Goal: Task Accomplishment & Management: Manage account settings

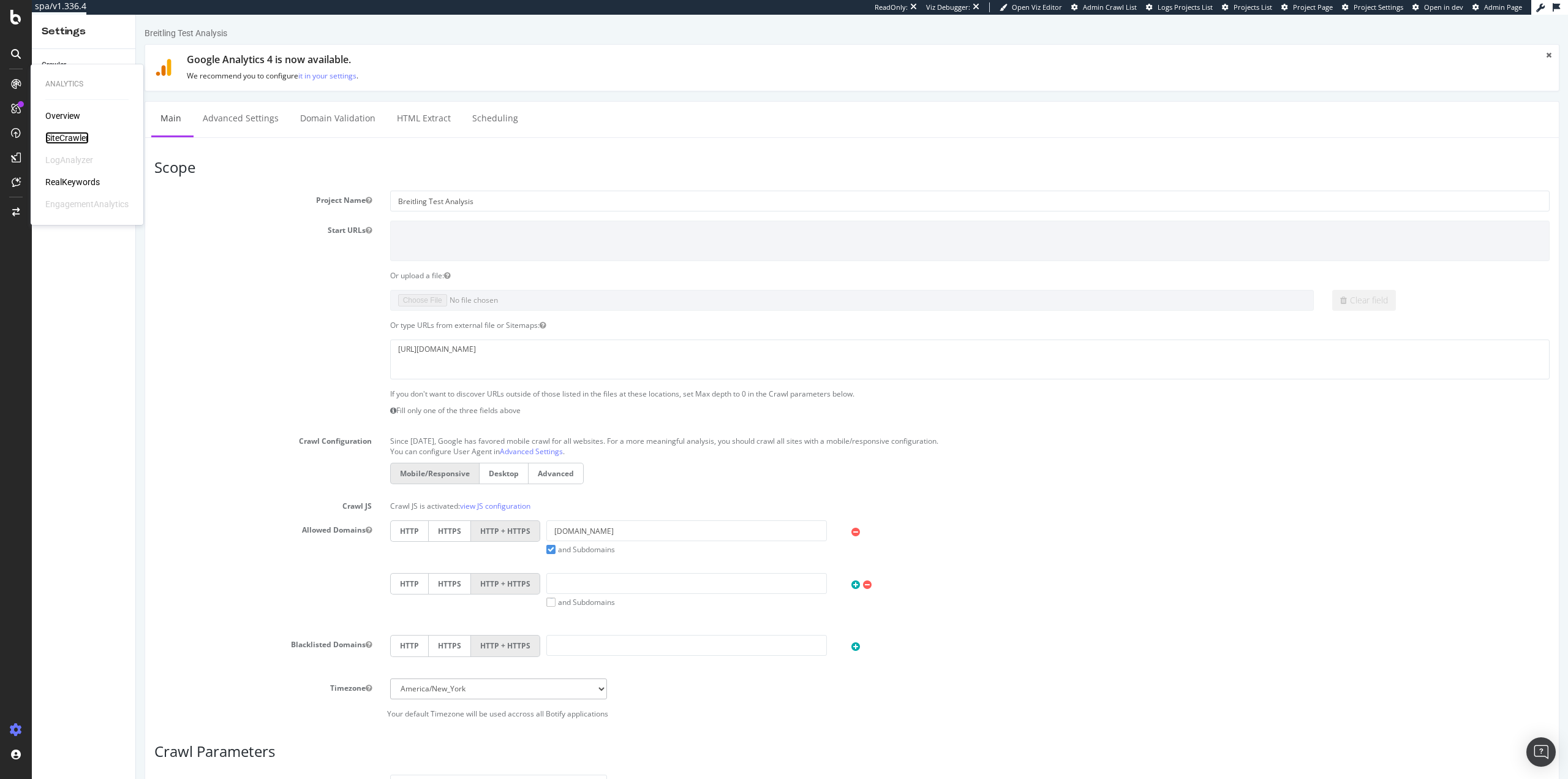
click at [67, 140] on div "SiteCrawler" at bounding box center [67, 138] width 44 height 12
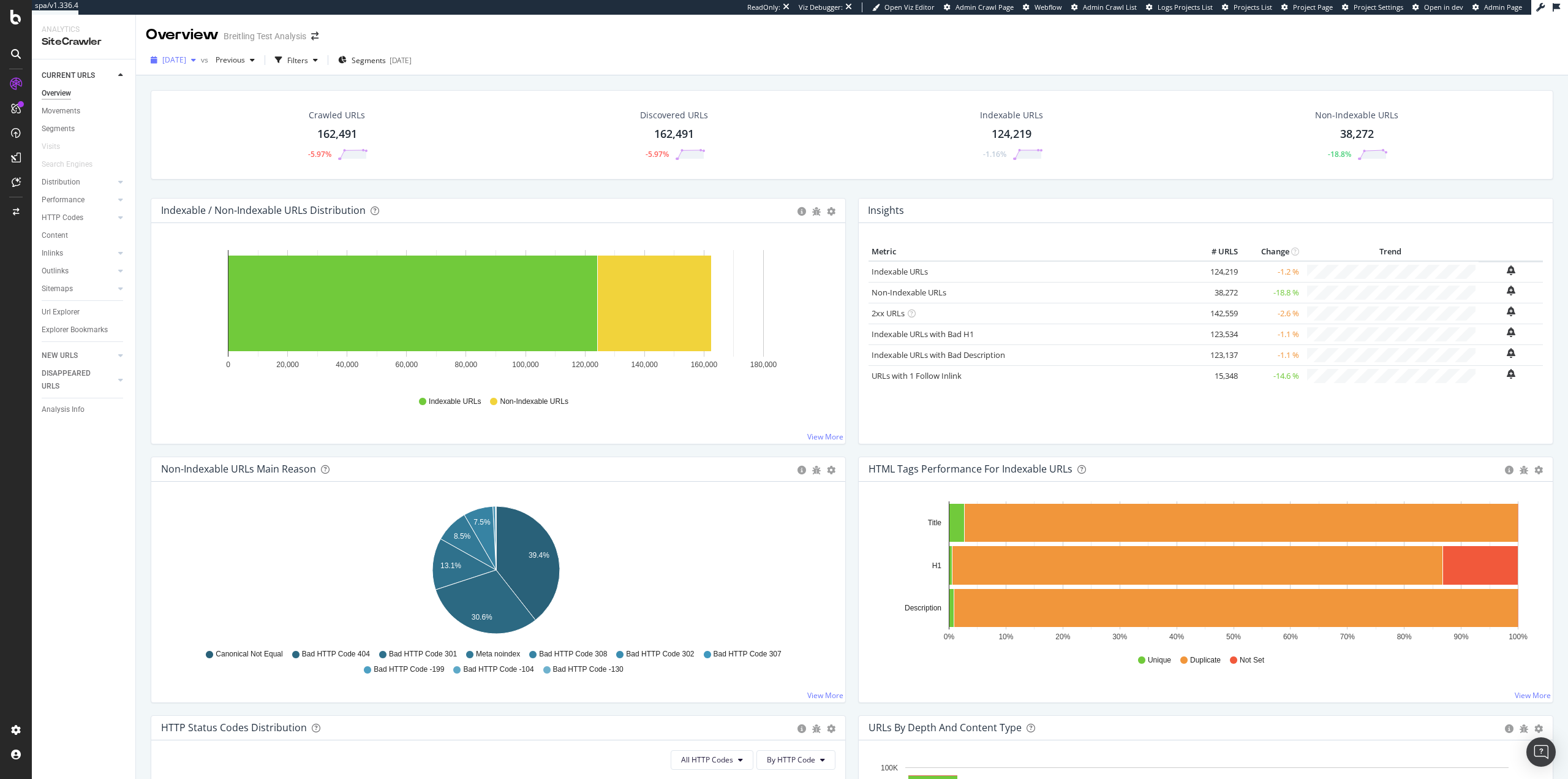
click at [186, 62] on span "2025 Aug. 5th" at bounding box center [174, 60] width 24 height 10
click at [215, 125] on div "2025 Jul. 30th" at bounding box center [201, 127] width 74 height 11
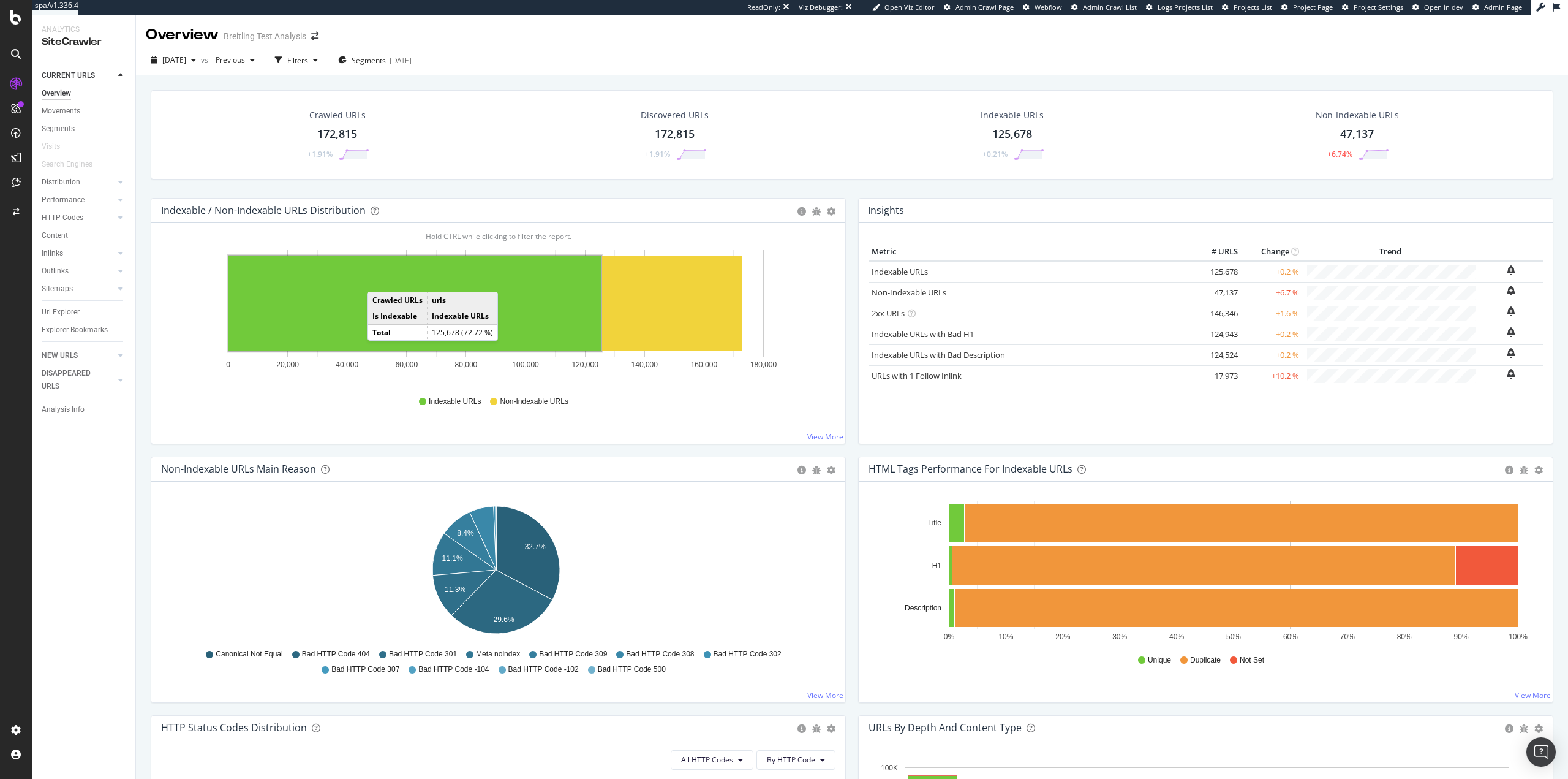
click at [380, 279] on rect "A chart." at bounding box center [415, 303] width 373 height 96
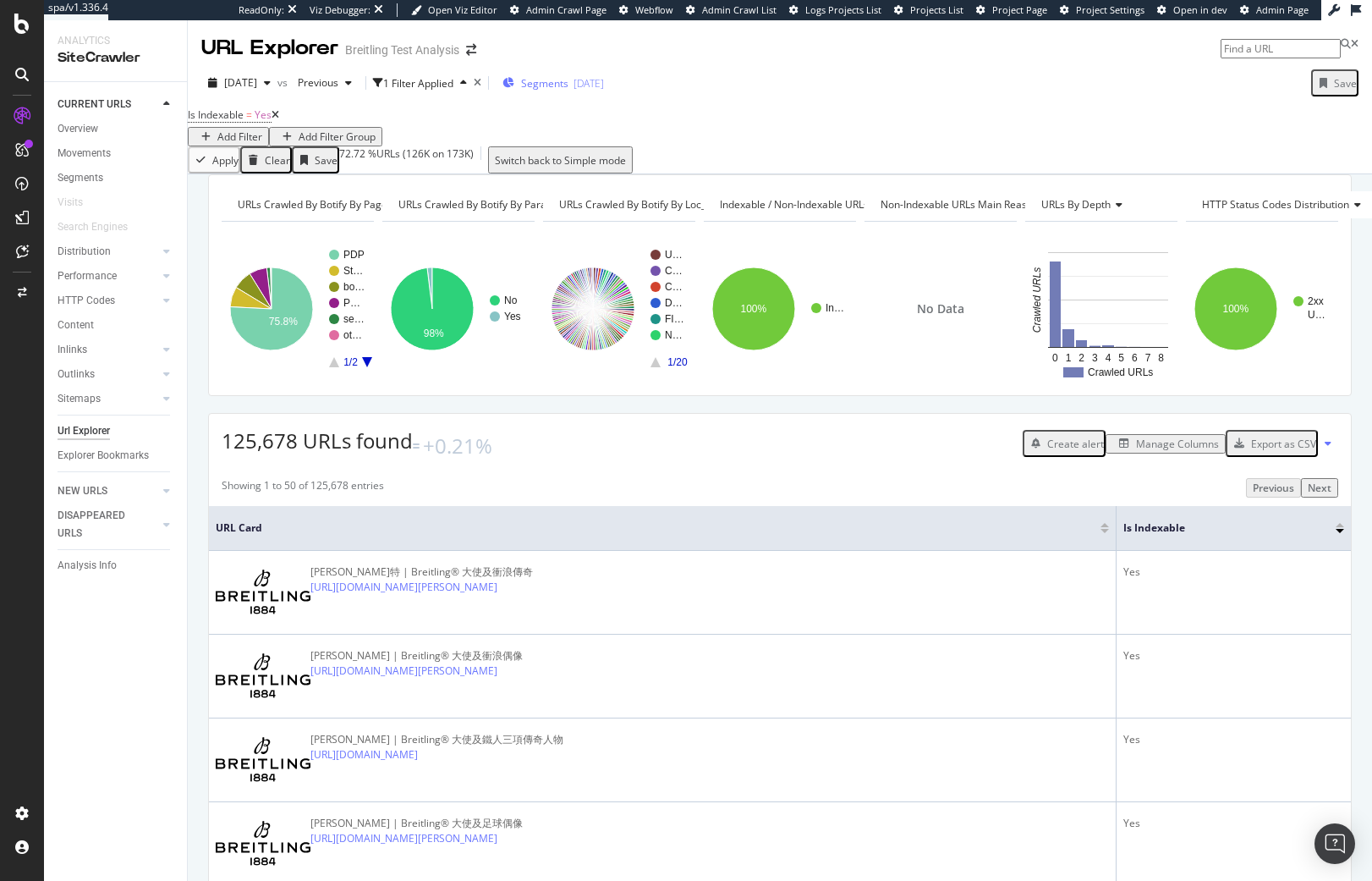
click at [568, 87] on span "Segments" at bounding box center [544, 83] width 47 height 14
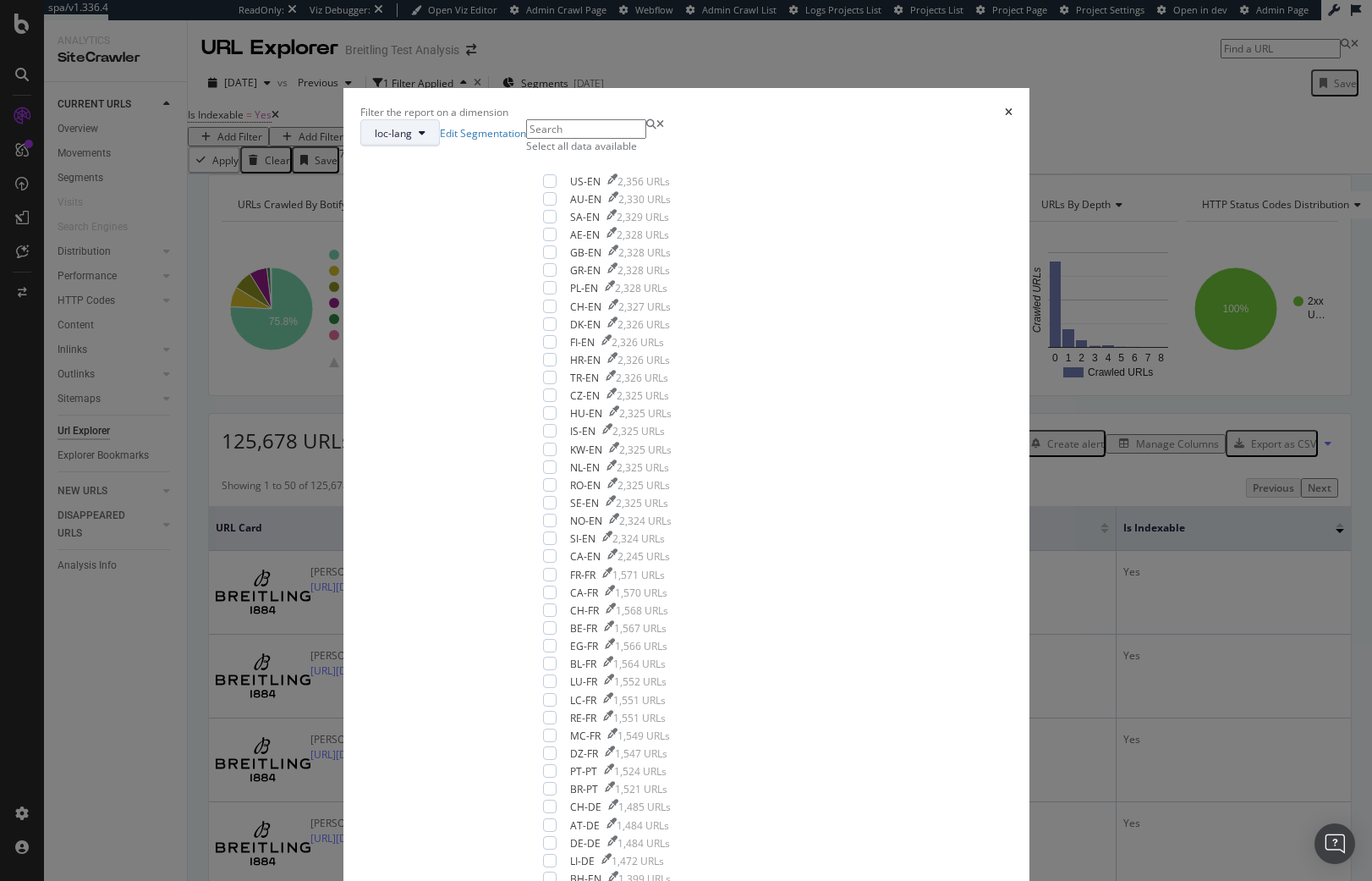
click at [412, 141] on span "loc-lang" at bounding box center [393, 132] width 37 height 14
click at [565, 313] on span "pagetype" at bounding box center [589, 310] width 109 height 15
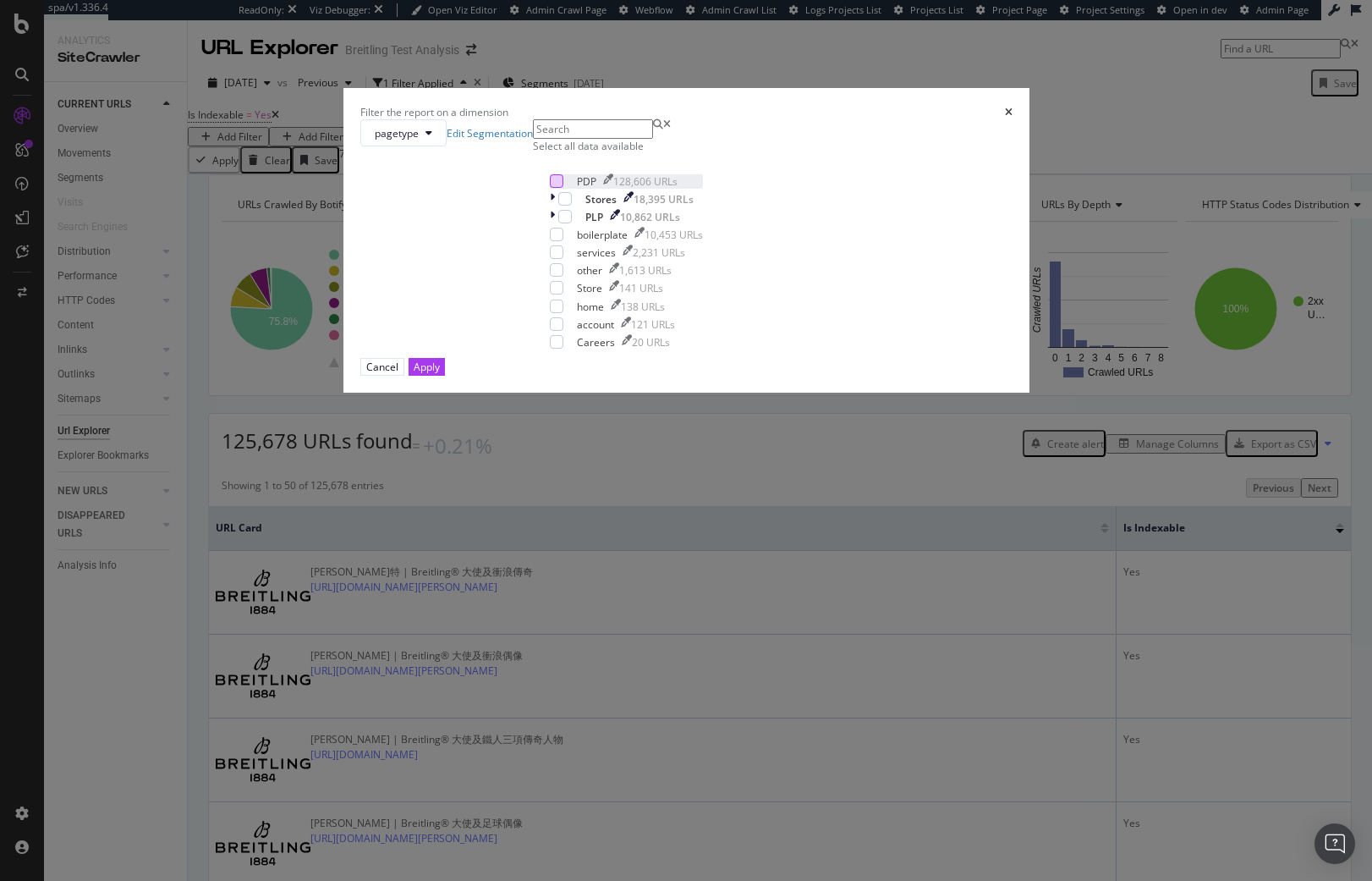
click at [550, 188] on div "modal" at bounding box center [557, 181] width 13 height 13
click at [558, 206] on div "modal" at bounding box center [565, 199] width 13 height 13
click at [558, 223] on div "modal" at bounding box center [565, 216] width 13 height 13
click at [439, 375] on div "Apply" at bounding box center [427, 367] width 26 height 16
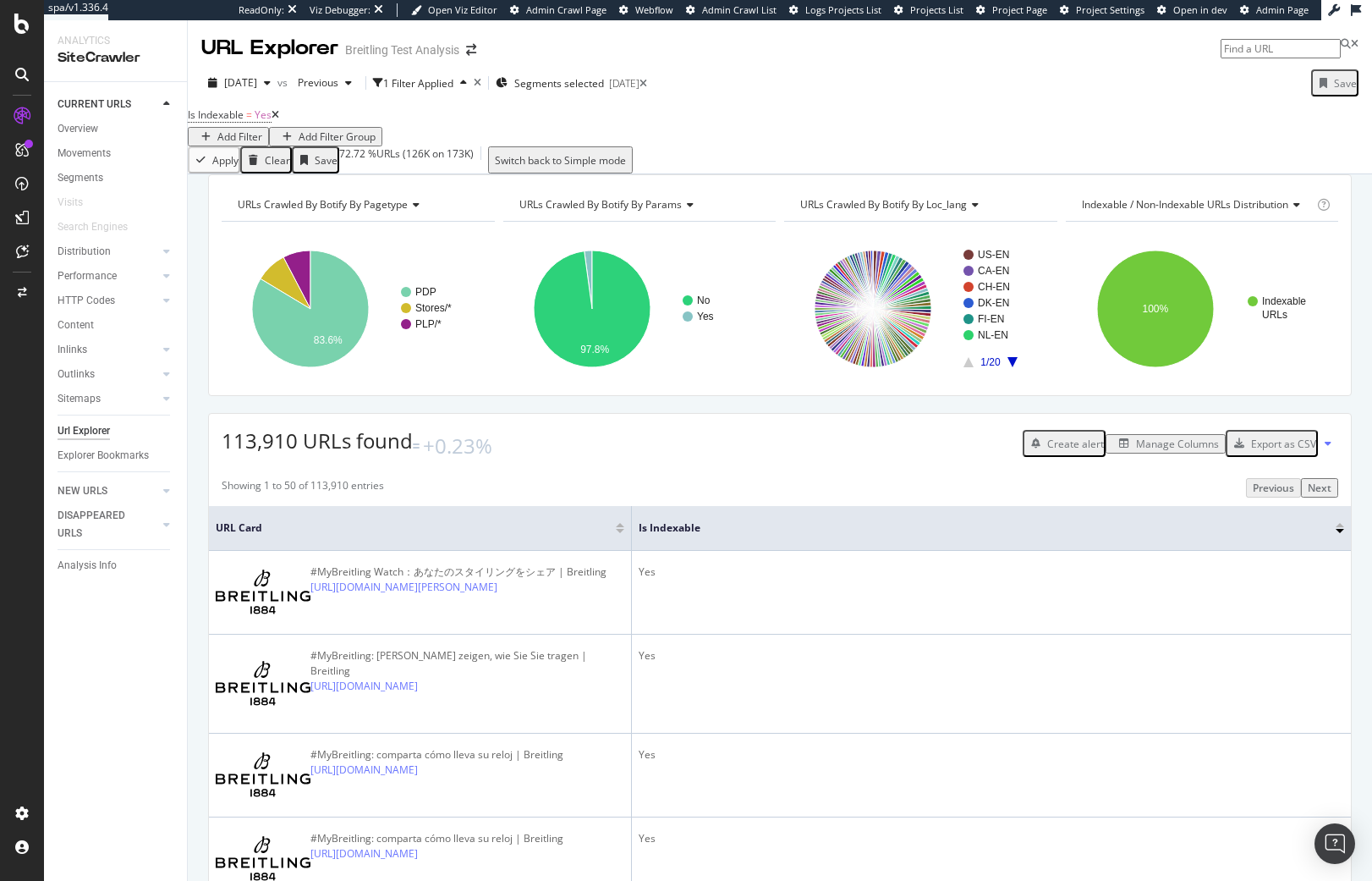
click at [262, 136] on div "Add Filter" at bounding box center [239, 136] width 44 height 14
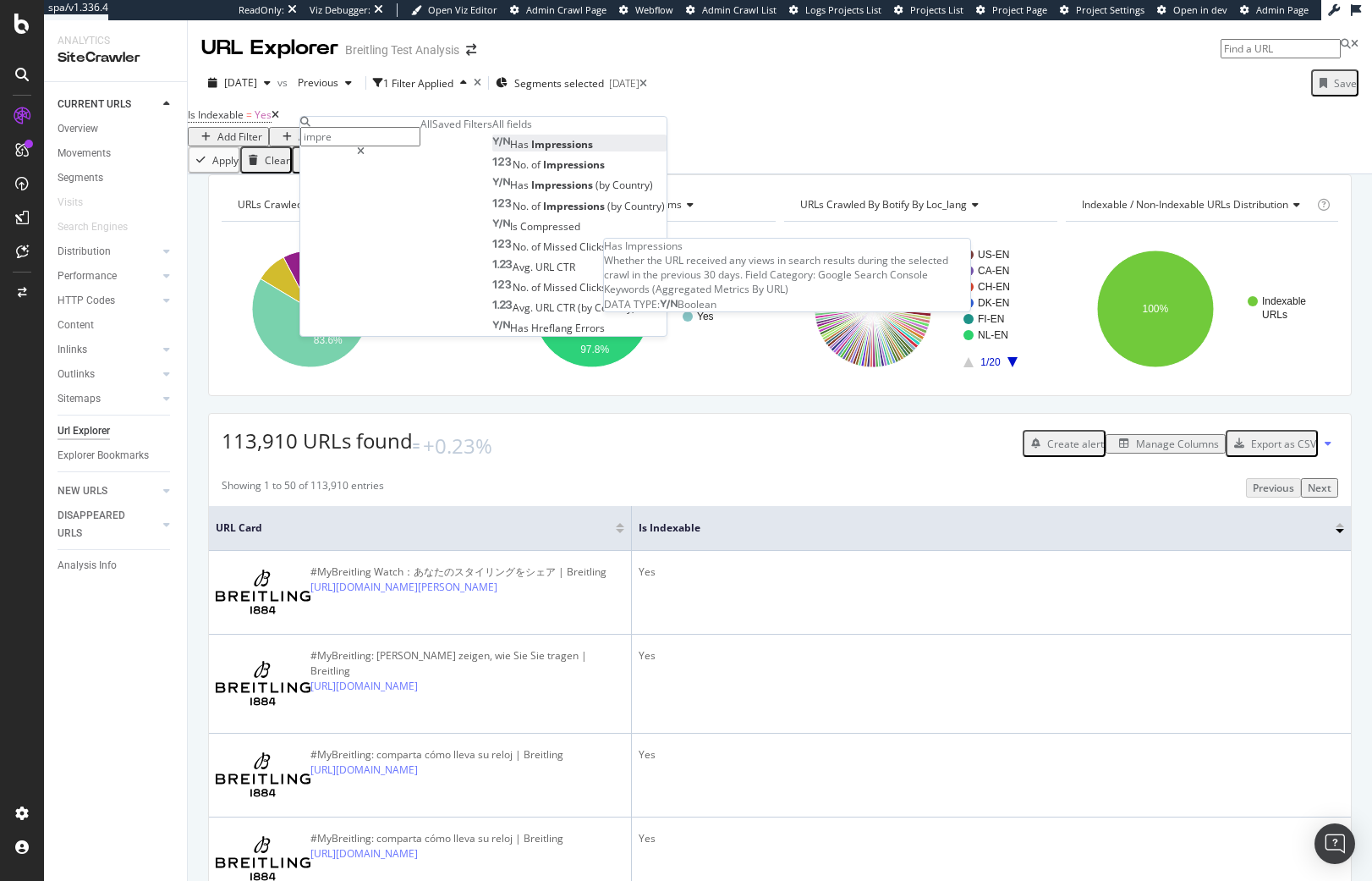
type input "impre"
click at [531, 151] on span "Impressions" at bounding box center [561, 144] width 61 height 14
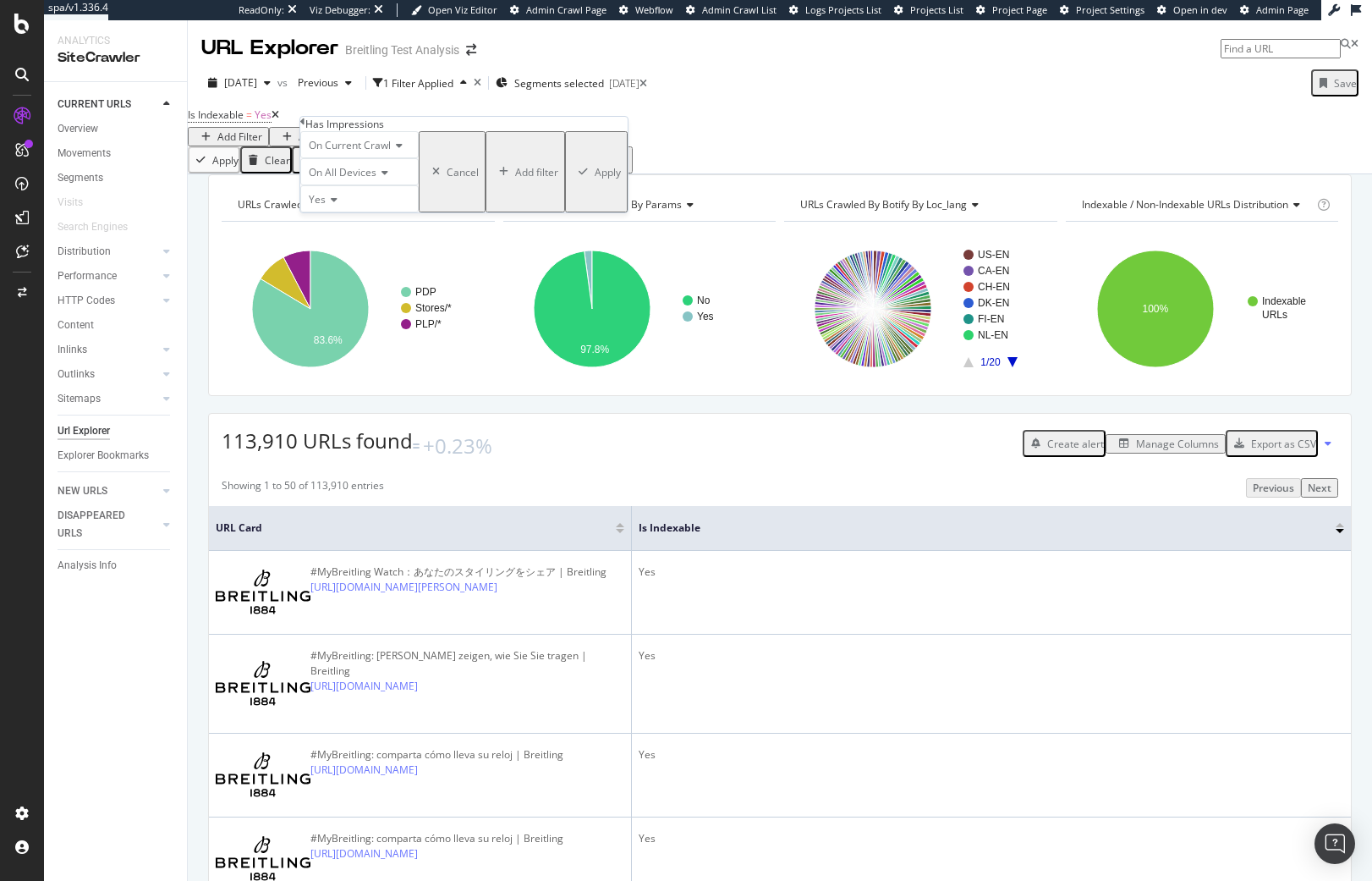
click at [312, 131] on div "Has Impressions" at bounding box center [464, 124] width 327 height 14
click at [305, 127] on icon at bounding box center [302, 122] width 5 height 10
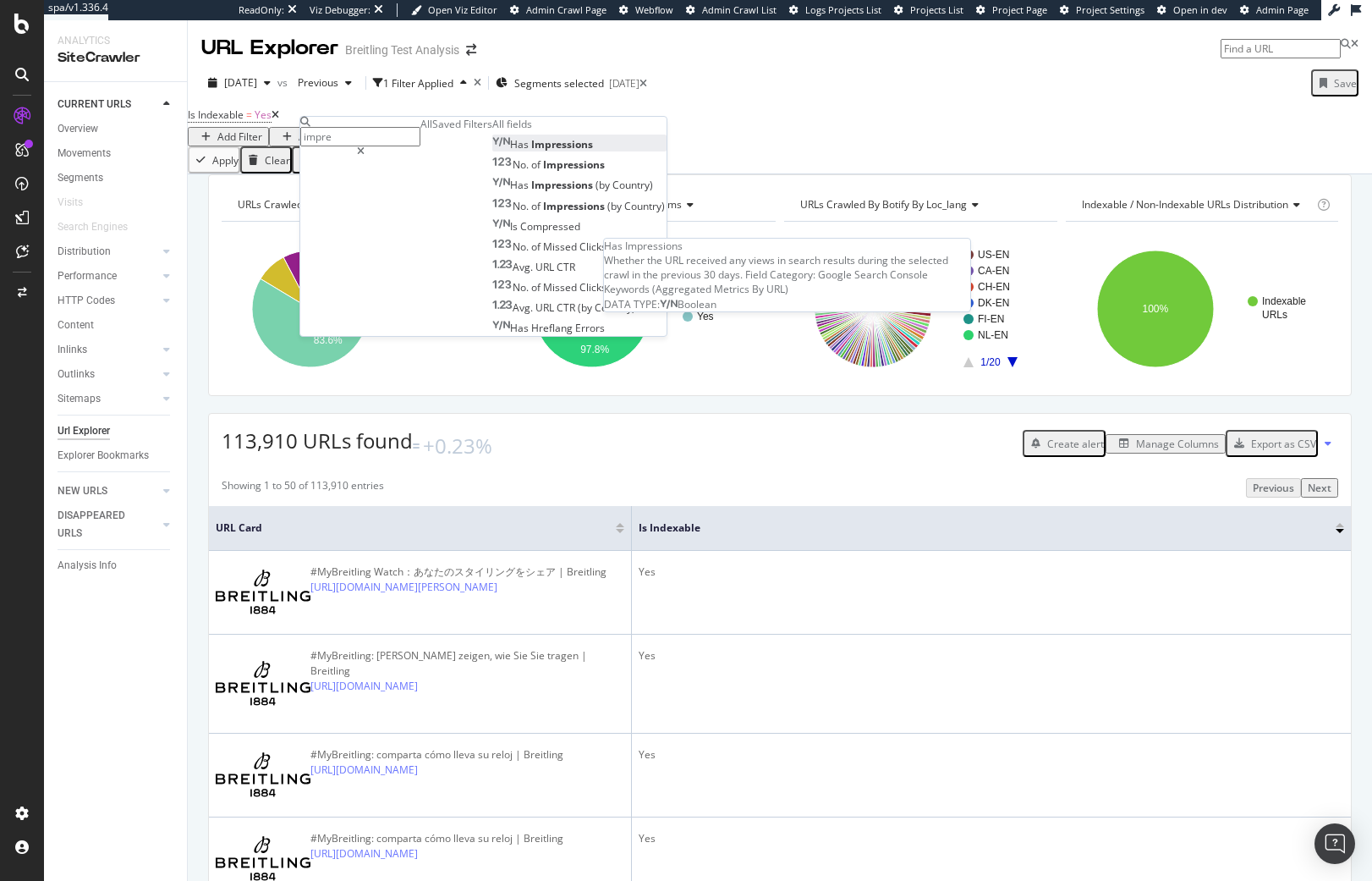
click at [492, 151] on div "Has Impressions" at bounding box center [542, 144] width 101 height 14
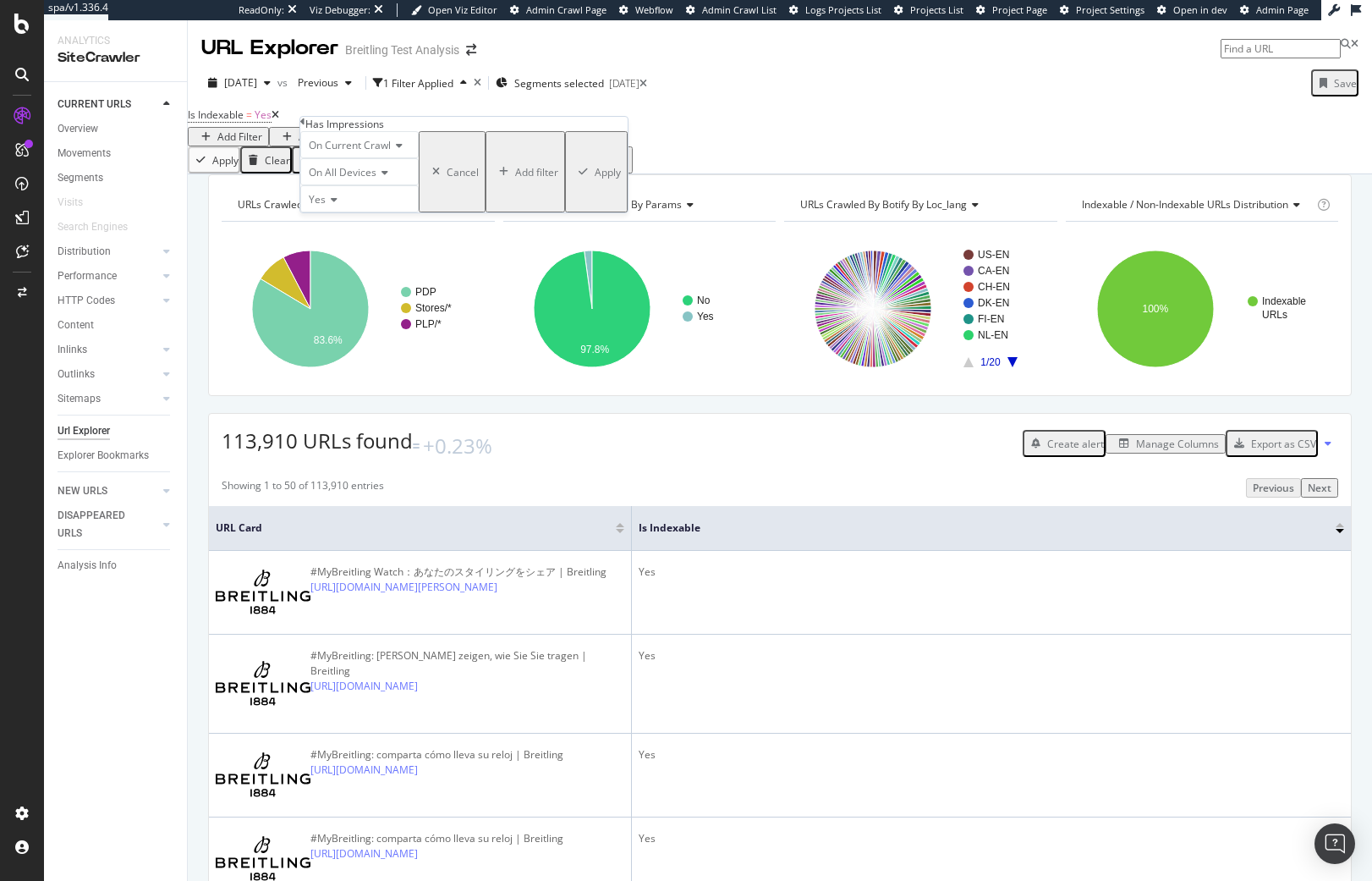
click at [594, 180] on div "Apply" at bounding box center [608, 172] width 26 height 14
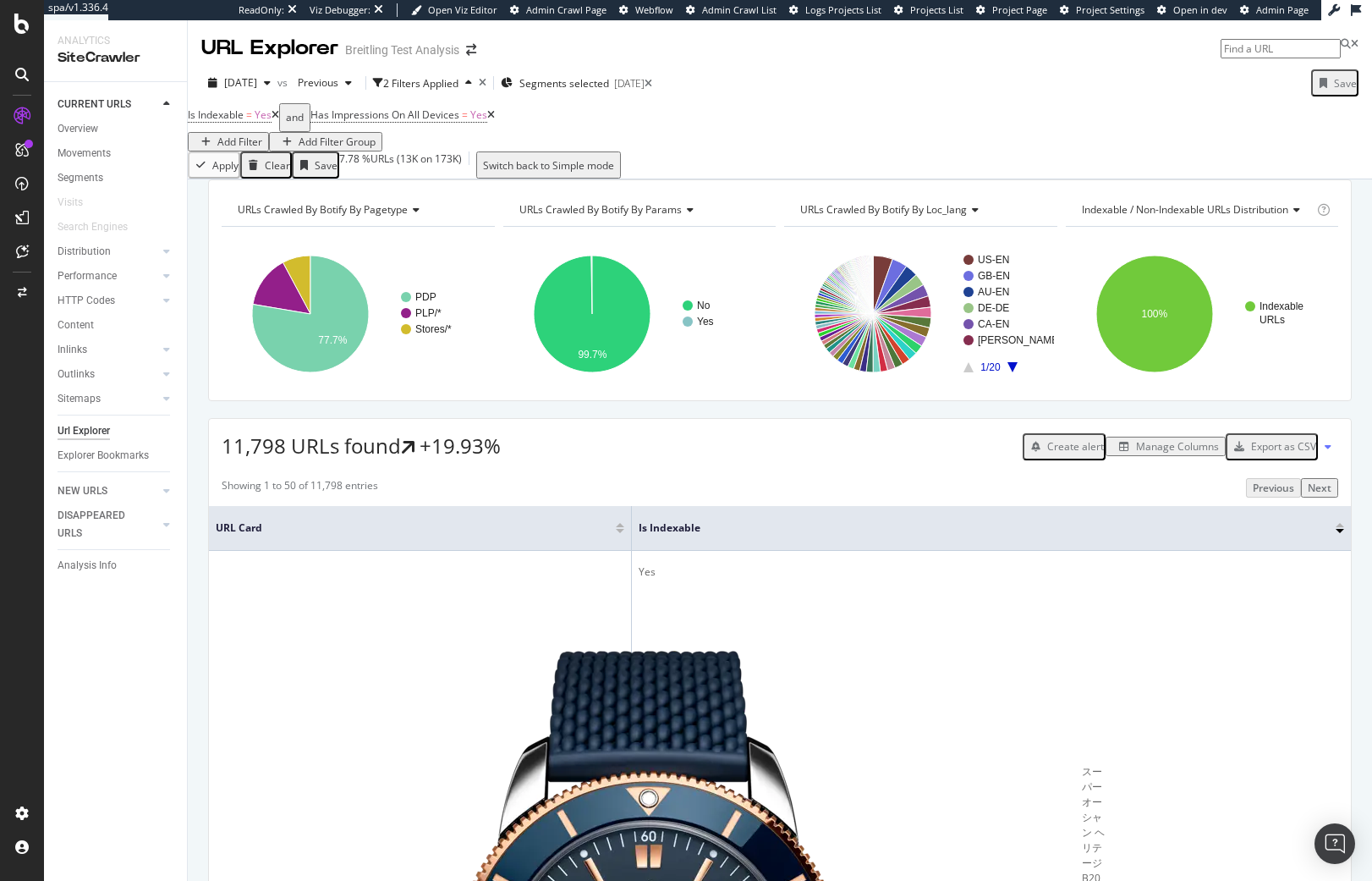
click at [987, 125] on div "Is Indexable = Yes and Has Impressions On All Devices = Yes Add Filter Add Filt…" at bounding box center [780, 127] width 1184 height 48
drag, startPoint x: 223, startPoint y: 471, endPoint x: 262, endPoint y: 474, distance: 39.1
click at [262, 460] on span "11,798 URLs found" at bounding box center [312, 446] width 180 height 28
click at [247, 460] on span "11,798 URLs found" at bounding box center [312, 446] width 180 height 28
drag, startPoint x: 222, startPoint y: 473, endPoint x: 252, endPoint y: 467, distance: 30.6
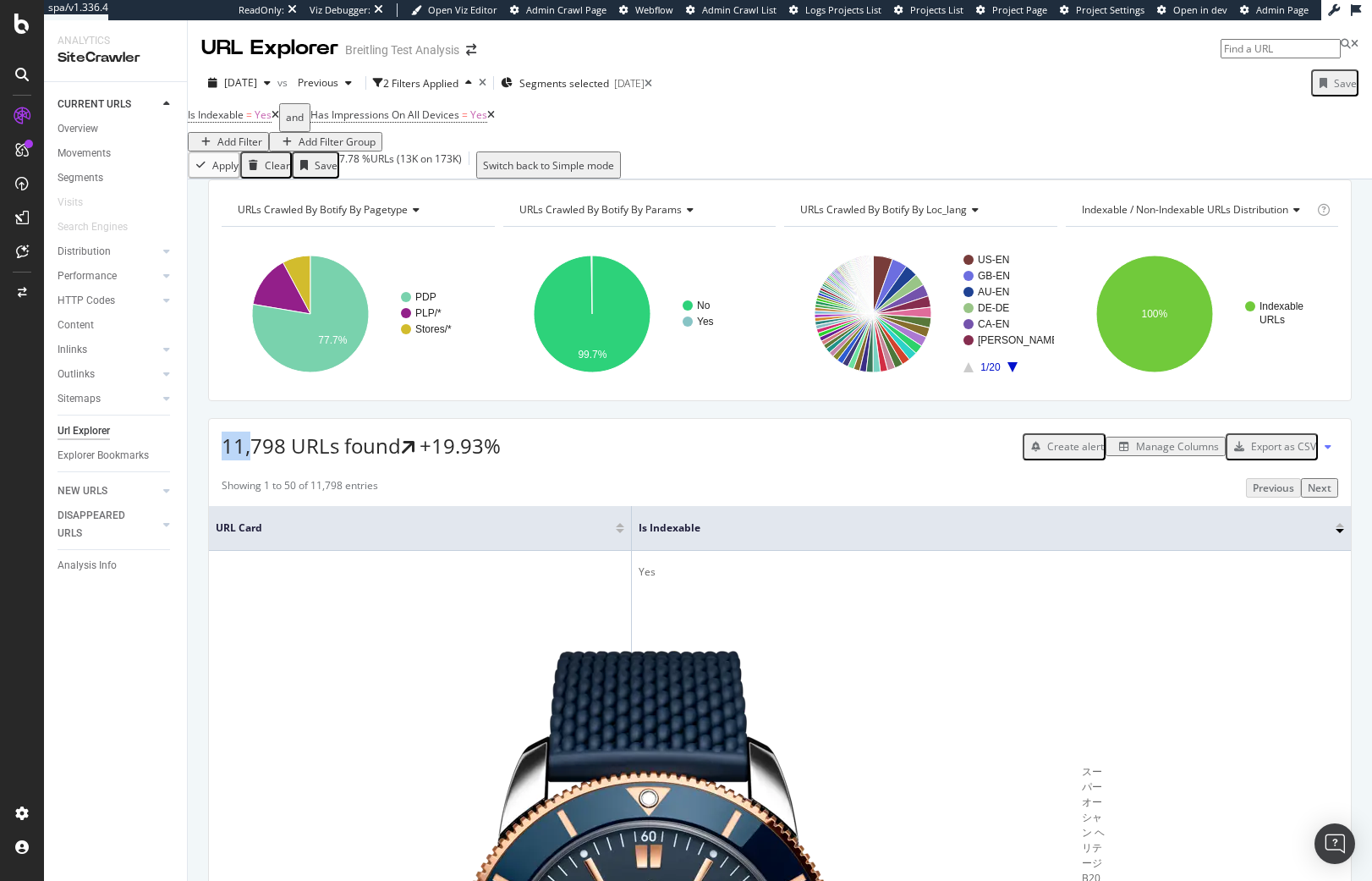
click at [252, 460] on span "11,798 URLs found" at bounding box center [312, 446] width 180 height 28
drag, startPoint x: 283, startPoint y: 469, endPoint x: 219, endPoint y: 468, distance: 64.0
click at [219, 460] on div "11,798 URLs found +19.93% Create alert Manage Columns Export as CSV" at bounding box center [780, 440] width 1141 height 42
copy span "11,798"
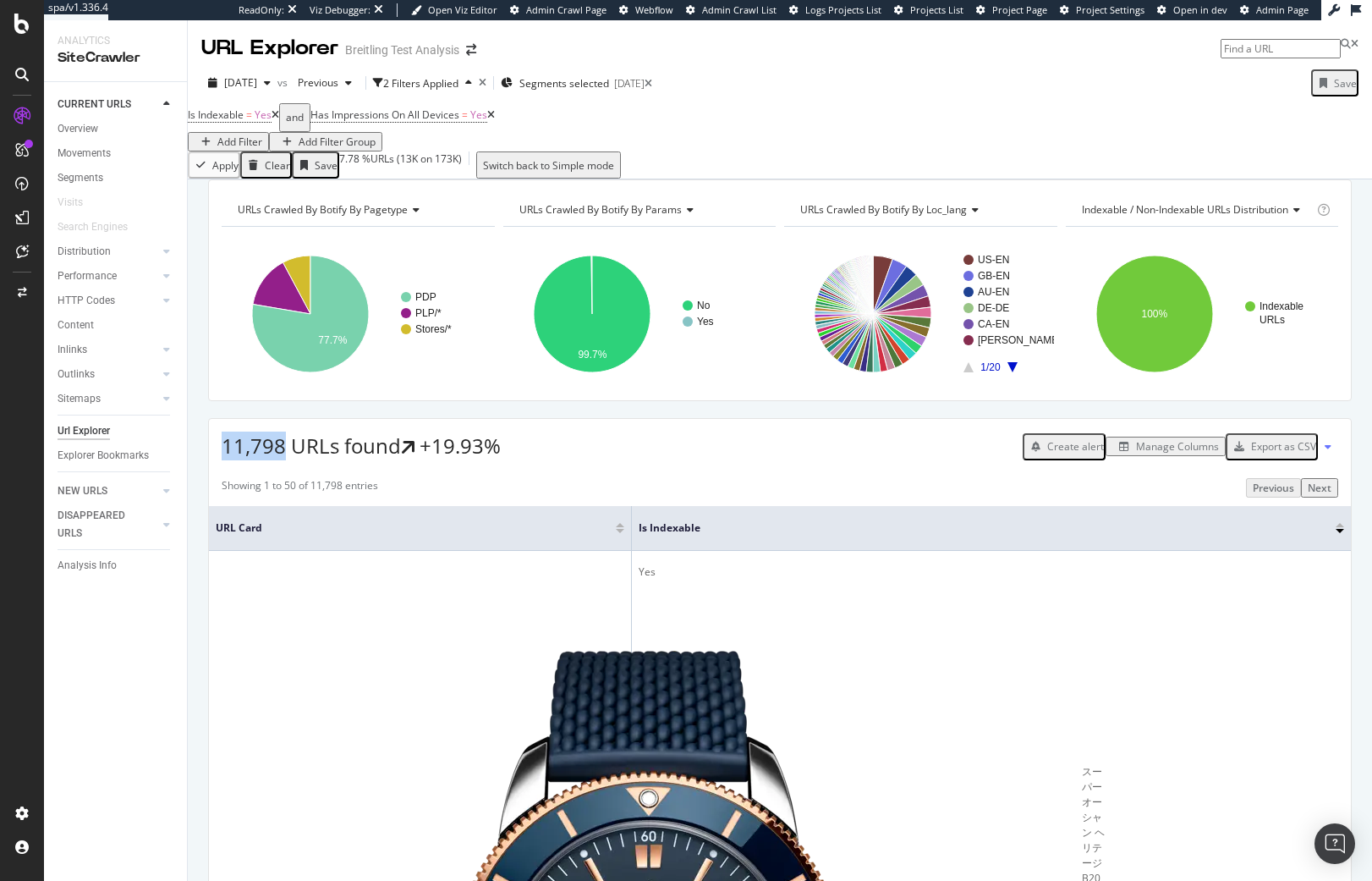
click at [495, 120] on icon at bounding box center [491, 114] width 8 height 10
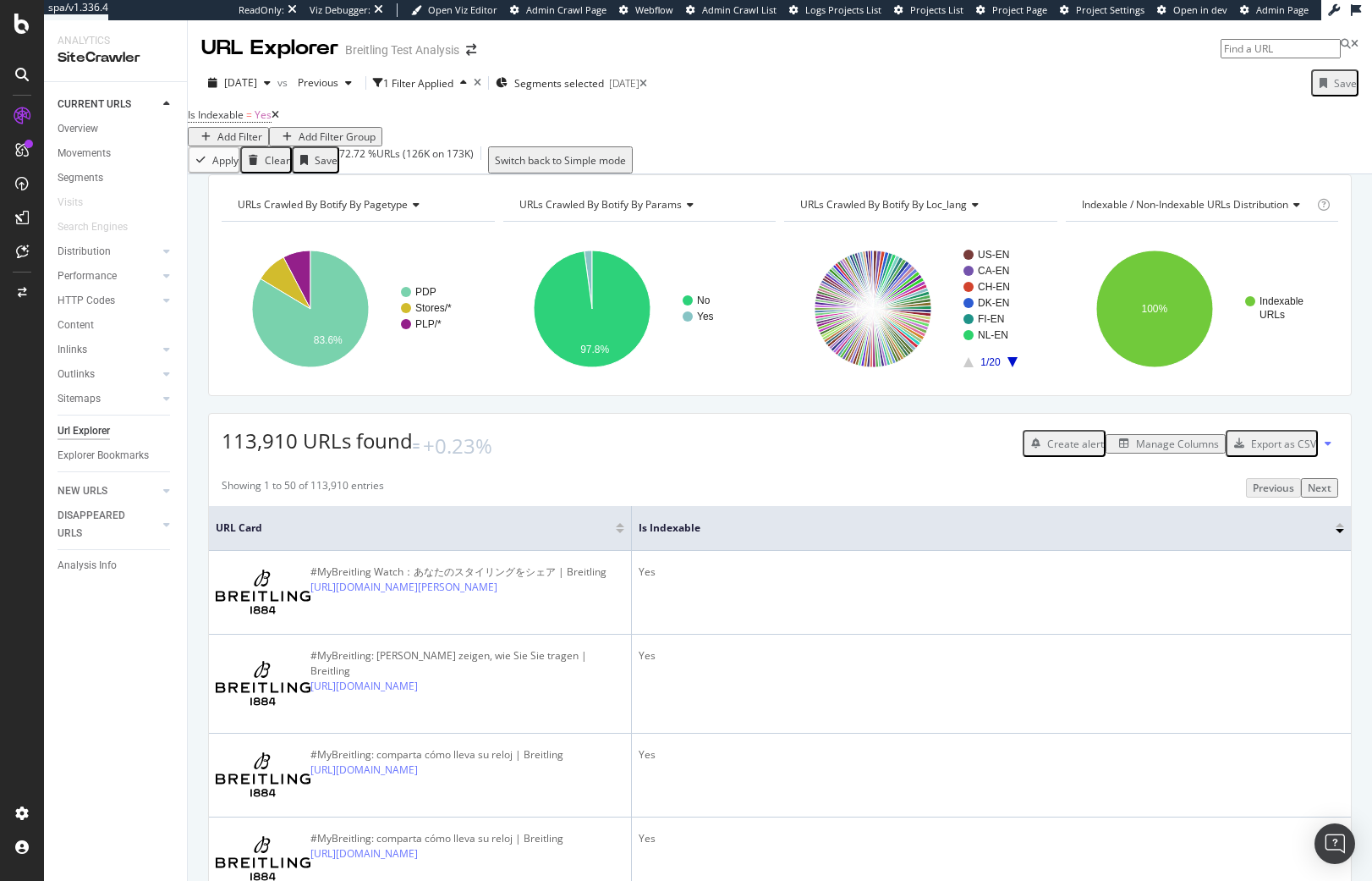
click at [591, 173] on div "Apply Clear Save 72.72 % URLs ( 126K on 173K ) Switch back to Simple mode" at bounding box center [780, 160] width 1184 height 27
click at [969, 260] on rect "A chart." at bounding box center [1001, 254] width 77 height 10
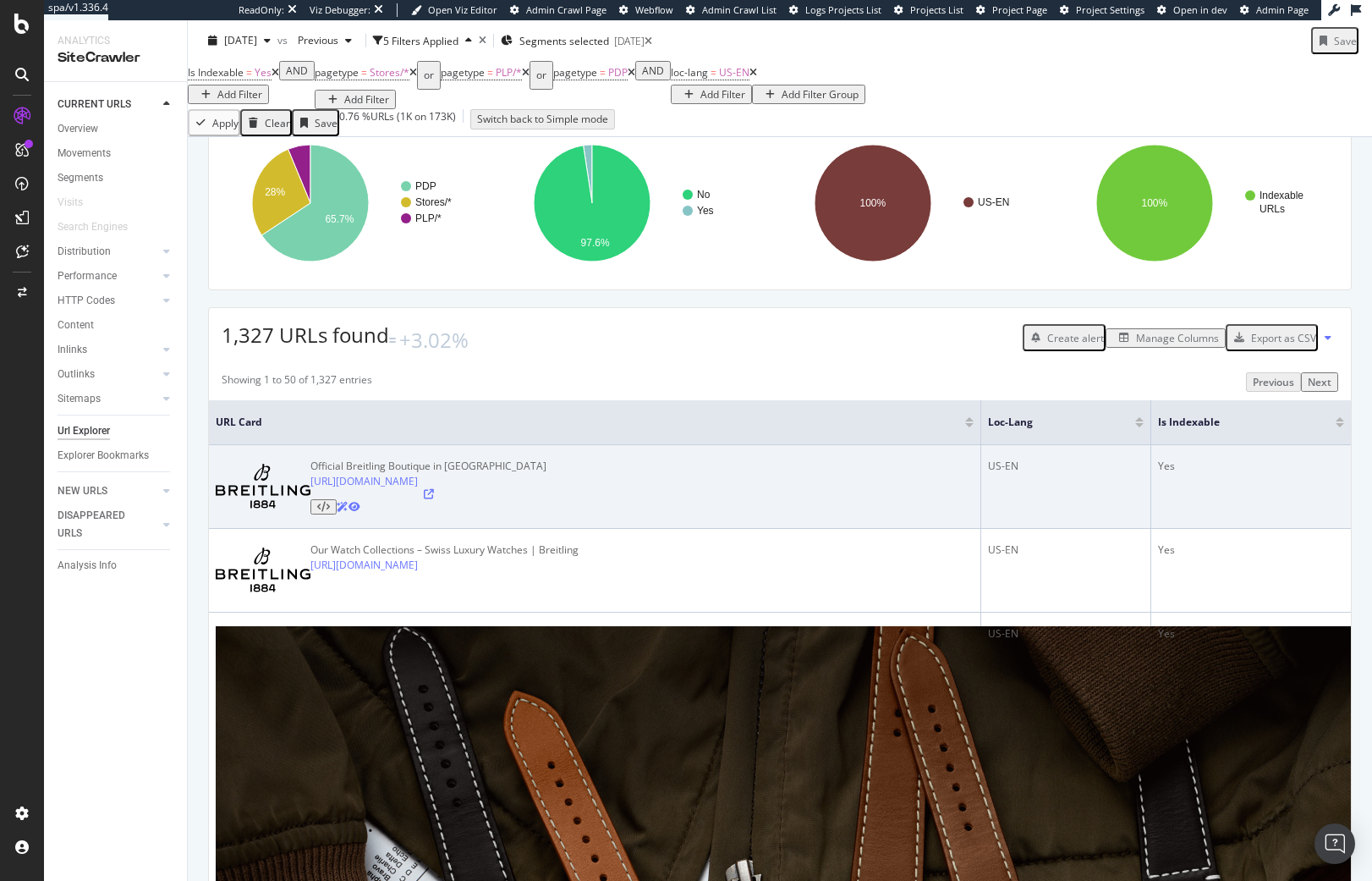
scroll to position [169, 0]
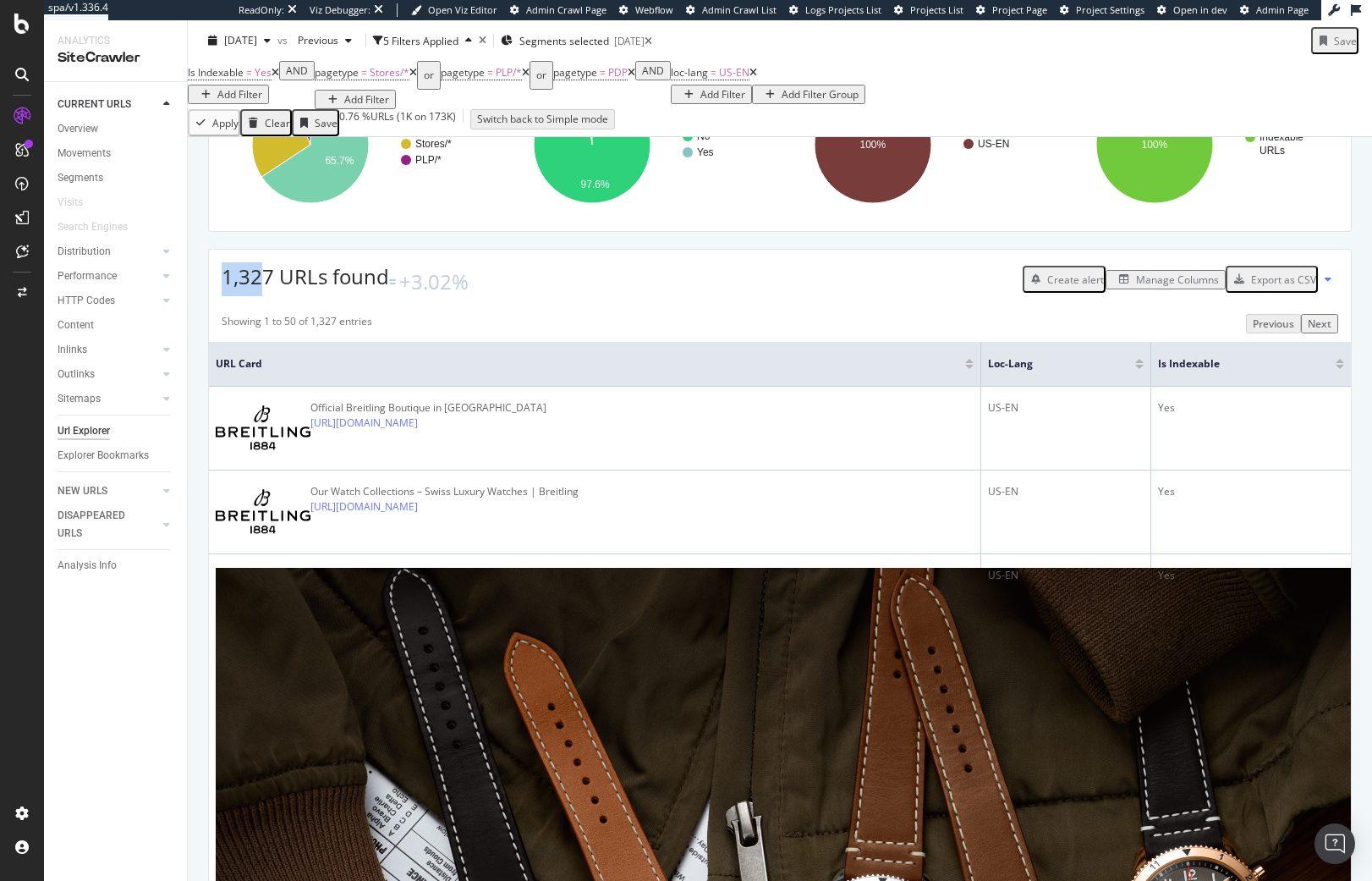
drag, startPoint x: 230, startPoint y: 367, endPoint x: 210, endPoint y: 368, distance: 20.0
click at [210, 296] on div "1,327 URLs found +3.02% Create alert Manage Columns Export as CSV" at bounding box center [780, 272] width 1141 height 46
click at [230, 290] on span "1,327 URLs found" at bounding box center [305, 276] width 167 height 28
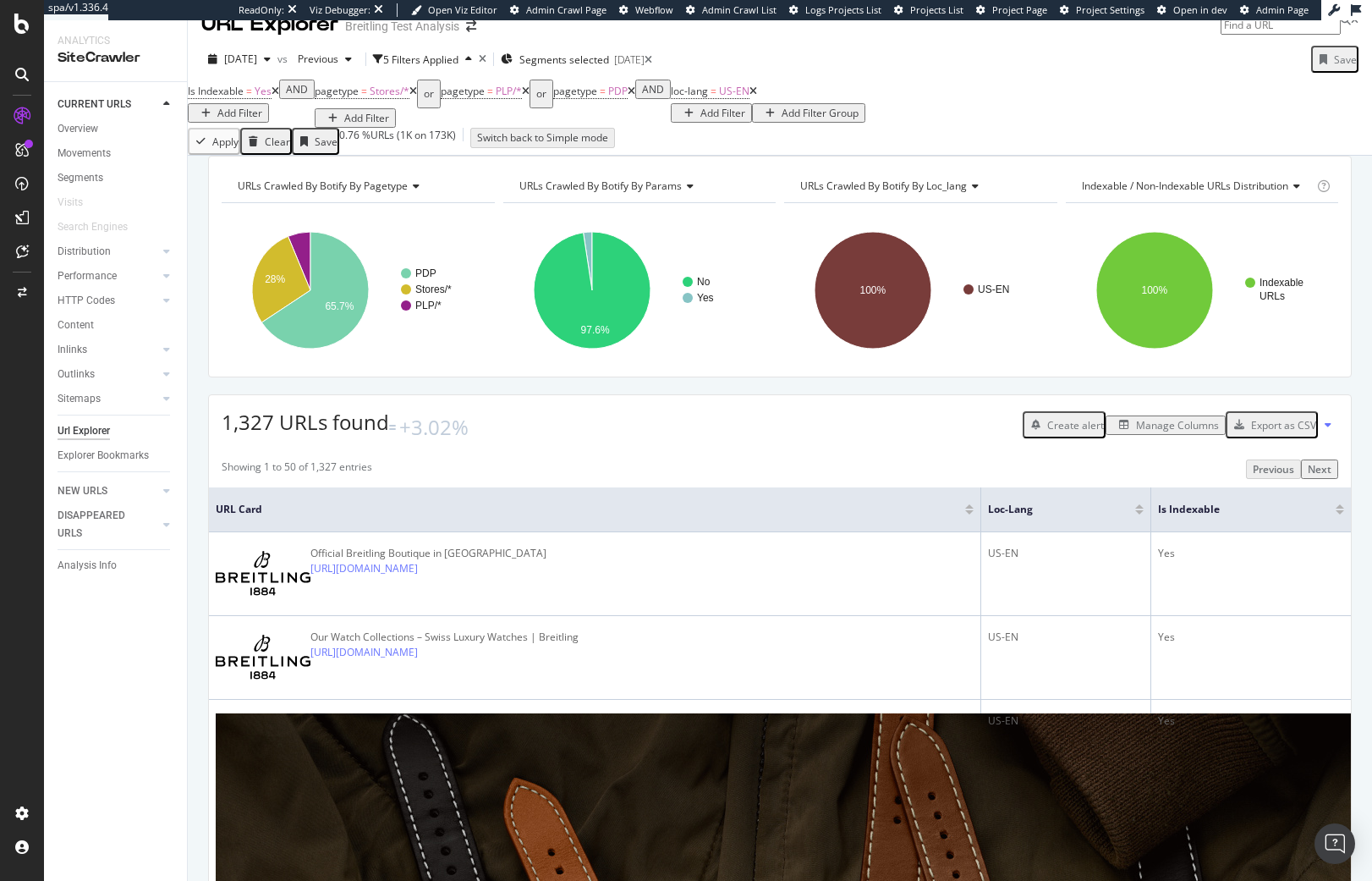
scroll to position [0, 0]
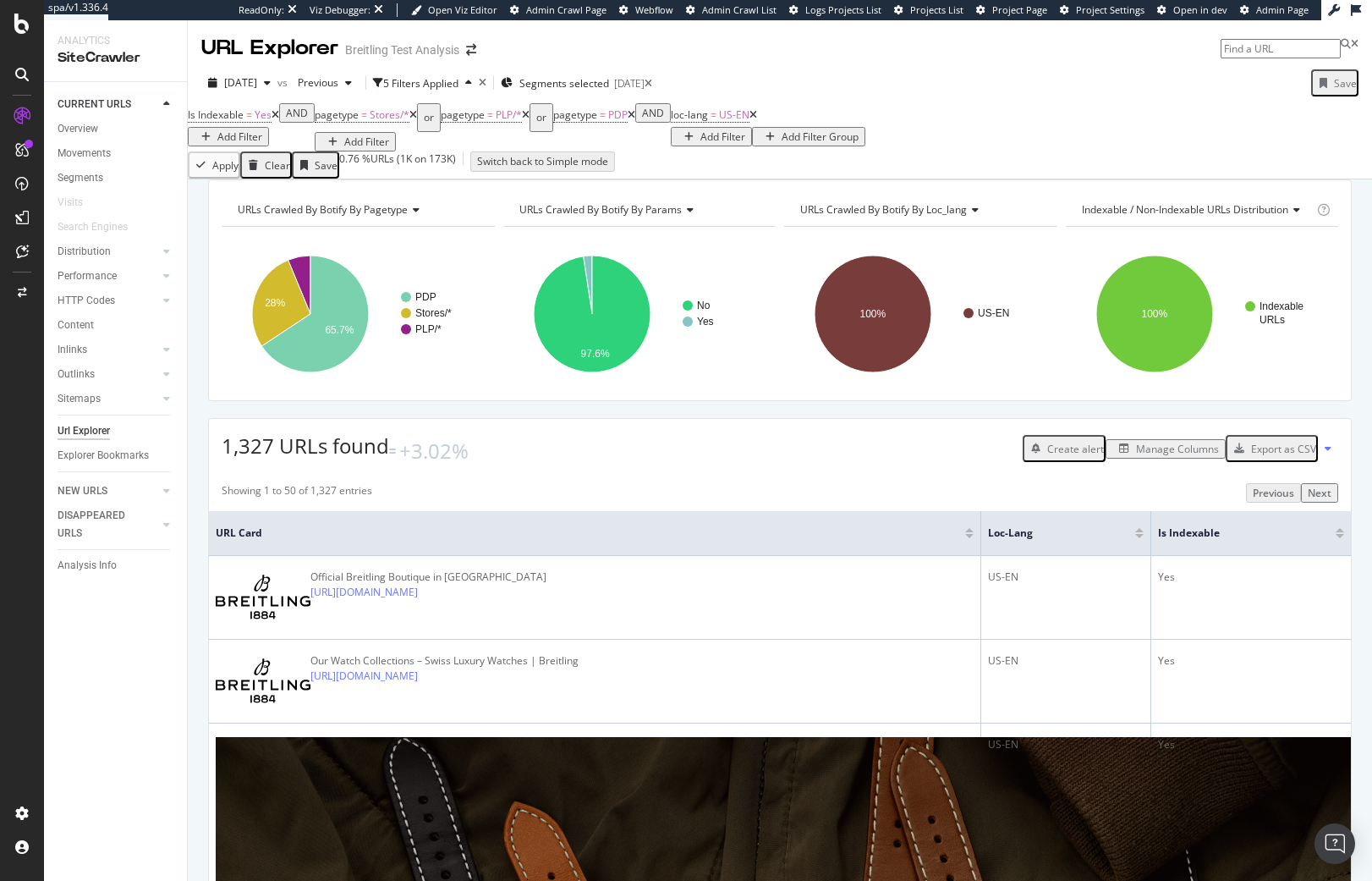
click at [262, 133] on div "Add Filter" at bounding box center [239, 136] width 44 height 14
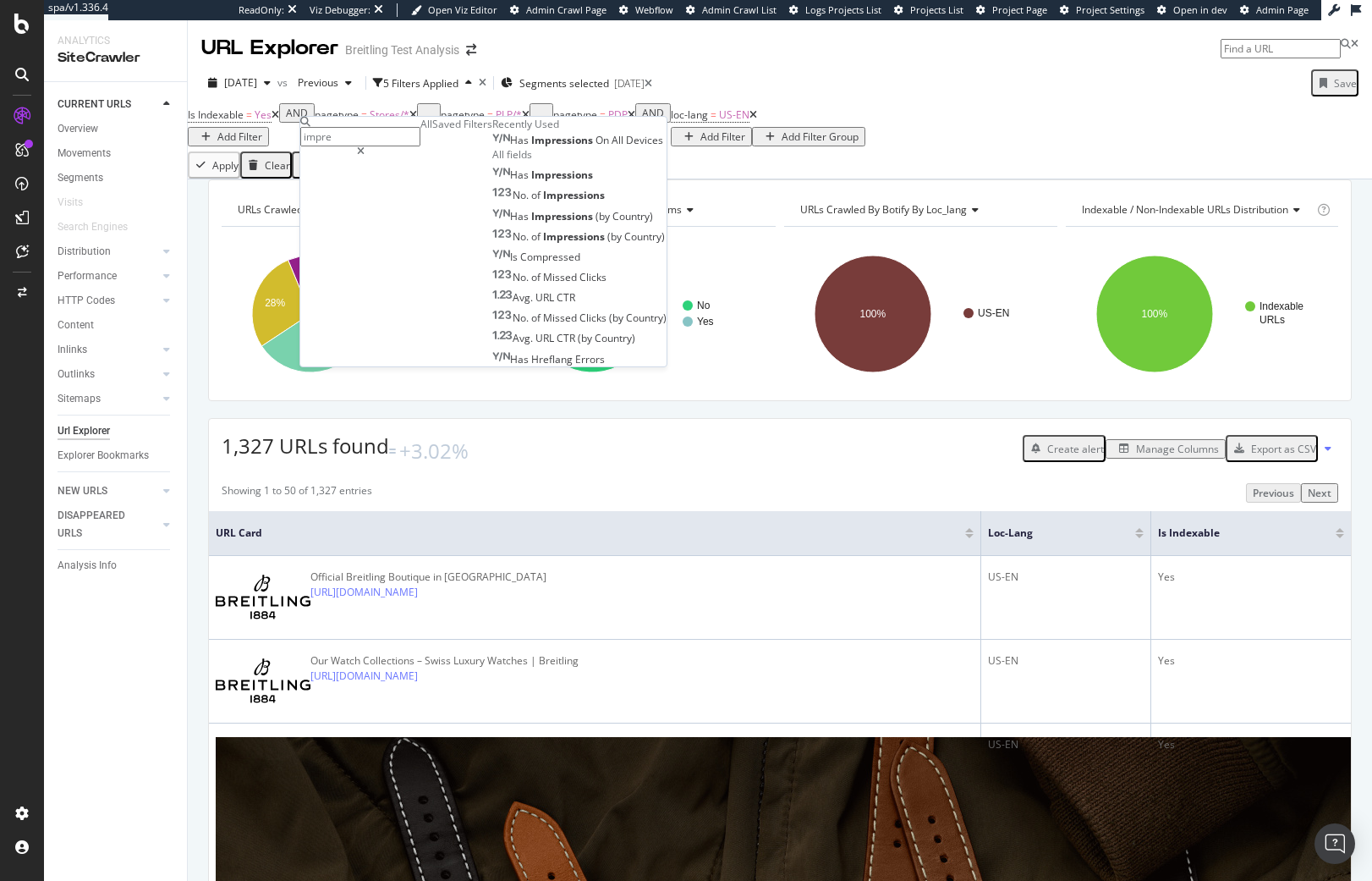
click at [626, 147] on span "Devices" at bounding box center [643, 140] width 37 height 14
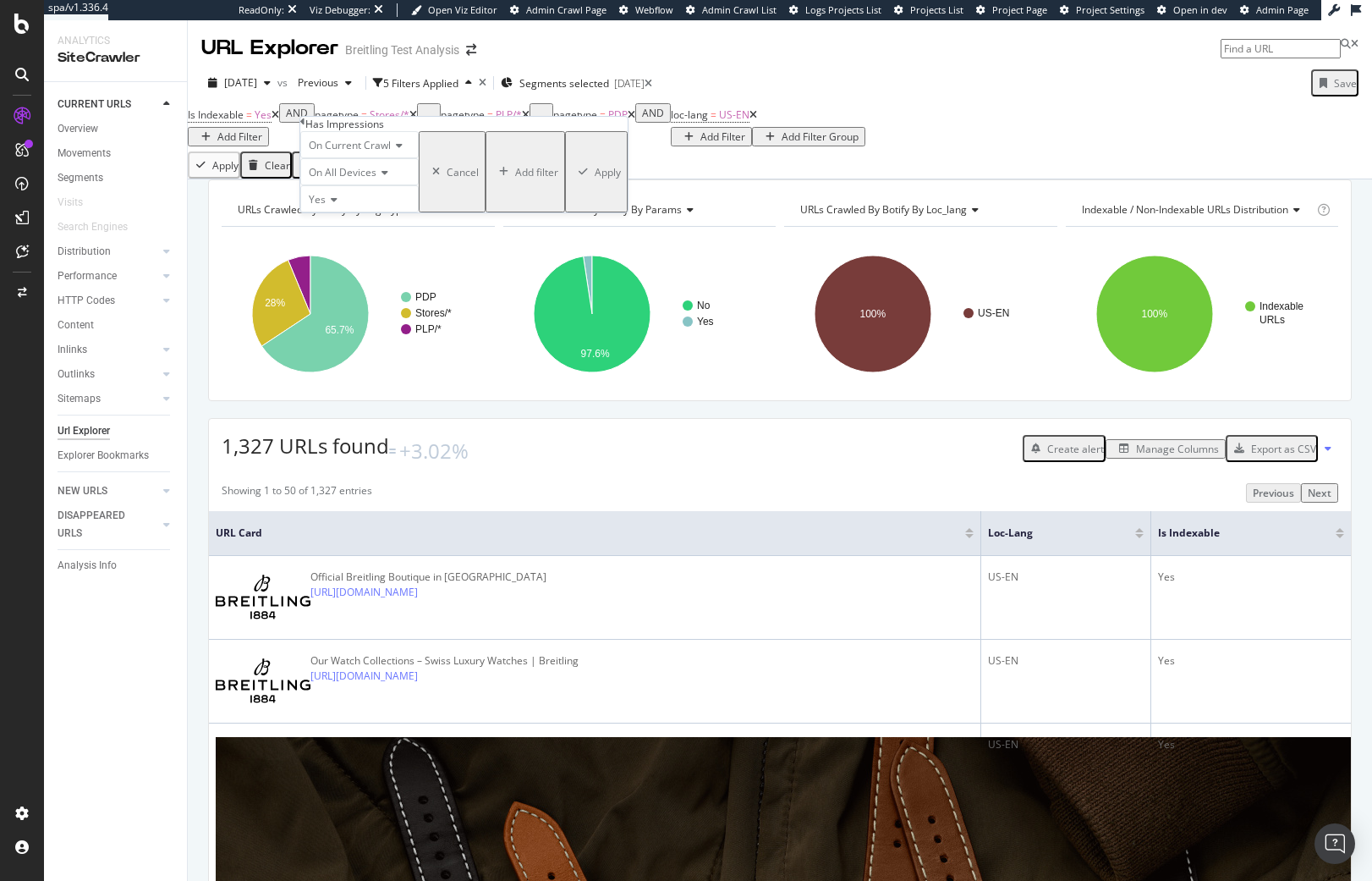
click at [594, 180] on div "Apply" at bounding box center [608, 172] width 26 height 14
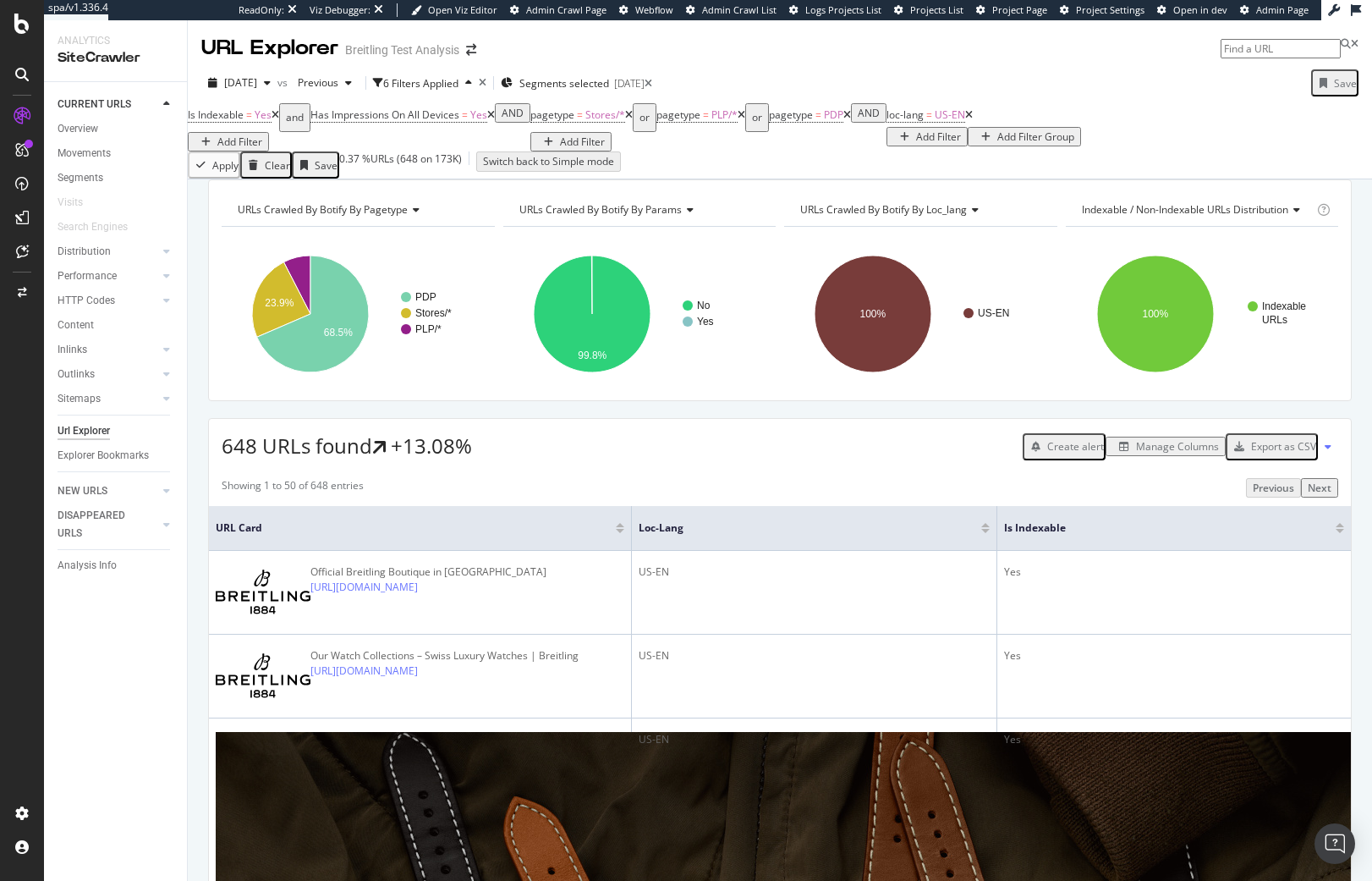
click at [262, 134] on div "Add Filter" at bounding box center [239, 141] width 44 height 14
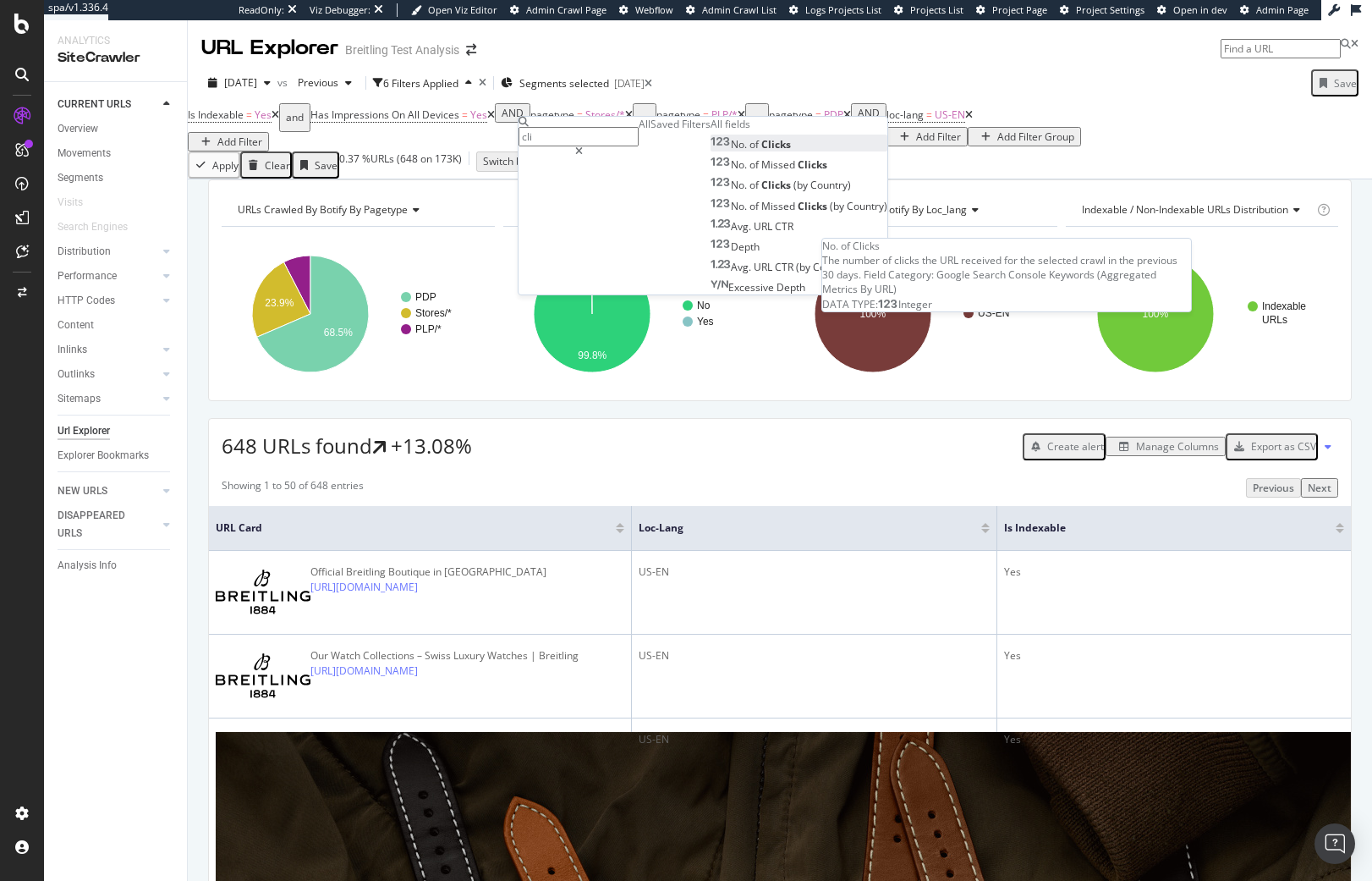
type input "cli"
click at [711, 151] on div "No. of Clicks" at bounding box center [750, 144] width 80 height 14
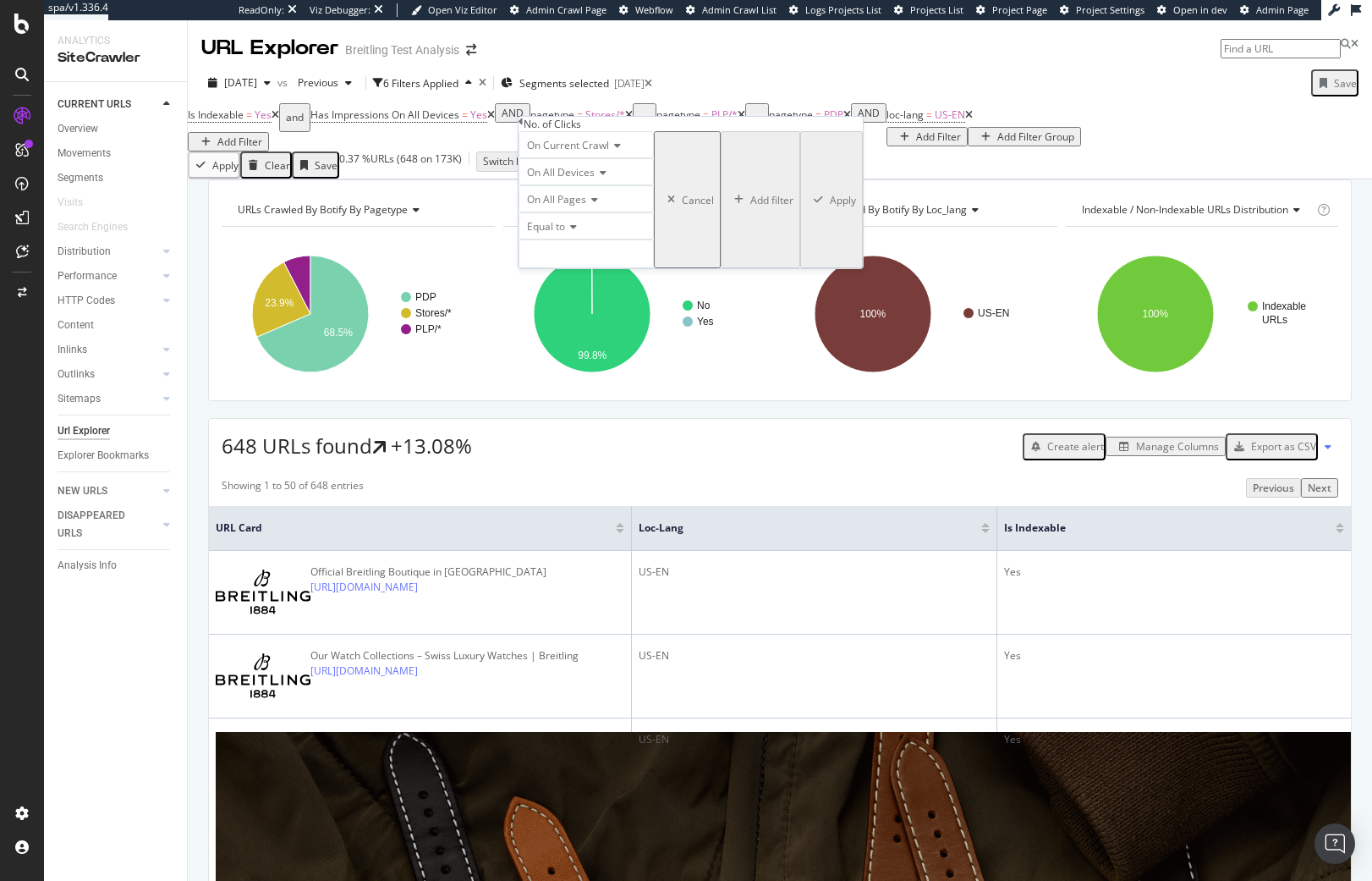
click at [565, 233] on span "Equal to" at bounding box center [546, 226] width 38 height 14
click at [609, 329] on div "Greater than" at bounding box center [586, 320] width 133 height 18
click at [593, 268] on input "number" at bounding box center [586, 253] width 135 height 28
type input "0"
click at [830, 207] on div "Apply" at bounding box center [843, 199] width 26 height 14
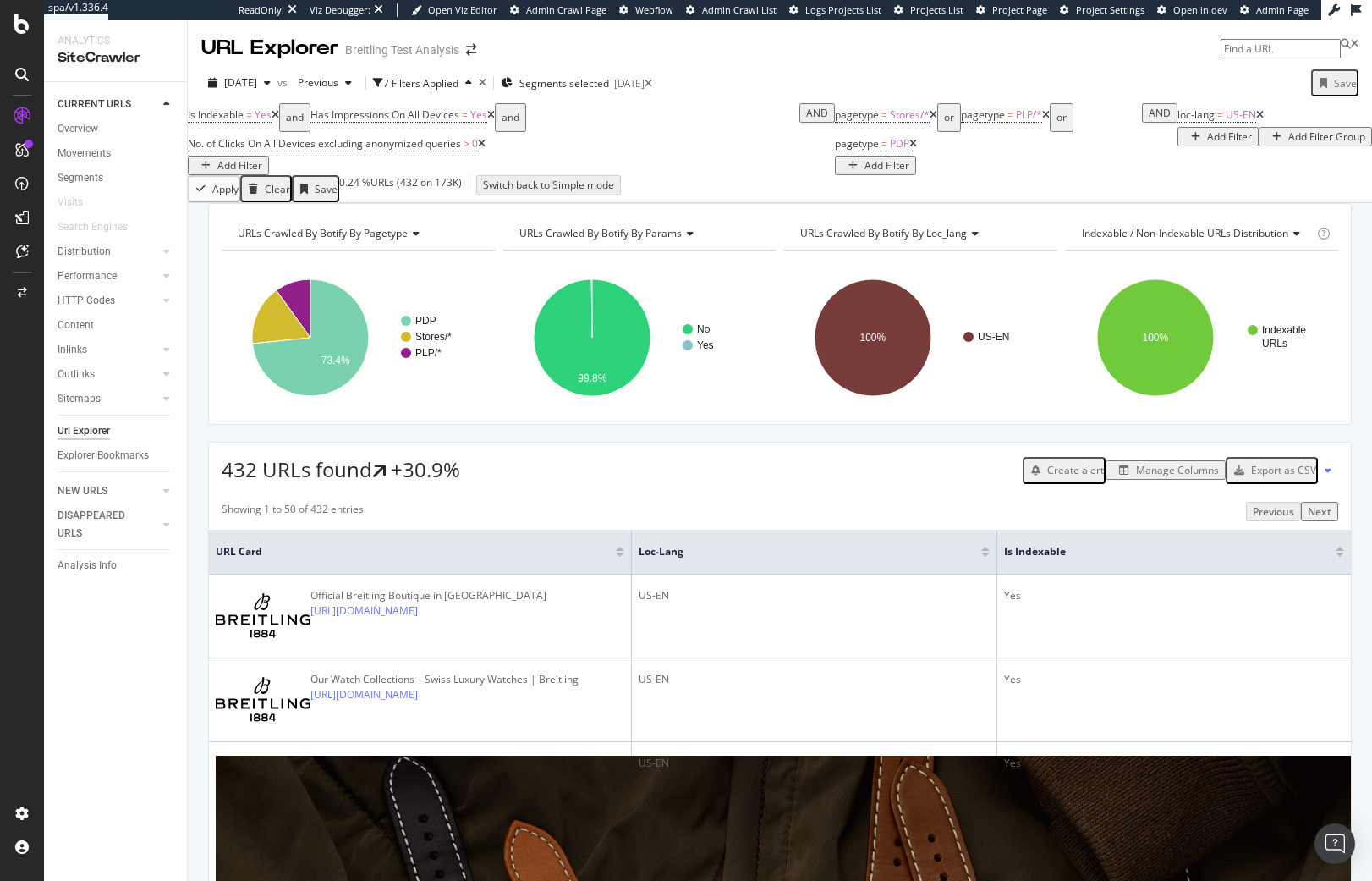
click at [520, 203] on div "URLs Crawled By Botify By pagetype Chart (by Value) Table Expand Export as CSV …" at bounding box center [780, 203] width 1184 height 0
click at [1194, 120] on icon at bounding box center [1260, 114] width 8 height 10
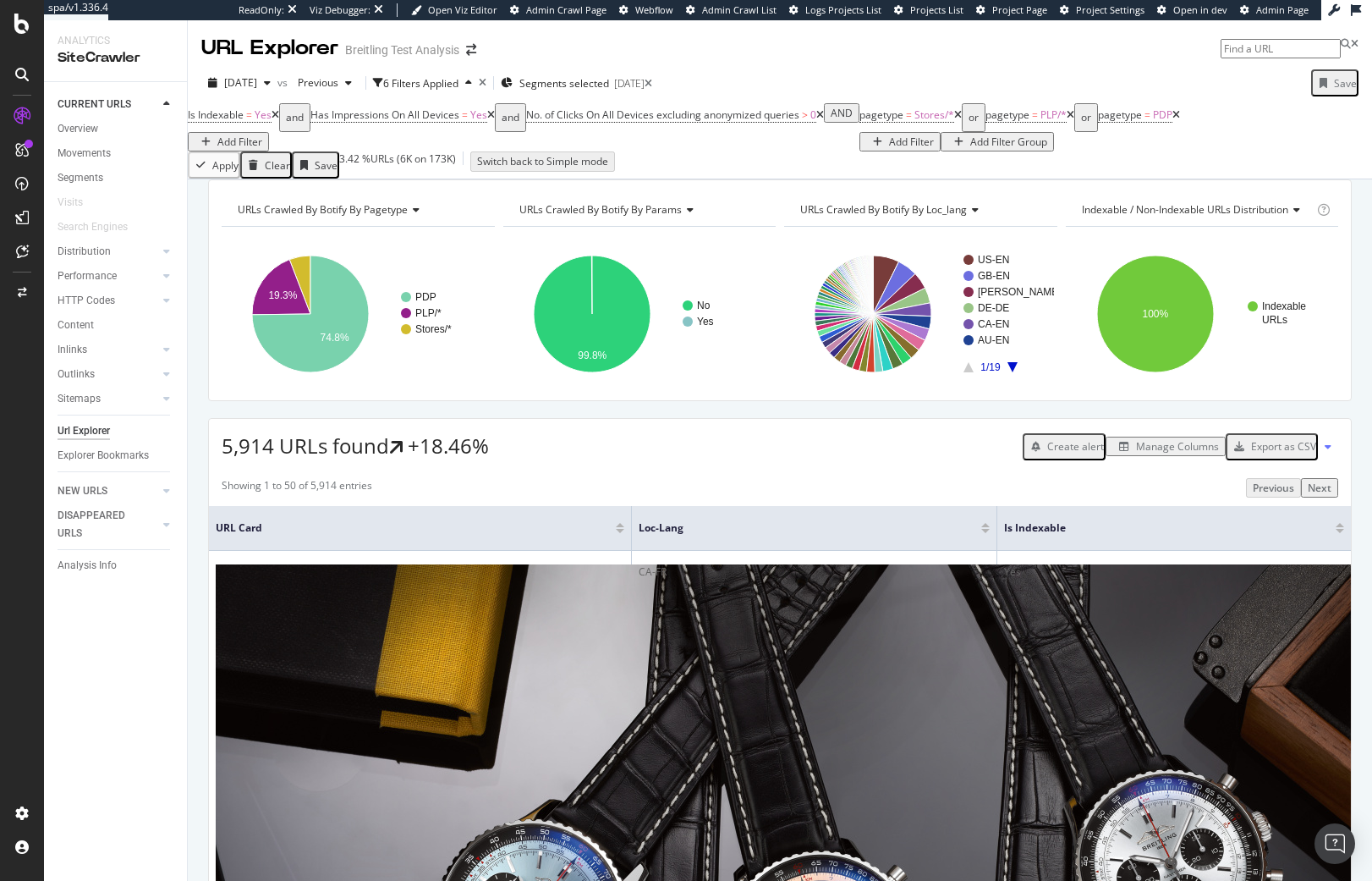
click at [238, 460] on span "5,914 URLs found" at bounding box center [305, 446] width 167 height 28
click at [625, 460] on div "5,914 URLs found +18.46% Create alert Manage Columns Export as CSV" at bounding box center [780, 440] width 1141 height 42
click at [954, 120] on icon at bounding box center [958, 114] width 8 height 10
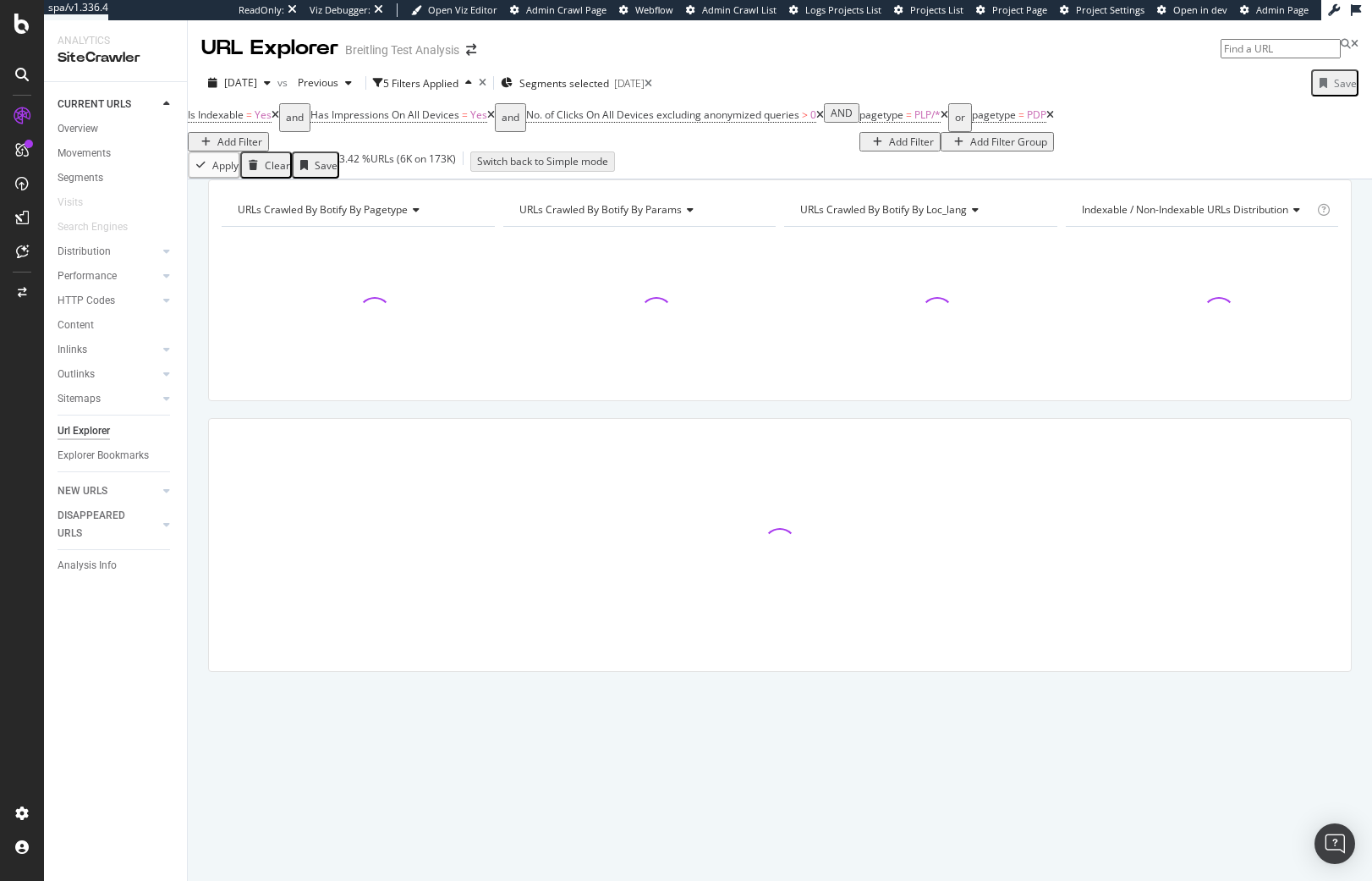
click at [940, 120] on icon at bounding box center [944, 114] width 8 height 10
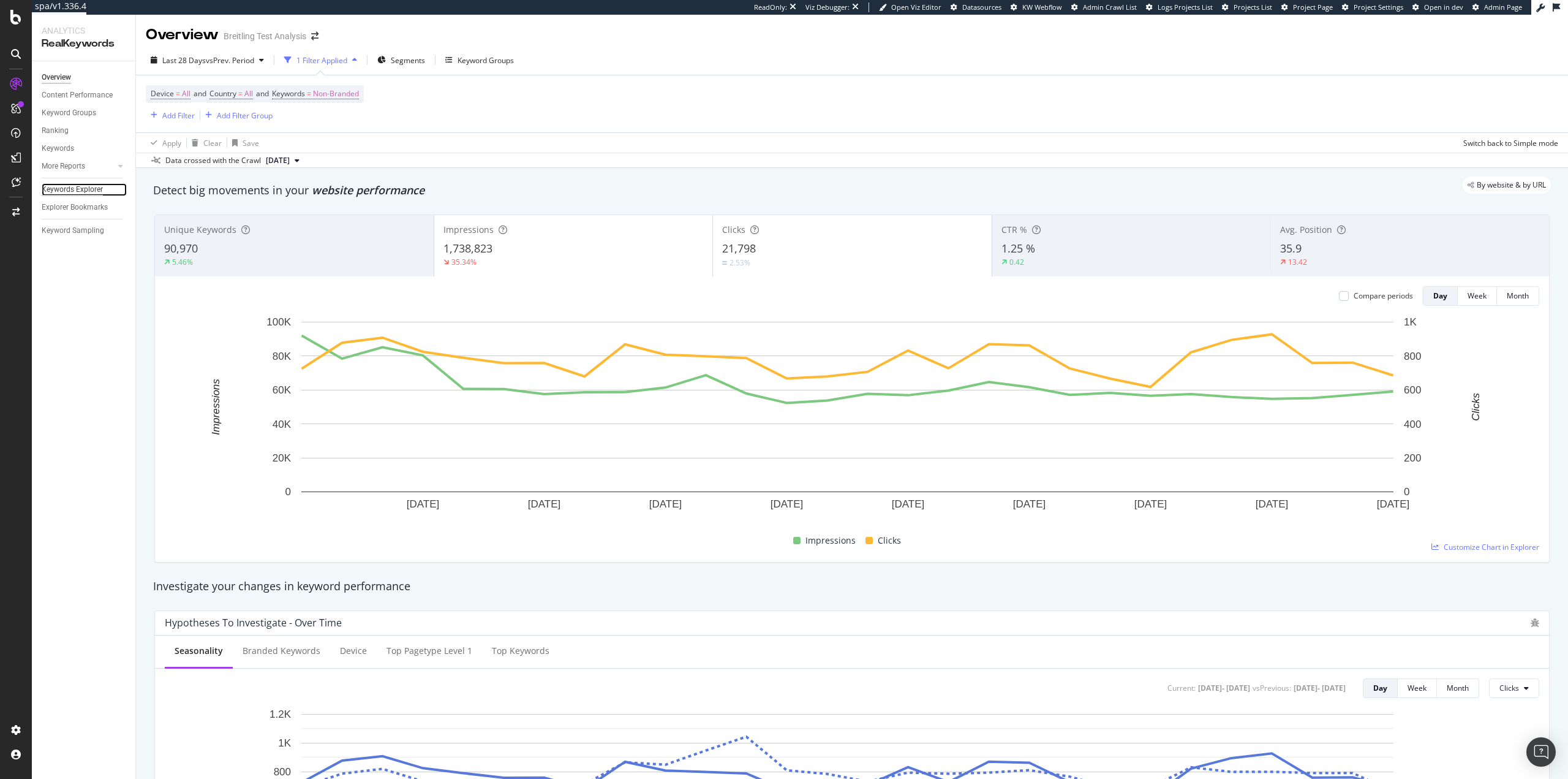
click at [70, 190] on div "Keywords Explorer" at bounding box center [73, 190] width 62 height 13
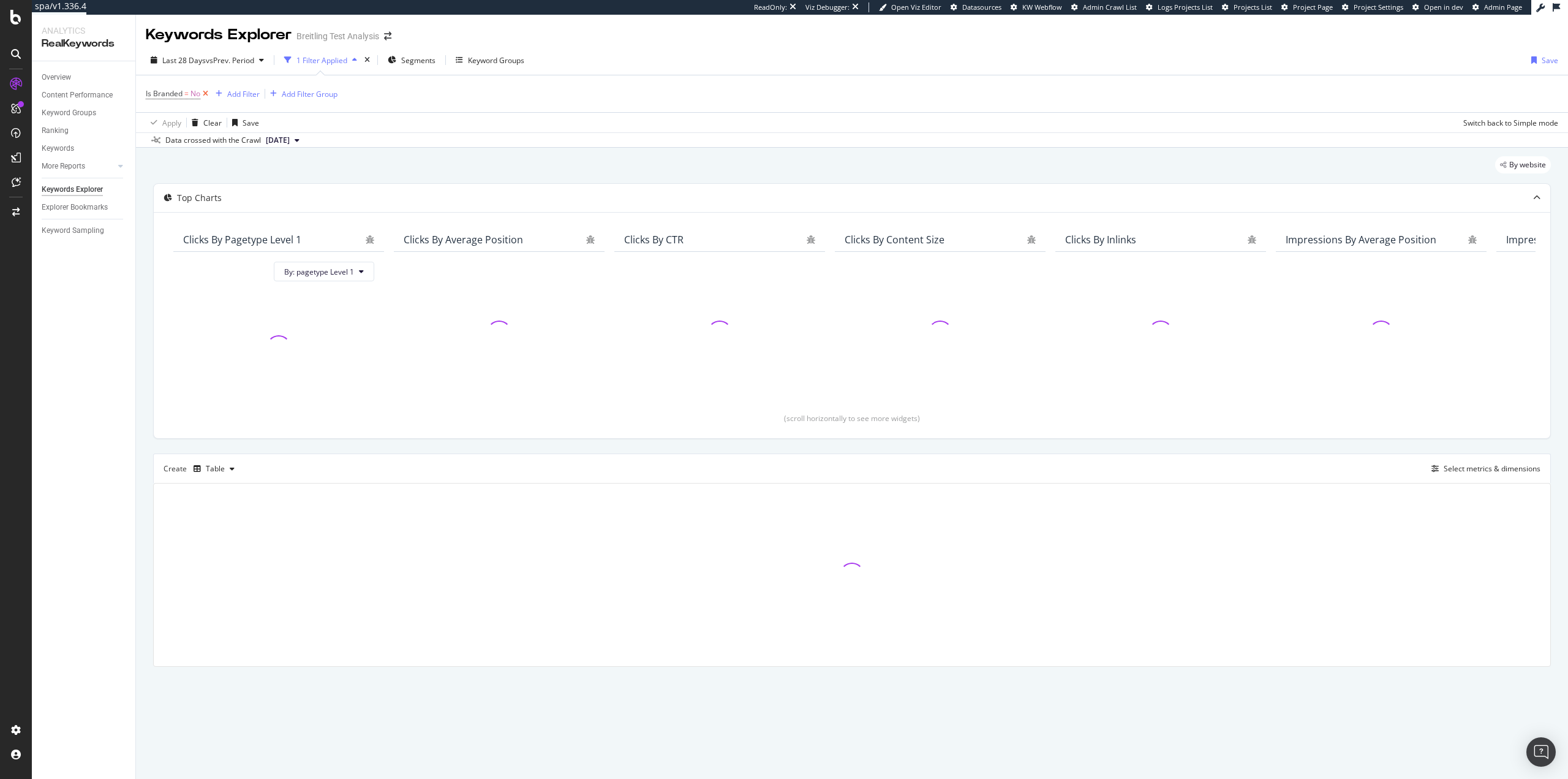
click at [207, 95] on icon at bounding box center [205, 94] width 10 height 12
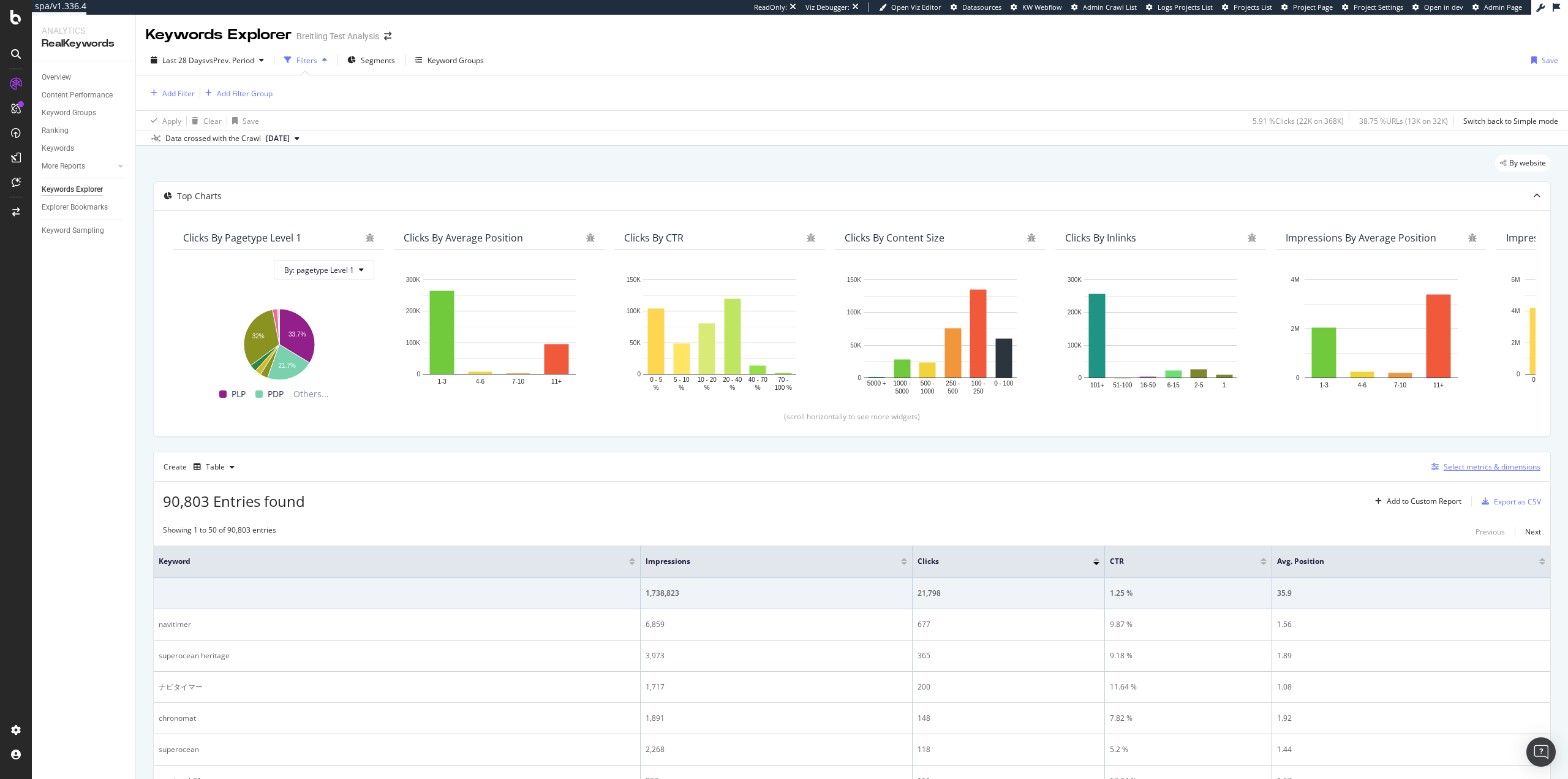
click at [1484, 468] on div "Select metrics & dimensions" at bounding box center [1492, 466] width 97 height 10
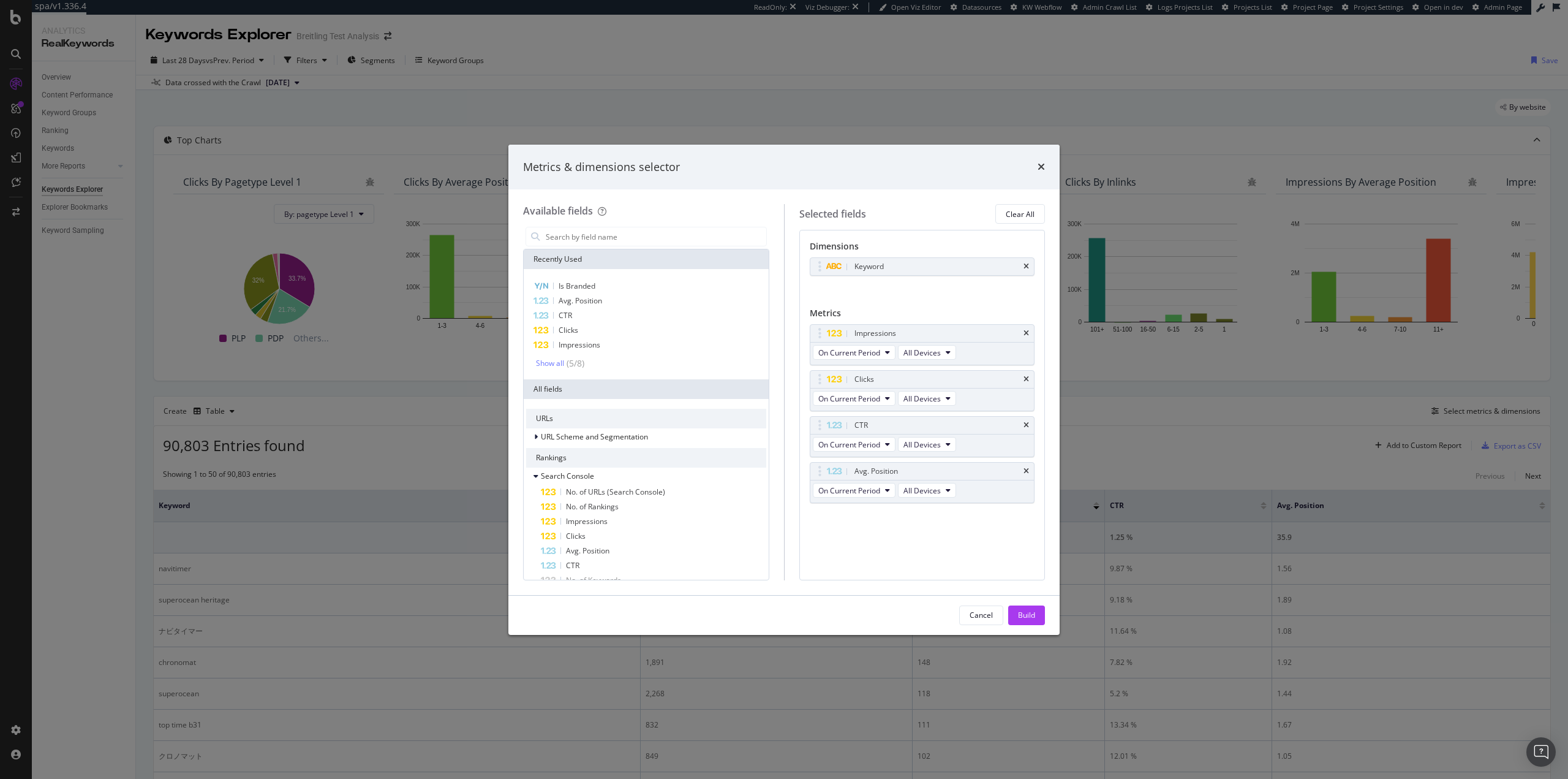
drag, startPoint x: 1029, startPoint y: 265, endPoint x: 759, endPoint y: 256, distance: 270.1
click at [1028, 265] on icon "times" at bounding box center [1027, 266] width 5 height 8
click at [665, 237] on input "modal" at bounding box center [656, 236] width 222 height 18
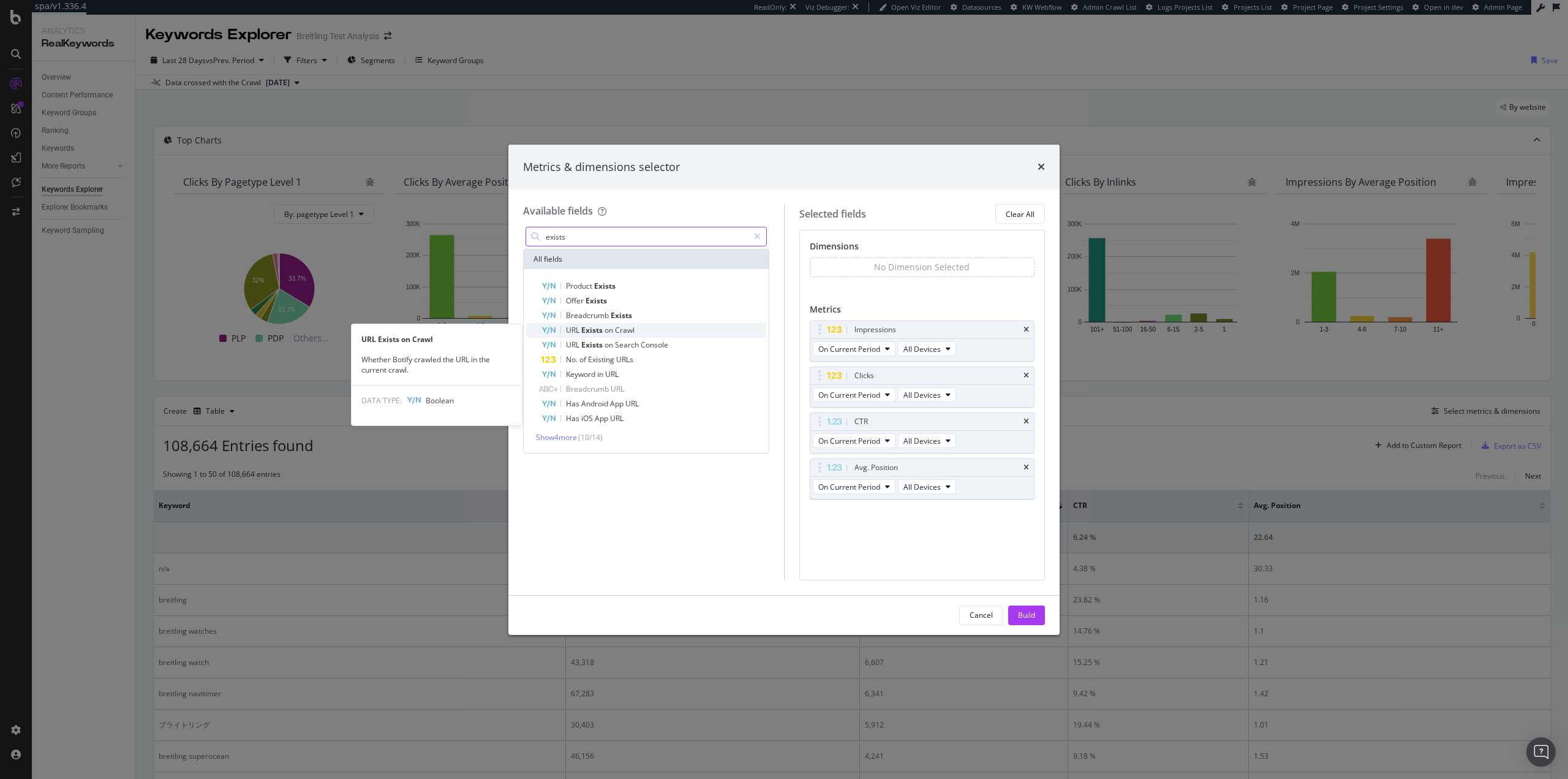
type input "exists"
click at [676, 329] on div "URL Exists on Crawl" at bounding box center [653, 330] width 225 height 14
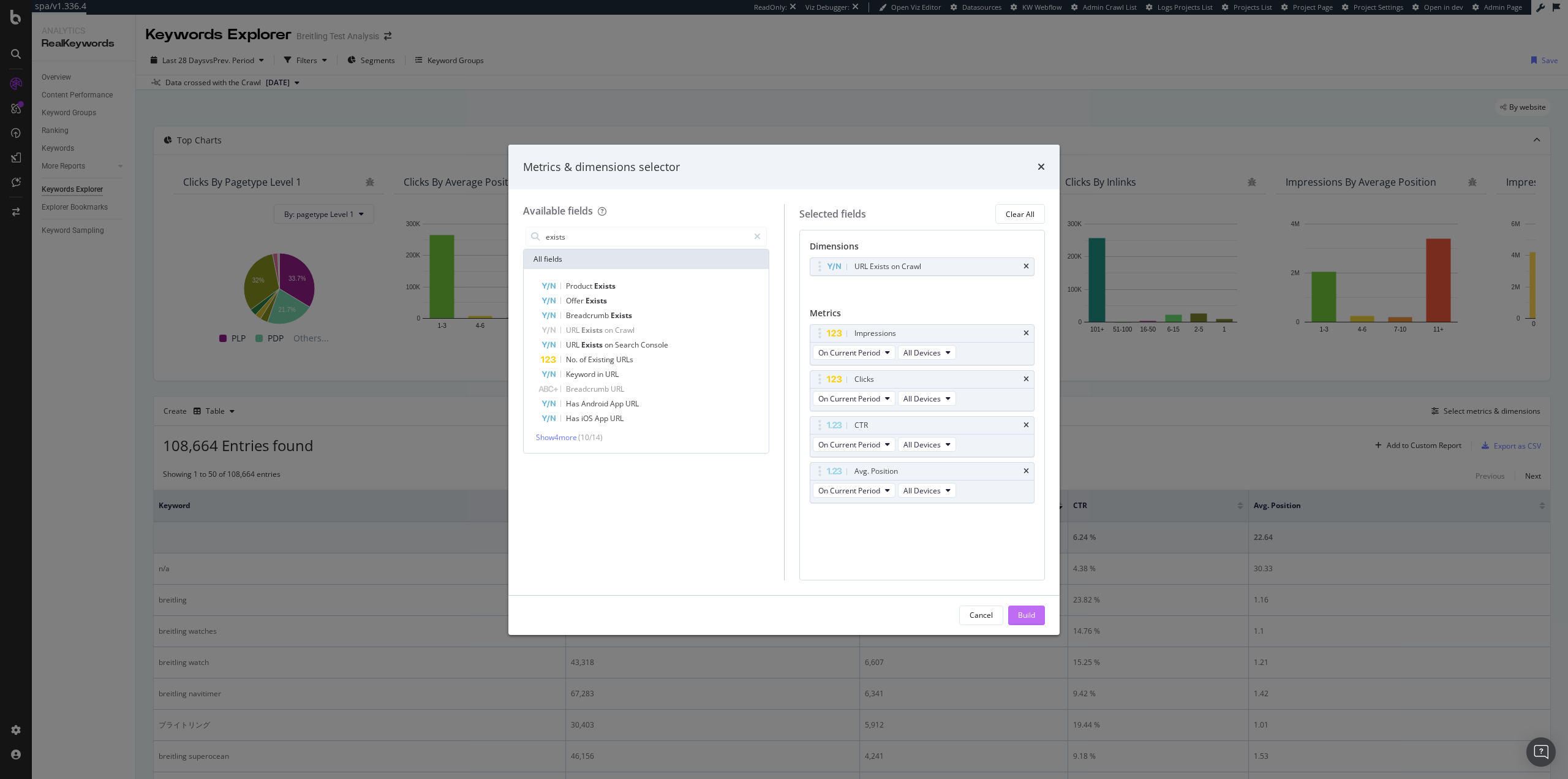
click at [1025, 614] on div "Build" at bounding box center [1027, 615] width 17 height 10
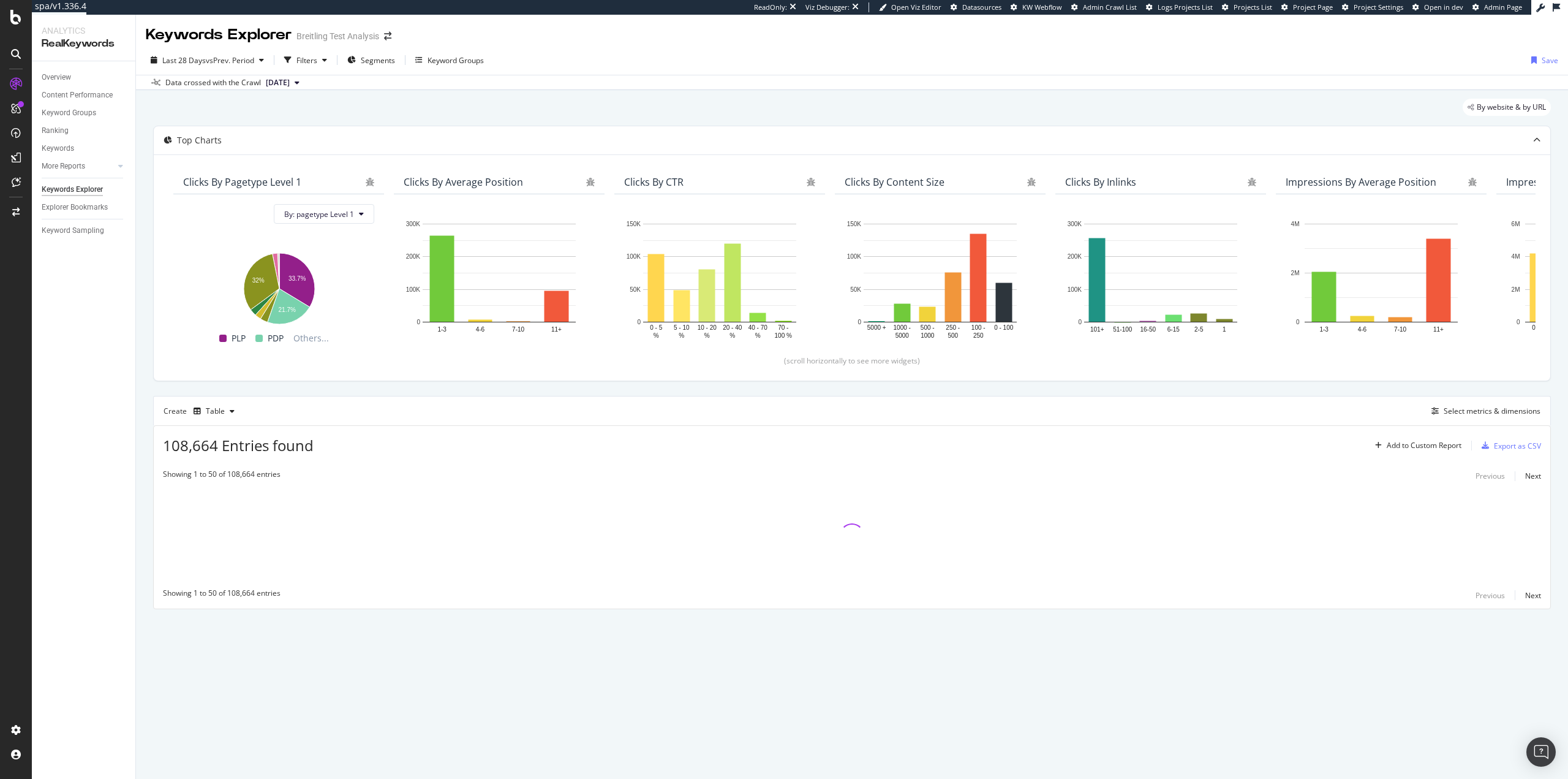
click at [305, 85] on button "2025 Aug. 5th" at bounding box center [283, 82] width 44 height 14
click at [314, 143] on div "2025 Jul. 30th" at bounding box center [301, 147] width 74 height 11
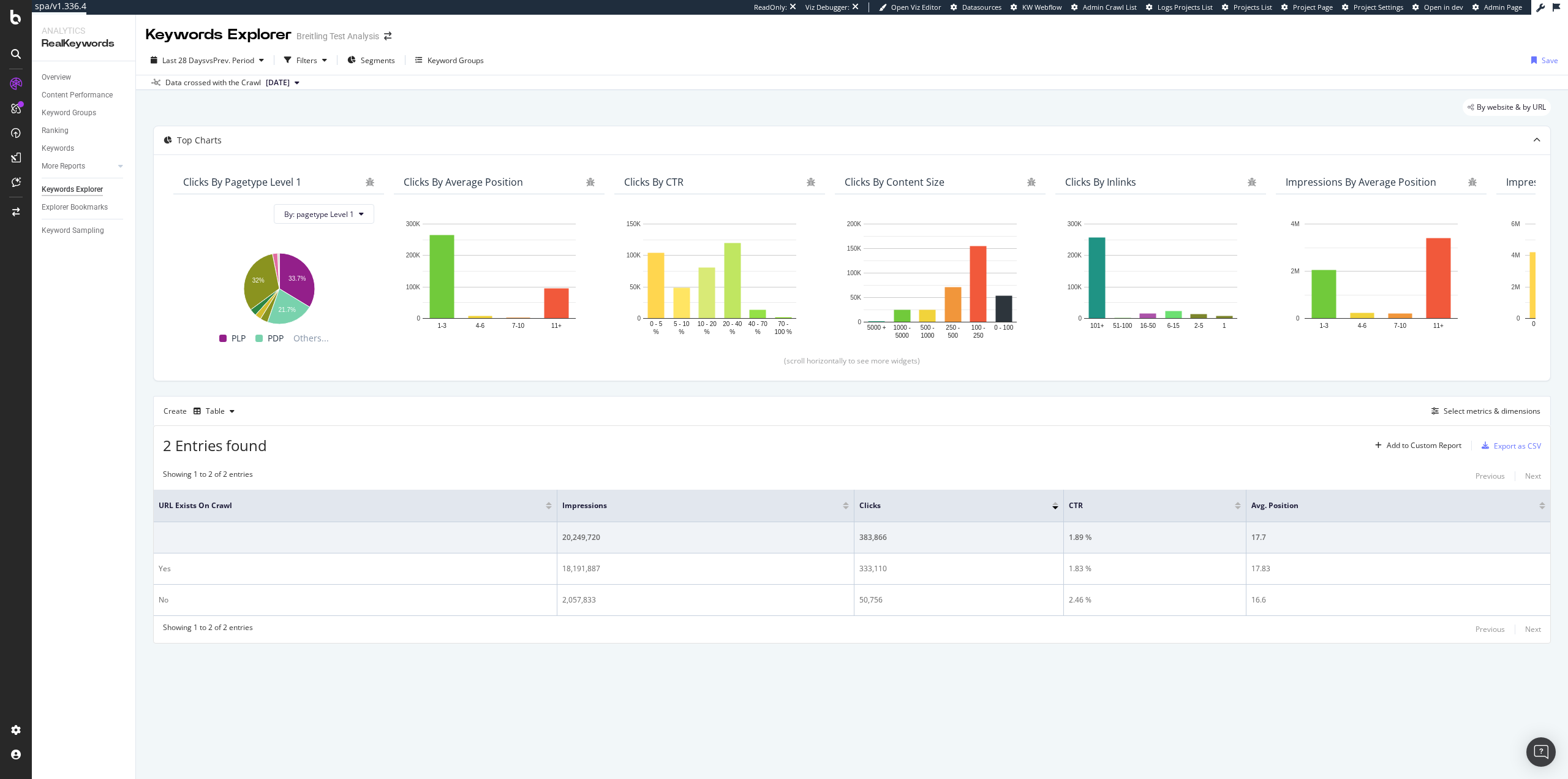
click at [1474, 418] on div "Create Table Select metrics & dimensions" at bounding box center [852, 410] width 1398 height 29
click at [1480, 417] on div "Select metrics & dimensions" at bounding box center [1484, 411] width 114 height 14
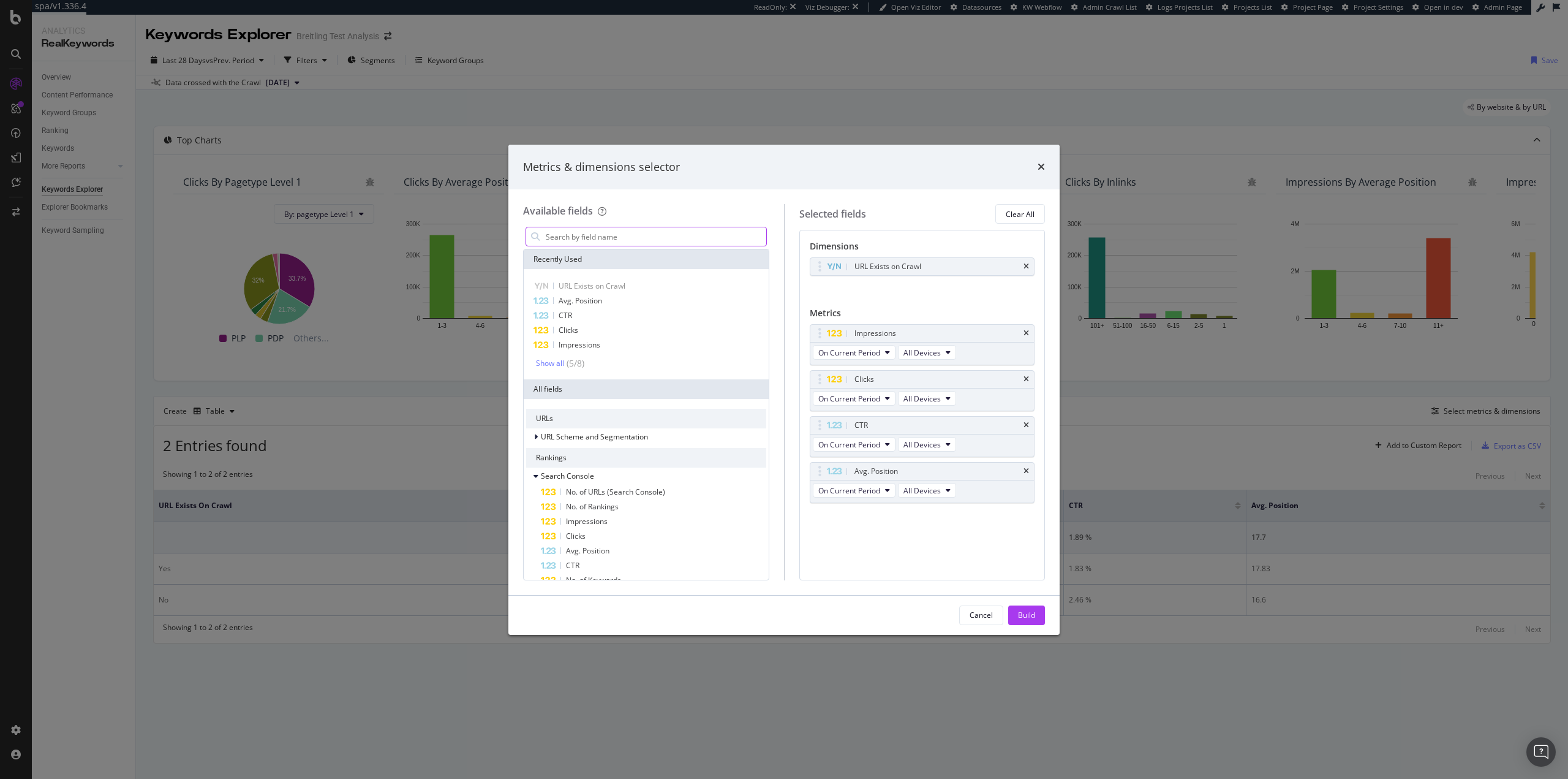
click at [642, 237] on input "modal" at bounding box center [656, 236] width 222 height 18
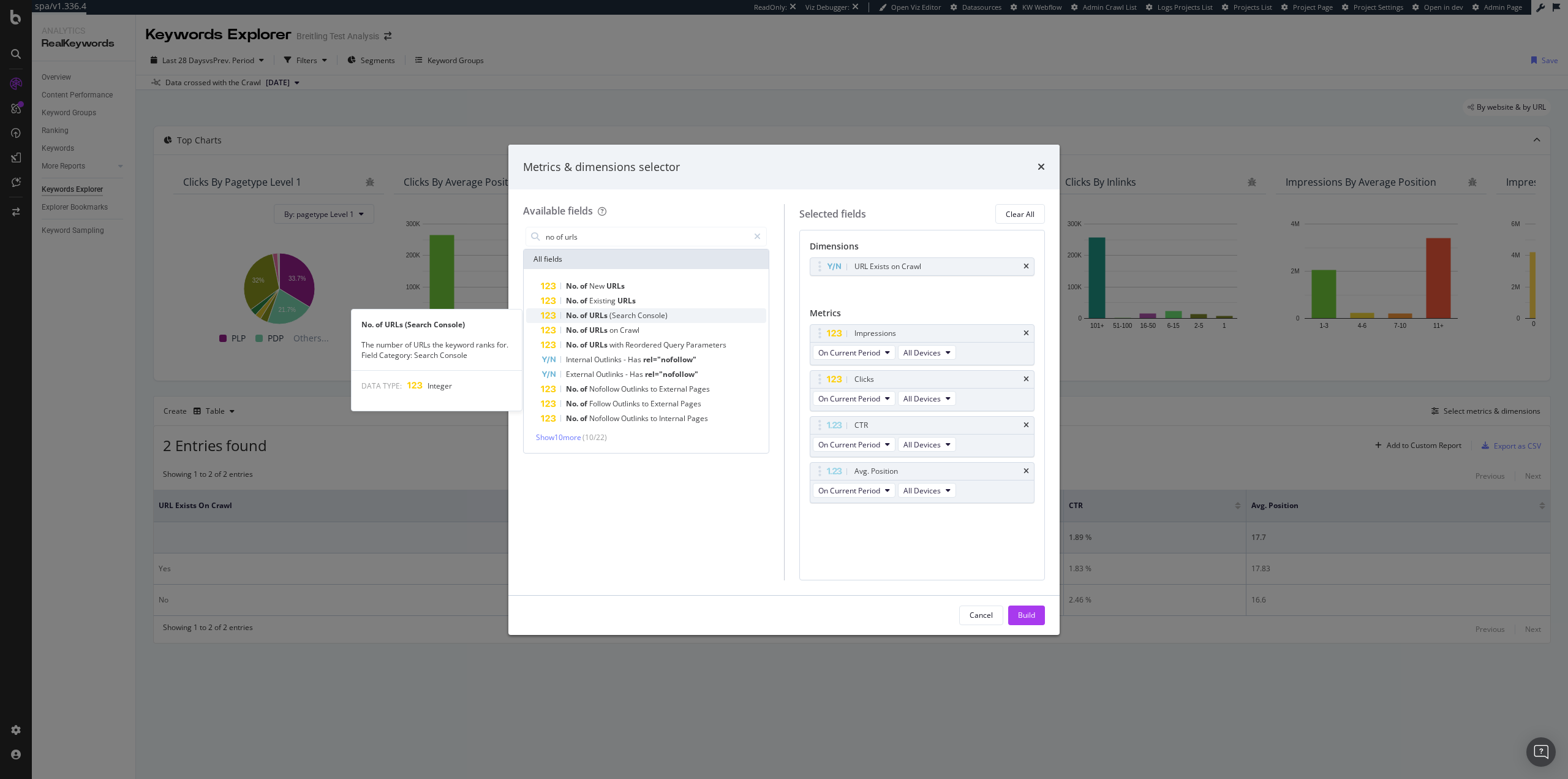
type input "no of urls"
click at [676, 319] on div "No. of URLs (Search Console)" at bounding box center [653, 315] width 225 height 14
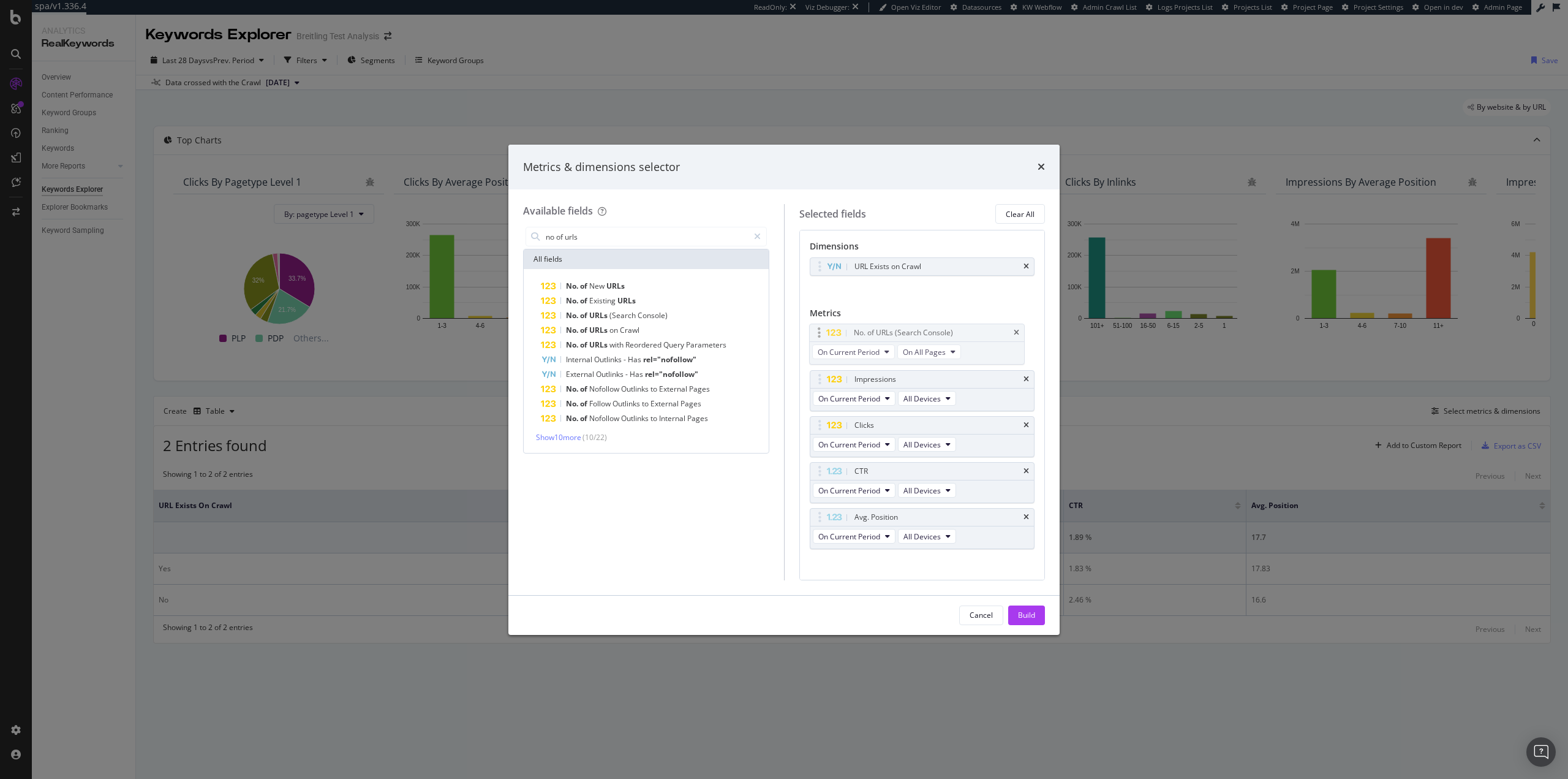
drag, startPoint x: 826, startPoint y: 515, endPoint x: 826, endPoint y: 331, distance: 184.0
click at [826, 331] on body "spa/v1.336.4 ReadOnly: Viz Debugger: Open Viz Editor Datasources KW Webflow Adm…" at bounding box center [784, 390] width 1568 height 779
click at [1033, 618] on div "Build" at bounding box center [1027, 615] width 17 height 10
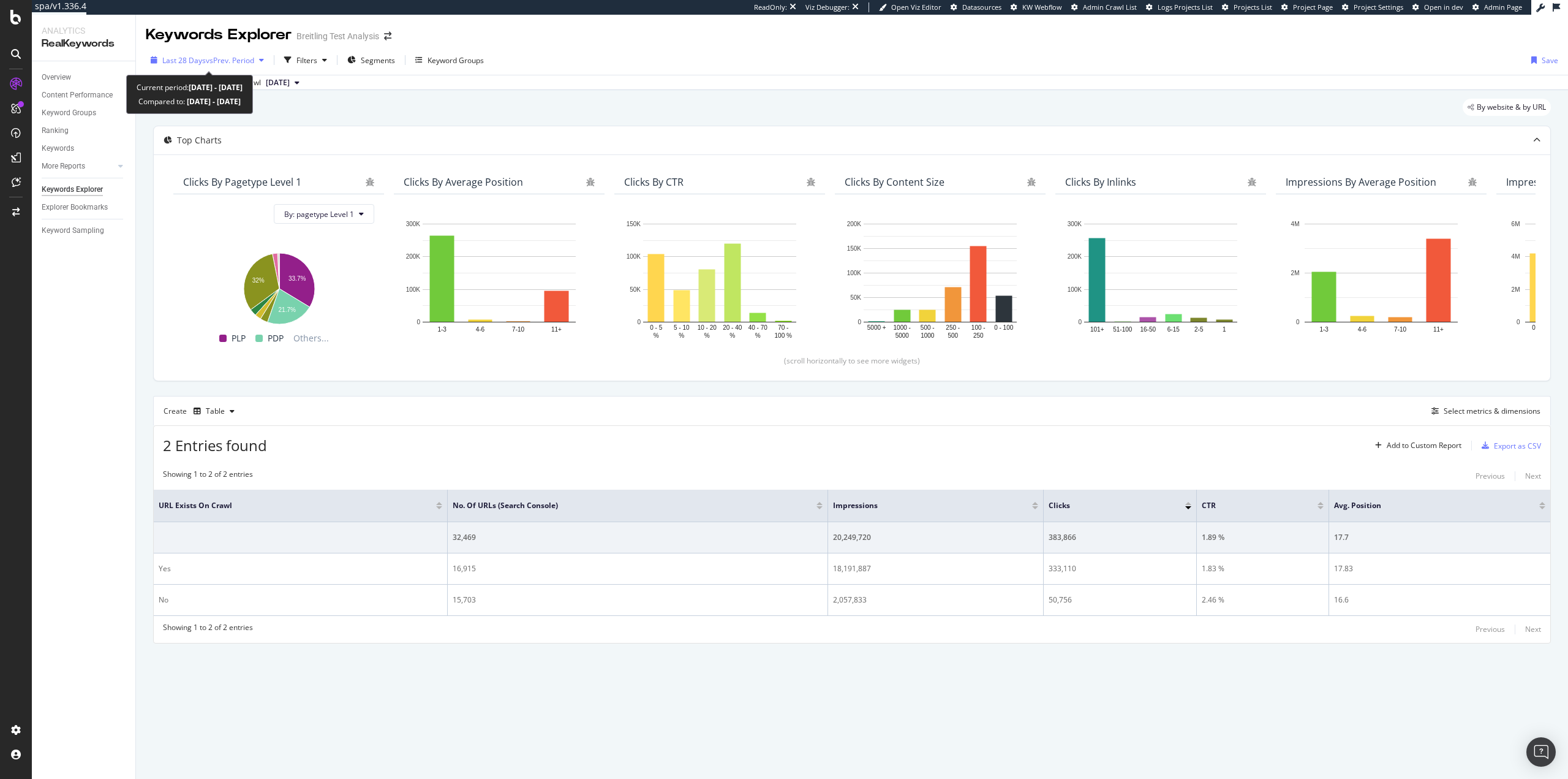
click at [212, 51] on div "Last 28 Days vs Prev. Period" at bounding box center [207, 60] width 123 height 18
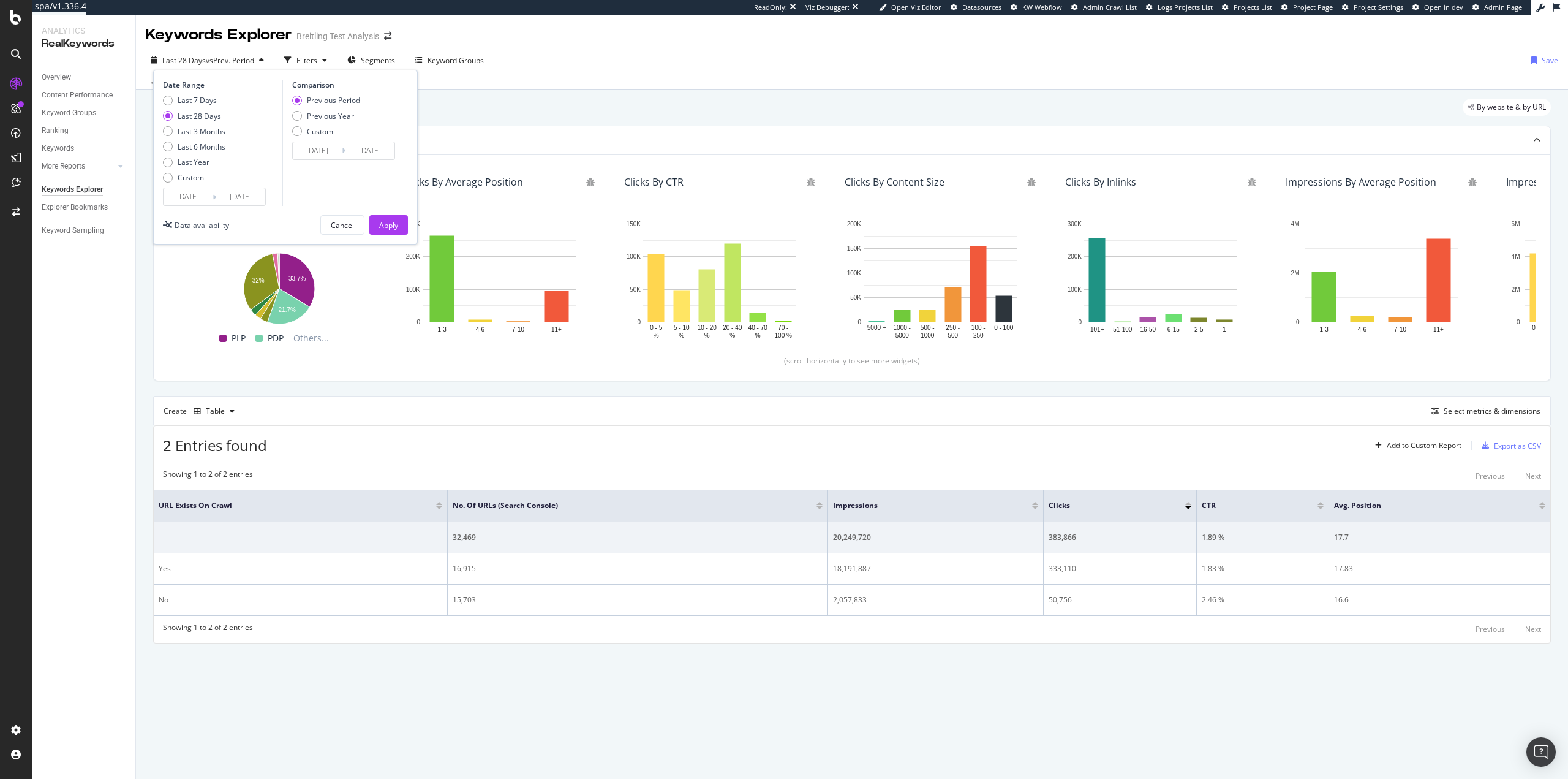
click at [519, 108] on div "By website & by URL" at bounding box center [852, 112] width 1398 height 27
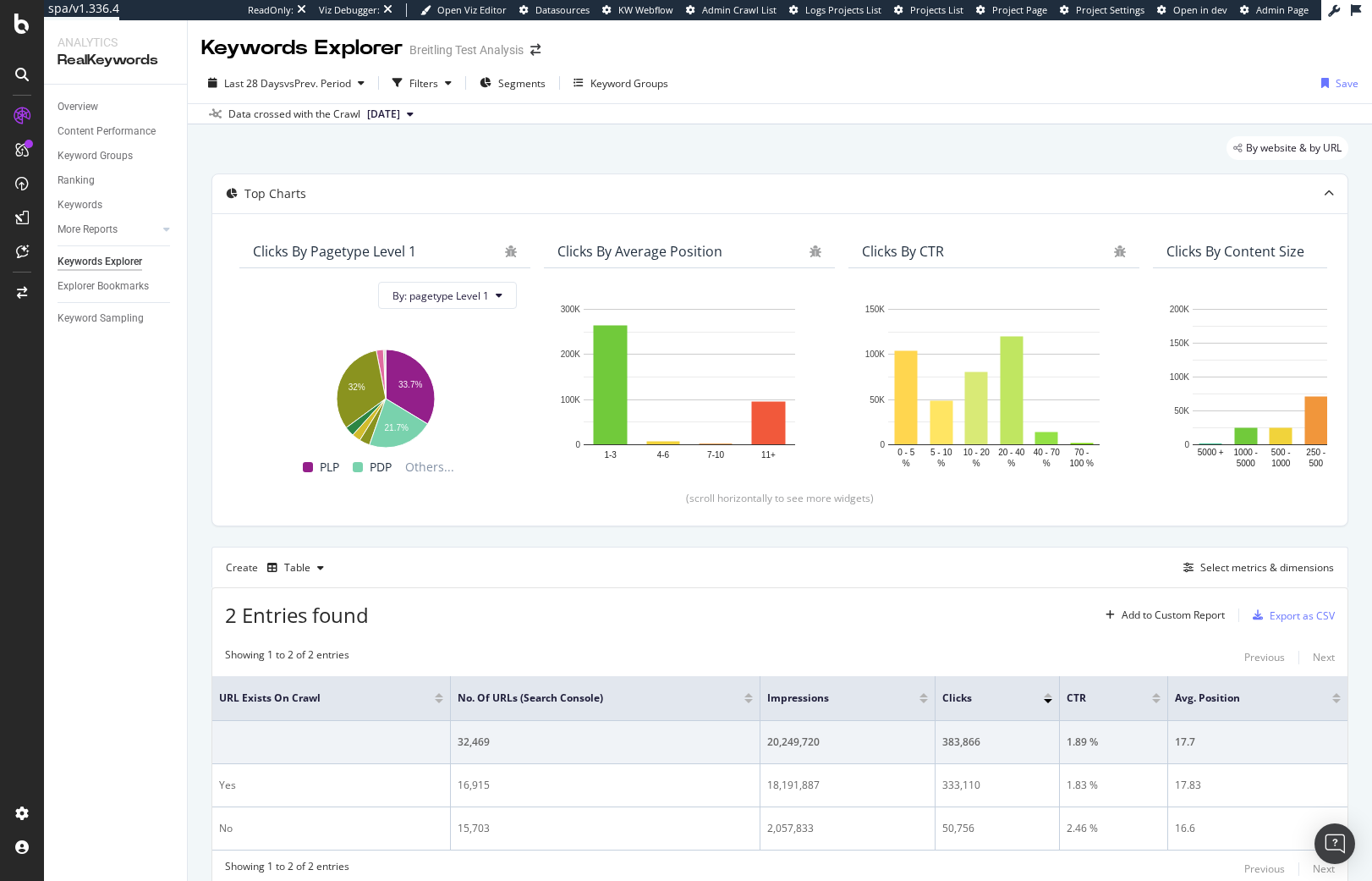
click at [485, 148] on div "By website & by URL" at bounding box center [780, 154] width 1137 height 37
click at [517, 85] on span "Segments" at bounding box center [522, 83] width 47 height 14
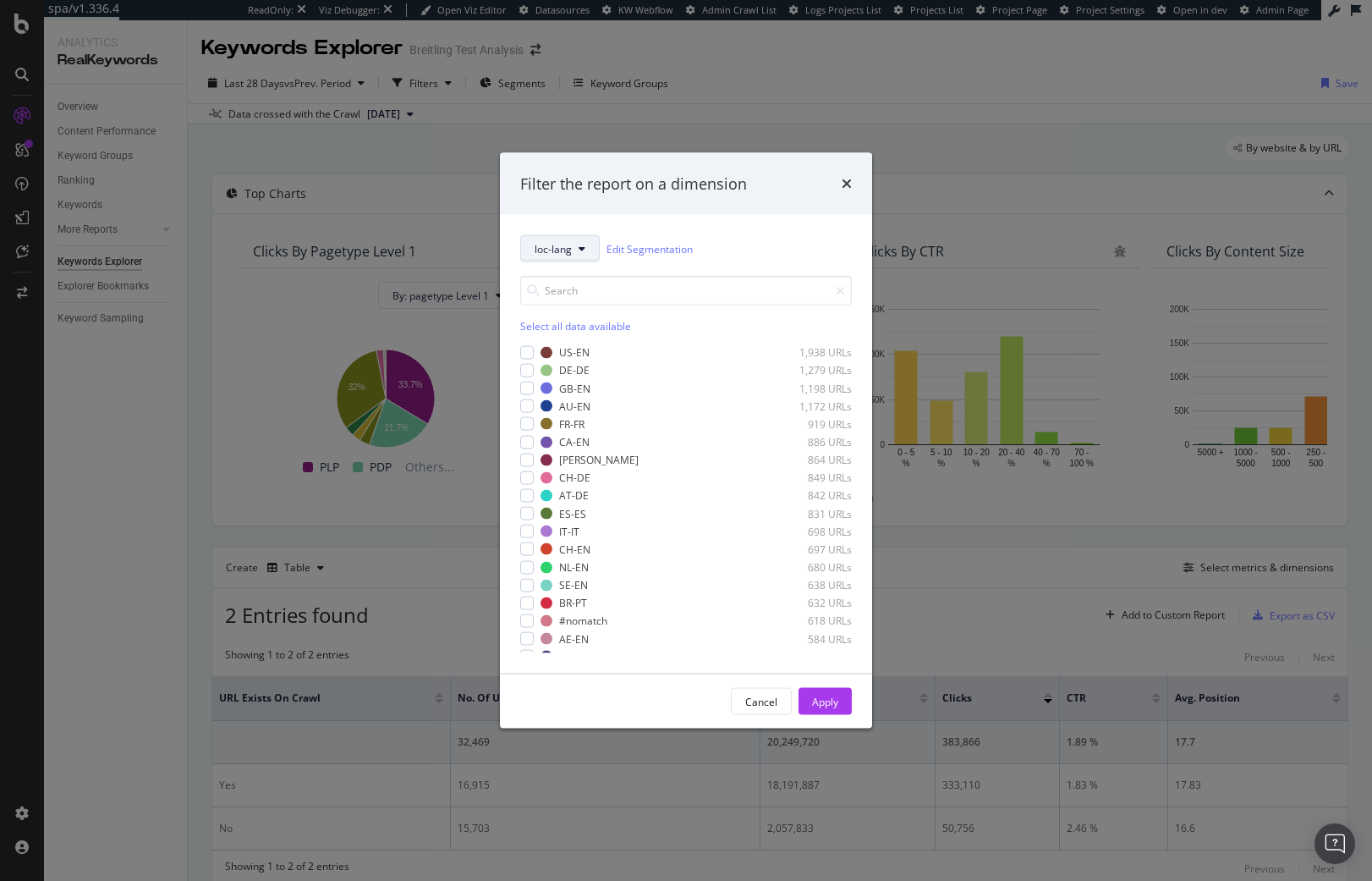
click at [558, 247] on span "loc-lang" at bounding box center [553, 248] width 37 height 14
click at [569, 304] on span "pagetype" at bounding box center [589, 310] width 109 height 15
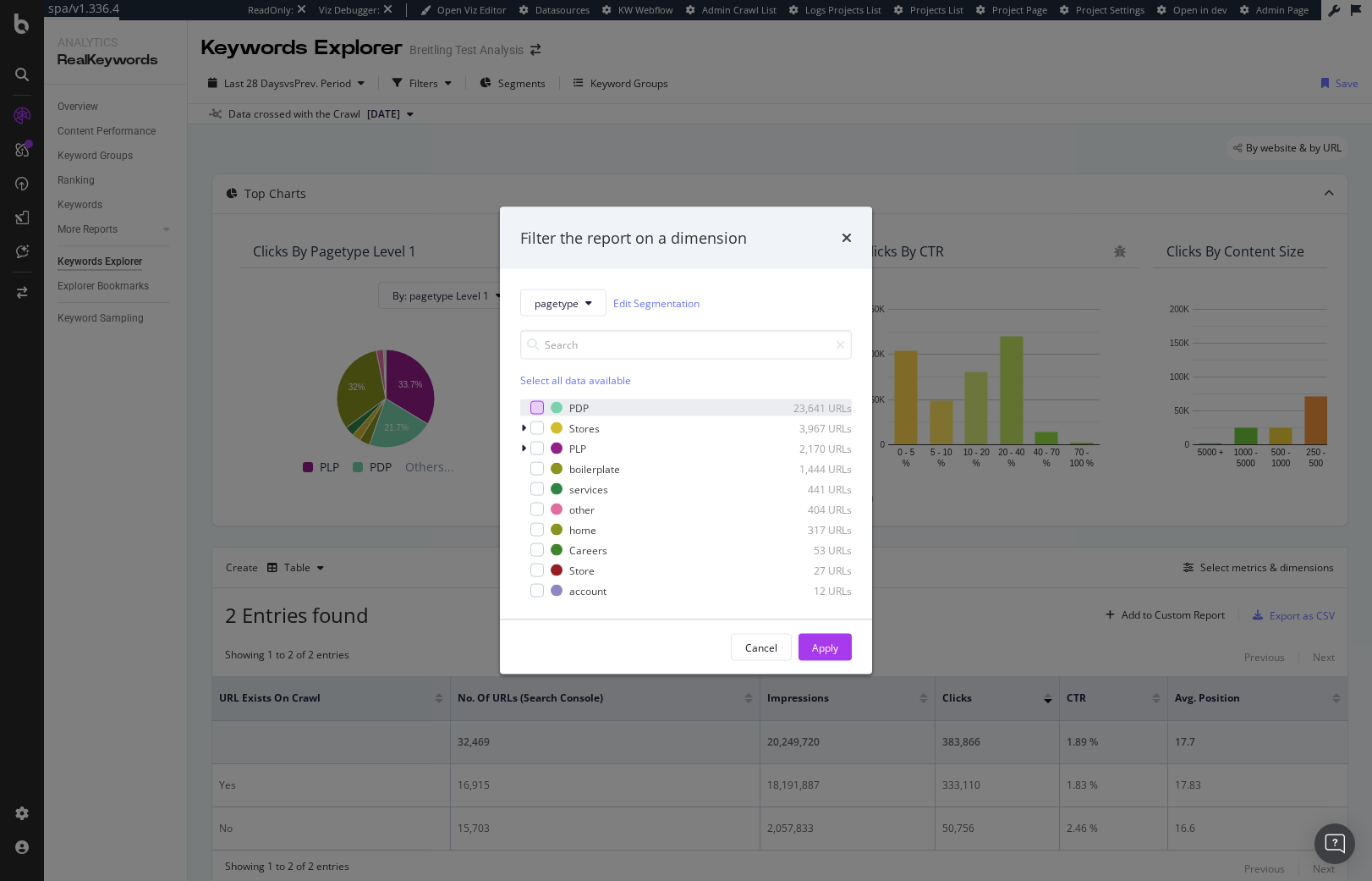
click at [532, 411] on div "modal" at bounding box center [537, 407] width 13 height 13
click at [528, 450] on div "modal" at bounding box center [524, 448] width 10 height 17
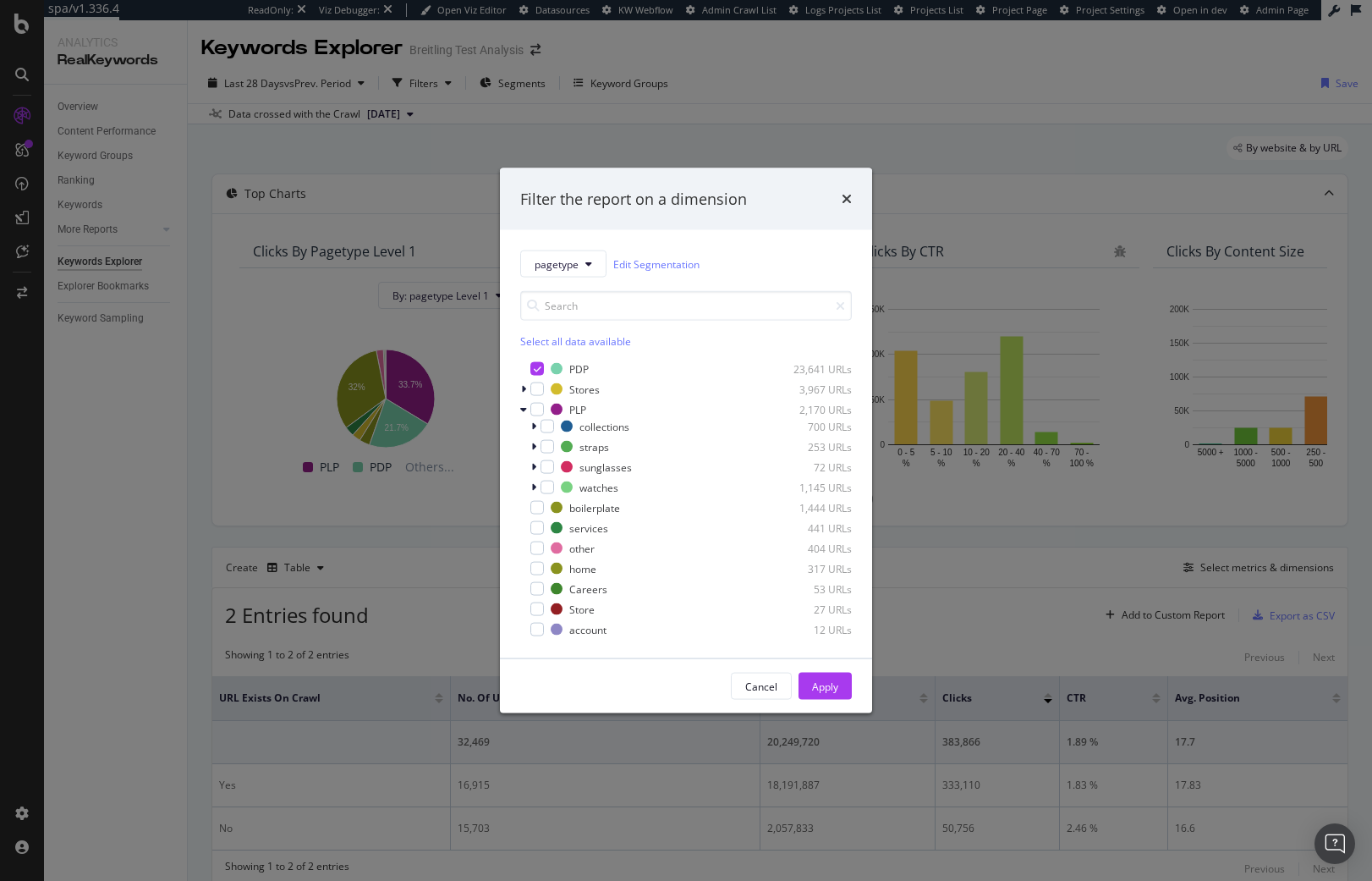
drag, startPoint x: 537, startPoint y: 407, endPoint x: 538, endPoint y: 398, distance: 9.1
click at [537, 407] on div "modal" at bounding box center [537, 409] width 13 height 13
click at [539, 389] on div "modal" at bounding box center [537, 389] width 13 height 13
click at [828, 686] on div "Apply" at bounding box center [825, 685] width 26 height 14
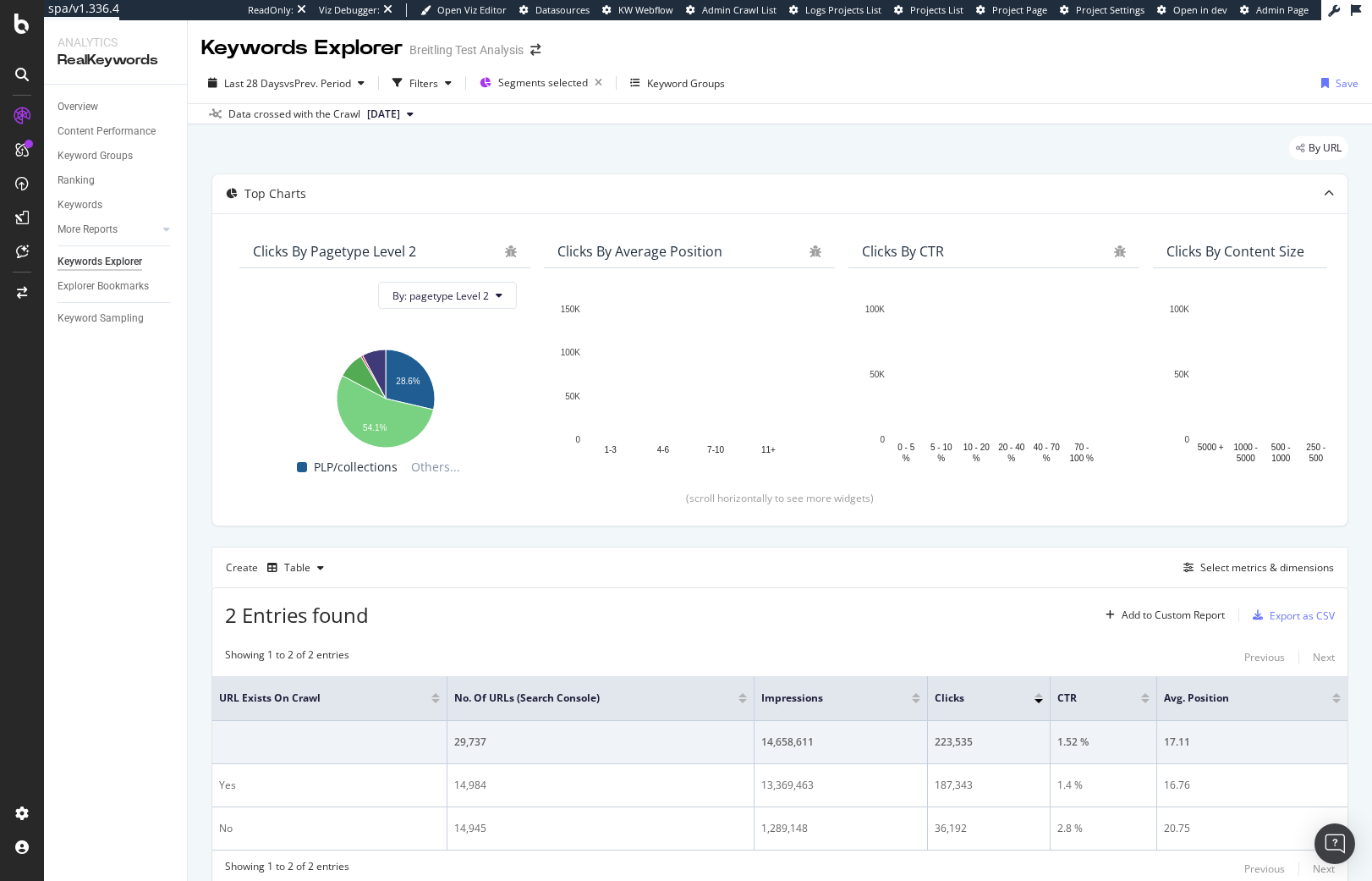
scroll to position [67, 0]
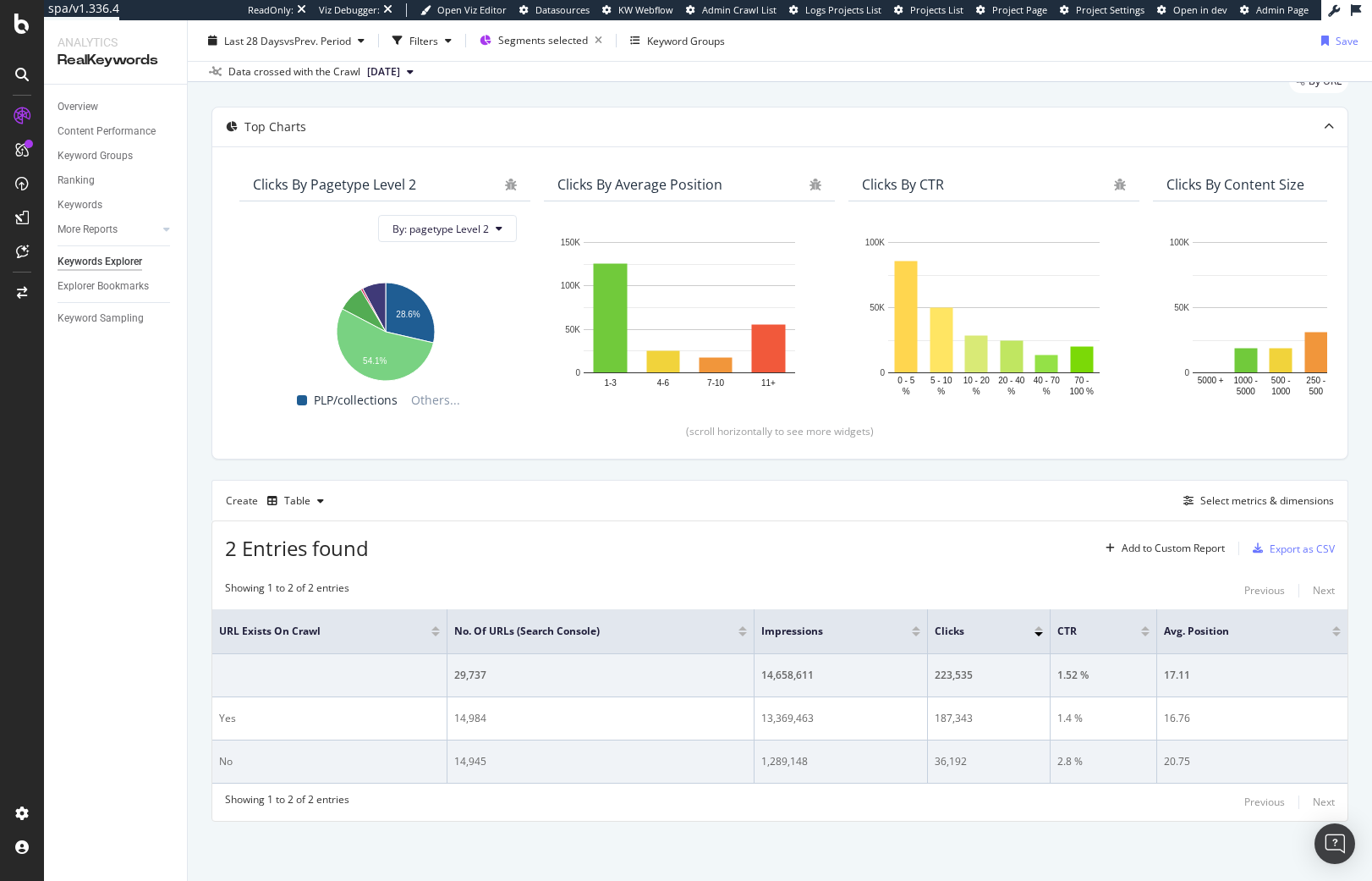
drag, startPoint x: 468, startPoint y: 769, endPoint x: 470, endPoint y: 741, distance: 28.1
click at [468, 767] on td "14,945" at bounding box center [600, 762] width 307 height 43
drag, startPoint x: 468, startPoint y: 720, endPoint x: 484, endPoint y: 773, distance: 55.4
click at [475, 744] on tbody "29,737 14,658,611 223,535 1.52 % 17.11 Yes 14,984 13,369,463 187,343 1.4 % 16.7…" at bounding box center [780, 718] width 1135 height 130
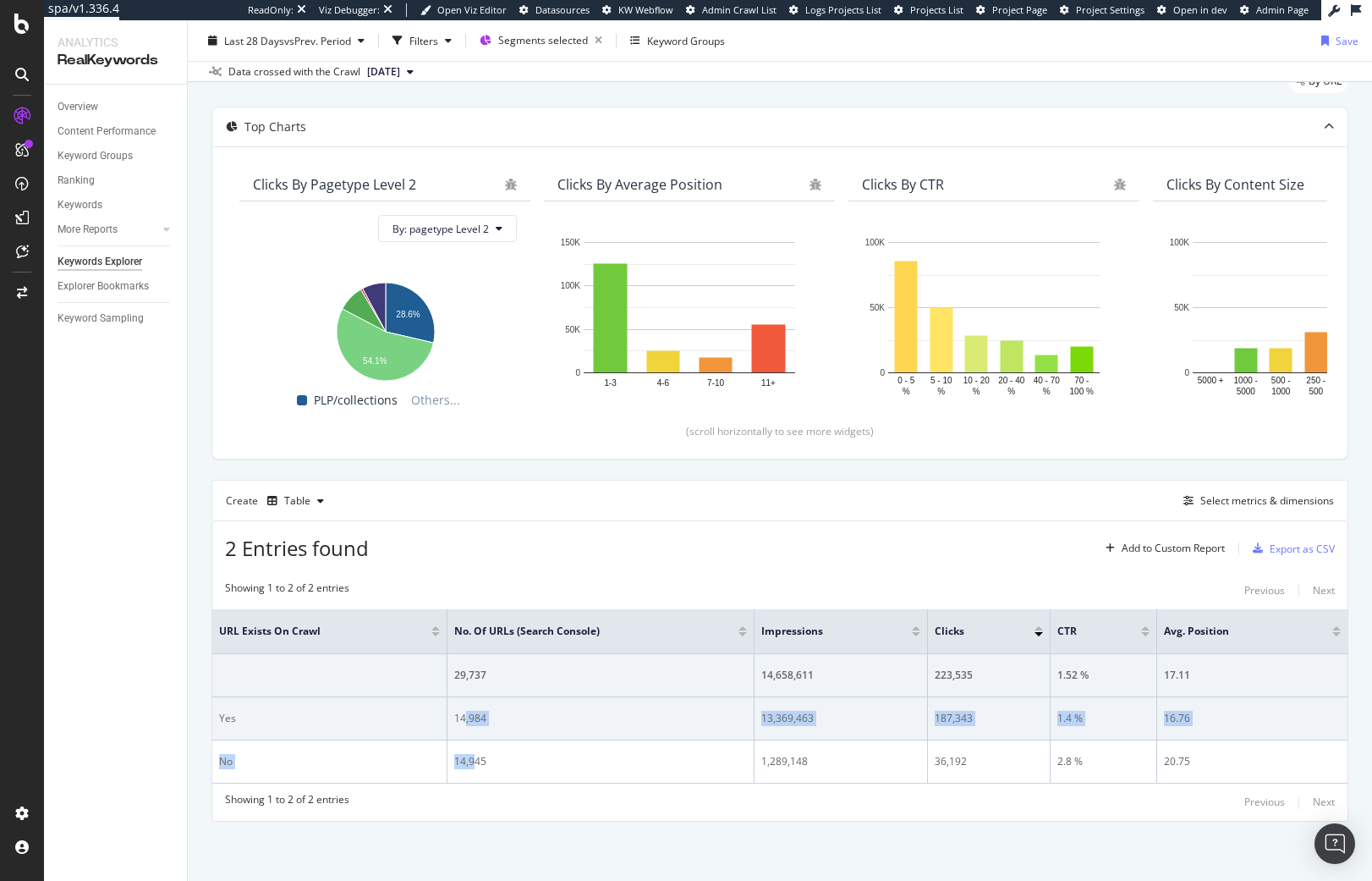
click at [482, 728] on td "14,984" at bounding box center [600, 719] width 307 height 43
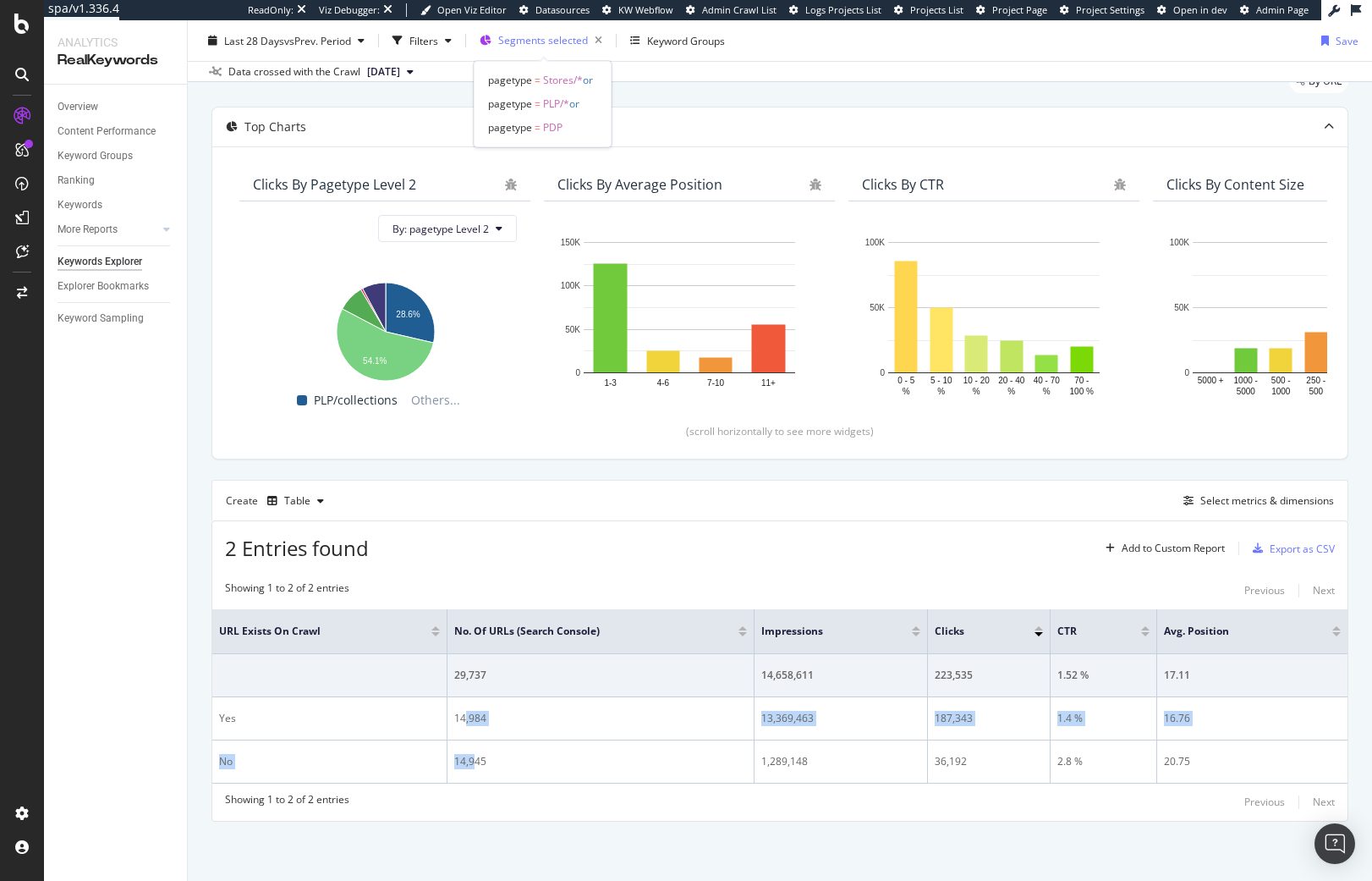
click at [560, 46] on span "Segments selected" at bounding box center [542, 40] width 90 height 14
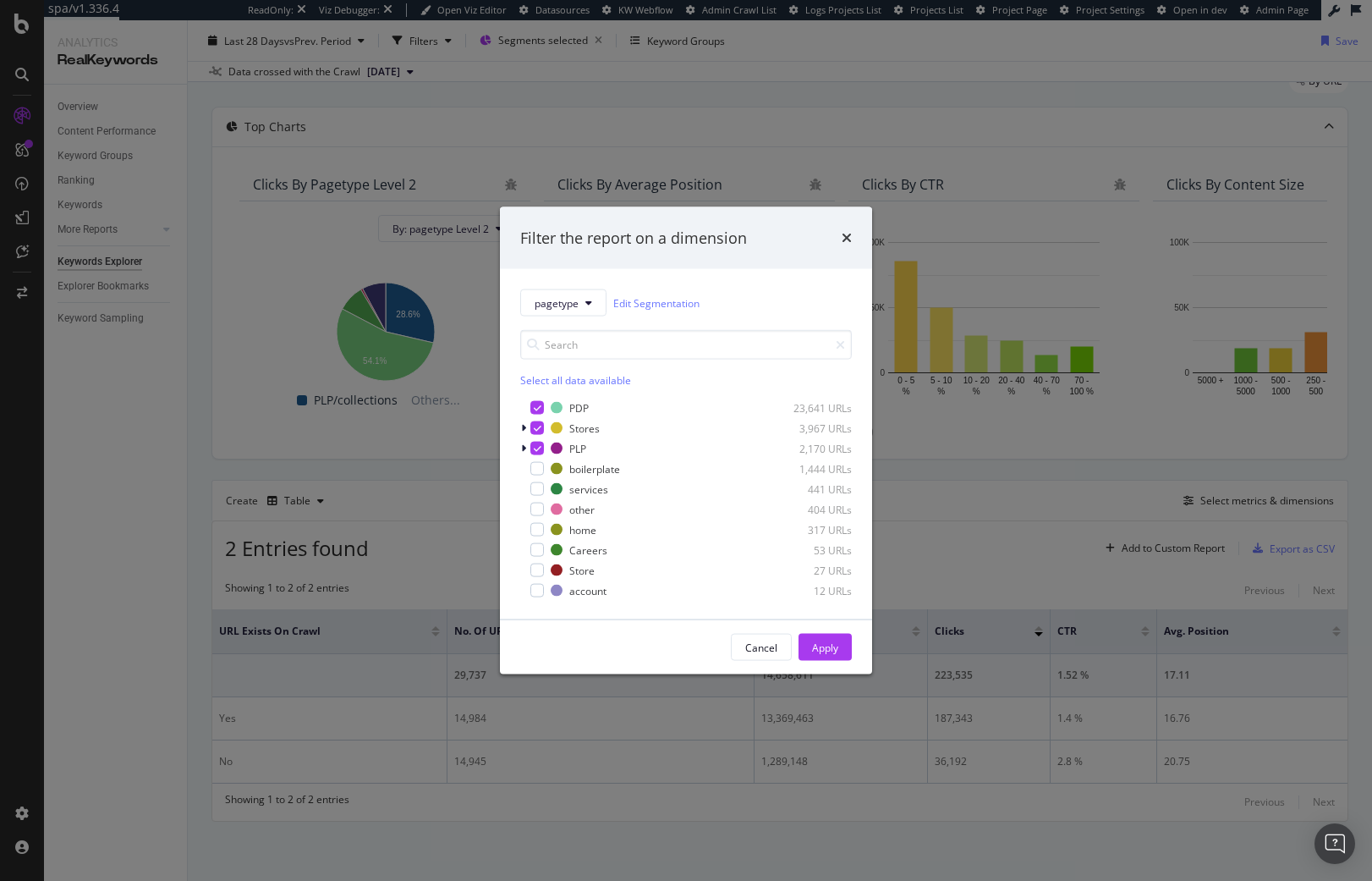
click at [785, 100] on div "Filter the report on a dimension pagetype Edit Segmentation Select all data ava…" at bounding box center [686, 440] width 1372 height 881
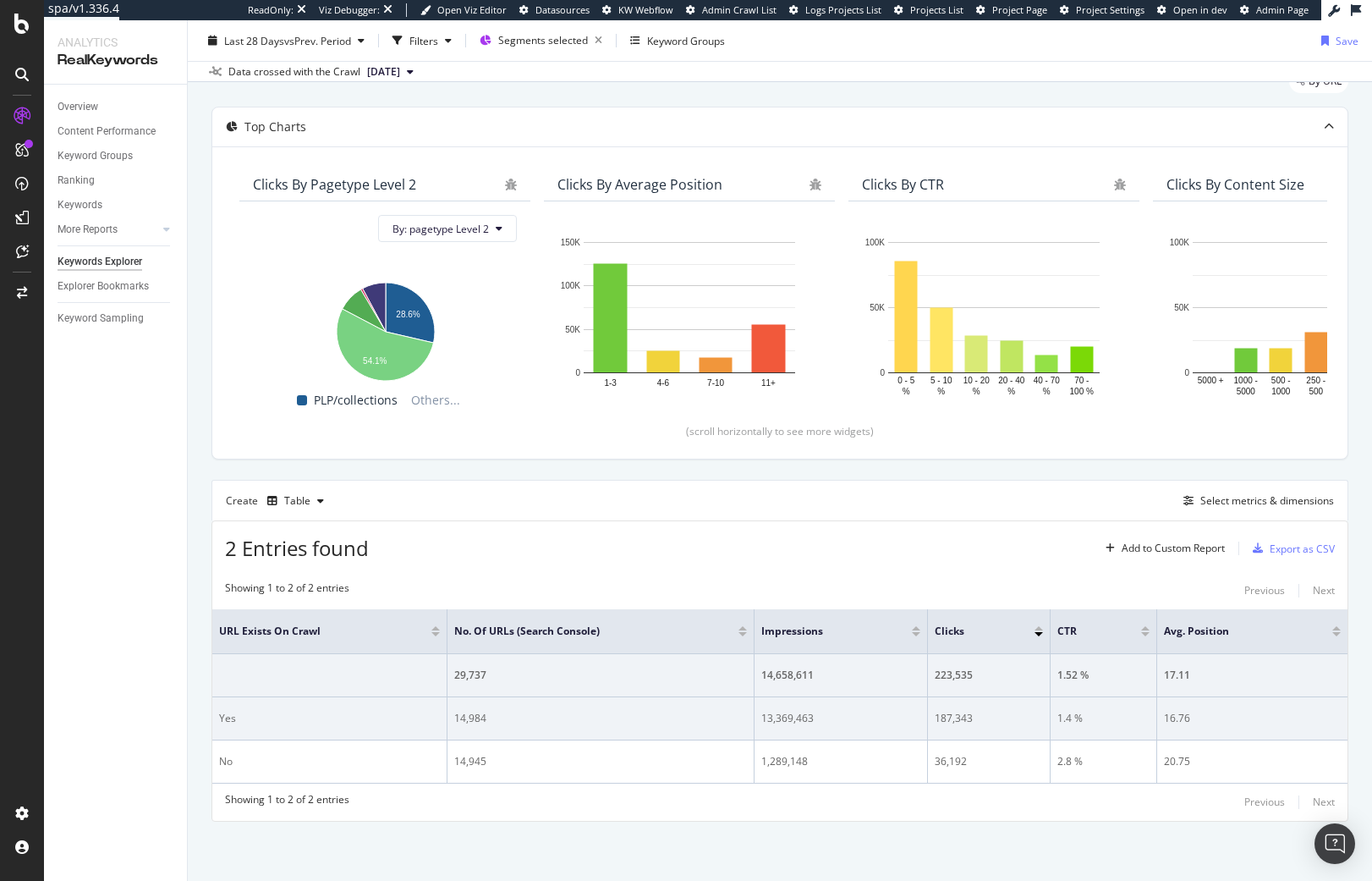
click at [1070, 719] on div "1.4 %" at bounding box center [1104, 718] width 93 height 15
click at [1072, 718] on div "1.4 %" at bounding box center [1104, 718] width 93 height 15
click at [1074, 718] on div "1.4 %" at bounding box center [1104, 718] width 93 height 15
click at [1075, 718] on div "1.4 %" at bounding box center [1104, 718] width 93 height 15
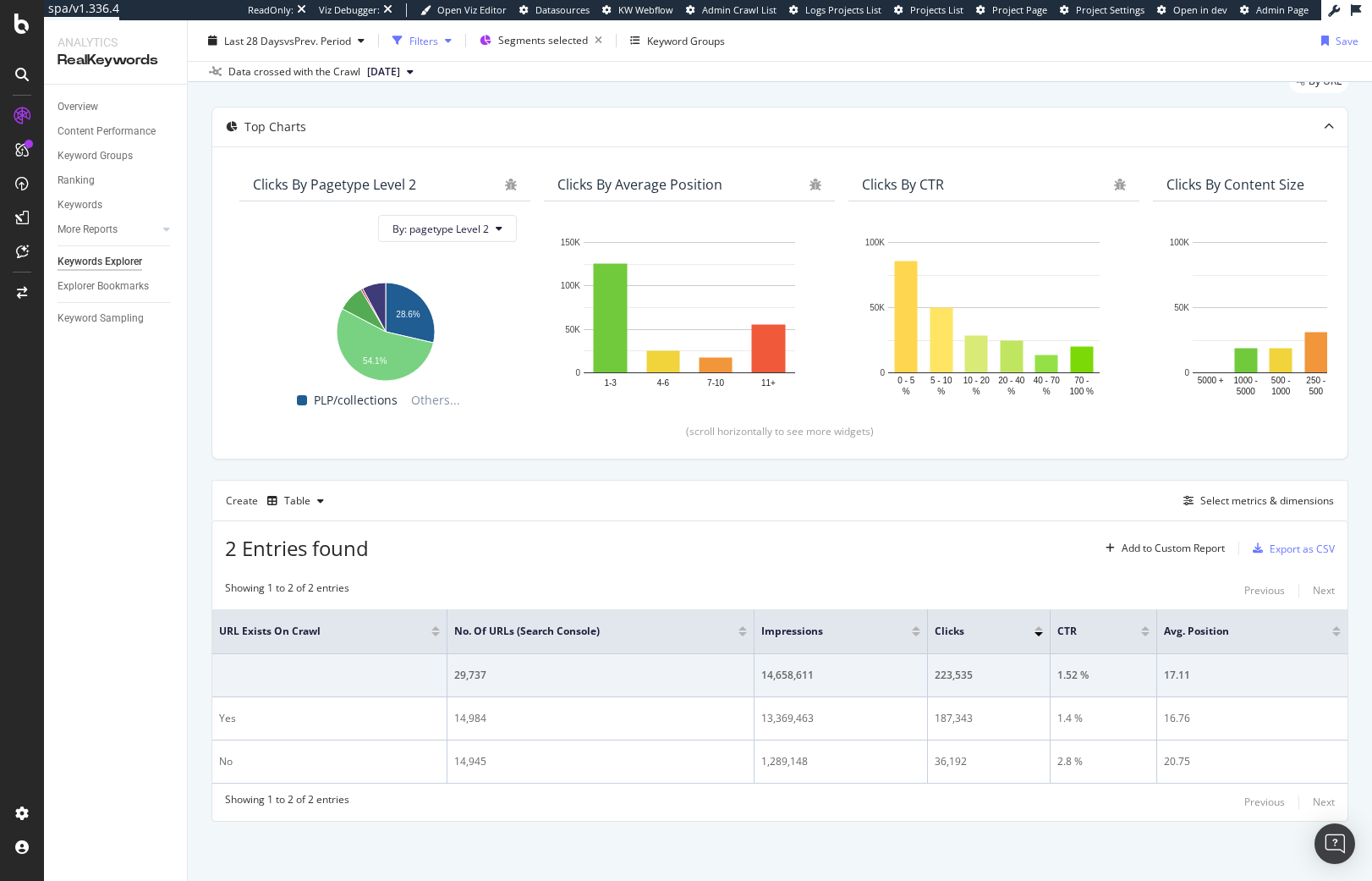
click at [409, 42] on div "button" at bounding box center [397, 40] width 24 height 24
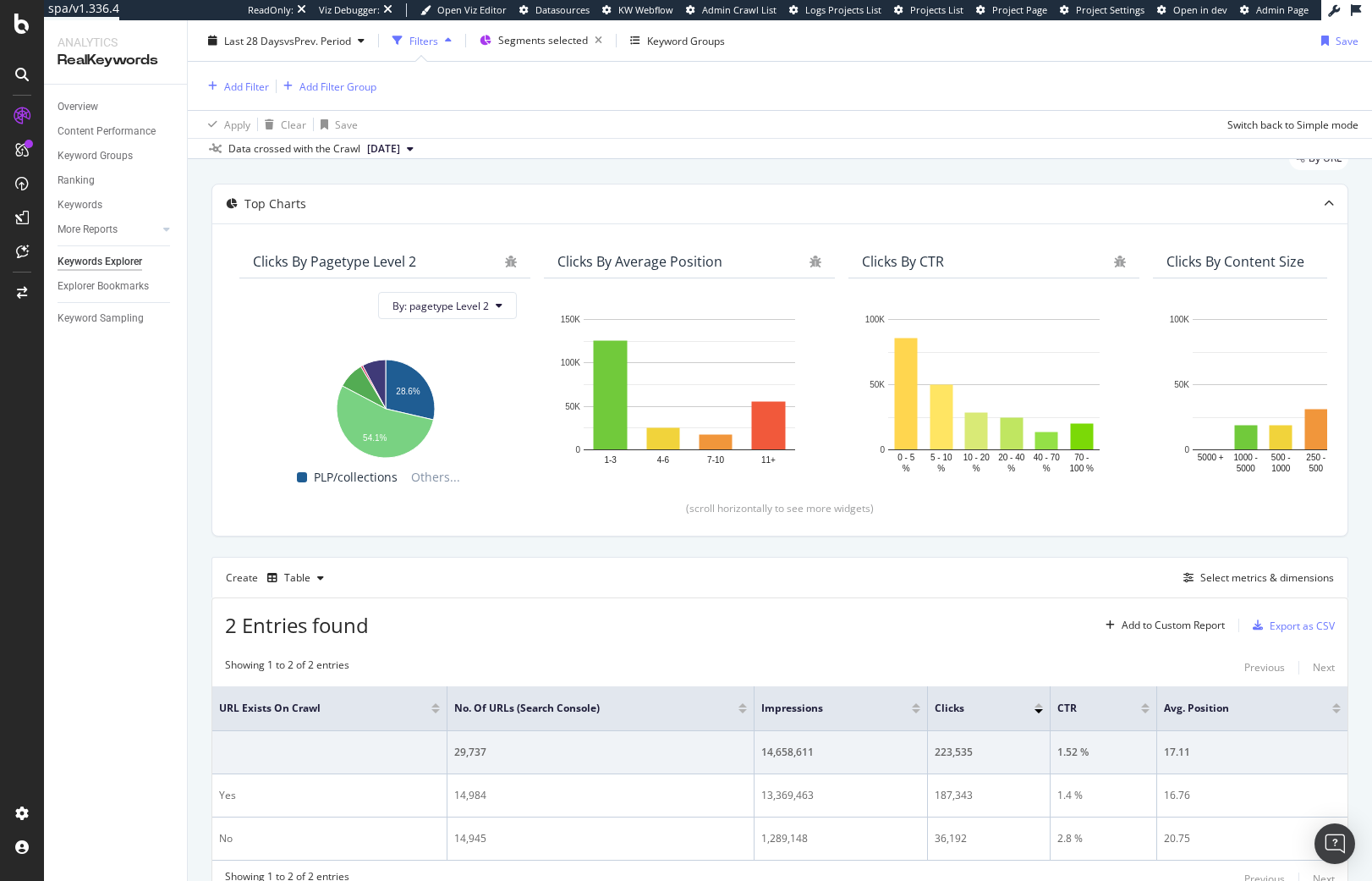
scroll to position [144, 0]
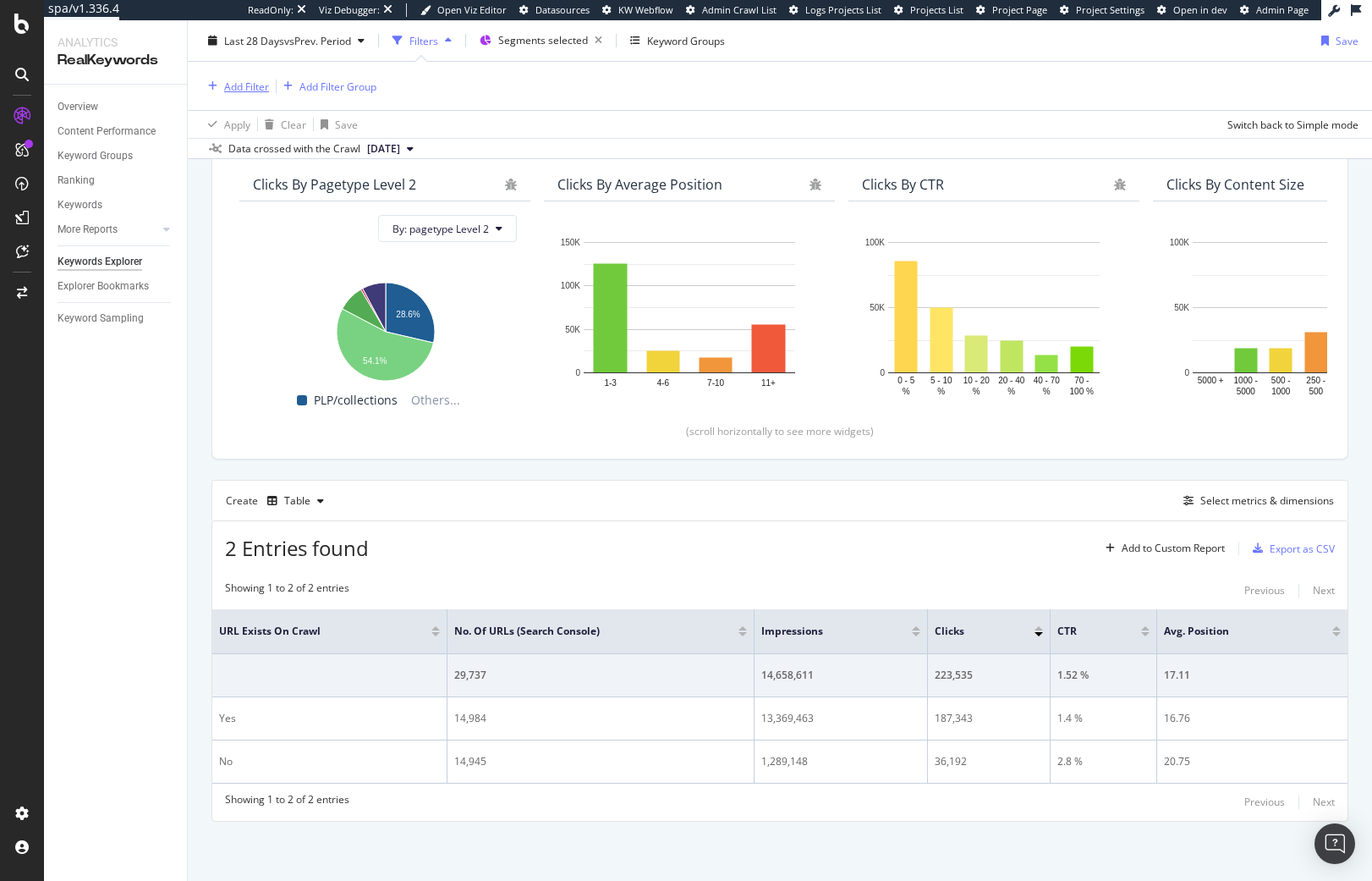
click at [262, 78] on div "Add Filter" at bounding box center [246, 85] width 44 height 14
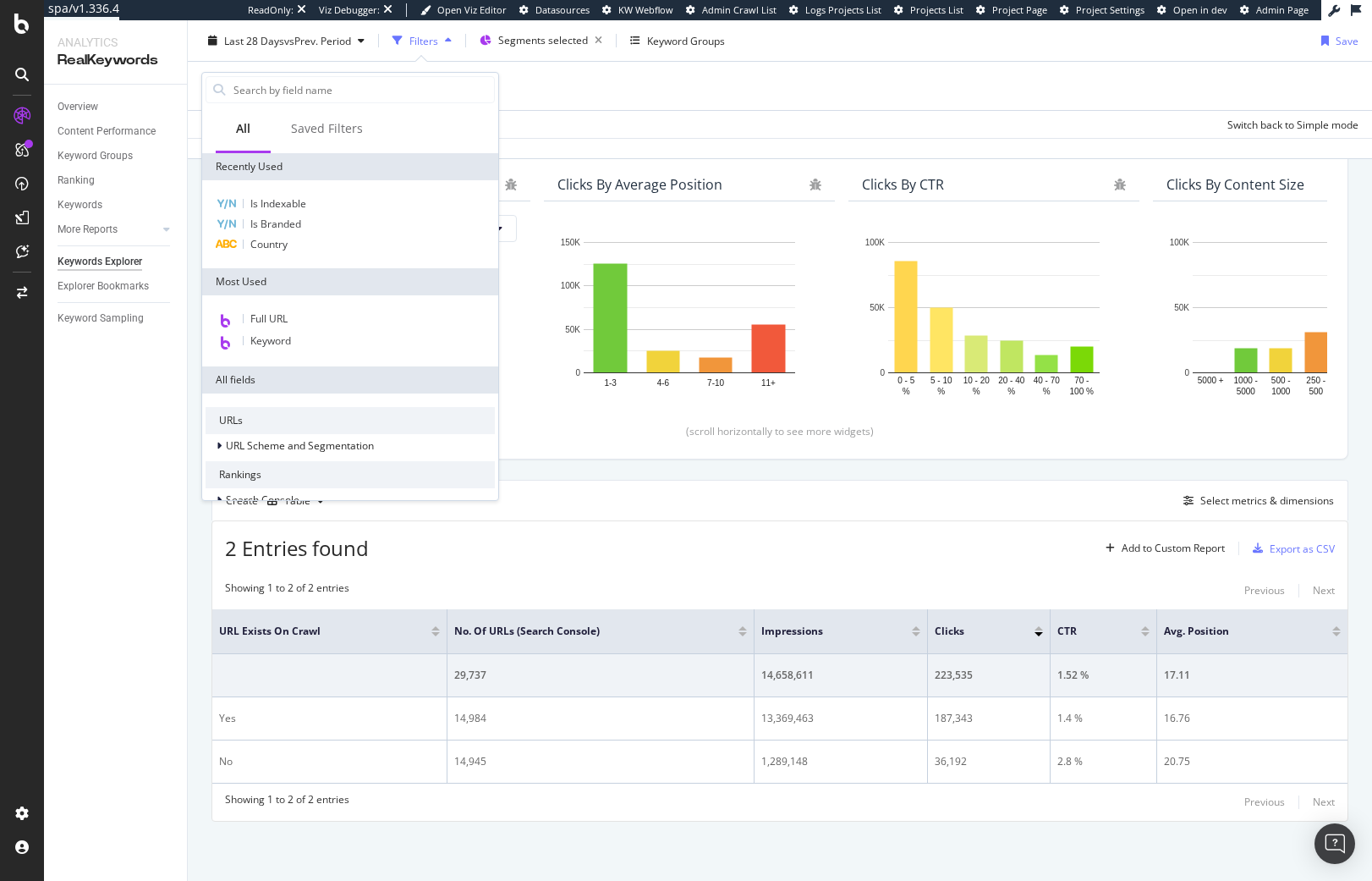
click at [139, 552] on div "Overview Content Performance Keyword Groups Ranking Keywords More Reports Count…" at bounding box center [115, 483] width 143 height 796
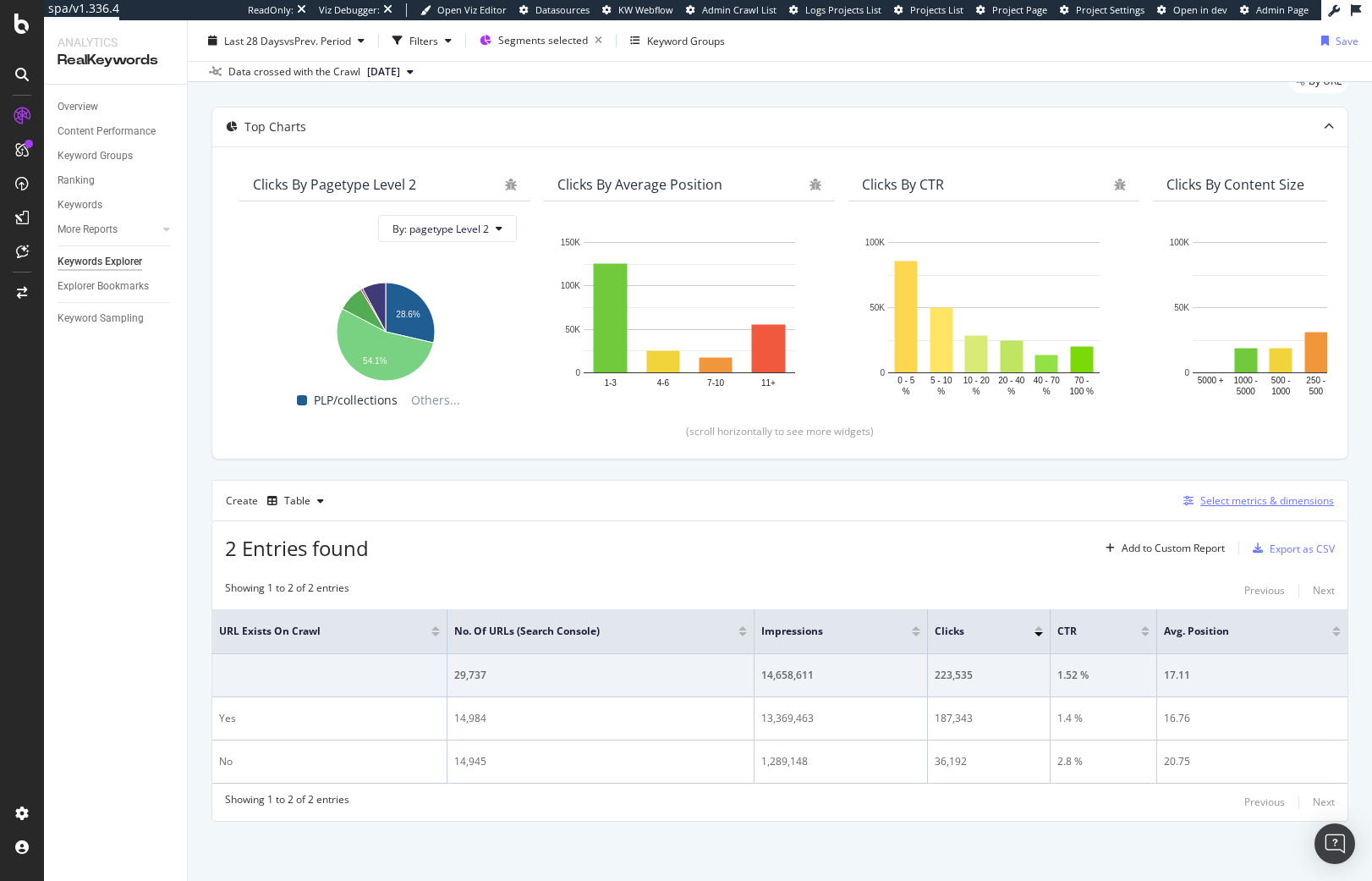
click at [1265, 501] on div "Select metrics & dimensions" at bounding box center [1266, 500] width 133 height 14
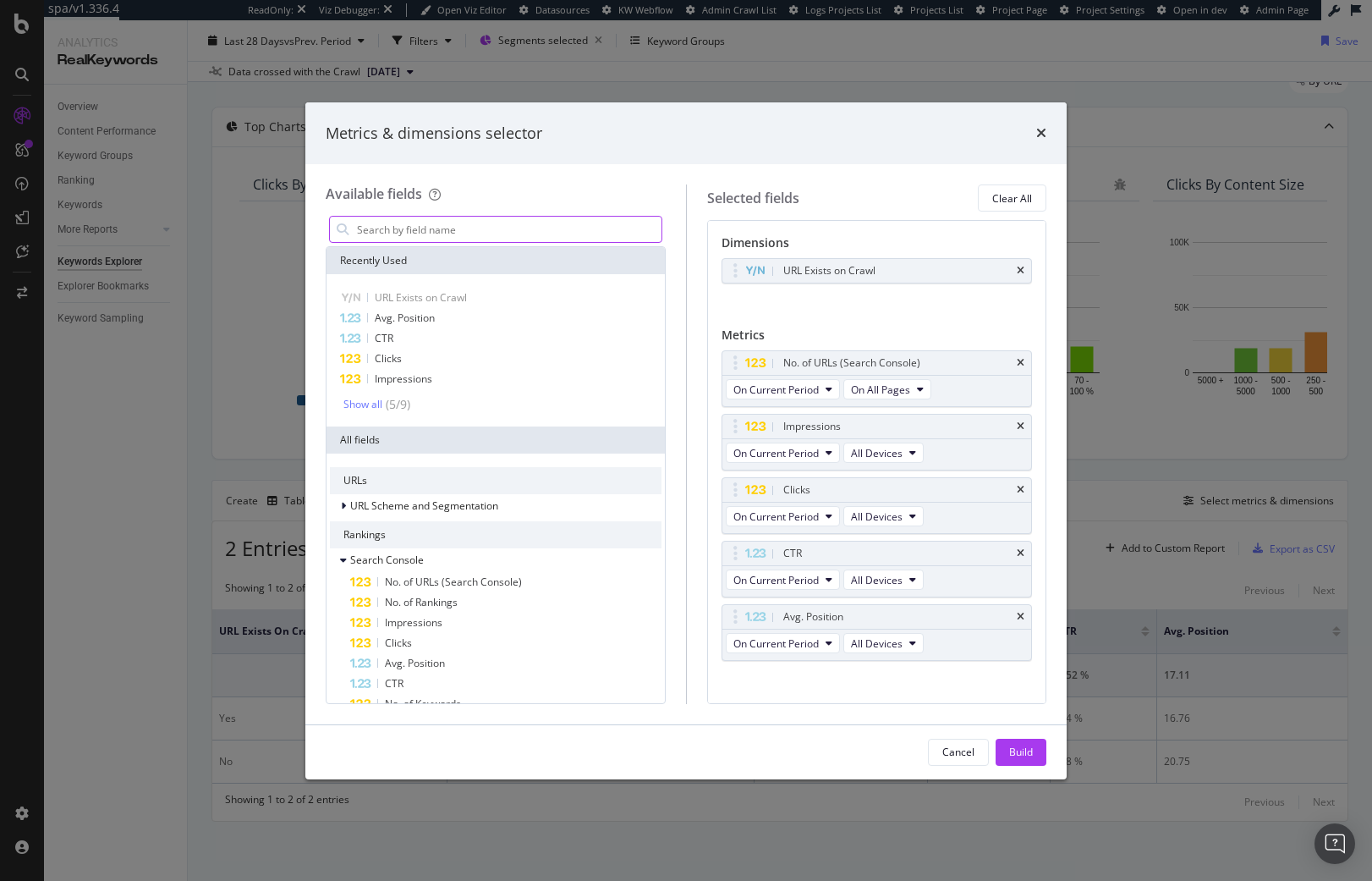
click at [463, 239] on input "modal" at bounding box center [508, 229] width 306 height 26
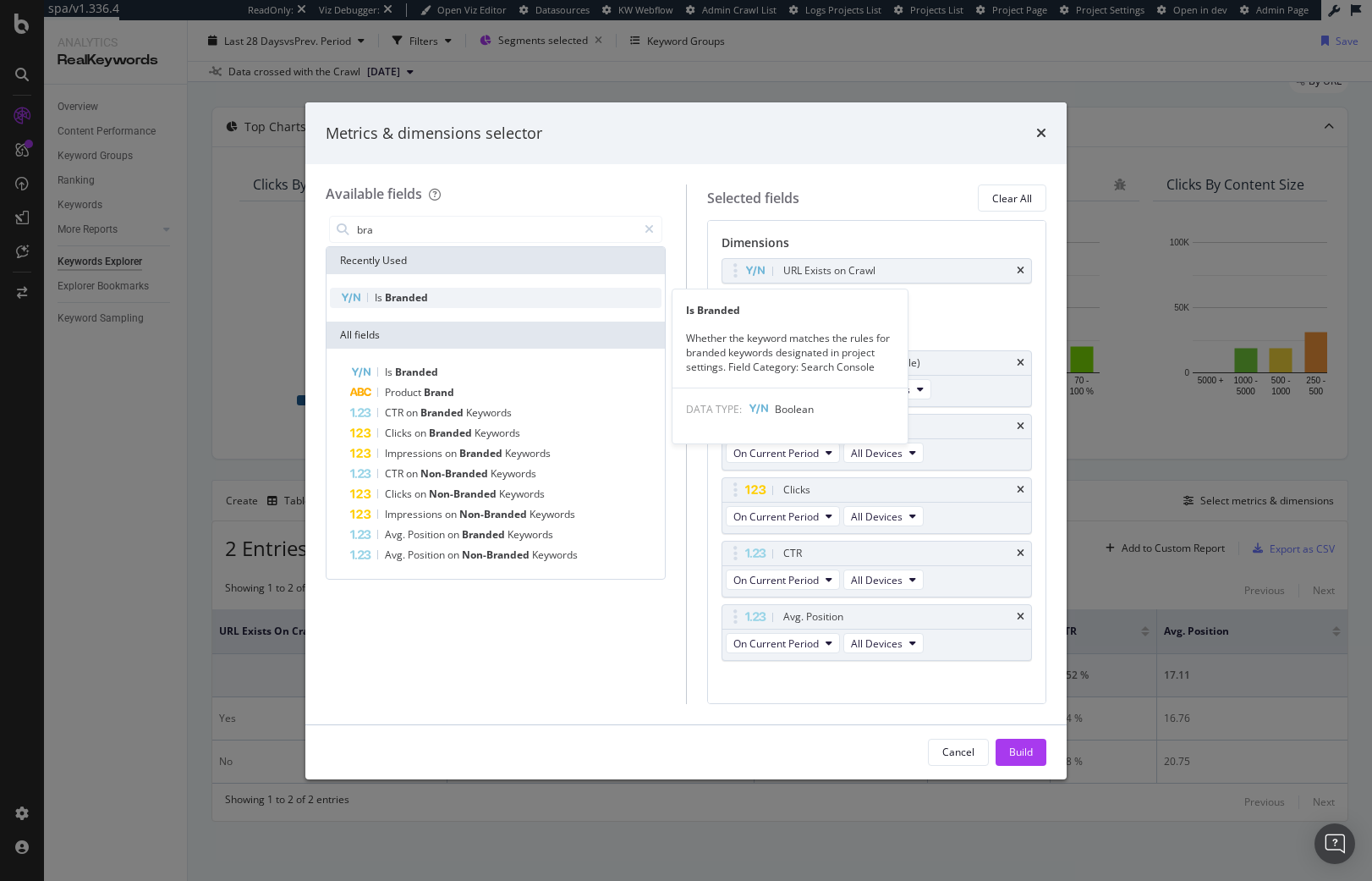
type input "bra"
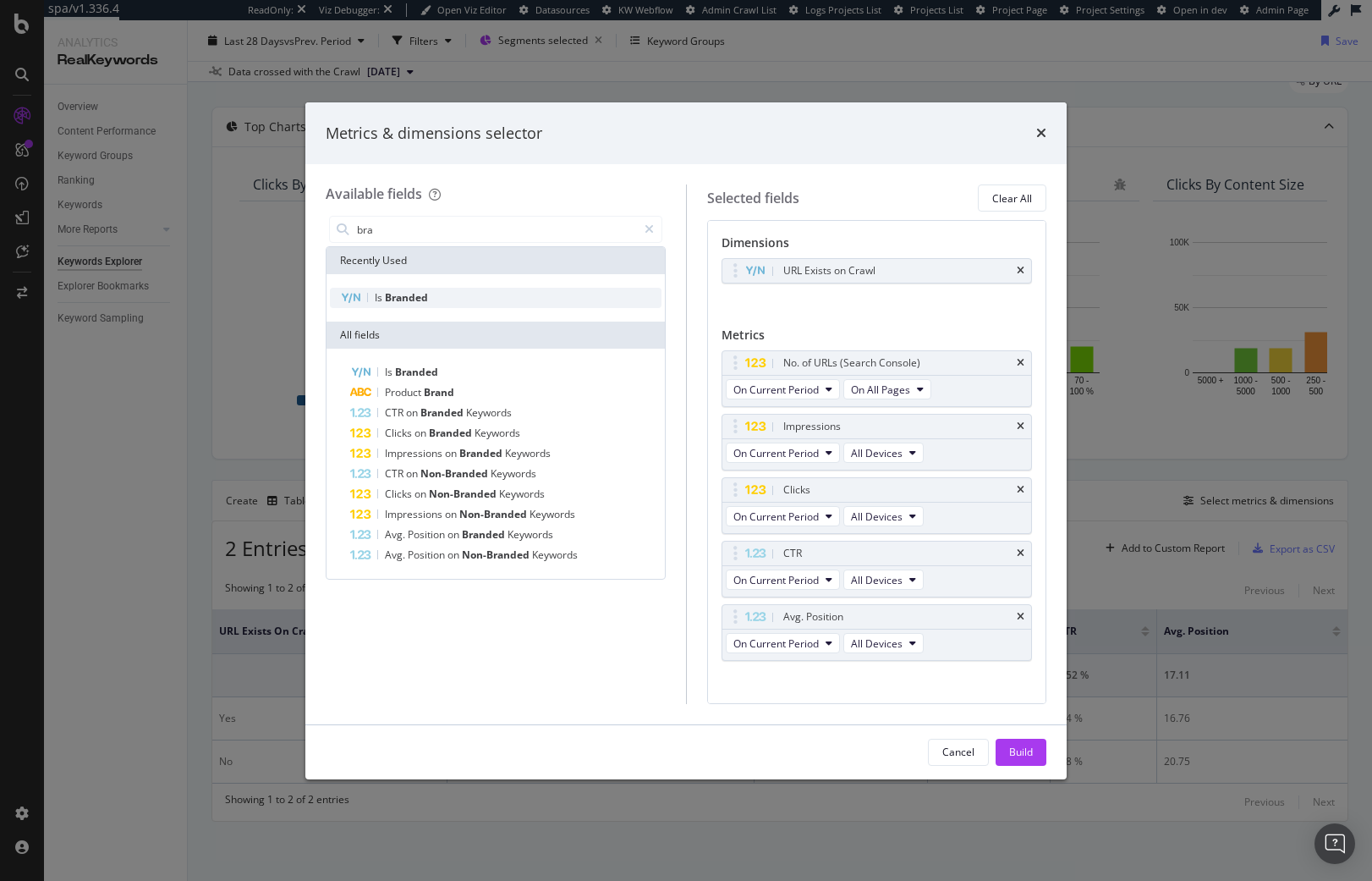
click at [472, 289] on div "Is Branded" at bounding box center [495, 297] width 332 height 20
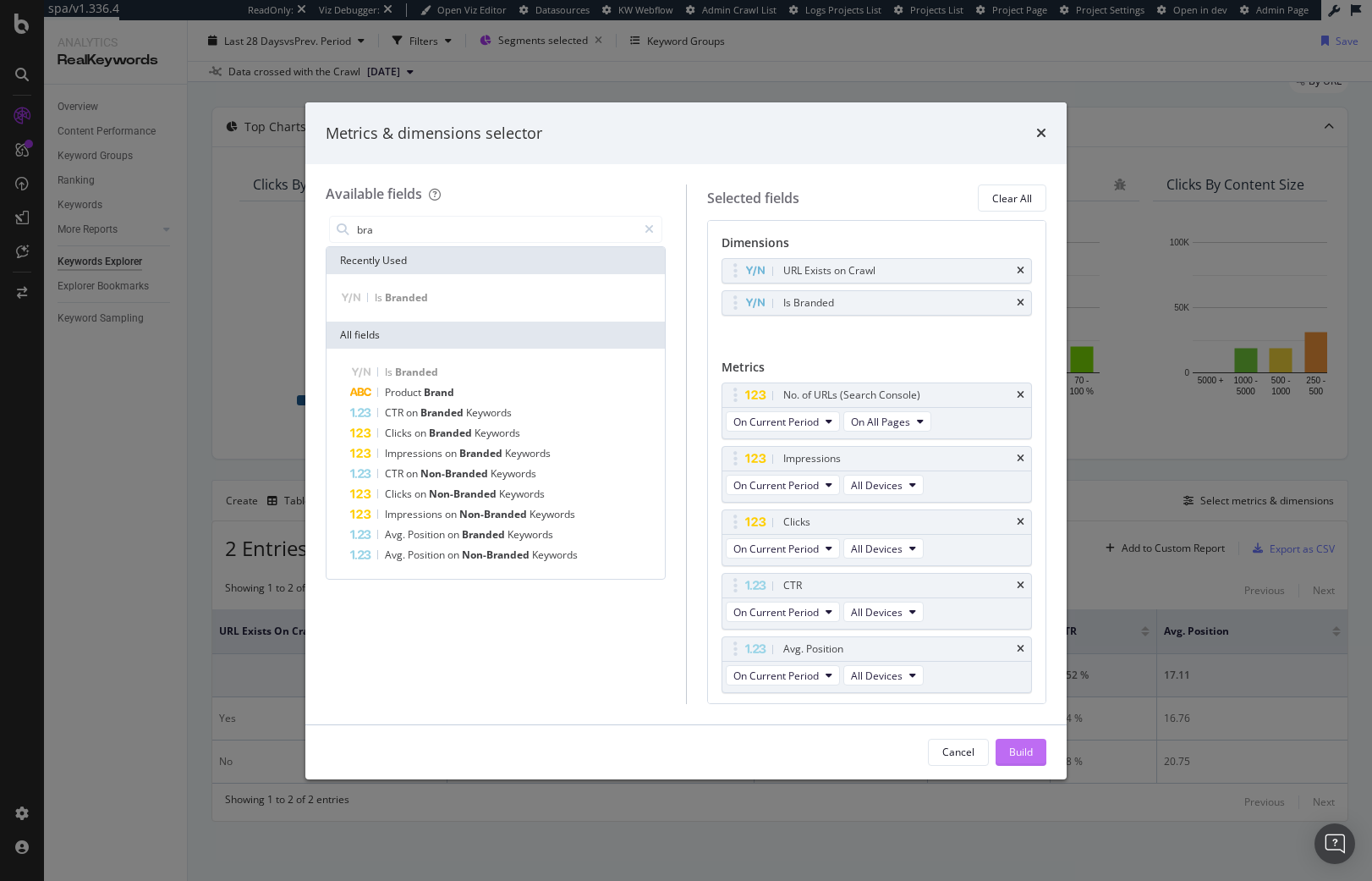
click at [1020, 751] on div "Build" at bounding box center [1020, 751] width 24 height 14
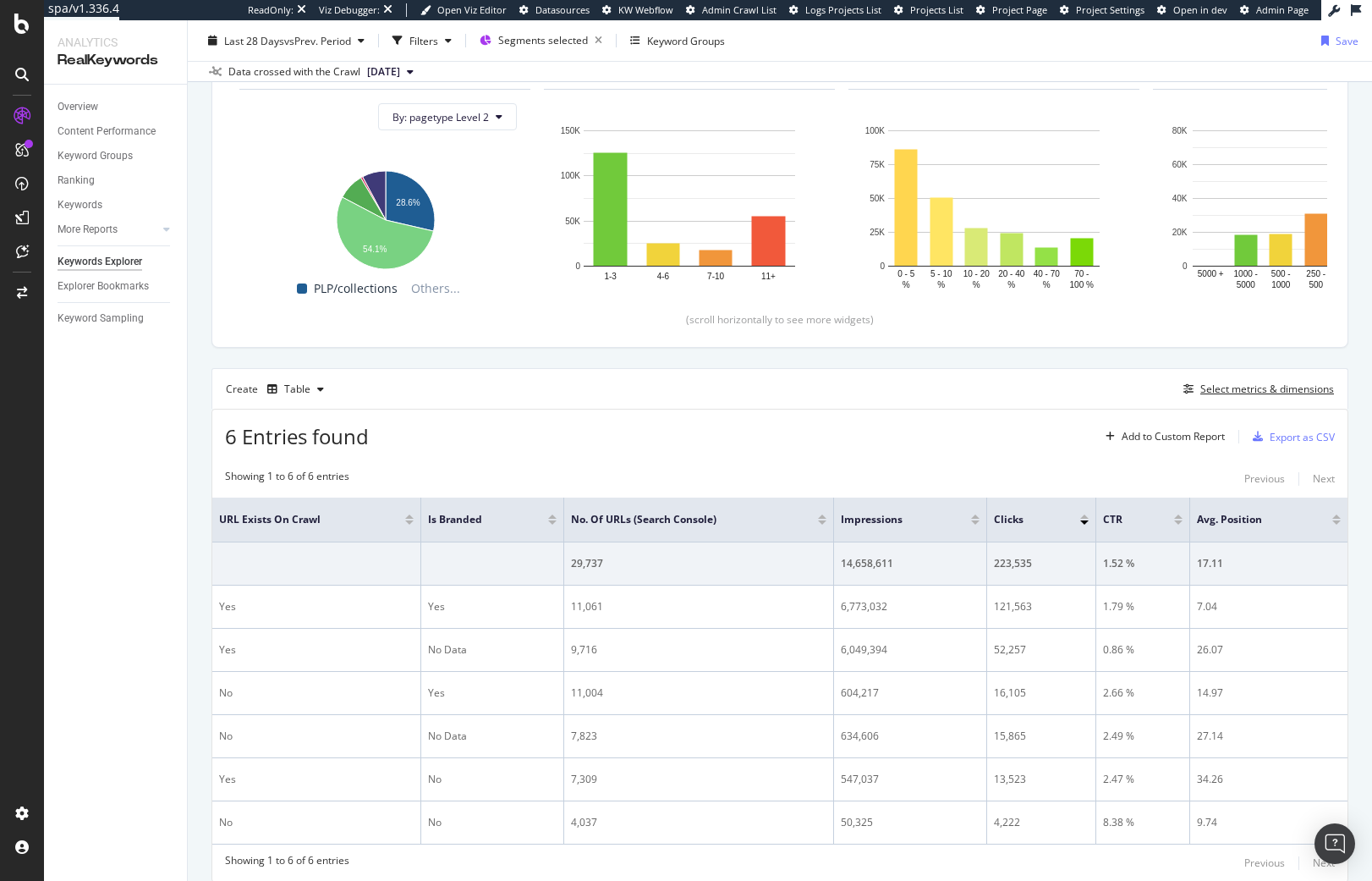
scroll to position [239, 0]
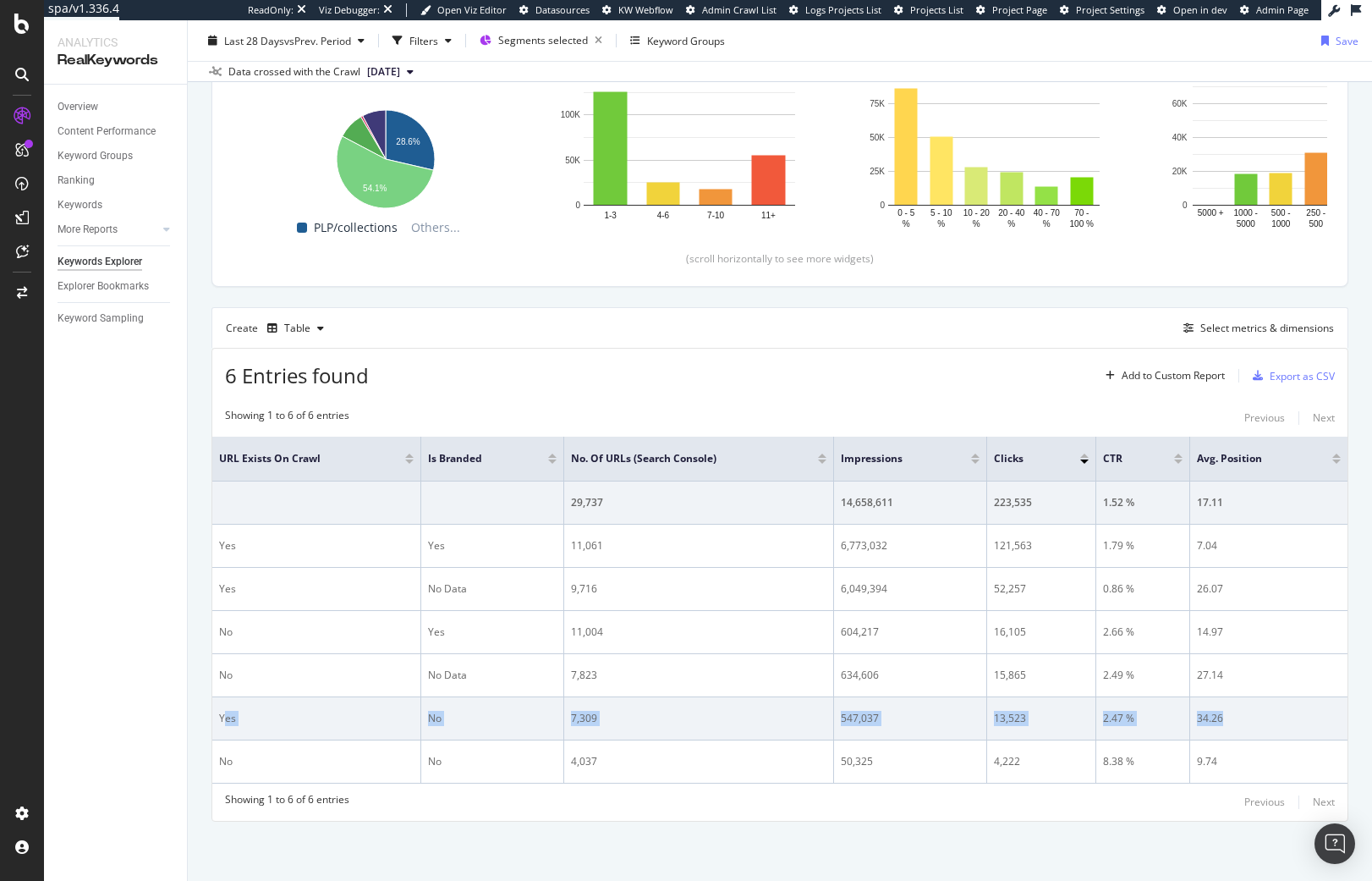
drag, startPoint x: 249, startPoint y: 722, endPoint x: 1235, endPoint y: 717, distance: 986.0
click at [1235, 717] on tr "Yes No 7,309 547,037 13,523 2.47 % 34.26" at bounding box center [780, 719] width 1135 height 43
click at [1245, 717] on div "34.26" at bounding box center [1269, 718] width 144 height 15
click at [579, 717] on div "7,309" at bounding box center [698, 718] width 255 height 15
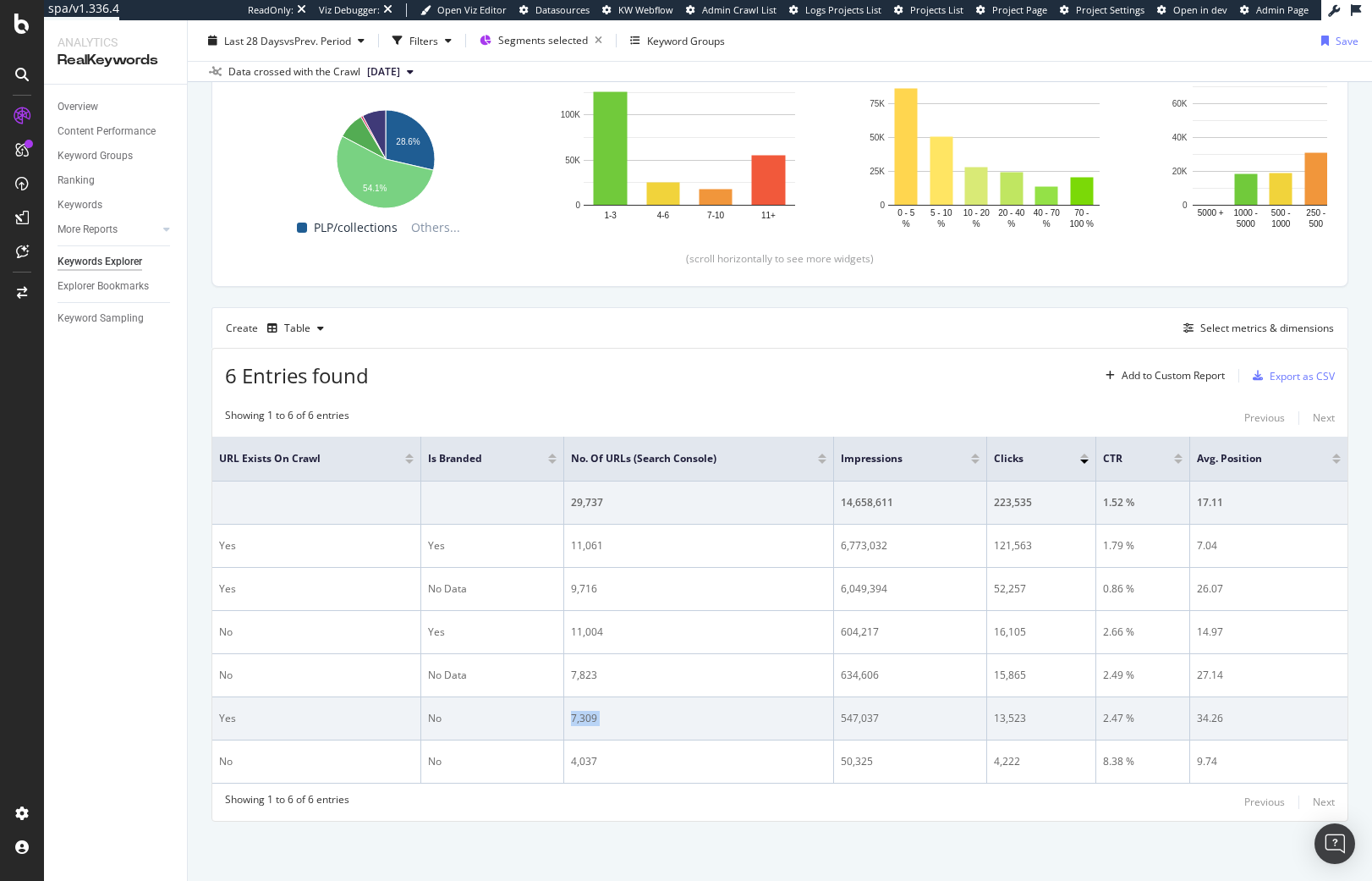
click at [579, 717] on div "7,309" at bounding box center [698, 718] width 255 height 15
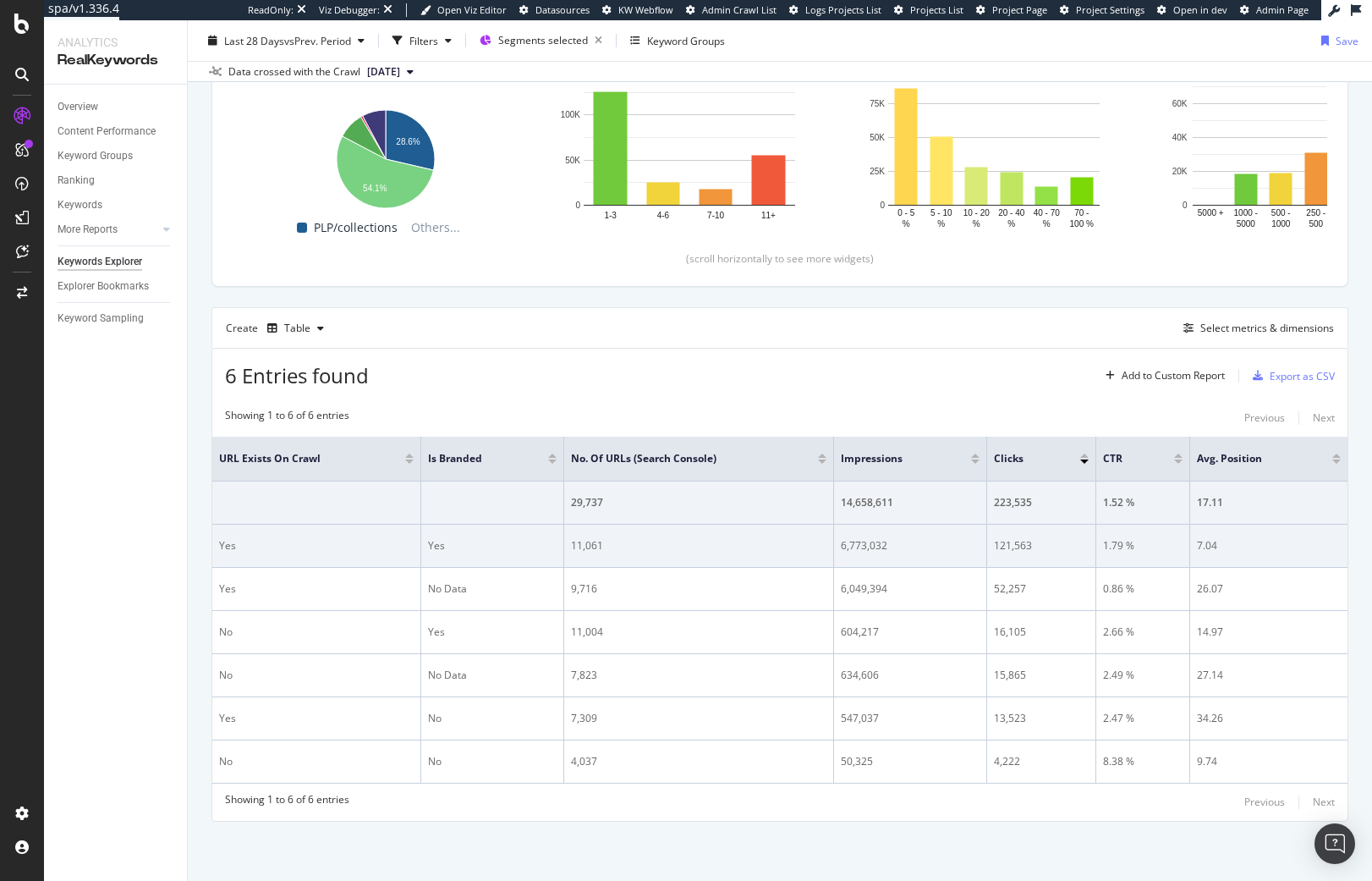
click at [583, 548] on div "11,061" at bounding box center [698, 545] width 255 height 15
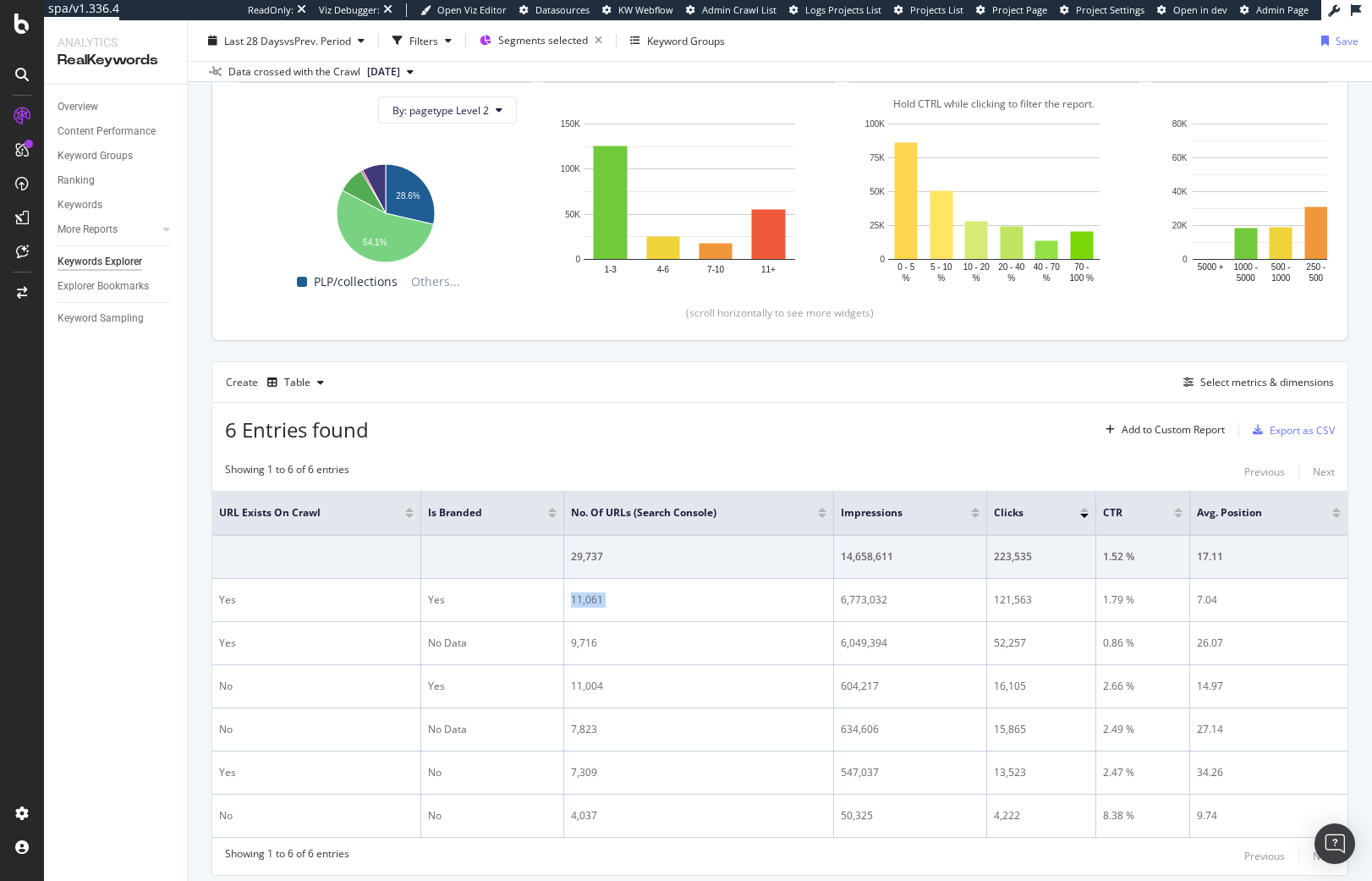
scroll to position [0, 0]
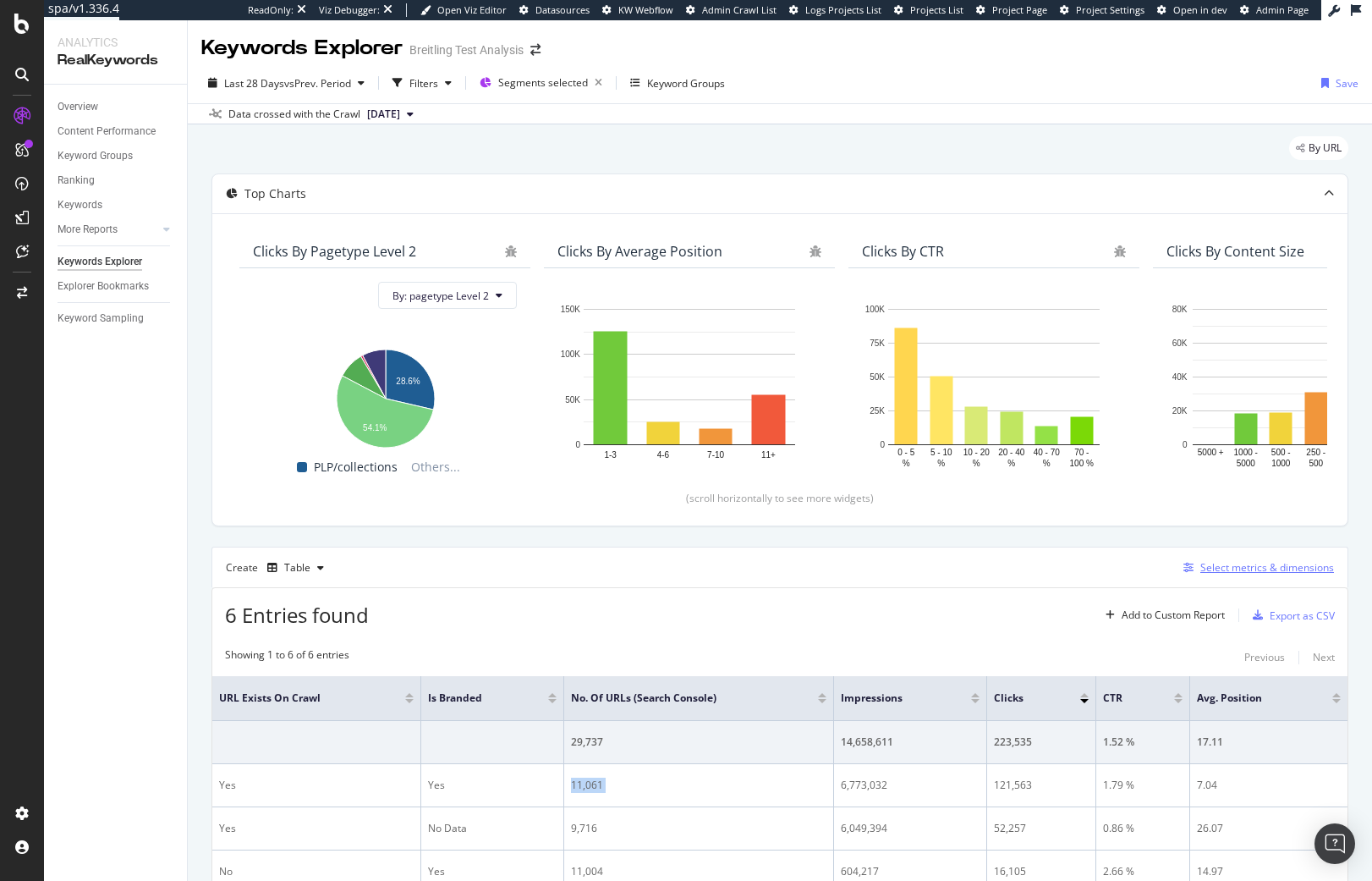
click at [1286, 577] on button "Select metrics & dimensions" at bounding box center [1255, 567] width 157 height 20
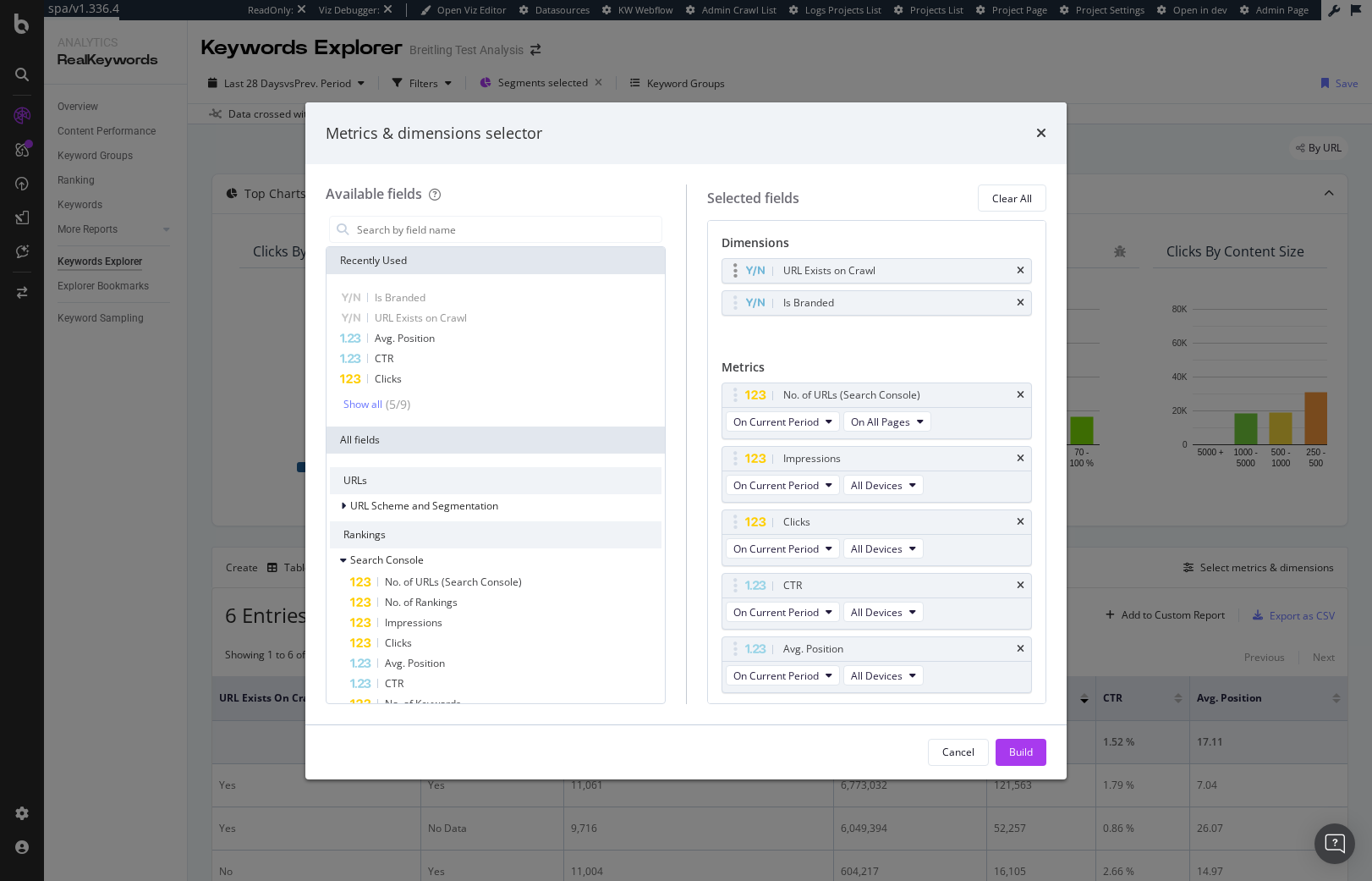
click at [1012, 262] on div "URL Exists on Crawl" at bounding box center [877, 270] width 310 height 24
click at [1017, 268] on icon "times" at bounding box center [1020, 270] width 8 height 10
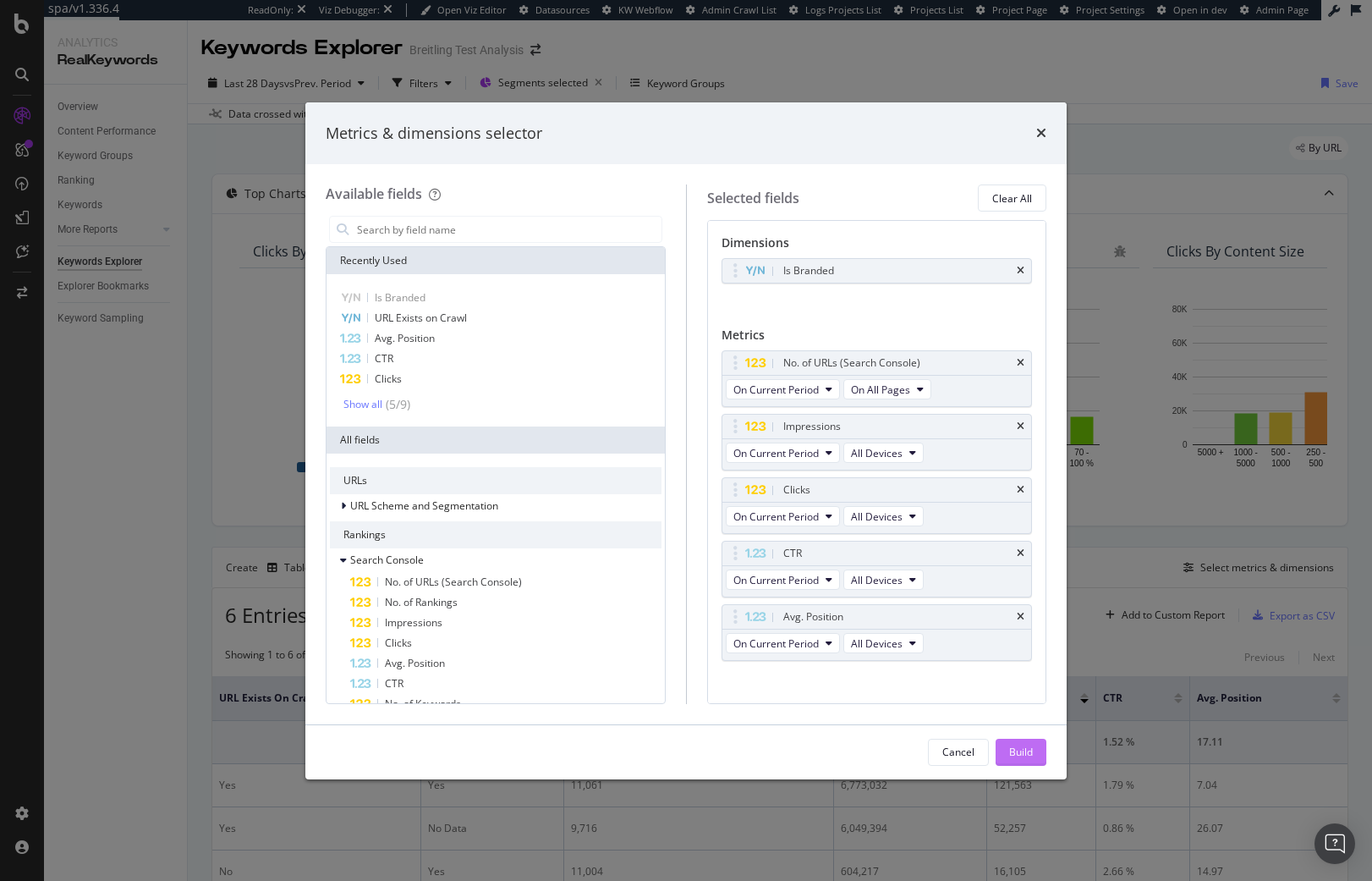
click at [1019, 754] on div "Build" at bounding box center [1020, 751] width 24 height 14
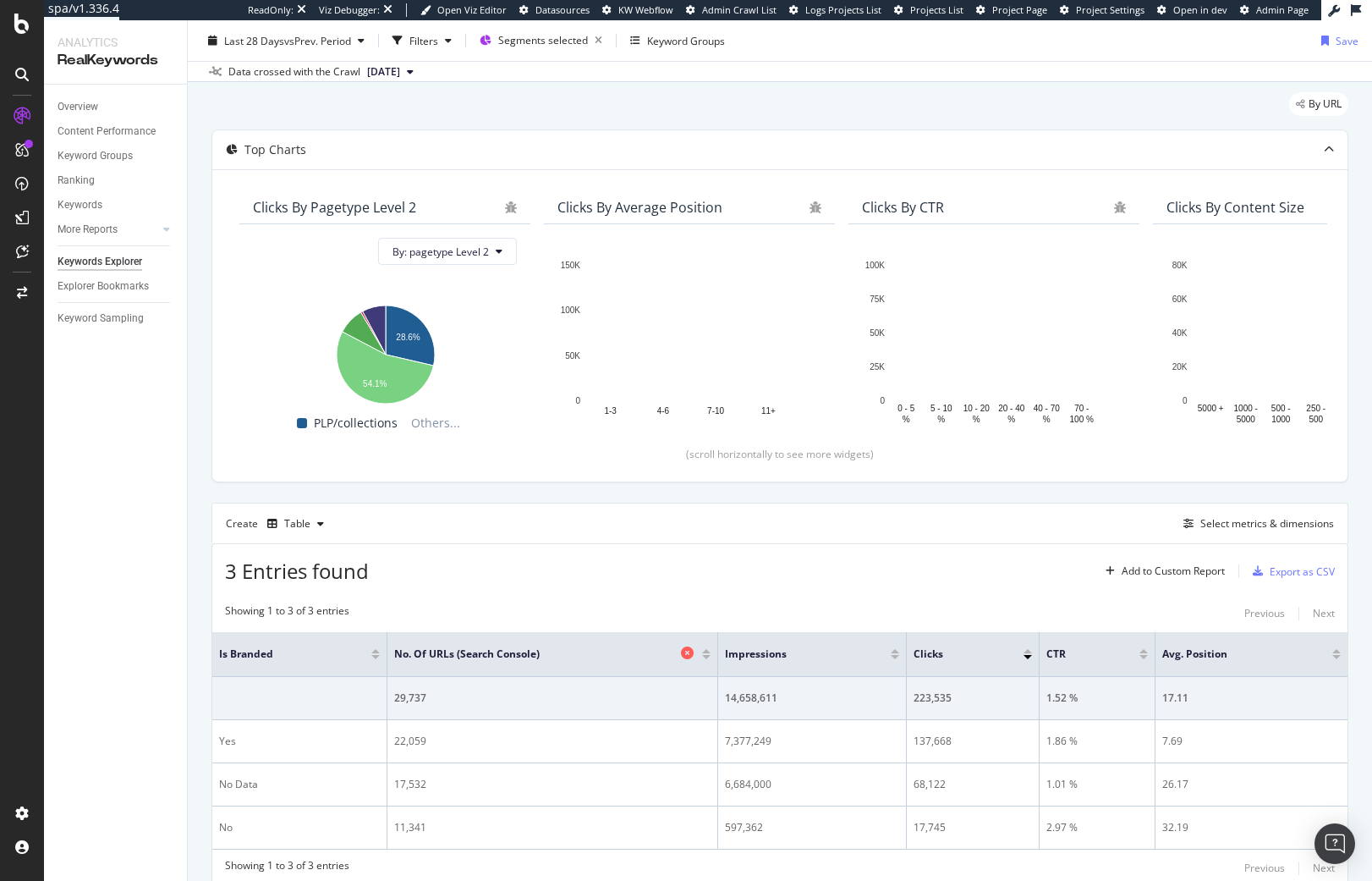
scroll to position [104, 0]
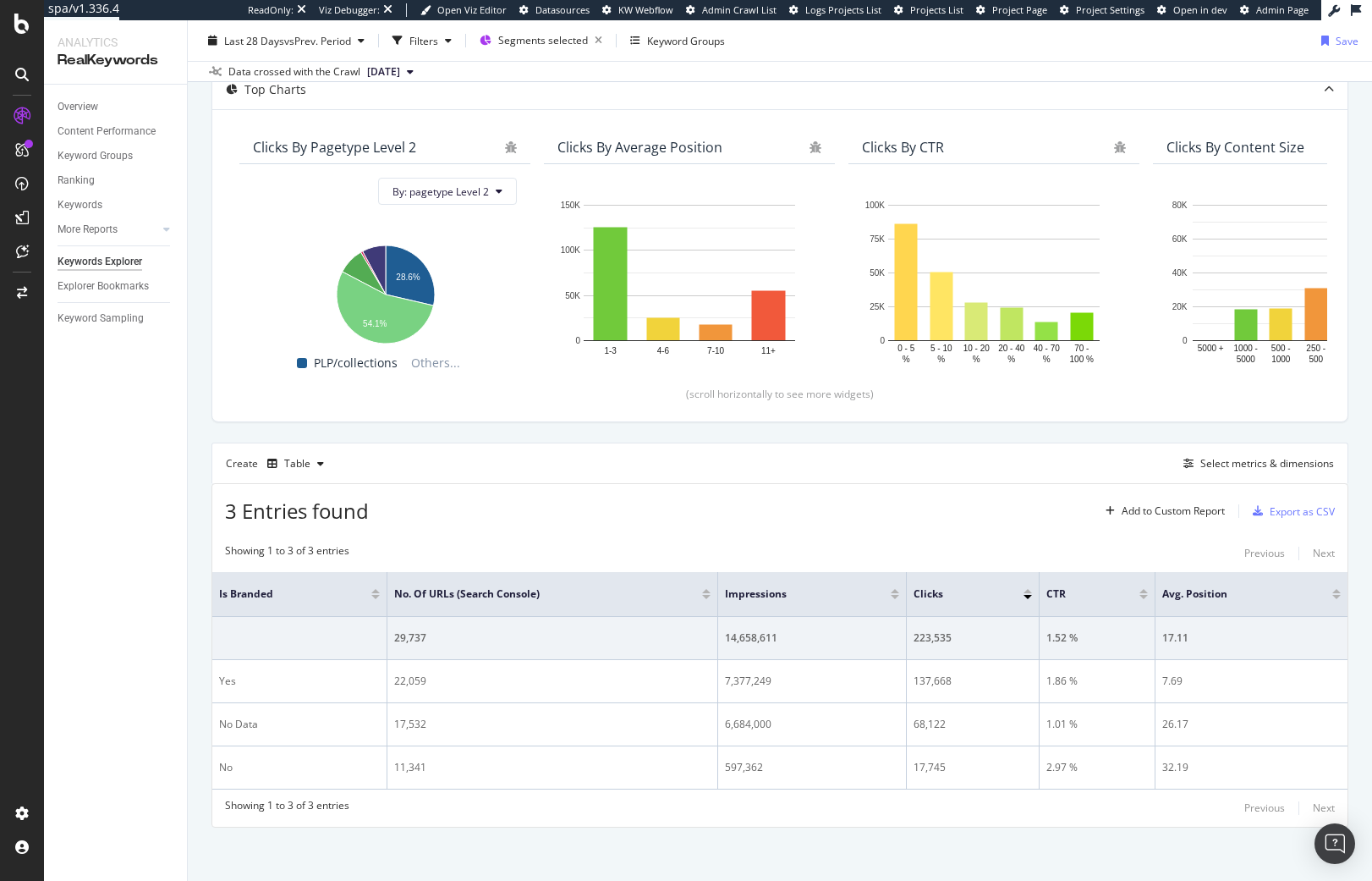
click at [979, 435] on div "Top Charts Clicks By pagetype Level 2 By: pagetype Level 2 Hold CTRL while clic…" at bounding box center [780, 447] width 1137 height 757
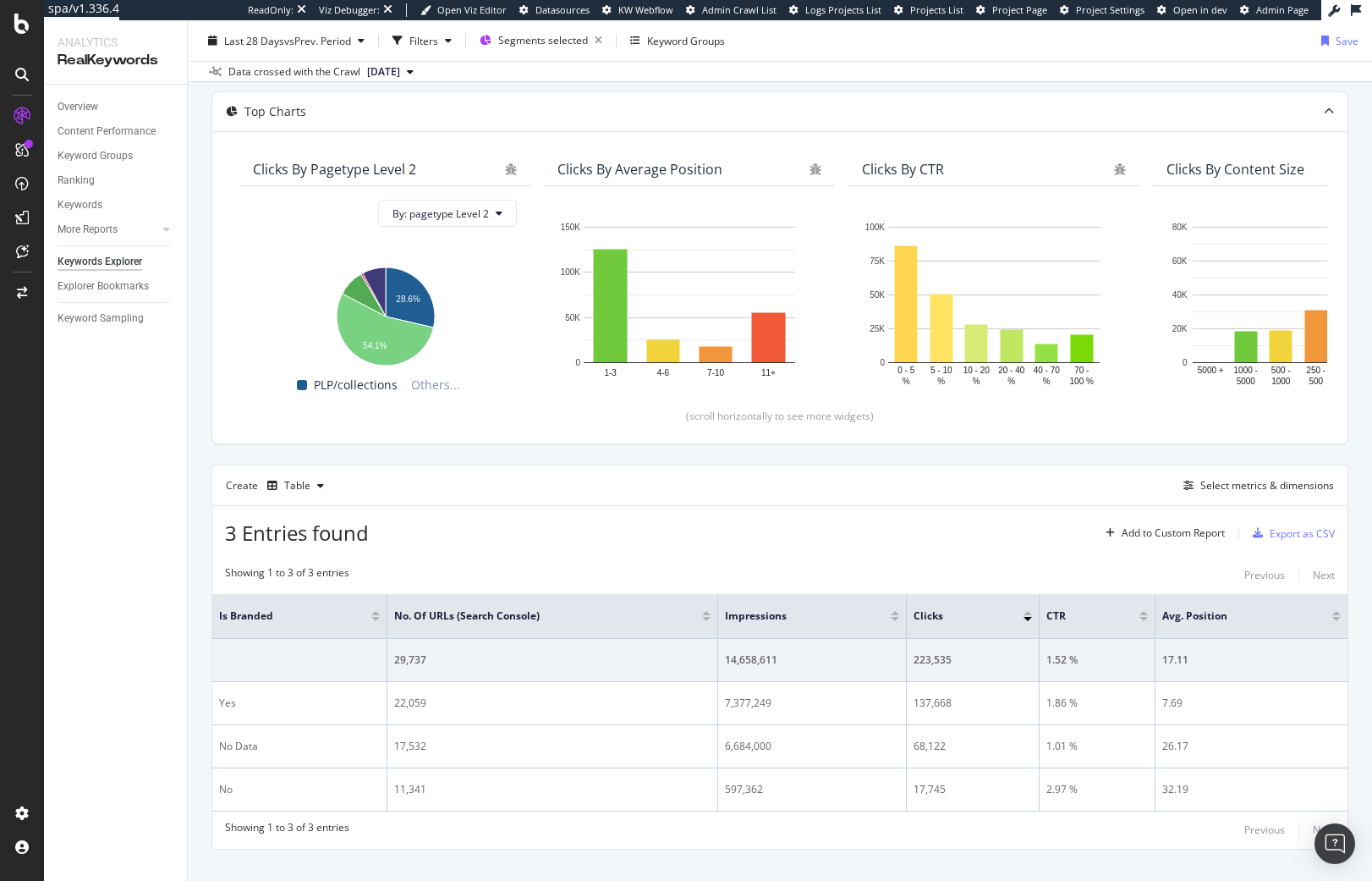
scroll to position [0, 0]
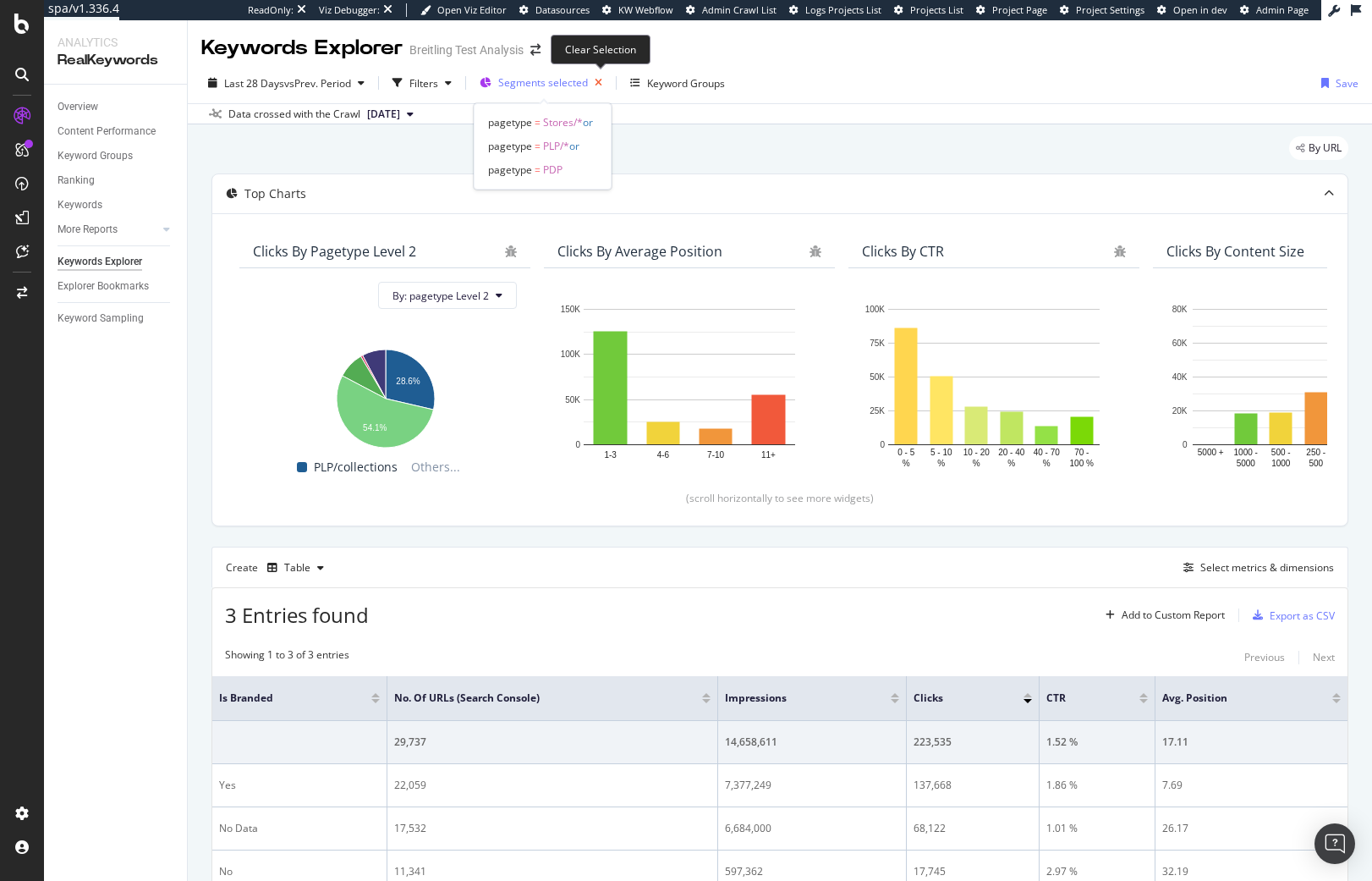
click at [600, 80] on icon "button" at bounding box center [598, 82] width 21 height 24
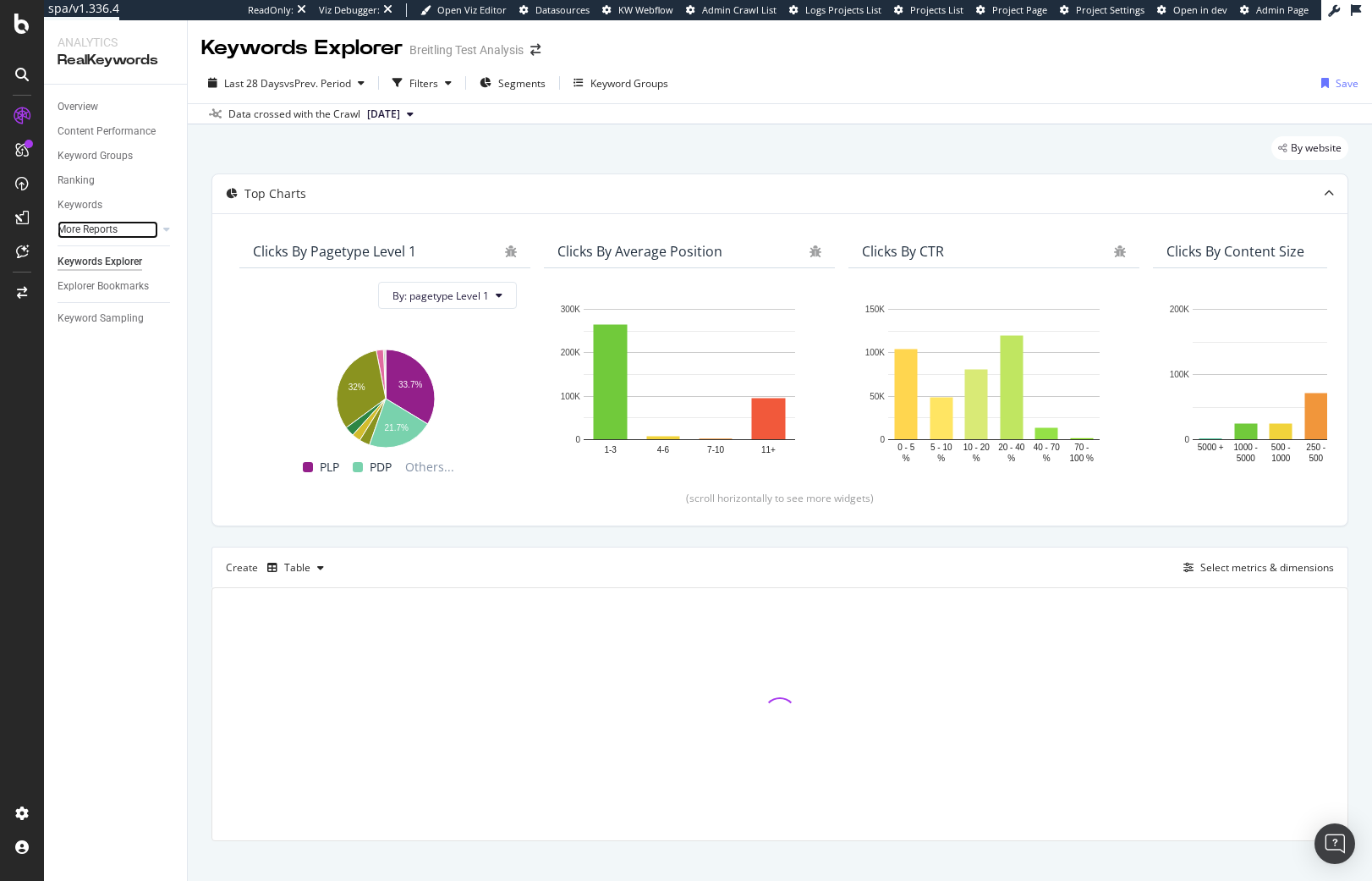
click at [151, 231] on div at bounding box center [149, 230] width 17 height 17
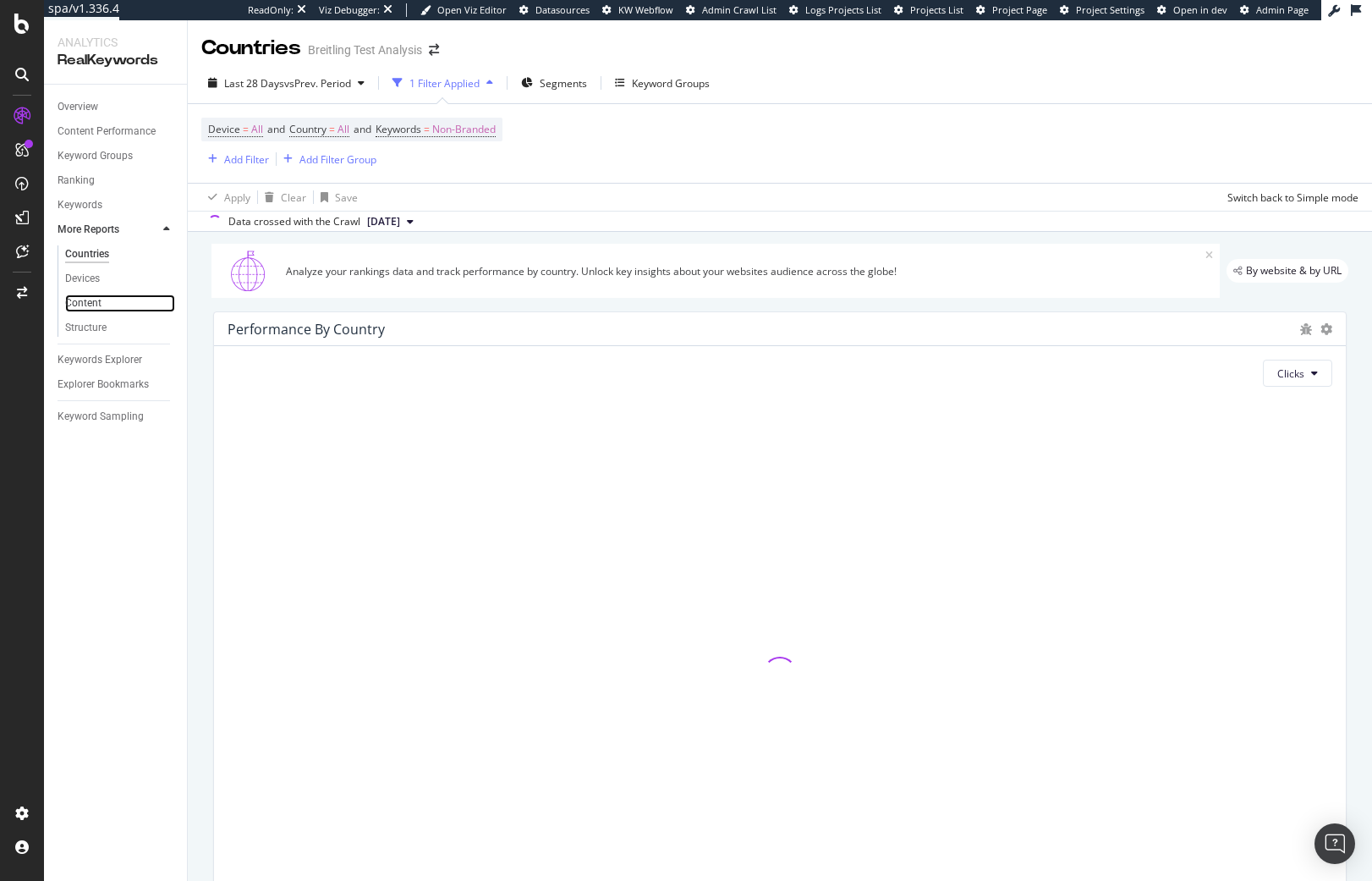
click at [101, 305] on div "Content" at bounding box center [83, 302] width 36 height 18
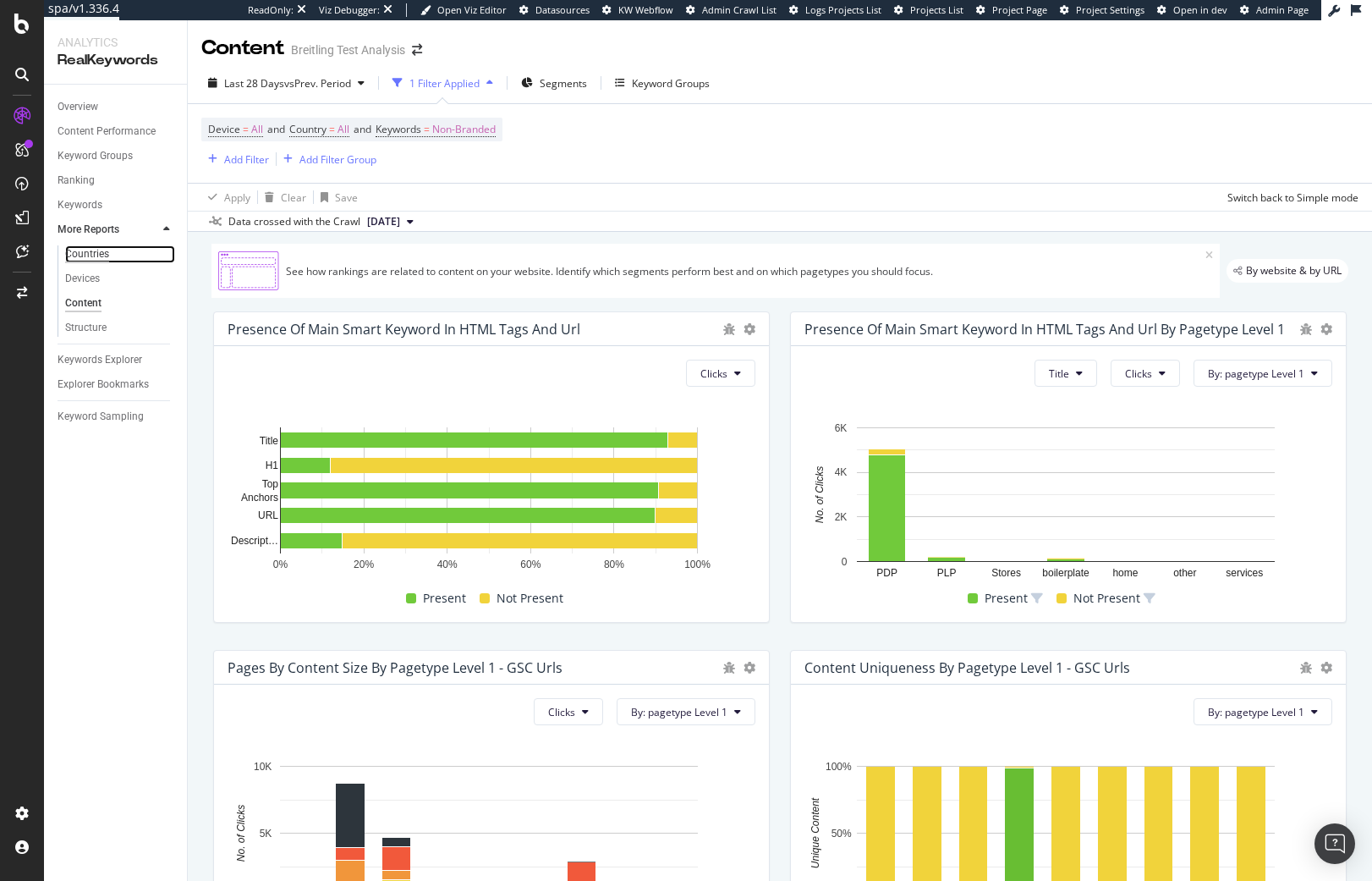
click at [100, 260] on div "Countries" at bounding box center [87, 254] width 44 height 18
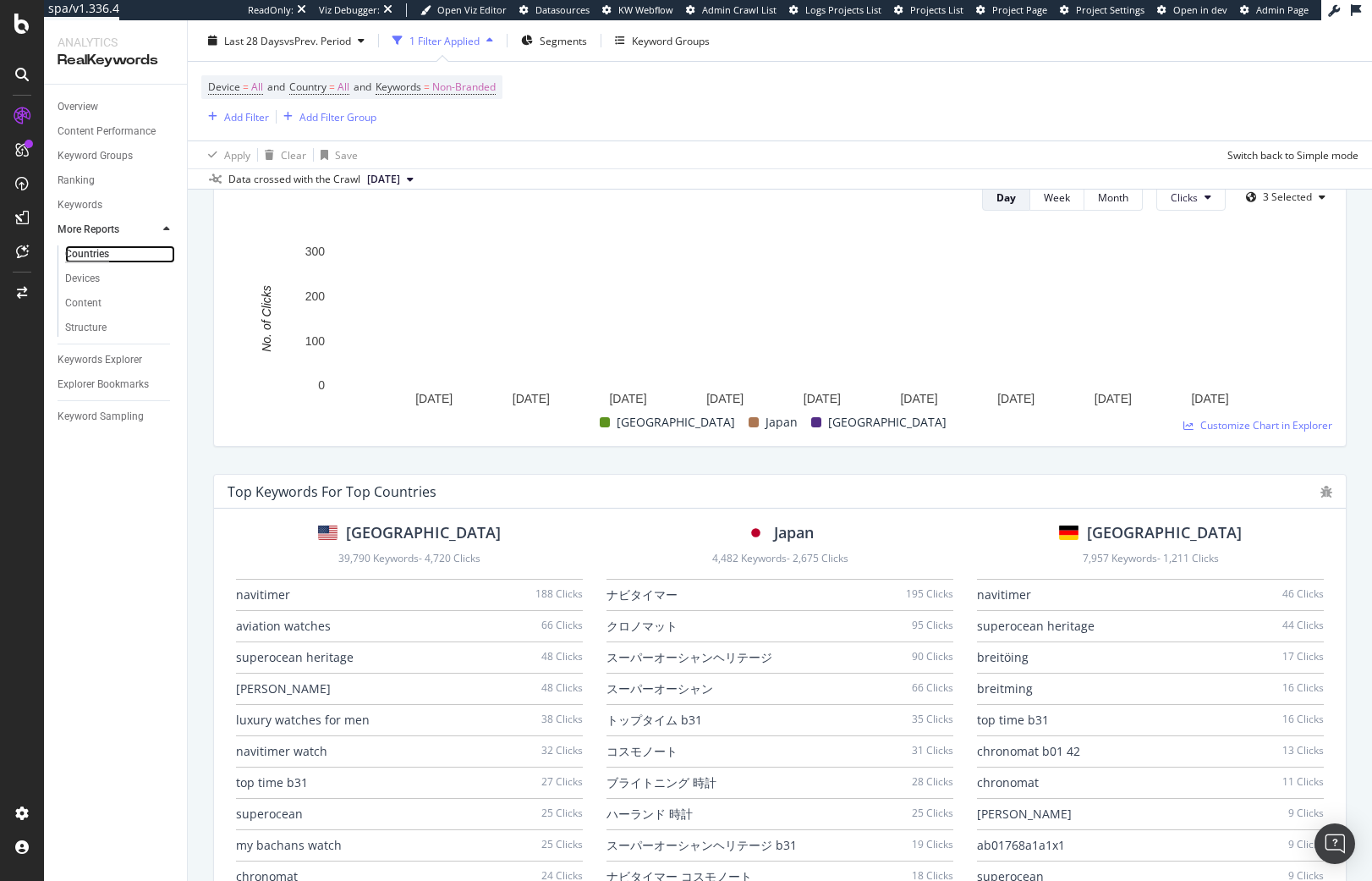
scroll to position [762, 0]
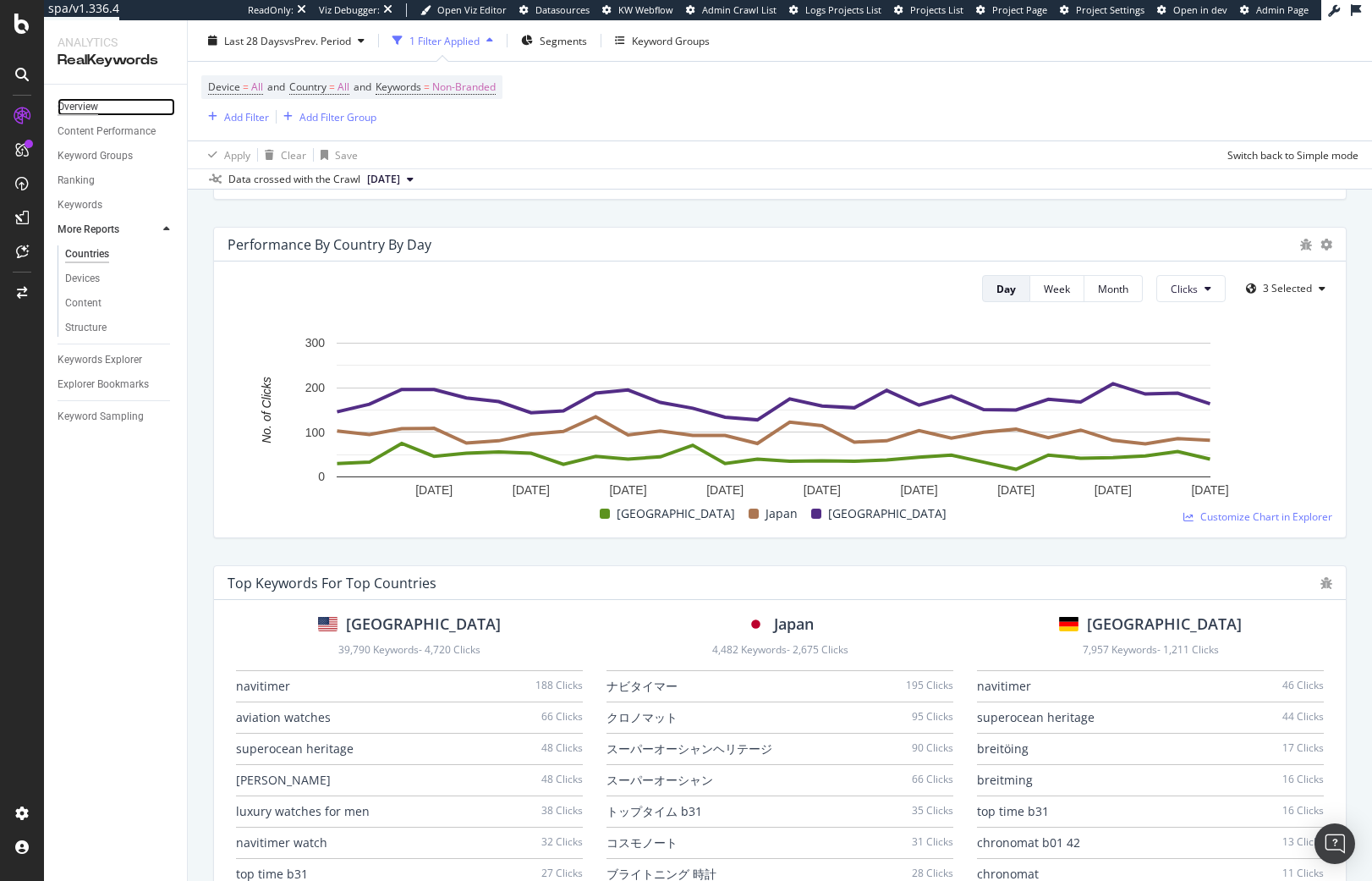
click at [91, 108] on div "Overview" at bounding box center [77, 107] width 41 height 18
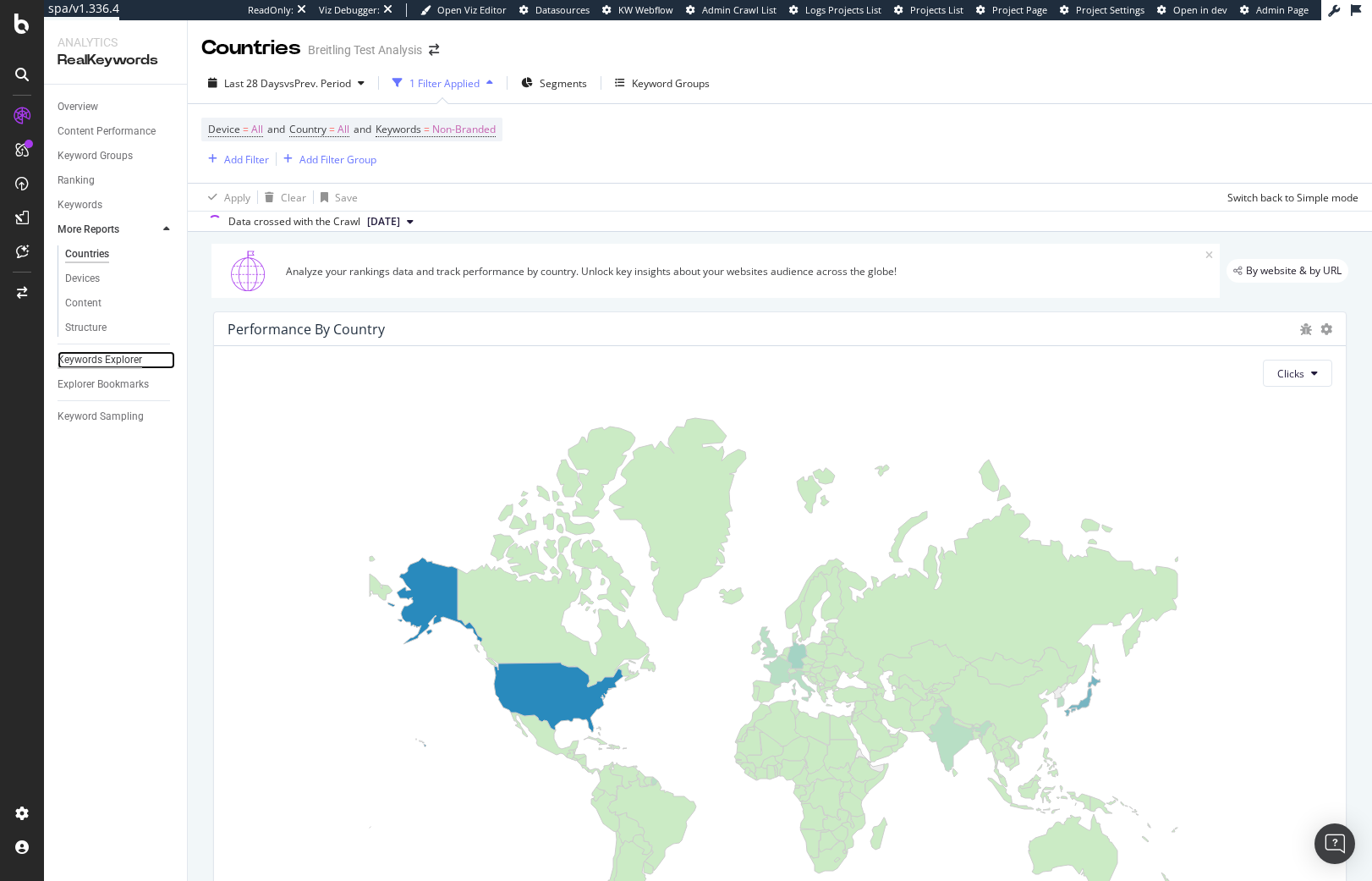
click at [122, 359] on div "Keywords Explorer" at bounding box center [100, 359] width 85 height 18
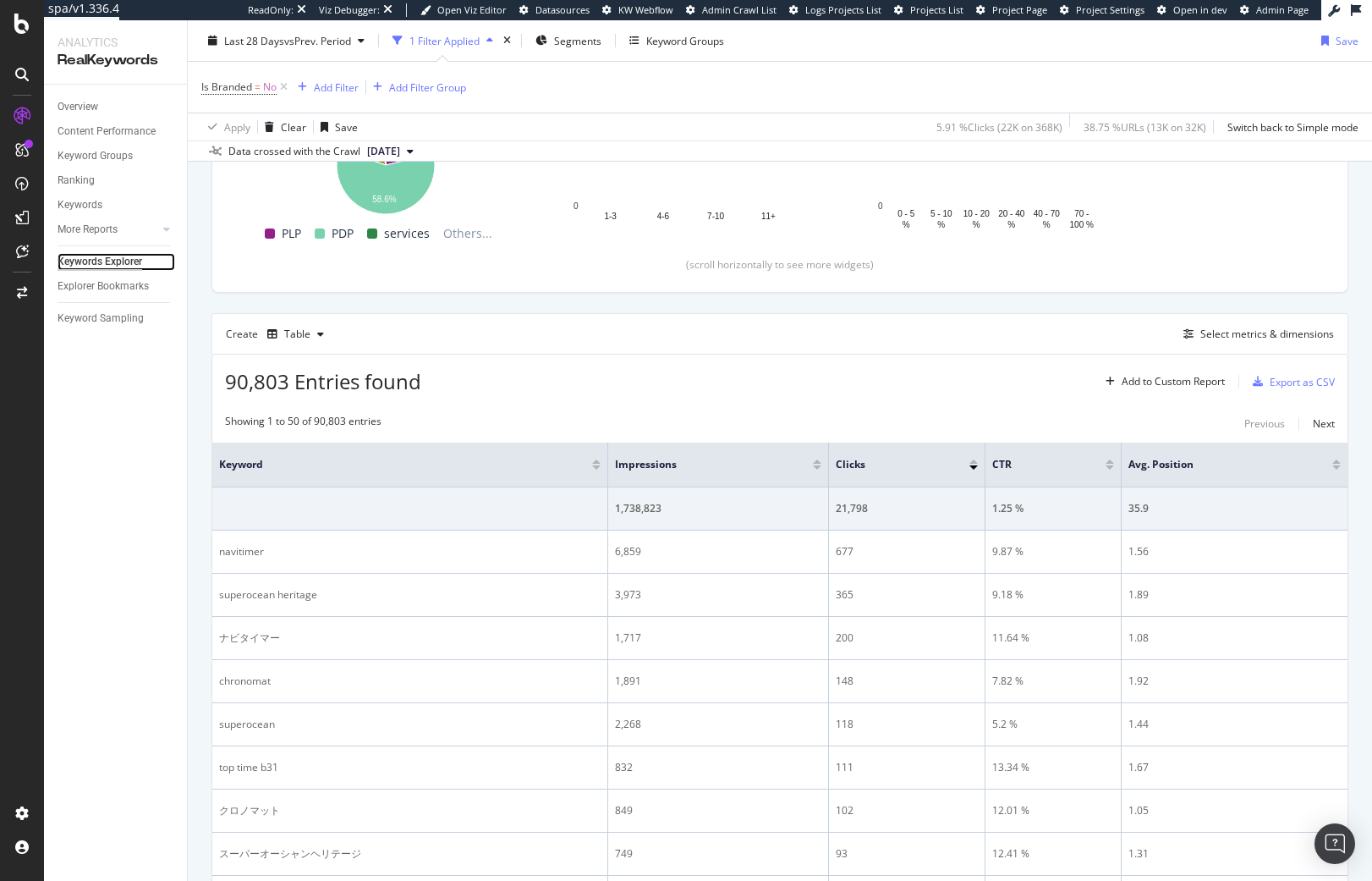
scroll to position [338, 0]
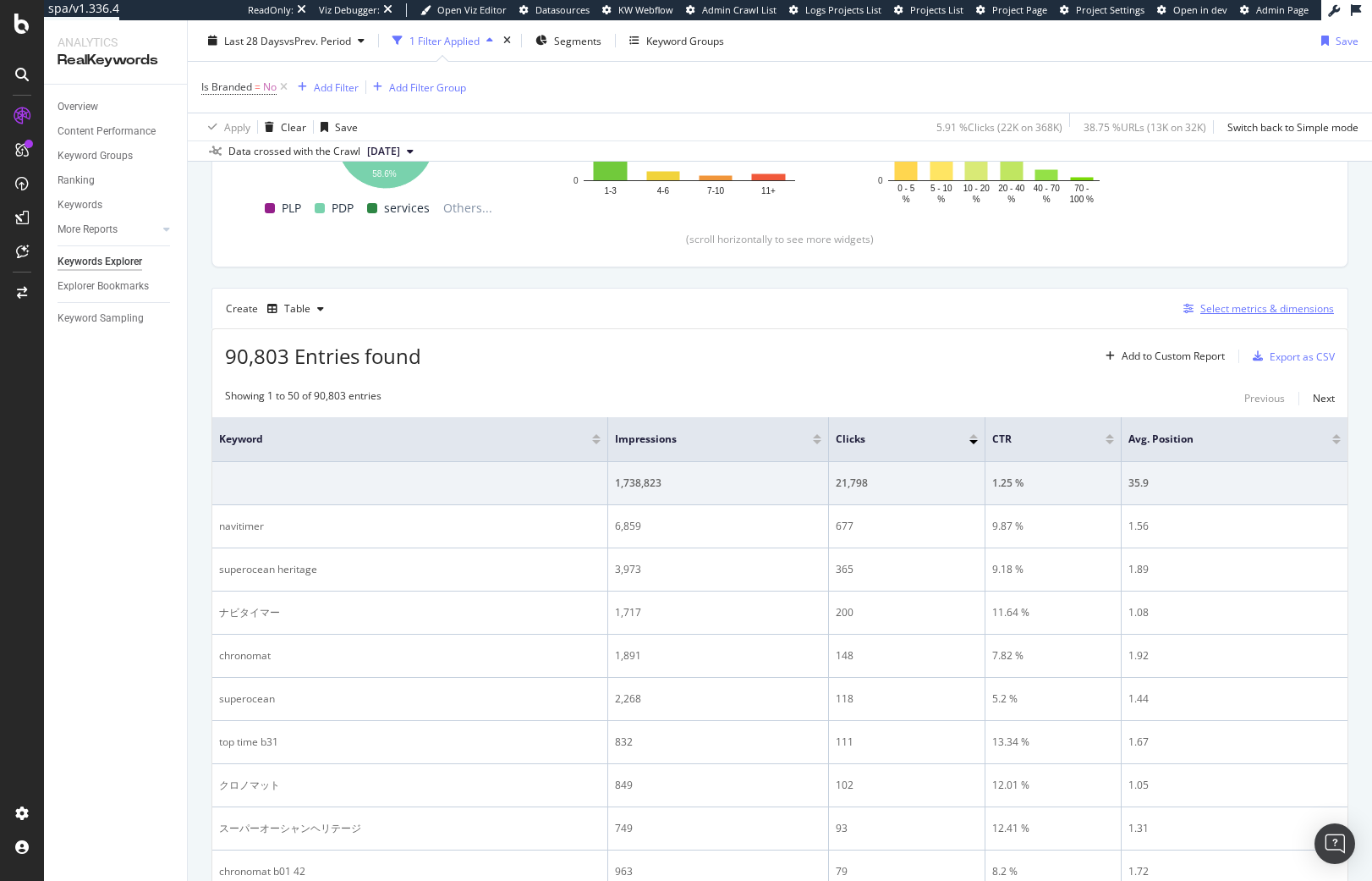
click at [1292, 307] on div "Select metrics & dimensions" at bounding box center [1266, 308] width 133 height 14
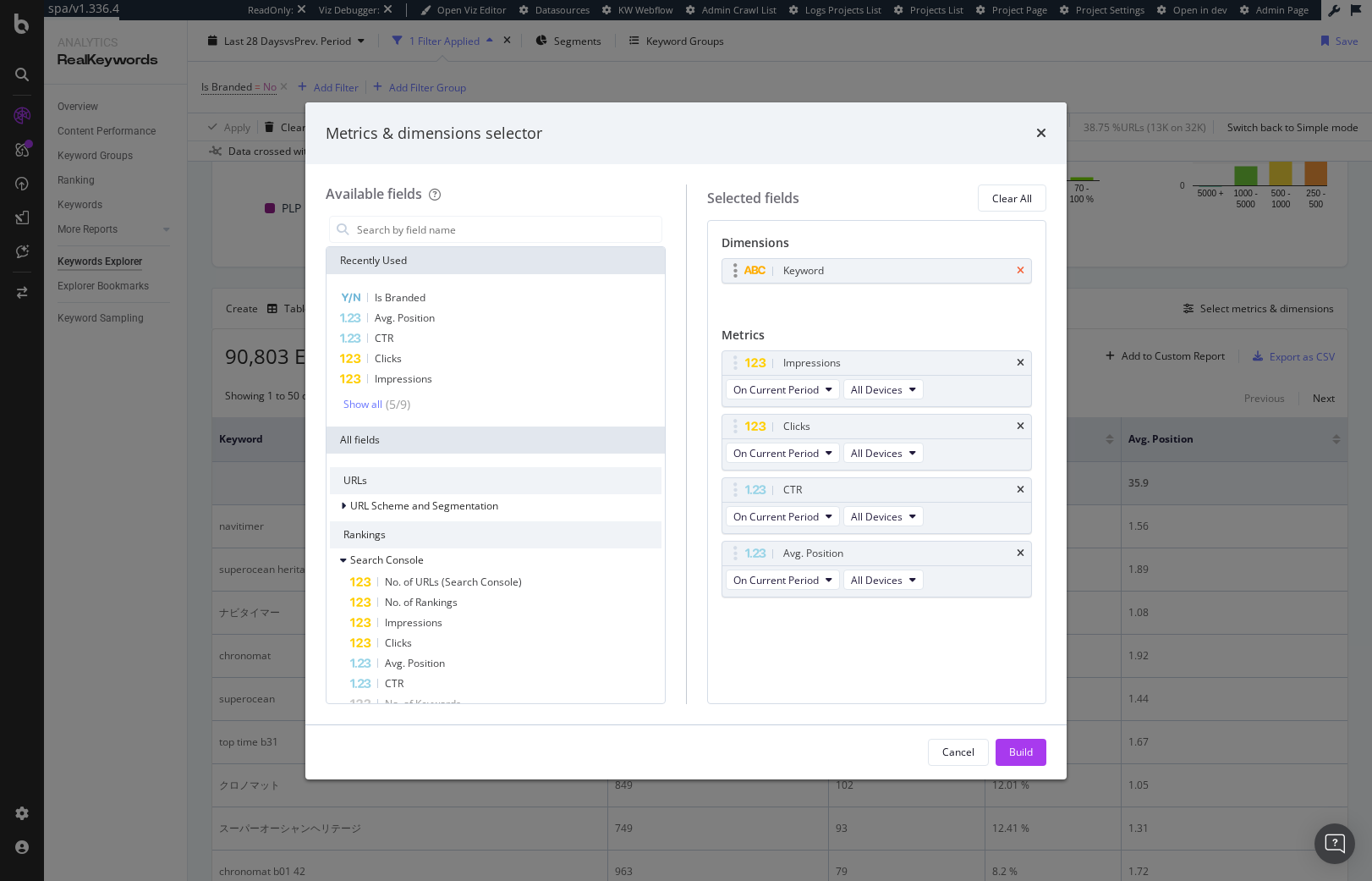
click at [1021, 268] on icon "times" at bounding box center [1020, 270] width 8 height 10
click at [534, 228] on input "modal" at bounding box center [508, 229] width 306 height 26
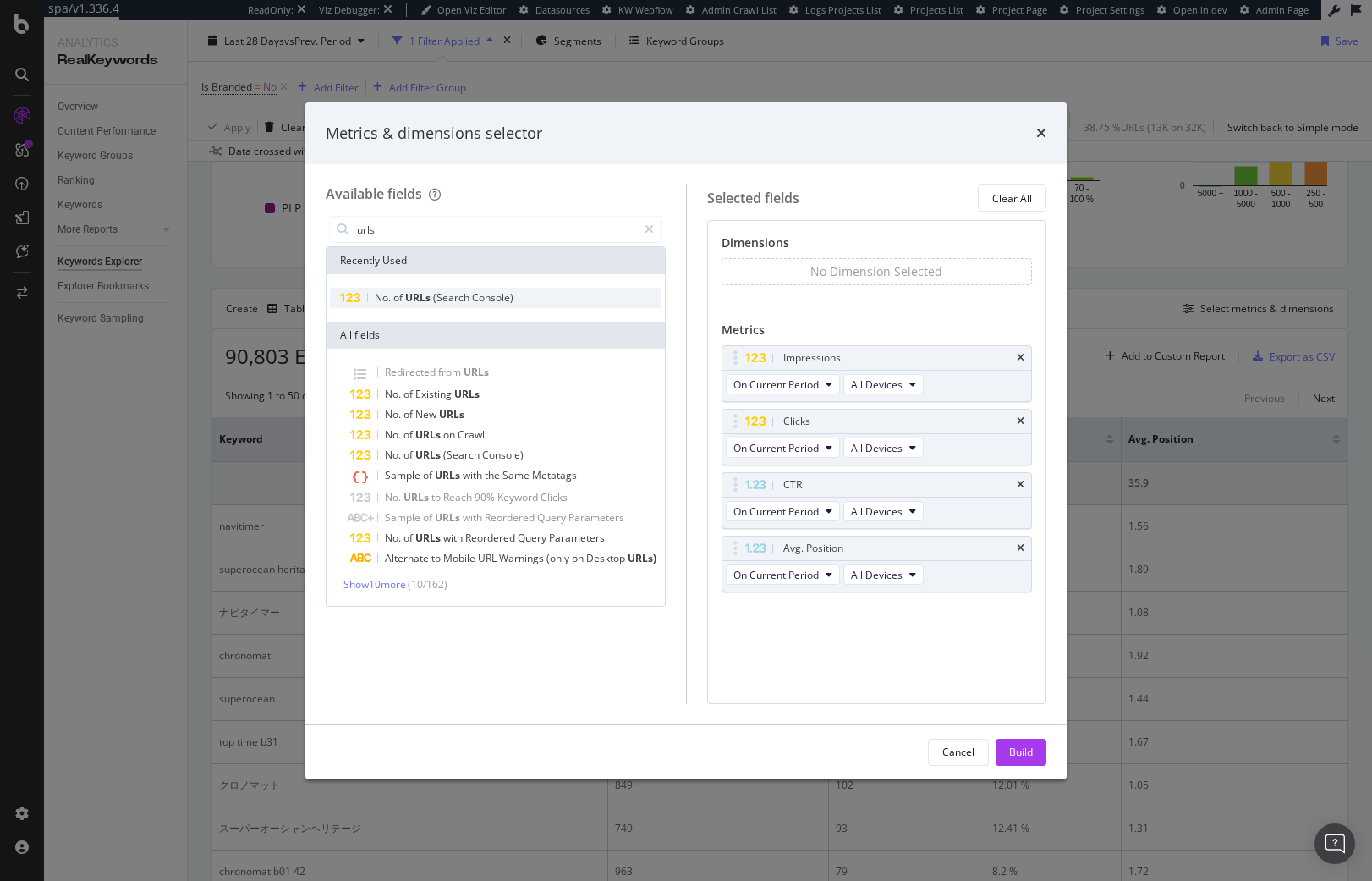
click at [522, 297] on div "No. of URLs (Search Console)" at bounding box center [495, 297] width 332 height 20
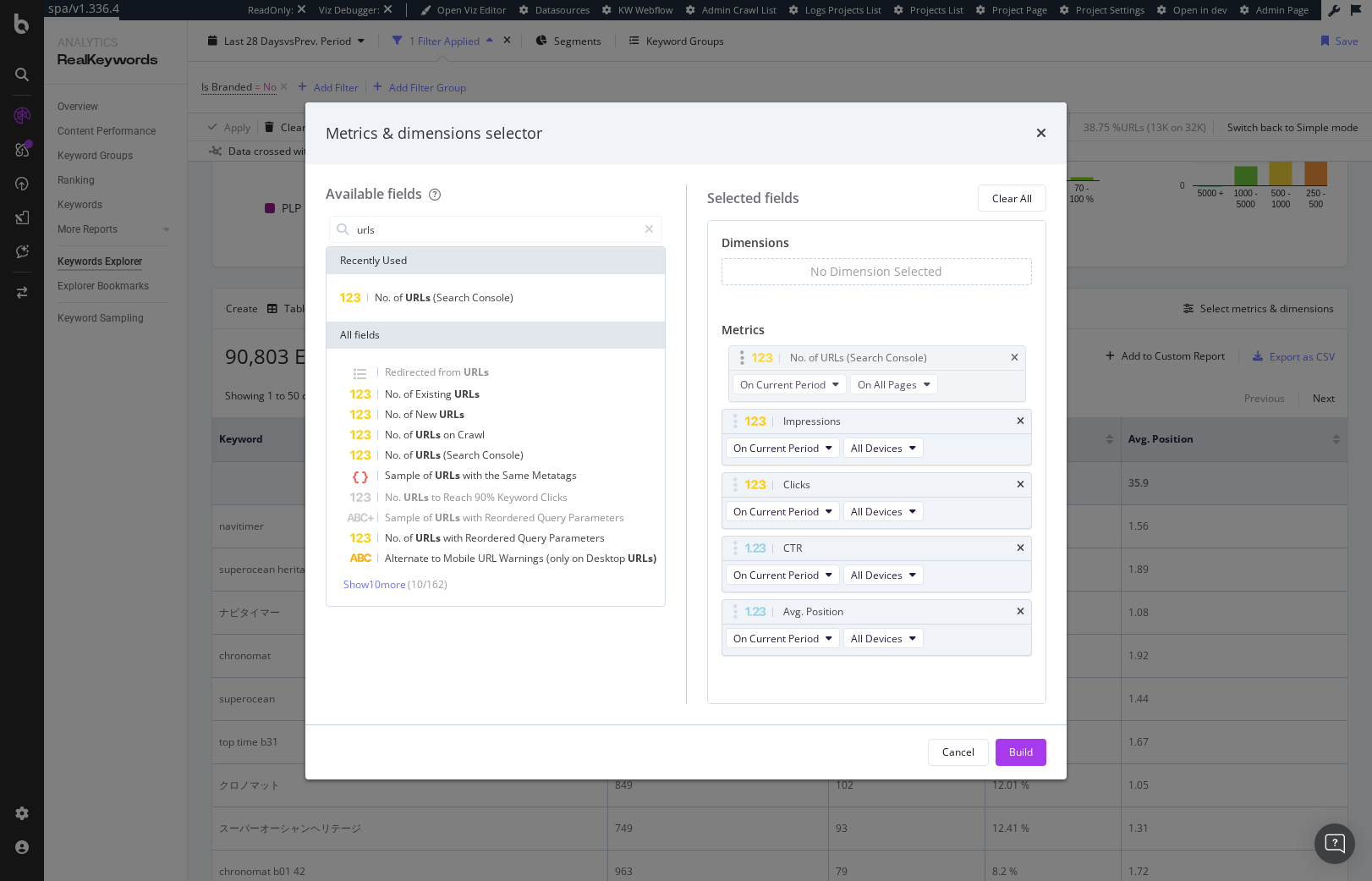
drag, startPoint x: 732, startPoint y: 609, endPoint x: 738, endPoint y: 355, distance: 254.1
click at [738, 355] on body "spa/v1.336.4 ReadOnly: Viz Debugger: Open Viz Editor Datasources KW Webflow Adm…" at bounding box center [686, 440] width 1372 height 881
click at [506, 234] on input "urls" at bounding box center [496, 229] width 282 height 26
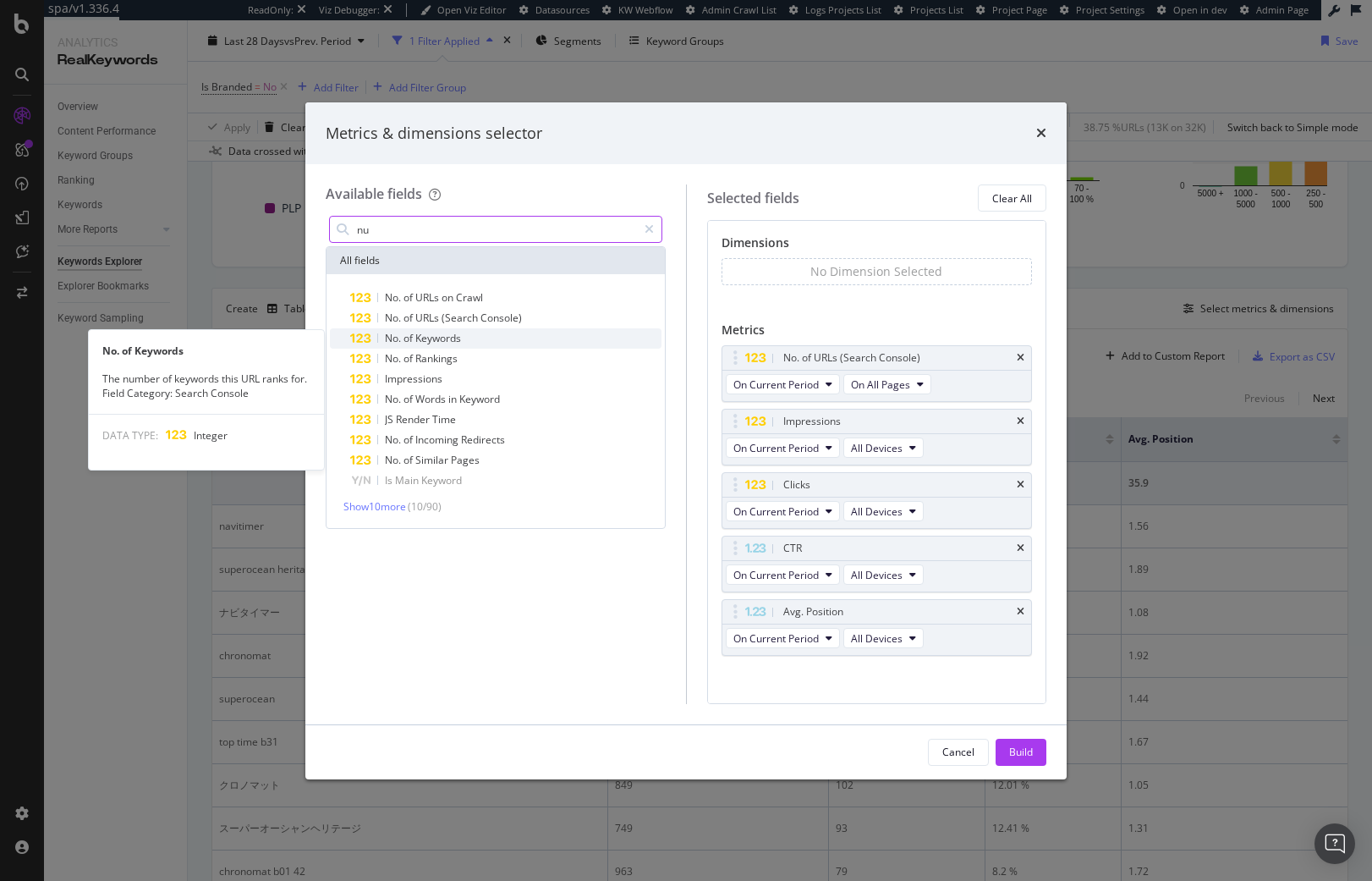
type input "nu"
click at [454, 343] on span "Keywords" at bounding box center [437, 337] width 45 height 14
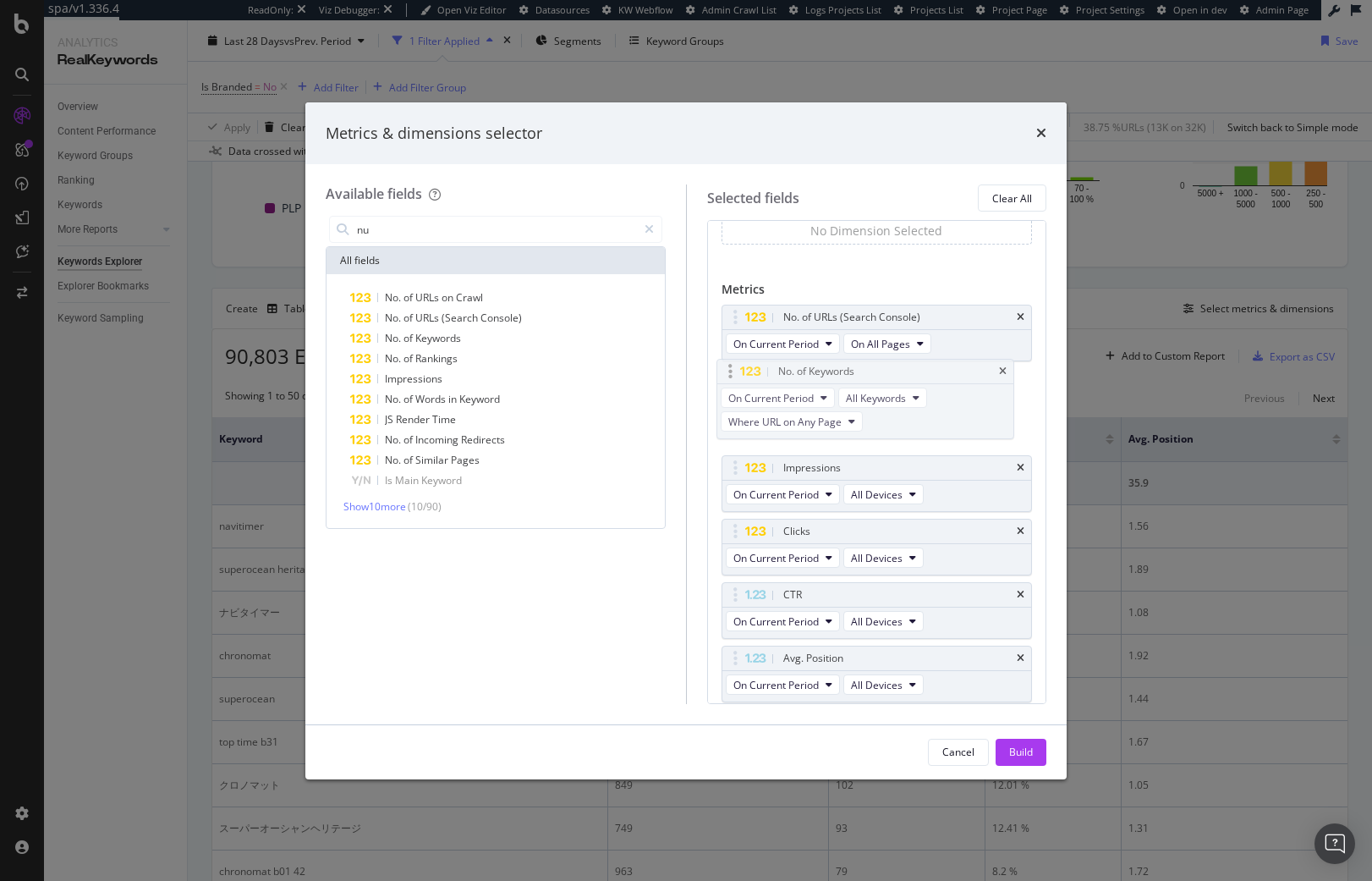
drag, startPoint x: 737, startPoint y: 633, endPoint x: 731, endPoint y: 370, distance: 263.1
click at [731, 370] on body "spa/v1.336.4 ReadOnly: Viz Debugger: Open Viz Editor Datasources KW Webflow Adm…" at bounding box center [686, 440] width 1372 height 881
click at [1032, 751] on div "Build" at bounding box center [1020, 751] width 24 height 14
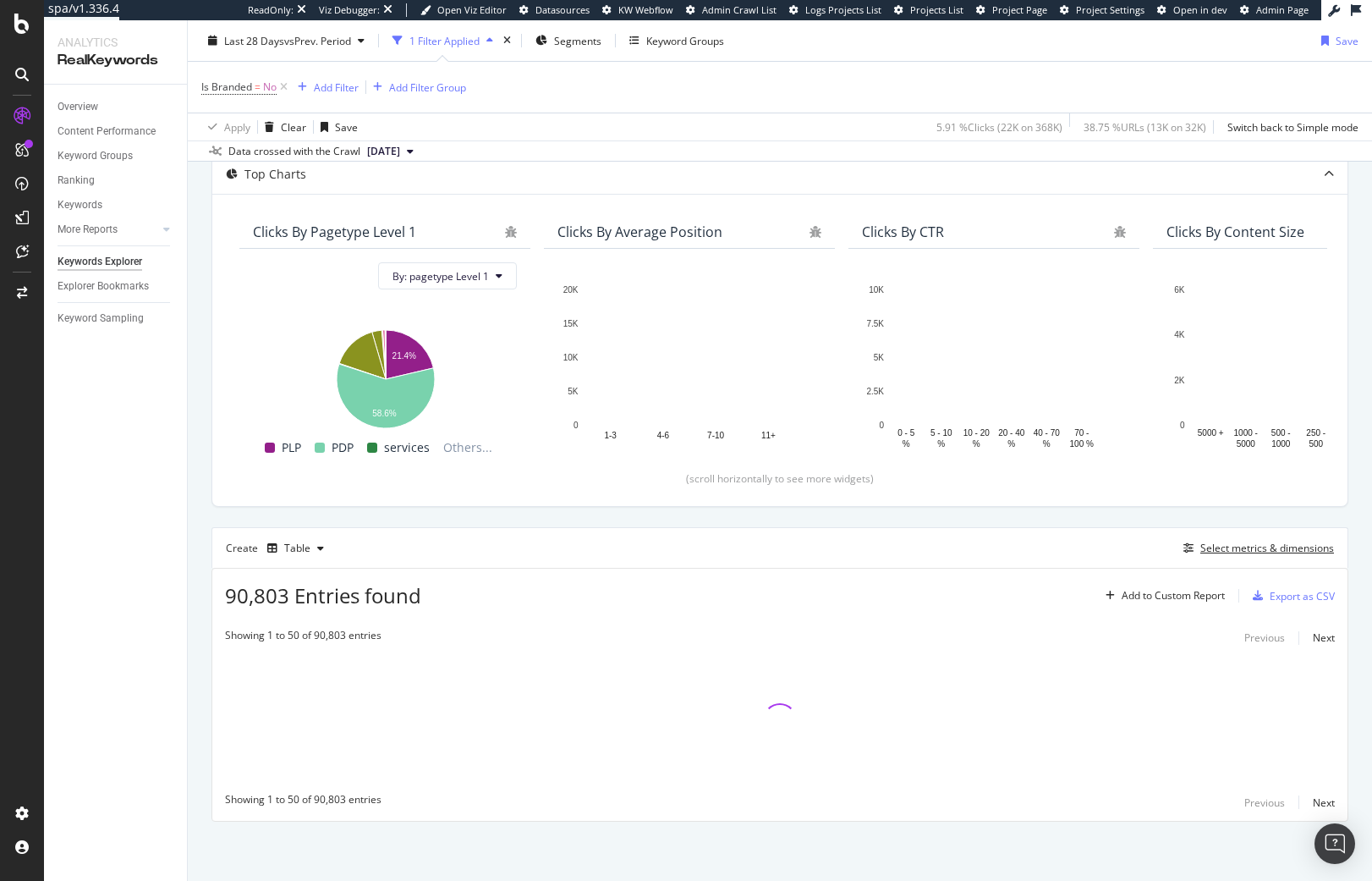
scroll to position [99, 0]
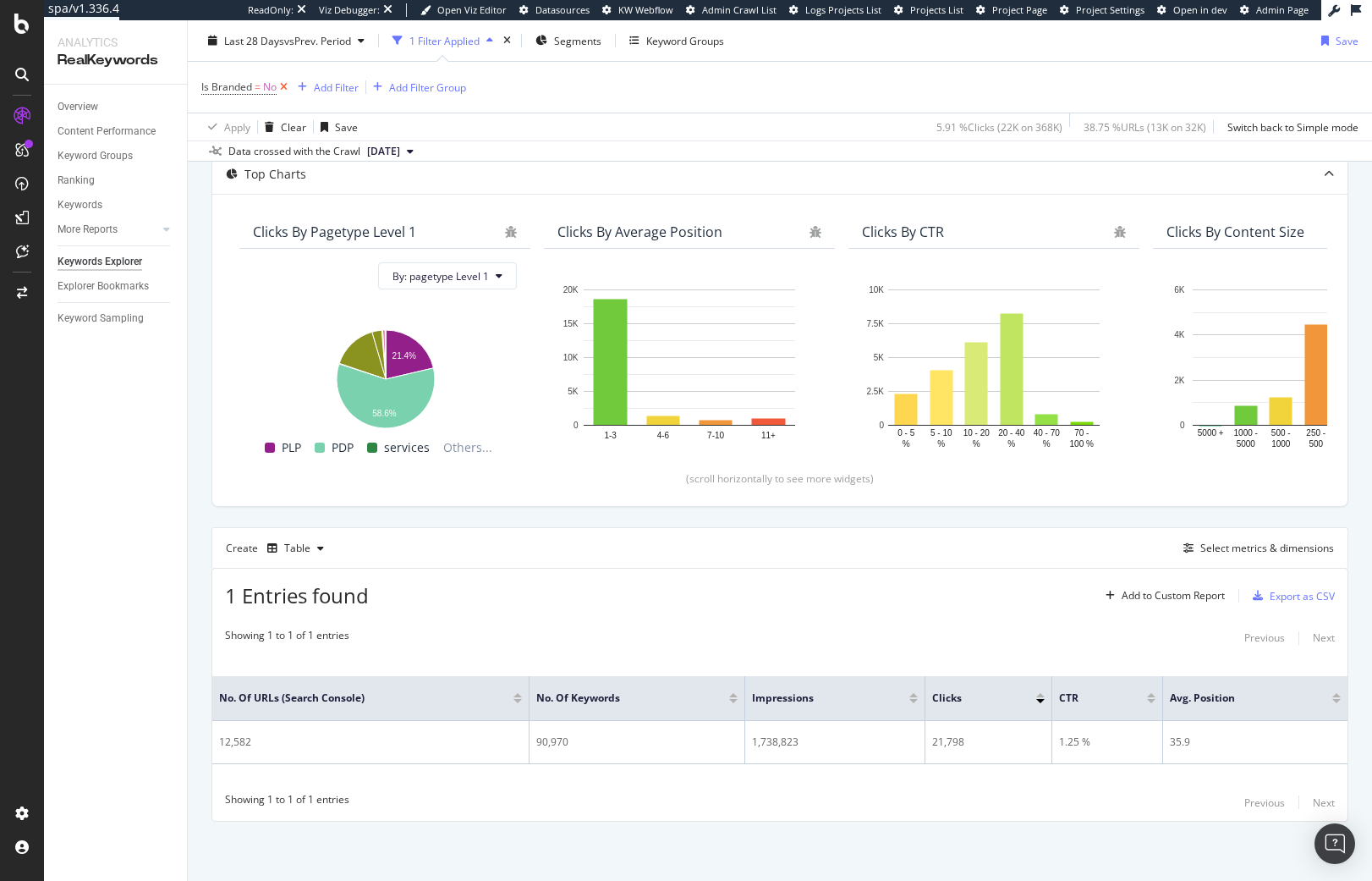
click at [286, 88] on icon at bounding box center [283, 87] width 14 height 17
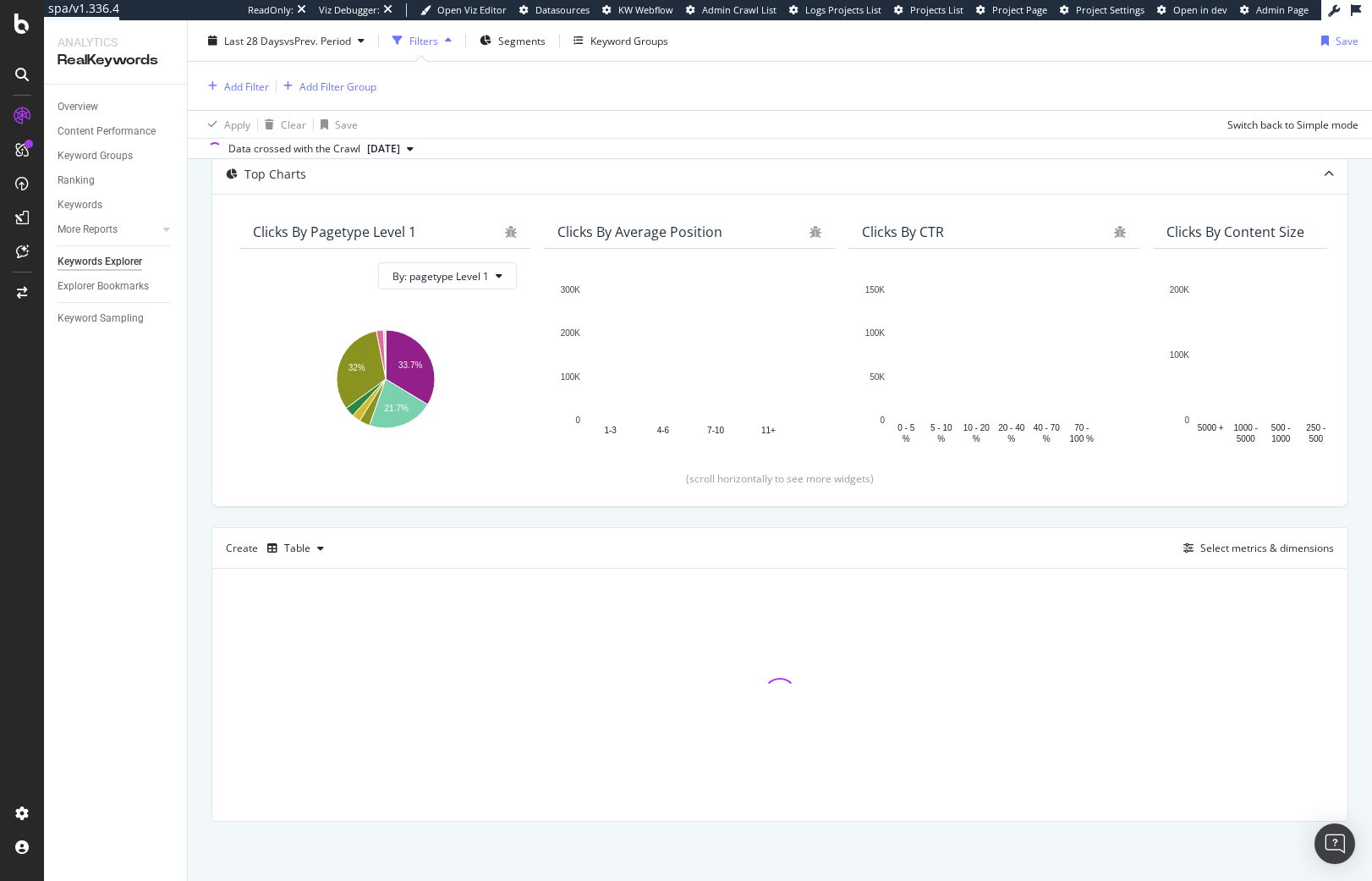
scroll to position [96, 0]
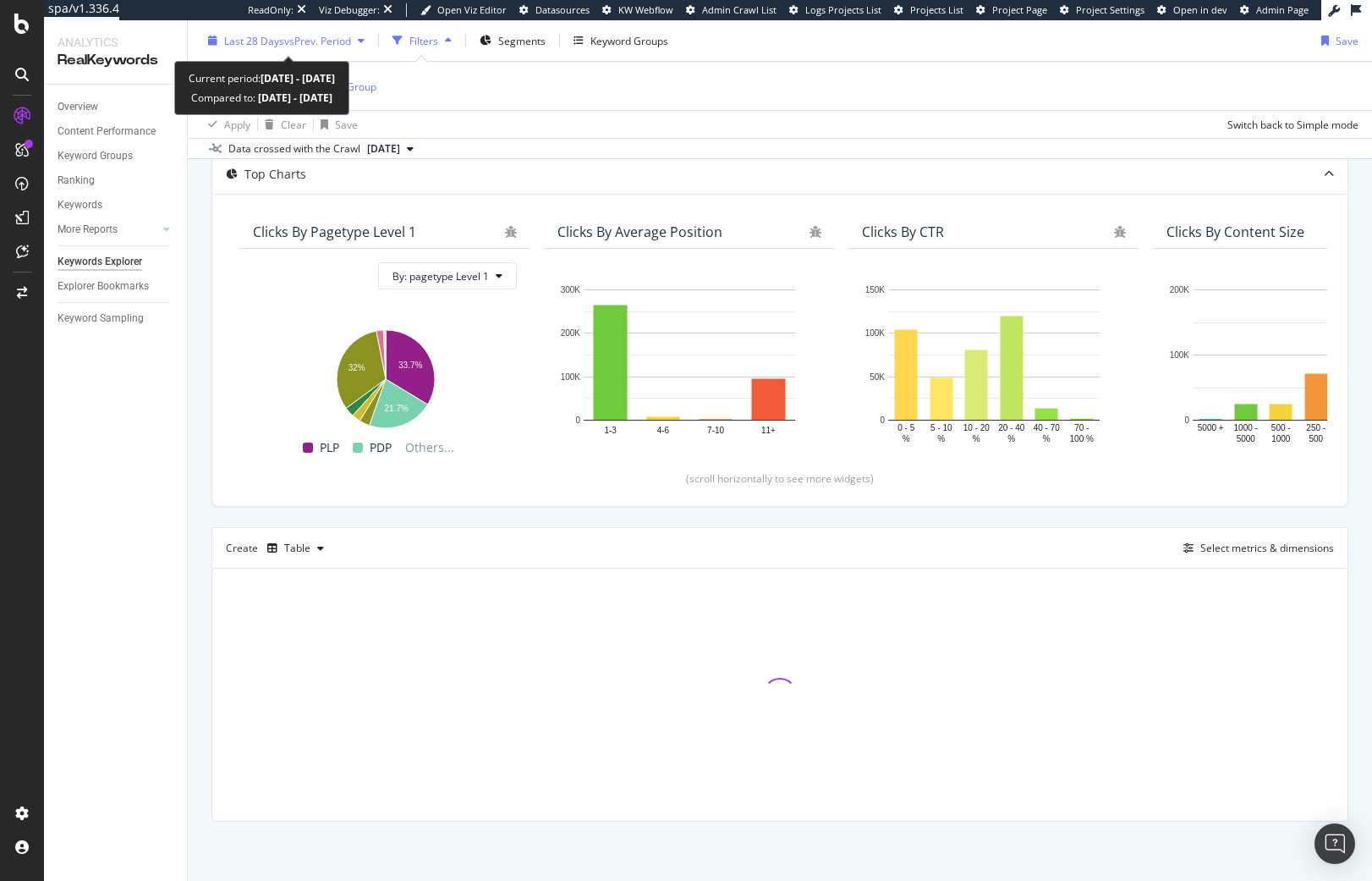
click at [288, 42] on span "vs Prev. Period" at bounding box center [317, 40] width 67 height 14
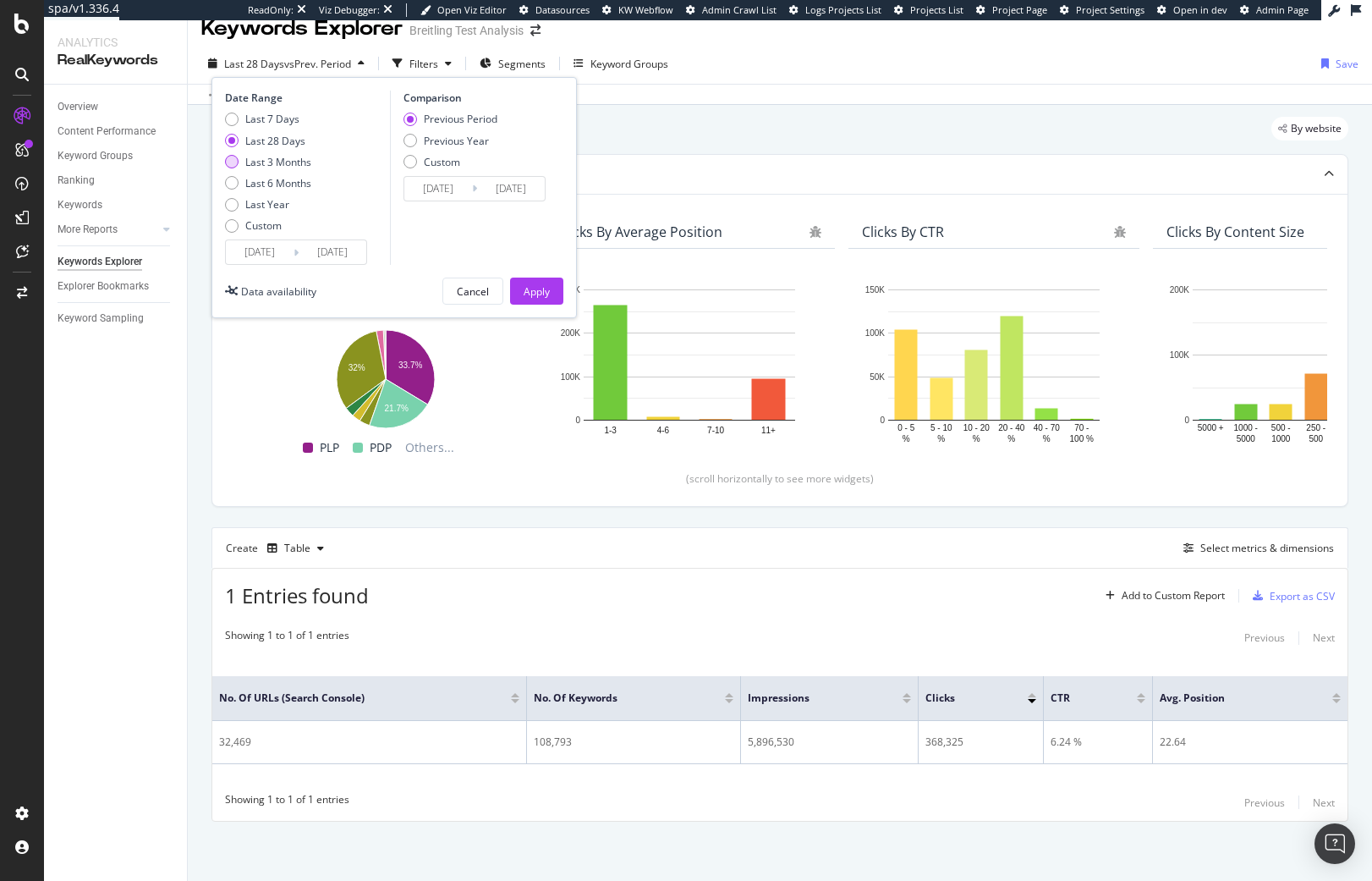
click at [285, 164] on div "Last 3 Months" at bounding box center [279, 162] width 66 height 14
type input "2025/05/17"
type input "2025/02/14"
type input "2025/05/16"
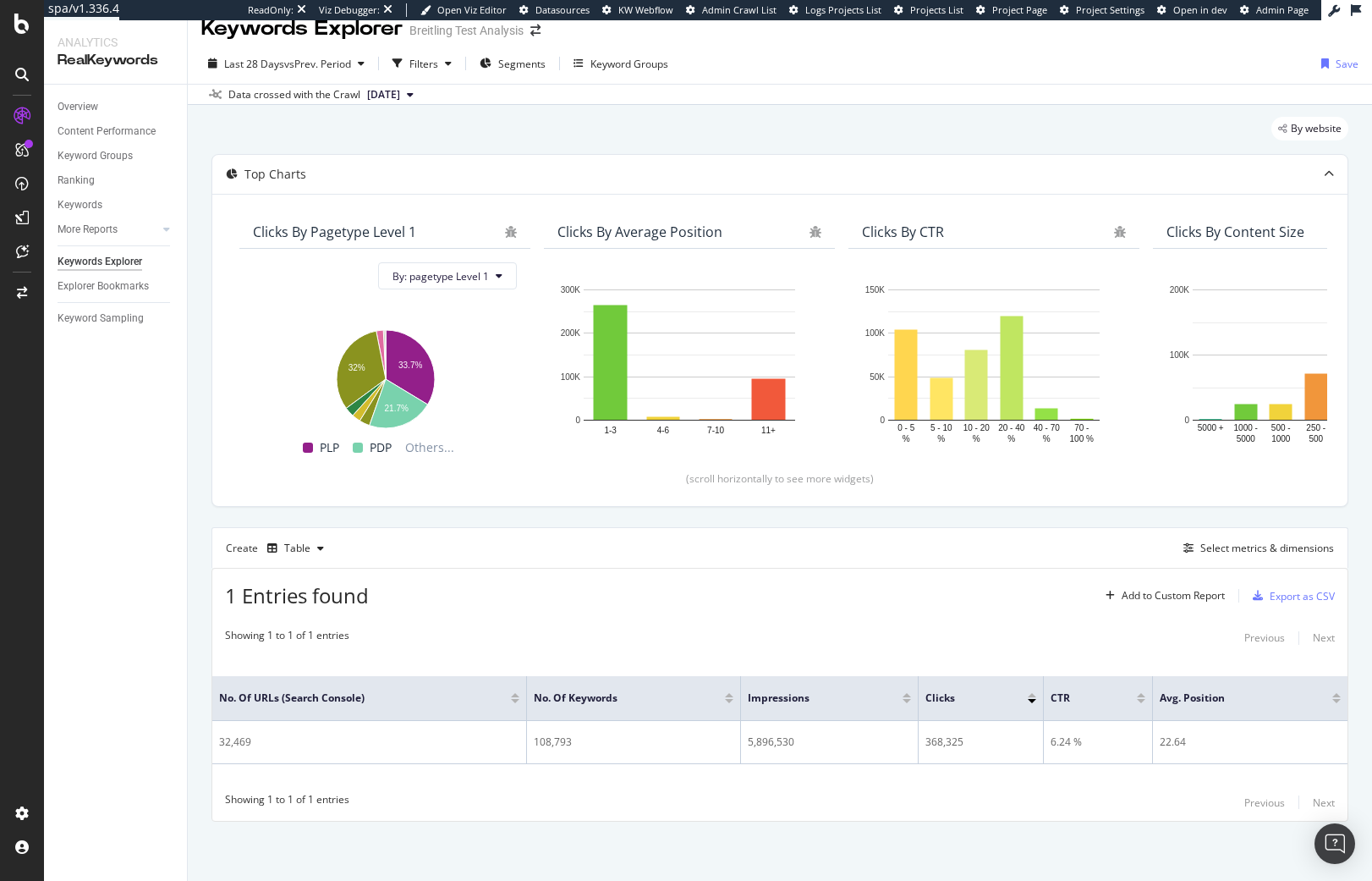
click at [673, 128] on div "By website" at bounding box center [780, 135] width 1137 height 37
click at [237, 60] on span "Last 28 Days" at bounding box center [254, 63] width 60 height 14
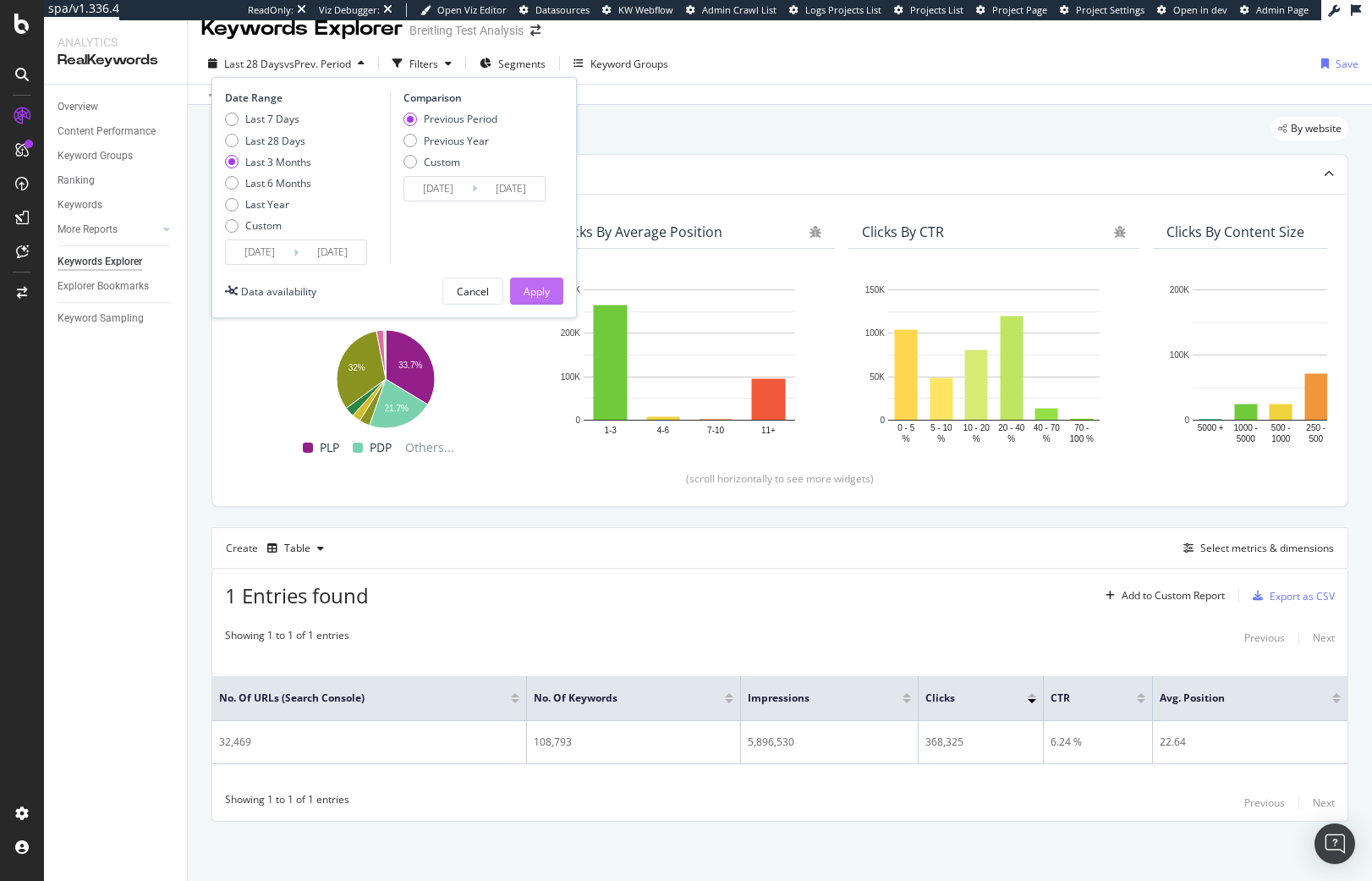
click at [536, 280] on div "Apply" at bounding box center [537, 290] width 26 height 26
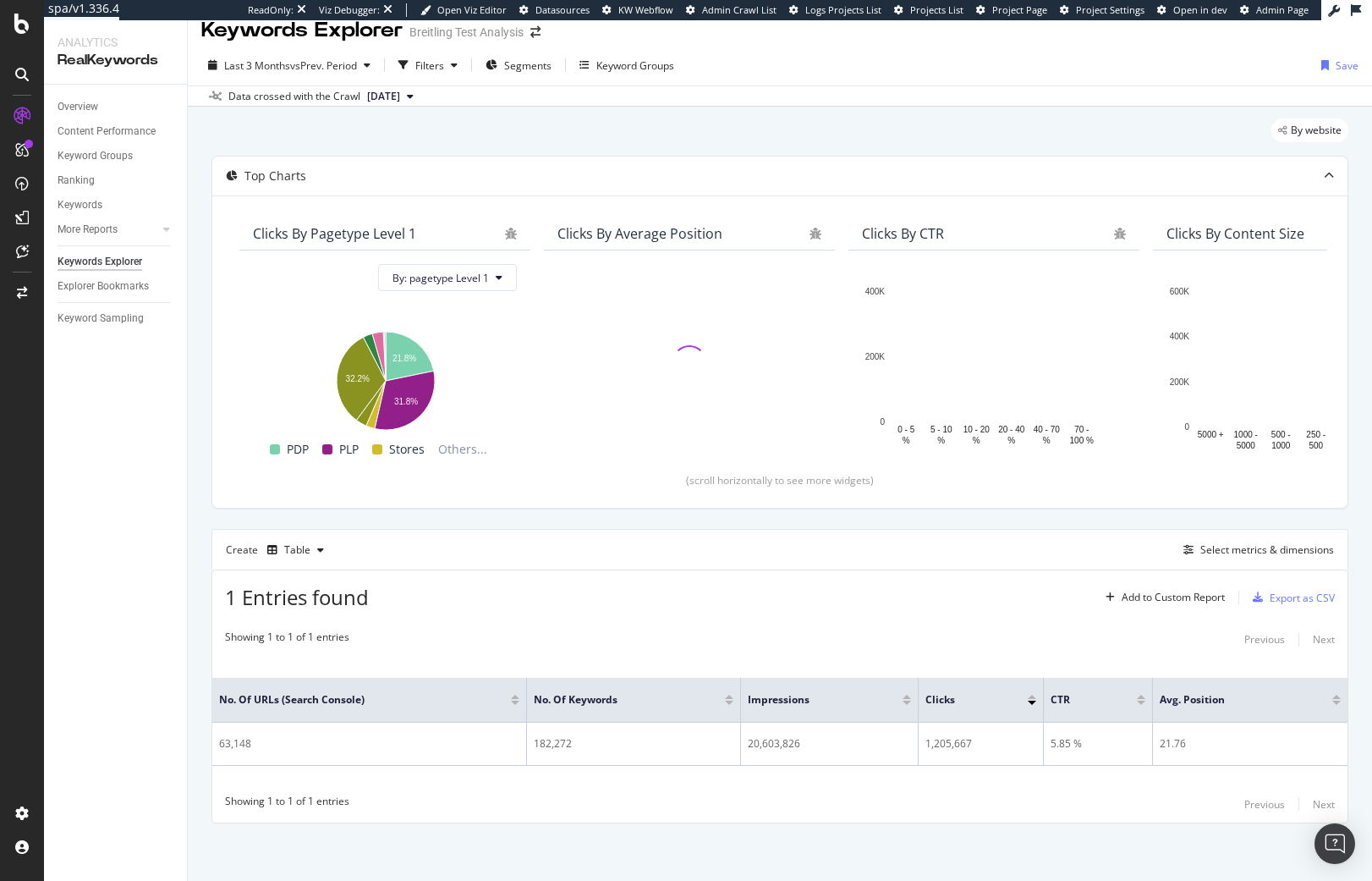
scroll to position [20, 0]
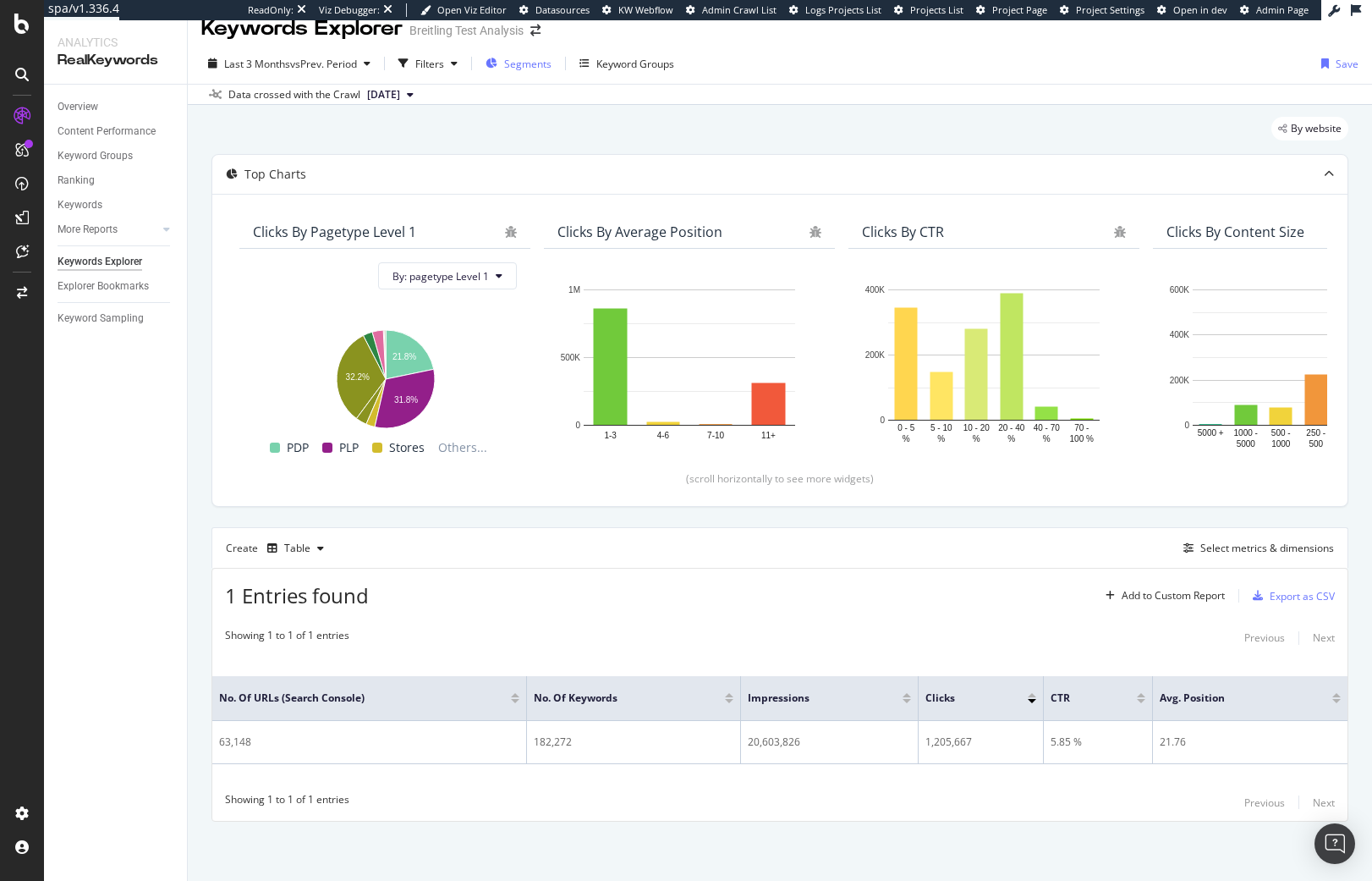
click at [497, 61] on icon "button" at bounding box center [491, 63] width 12 height 10
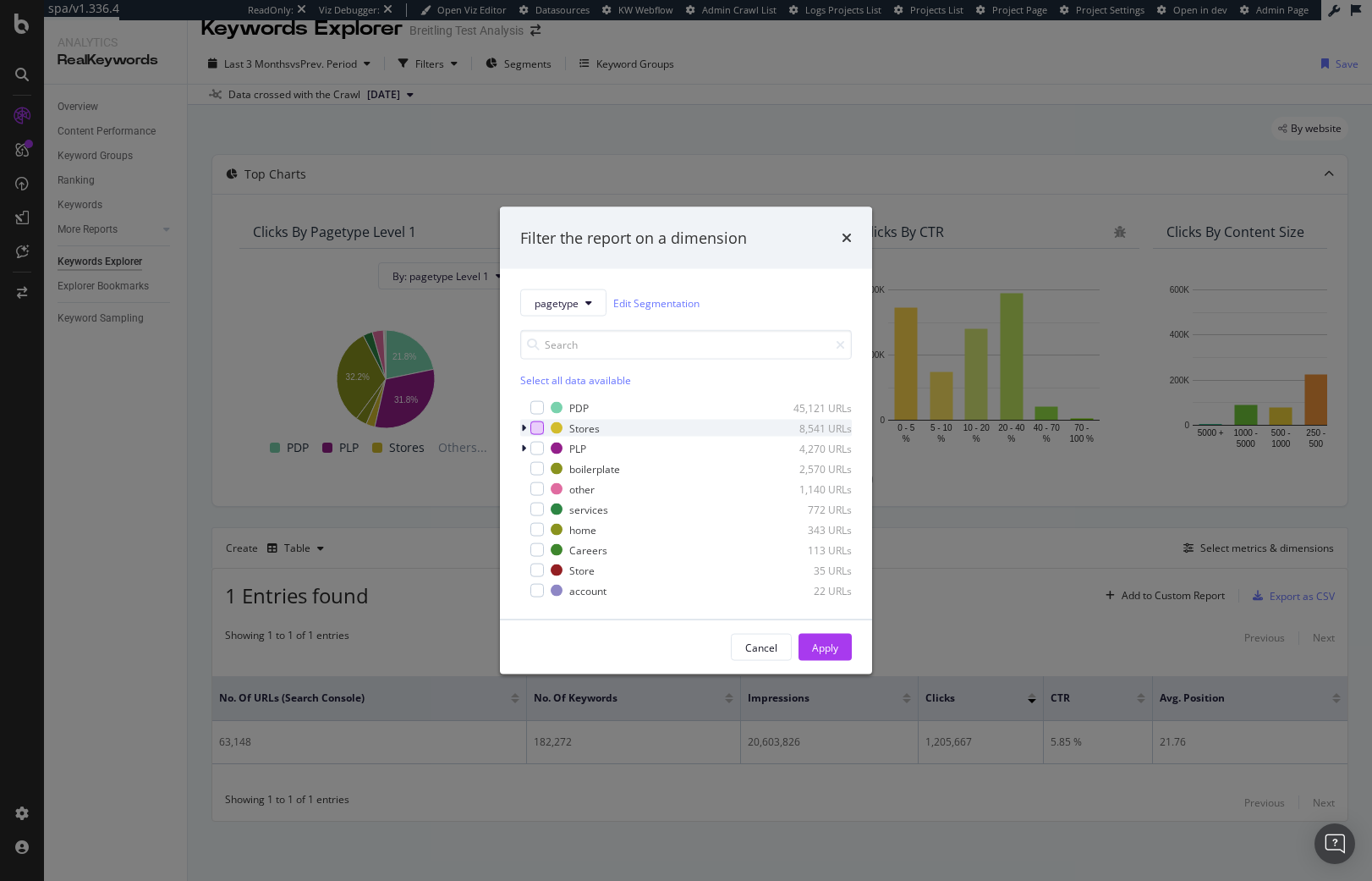
drag, startPoint x: 537, startPoint y: 405, endPoint x: 540, endPoint y: 423, distance: 18.2
click at [537, 406] on div "modal" at bounding box center [537, 407] width 13 height 13
drag, startPoint x: 540, startPoint y: 425, endPoint x: 537, endPoint y: 451, distance: 26.2
click at [540, 426] on div "modal" at bounding box center [537, 428] width 13 height 13
click at [537, 453] on div "modal" at bounding box center [537, 448] width 13 height 13
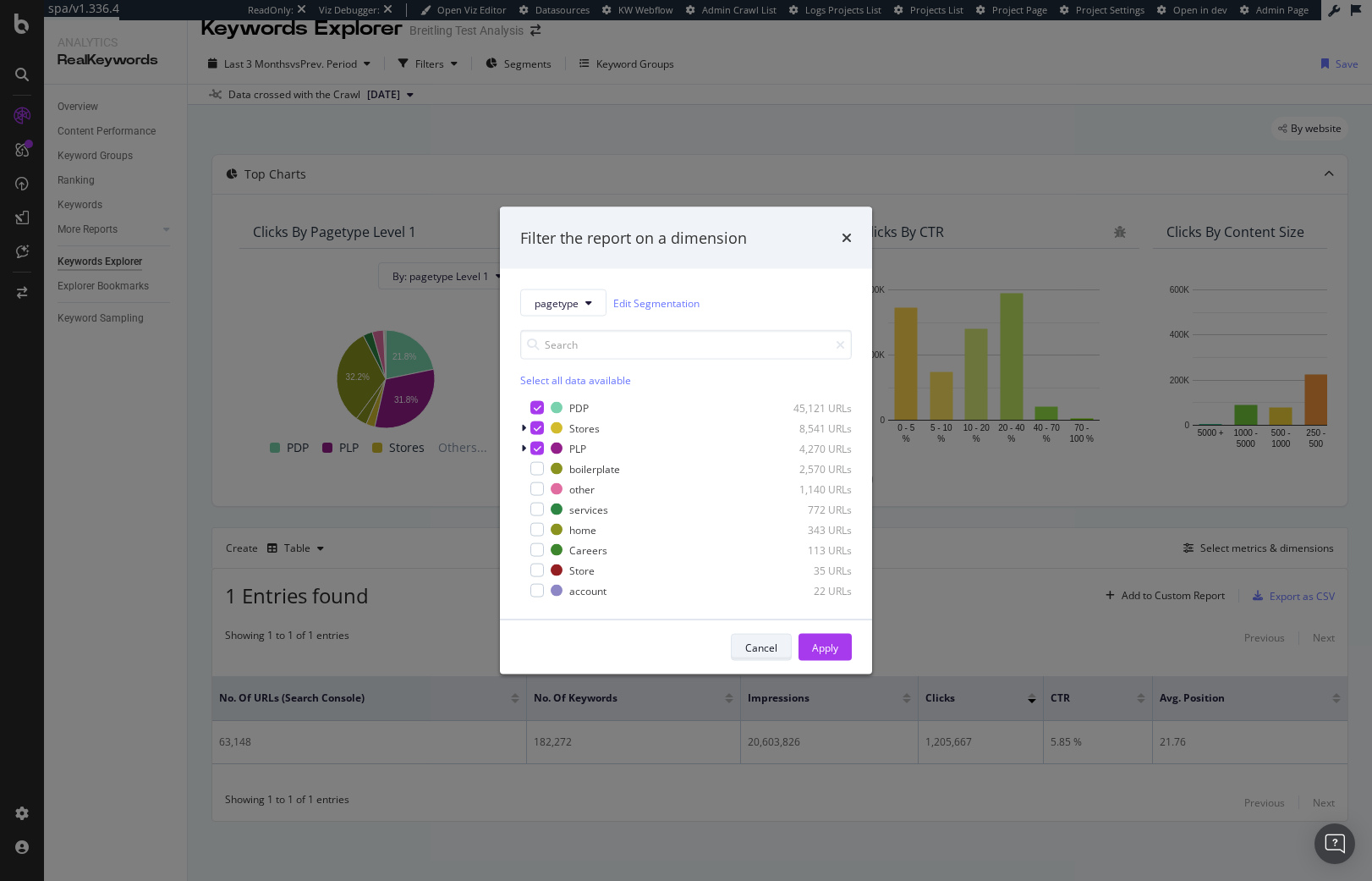
click at [779, 653] on button "Cancel" at bounding box center [761, 647] width 60 height 27
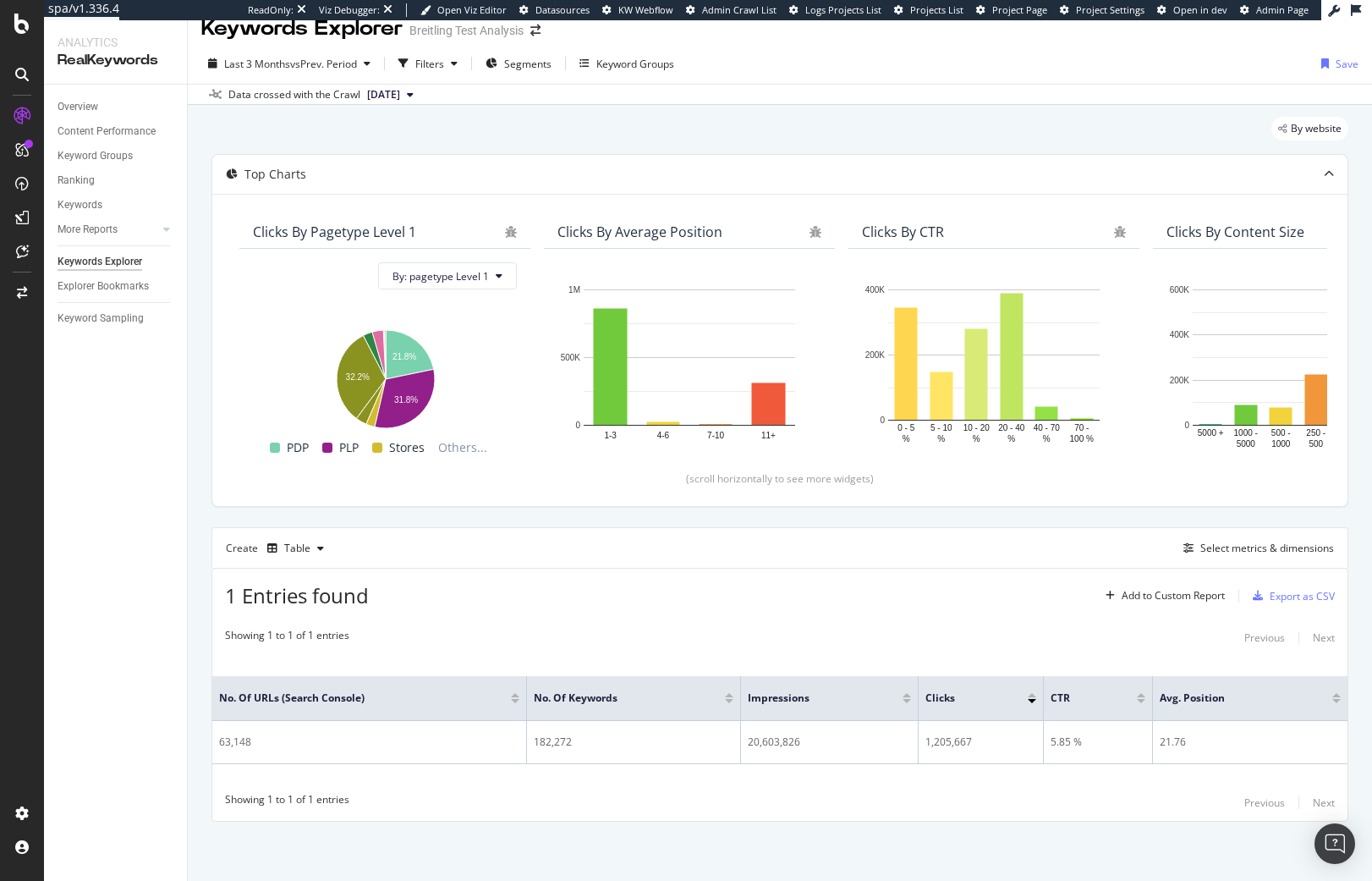
click at [689, 793] on div "Showing 1 to 1 of 1 entries Previous Next No. of URLs (Search Console) No. of K…" at bounding box center [780, 720] width 1135 height 202
click at [457, 60] on icon "button" at bounding box center [454, 63] width 7 height 10
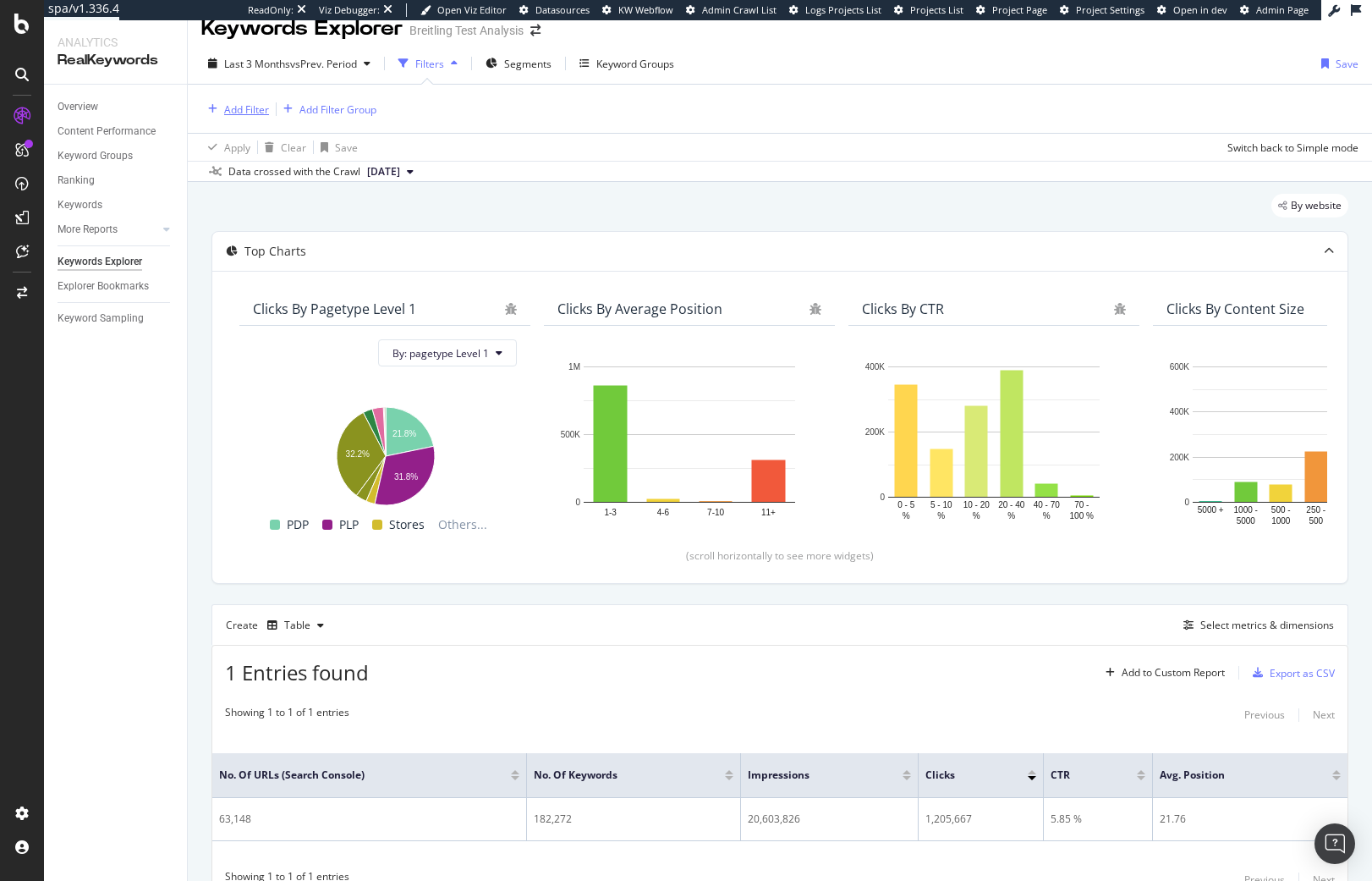
click at [263, 117] on div "Add Filter" at bounding box center [235, 110] width 68 height 19
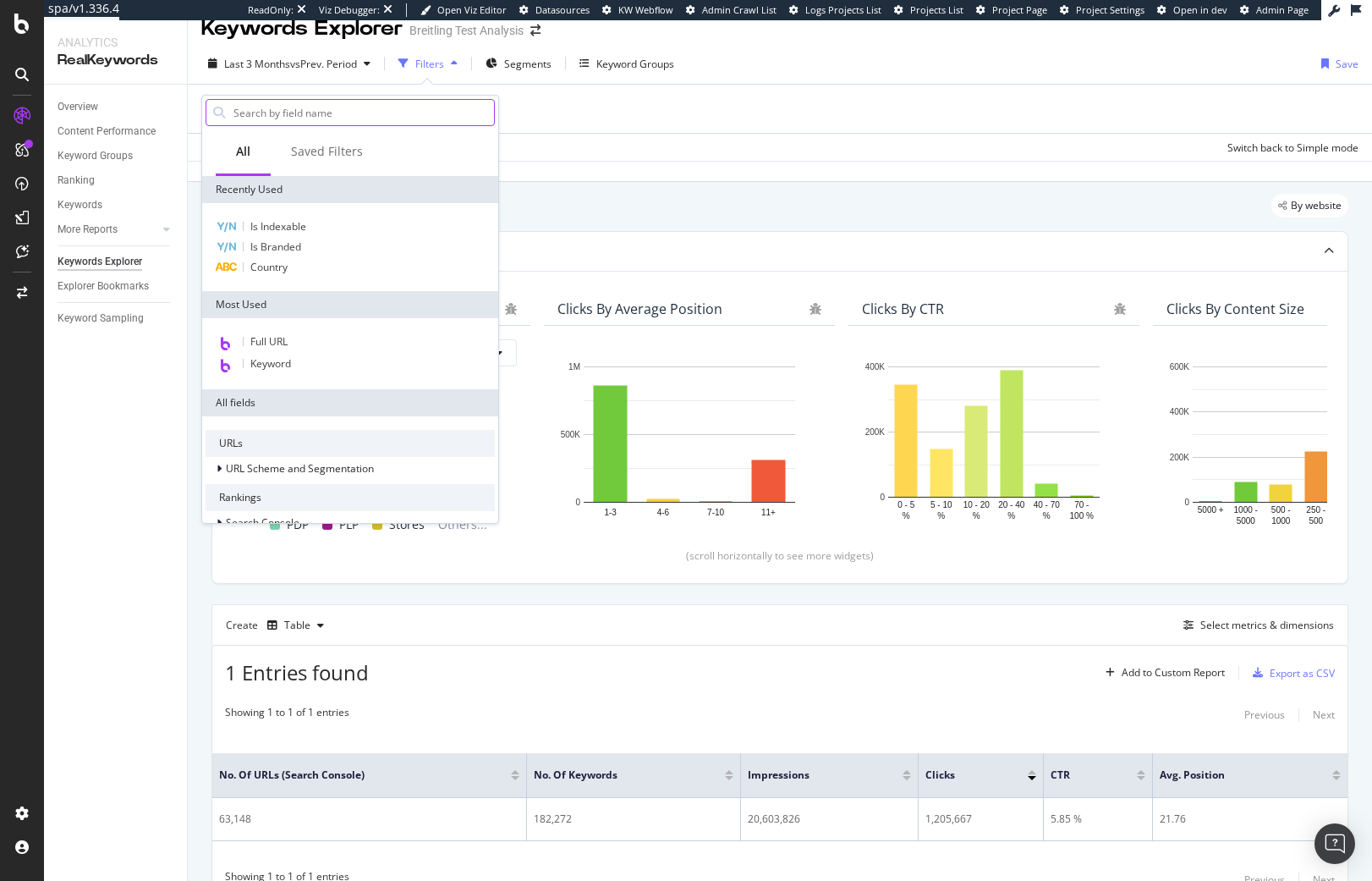
click at [327, 117] on input "text" at bounding box center [362, 112] width 262 height 26
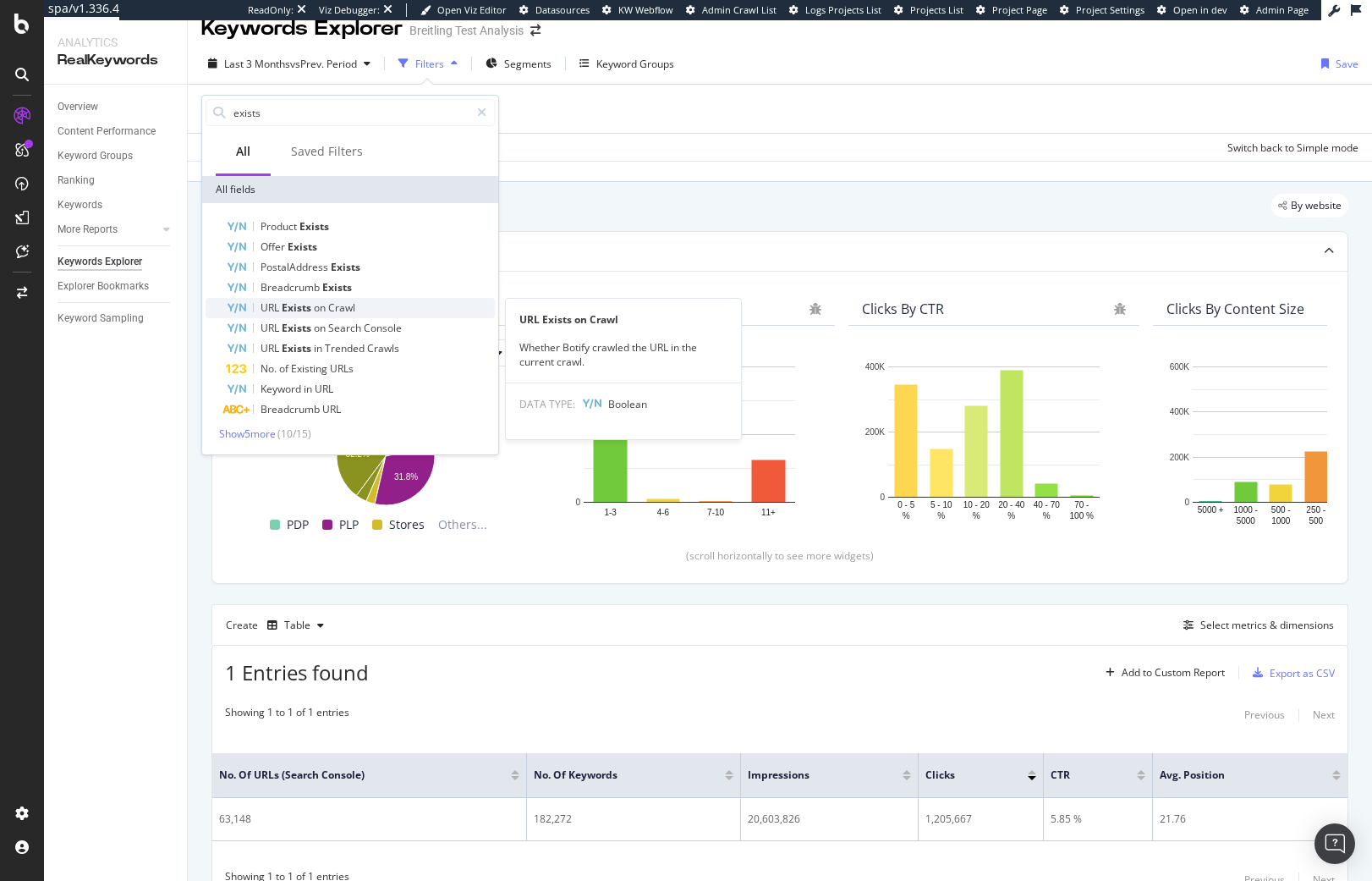
type input "exists"
click at [372, 312] on div "URL Exists on Crawl" at bounding box center [360, 307] width 269 height 20
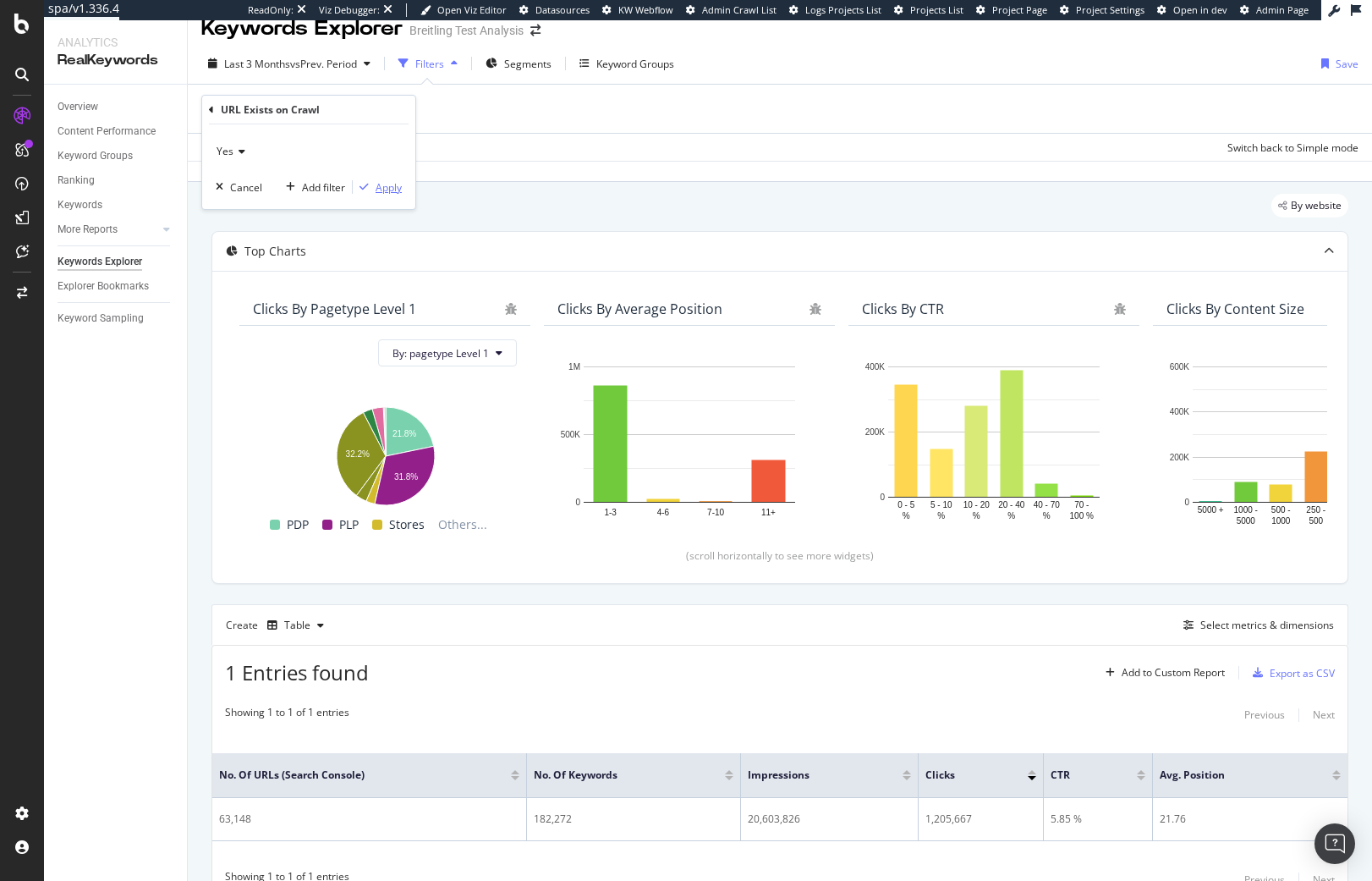
click at [383, 191] on div "Apply" at bounding box center [388, 187] width 26 height 14
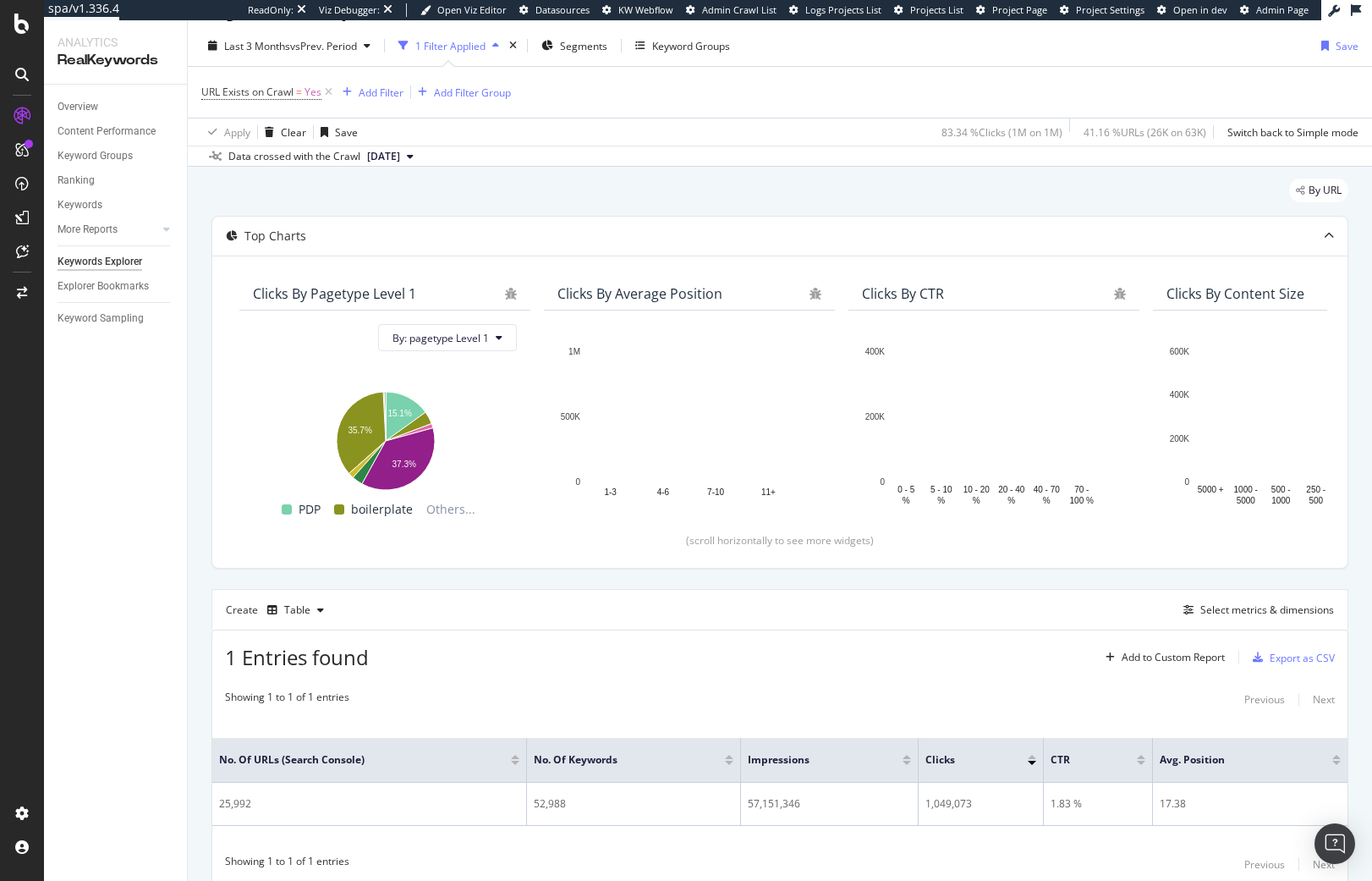
scroll to position [99, 0]
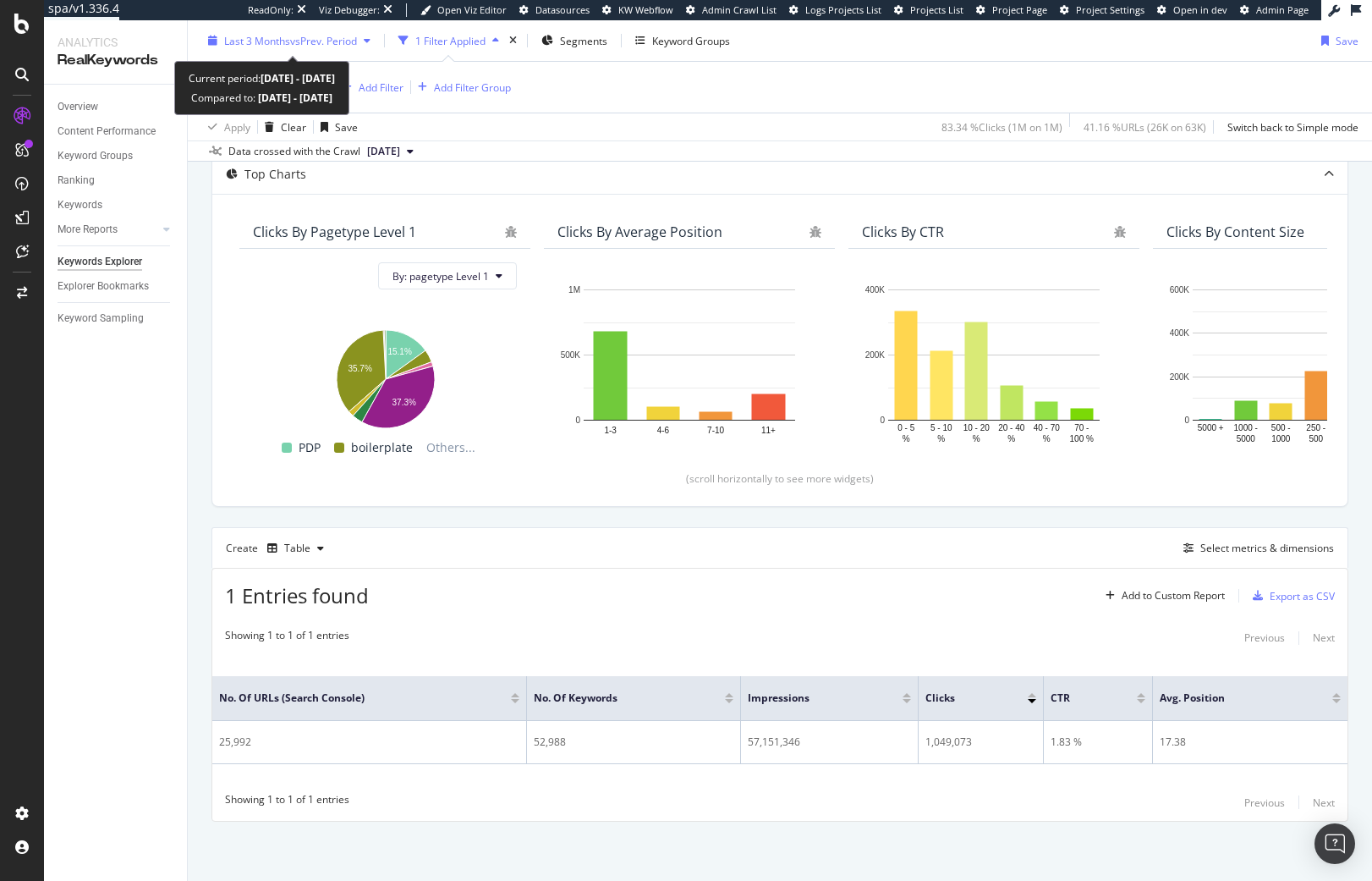
click at [269, 27] on button "Last 3 Months vs Prev. Period" at bounding box center [289, 41] width 176 height 27
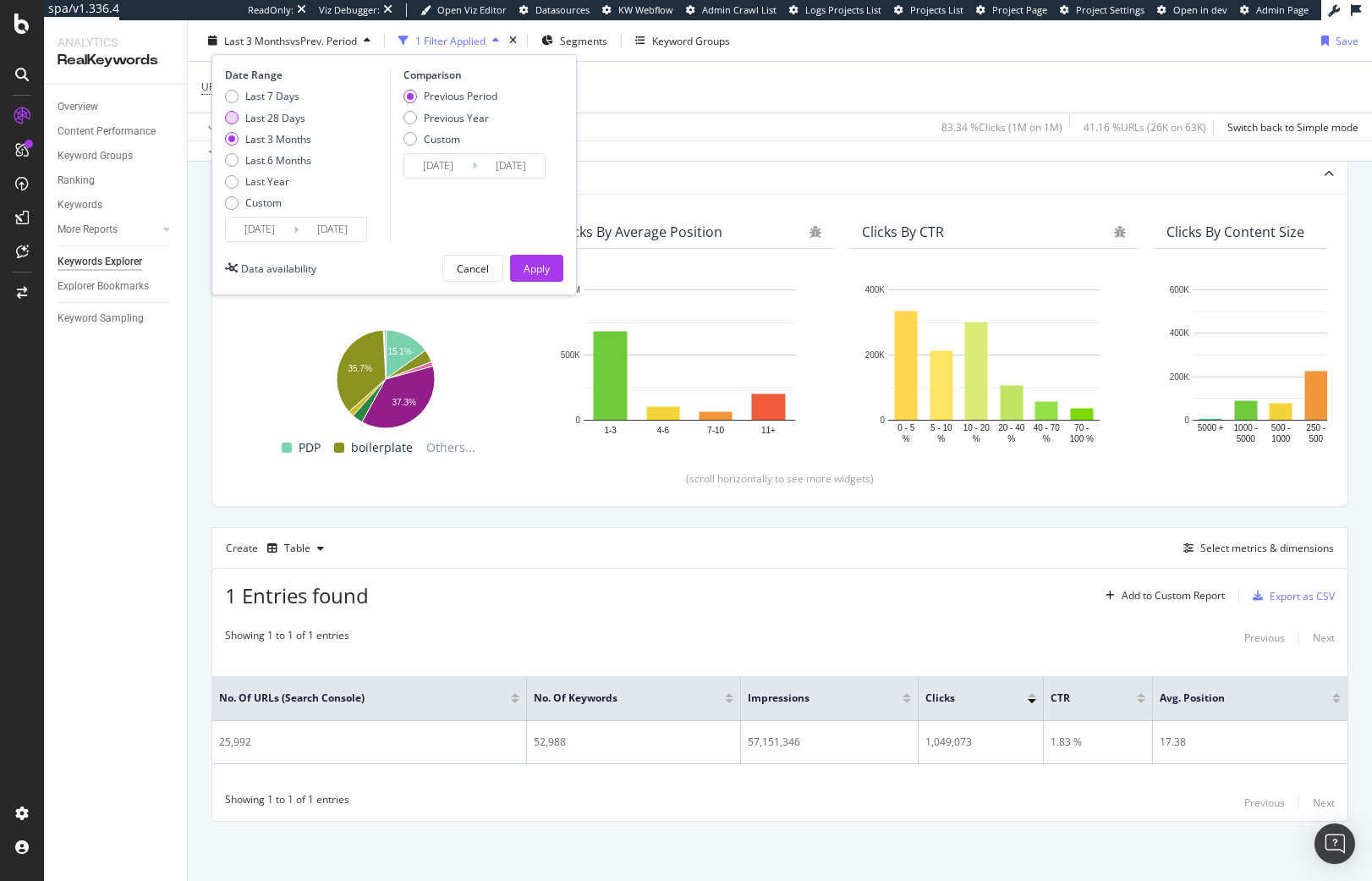
click at [263, 119] on div "Last 28 Days" at bounding box center [276, 116] width 60 height 14
type input "2025/07/20"
type input "2025/06/22"
type input "2025/07/19"
click at [533, 258] on div "Apply" at bounding box center [537, 268] width 26 height 26
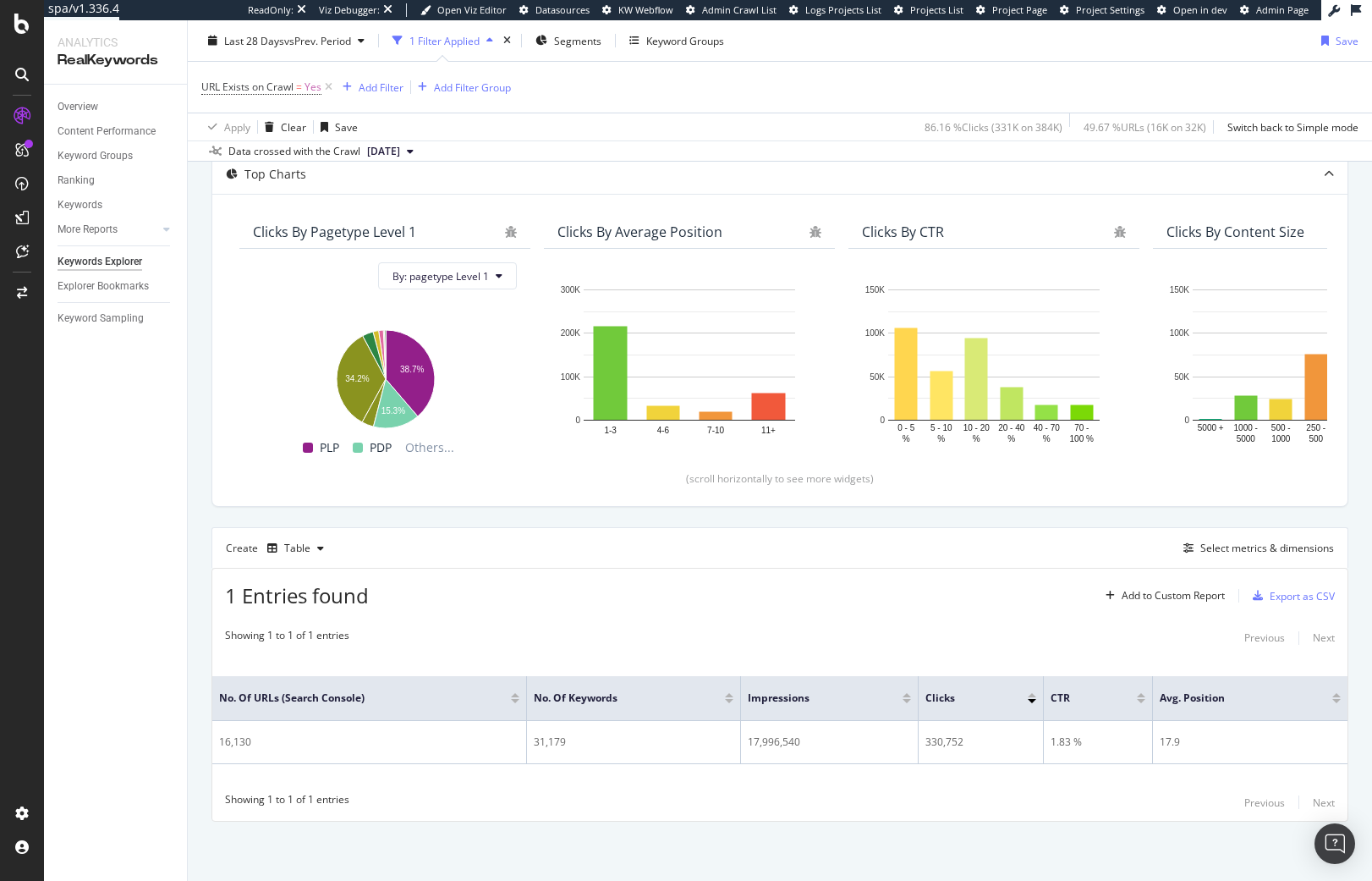
click at [544, 855] on div "By URL Top Charts Clicks By pagetype Level 1 By: pagetype Level 1 Hold CTRL whi…" at bounding box center [780, 492] width 1184 height 776
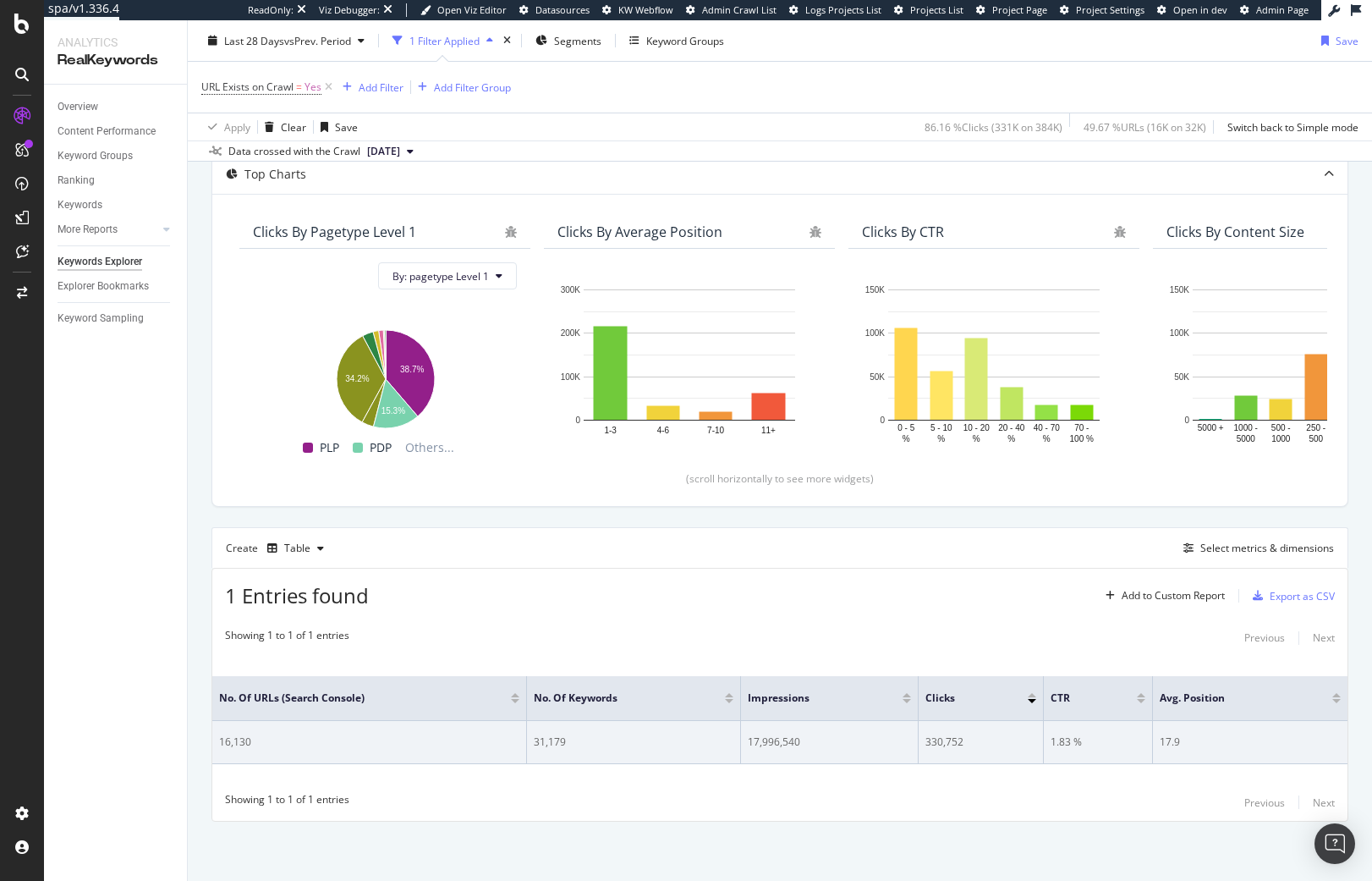
click at [932, 744] on div "330,752" at bounding box center [980, 742] width 111 height 15
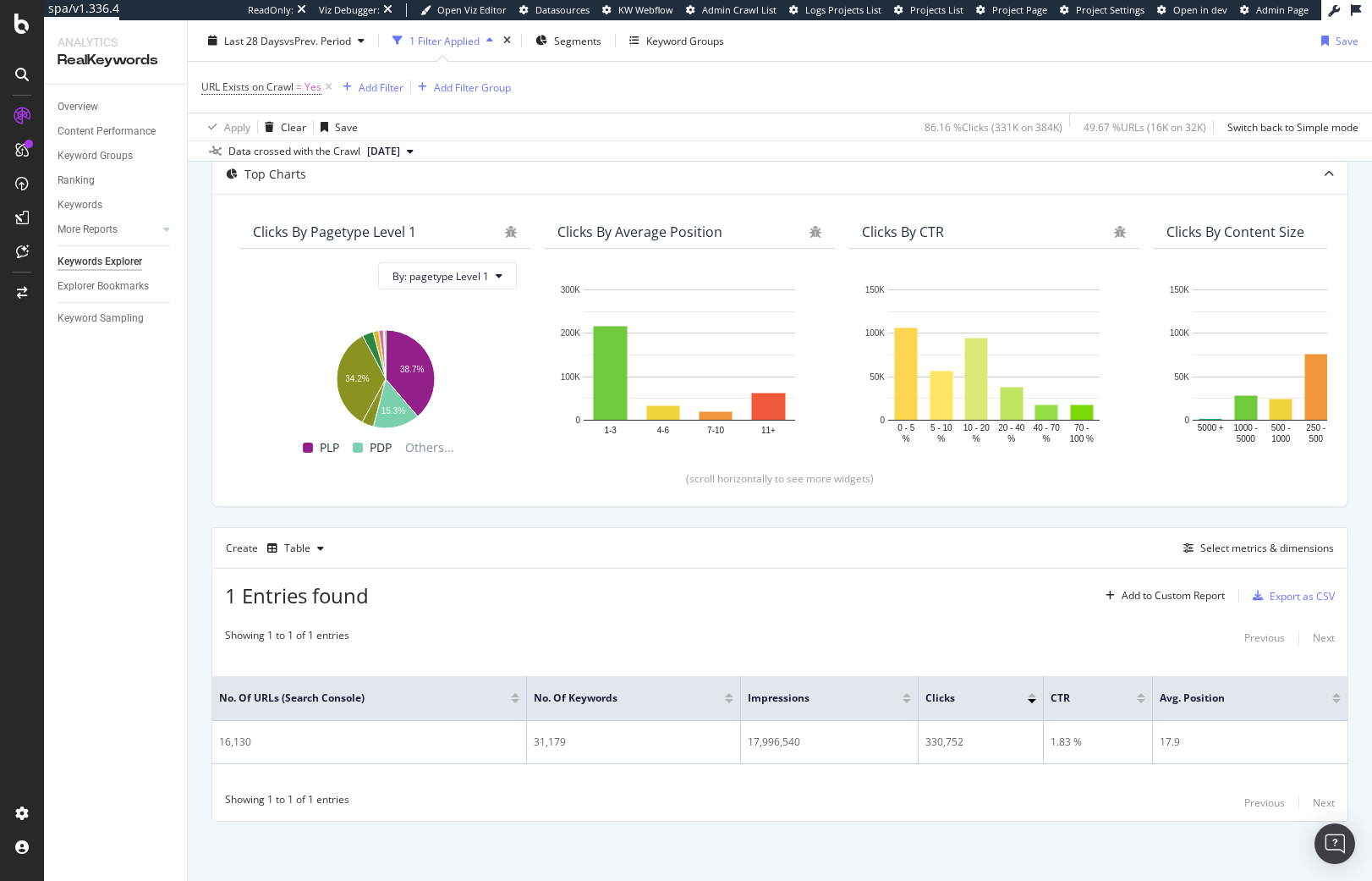
click at [960, 819] on div "Showing 1 to 1 of 1 entries Previous Next No. of URLs (Search Console) No. of K…" at bounding box center [780, 720] width 1135 height 202
drag, startPoint x: 426, startPoint y: 153, endPoint x: 418, endPoint y: 149, distance: 8.9
click at [400, 153] on span "2025 Aug. 5th" at bounding box center [383, 151] width 33 height 15
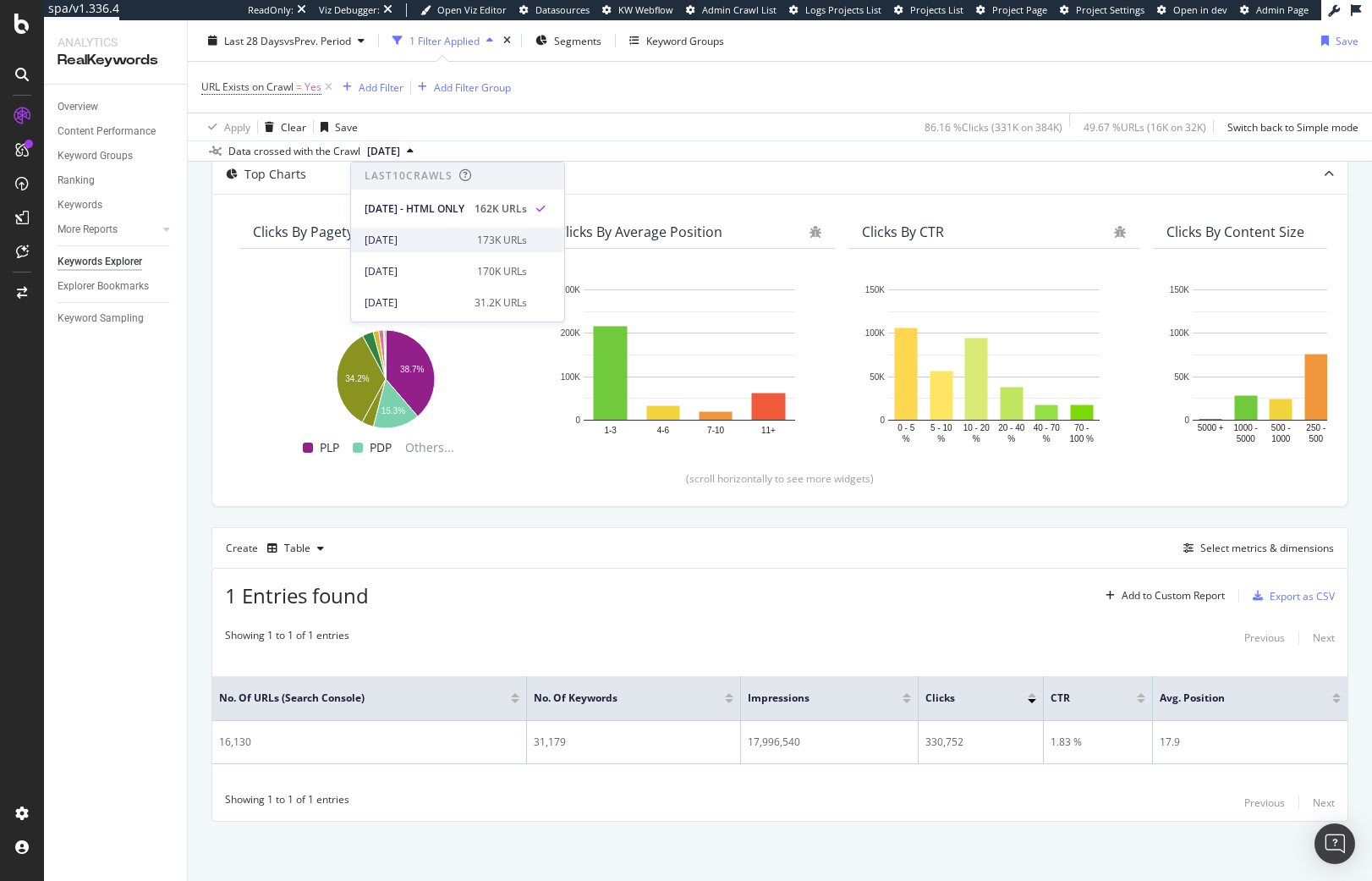
click at [419, 233] on div "2025 Jul. 30th" at bounding box center [416, 240] width 102 height 15
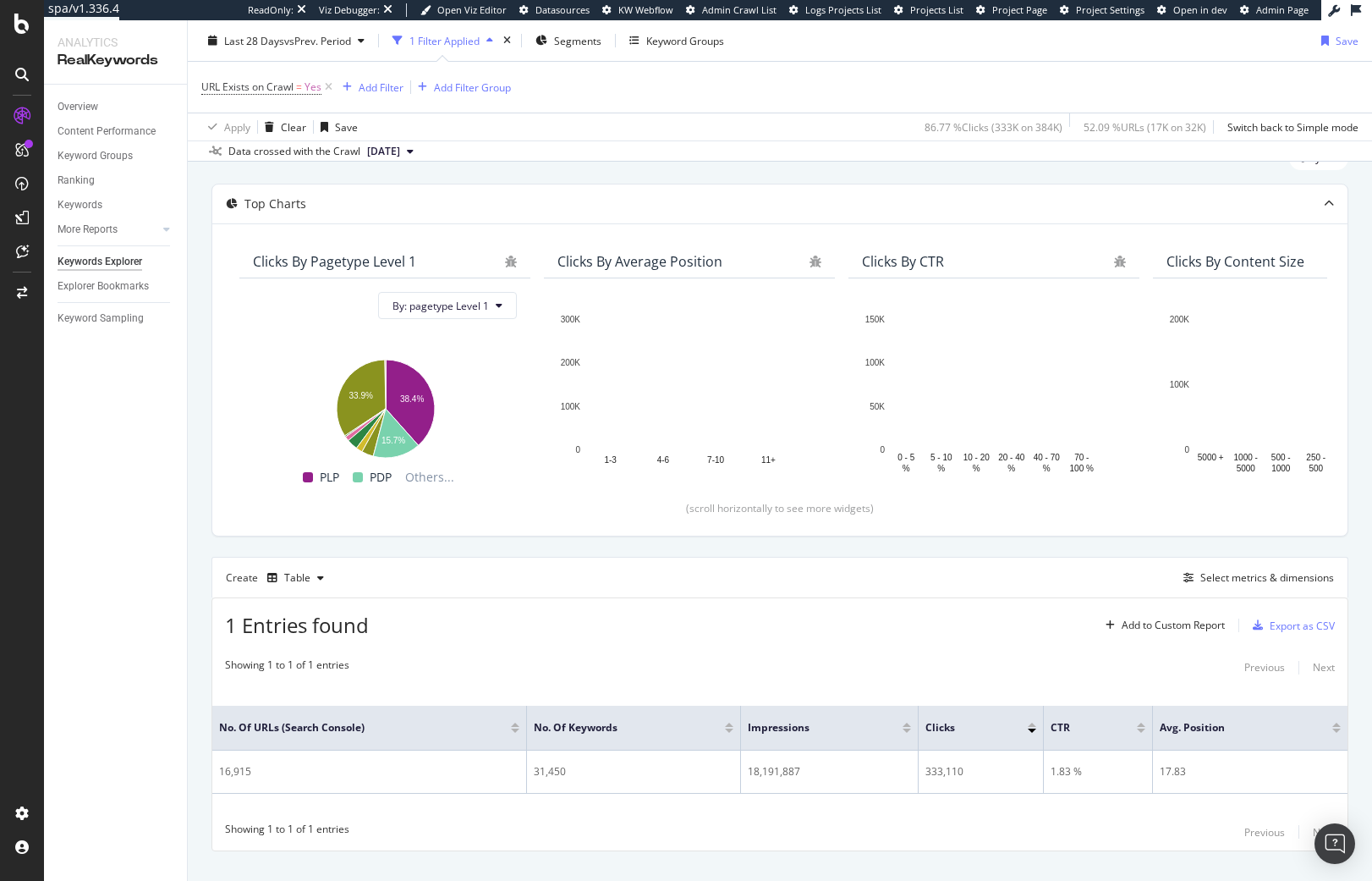
scroll to position [85, 0]
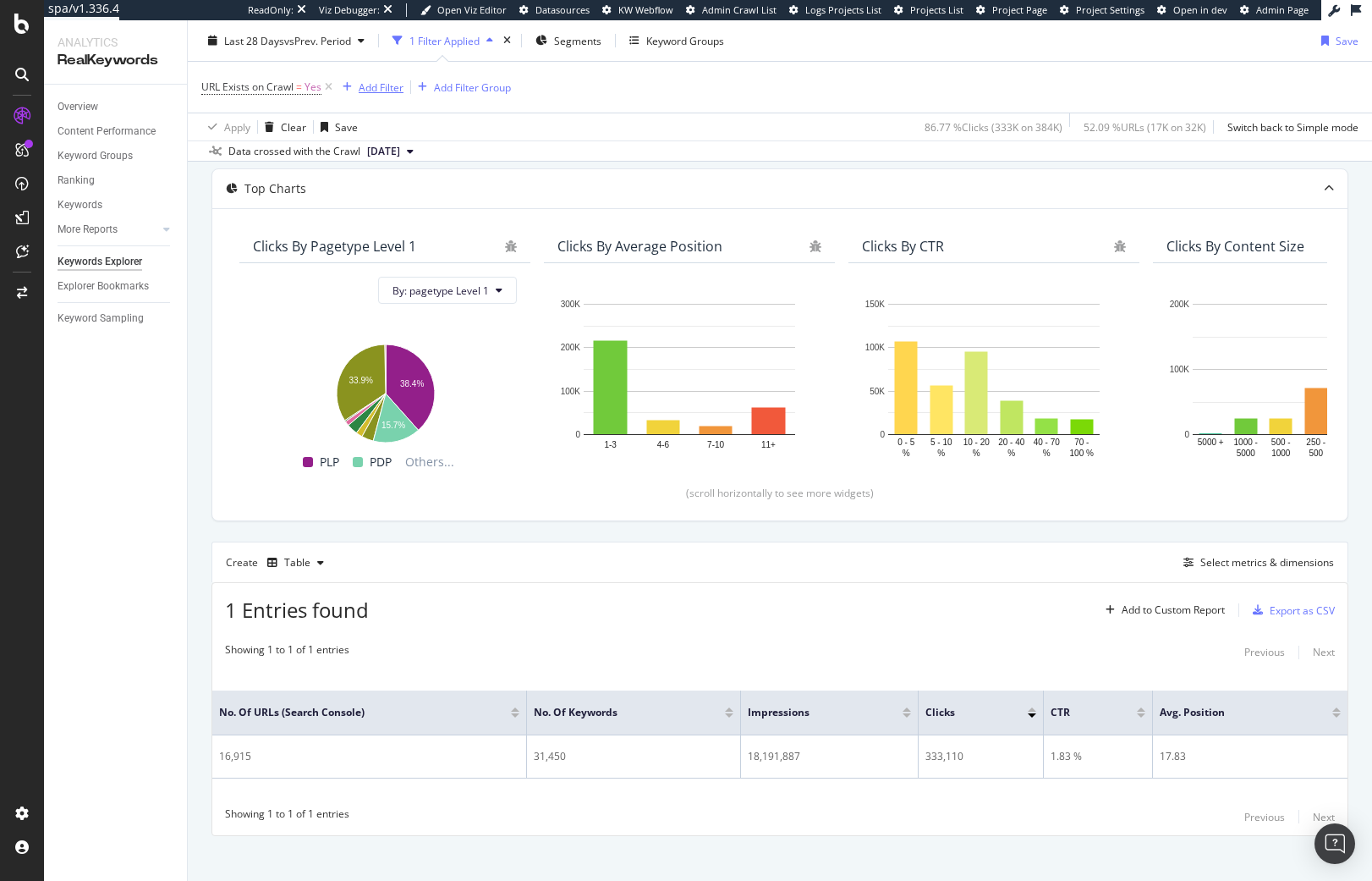
click at [373, 85] on div "Add Filter" at bounding box center [381, 86] width 44 height 14
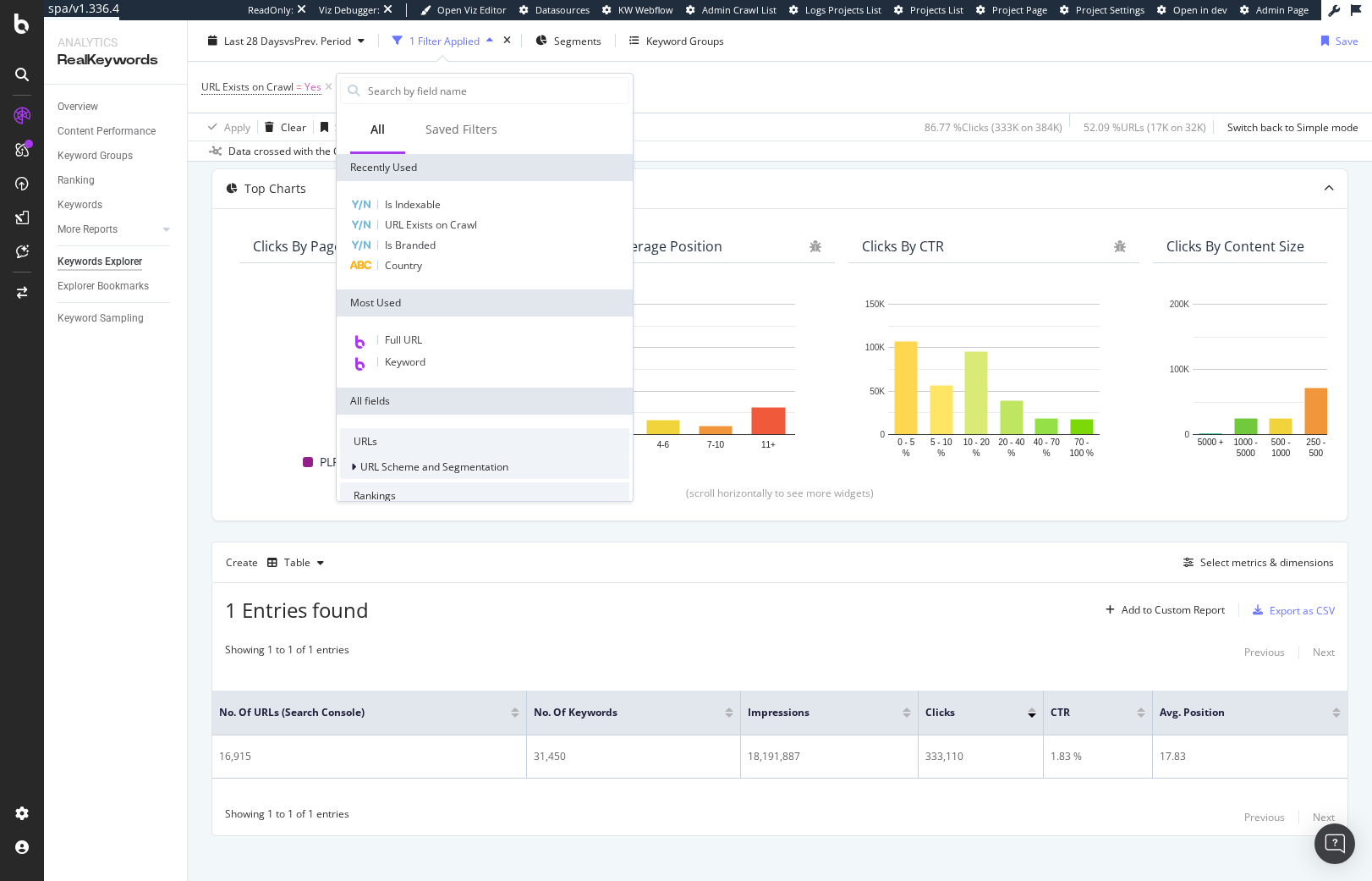
click at [504, 468] on span "URL Scheme and Segmentation" at bounding box center [434, 466] width 148 height 14
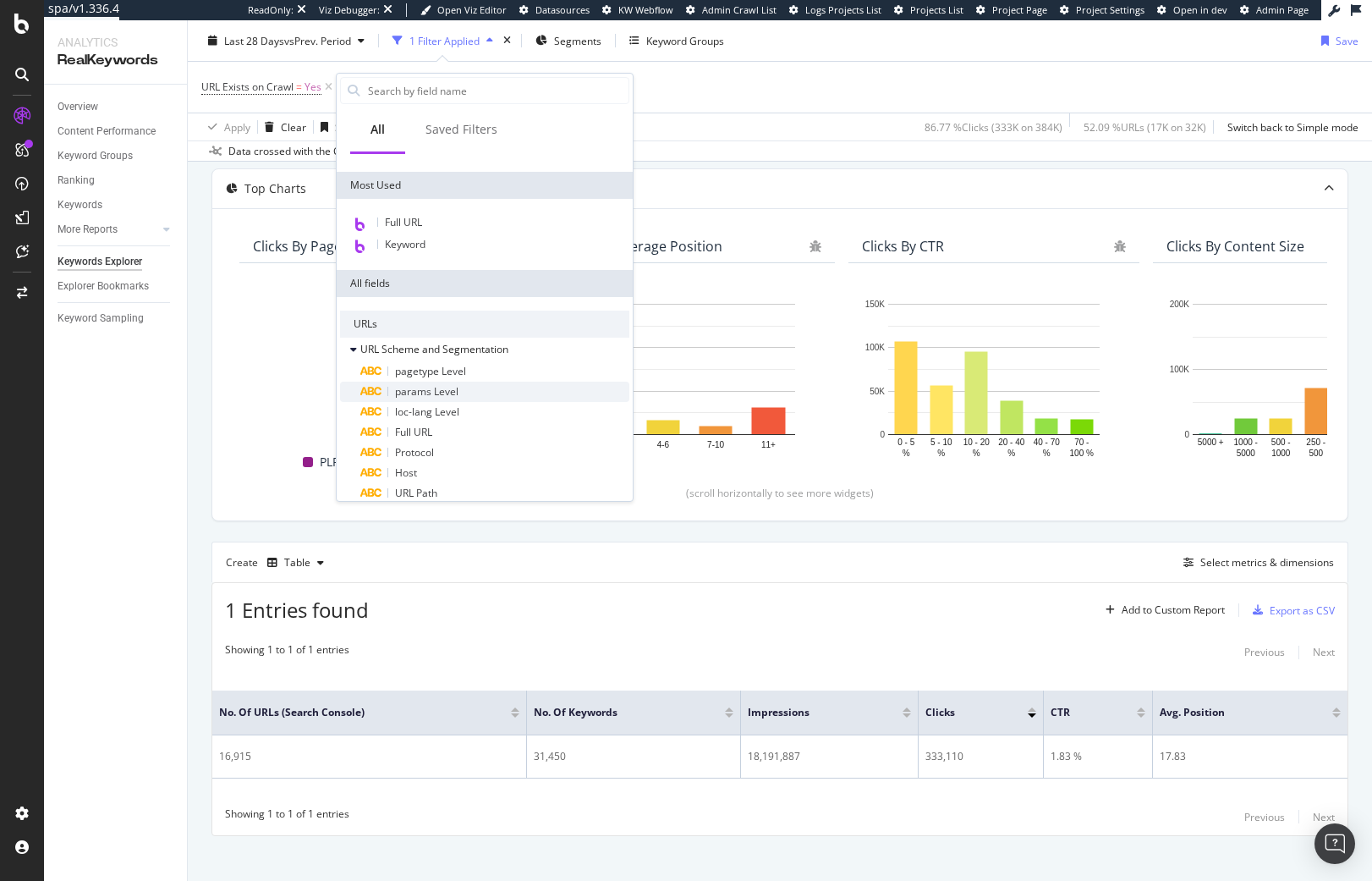
scroll to position [169, 0]
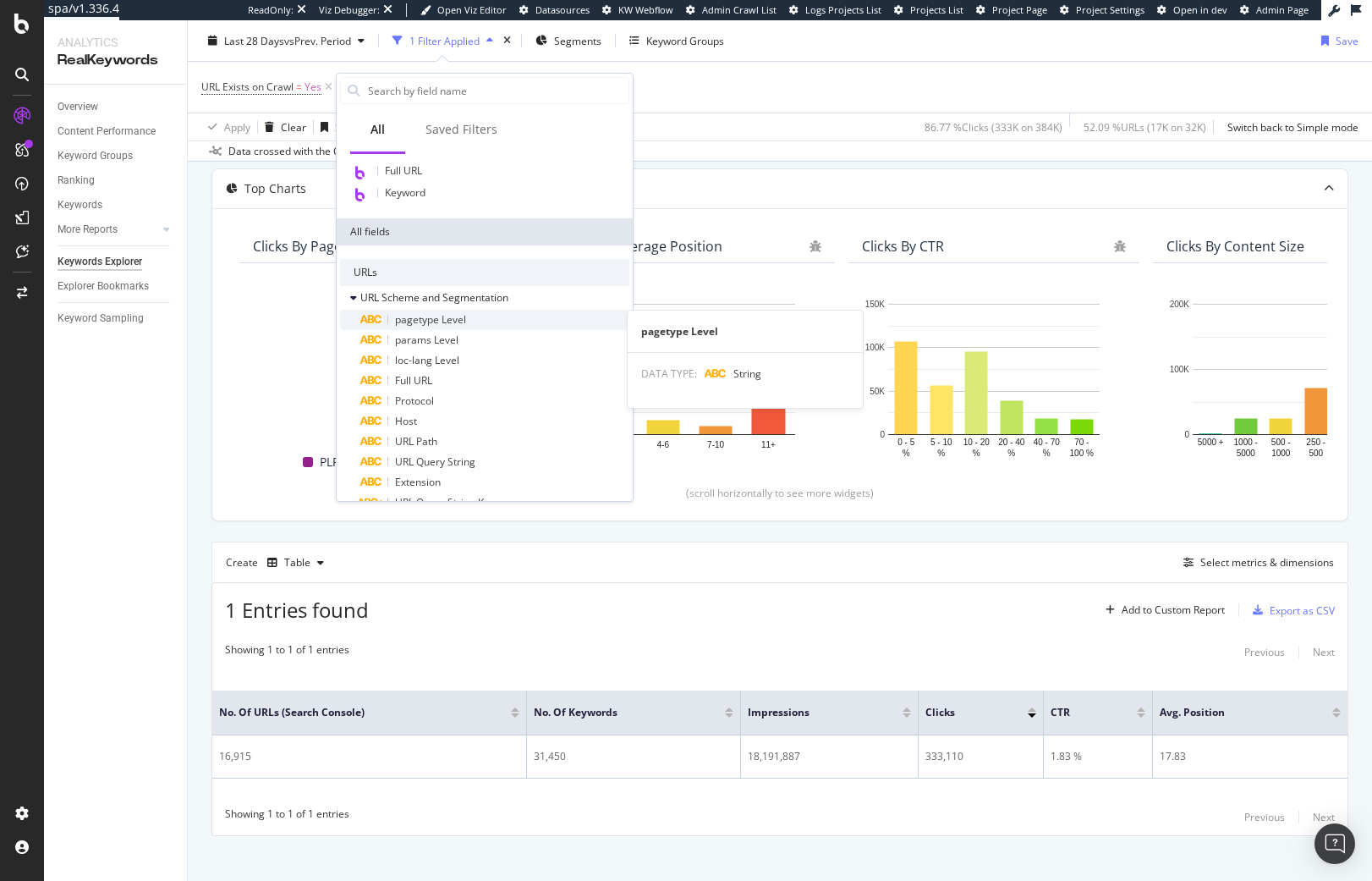
click at [454, 320] on span "pagetype Level" at bounding box center [430, 319] width 71 height 14
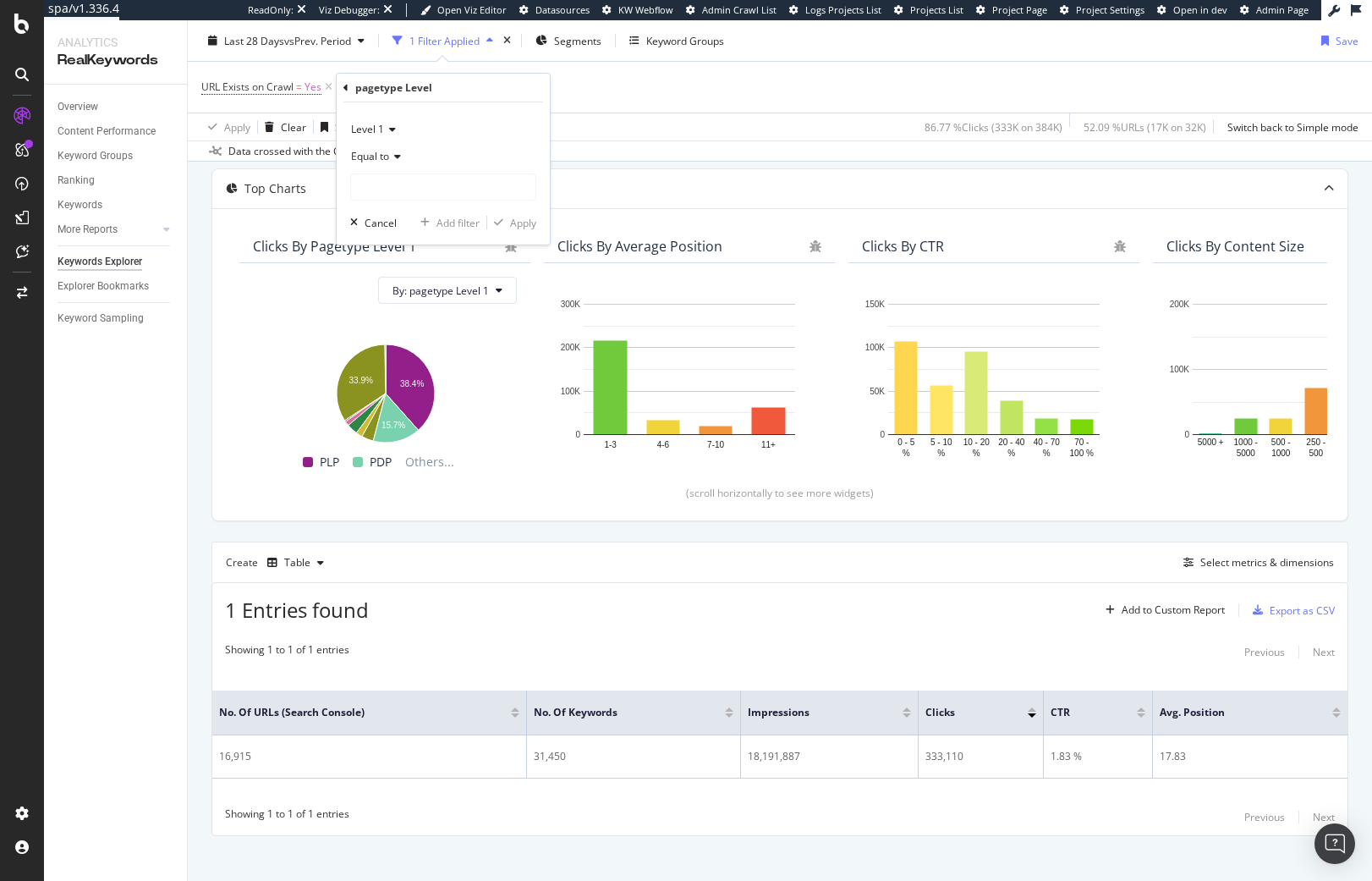
click at [383, 164] on div "Equal to" at bounding box center [443, 156] width 186 height 27
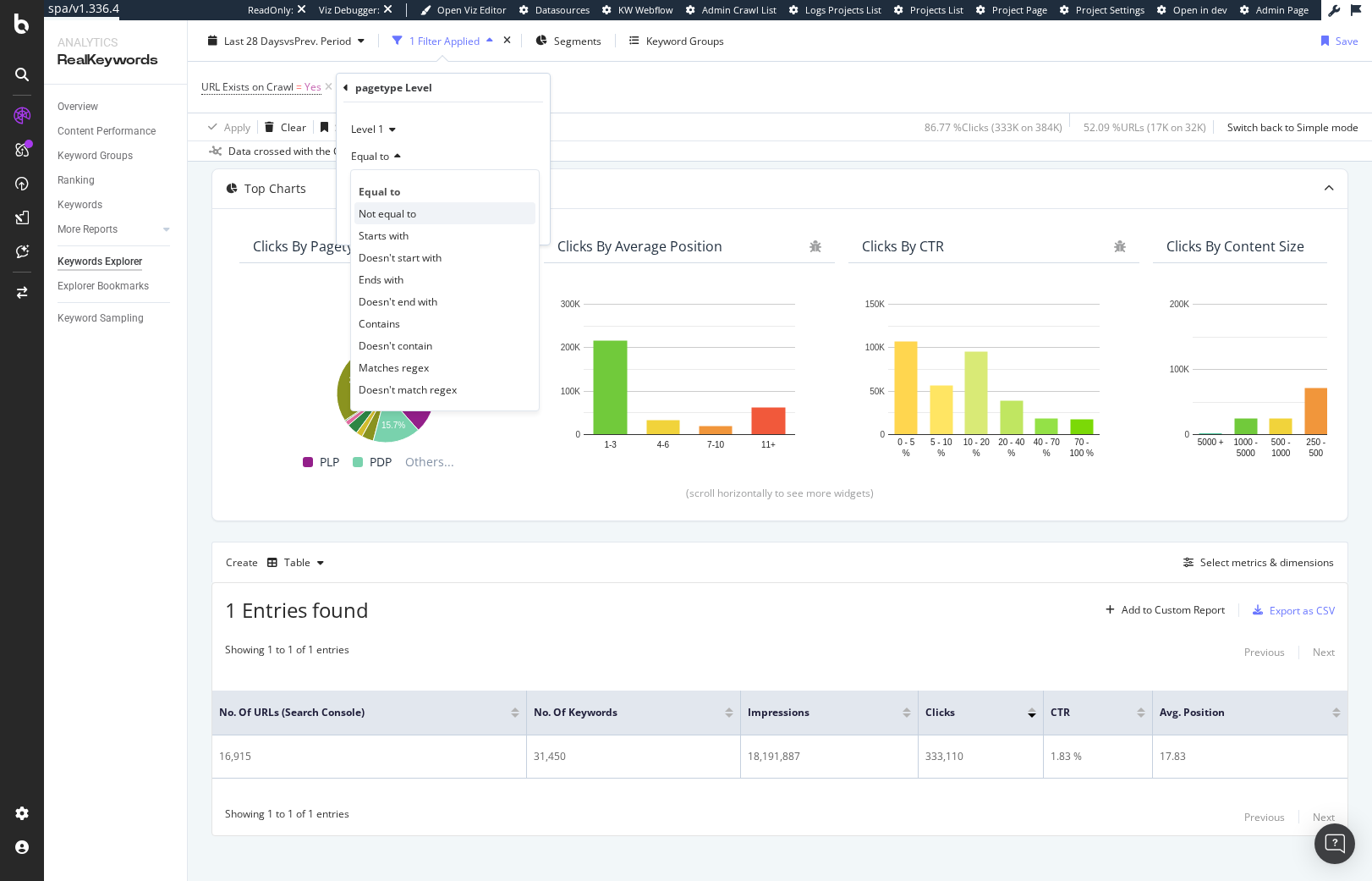
click at [408, 221] on div "Not equal to" at bounding box center [445, 213] width 181 height 22
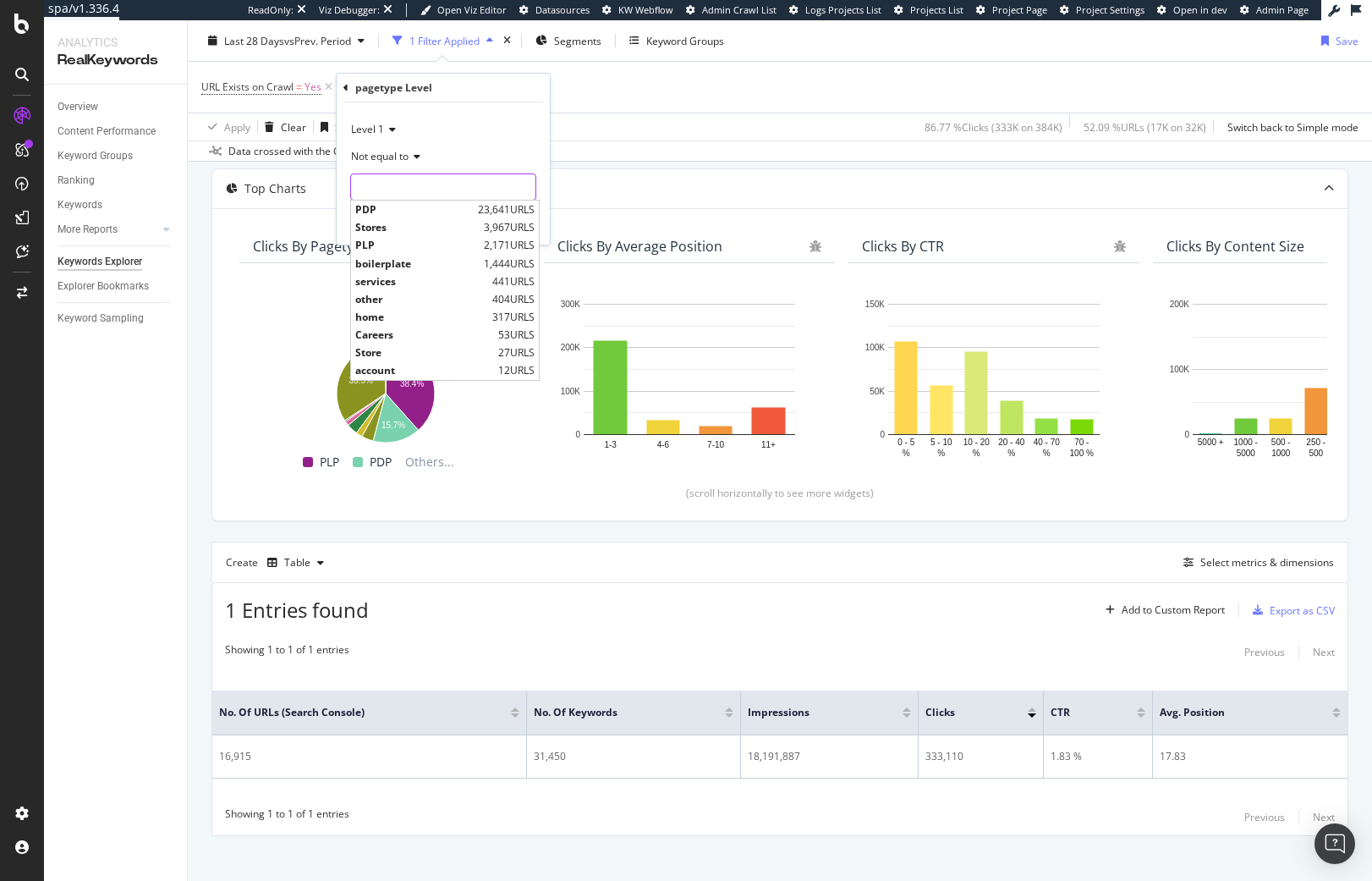
click at [403, 186] on input "text" at bounding box center [442, 186] width 184 height 27
click at [417, 315] on span "home" at bounding box center [421, 317] width 133 height 14
type input "home"
click at [417, 193] on input "home" at bounding box center [430, 186] width 160 height 27
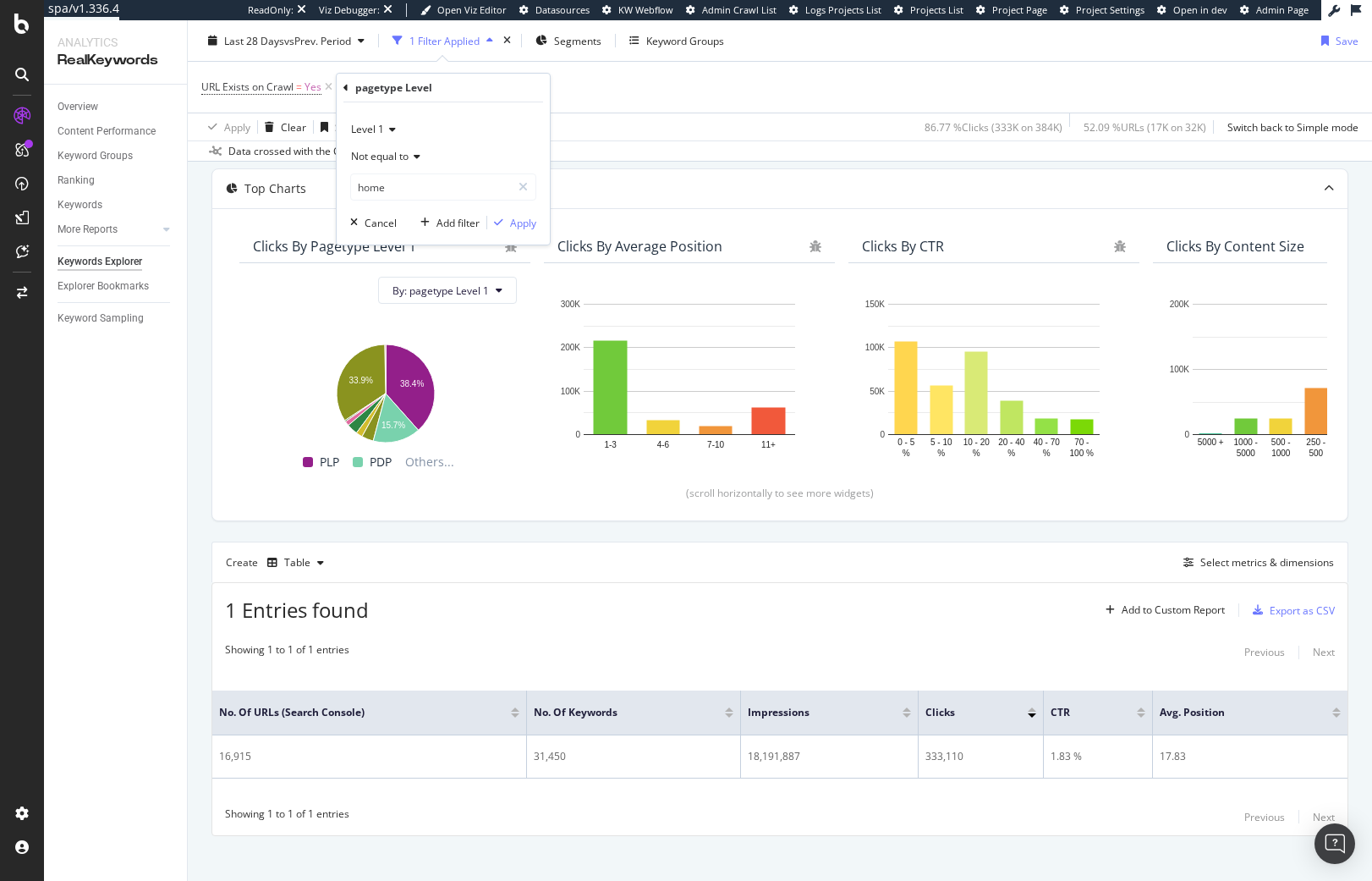
click at [447, 164] on div "Not equal to" at bounding box center [443, 156] width 186 height 27
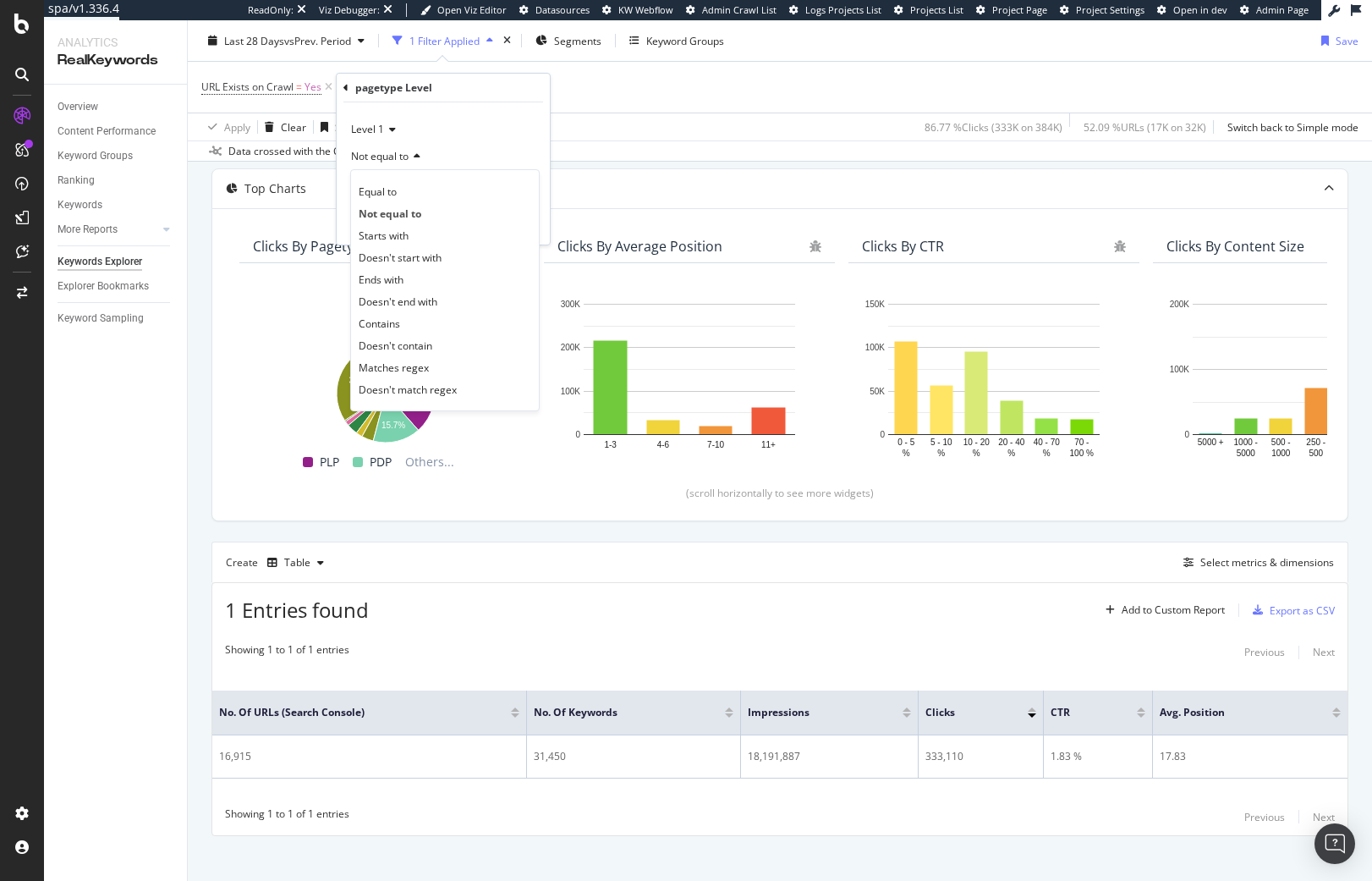
click at [470, 147] on div "Not equal to" at bounding box center [443, 156] width 186 height 27
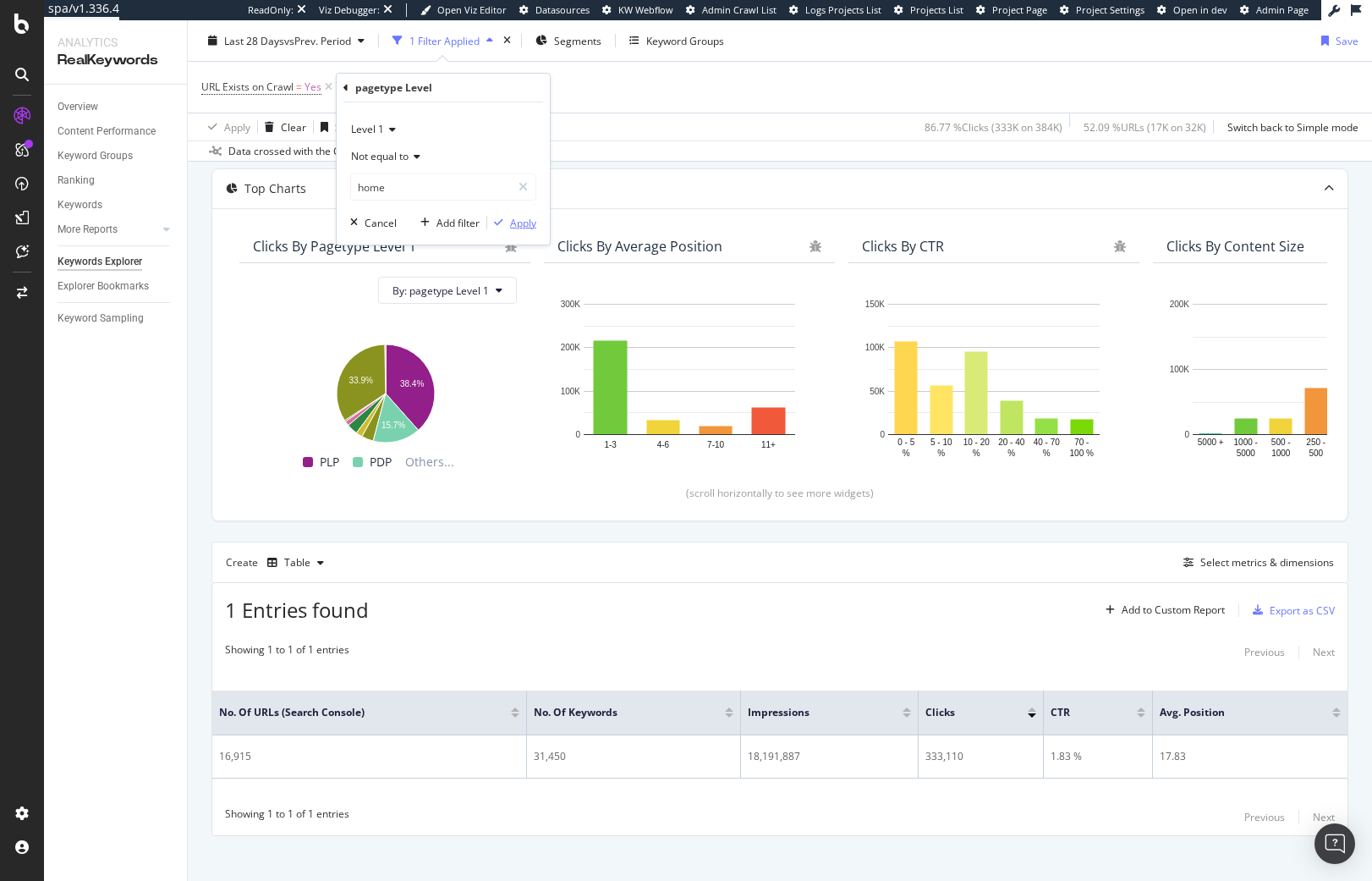
click at [522, 219] on div "Apply" at bounding box center [523, 222] width 26 height 14
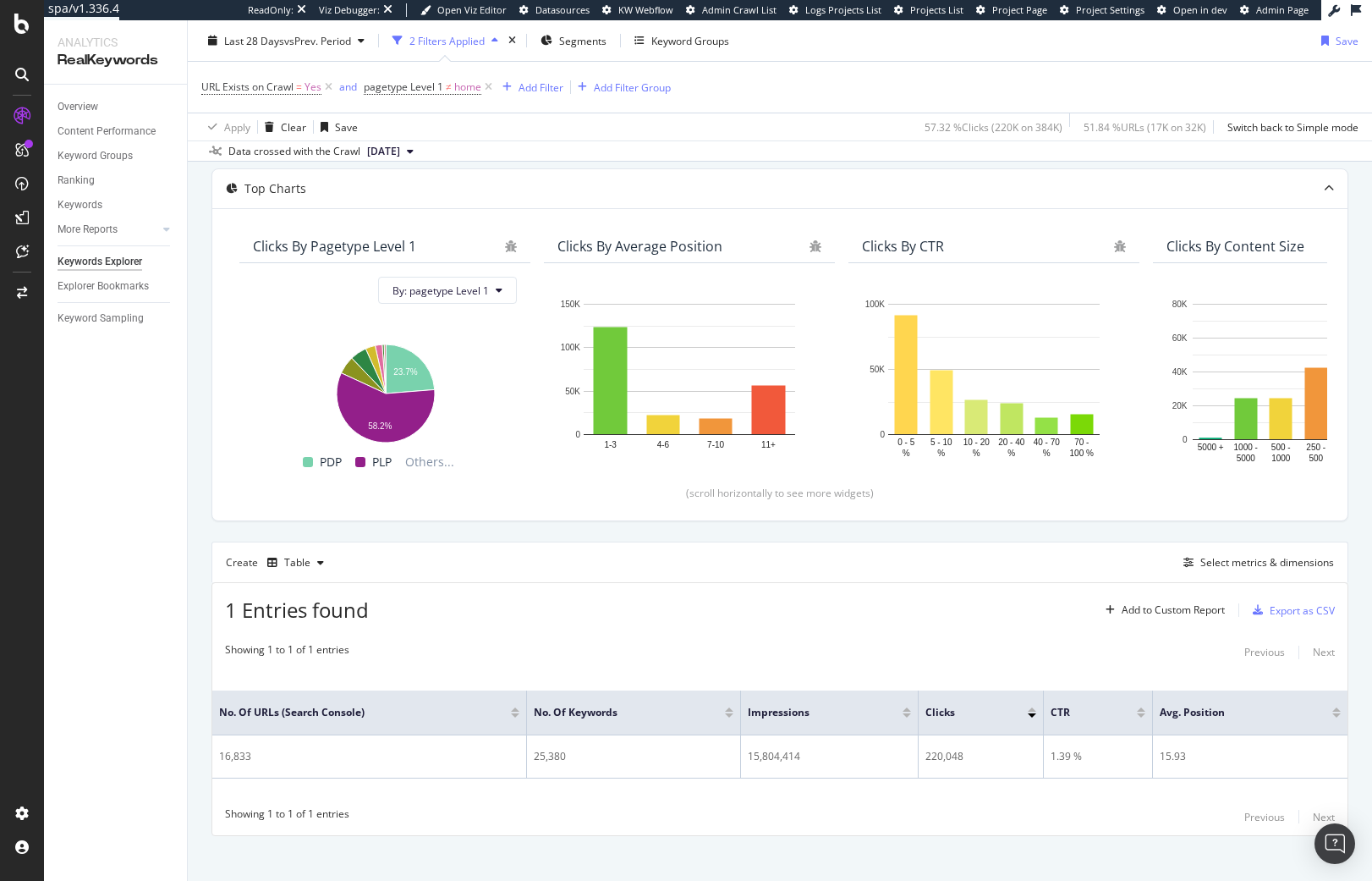
click at [400, 158] on span "2025 Jul. 30th" at bounding box center [383, 151] width 33 height 15
click at [197, 354] on div "By URL Top Charts Clicks By pagetype Level 1 By: pagetype Level 1 Hold CTRL whi…" at bounding box center [780, 507] width 1184 height 776
click at [253, 38] on span "Last 28 Days" at bounding box center [254, 40] width 60 height 14
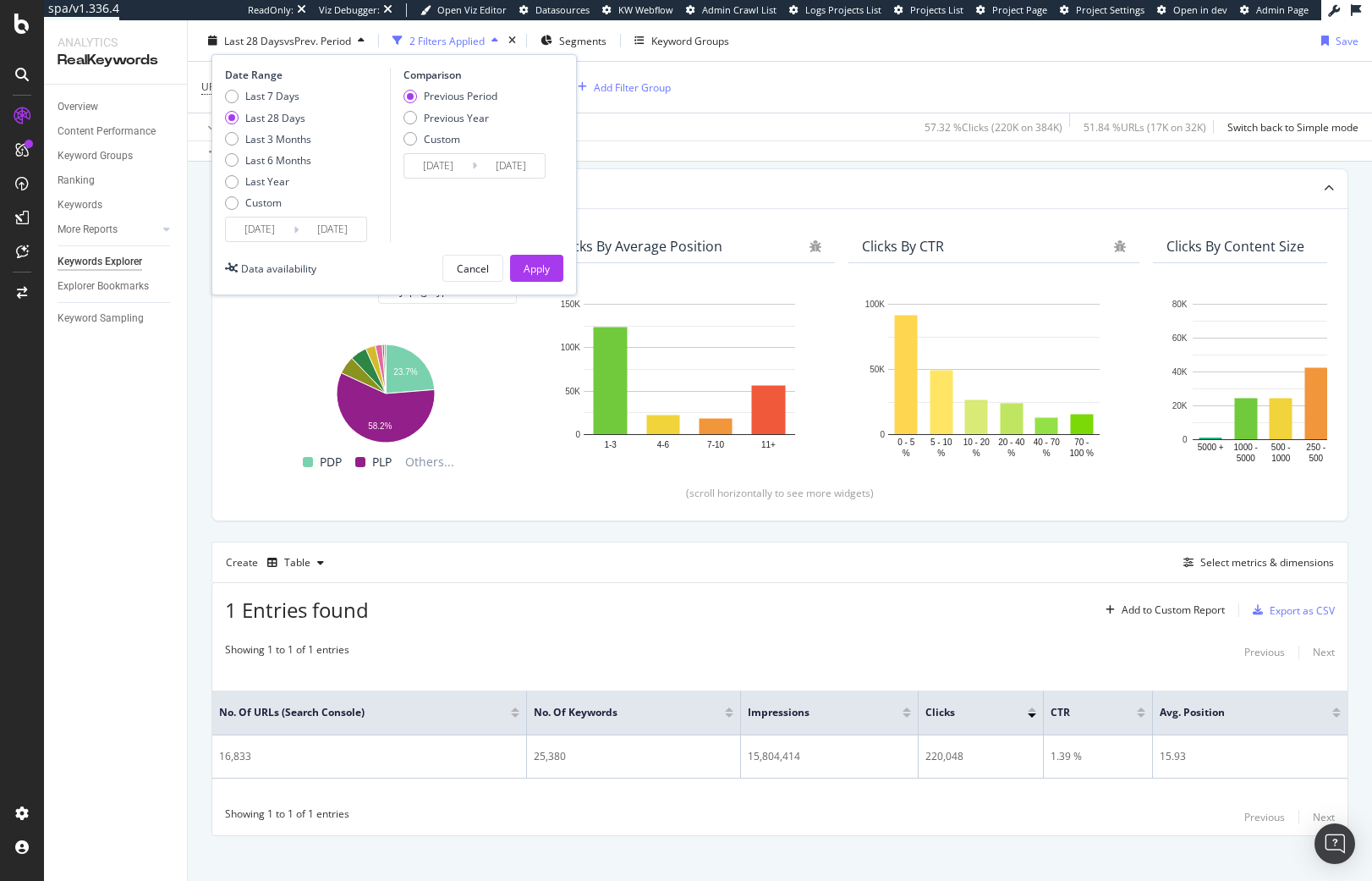
click at [257, 231] on input "2025/07/20" at bounding box center [260, 229] width 68 height 24
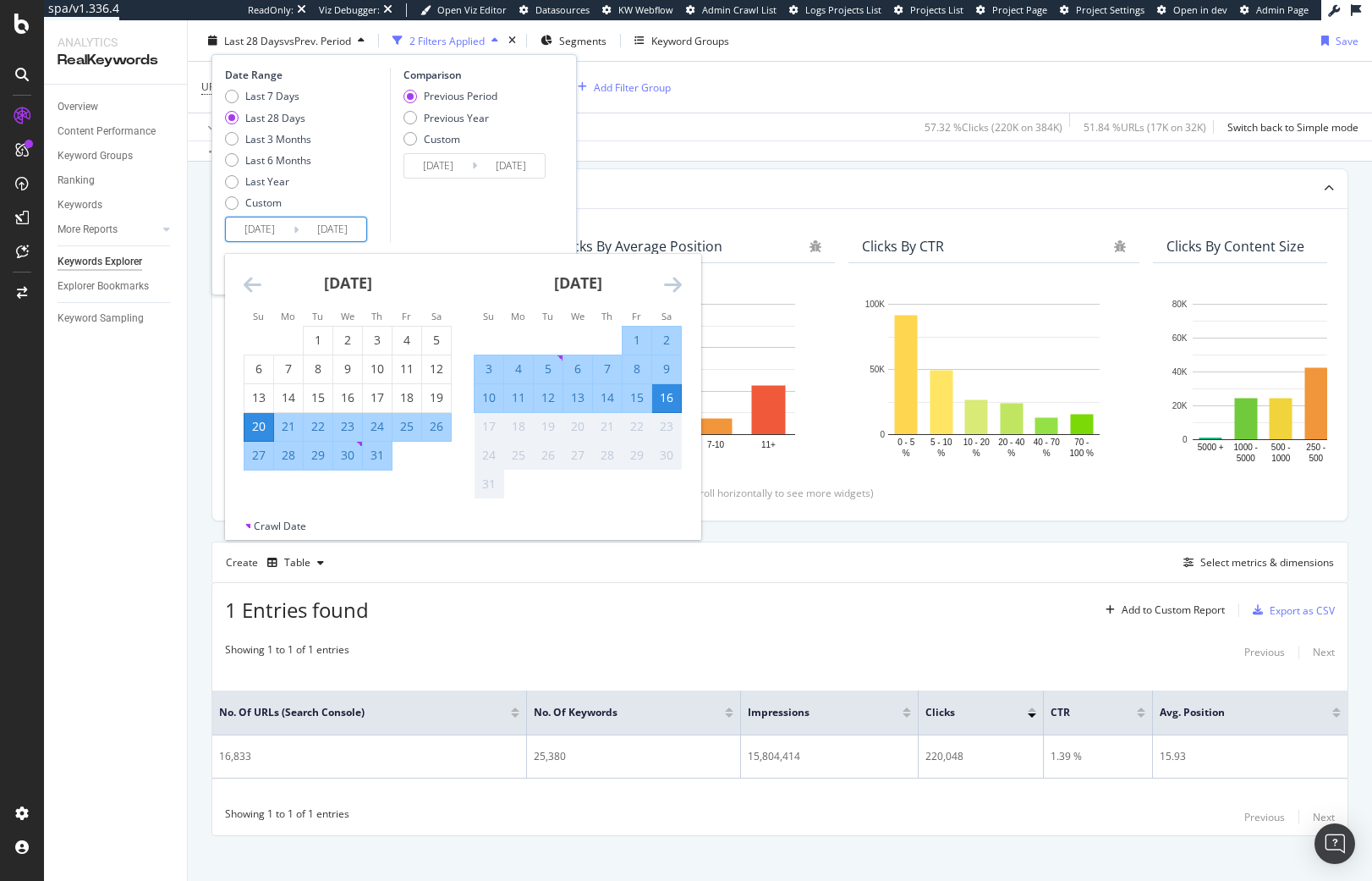
click at [250, 279] on icon "Move backward to switch to the previous month." at bounding box center [252, 284] width 18 height 20
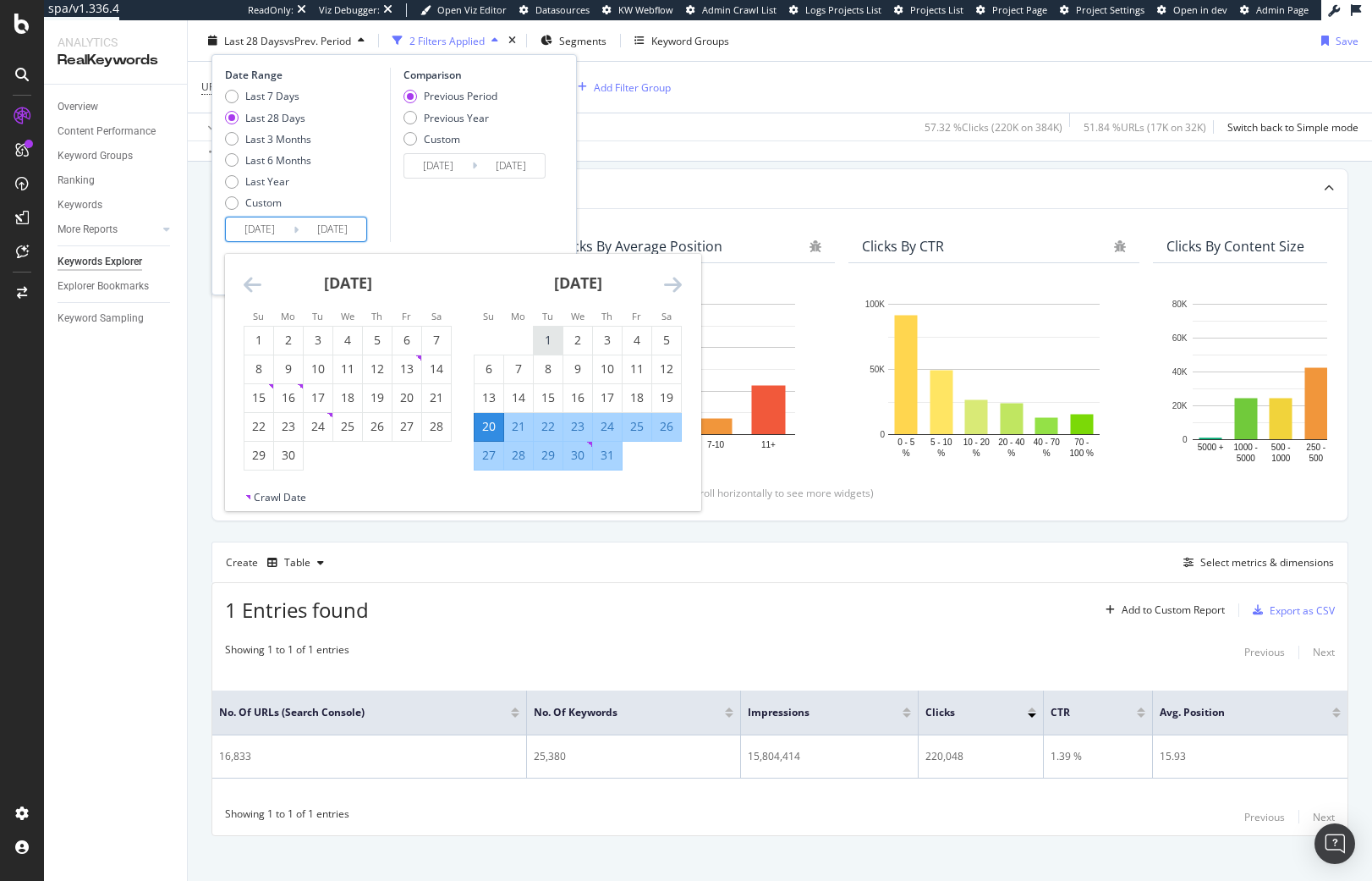
click at [542, 340] on div "1" at bounding box center [548, 340] width 28 height 17
type input "2025/07/01"
type input "2025/05/15"
type input "2025/06/30"
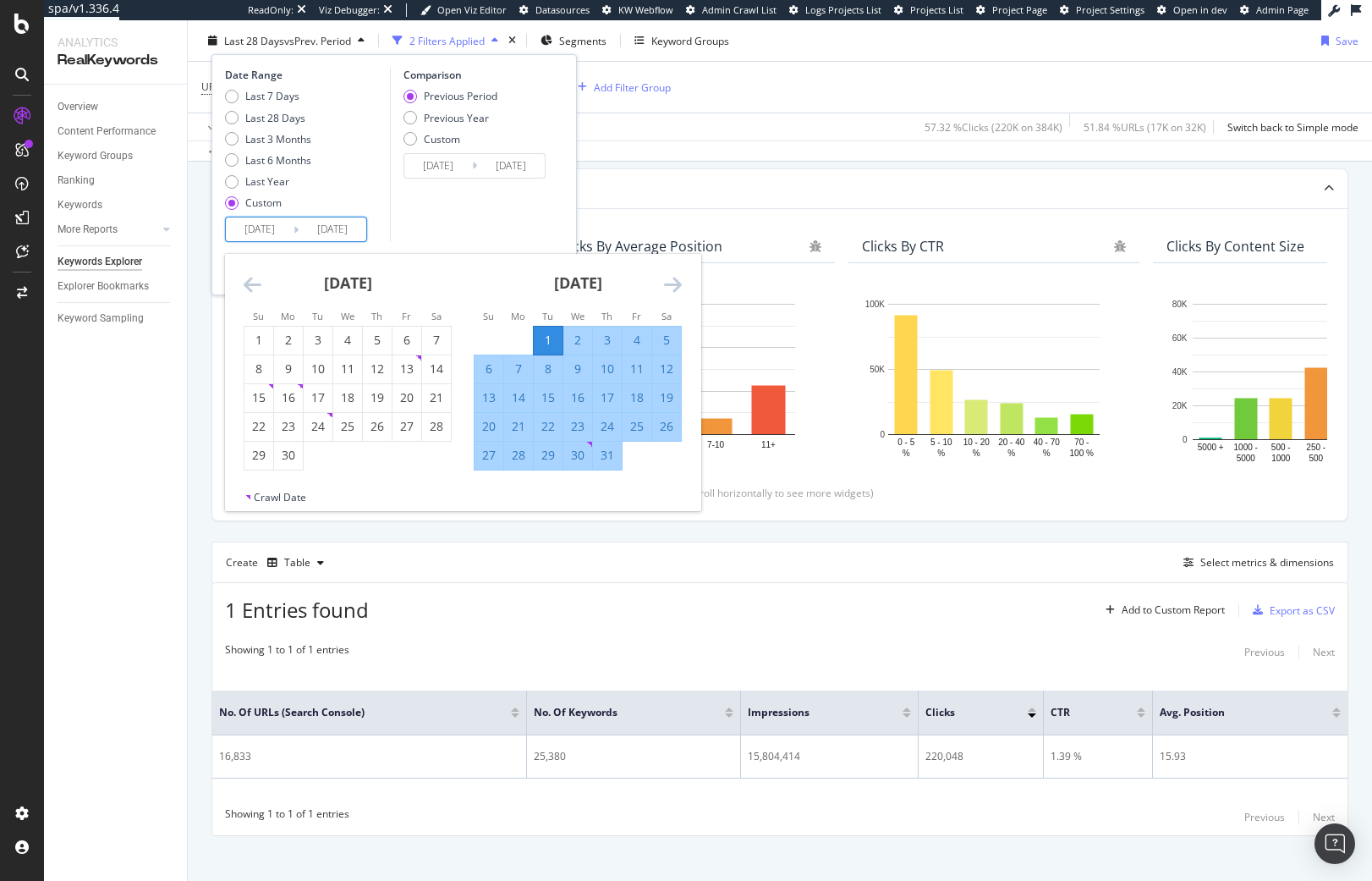
click at [612, 462] on div "31" at bounding box center [607, 456] width 28 height 17
type input "2025/07/31"
type input "2025/05/31"
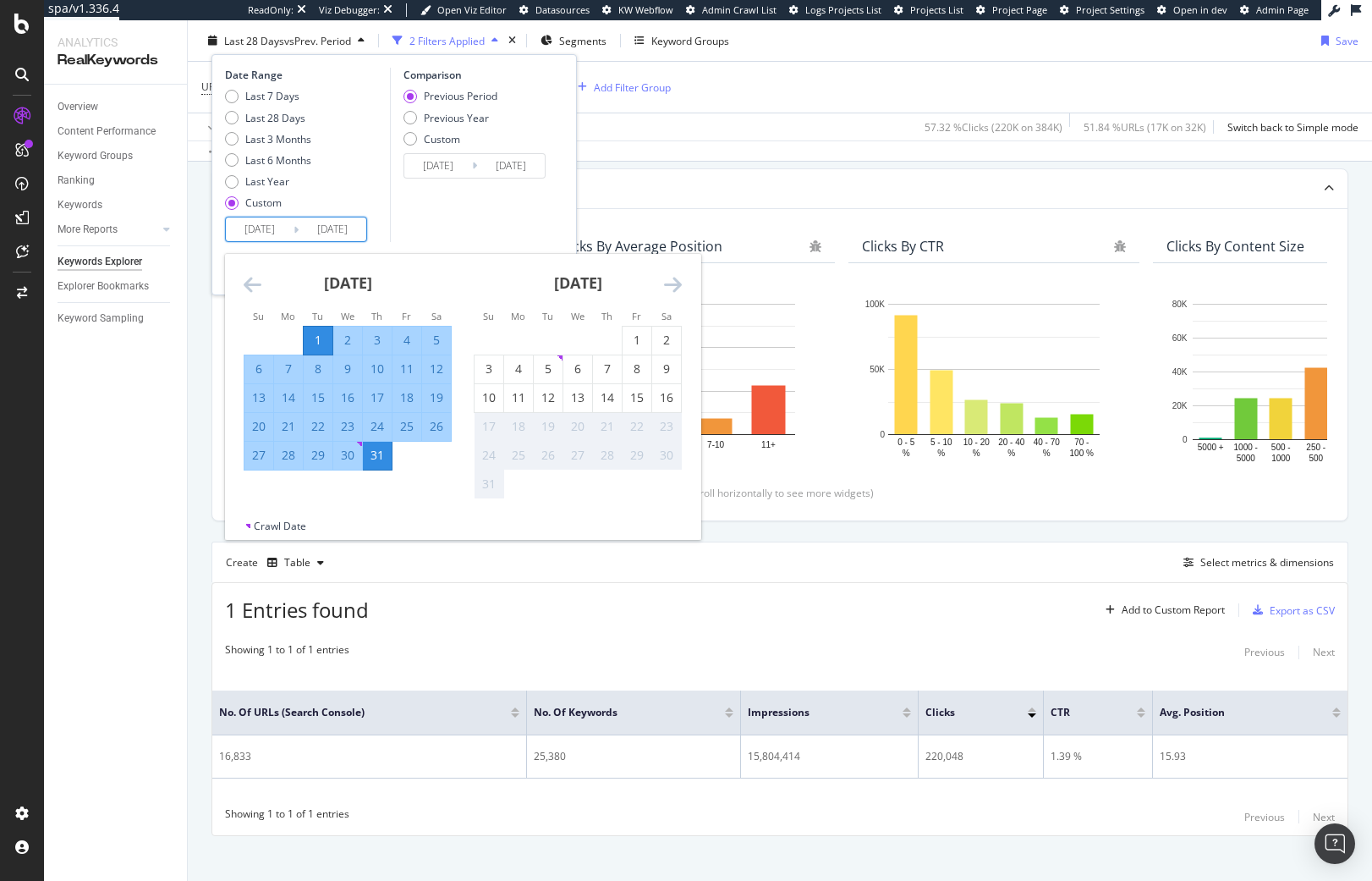
click at [312, 233] on input "2025/07/31" at bounding box center [333, 229] width 68 height 24
click at [346, 456] on div "30" at bounding box center [348, 456] width 28 height 17
type input "2025/07/30"
type input "2025/06/01"
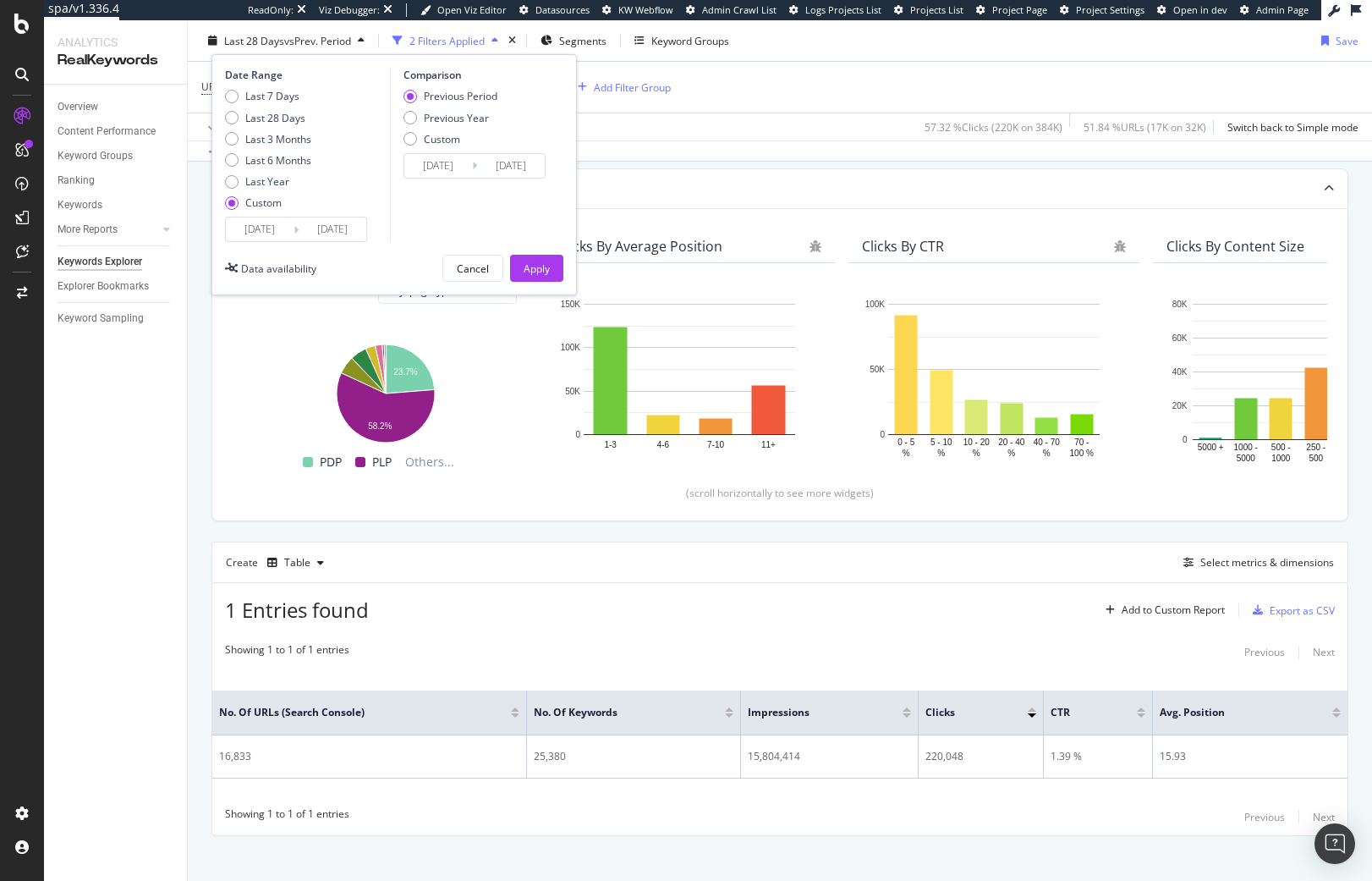
click at [327, 230] on input "2025/07/30" at bounding box center [333, 229] width 68 height 24
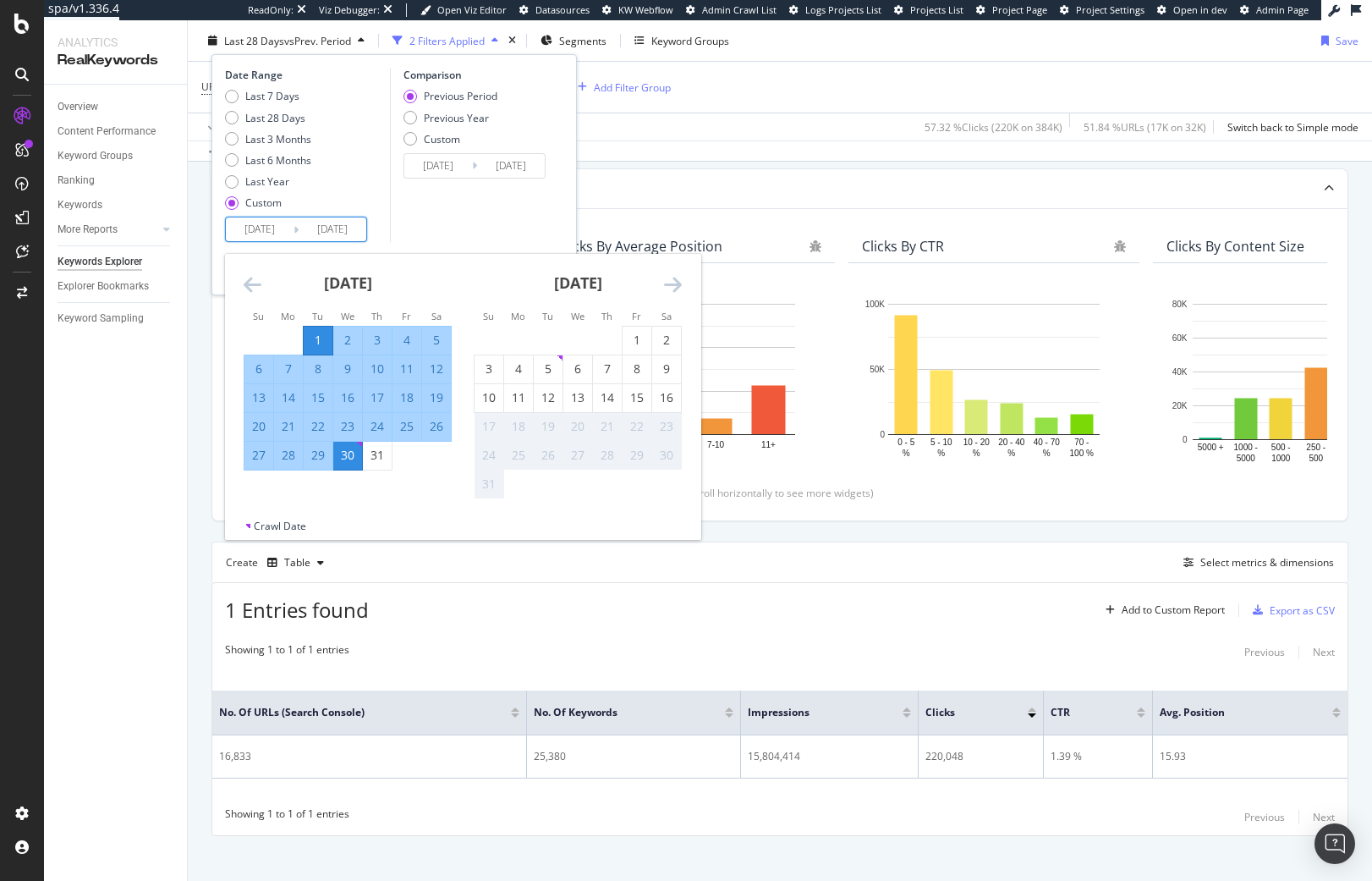
click at [283, 459] on div "28" at bounding box center [288, 456] width 28 height 17
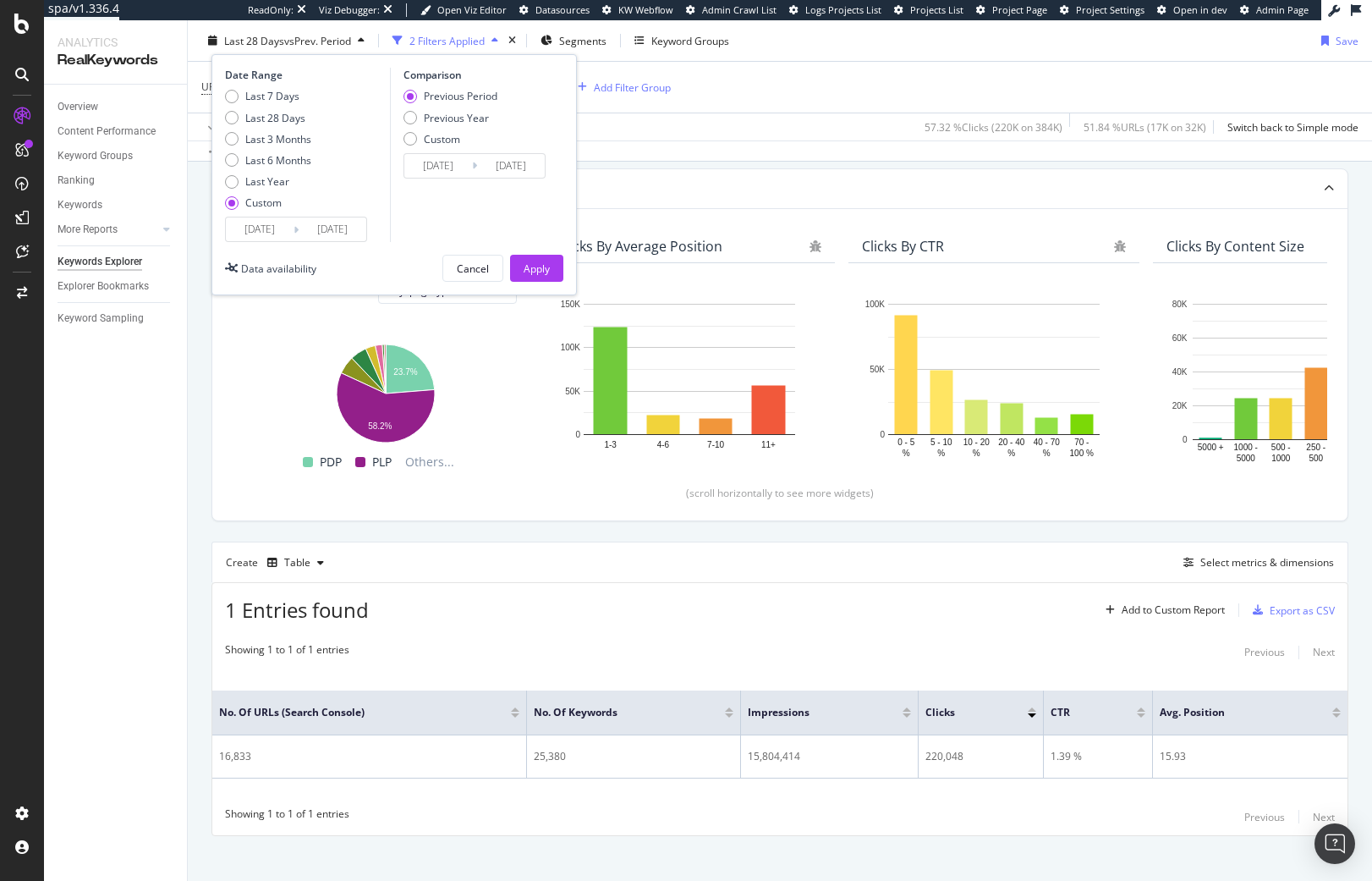
type input "2025/07/28"
type input "2025/06/03"
click at [521, 263] on button "Apply" at bounding box center [537, 268] width 53 height 27
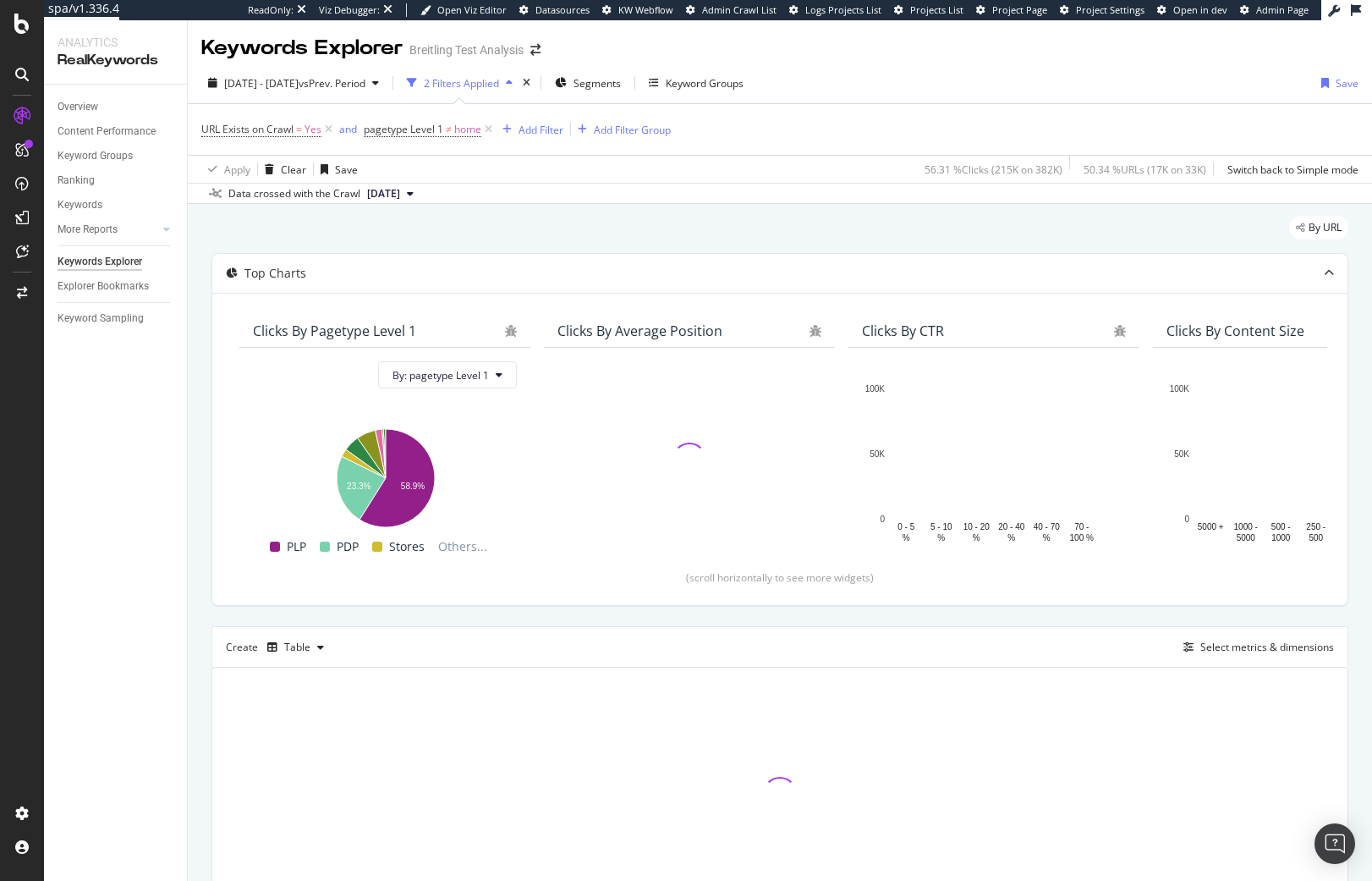
click at [414, 198] on icon at bounding box center [410, 194] width 7 height 10
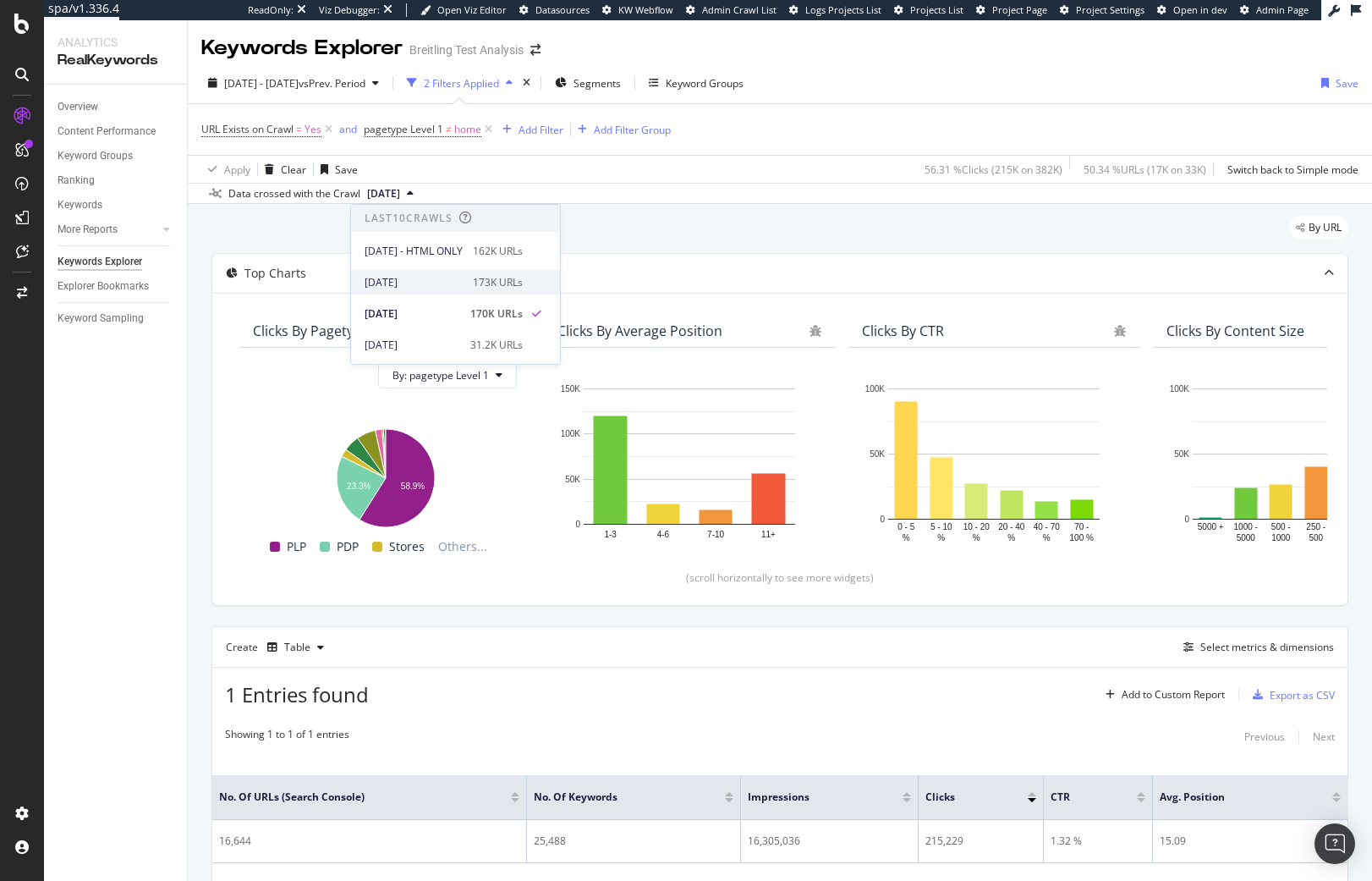
click at [452, 276] on div "2025 Jul. 30th" at bounding box center [414, 283] width 98 height 15
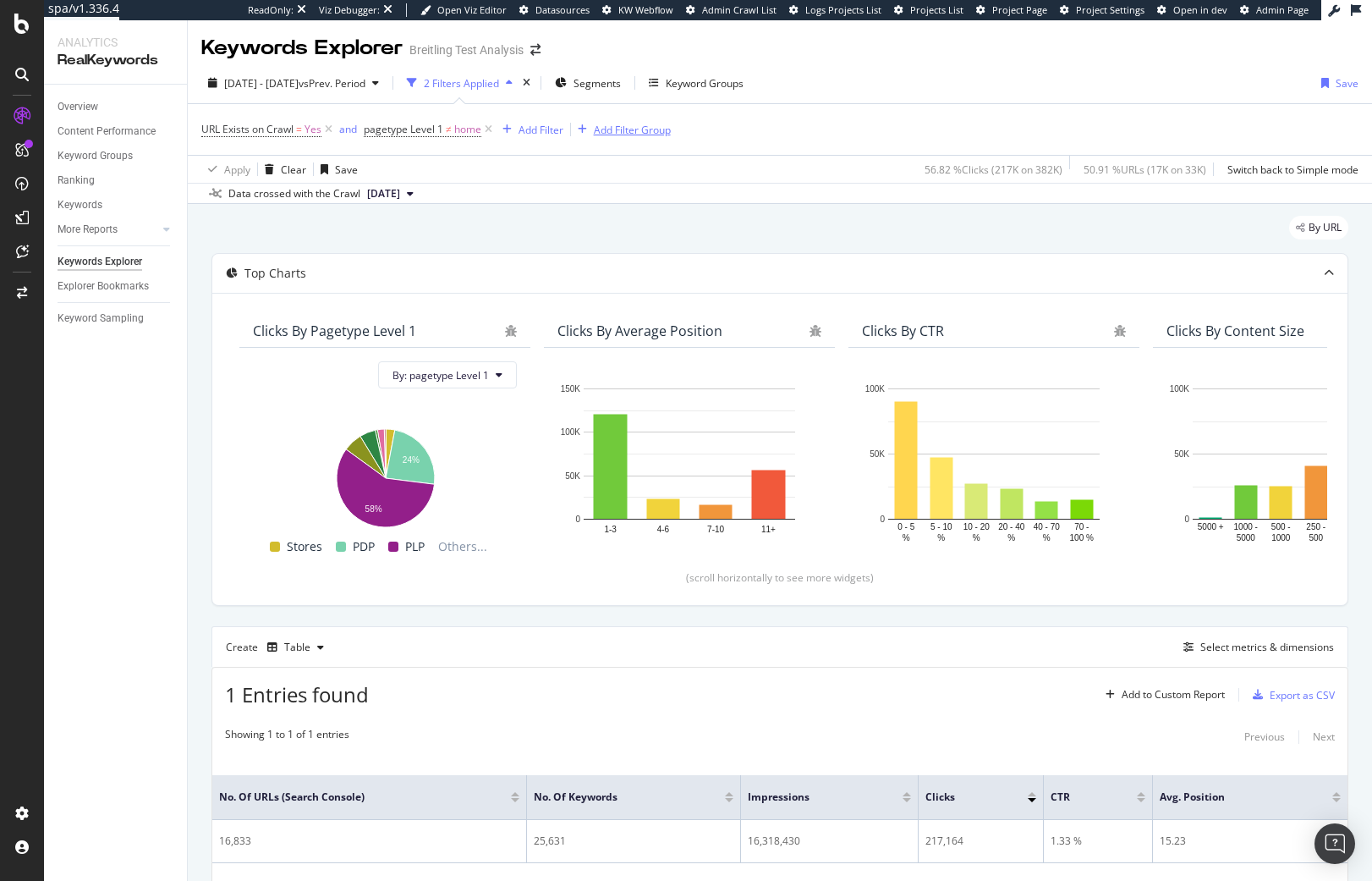
click at [619, 131] on div "Add Filter Group" at bounding box center [631, 130] width 77 height 14
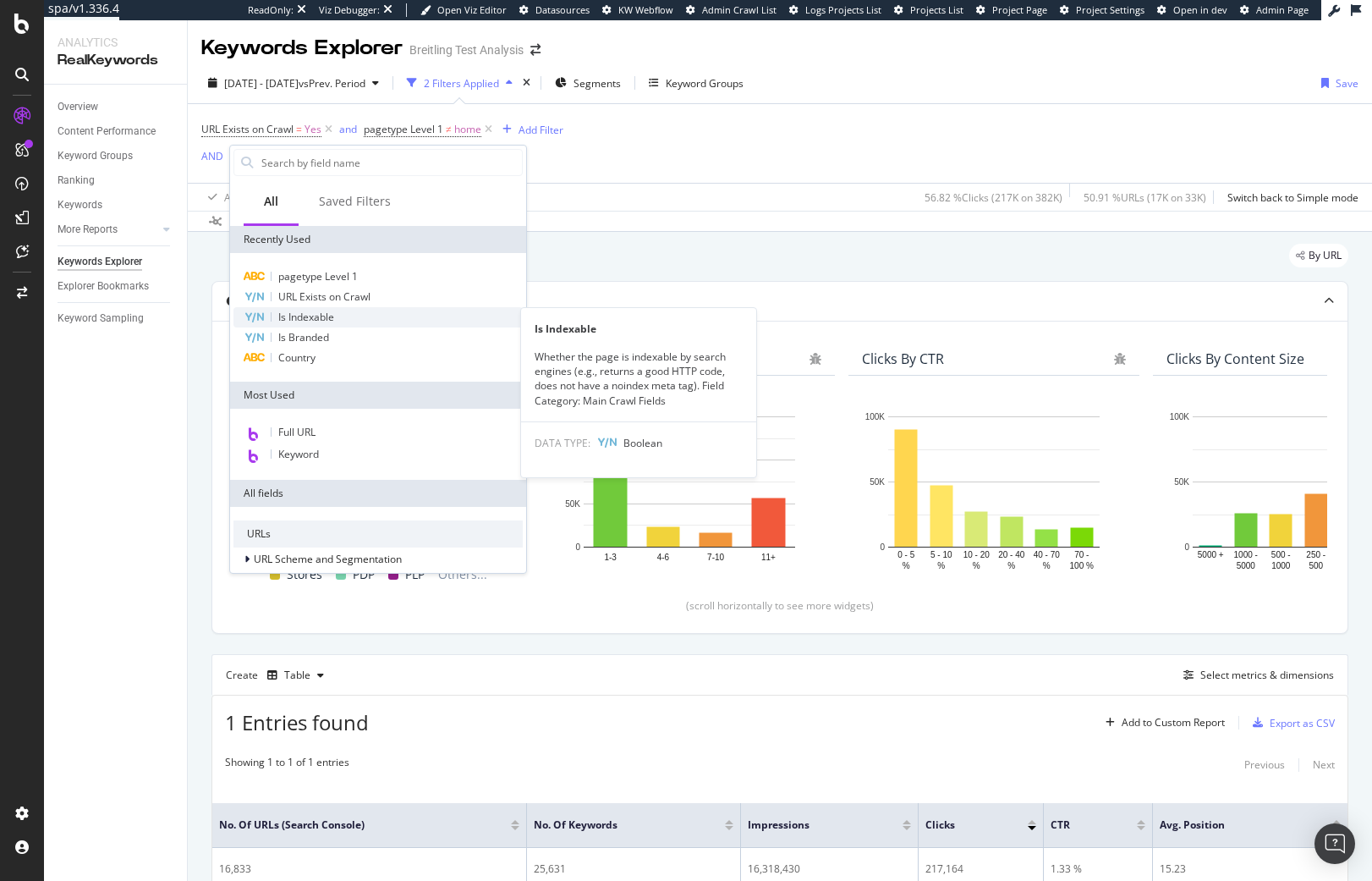
click at [358, 326] on div "Is Indexable" at bounding box center [378, 317] width 289 height 20
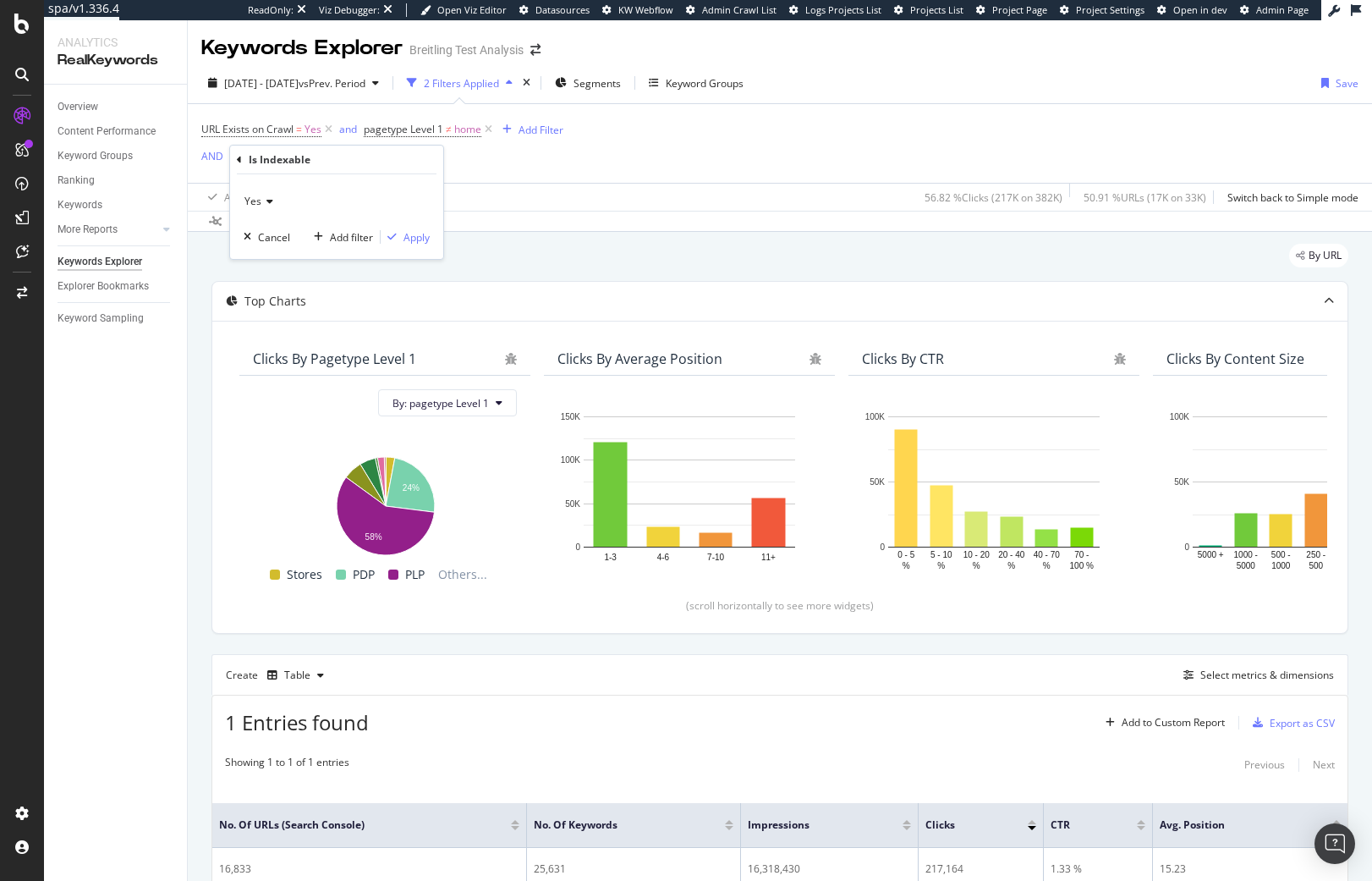
click at [255, 191] on div "Yes" at bounding box center [336, 201] width 186 height 27
click at [375, 190] on div "Yes" at bounding box center [336, 201] width 186 height 27
click at [418, 235] on div "Apply" at bounding box center [417, 236] width 26 height 14
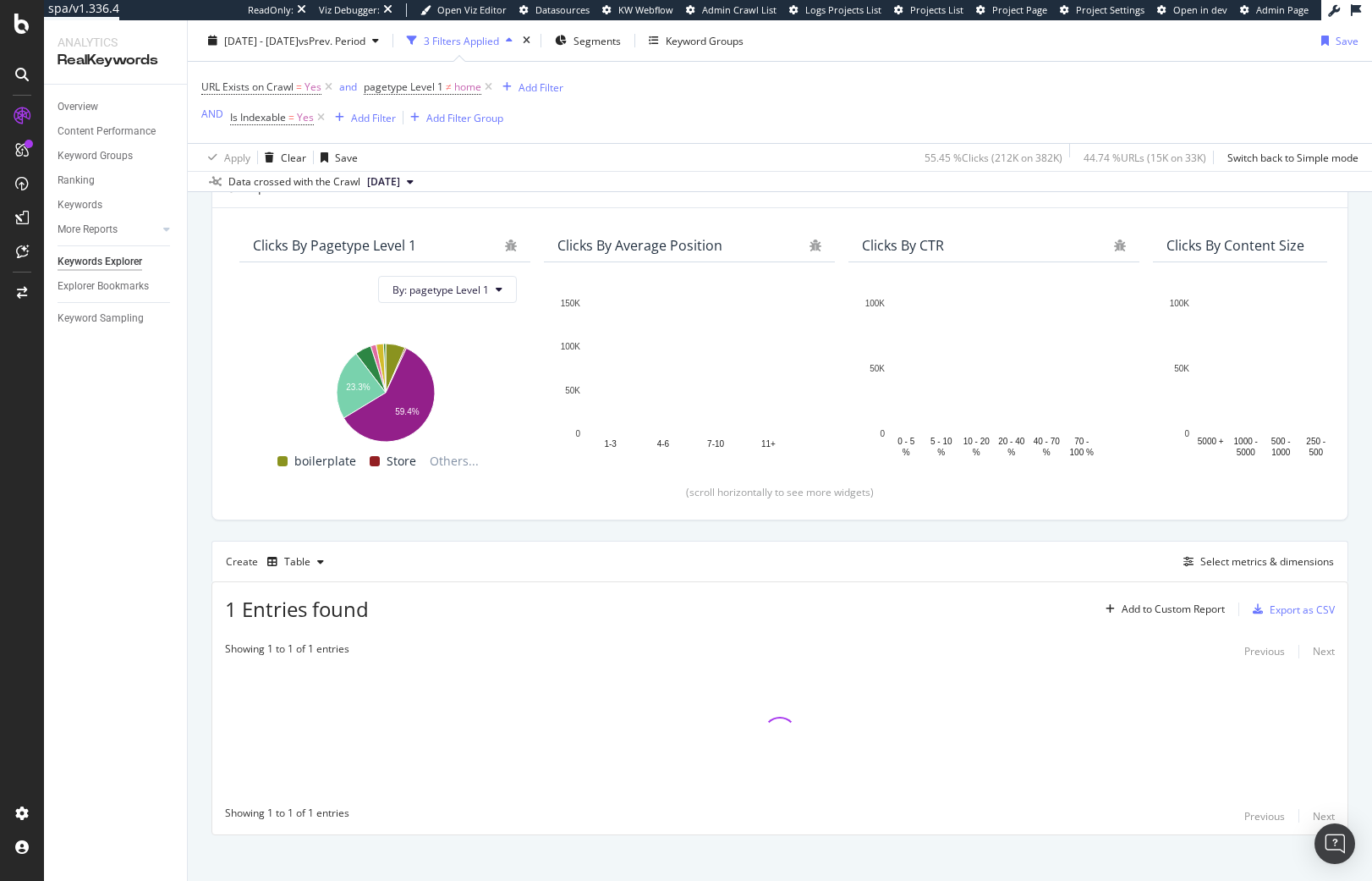
scroll to position [130, 0]
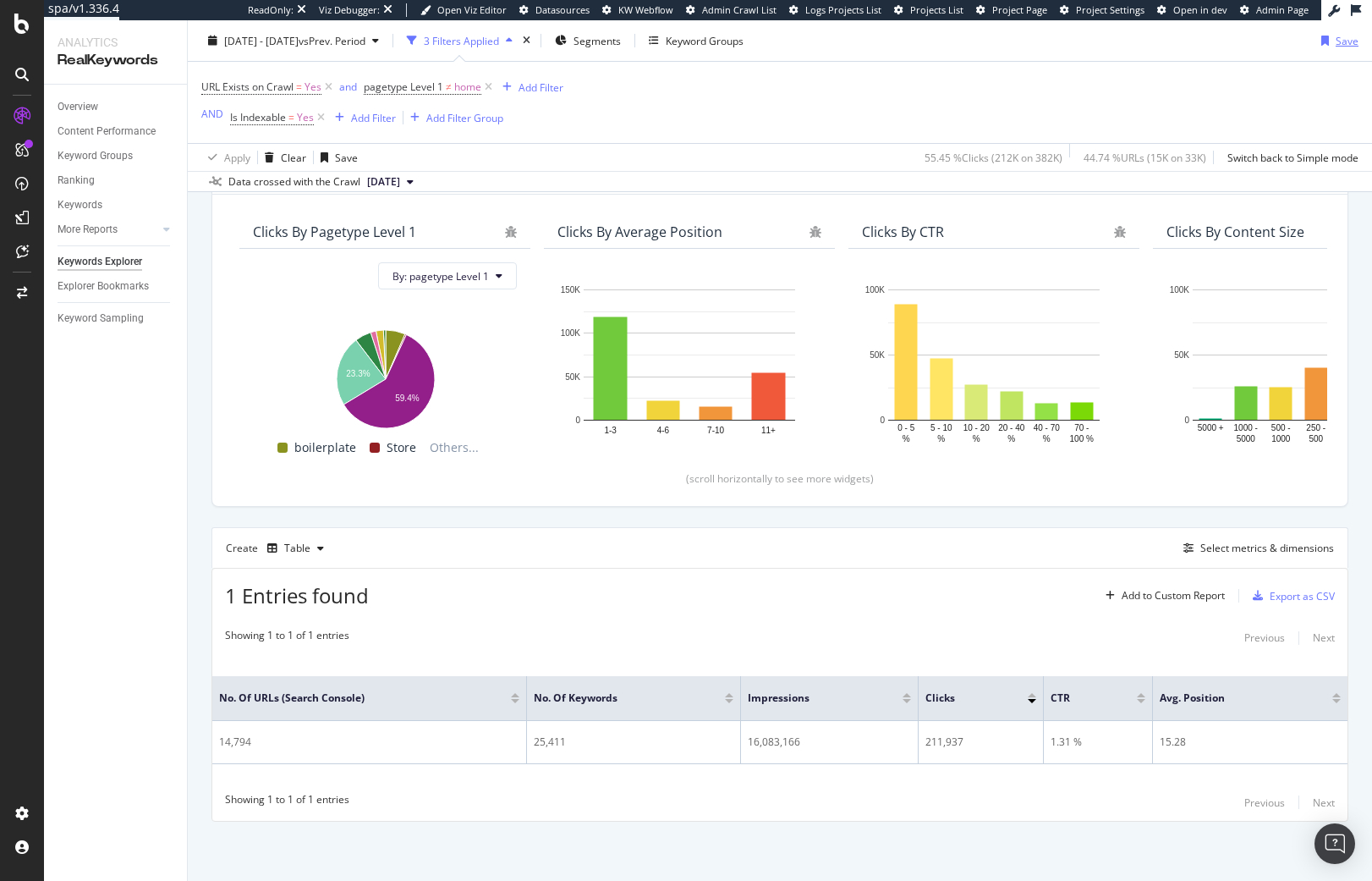
click at [1338, 44] on div "Save" at bounding box center [1346, 40] width 23 height 14
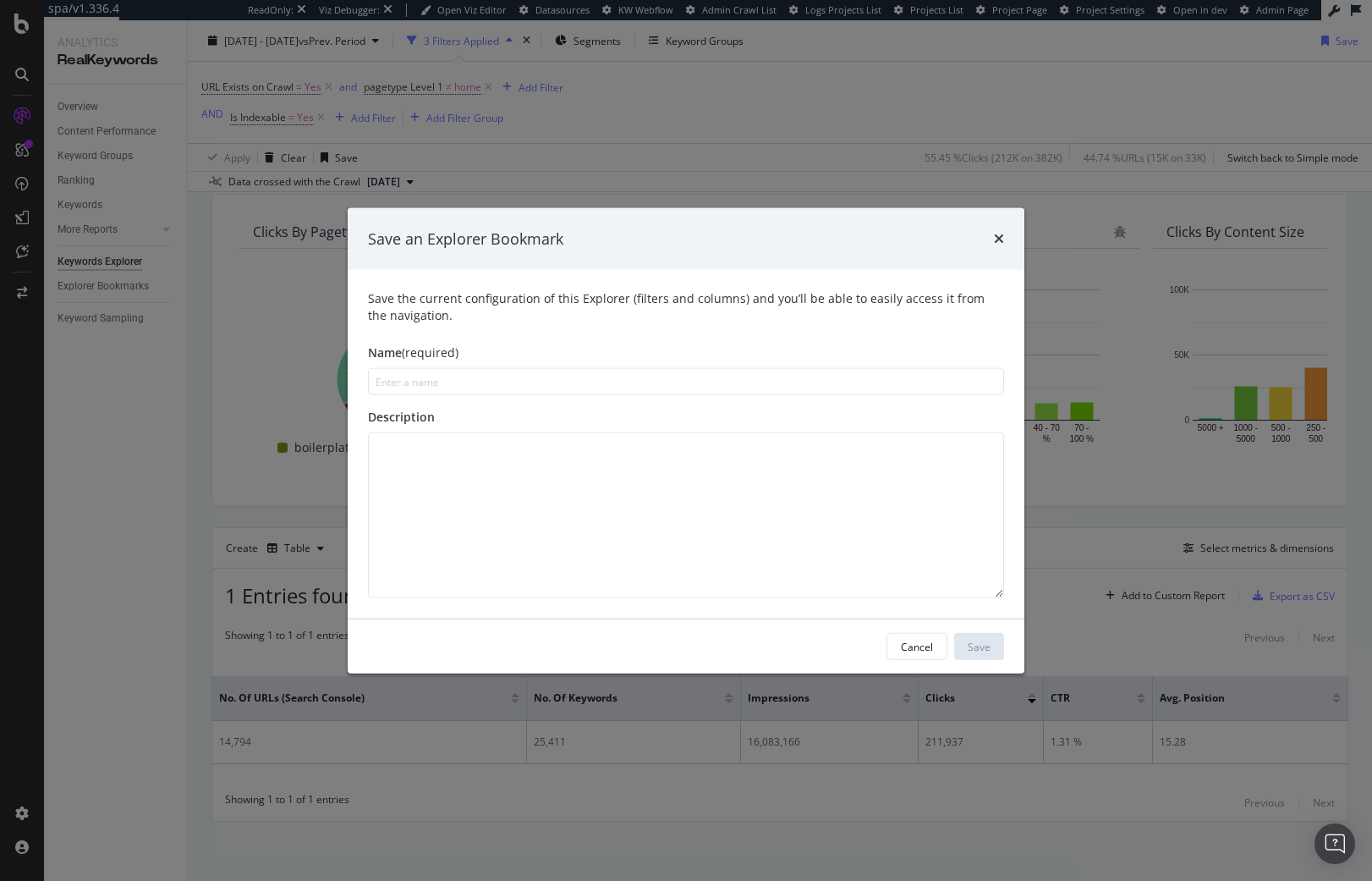
click at [612, 384] on input "modal" at bounding box center [685, 381] width 636 height 27
type input "Figuring out"
type input "Clicks per Page"
drag, startPoint x: 976, startPoint y: 643, endPoint x: 968, endPoint y: 641, distance: 8.2
click at [973, 644] on div "Save" at bounding box center [979, 646] width 23 height 14
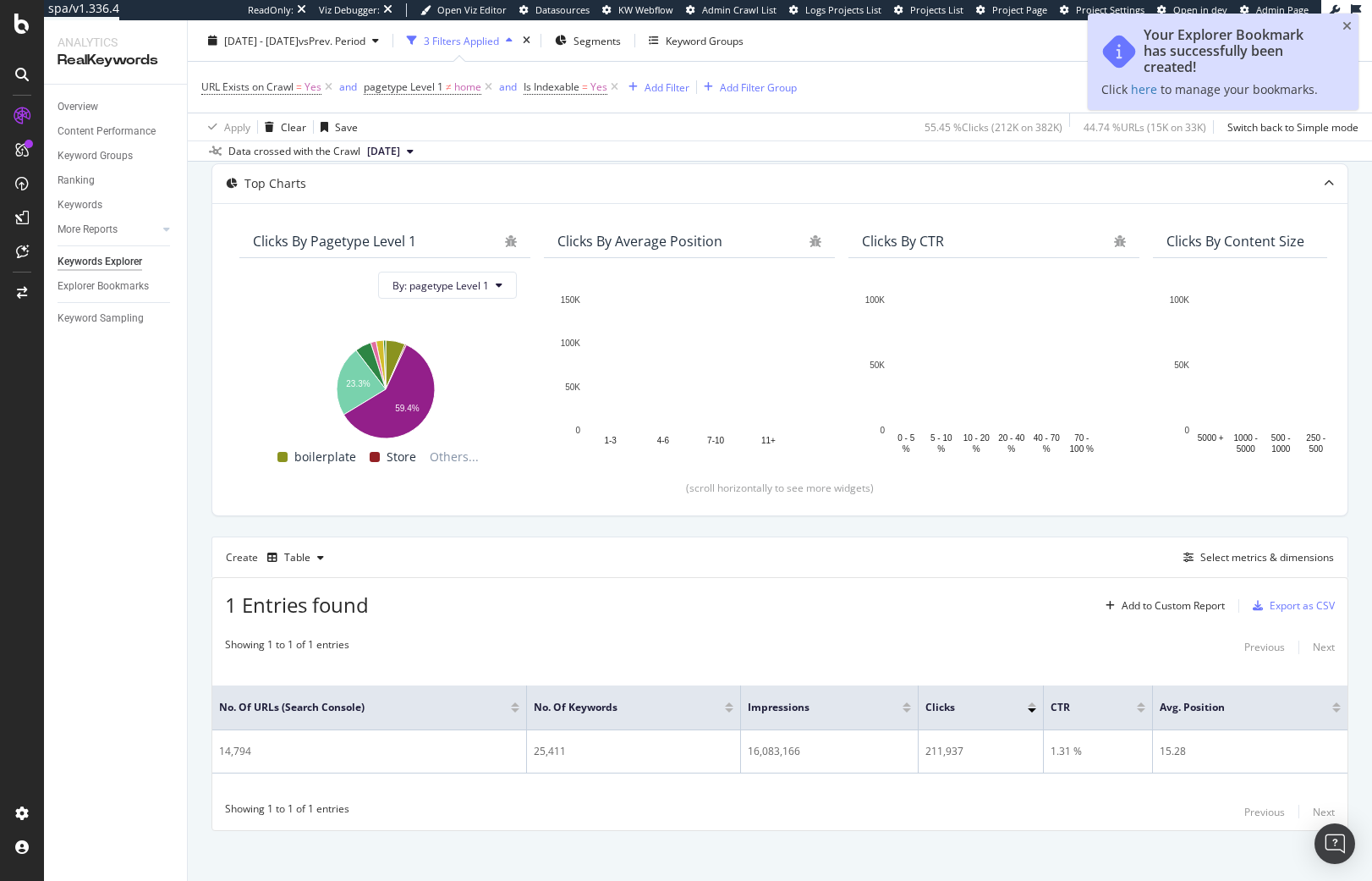
scroll to position [157, 0]
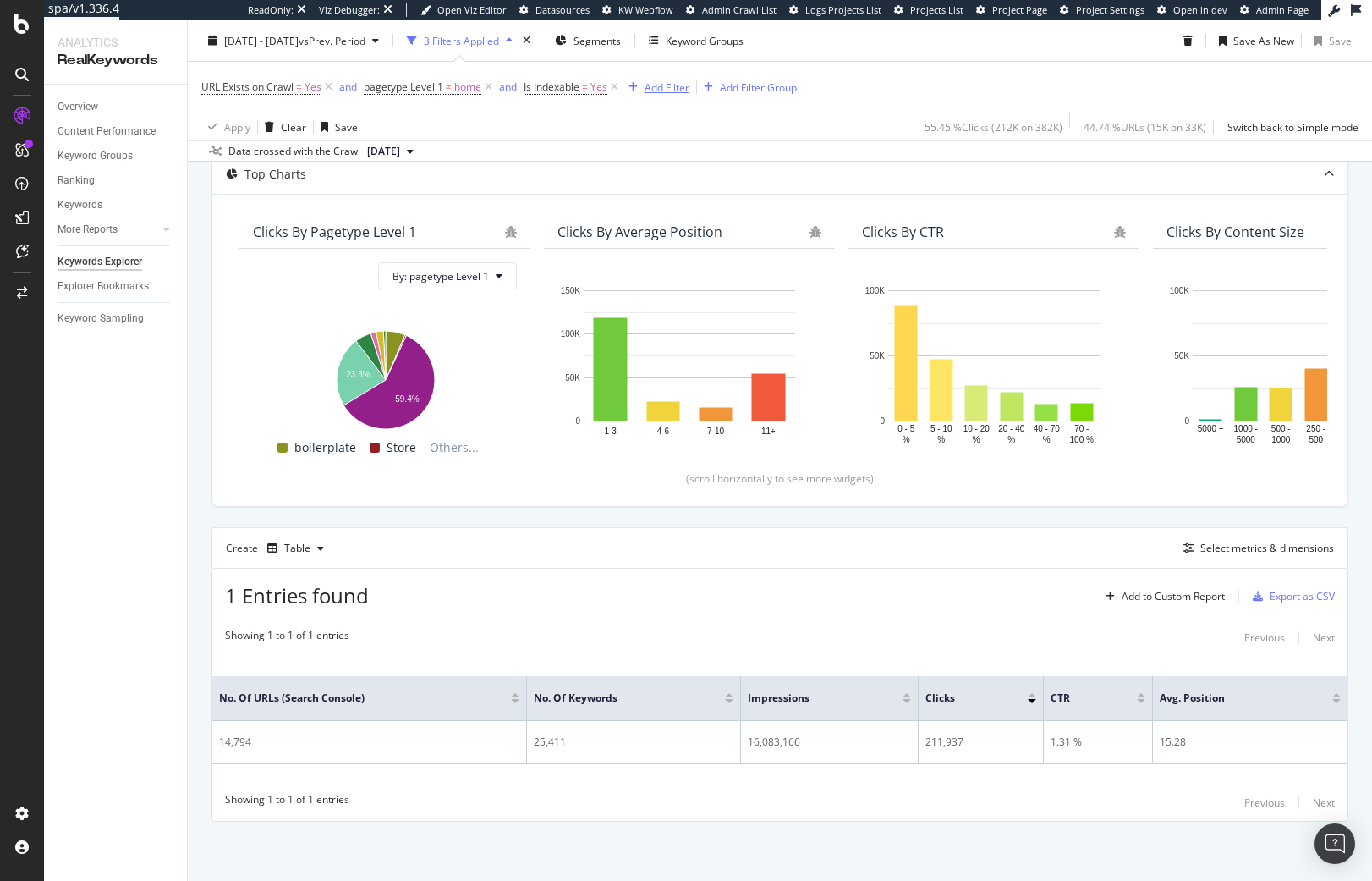
click at [673, 87] on div "Add Filter" at bounding box center [666, 86] width 44 height 14
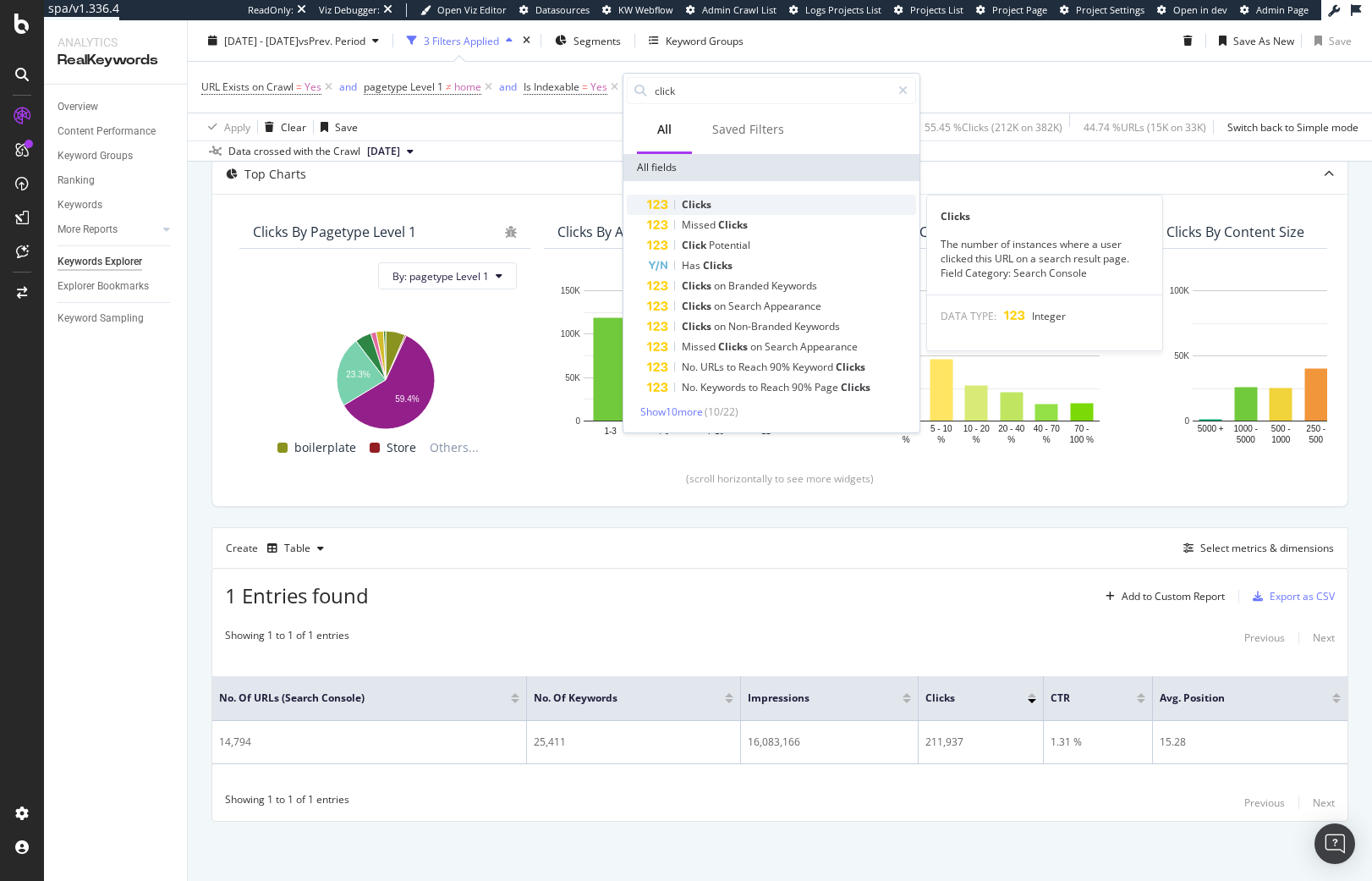
type input "click"
click at [745, 210] on div "Clicks" at bounding box center [781, 204] width 269 height 20
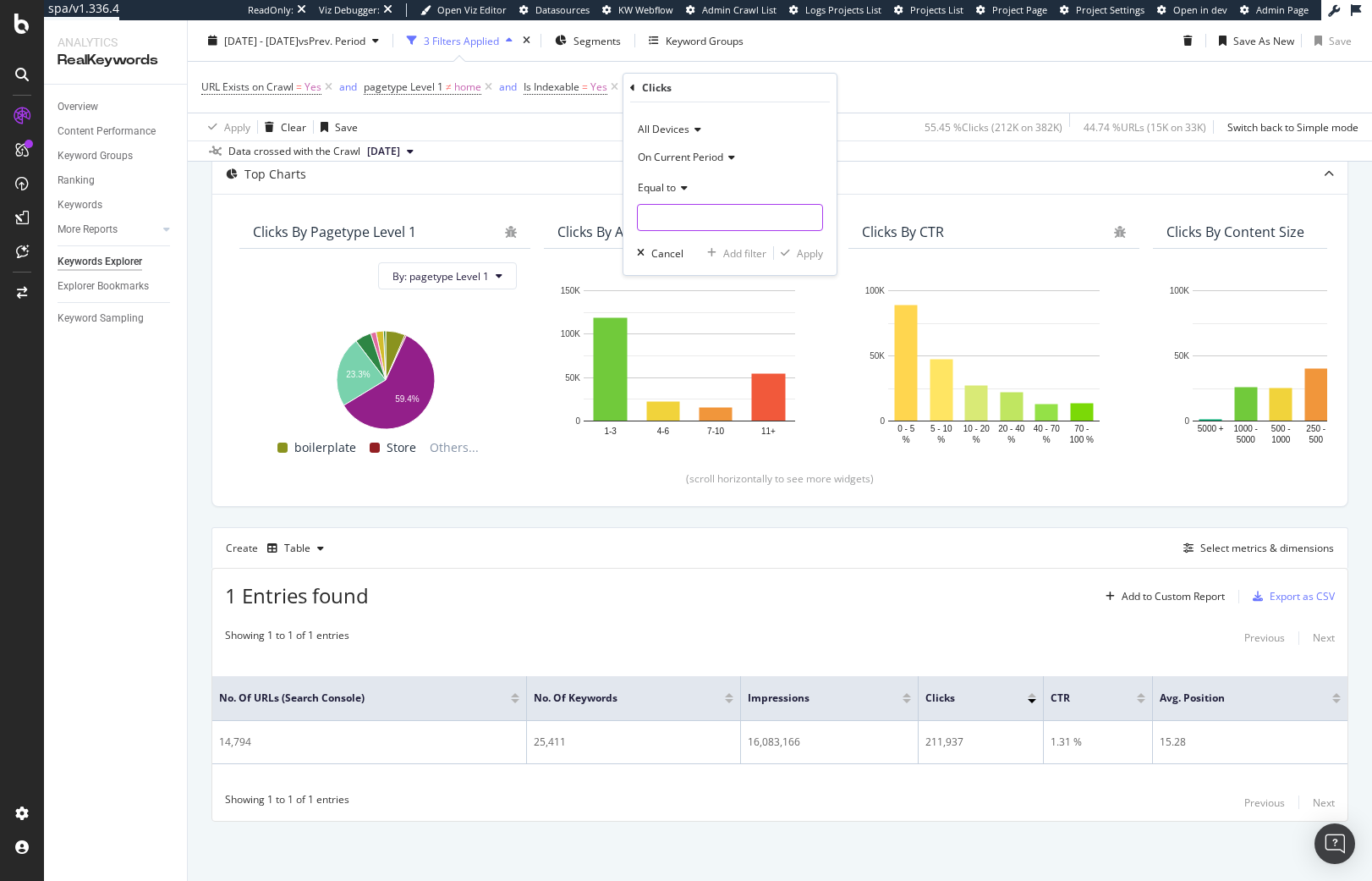
click at [689, 218] on input "number" at bounding box center [729, 217] width 186 height 27
click at [667, 195] on div "Equal to" at bounding box center [729, 186] width 186 height 27
click at [715, 303] on div "Greater than" at bounding box center [731, 309] width 181 height 22
click at [705, 229] on input "number" at bounding box center [729, 217] width 186 height 27
type input "0"
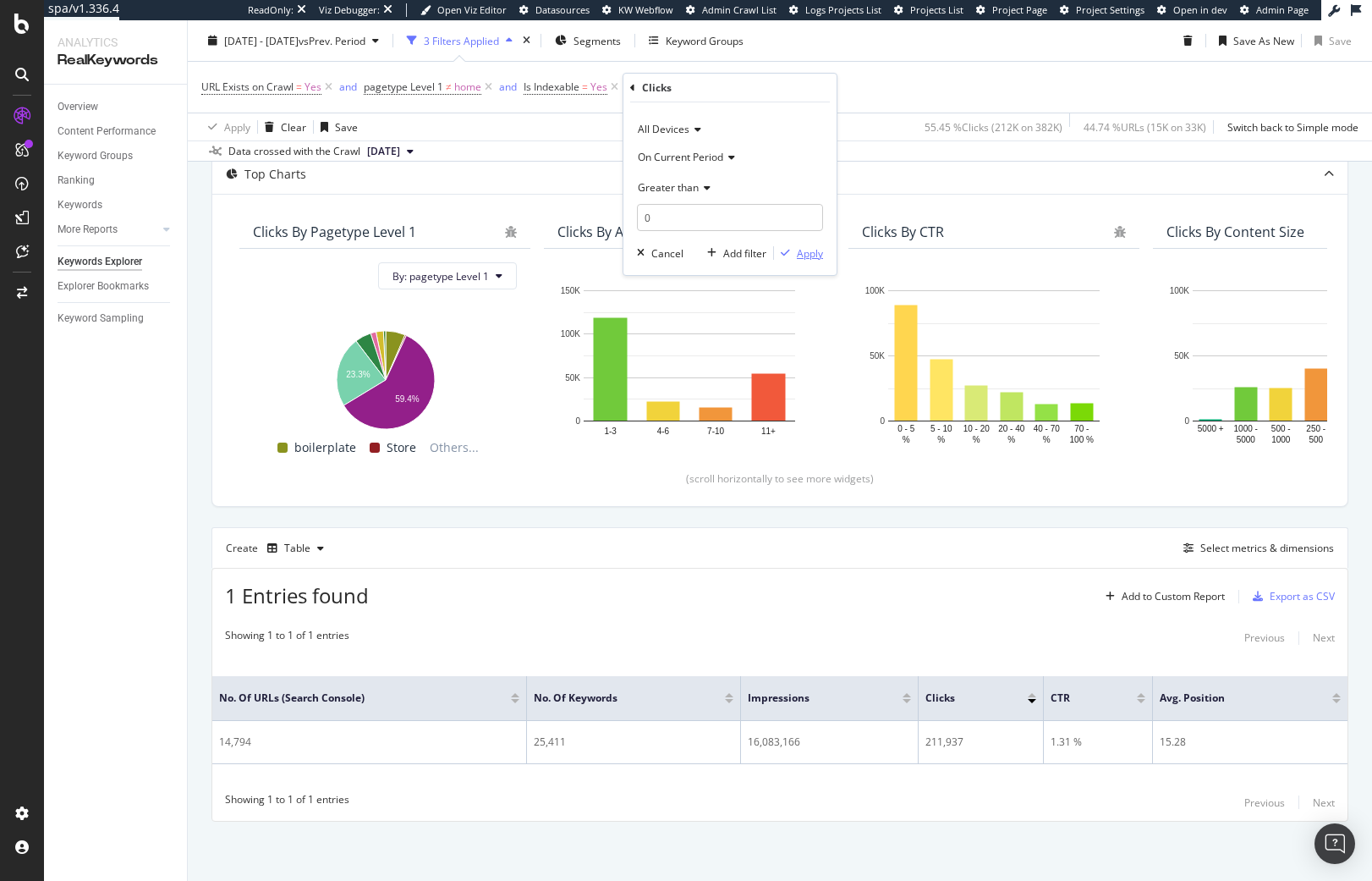
click at [788, 251] on icon "button" at bounding box center [785, 252] width 9 height 10
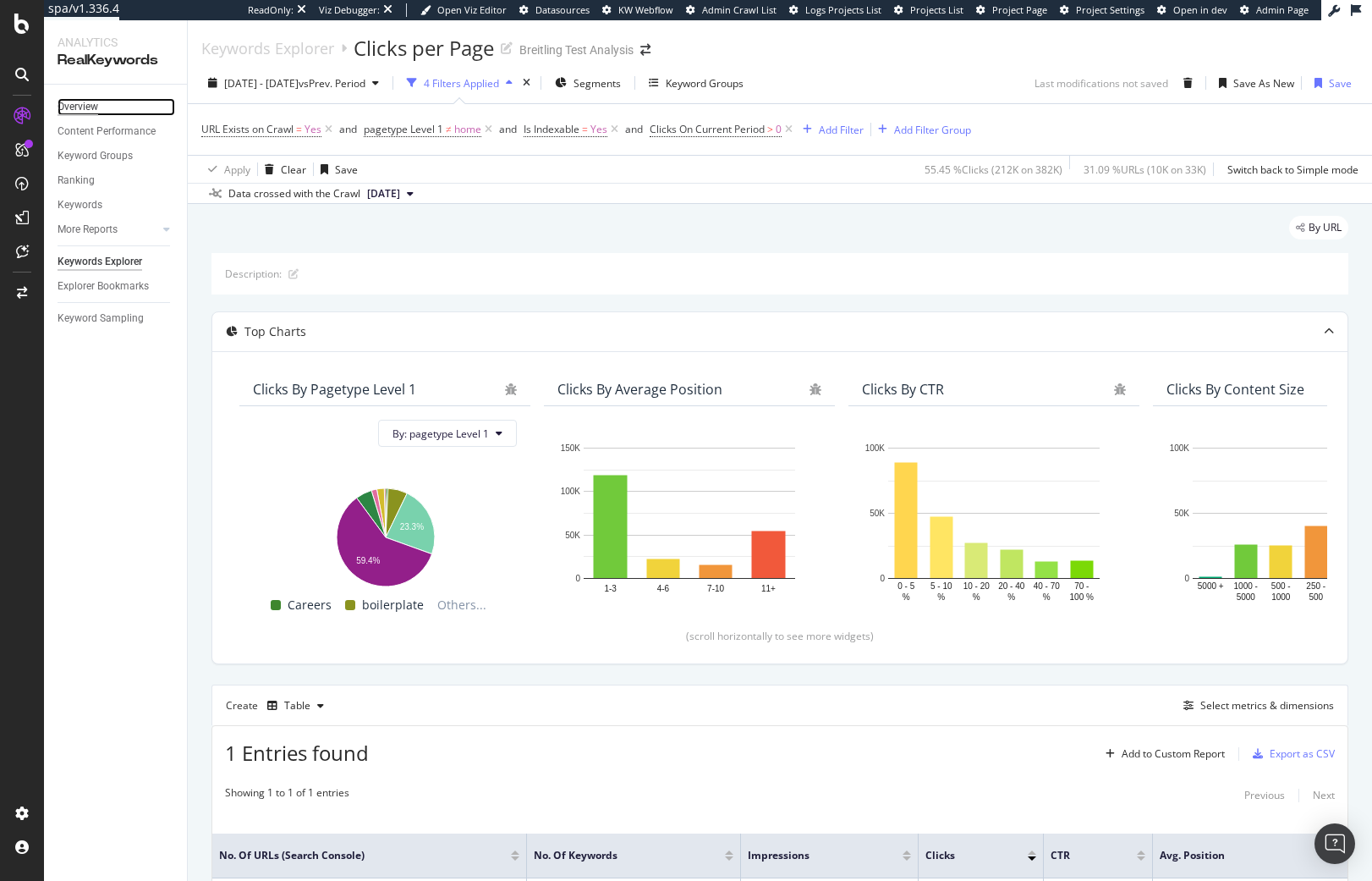
click at [91, 102] on div "Overview" at bounding box center [77, 107] width 41 height 18
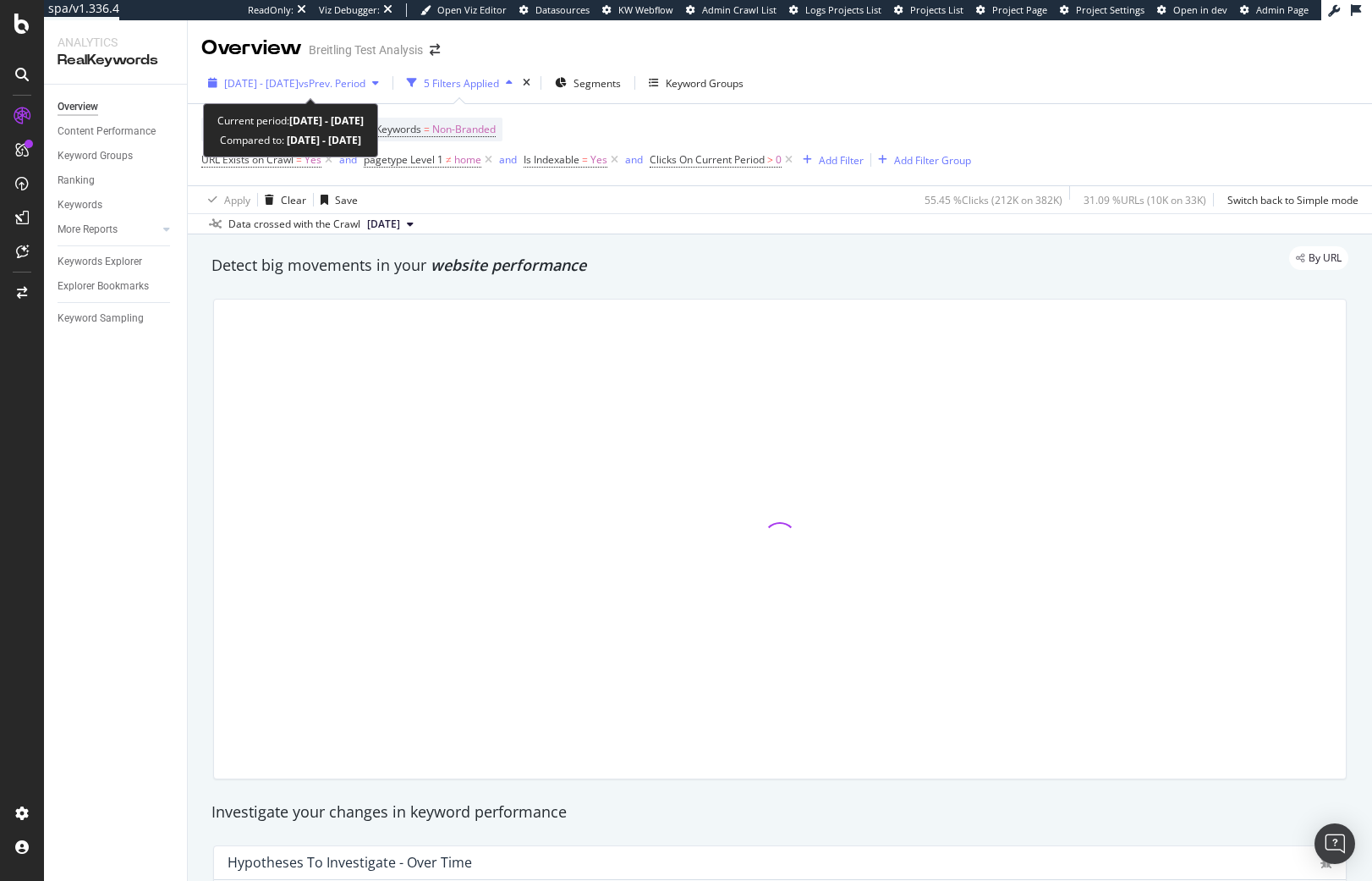
click at [289, 77] on span "2025 Jul. 1st - Jul. 28th" at bounding box center [261, 83] width 75 height 14
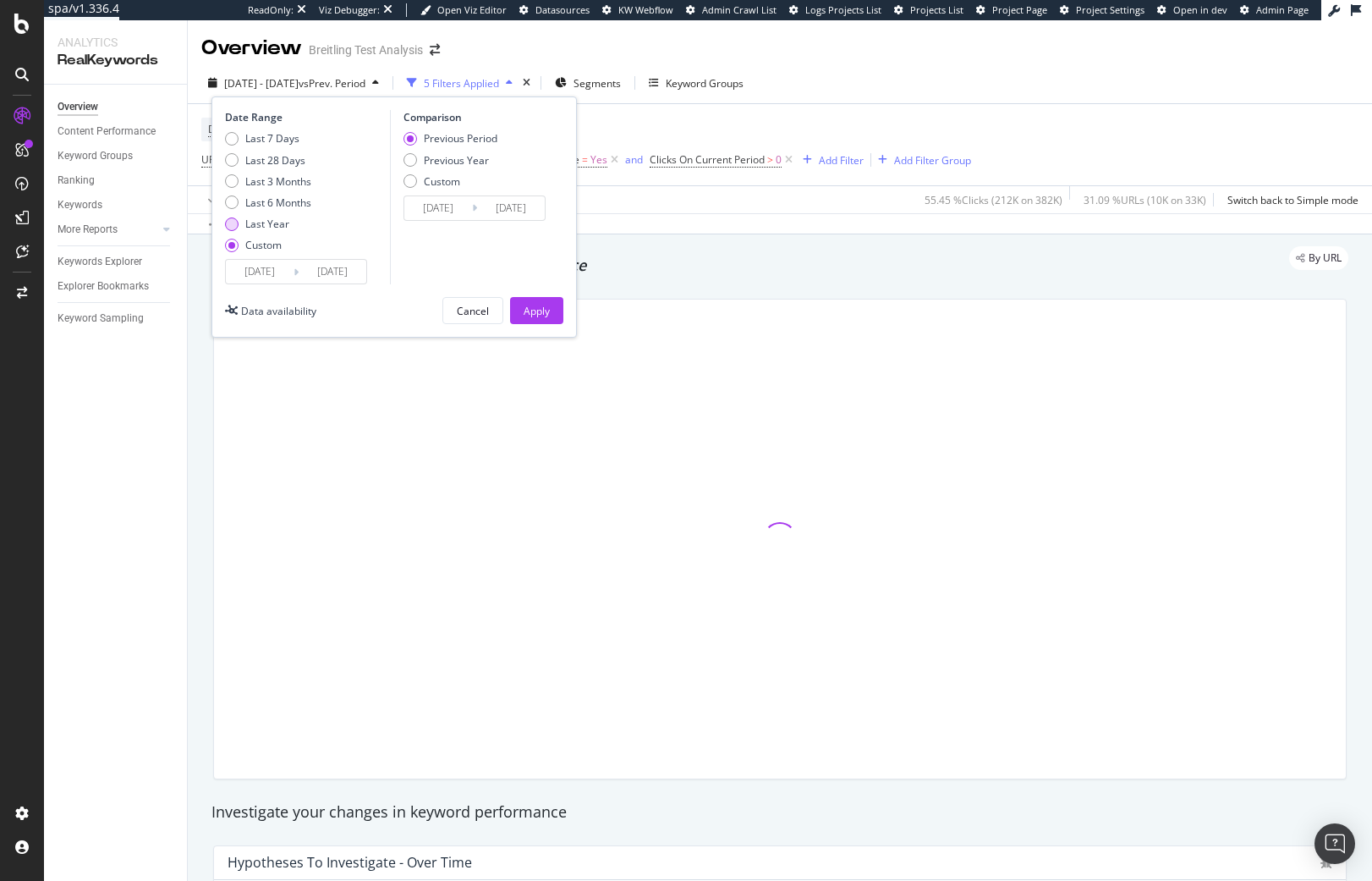
click at [283, 218] on div "Last Year" at bounding box center [267, 223] width 44 height 14
type input "2024/08/17"
type input "2025/08/16"
click at [542, 311] on div "Apply" at bounding box center [537, 310] width 26 height 14
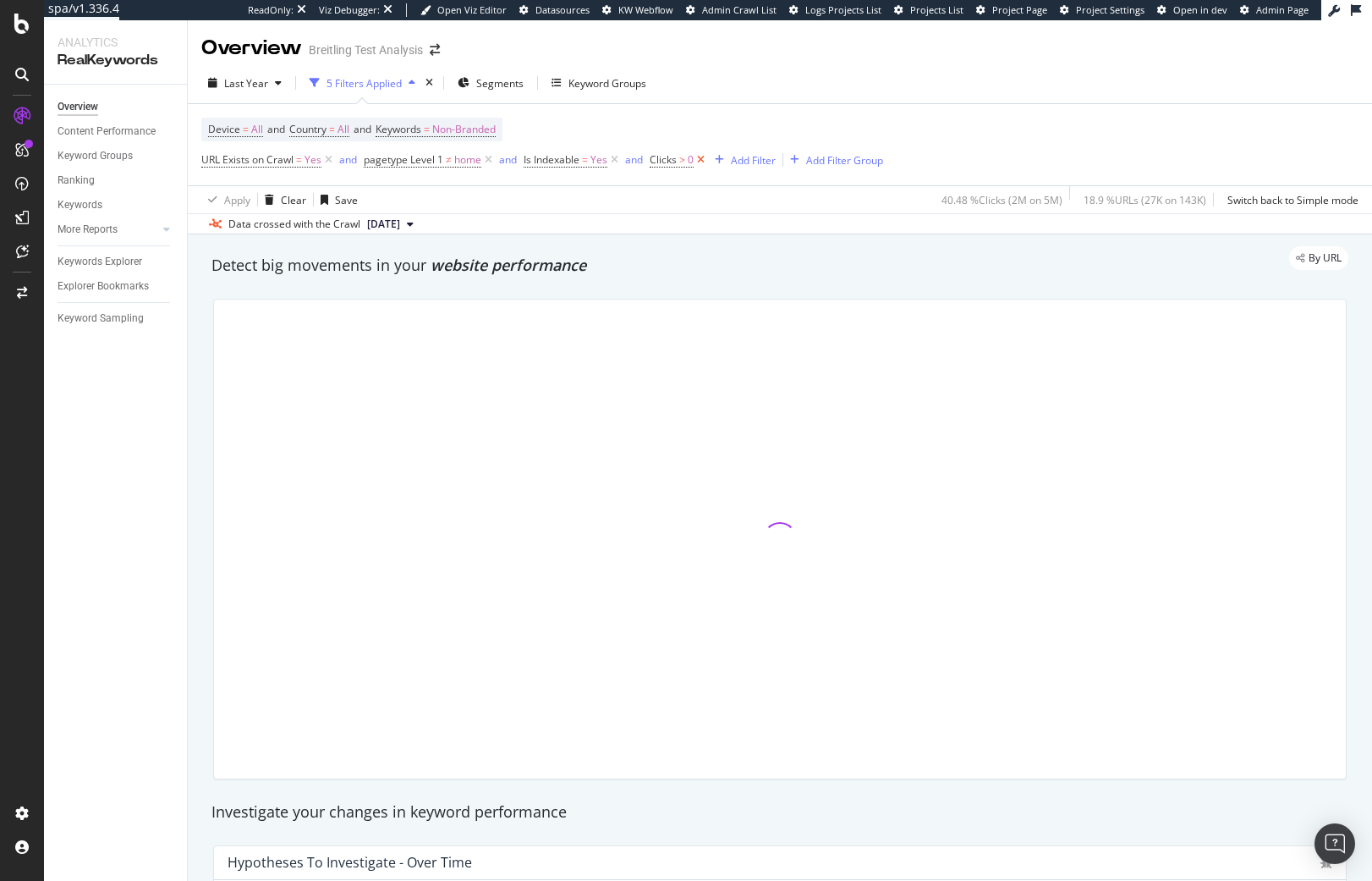
click at [701, 162] on icon at bounding box center [700, 160] width 14 height 17
click at [612, 162] on icon at bounding box center [614, 160] width 14 height 17
click at [491, 164] on icon at bounding box center [488, 160] width 14 height 17
click at [330, 164] on icon at bounding box center [328, 160] width 14 height 17
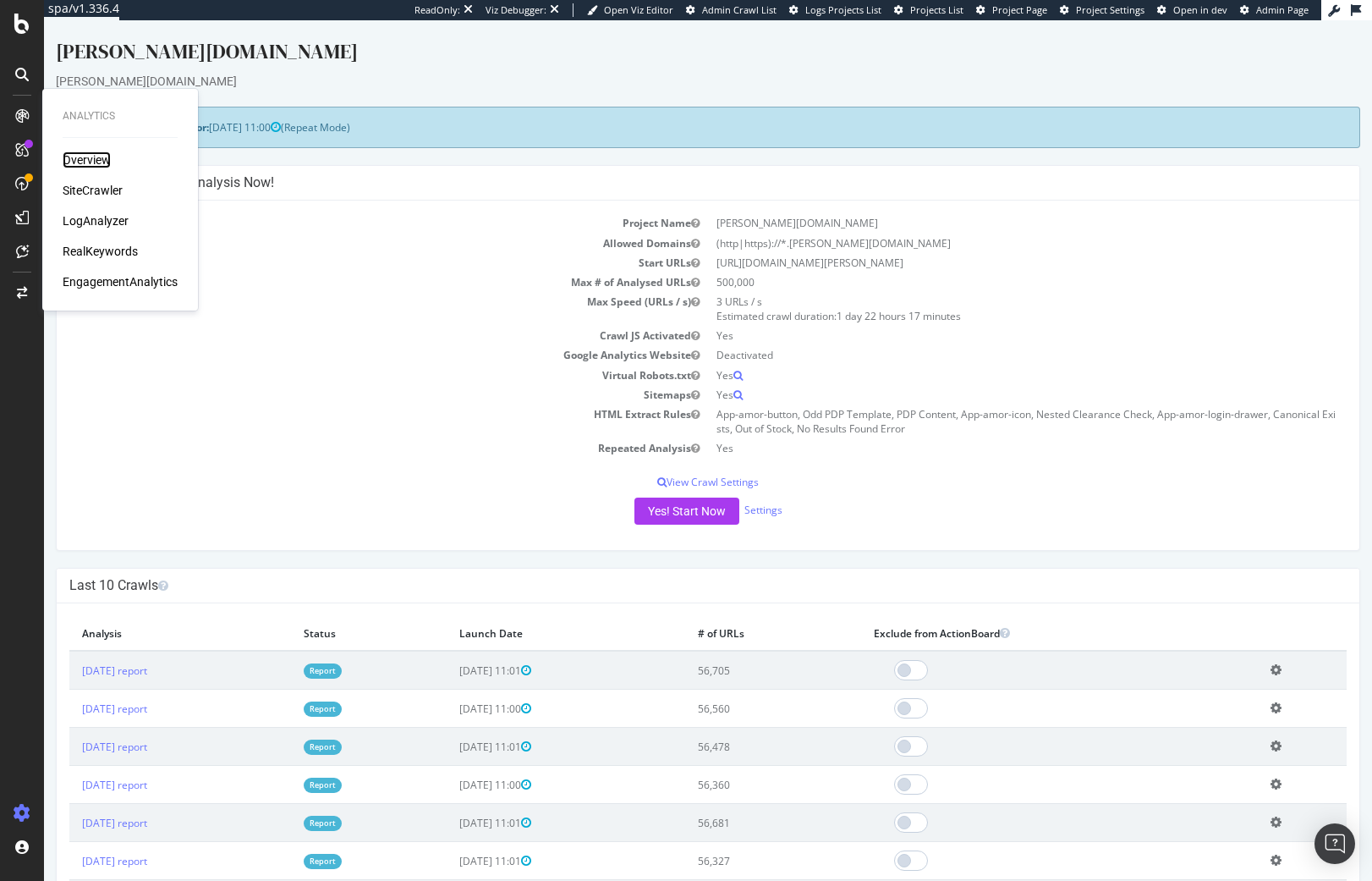
drag, startPoint x: 99, startPoint y: 162, endPoint x: 117, endPoint y: 161, distance: 18.0
click at [99, 162] on div "Overview" at bounding box center [86, 160] width 48 height 17
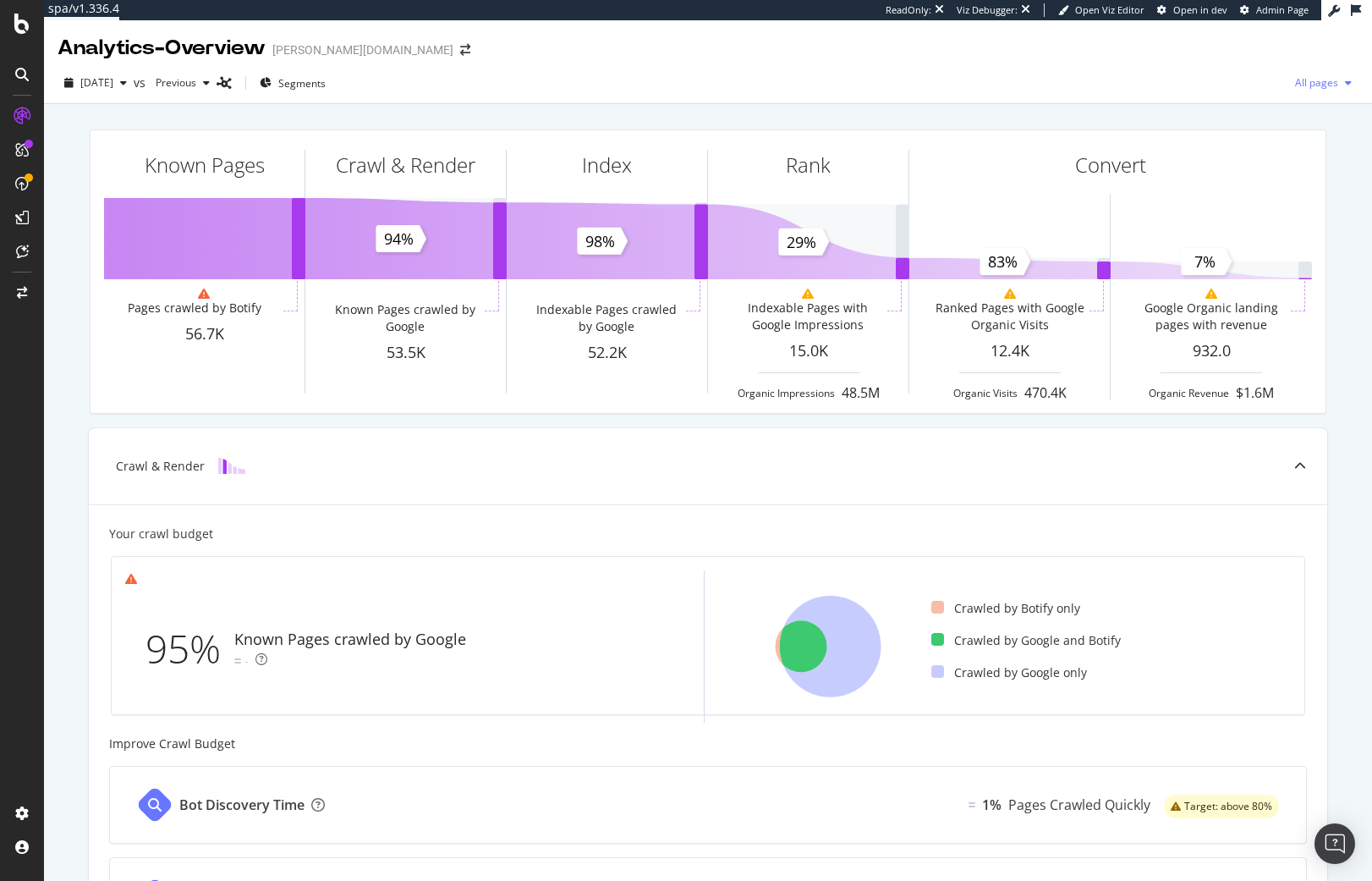
click at [1306, 78] on span "All pages" at bounding box center [1312, 82] width 50 height 14
click at [1217, 87] on span "Indexable pages" at bounding box center [1213, 84] width 100 height 15
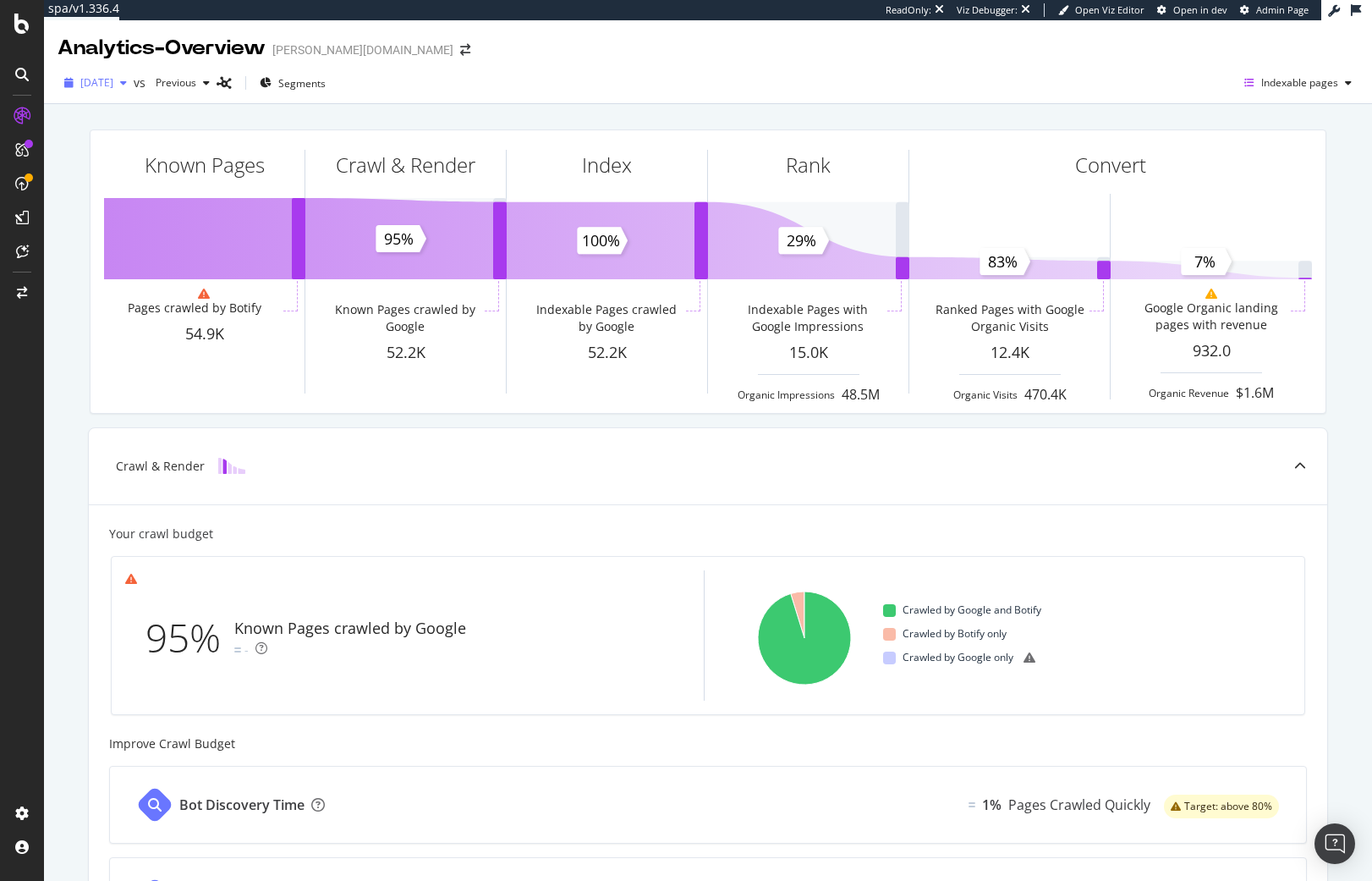
click at [113, 80] on span "[DATE]" at bounding box center [96, 82] width 33 height 14
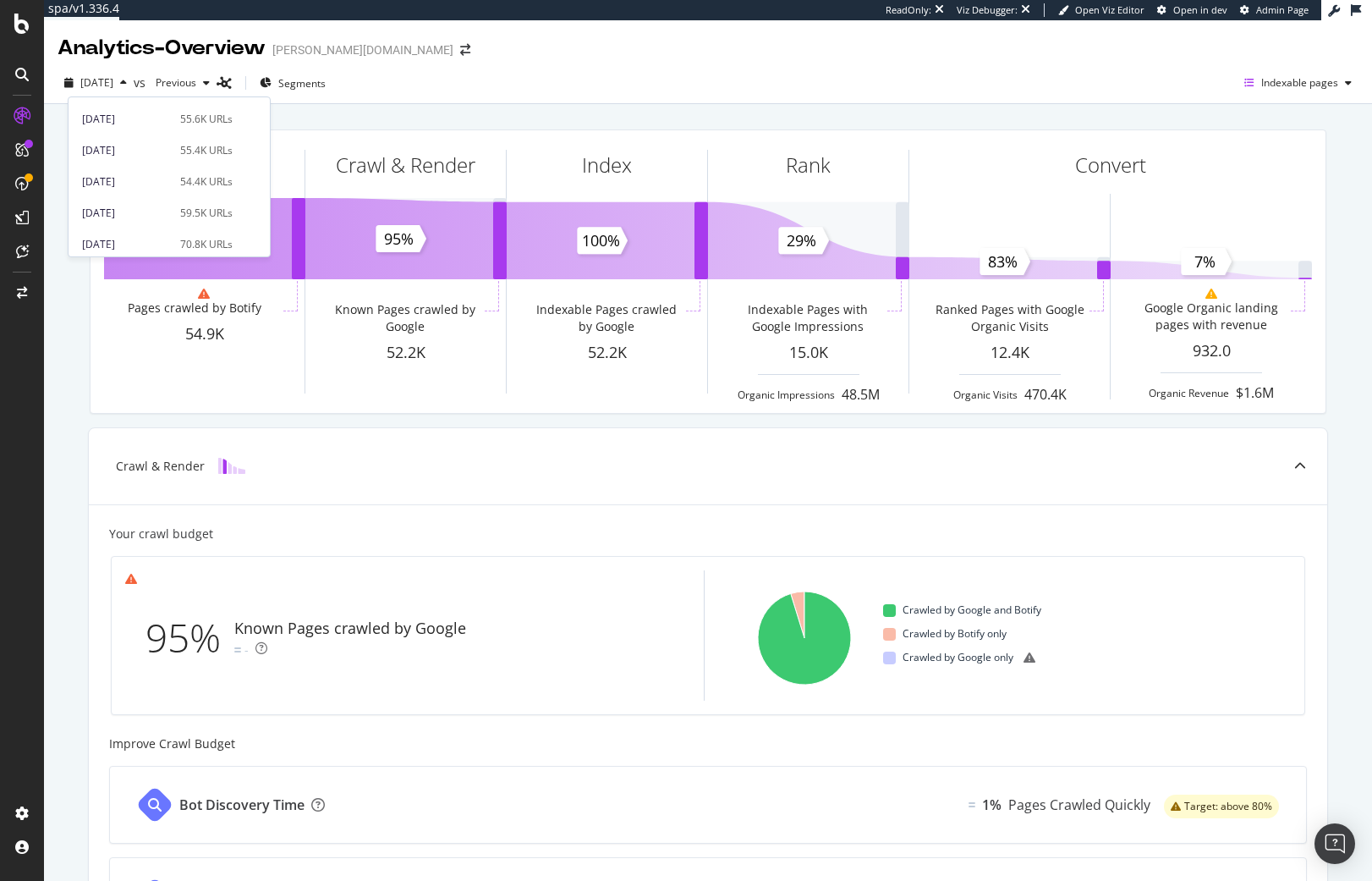
scroll to position [716, 0]
click at [139, 238] on div "[DATE]" at bounding box center [126, 237] width 88 height 15
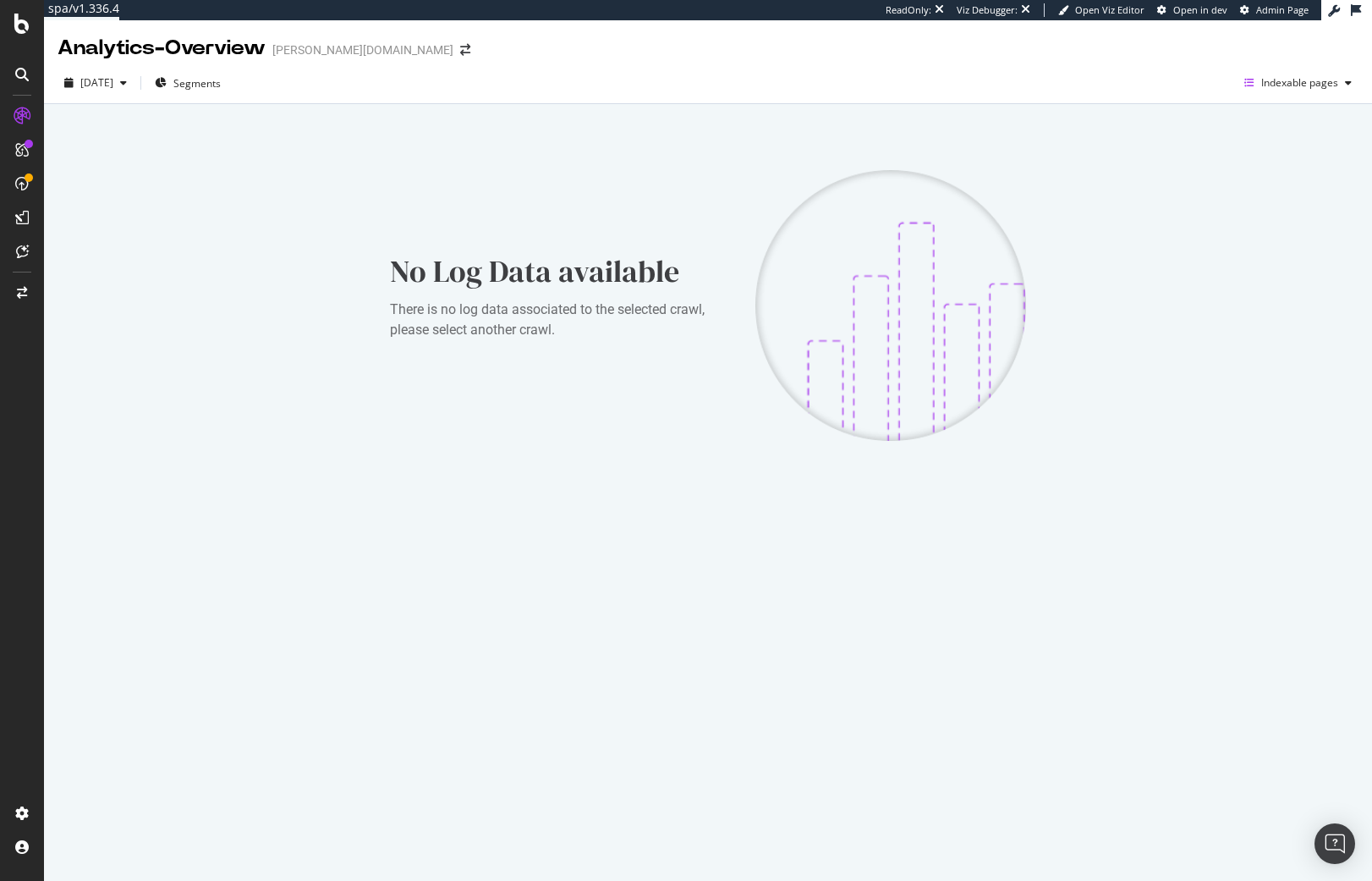
drag, startPoint x: 312, startPoint y: 216, endPoint x: 302, endPoint y: 205, distance: 14.9
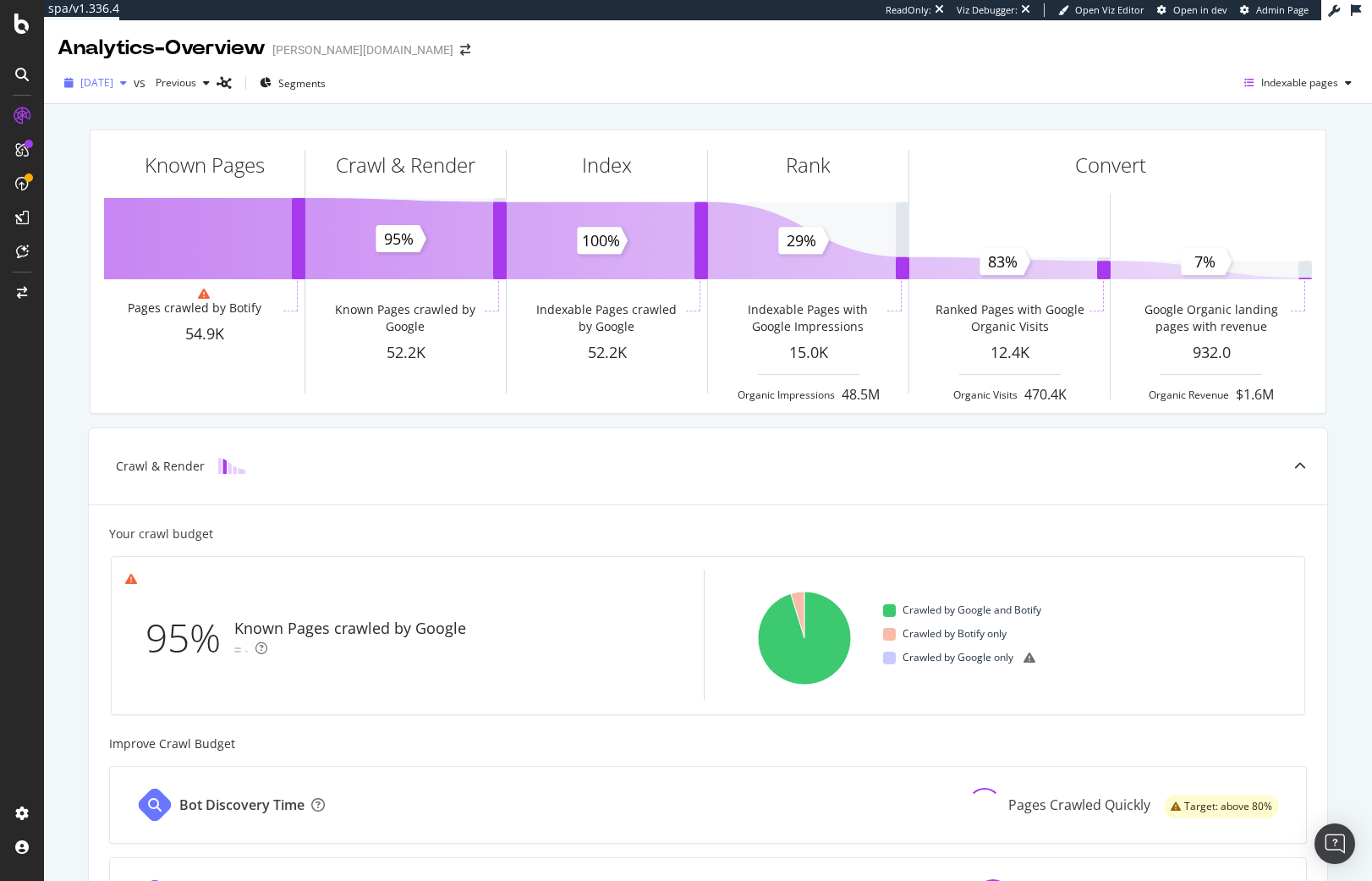
click at [113, 81] on span "2025 Aug. 17th" at bounding box center [96, 82] width 33 height 14
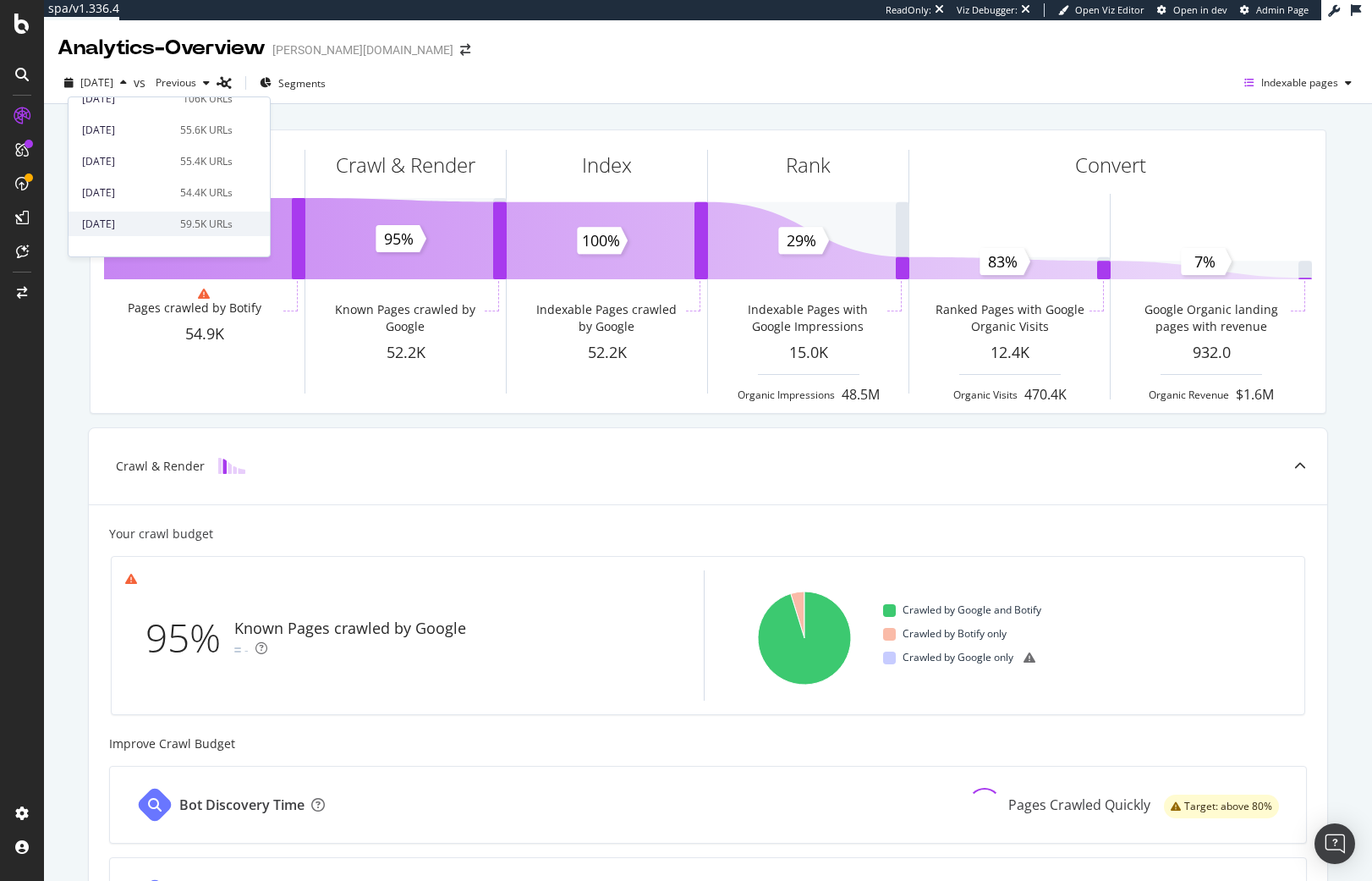
scroll to position [716, 0]
click at [163, 212] on div "2024 Mar. 25th" at bounding box center [126, 206] width 88 height 15
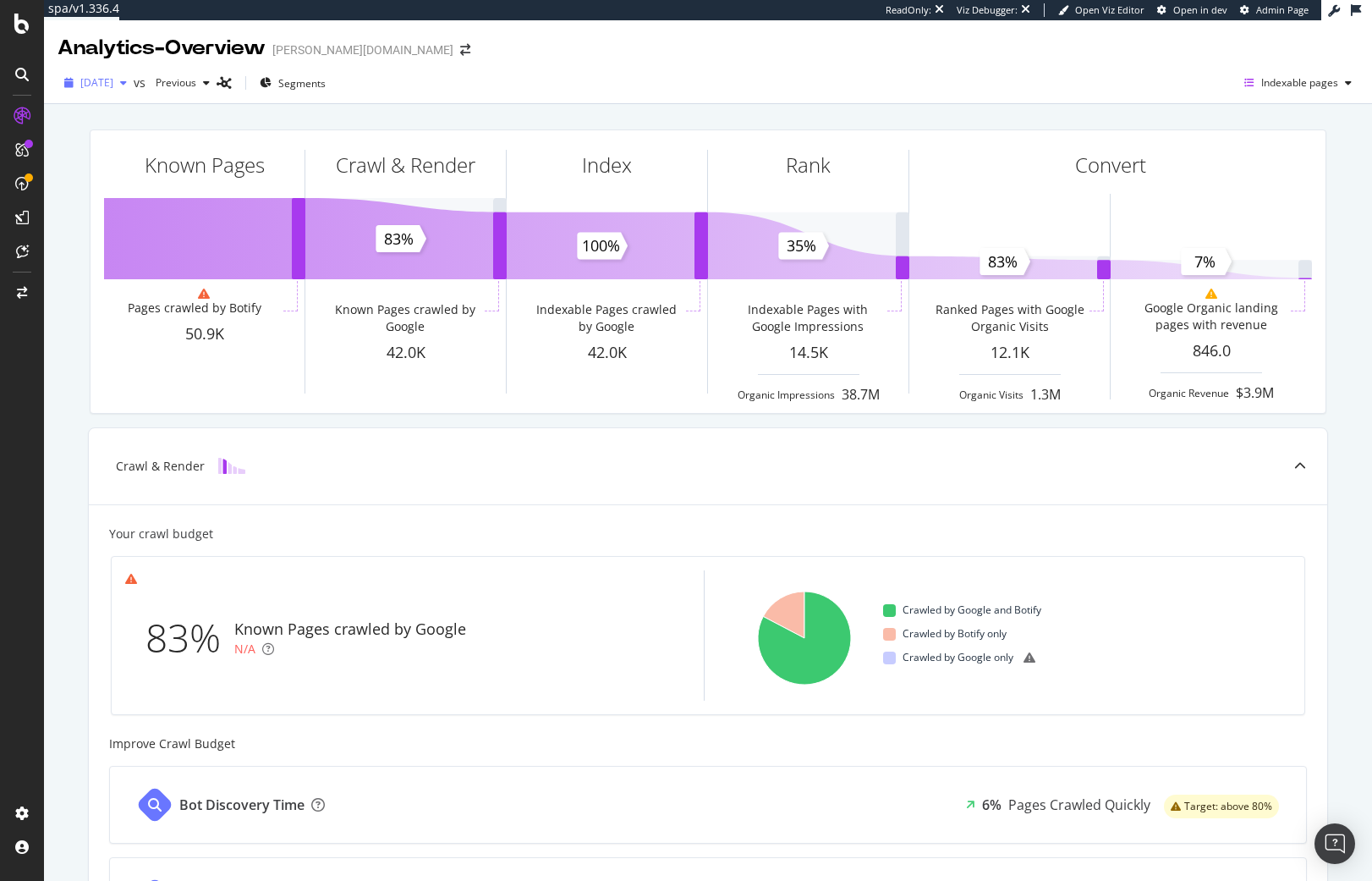
click at [113, 82] on span "2024 Mar. 25th" at bounding box center [96, 82] width 33 height 14
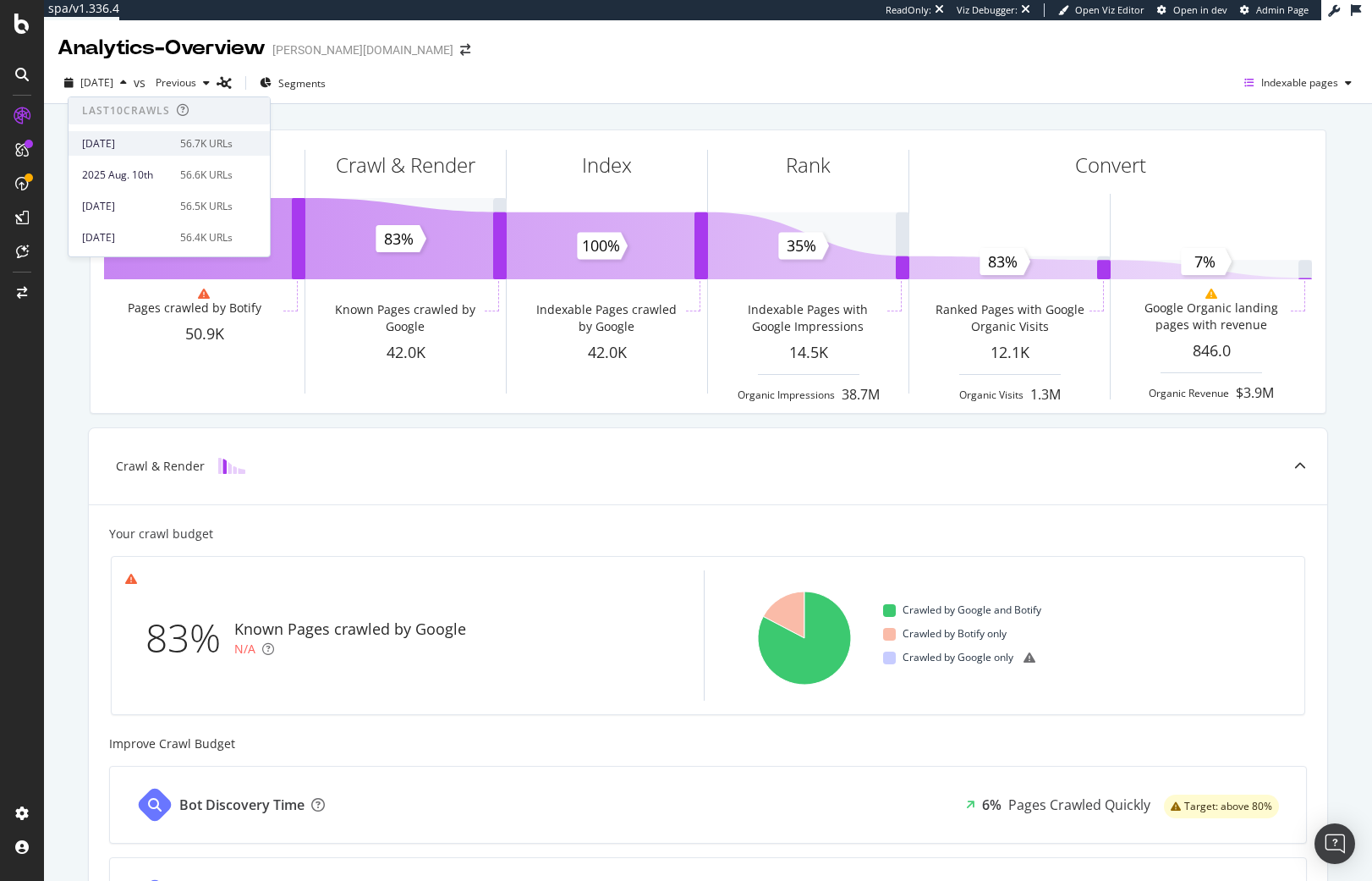
click at [152, 148] on div "2025 Aug. 17th" at bounding box center [126, 144] width 88 height 15
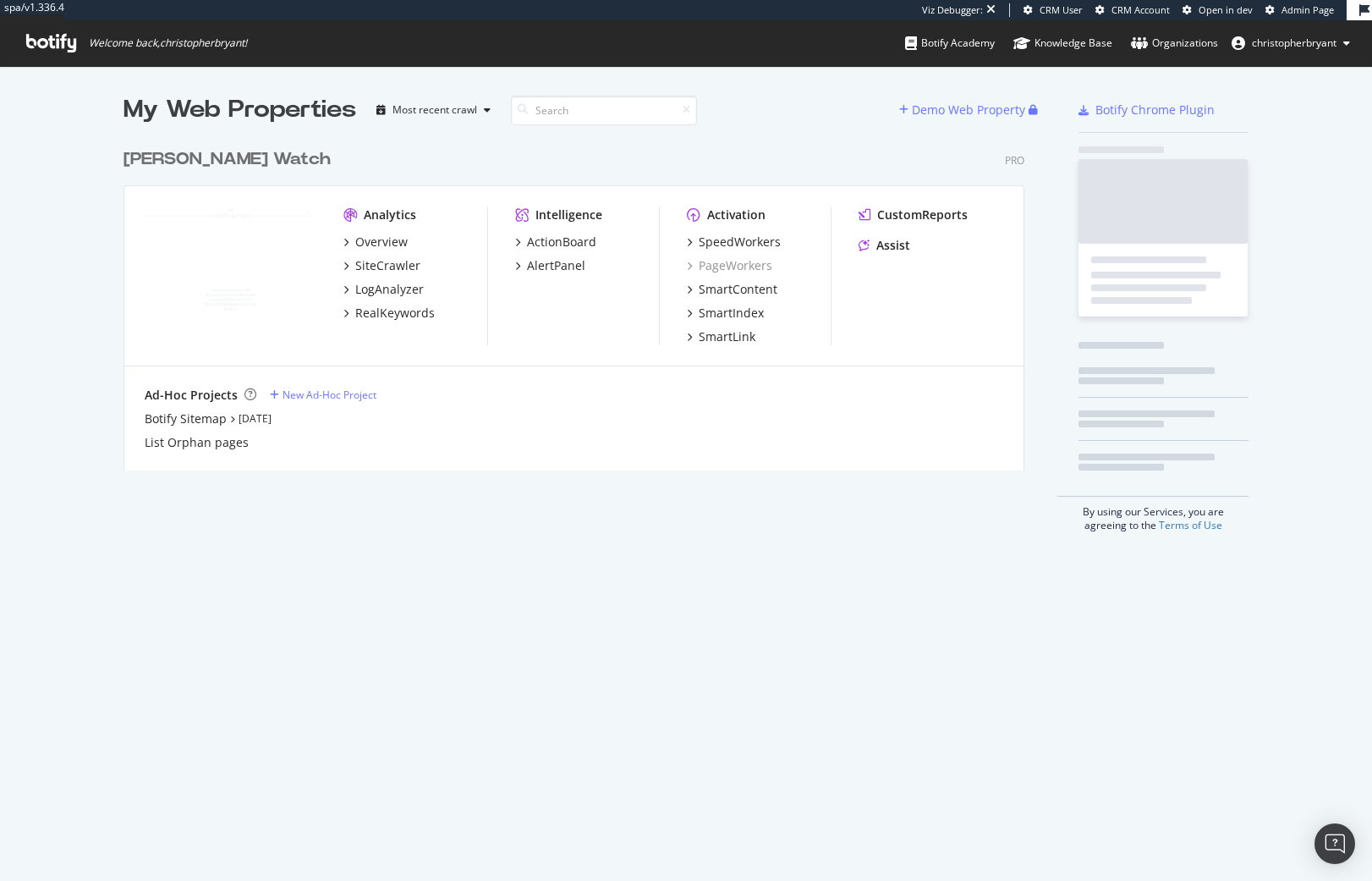
scroll to position [331, 901]
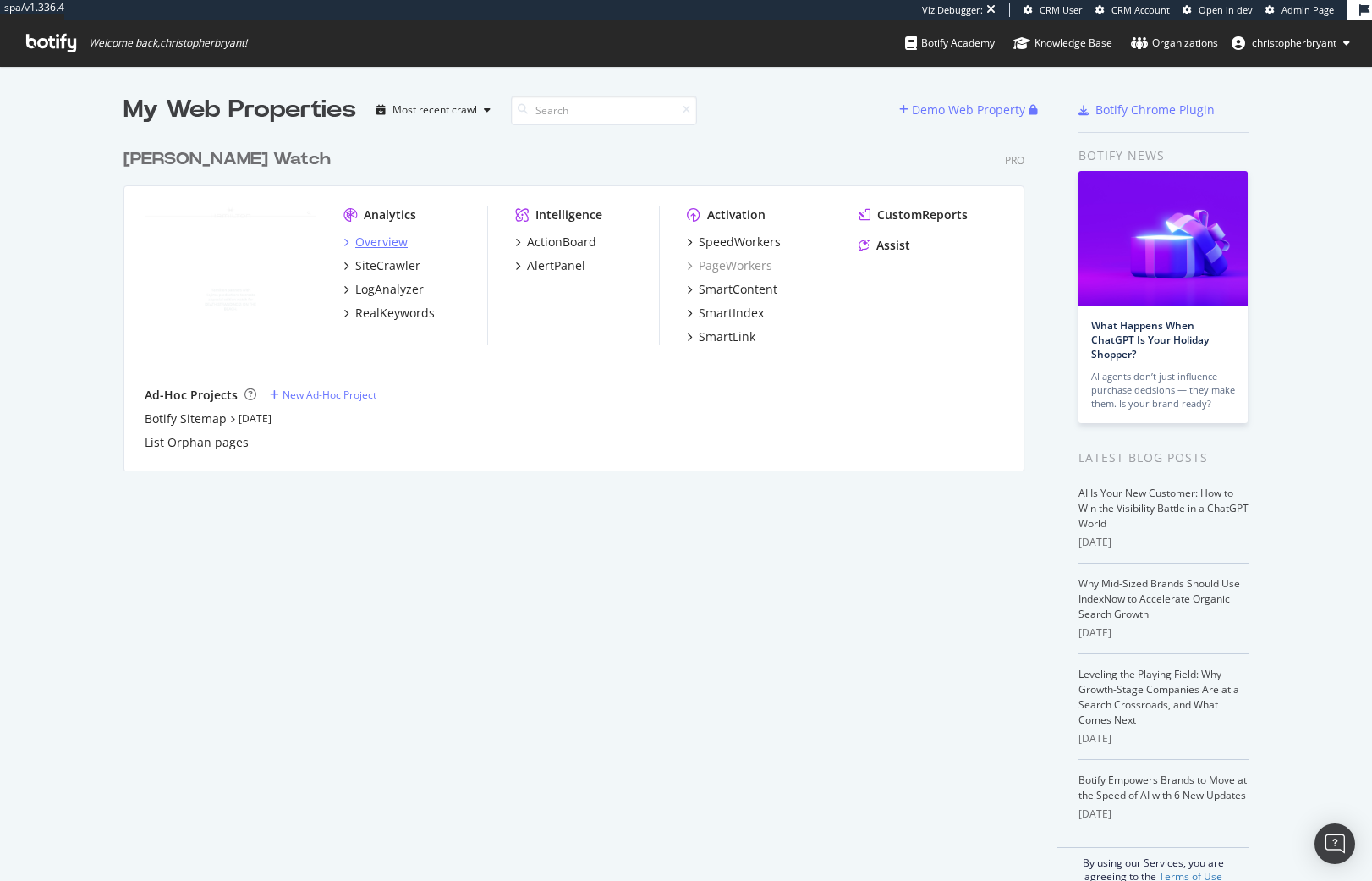
click at [384, 235] on div "Overview" at bounding box center [381, 242] width 52 height 17
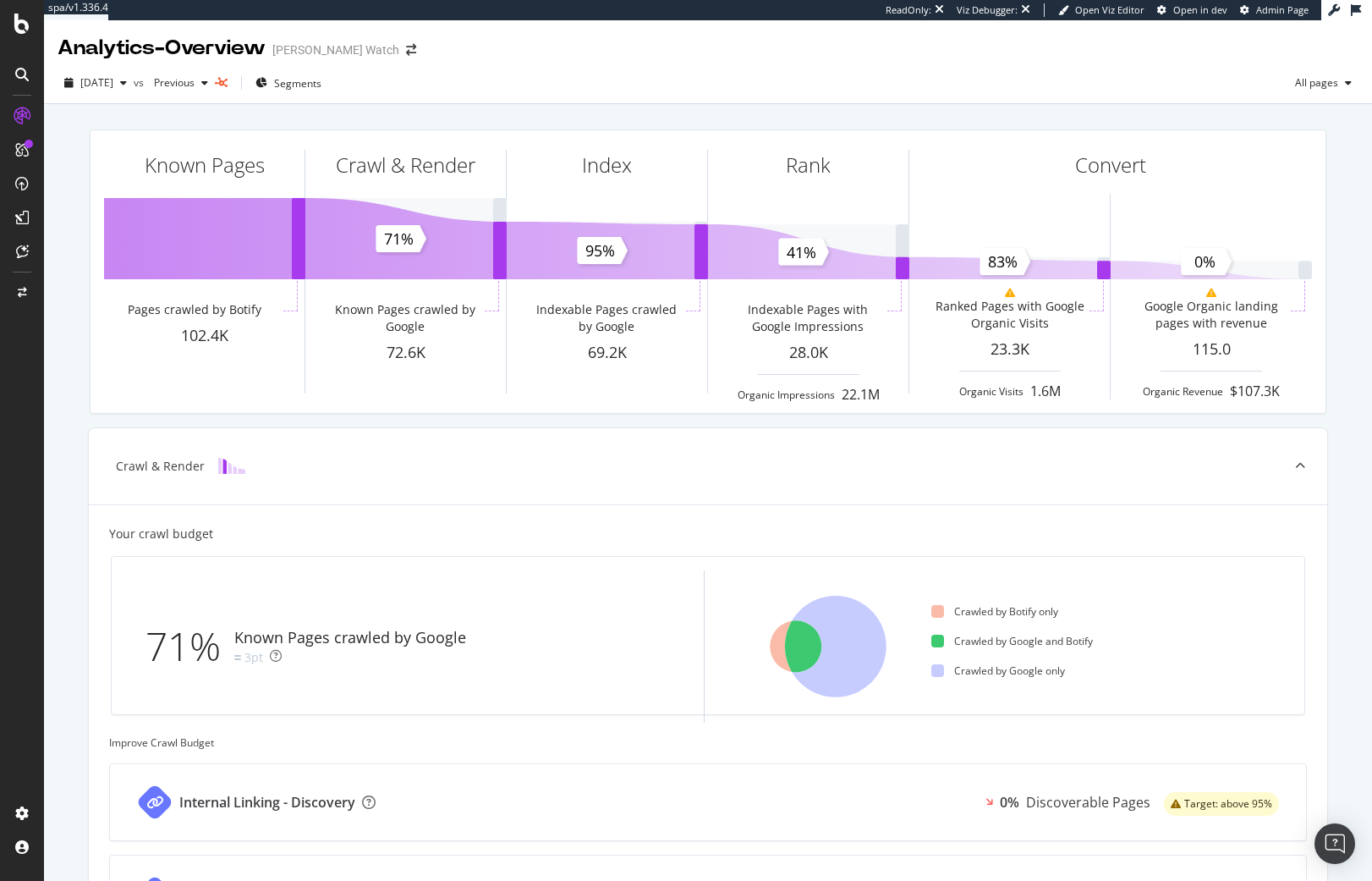
drag, startPoint x: 1339, startPoint y: 77, endPoint x: 1347, endPoint y: 74, distance: 8.5
click at [1347, 74] on div "2025 Aug. 19th vs Previous Segments All pages" at bounding box center [708, 86] width 1328 height 34
click at [1346, 78] on div "2025 Aug. 19th vs Previous Segments All pages" at bounding box center [708, 86] width 1328 height 34
click at [1345, 85] on icon "button" at bounding box center [1347, 82] width 7 height 10
click at [1180, 84] on span "Indexable pages" at bounding box center [1213, 84] width 100 height 15
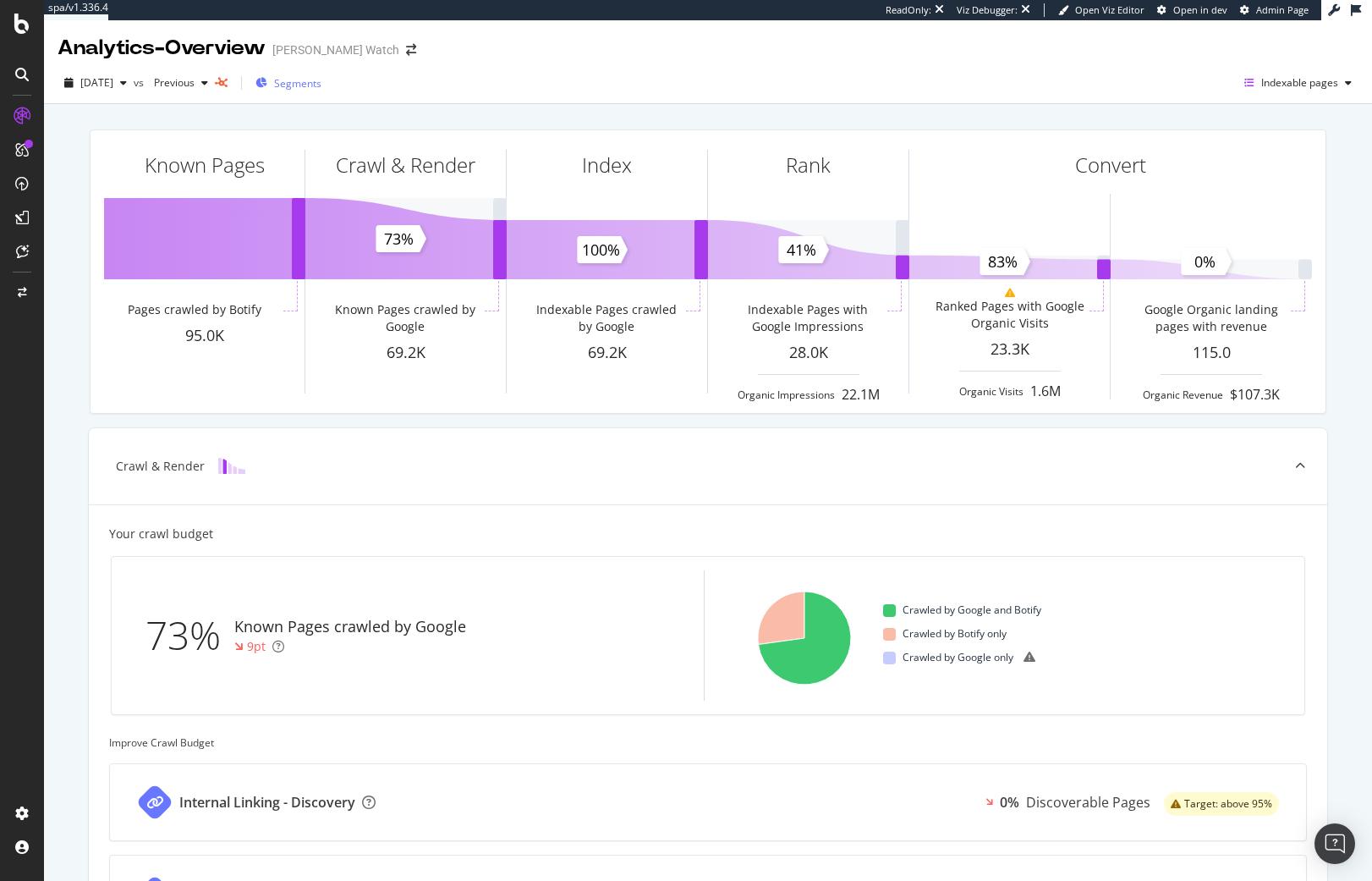
click at [321, 79] on span "Segments" at bounding box center [298, 83] width 47 height 14
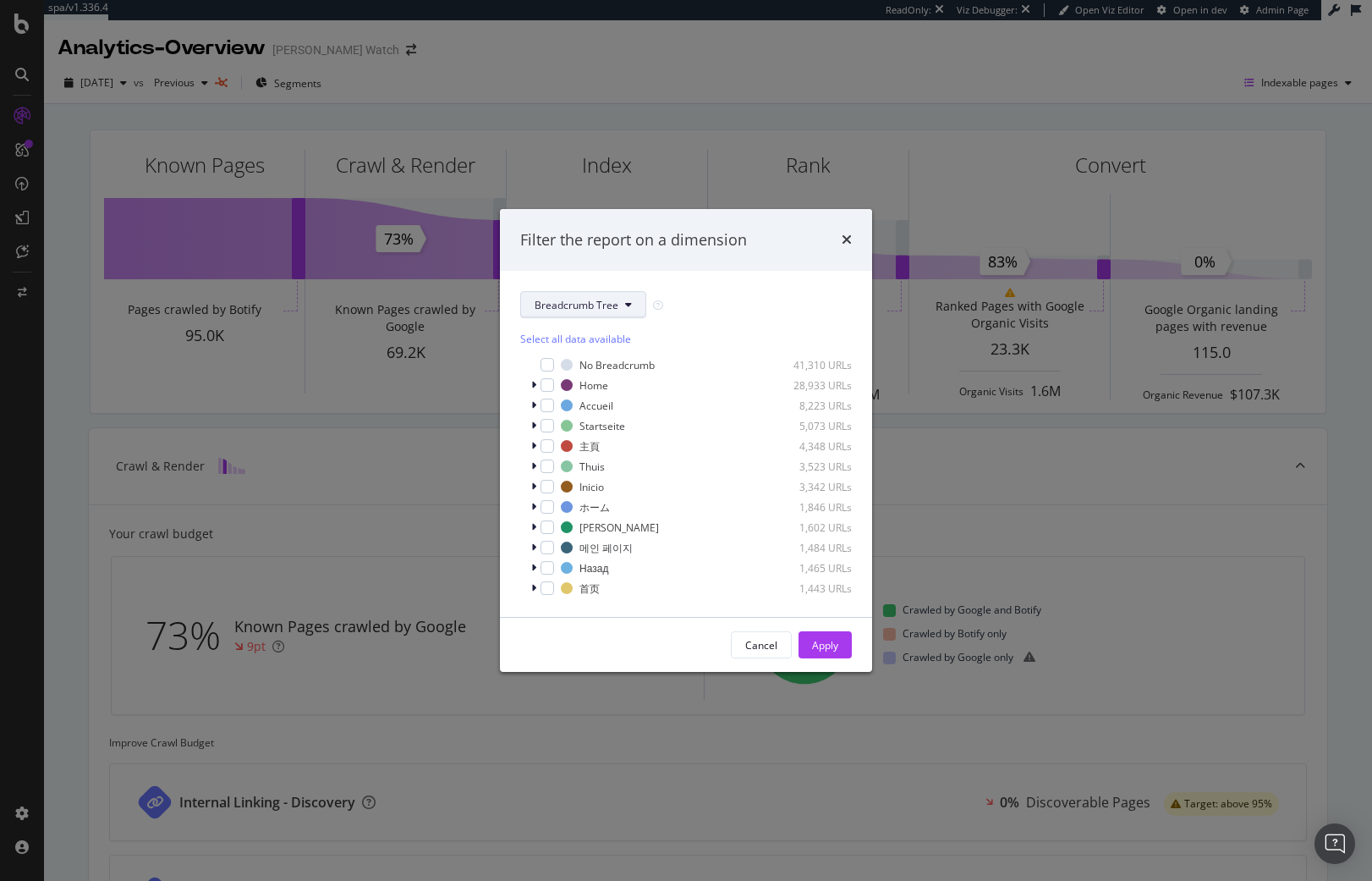
click at [617, 303] on span "Breadcrumb Tree" at bounding box center [576, 304] width 84 height 14
click at [600, 359] on span "pagetype" at bounding box center [589, 366] width 109 height 15
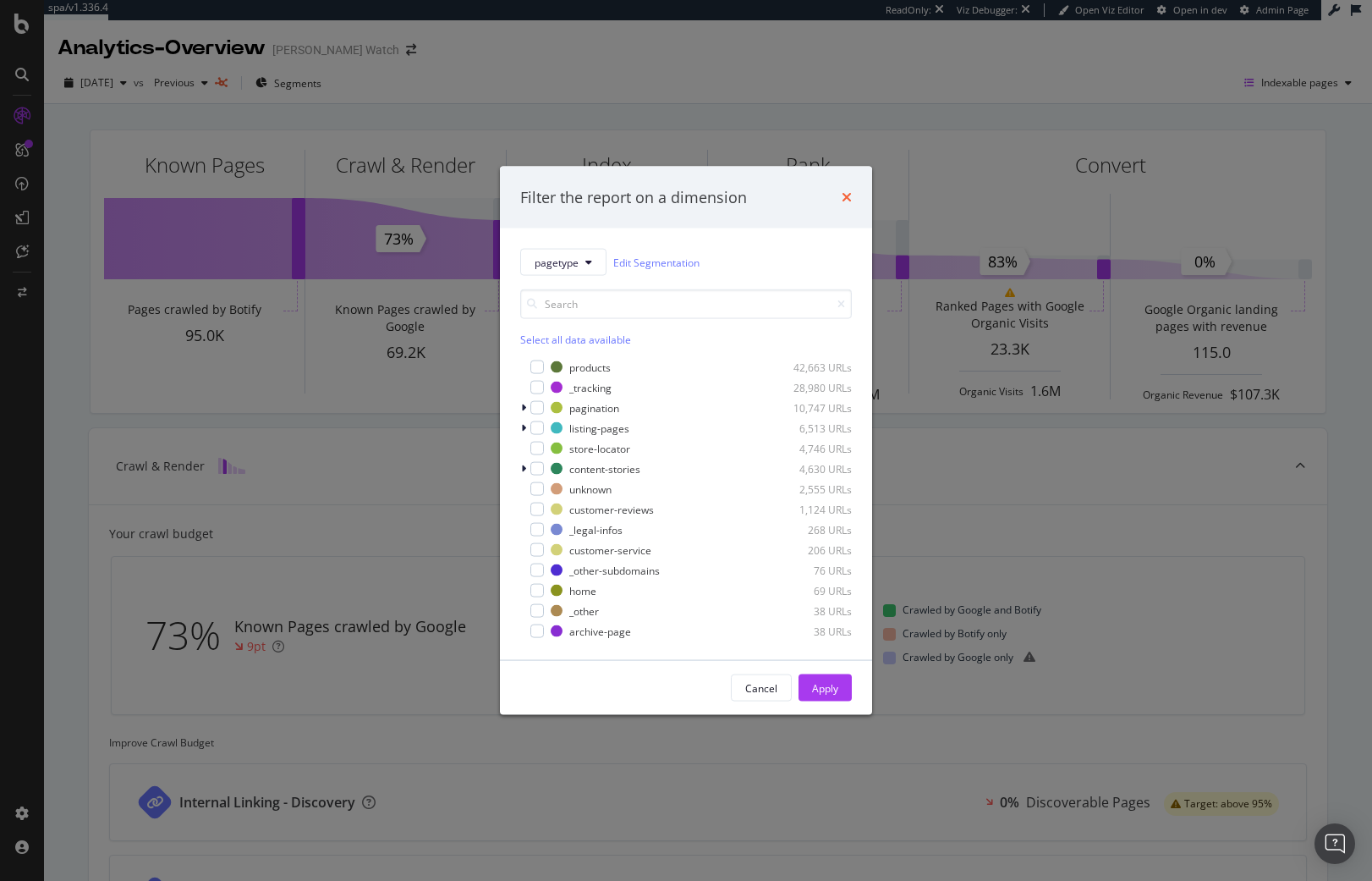
click at [850, 190] on icon "times" at bounding box center [847, 197] width 10 height 13
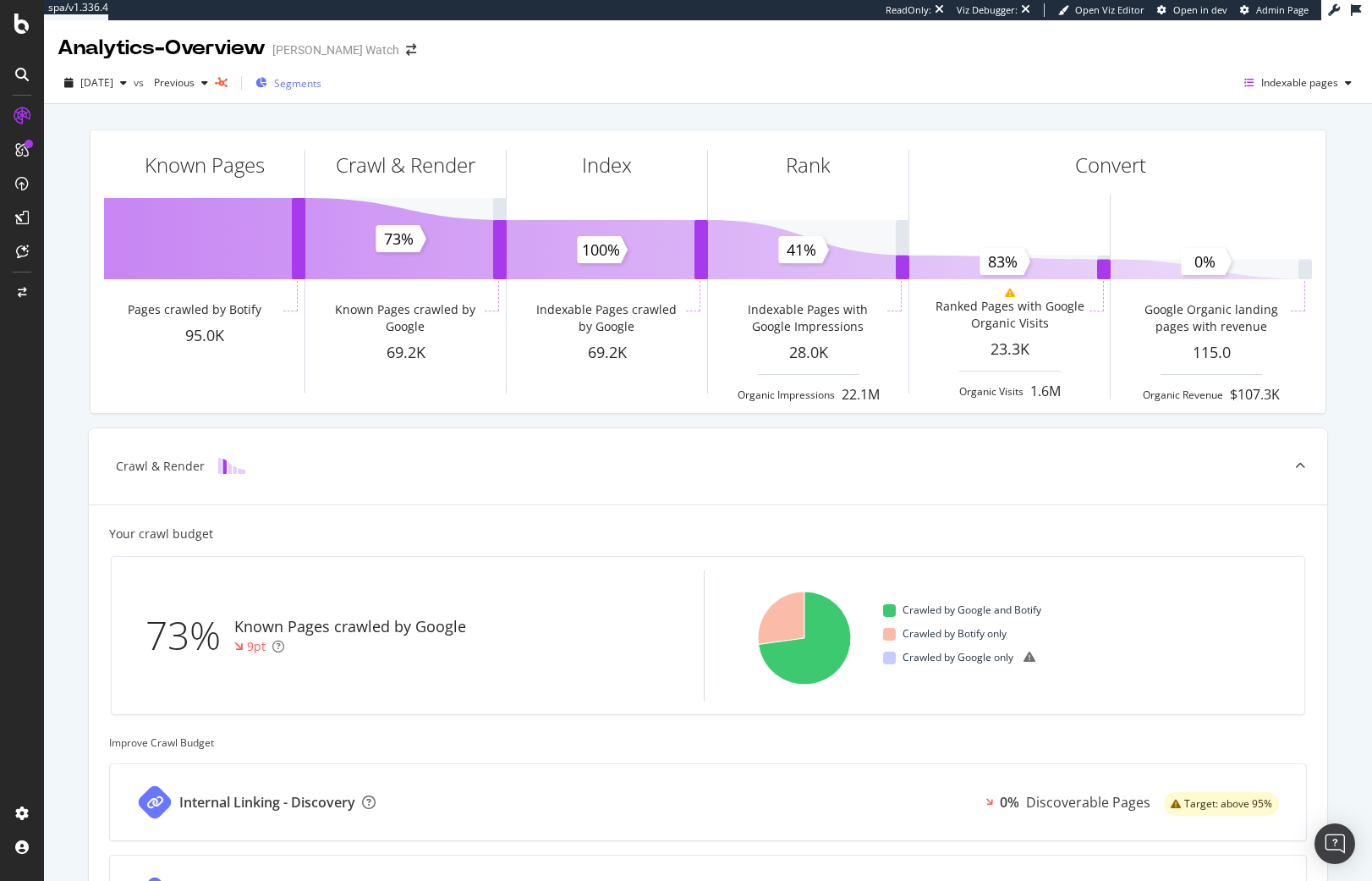
click at [321, 93] on div "Segments" at bounding box center [288, 82] width 66 height 26
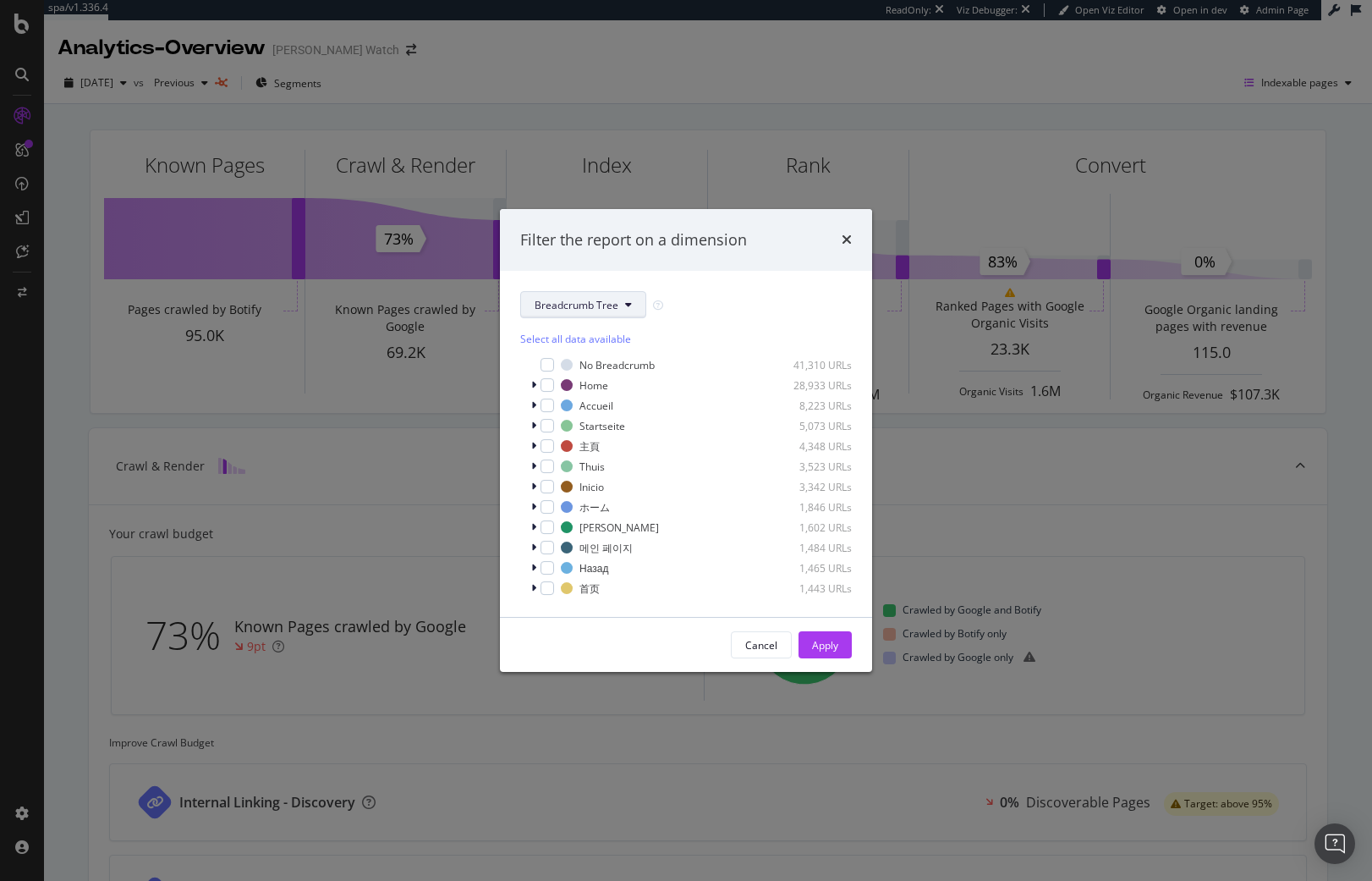
click at [597, 308] on span "Breadcrumb Tree" at bounding box center [576, 304] width 84 height 14
click at [594, 359] on span "pagetype" at bounding box center [589, 366] width 109 height 15
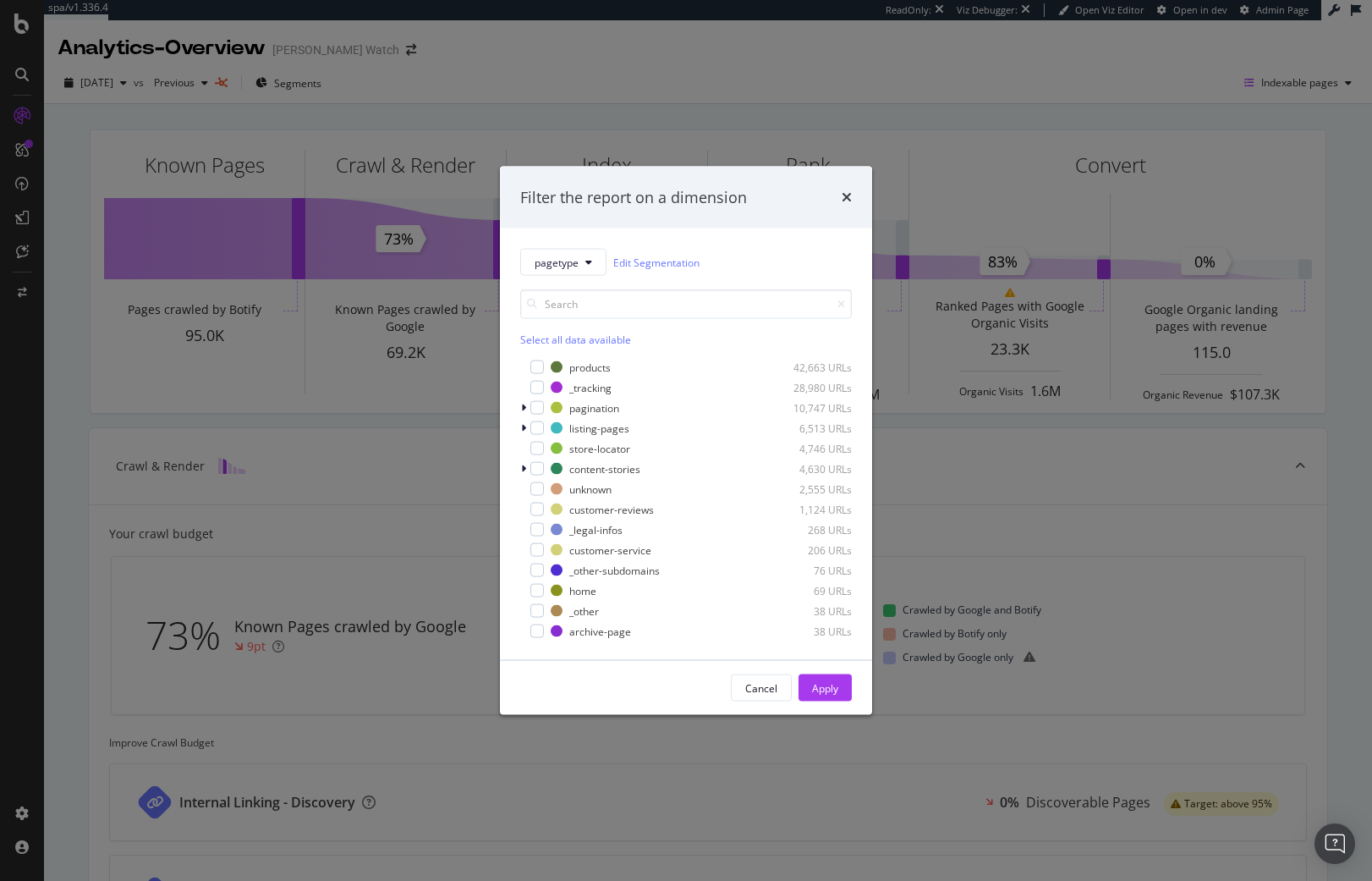
click at [545, 337] on div "Select all data available" at bounding box center [685, 339] width 332 height 14
click at [534, 591] on icon "modal" at bounding box center [538, 590] width 8 height 9
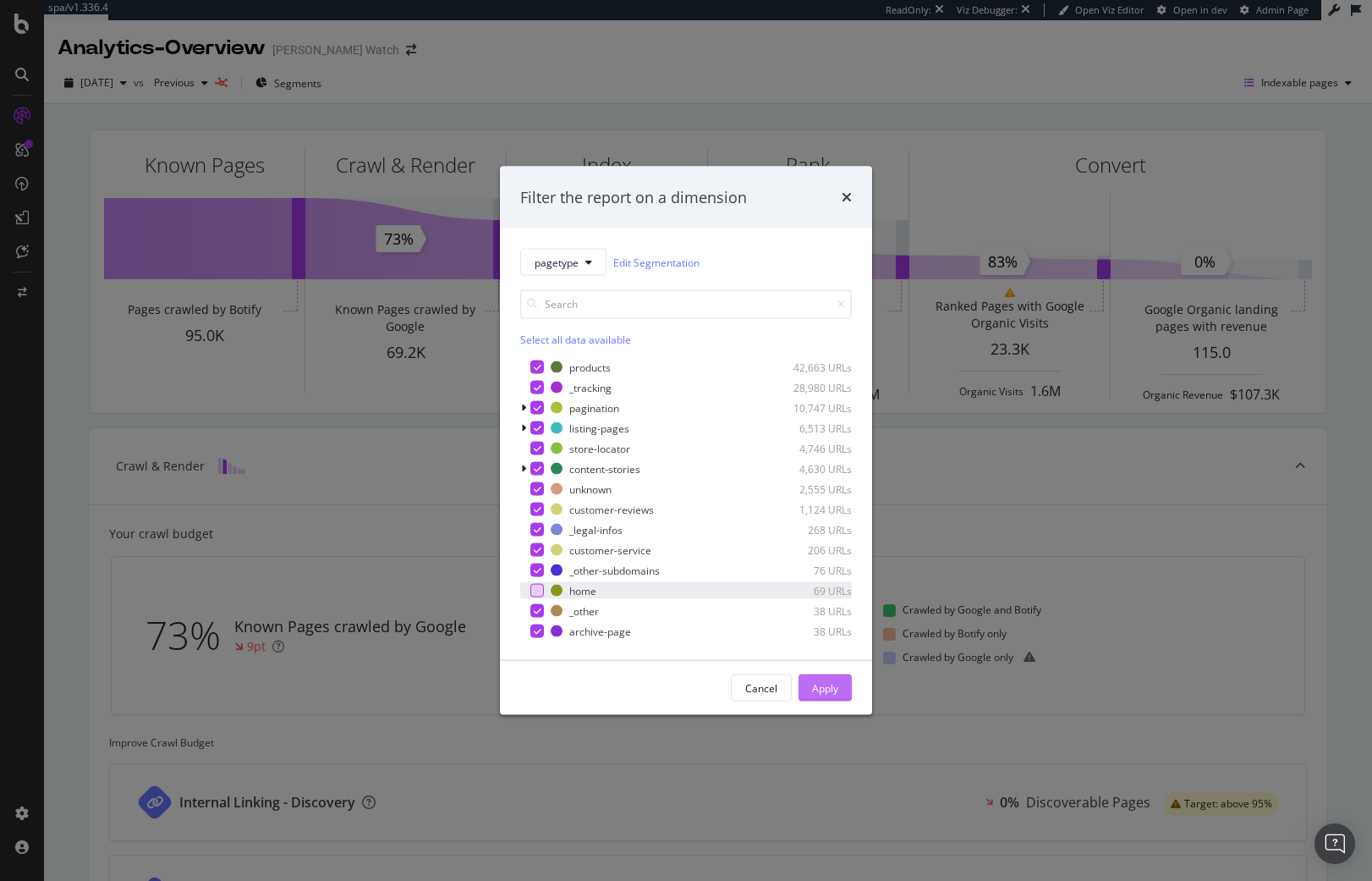
click at [821, 686] on div "Apply" at bounding box center [825, 687] width 26 height 14
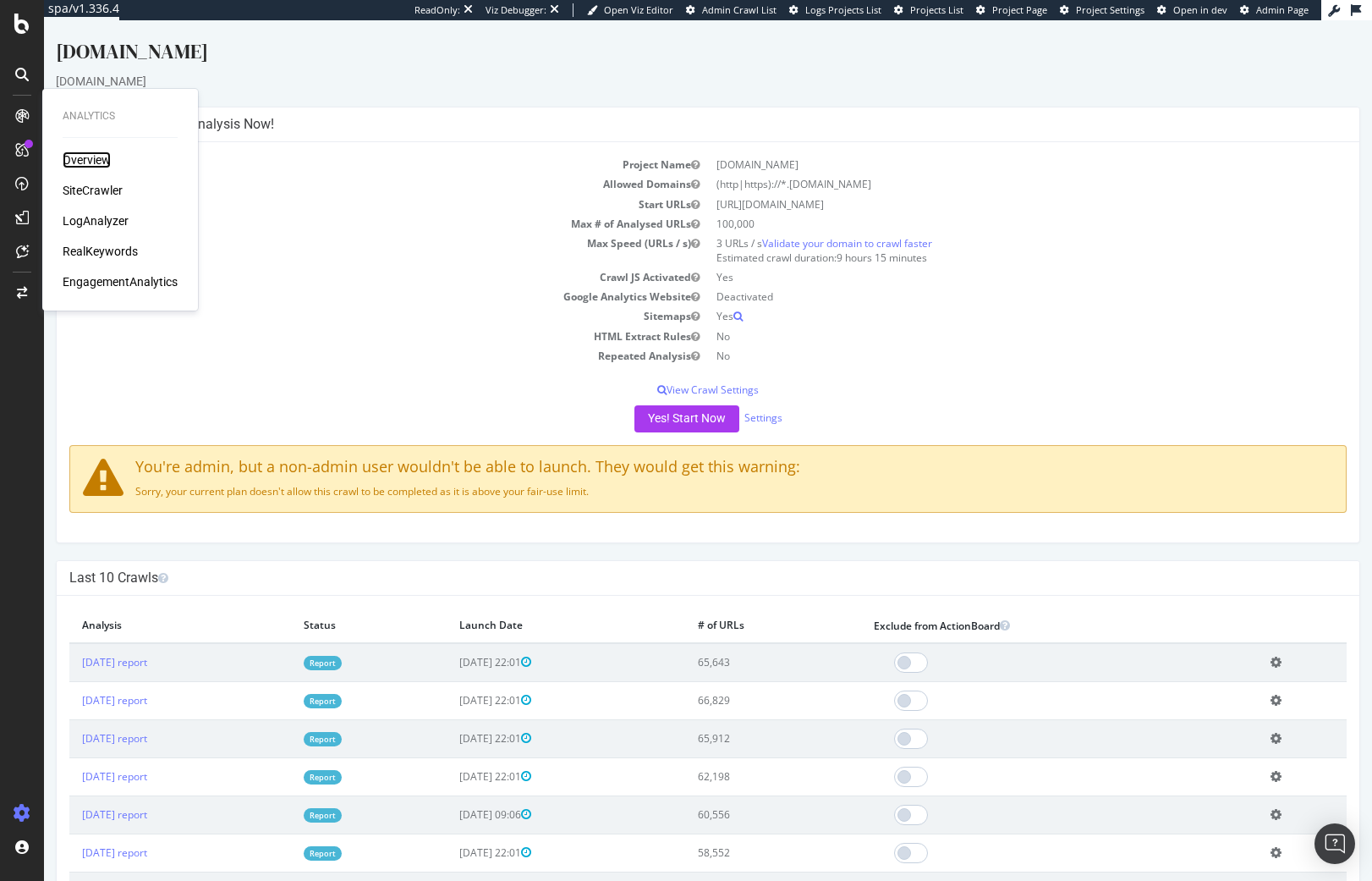
click at [86, 157] on div "Overview" at bounding box center [86, 160] width 48 height 17
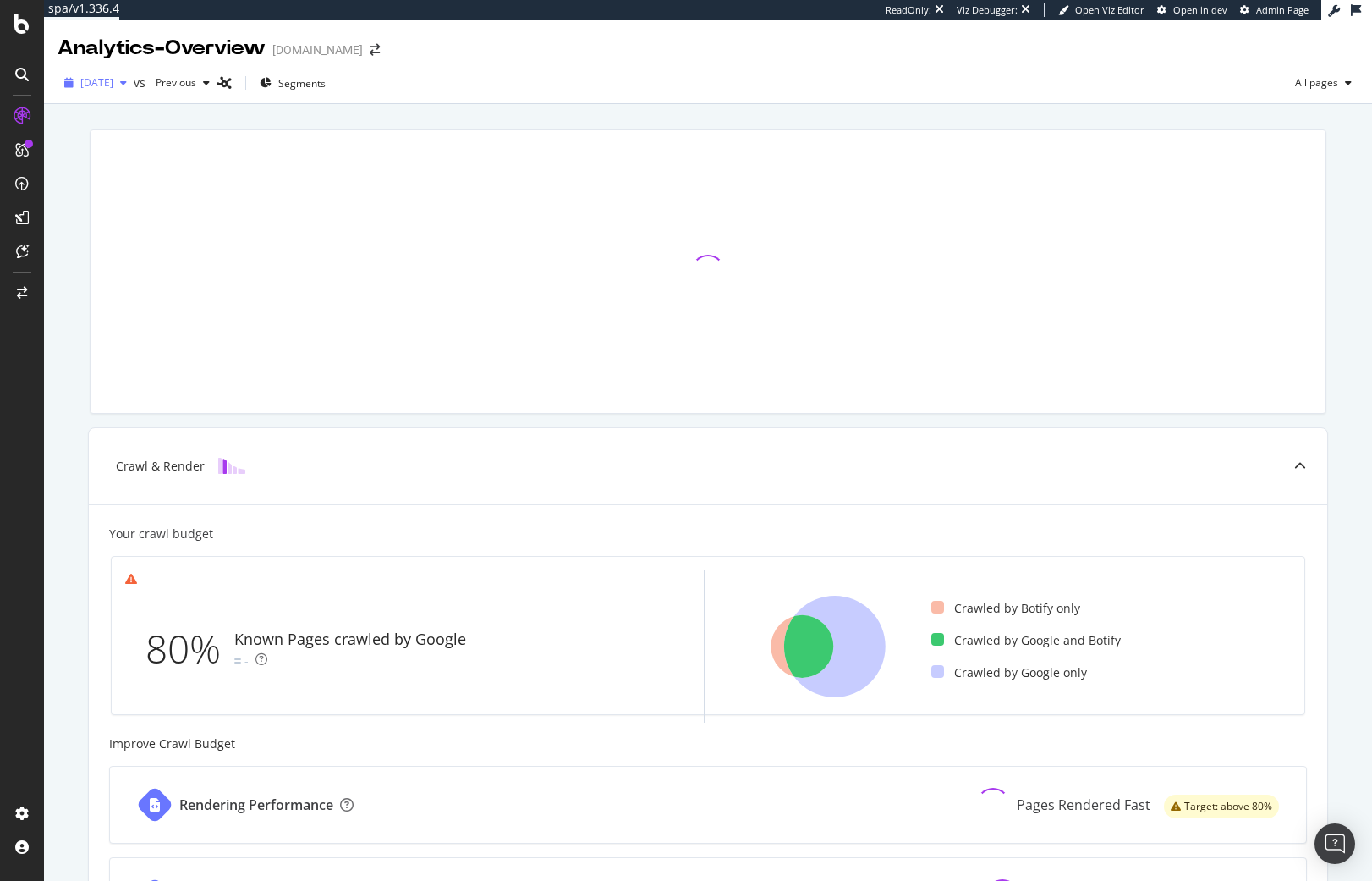
click at [113, 89] on span "[DATE]" at bounding box center [96, 82] width 33 height 14
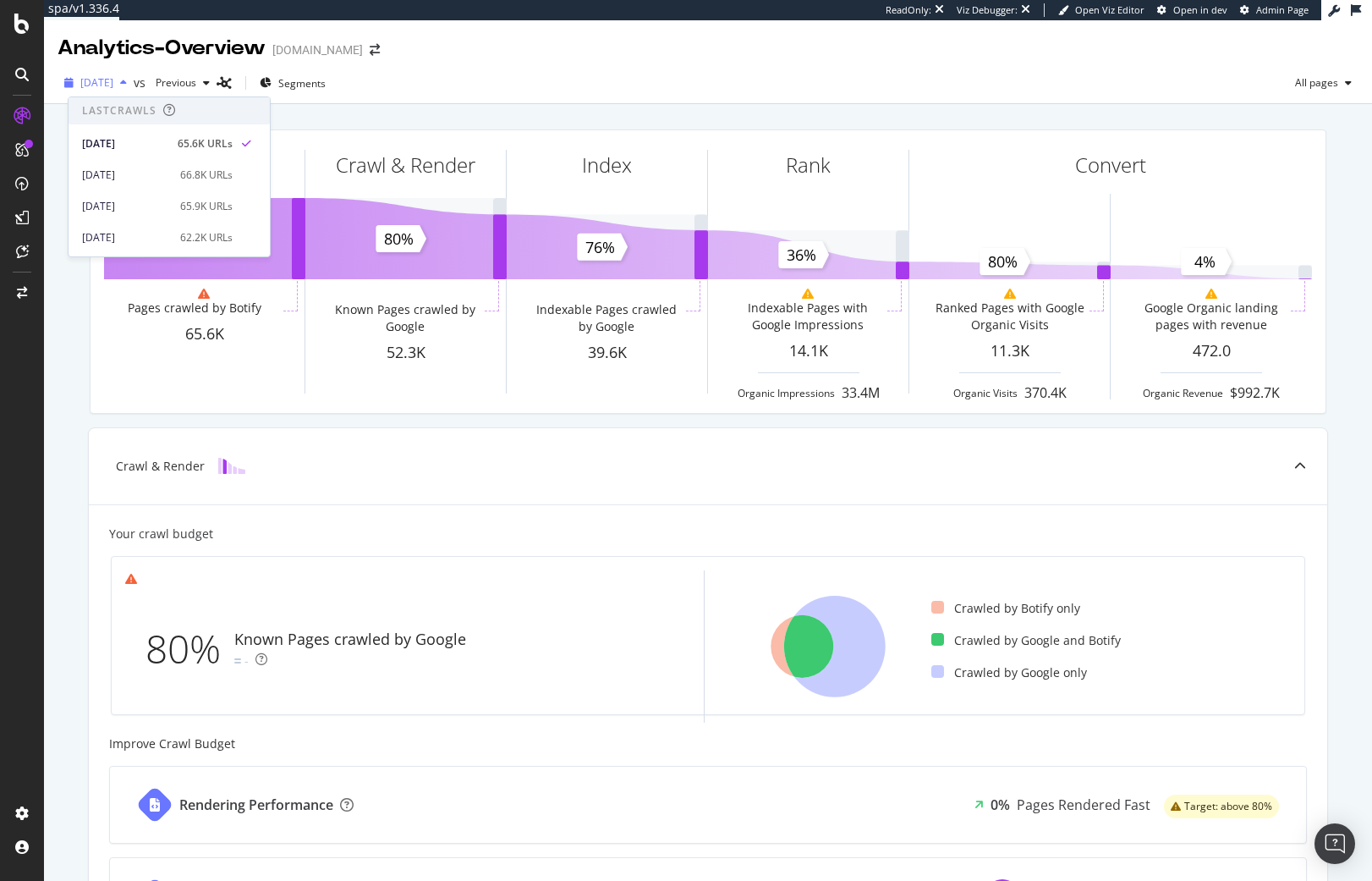
click at [113, 89] on span "[DATE]" at bounding box center [96, 82] width 33 height 14
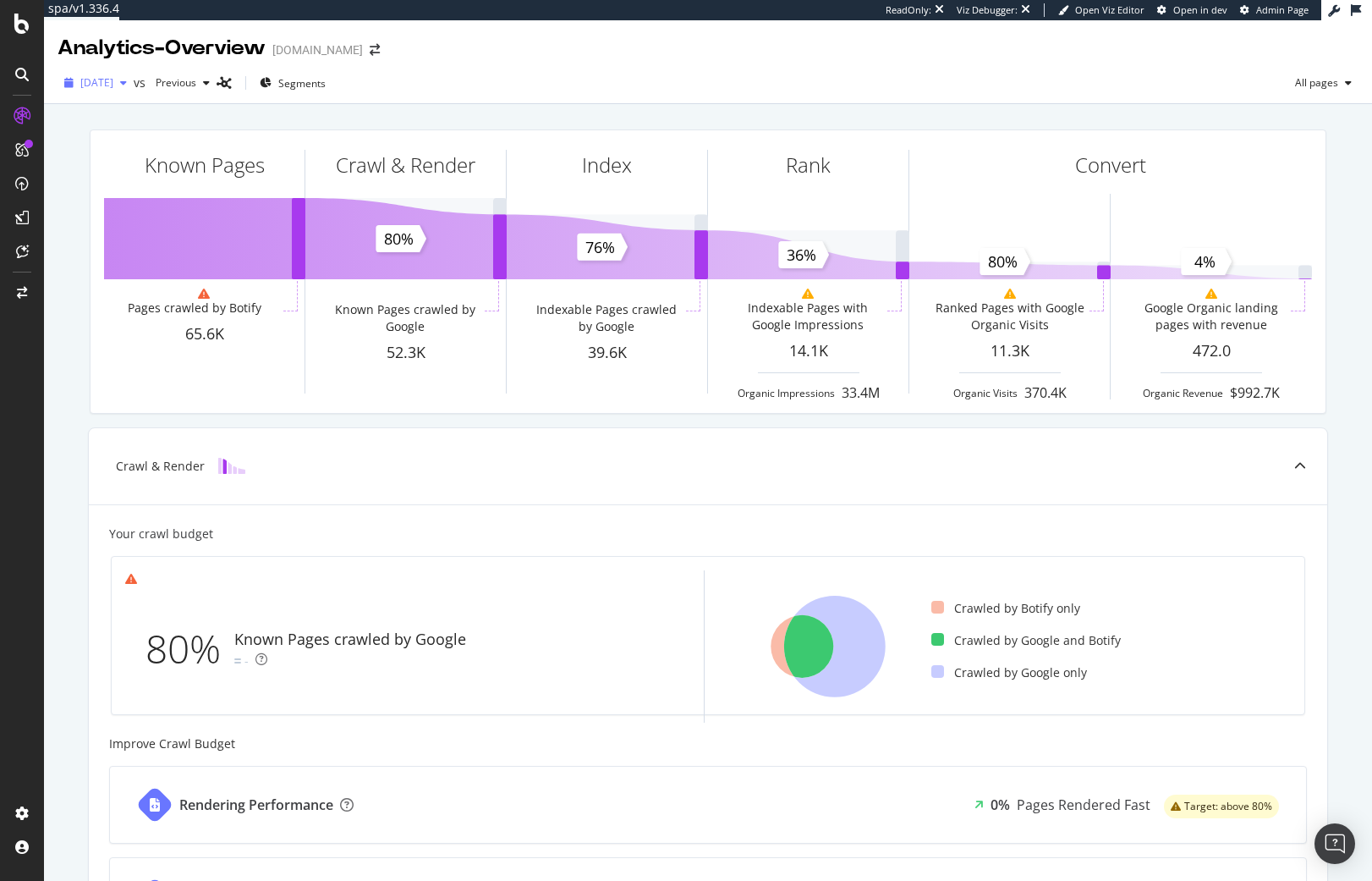
click at [113, 89] on span "[DATE]" at bounding box center [96, 82] width 33 height 14
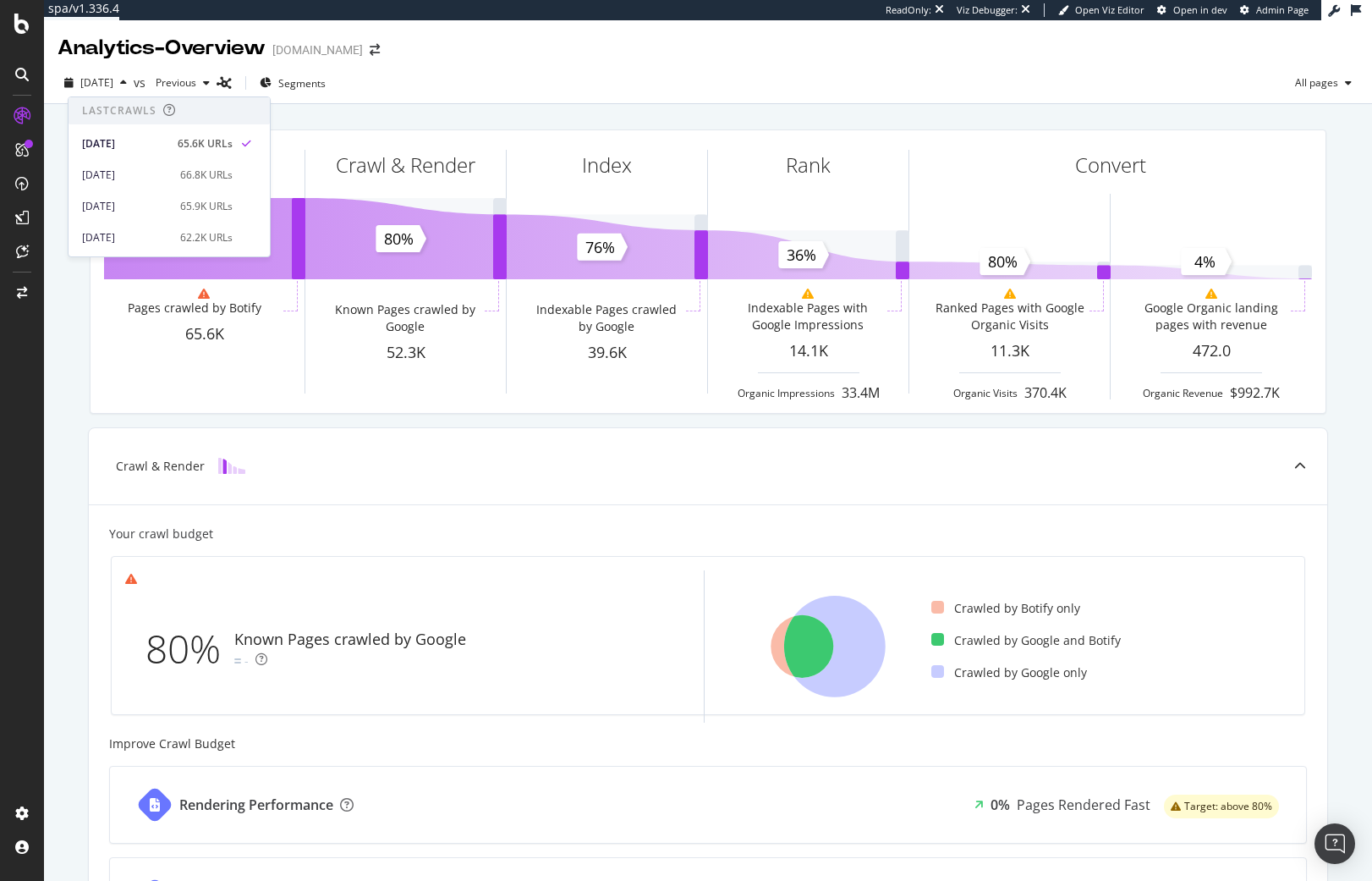
drag, startPoint x: 608, startPoint y: 125, endPoint x: 758, endPoint y: 72, distance: 159.1
click at [613, 124] on div "Known Pages Pages crawled by Botify 65.6K Crawl & Render Known Pages crawled by…" at bounding box center [708, 271] width 1257 height 311
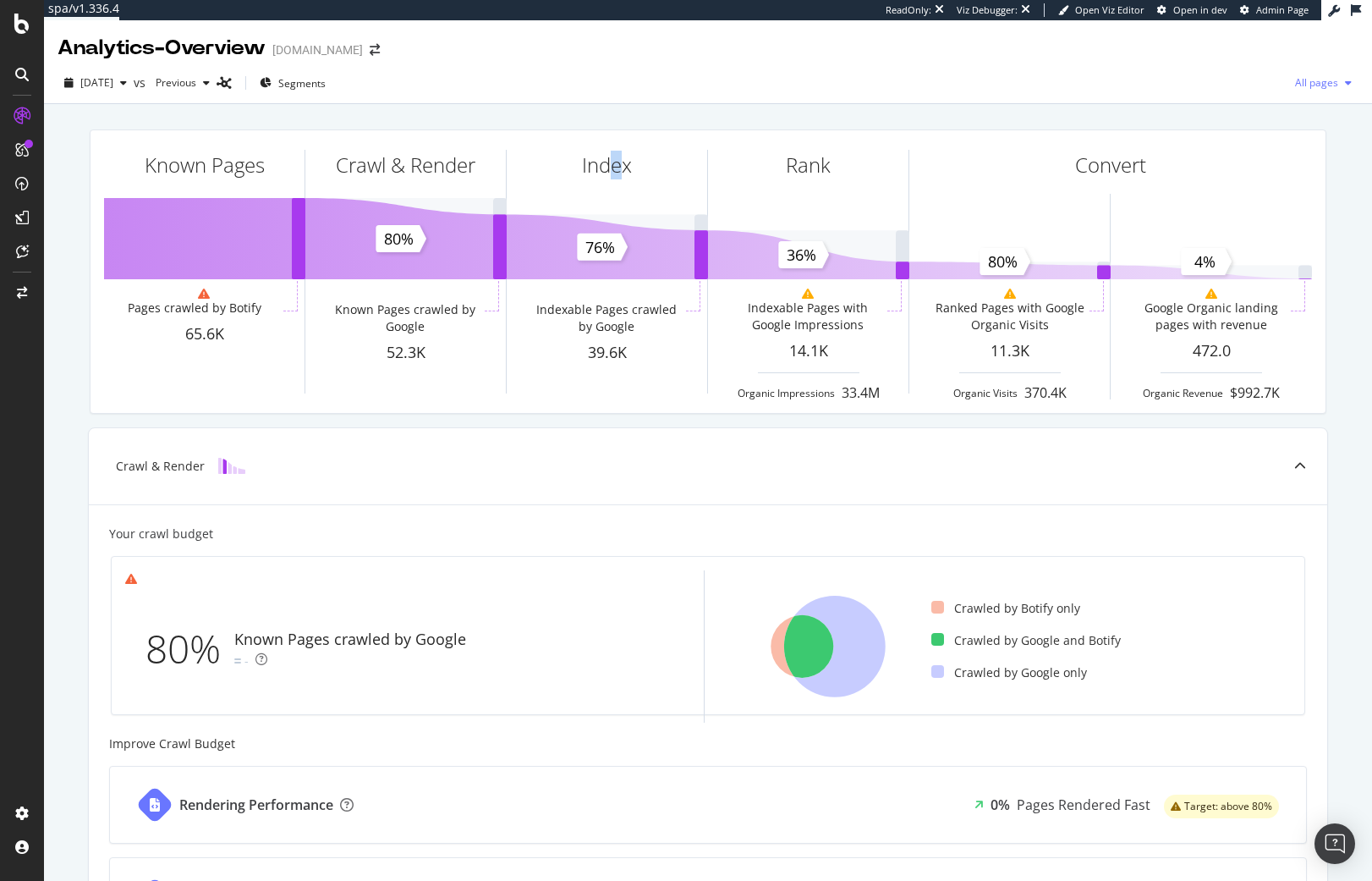
click at [1301, 72] on div "All pages" at bounding box center [1323, 82] width 70 height 26
click at [1236, 85] on span "Indexable pages" at bounding box center [1213, 84] width 100 height 15
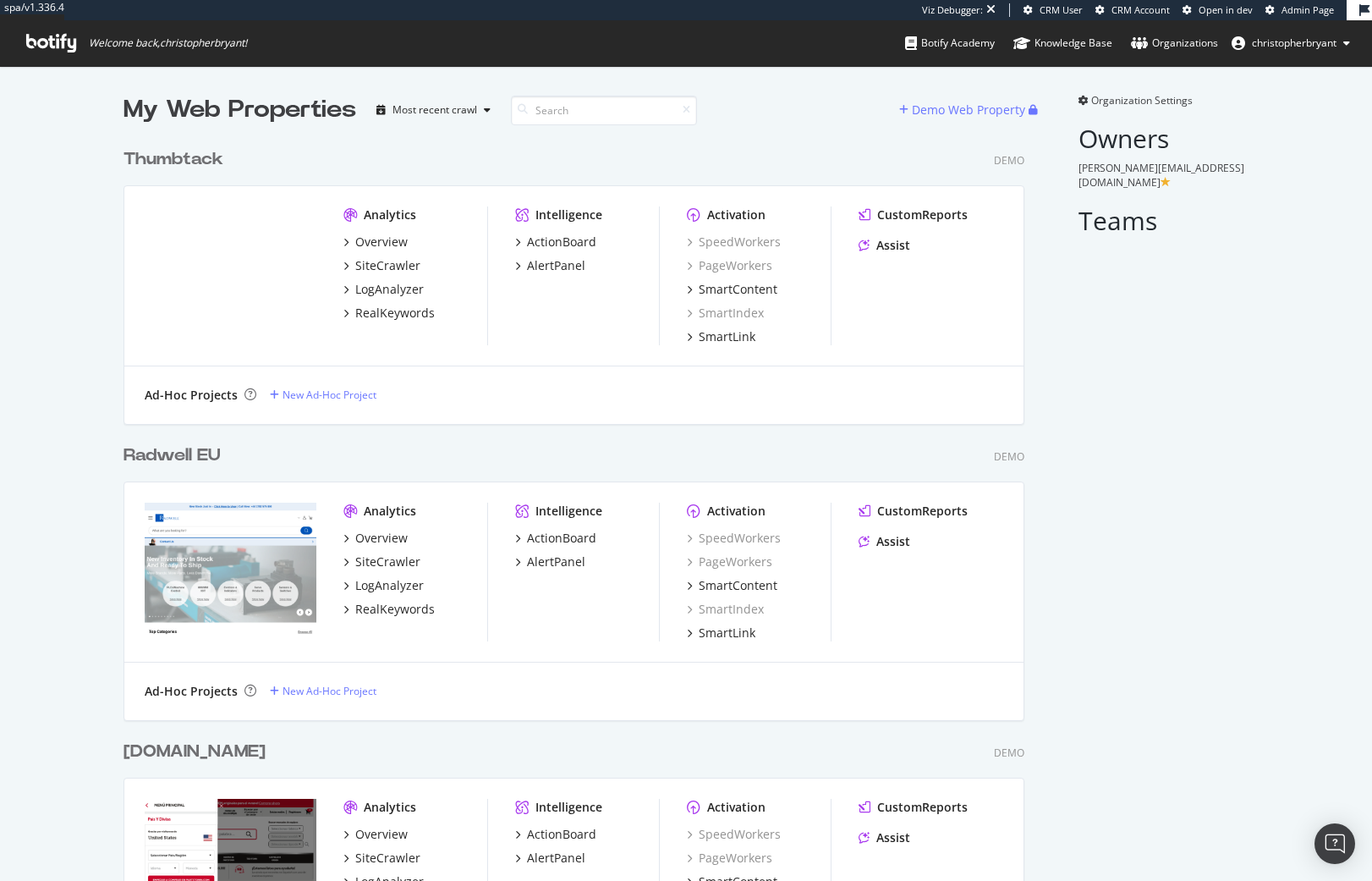
scroll to position [5334, 901]
click at [566, 104] on input at bounding box center [604, 110] width 186 height 29
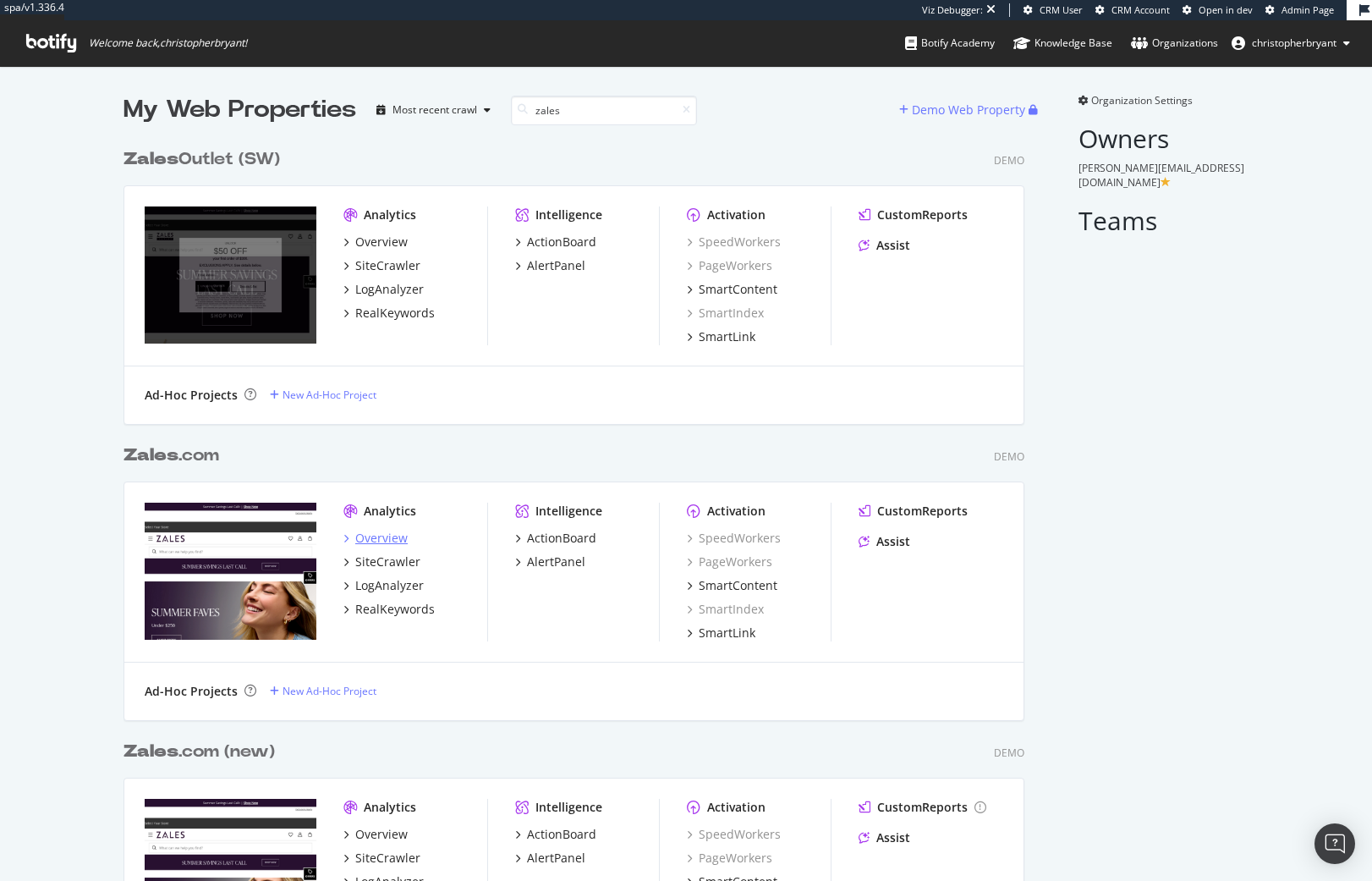
type input "zales"
click at [376, 538] on div "Overview" at bounding box center [381, 538] width 52 height 17
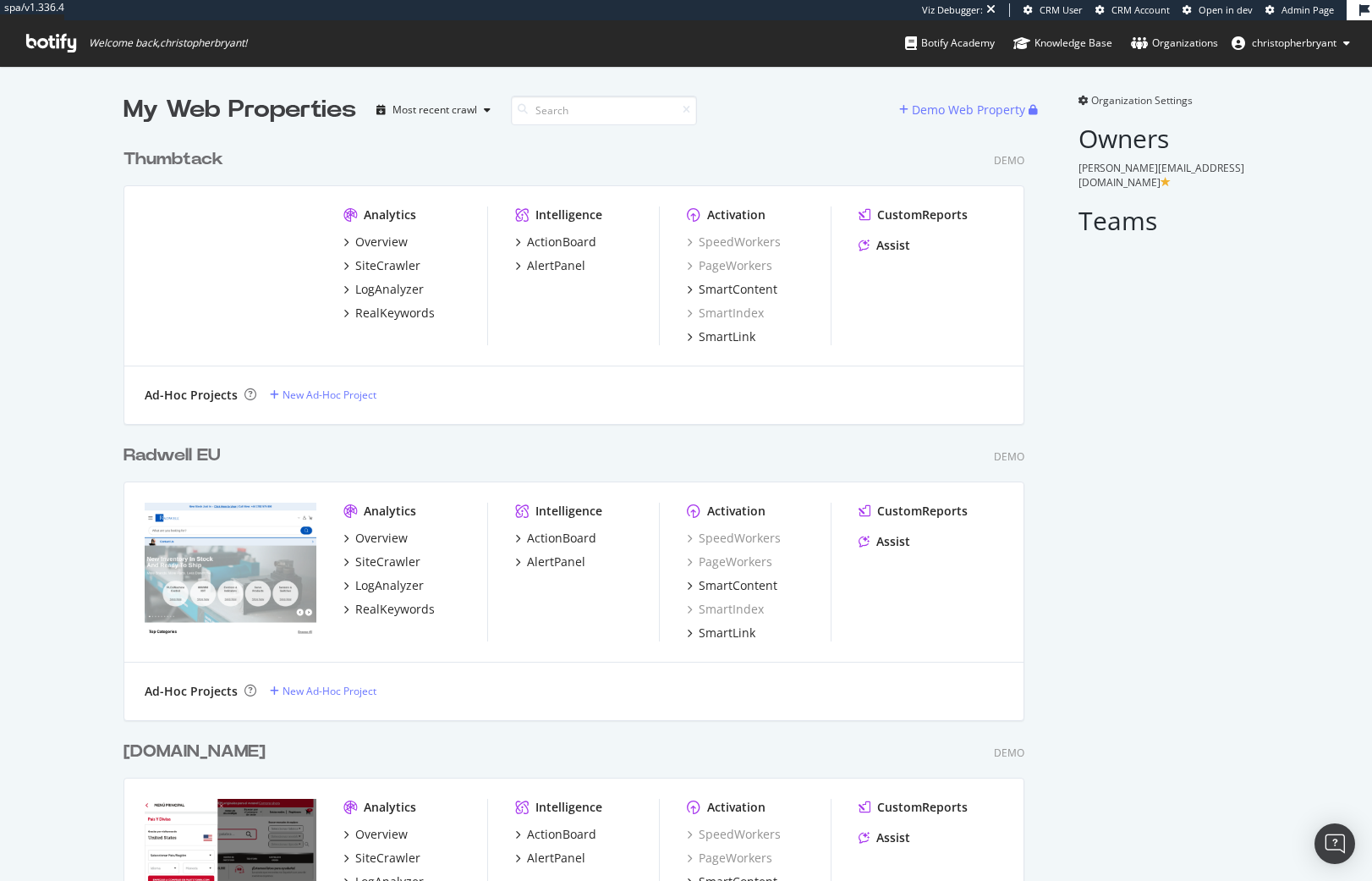
scroll to position [5334, 901]
click at [1302, 13] on span "Admin Page" at bounding box center [1307, 9] width 52 height 12
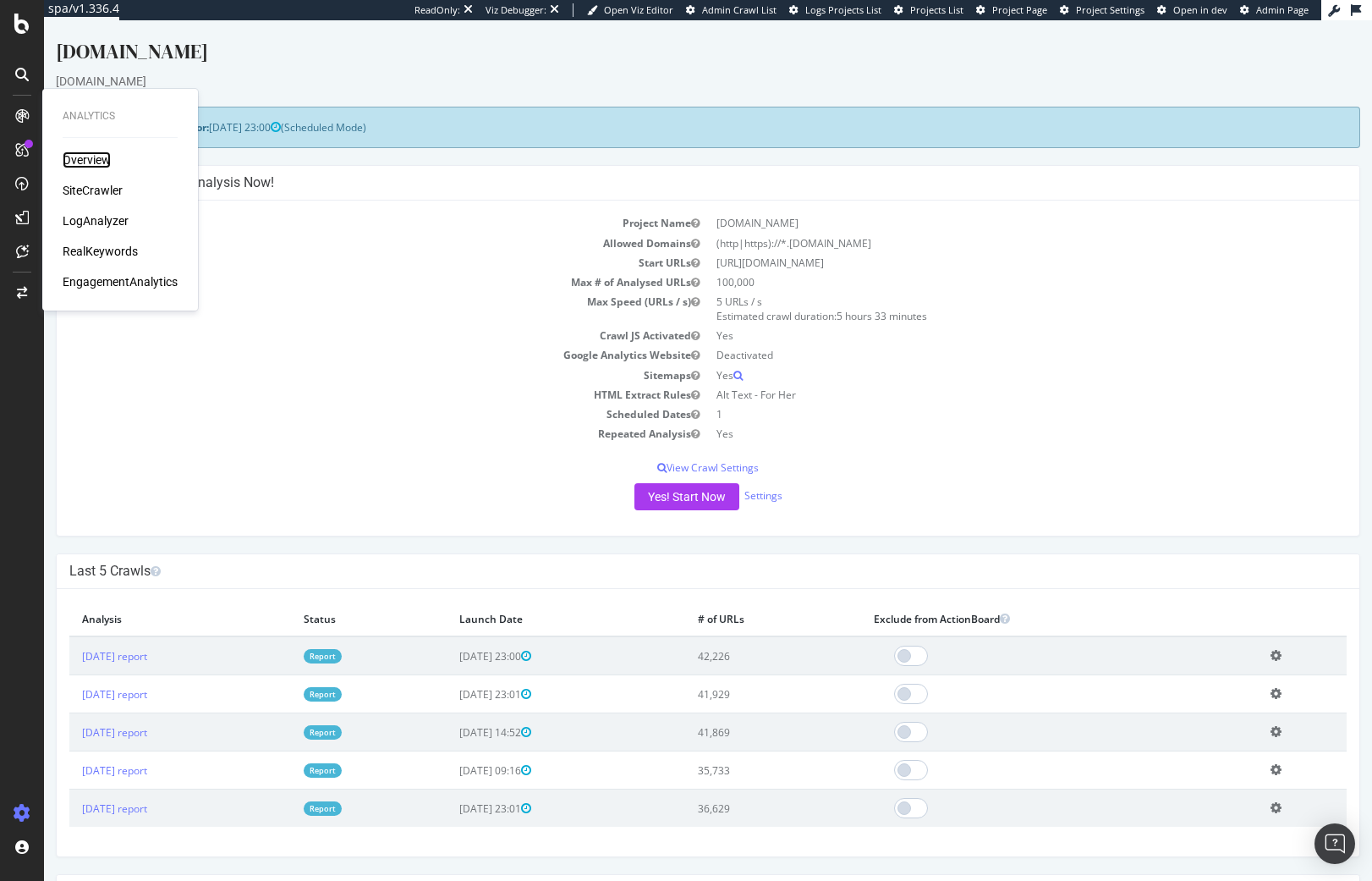
click at [99, 161] on div "Overview" at bounding box center [86, 160] width 48 height 17
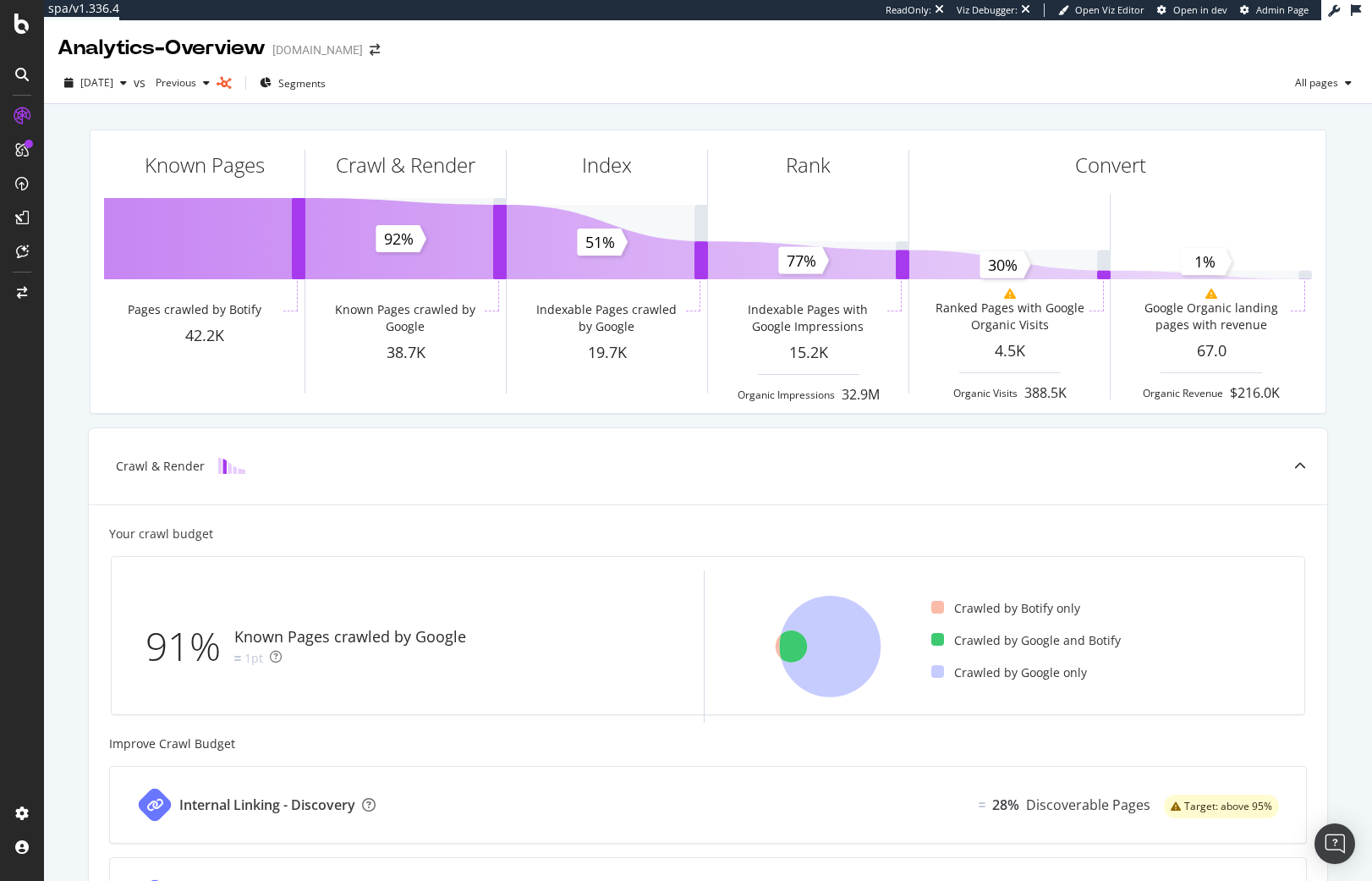
click at [1268, 84] on div "[DATE] vs Previous Segments All pages" at bounding box center [708, 86] width 1328 height 34
click at [1318, 77] on span "All pages" at bounding box center [1312, 82] width 50 height 14
click at [1236, 83] on span "Indexable pages" at bounding box center [1213, 84] width 100 height 15
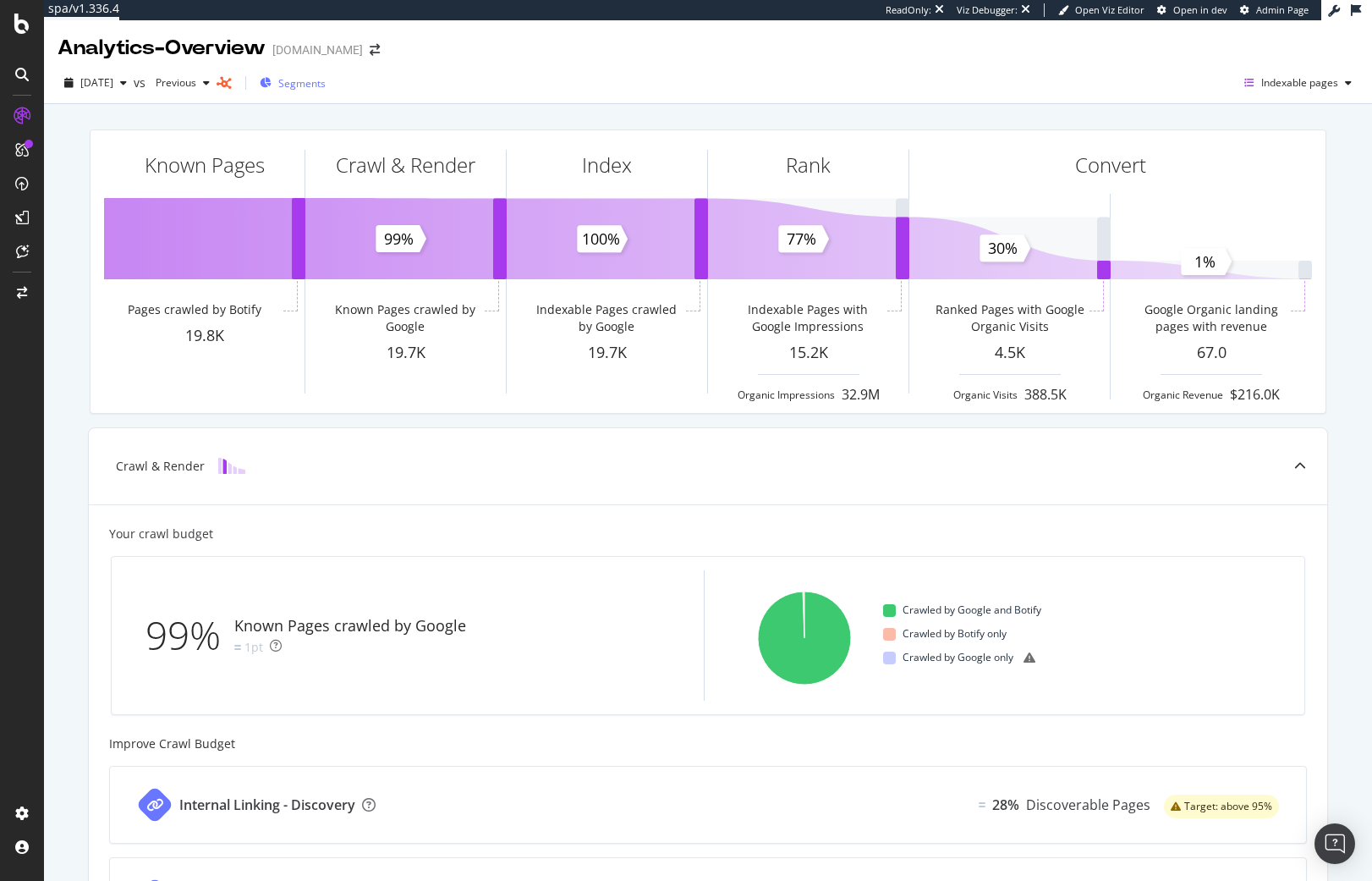
click at [326, 86] on span "Segments" at bounding box center [301, 83] width 47 height 14
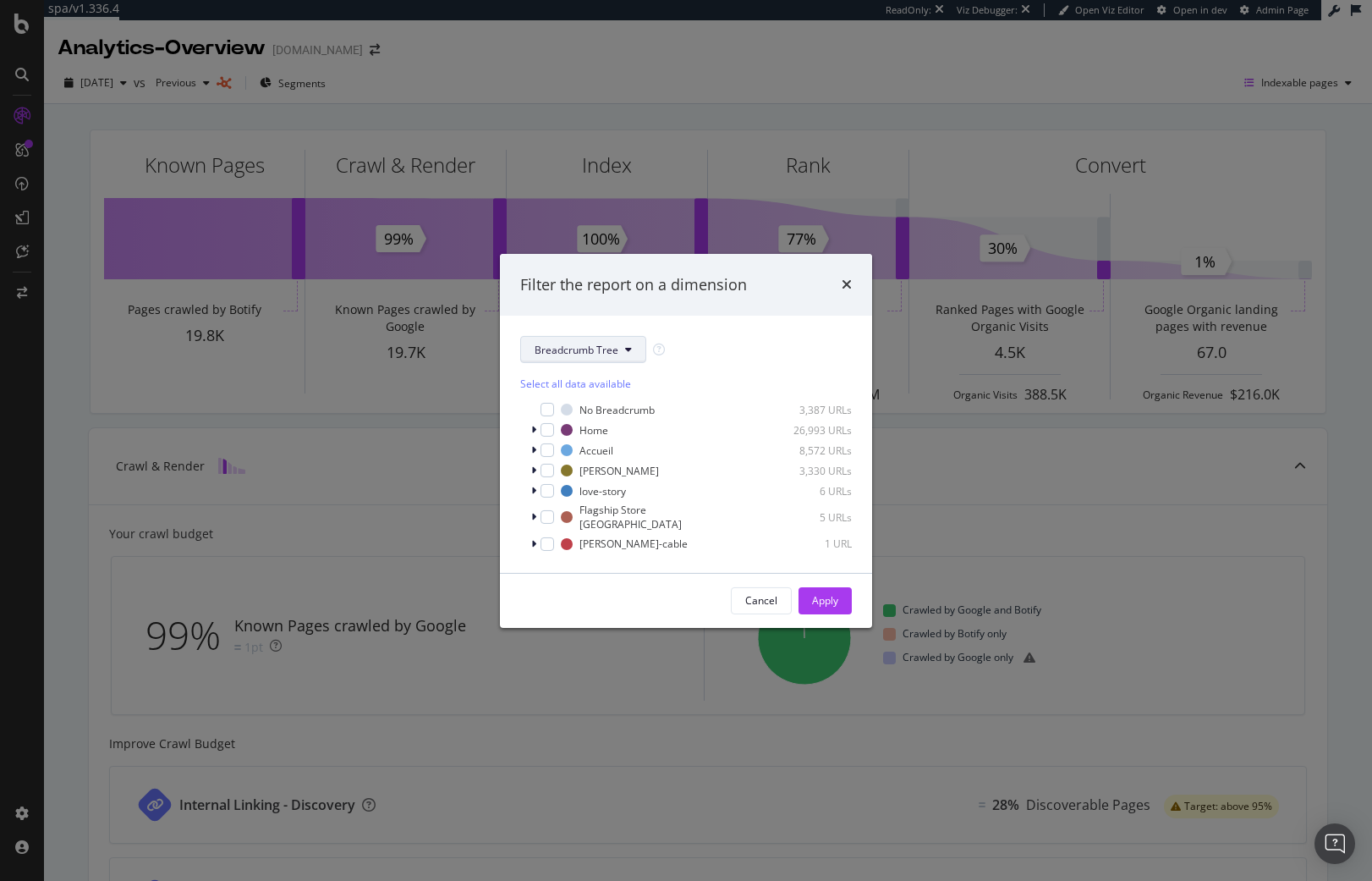
click at [560, 363] on button "Breadcrumb Tree" at bounding box center [582, 349] width 126 height 27
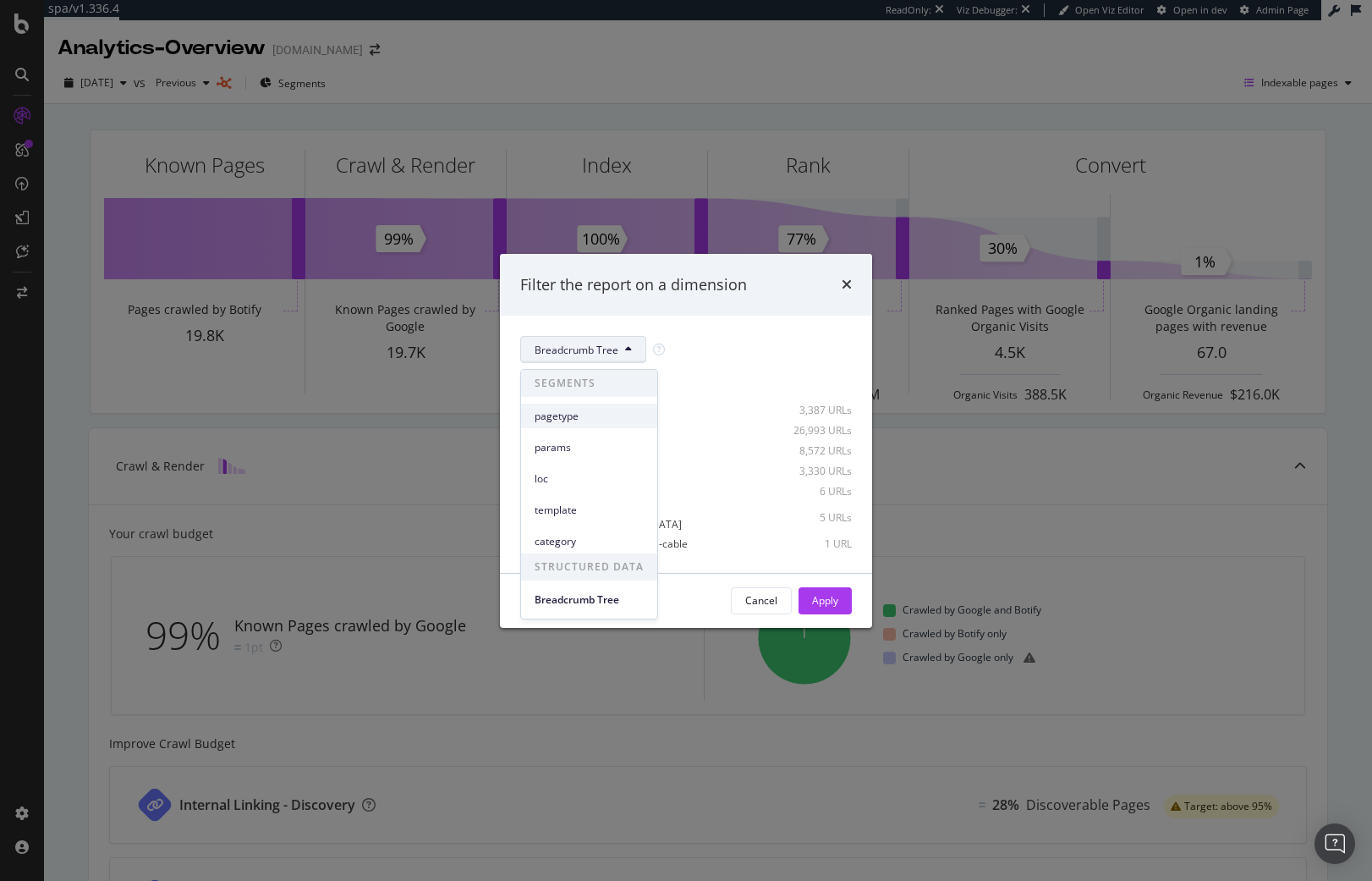
click at [570, 420] on span "pagetype" at bounding box center [589, 416] width 109 height 15
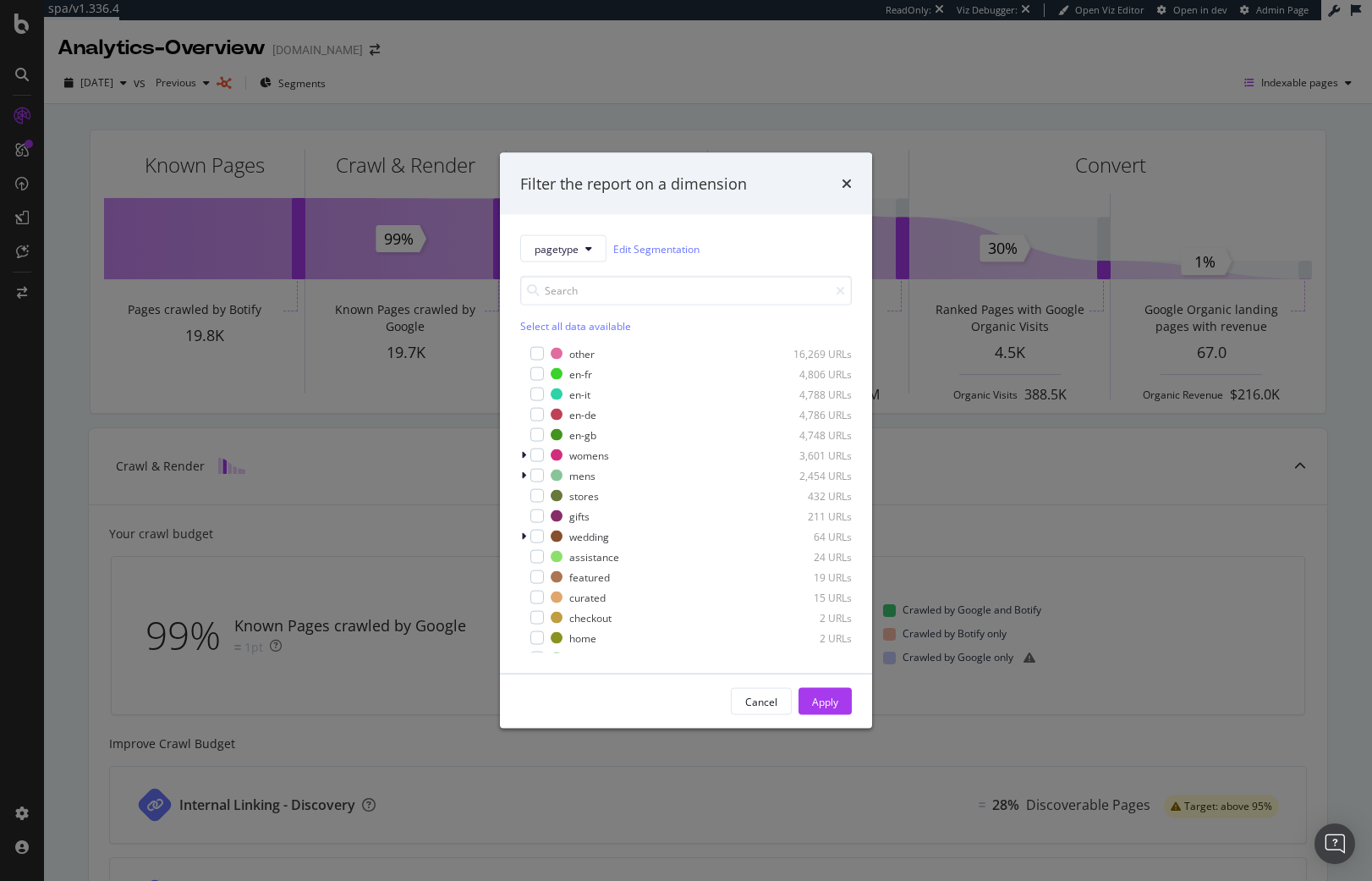
click at [551, 321] on div "Select all data available" at bounding box center [685, 325] width 332 height 14
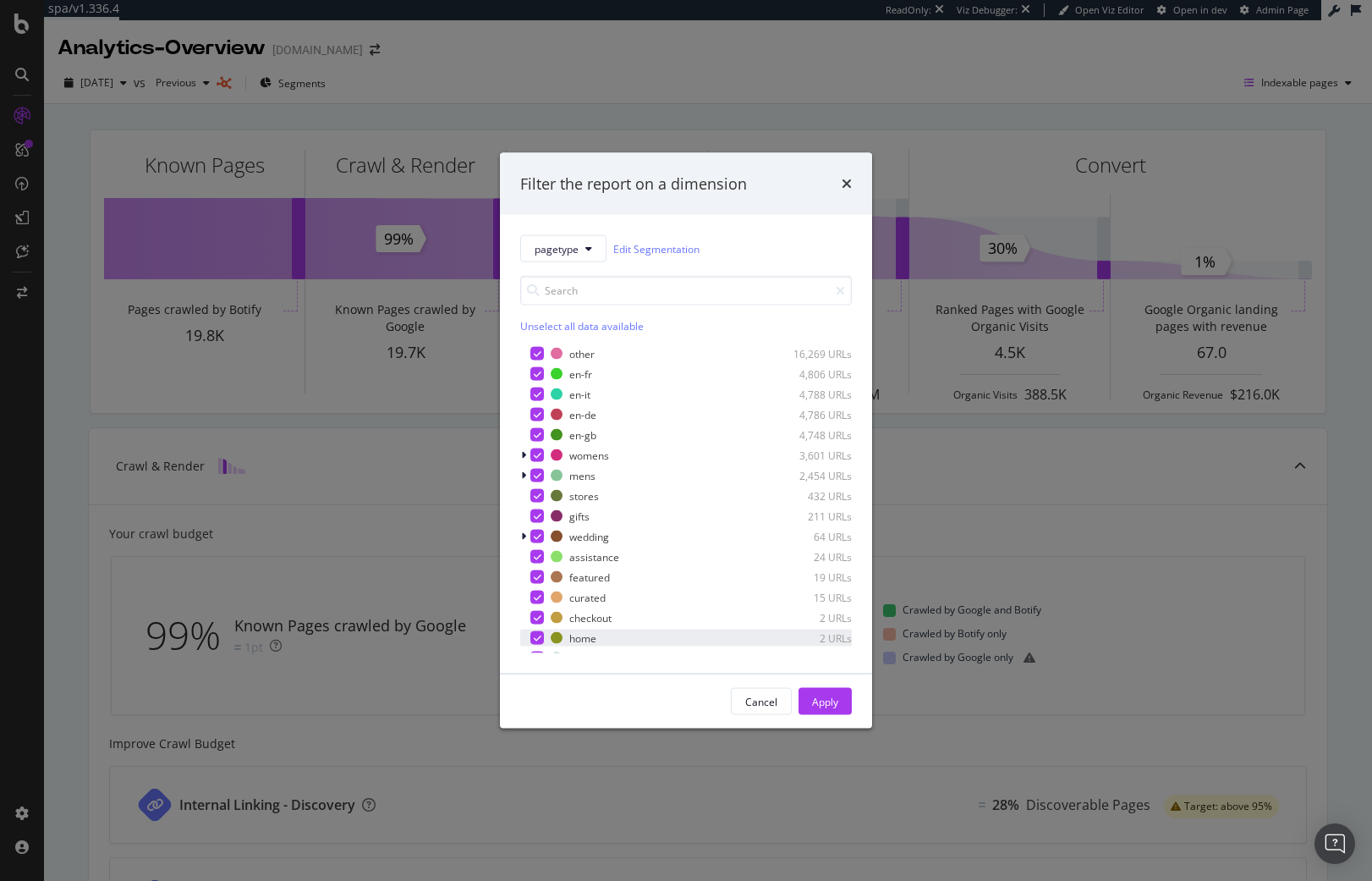
click at [534, 636] on icon "modal" at bounding box center [538, 637] width 8 height 9
click at [833, 704] on div "Apply" at bounding box center [825, 700] width 26 height 14
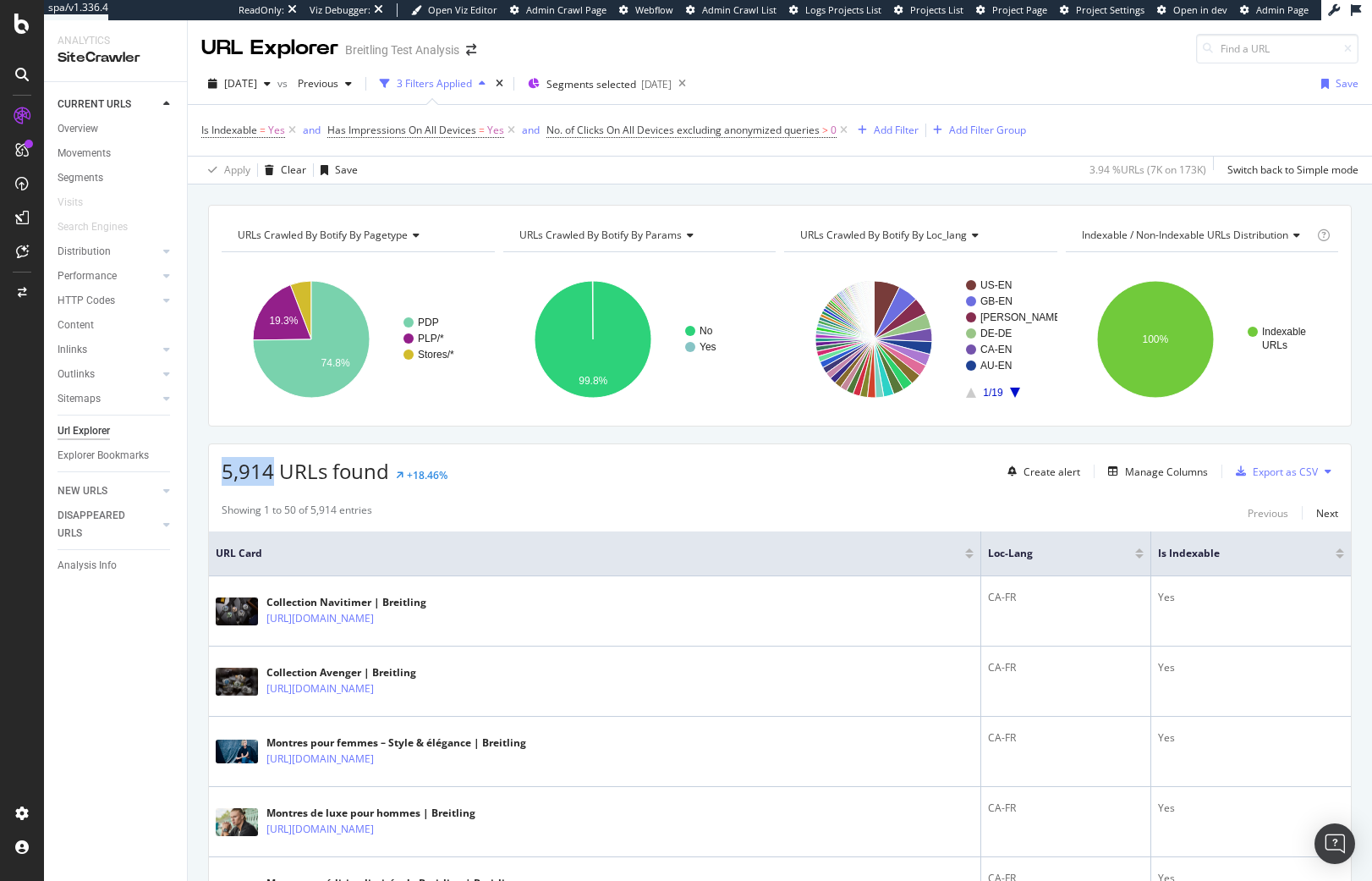
drag, startPoint x: 269, startPoint y: 471, endPoint x: 222, endPoint y: 465, distance: 47.4
click at [222, 465] on span "5,914 URLs found" at bounding box center [305, 471] width 167 height 28
copy span "5,914"
click at [507, 130] on icon at bounding box center [510, 130] width 14 height 17
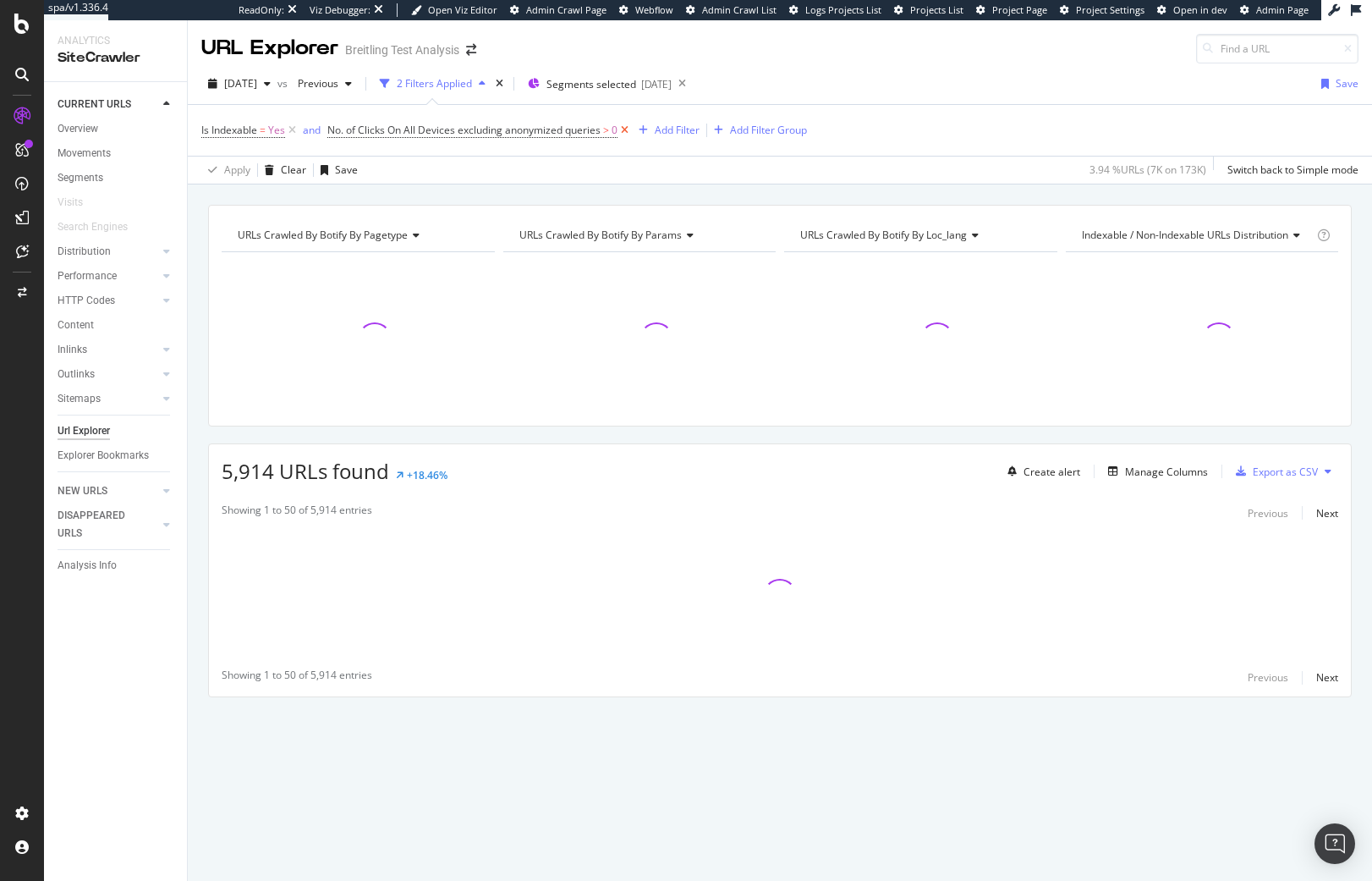
click at [631, 130] on icon at bounding box center [624, 130] width 14 height 17
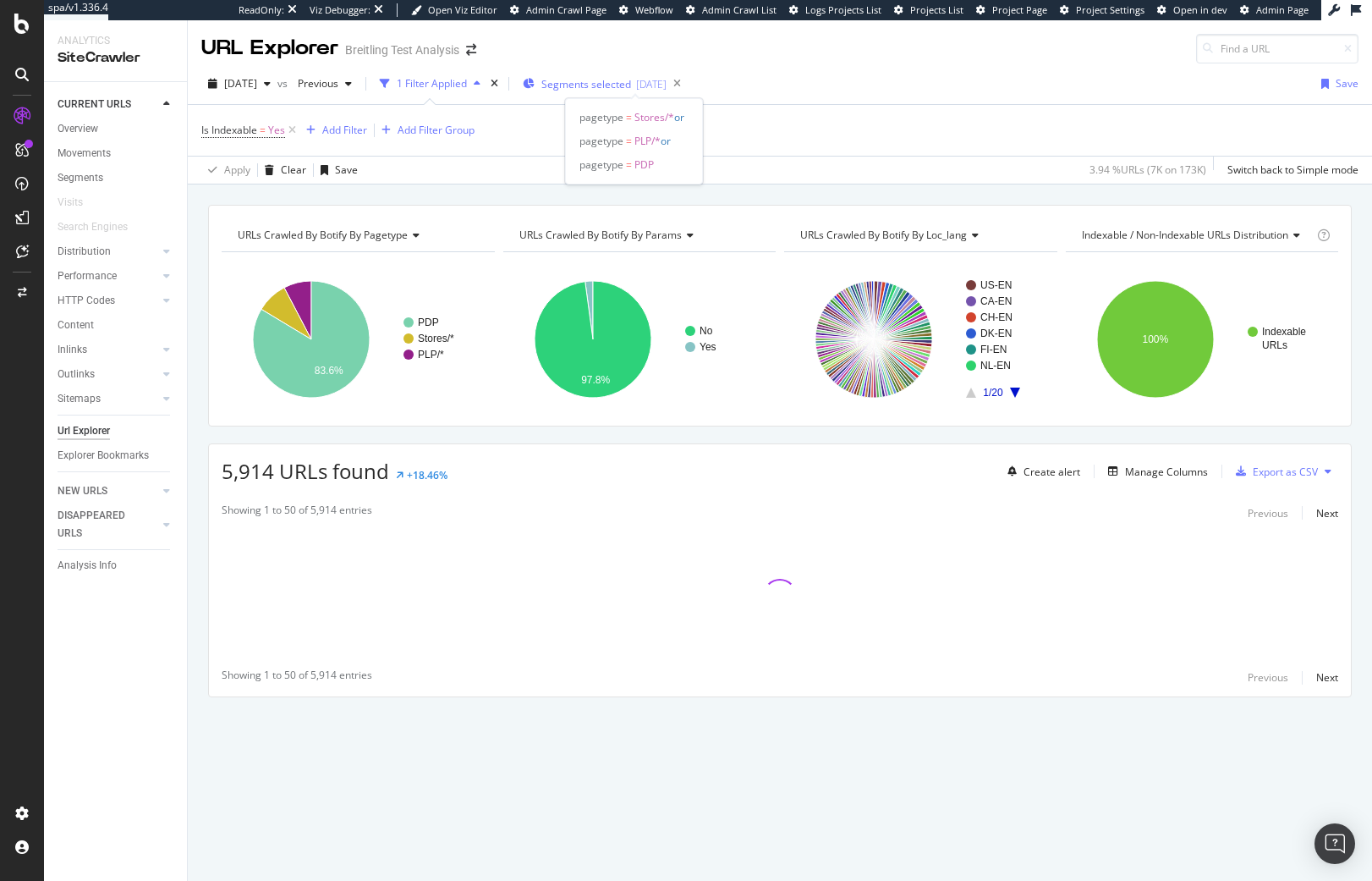
click at [666, 90] on div "[DATE]" at bounding box center [651, 83] width 30 height 14
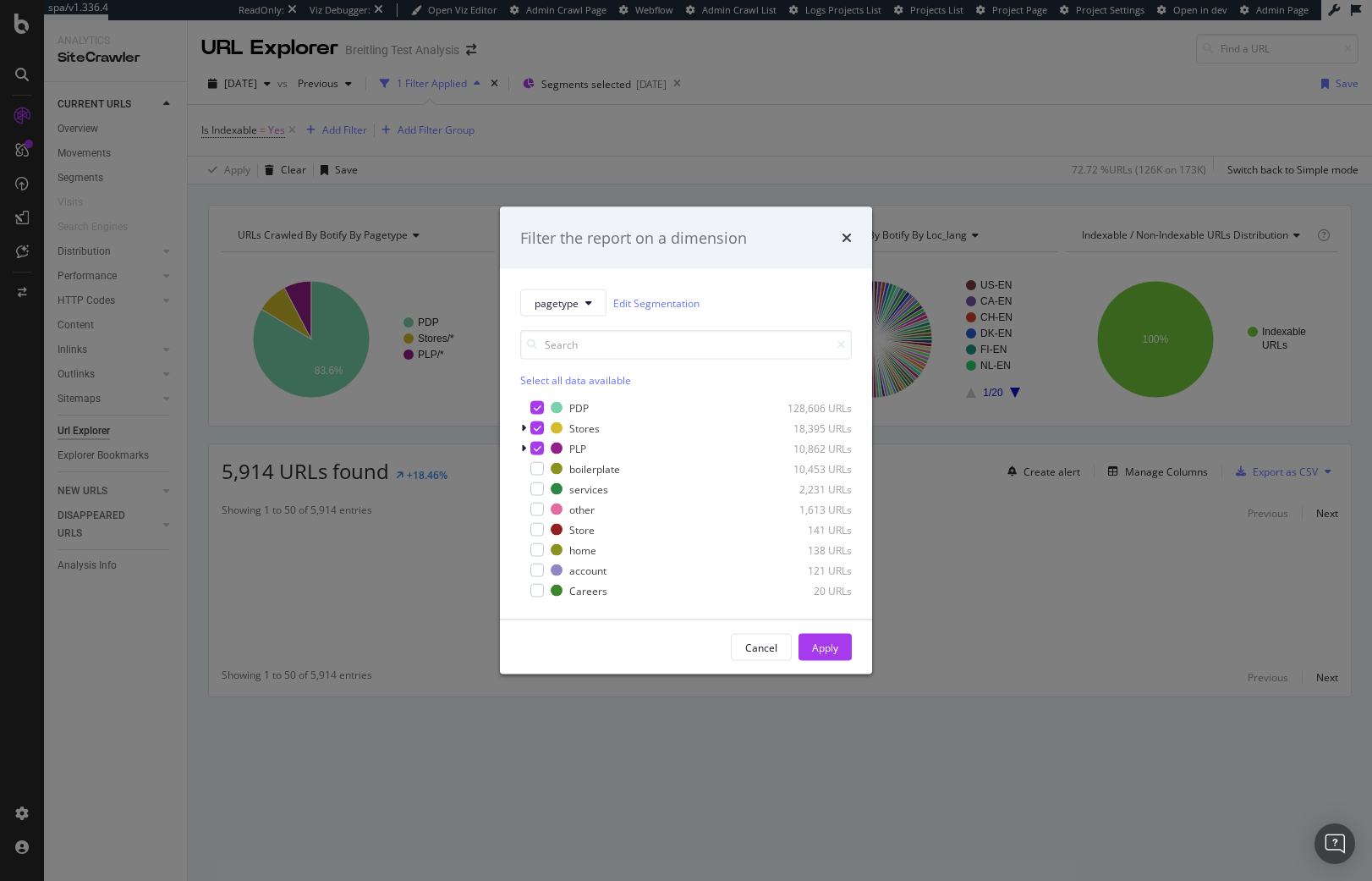
click at [720, 188] on div "Filter the report on a dimension pagetype Edit Segmentation Select all data ava…" at bounding box center [686, 440] width 1372 height 881
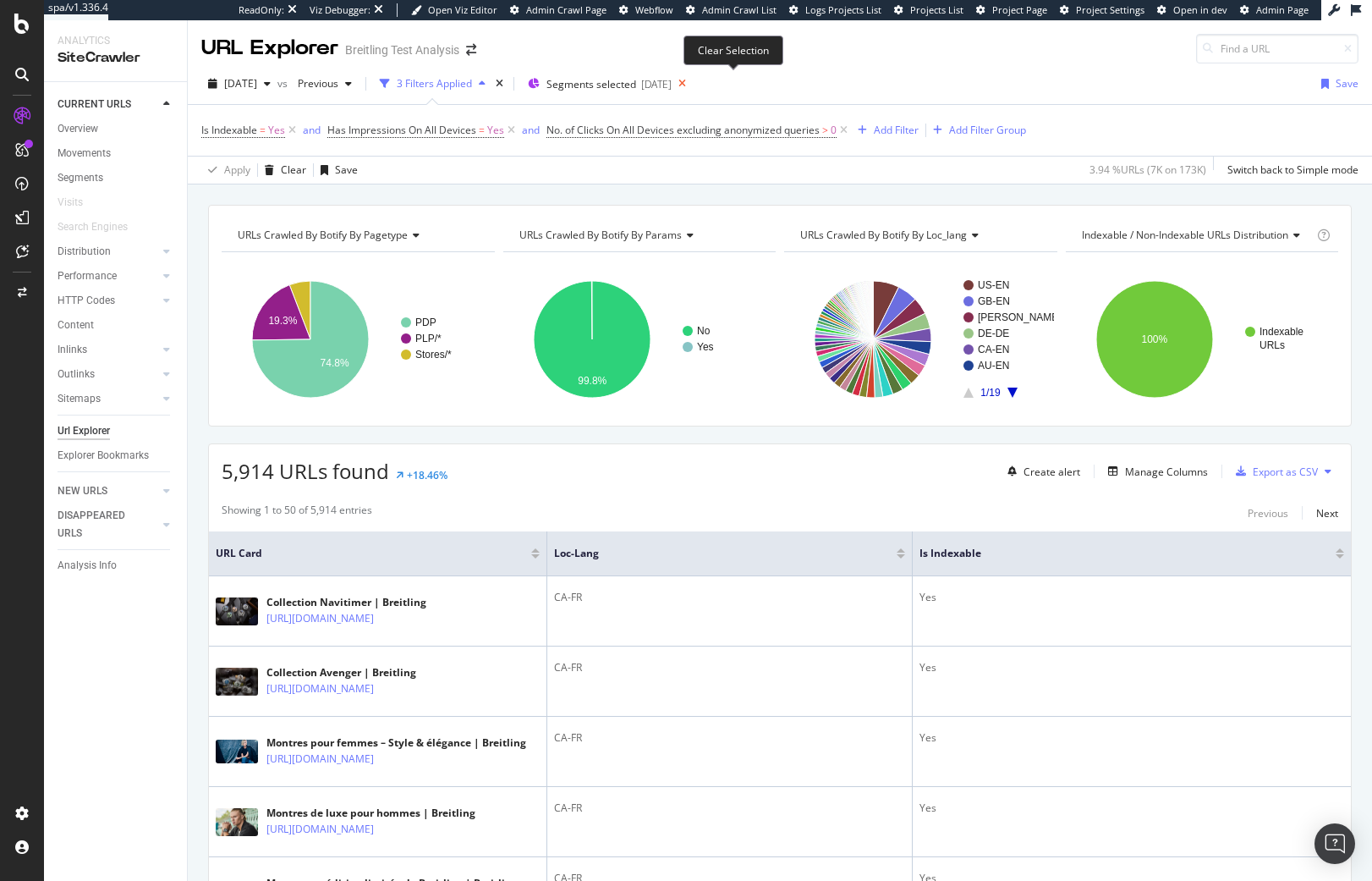
click at [693, 81] on icon at bounding box center [682, 83] width 21 height 24
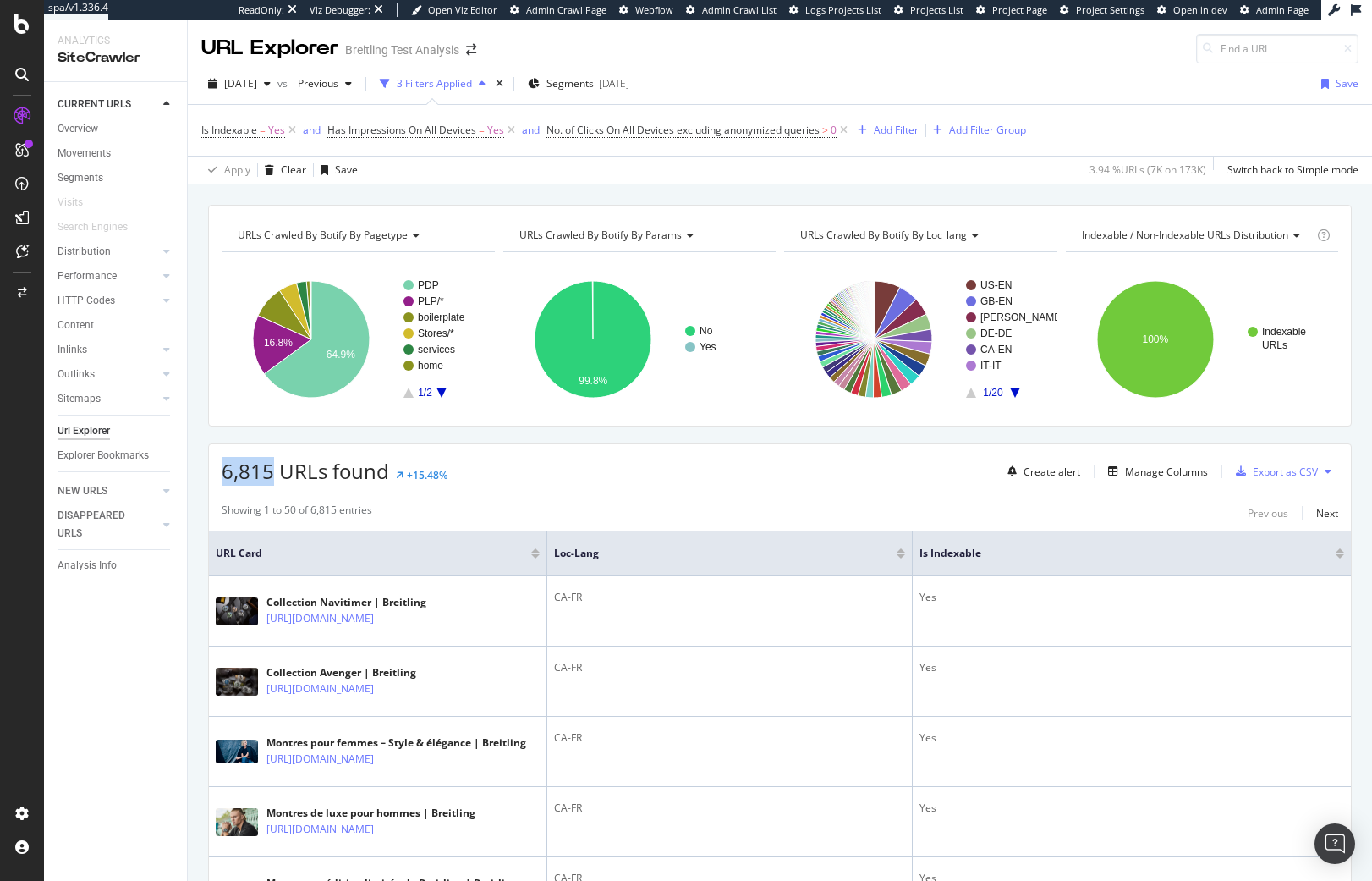
drag, startPoint x: 270, startPoint y: 470, endPoint x: 212, endPoint y: 464, distance: 58.3
click at [212, 464] on div "6,815 URLs found +15.48% Create alert Manage Columns Export as CSV" at bounding box center [780, 465] width 1141 height 42
copy span "6,815"
click at [837, 127] on icon at bounding box center [843, 130] width 14 height 17
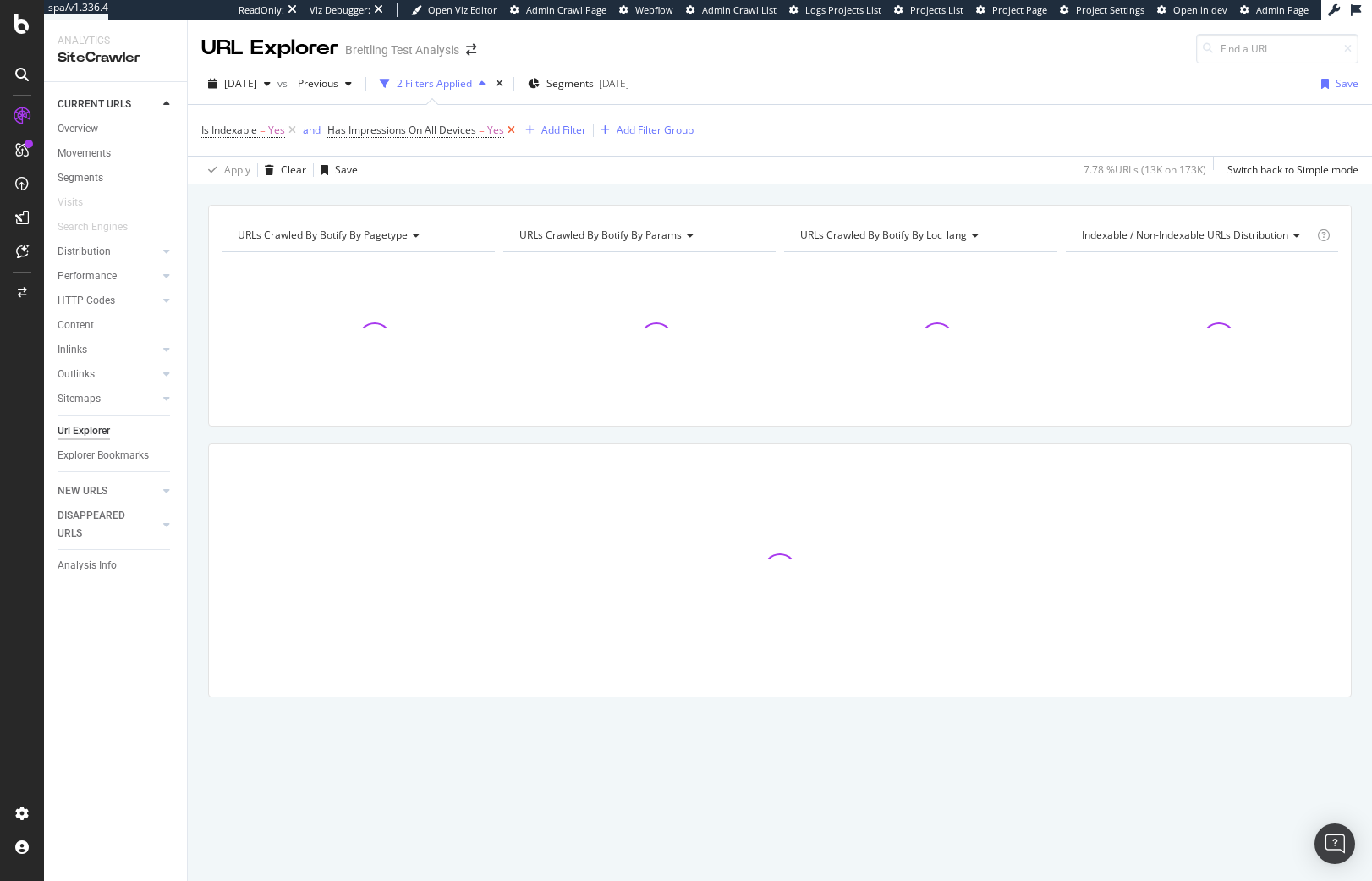
click at [510, 131] on icon at bounding box center [510, 130] width 14 height 17
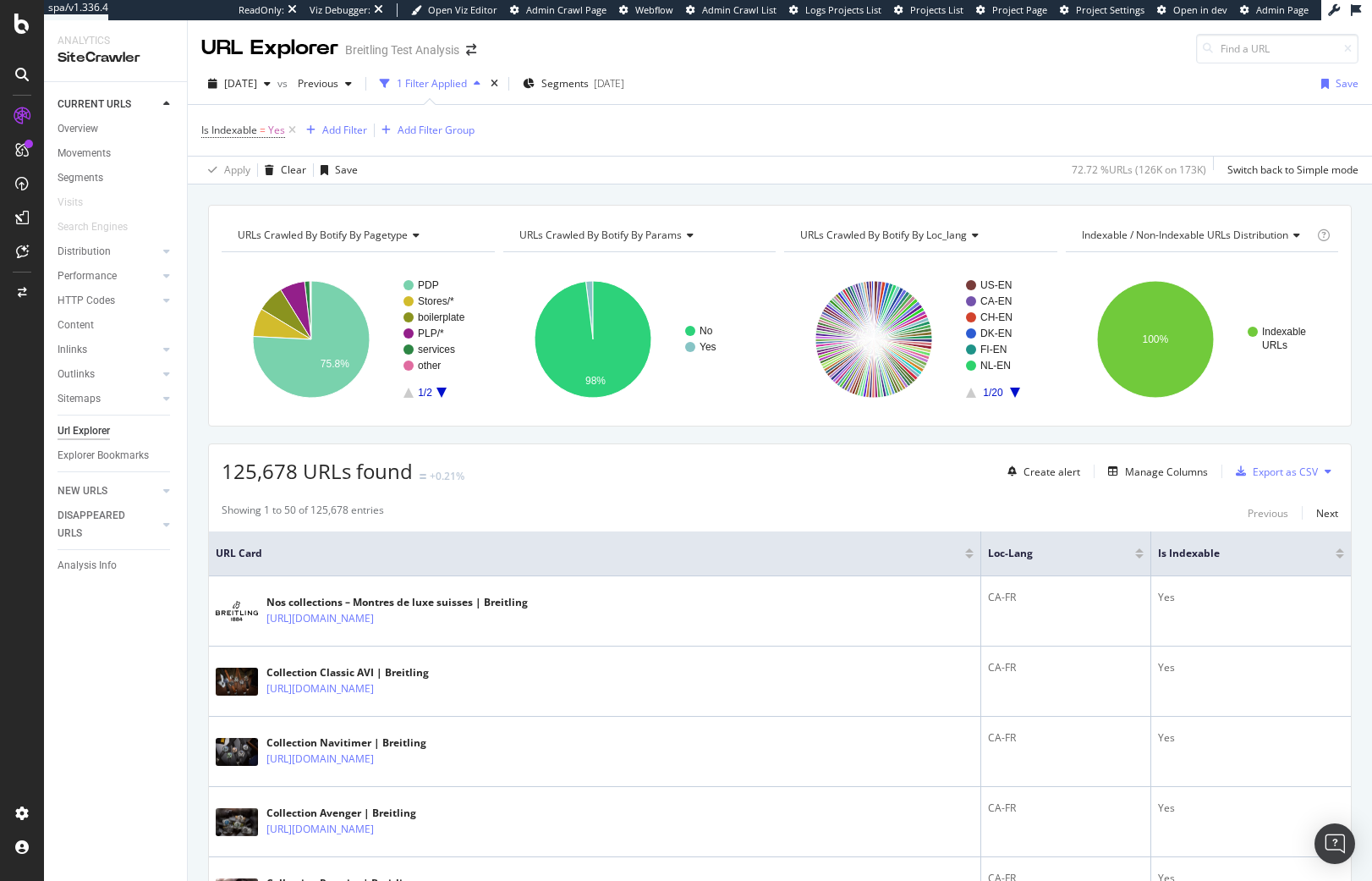
click at [593, 195] on div "URLs Crawled By Botify By pagetype Chart (by Value) Table Expand Export as CSV …" at bounding box center [780, 204] width 1184 height 41
click at [340, 139] on div "Add Filter" at bounding box center [334, 130] width 68 height 19
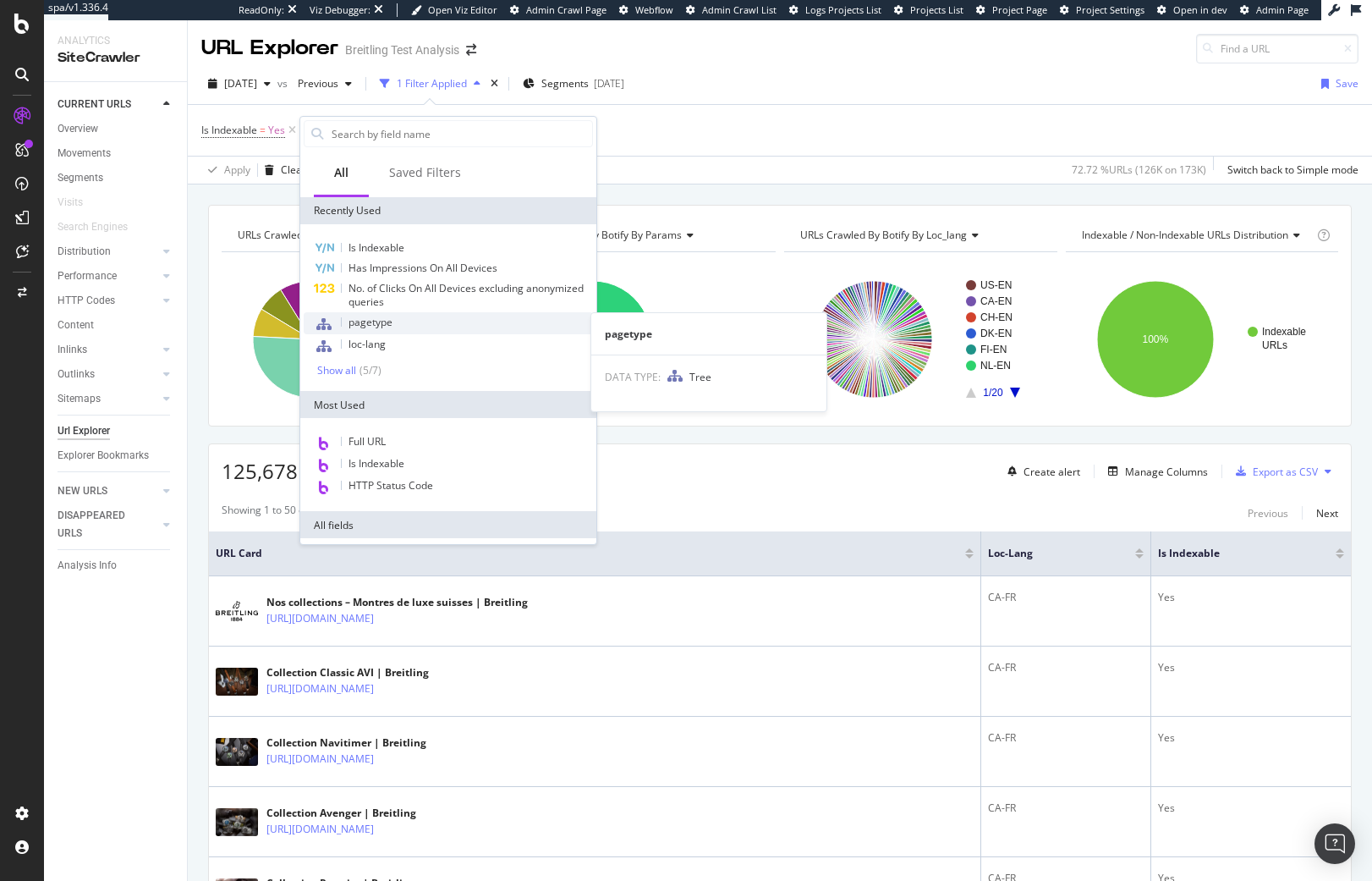
click at [442, 326] on div "pagetype" at bounding box center [448, 322] width 289 height 22
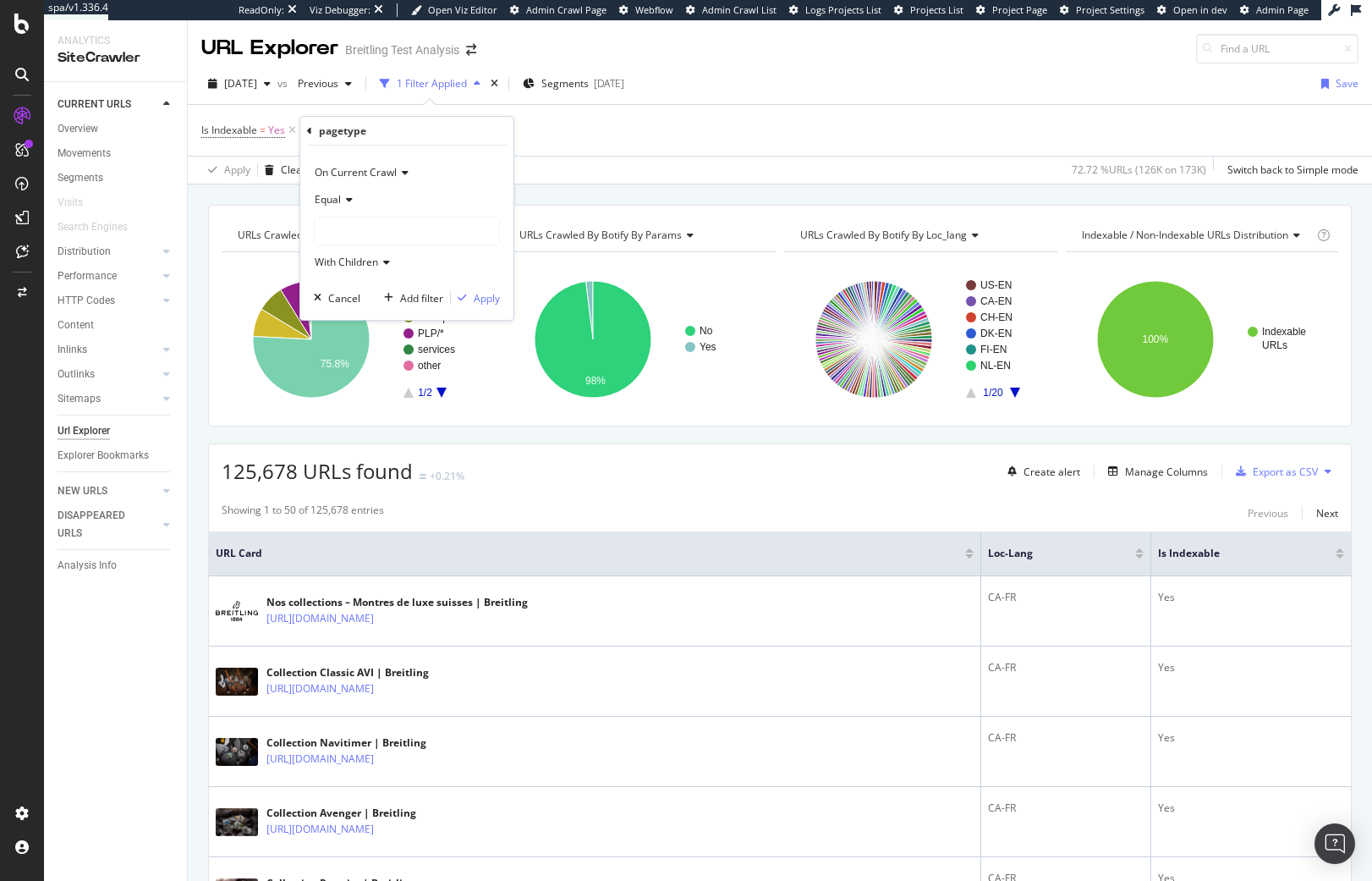
click at [357, 206] on div "Equal" at bounding box center [406, 199] width 186 height 27
click at [371, 255] on div "Not Equal" at bounding box center [409, 256] width 181 height 22
click at [371, 233] on div at bounding box center [406, 231] width 184 height 27
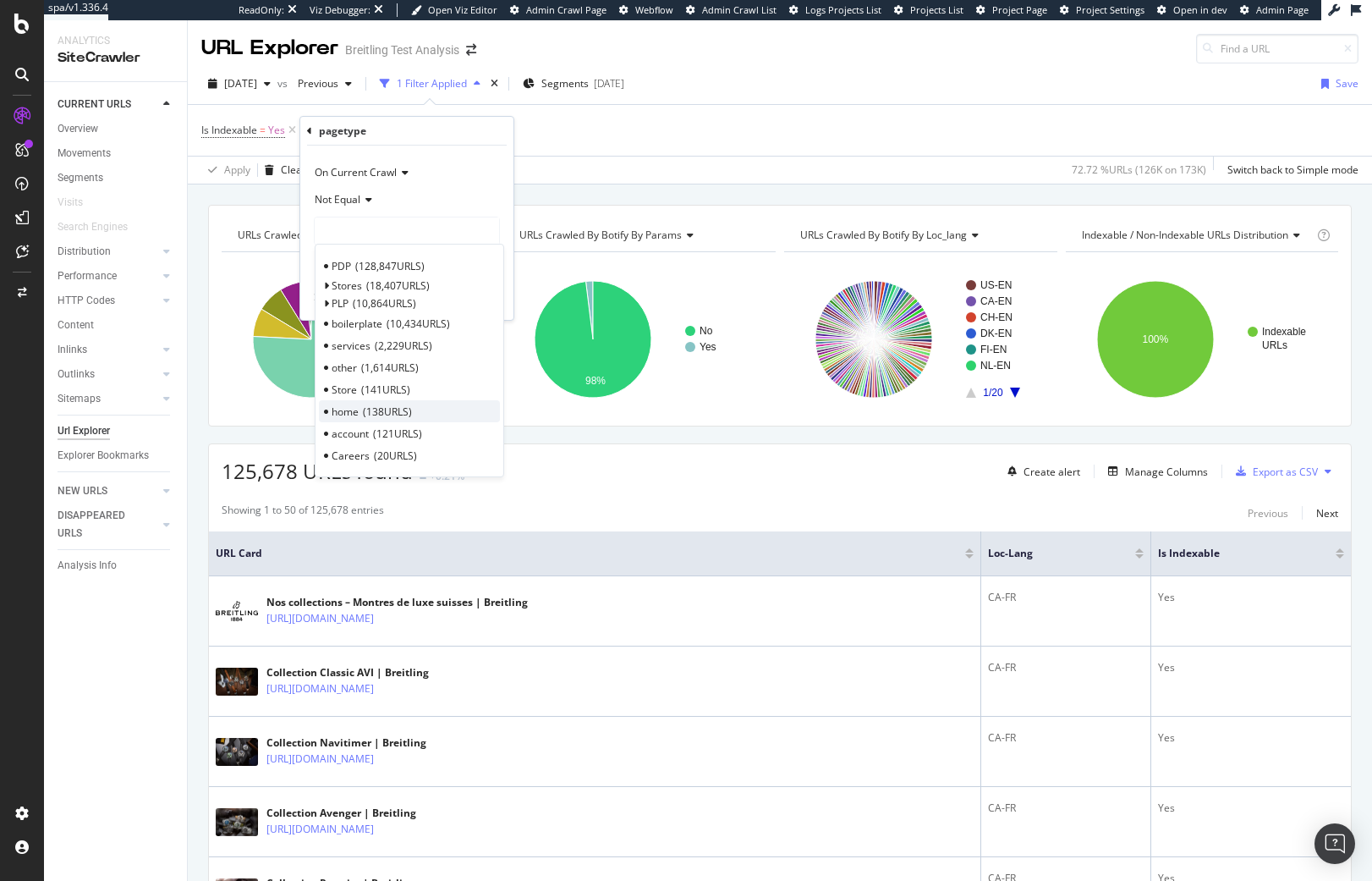
click at [437, 407] on div "home 138 URLS" at bounding box center [409, 410] width 181 height 22
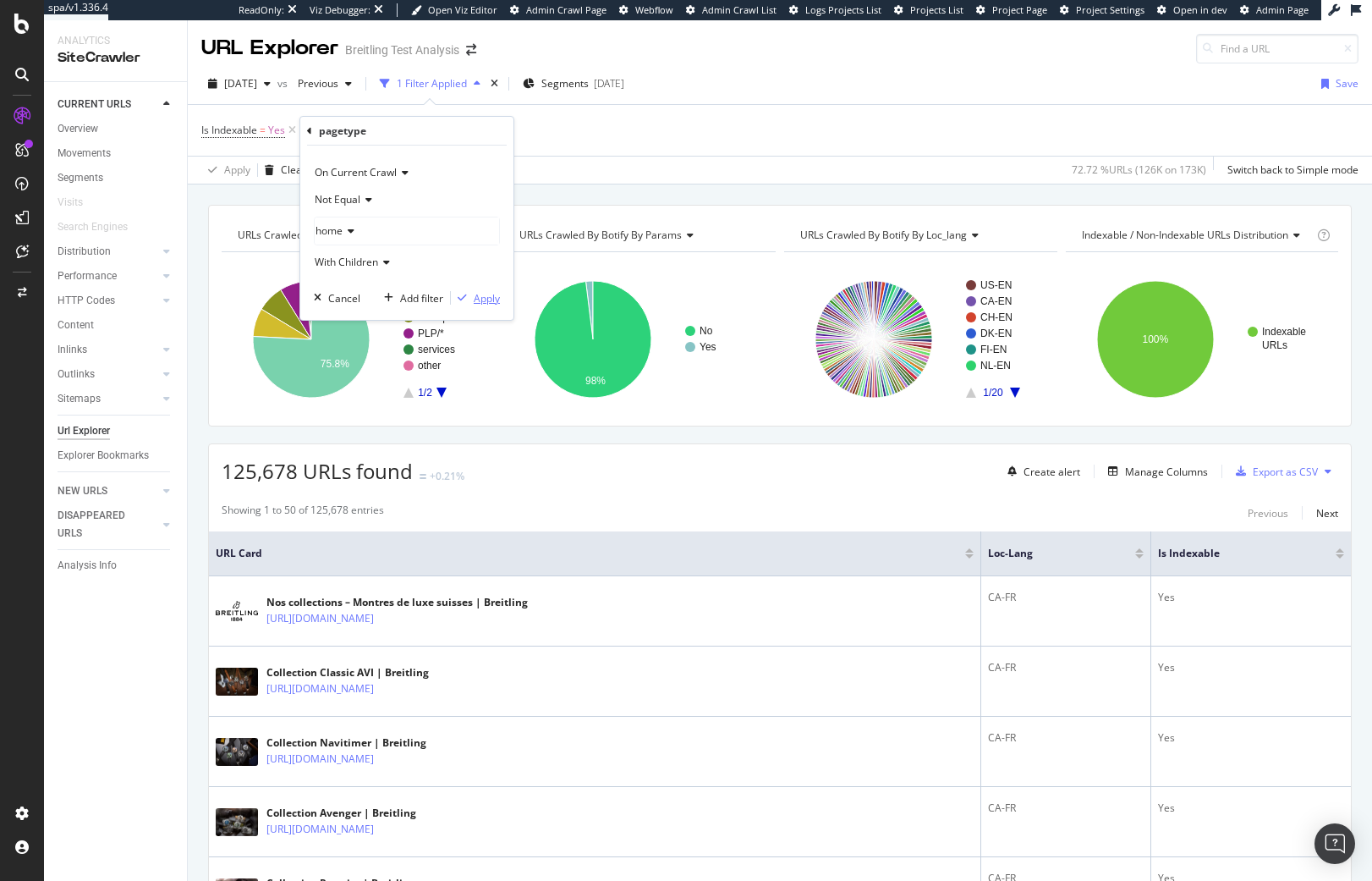
click at [475, 300] on div "Apply" at bounding box center [487, 298] width 26 height 14
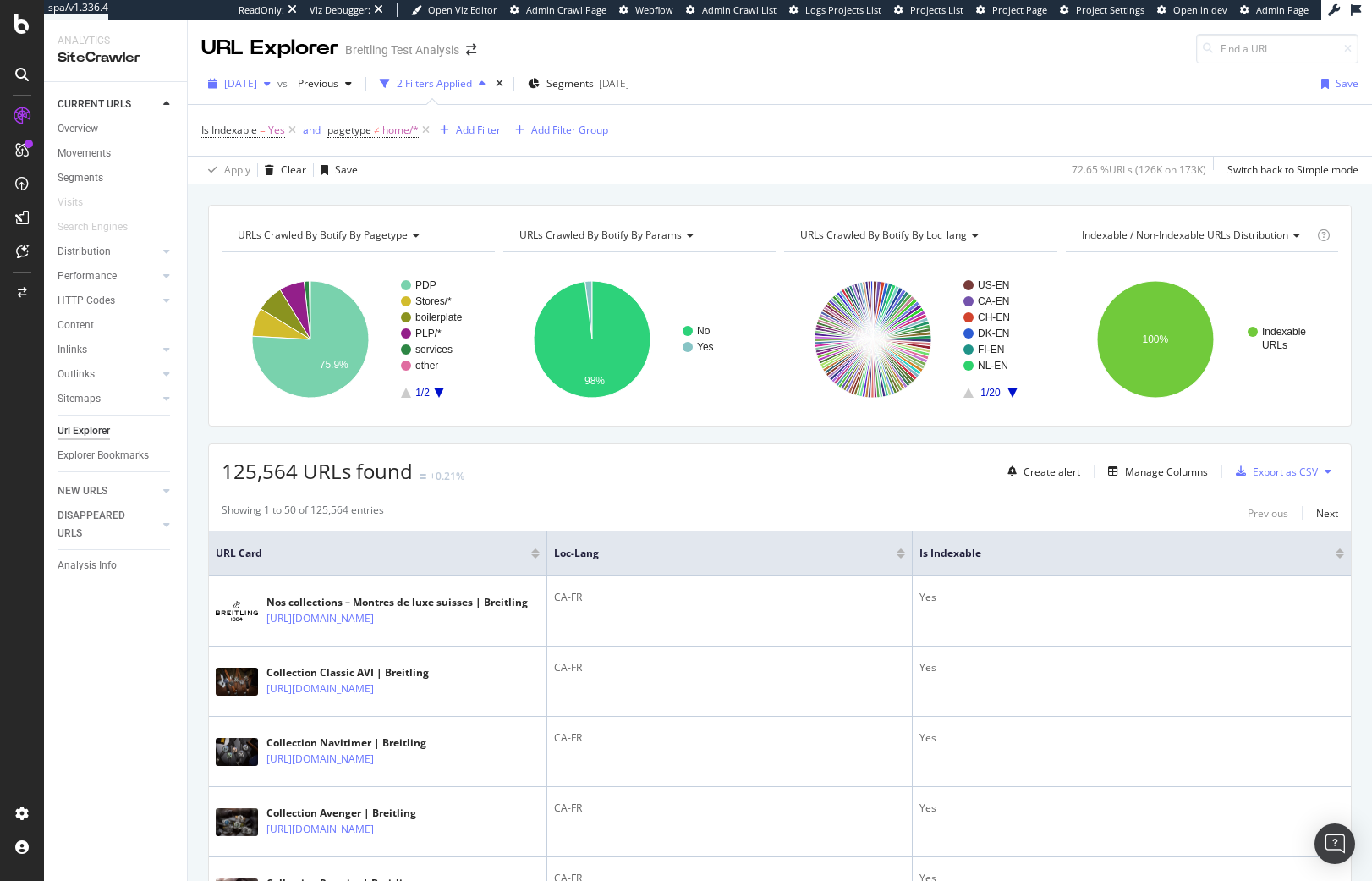
click at [253, 89] on span "2025 Jul. 30th" at bounding box center [240, 83] width 33 height 14
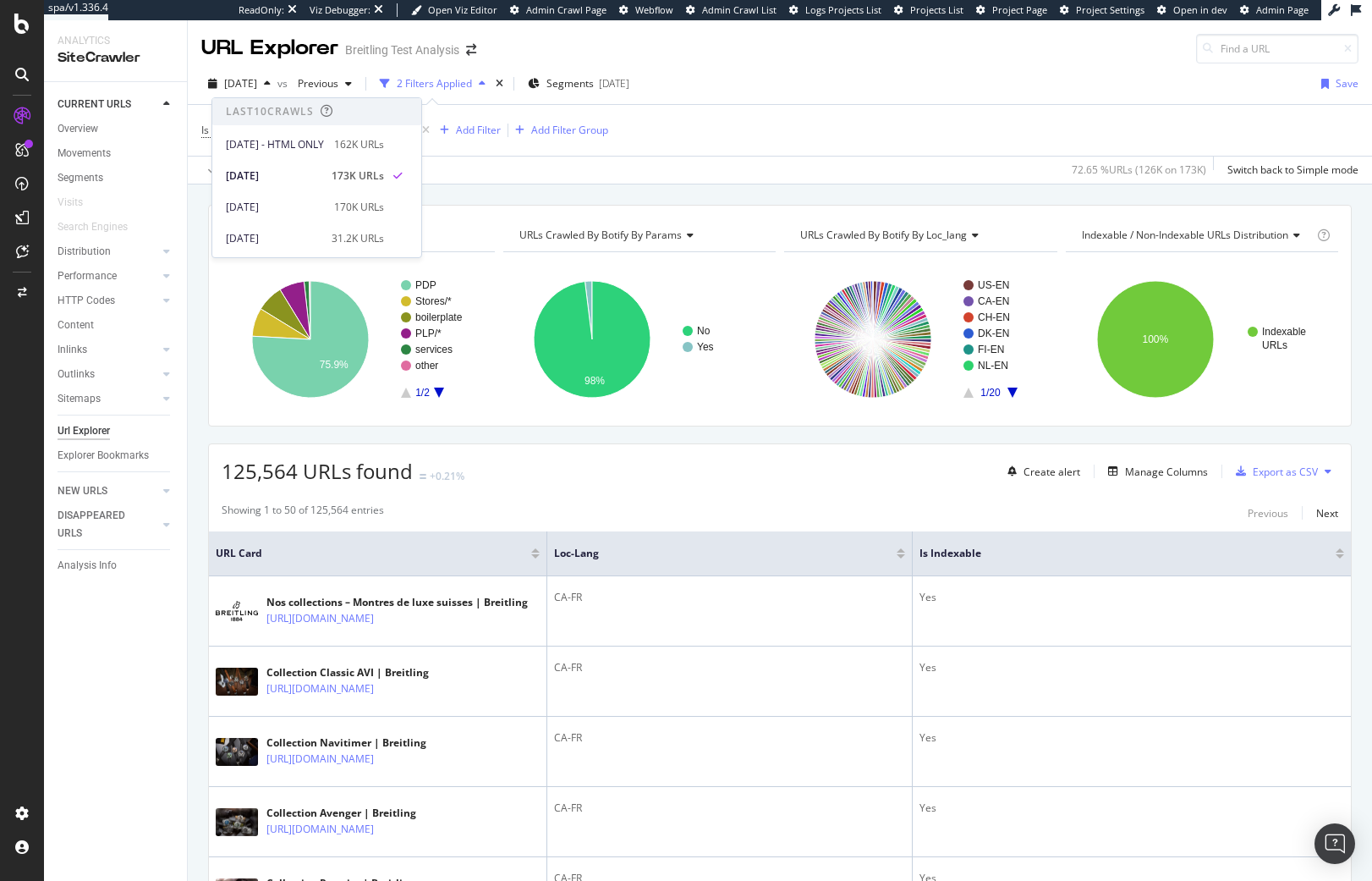
click at [606, 179] on div "Apply Clear Save 72.65 % URLs ( 126K on 173K ) Switch back to Simple mode" at bounding box center [780, 170] width 1184 height 28
click at [579, 137] on div "Add Filter Group" at bounding box center [569, 130] width 77 height 14
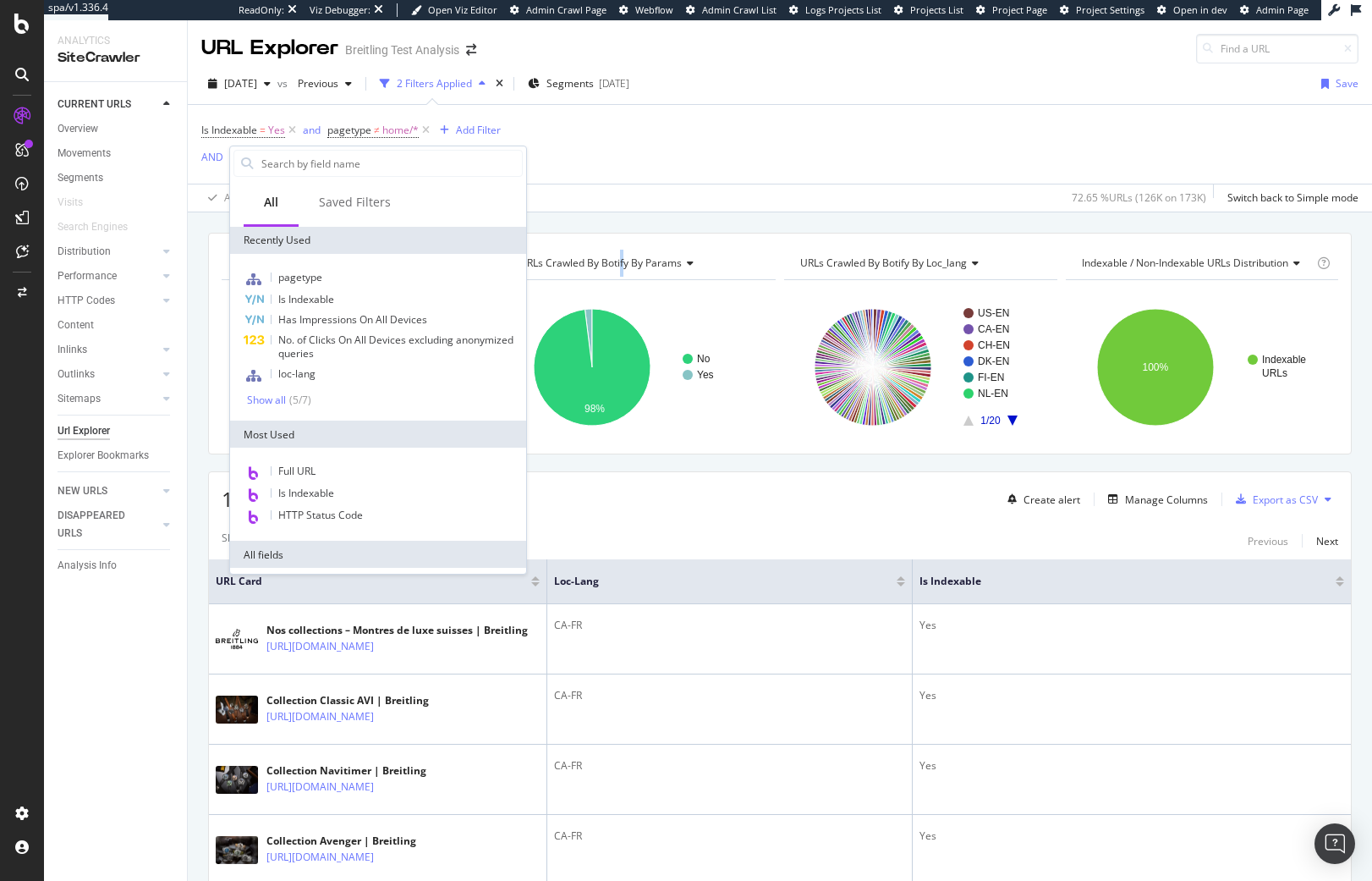
click at [618, 205] on div "URL Explorer Breitling Test Analysis 2025 Jul. 30th vs Previous 2 Filters Appli…" at bounding box center [780, 450] width 1184 height 860
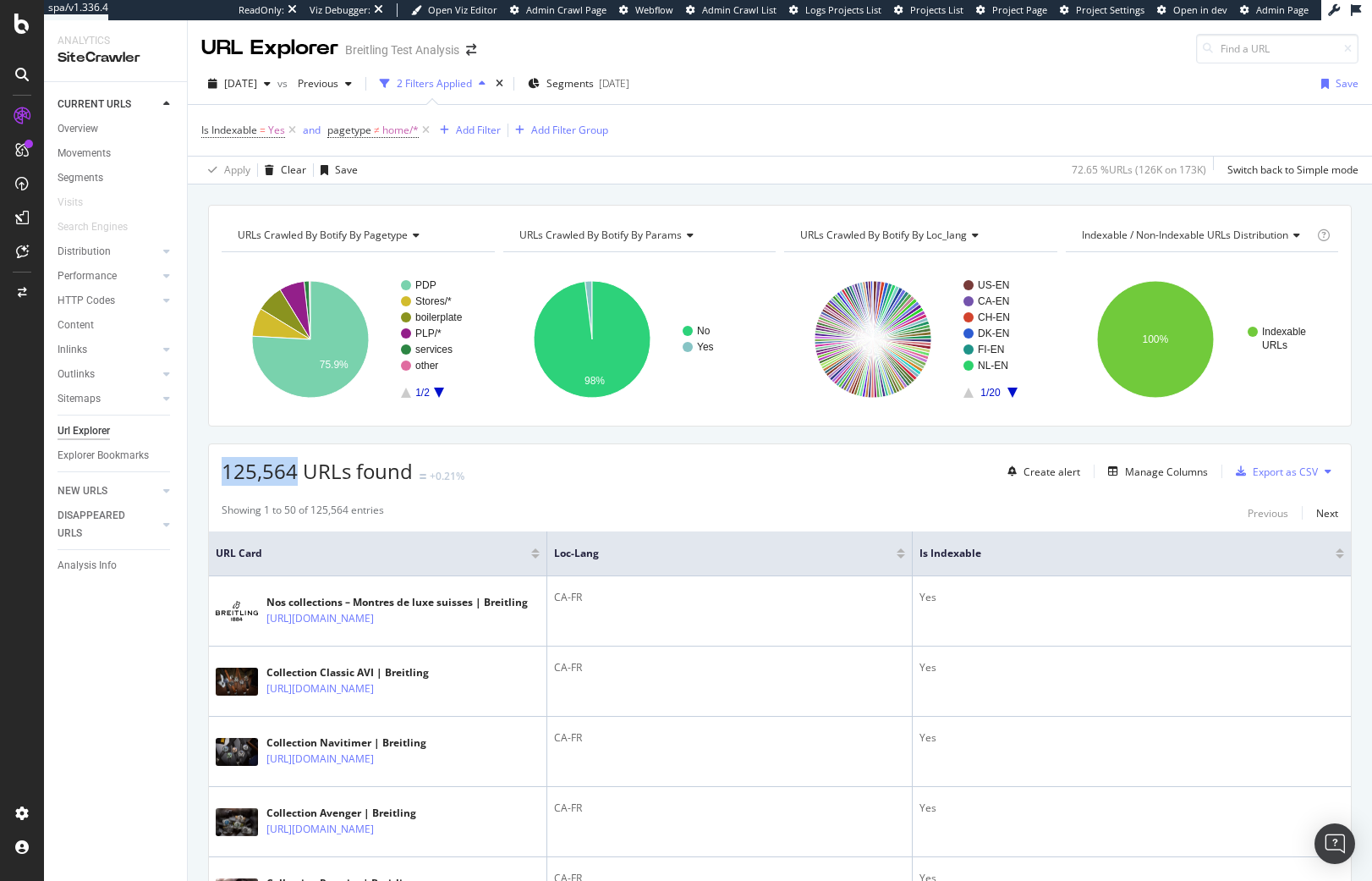
drag, startPoint x: 294, startPoint y: 474, endPoint x: 206, endPoint y: 463, distance: 88.7
copy span "125,564"
click at [582, 133] on div "Add Filter Group" at bounding box center [569, 130] width 77 height 14
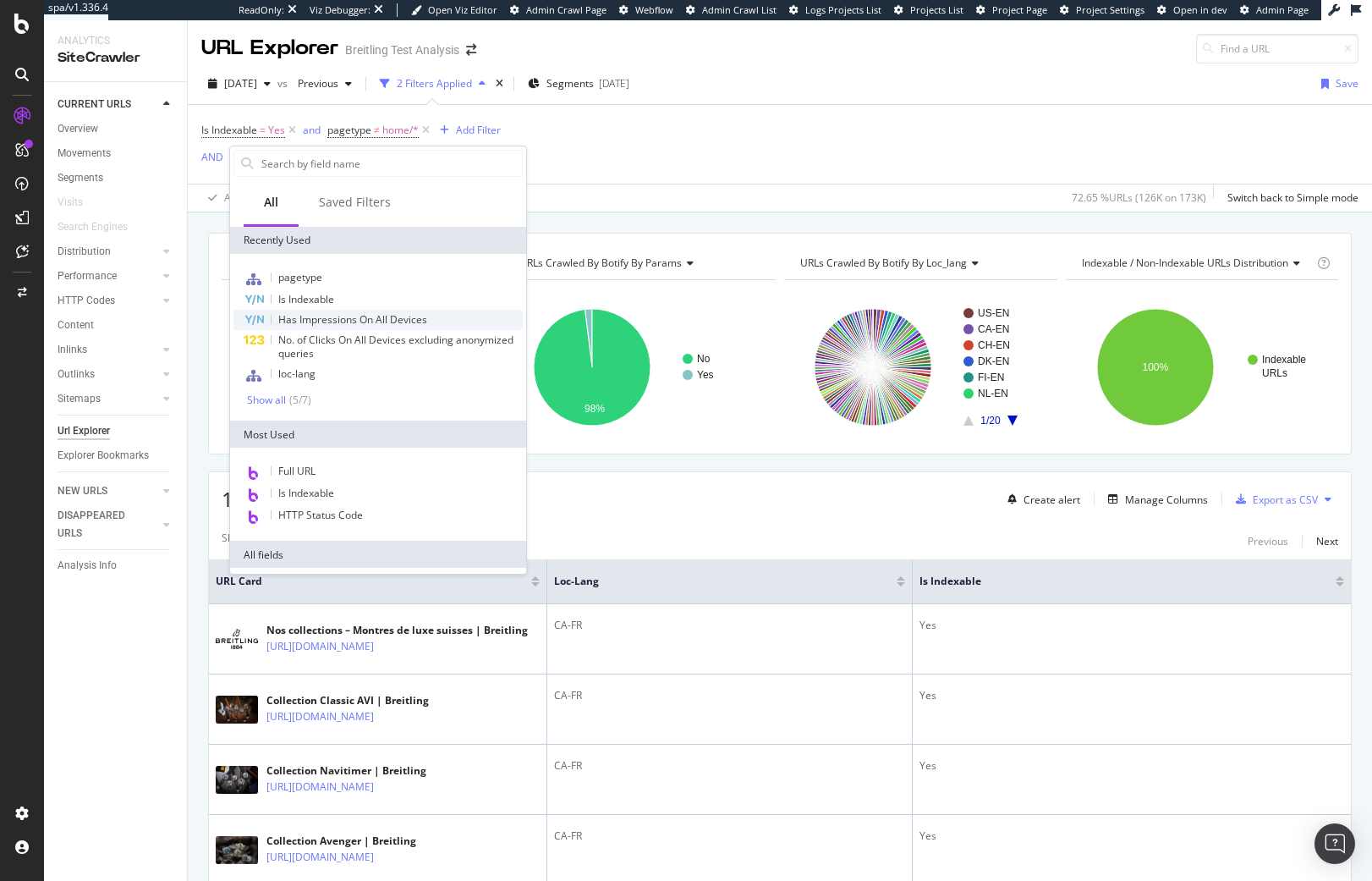
click at [380, 317] on span "Has Impressions On All Devices" at bounding box center [352, 319] width 149 height 14
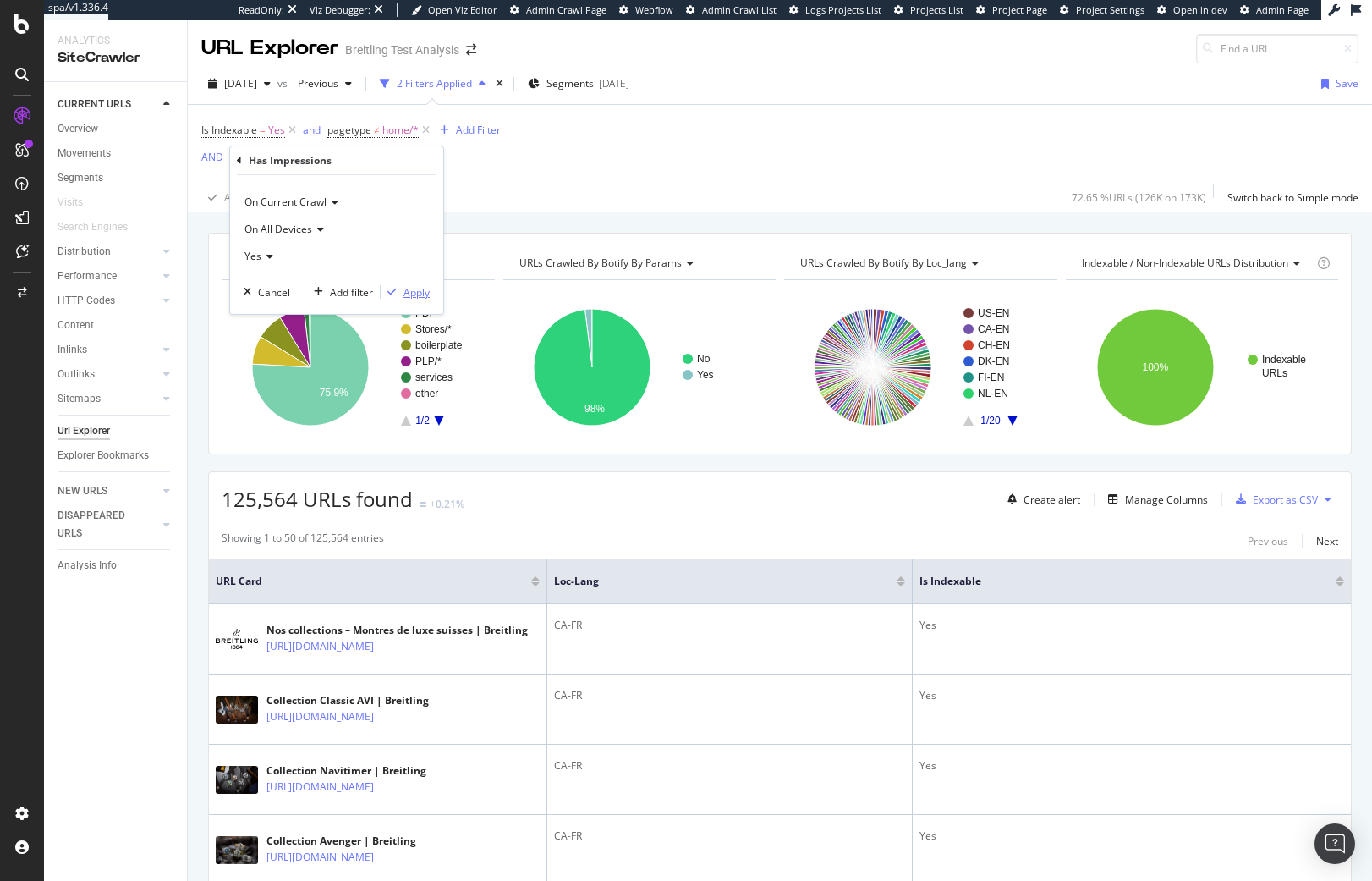
click at [417, 290] on div "Apply" at bounding box center [417, 292] width 26 height 14
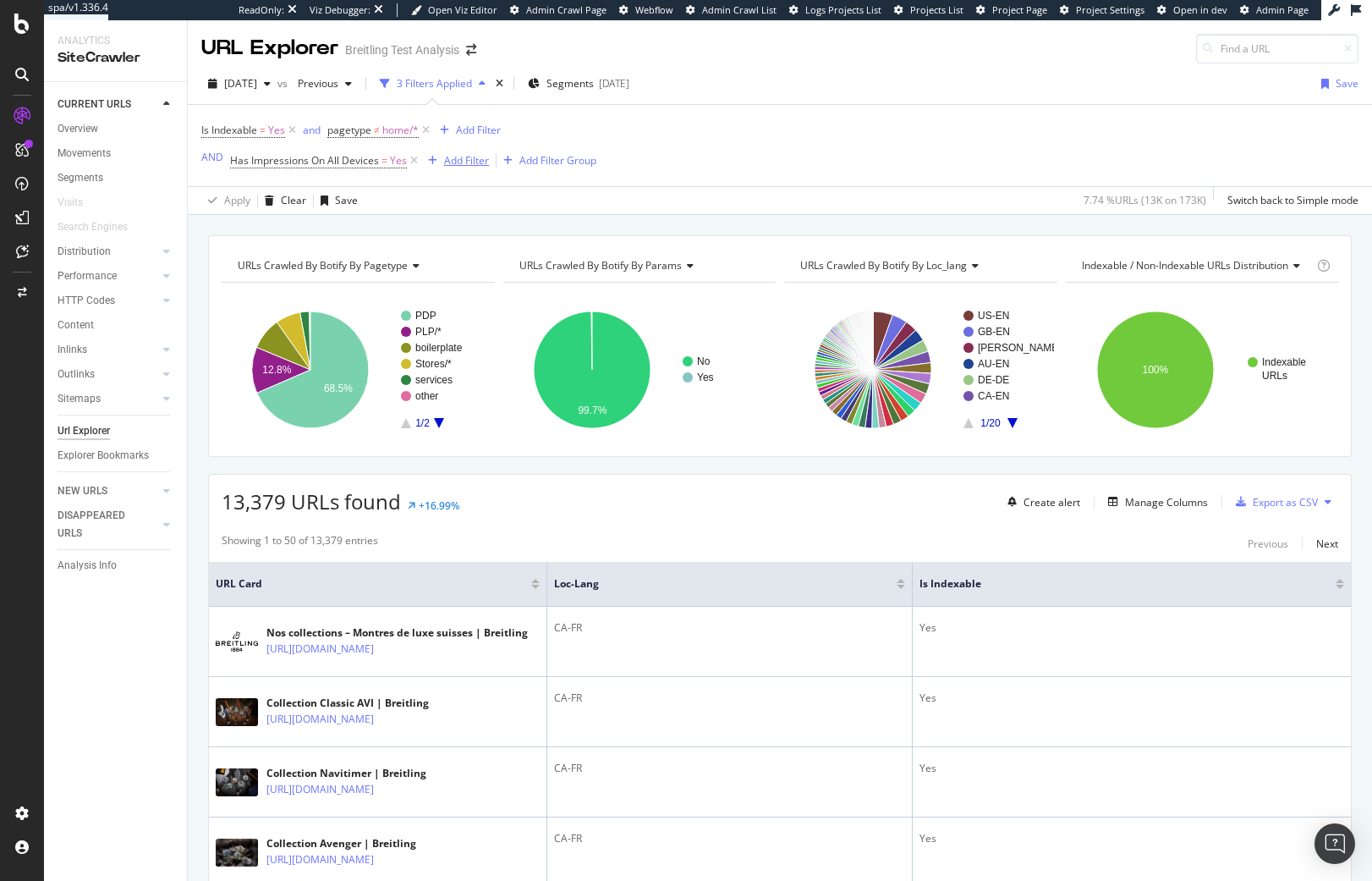
click at [444, 161] on div "Add Filter" at bounding box center [466, 160] width 44 height 14
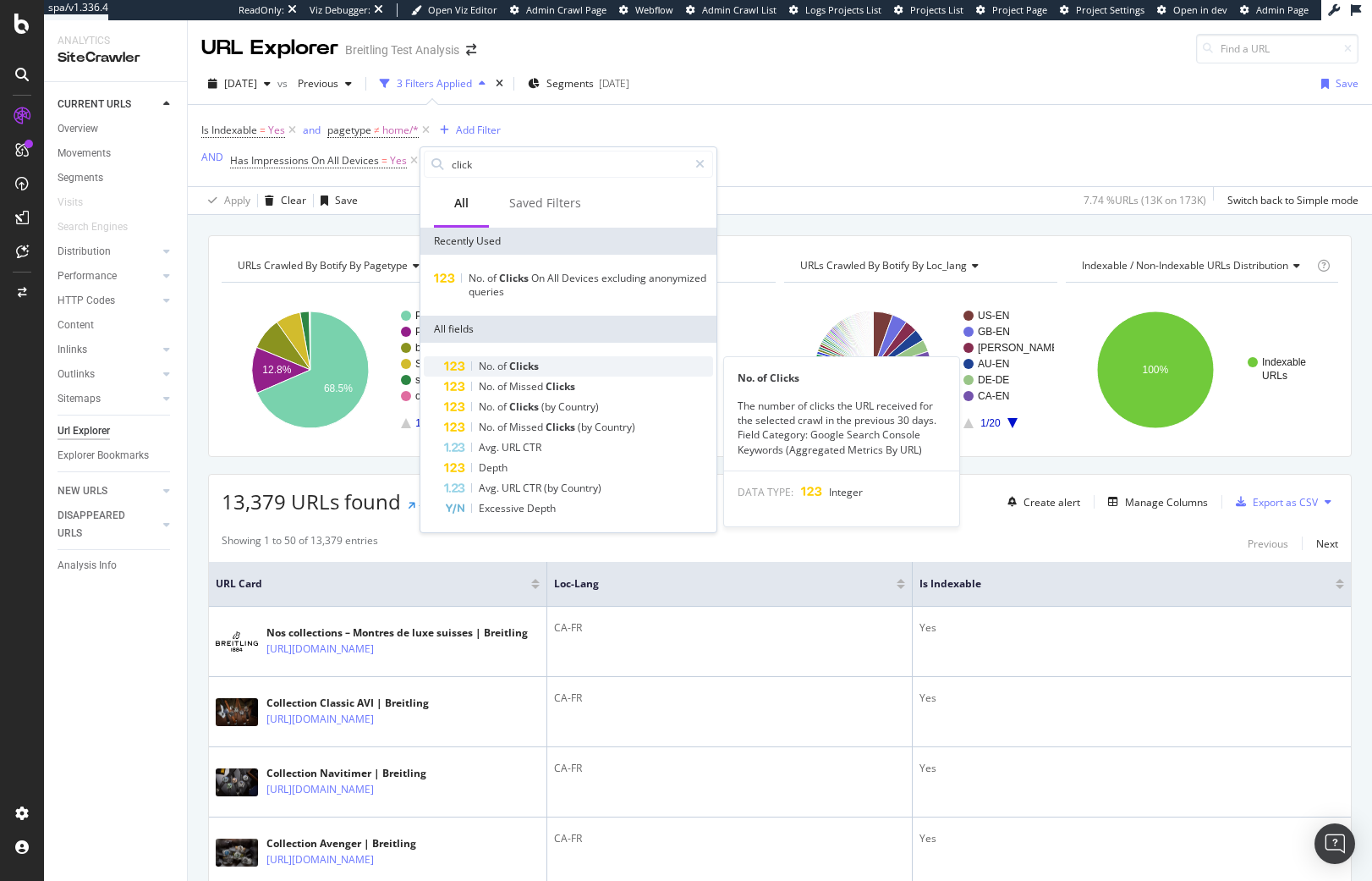
type input "click"
click at [587, 363] on div "No. of Clicks" at bounding box center [578, 366] width 269 height 20
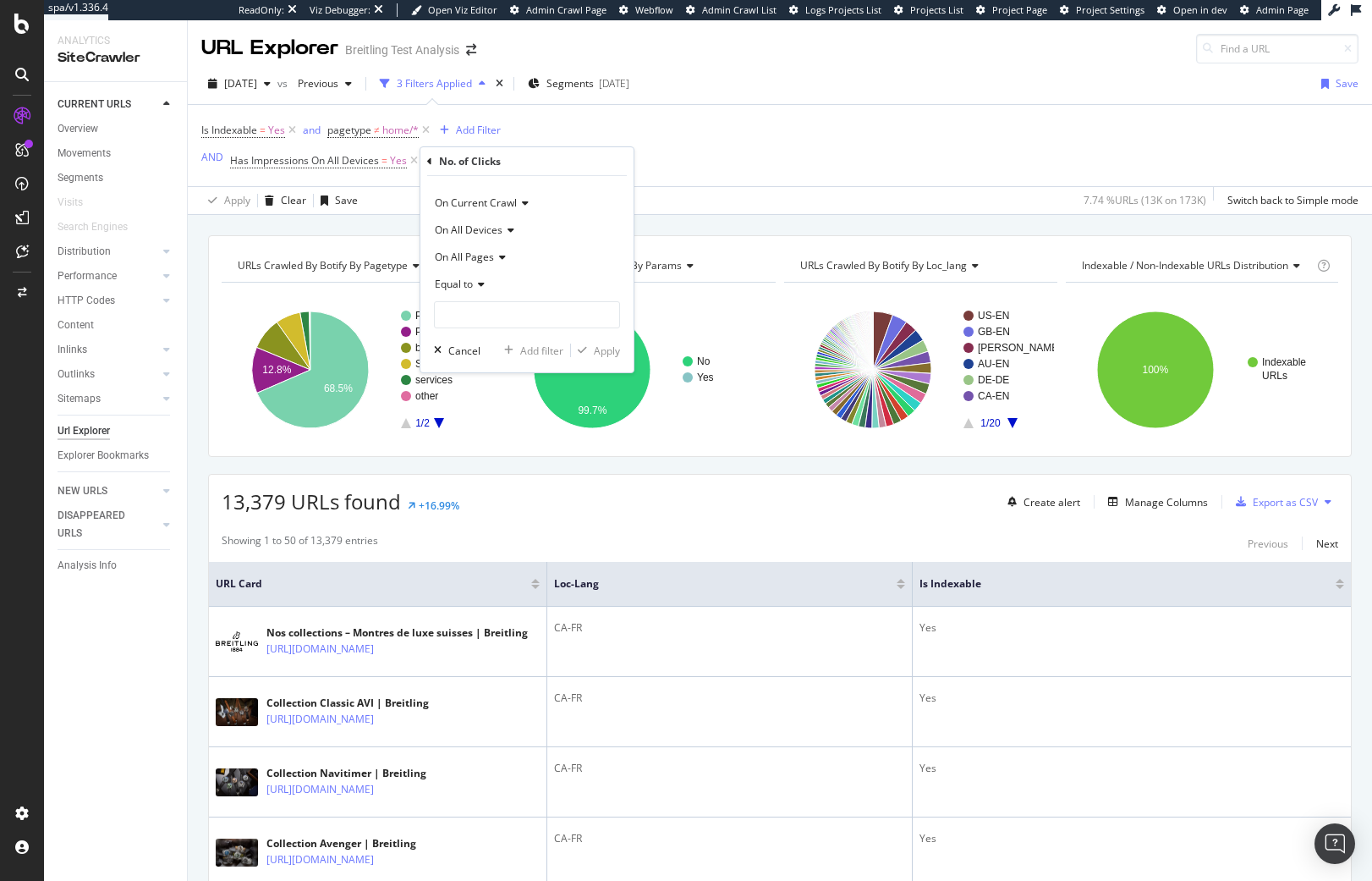
click at [472, 285] on span "Equal to" at bounding box center [454, 284] width 38 height 14
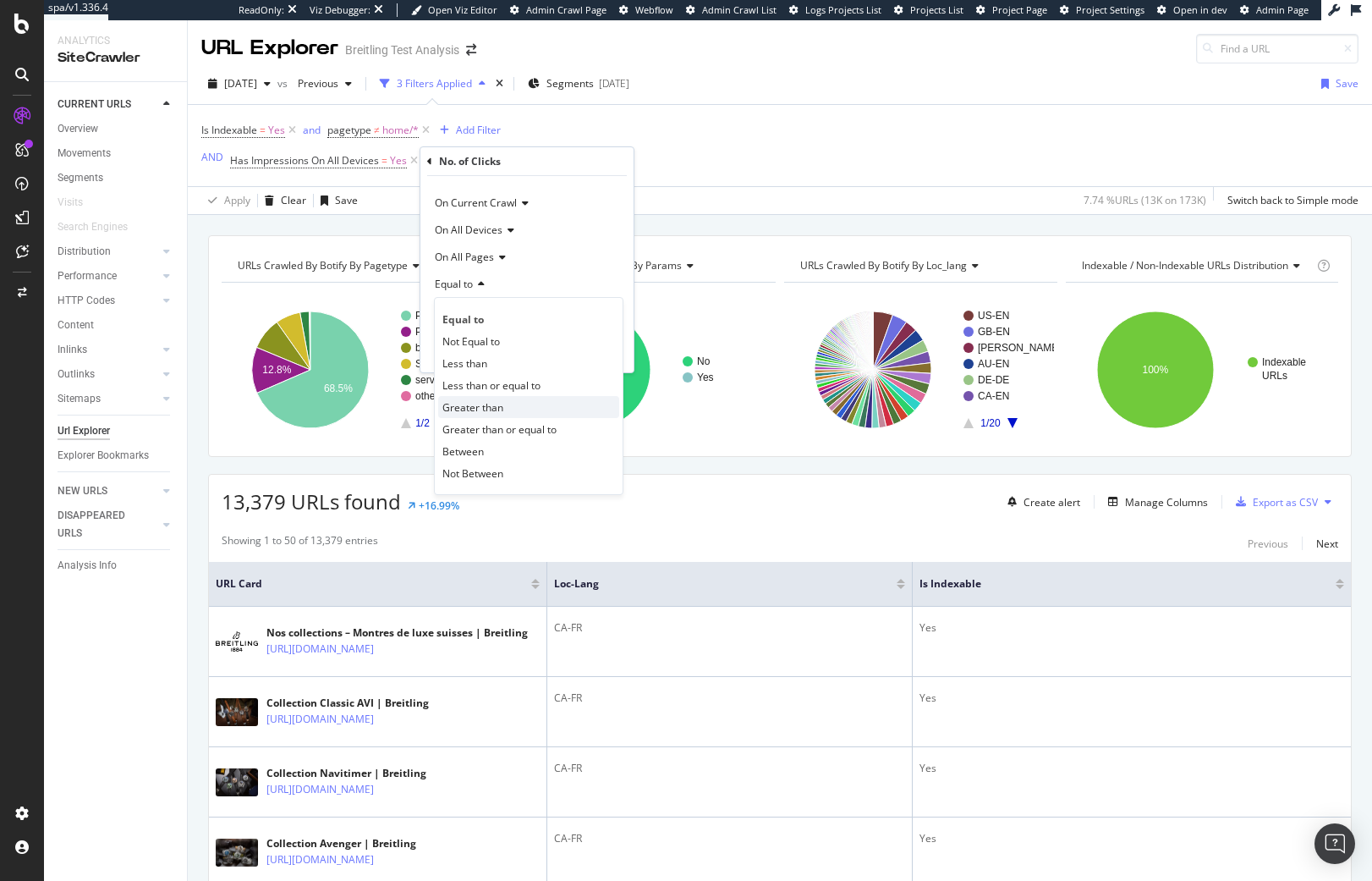
click at [506, 410] on div "Greater than" at bounding box center [529, 406] width 181 height 22
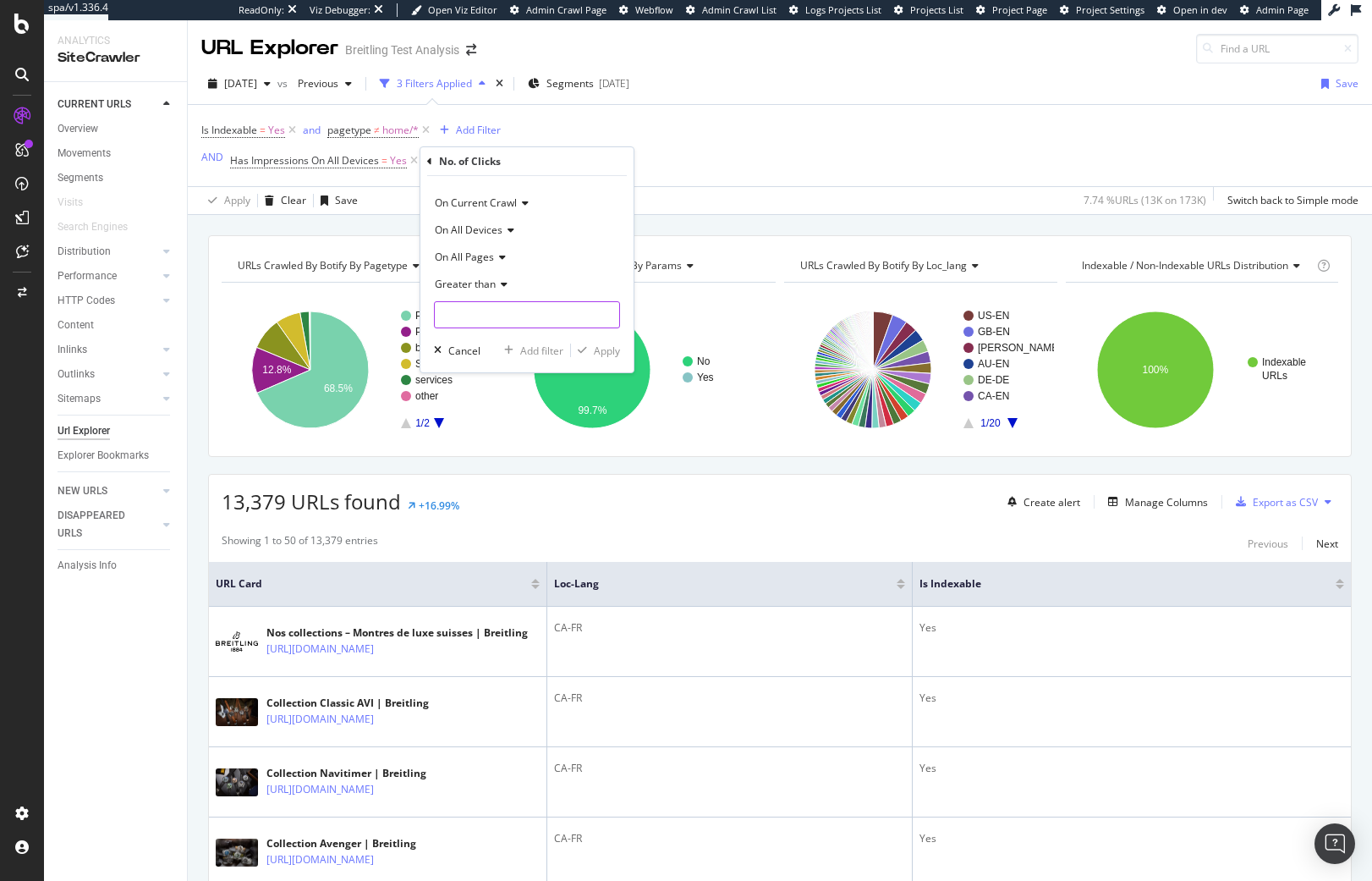
click at [487, 322] on input "number" at bounding box center [526, 315] width 186 height 27
type input "0"
click at [597, 354] on div "Apply" at bounding box center [607, 350] width 26 height 14
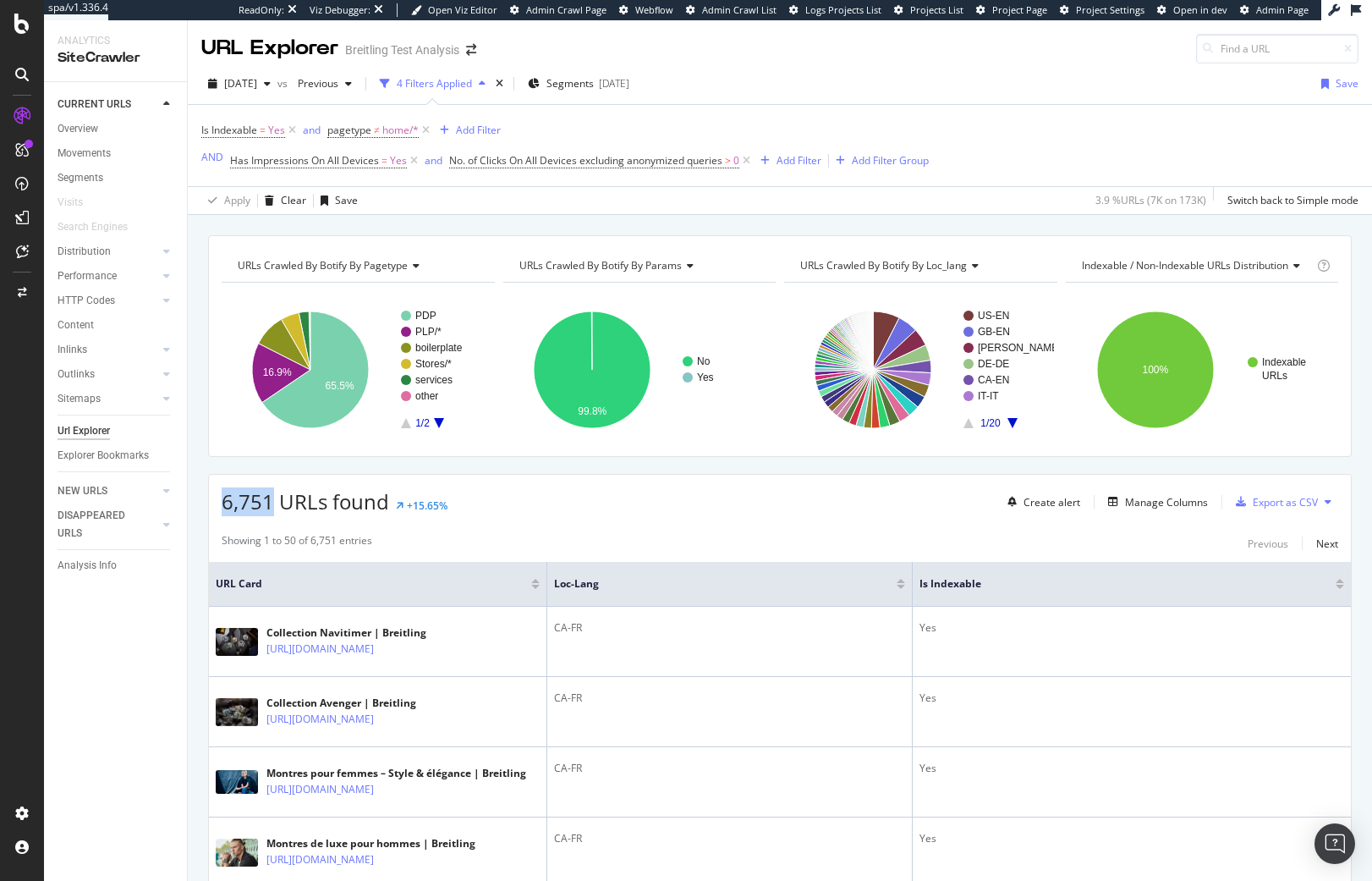
drag, startPoint x: 270, startPoint y: 504, endPoint x: 212, endPoint y: 504, distance: 58.0
click at [212, 504] on div "6,751 URLs found +15.65% Create alert Manage Columns Export as CSV" at bounding box center [780, 495] width 1141 height 42
copy span "6,751"
click at [414, 165] on icon at bounding box center [414, 161] width 14 height 17
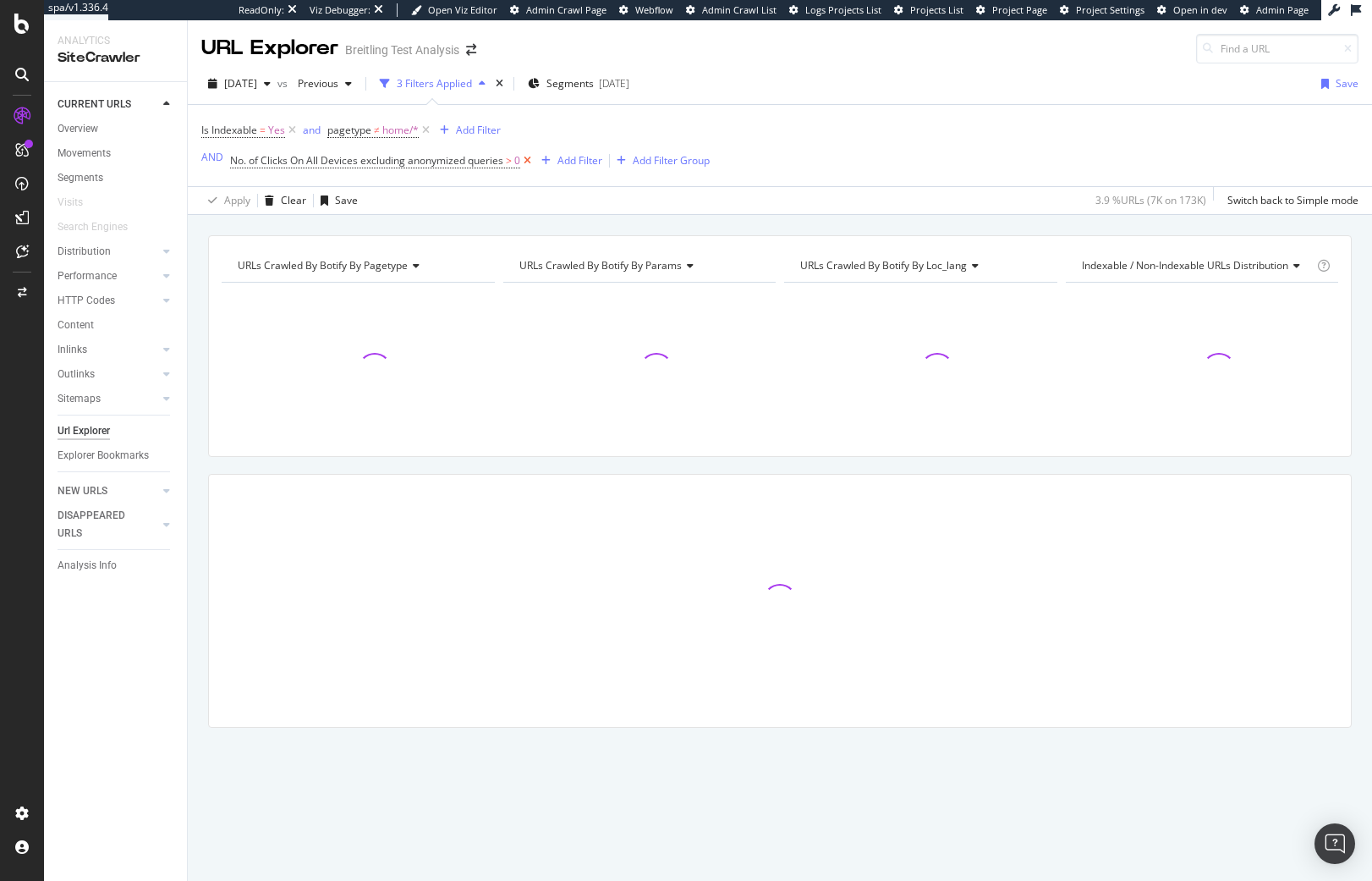
click at [528, 161] on icon at bounding box center [526, 161] width 14 height 17
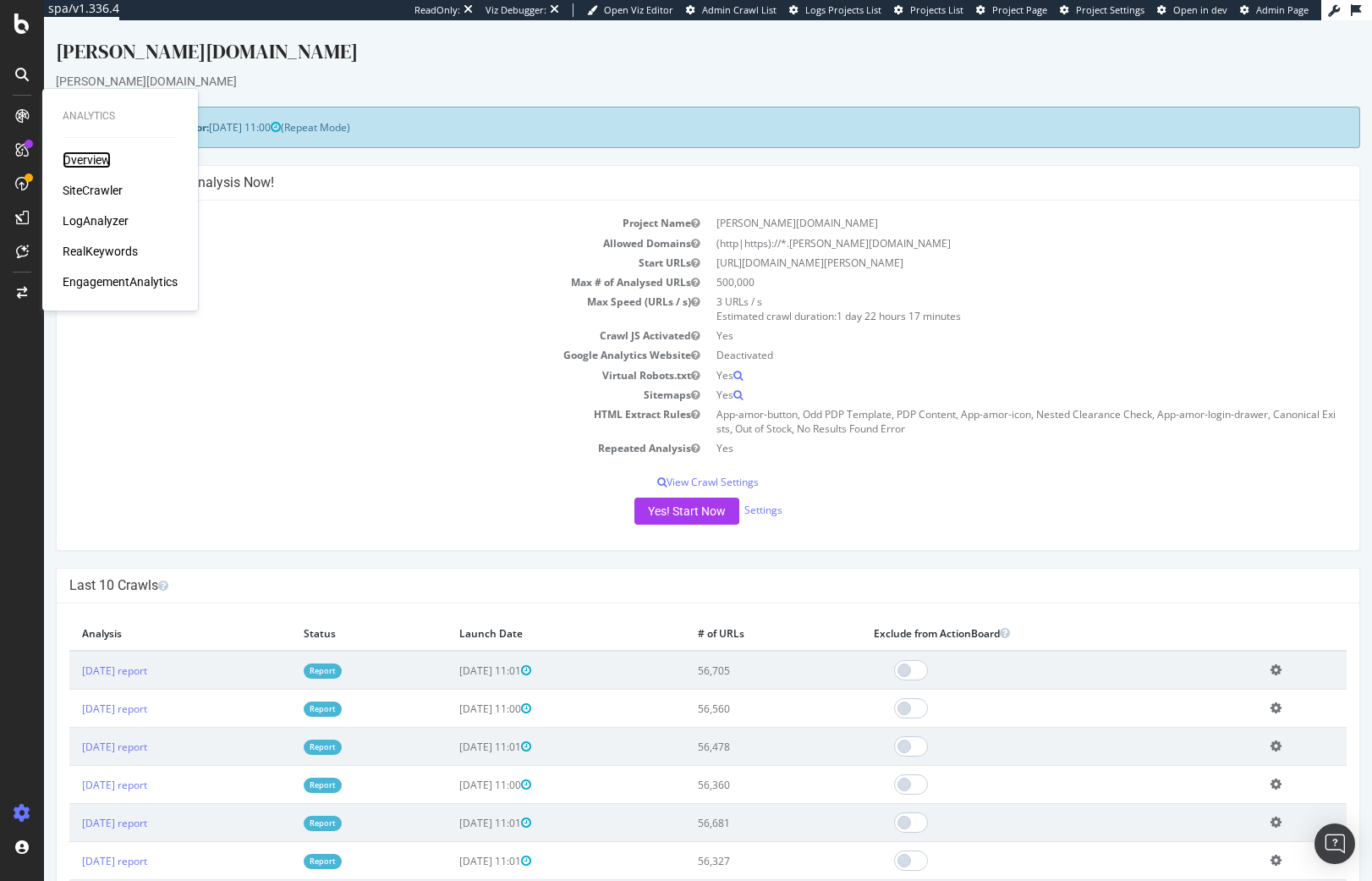
click at [62, 161] on div "Overview" at bounding box center [86, 160] width 48 height 17
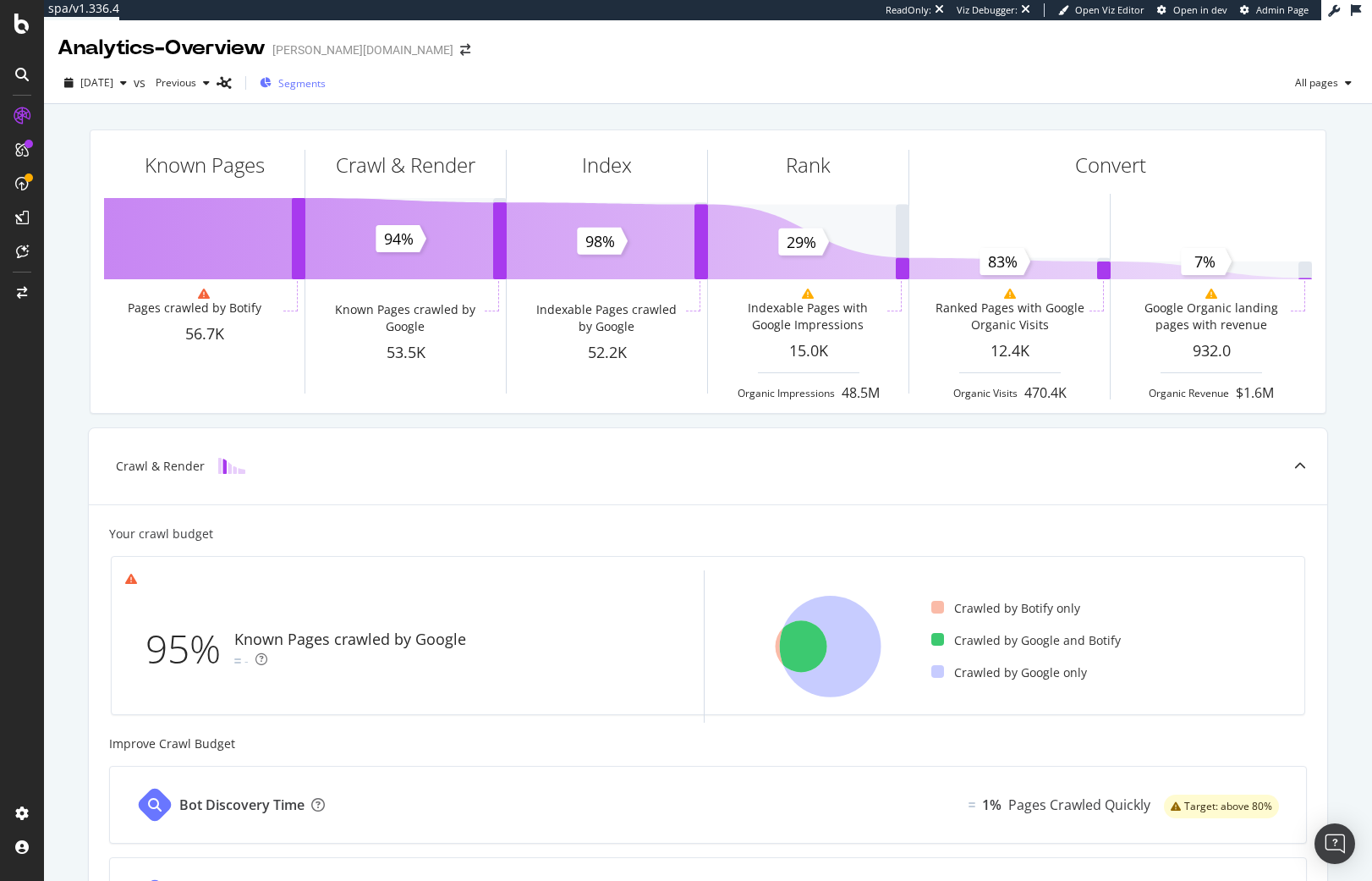
click at [326, 79] on span "Segments" at bounding box center [301, 83] width 47 height 14
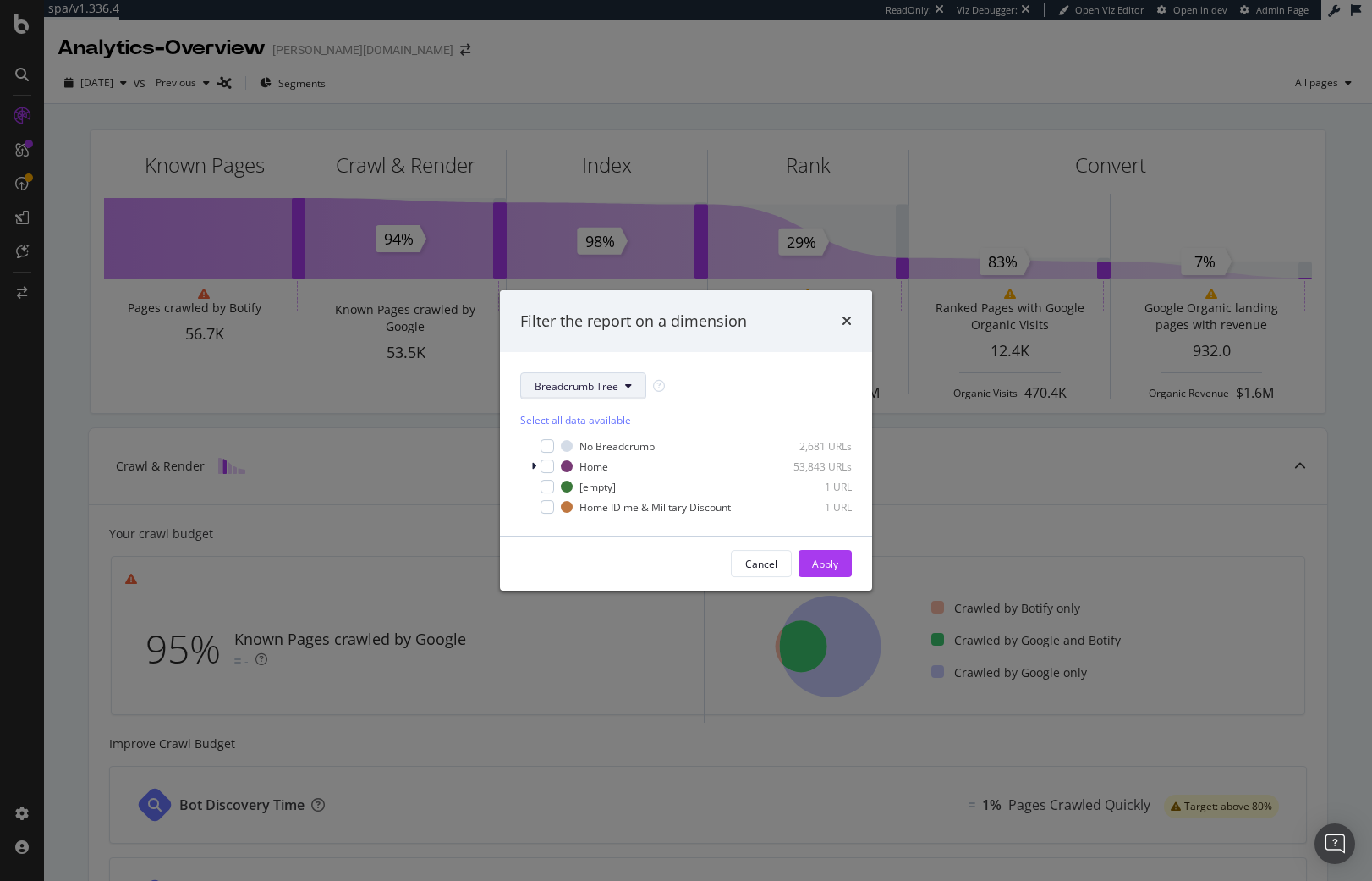
click at [554, 384] on span "Breadcrumb Tree" at bounding box center [576, 386] width 84 height 14
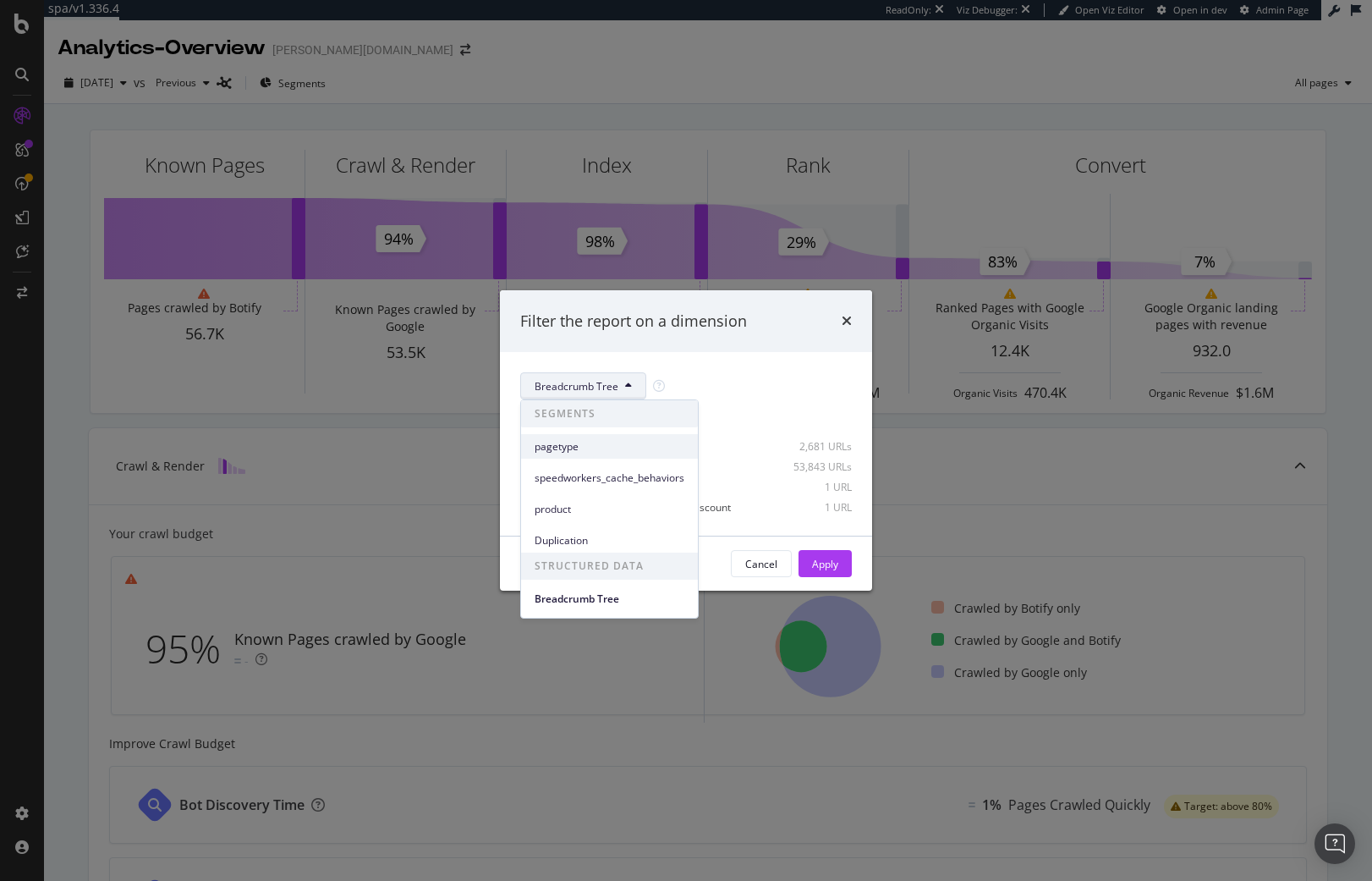
click at [615, 449] on span "pagetype" at bounding box center [609, 447] width 149 height 15
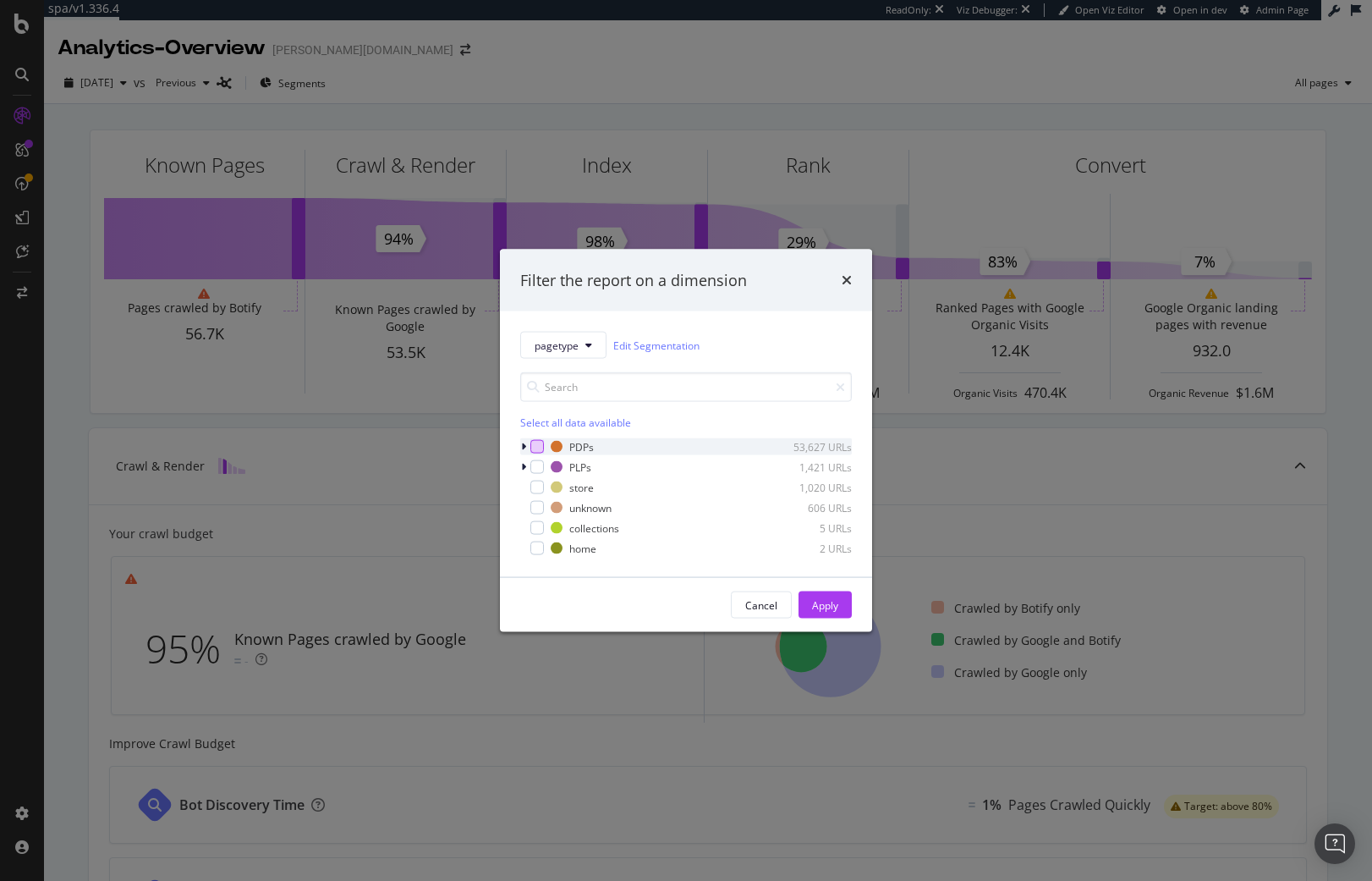
click at [533, 448] on div "modal" at bounding box center [537, 446] width 13 height 13
click at [544, 423] on div "Select all data available" at bounding box center [685, 422] width 332 height 14
click at [534, 545] on icon "modal" at bounding box center [538, 548] width 8 height 9
click at [824, 605] on div "Apply" at bounding box center [825, 604] width 26 height 14
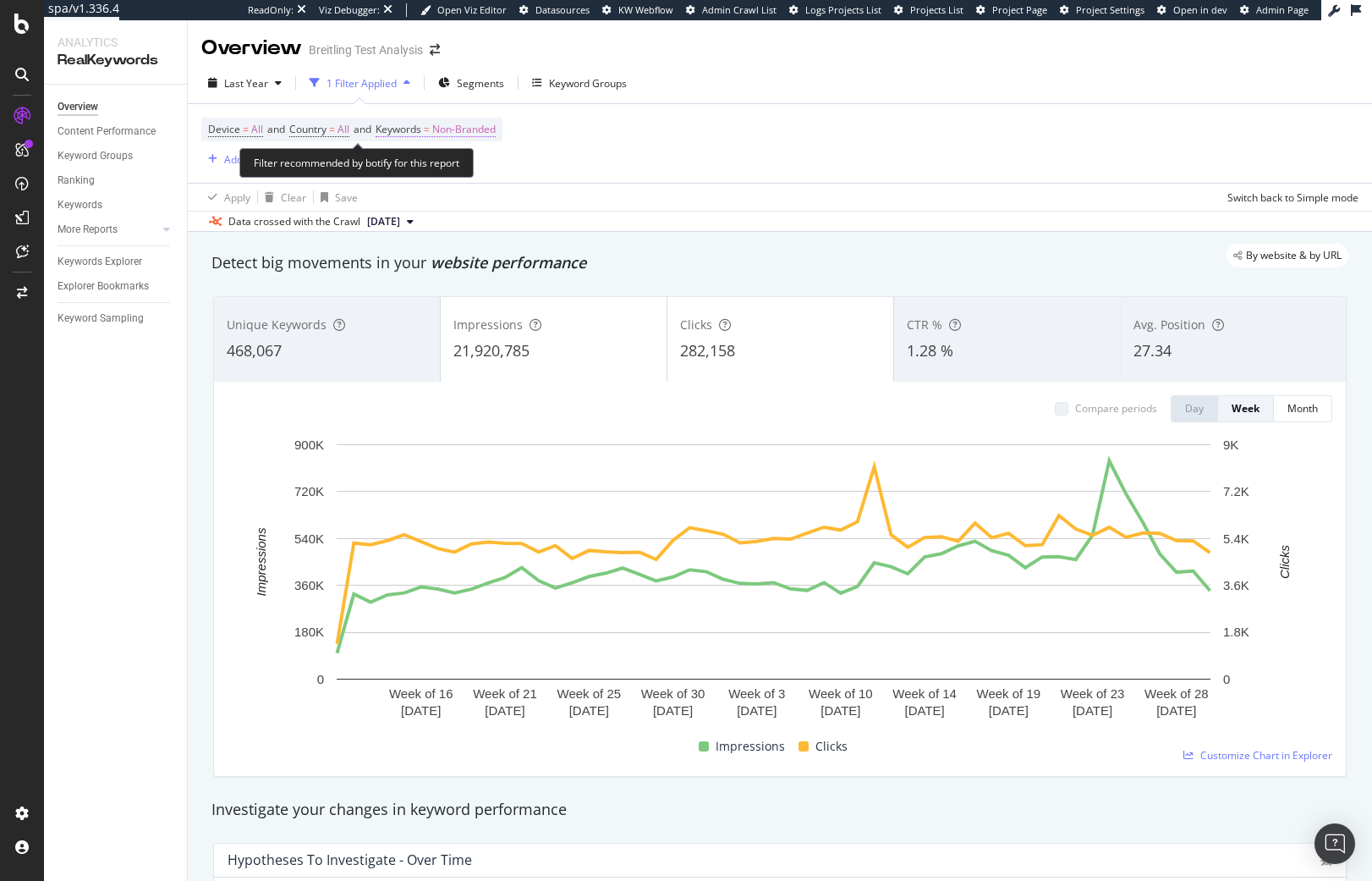
click at [486, 125] on span "Non-Branded" at bounding box center [463, 129] width 63 height 24
click at [455, 170] on span "Non-Branded" at bounding box center [435, 168] width 70 height 14
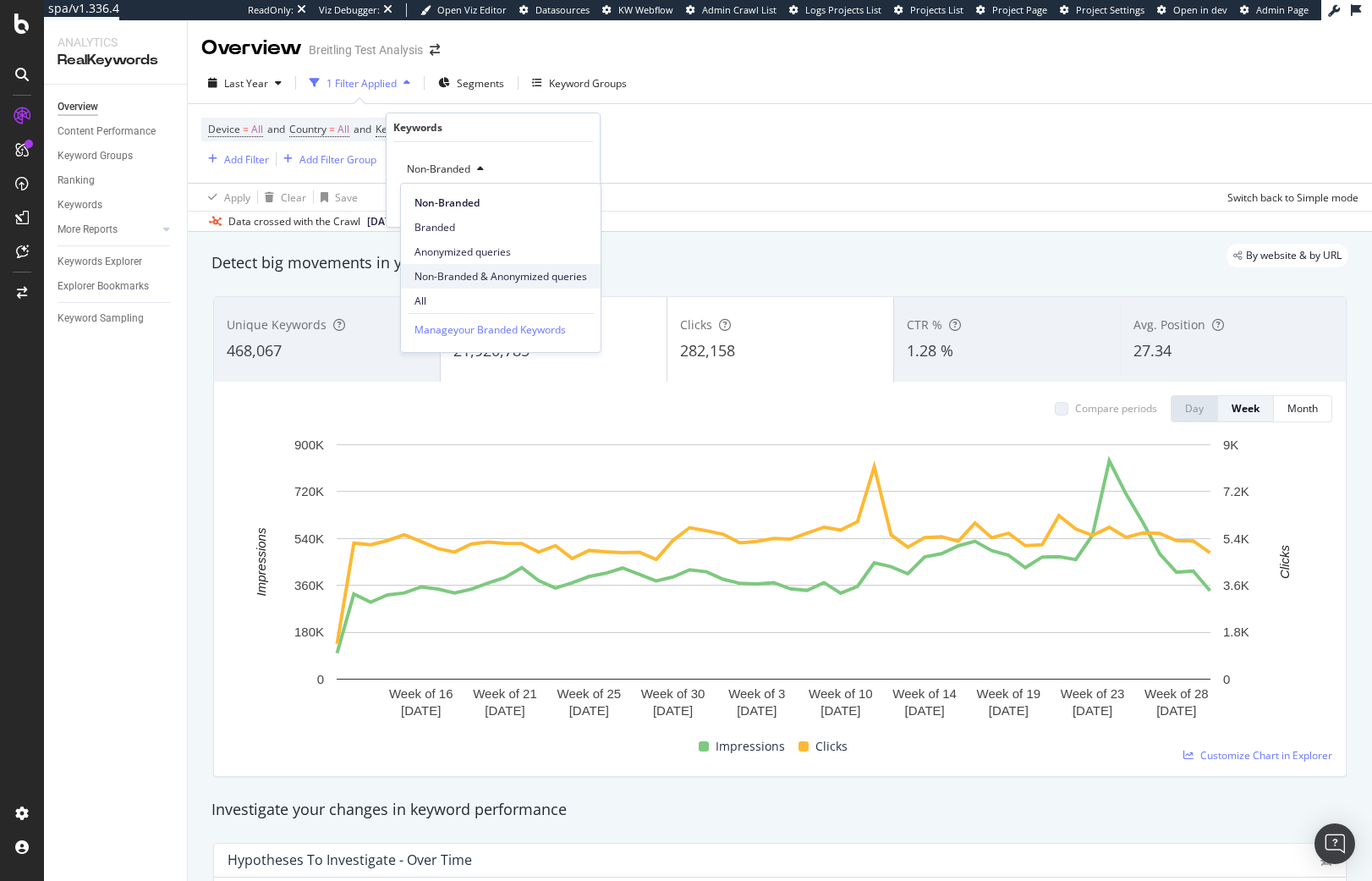
click at [447, 283] on span "Non-Branded & Anonymized queries" at bounding box center [501, 277] width 173 height 15
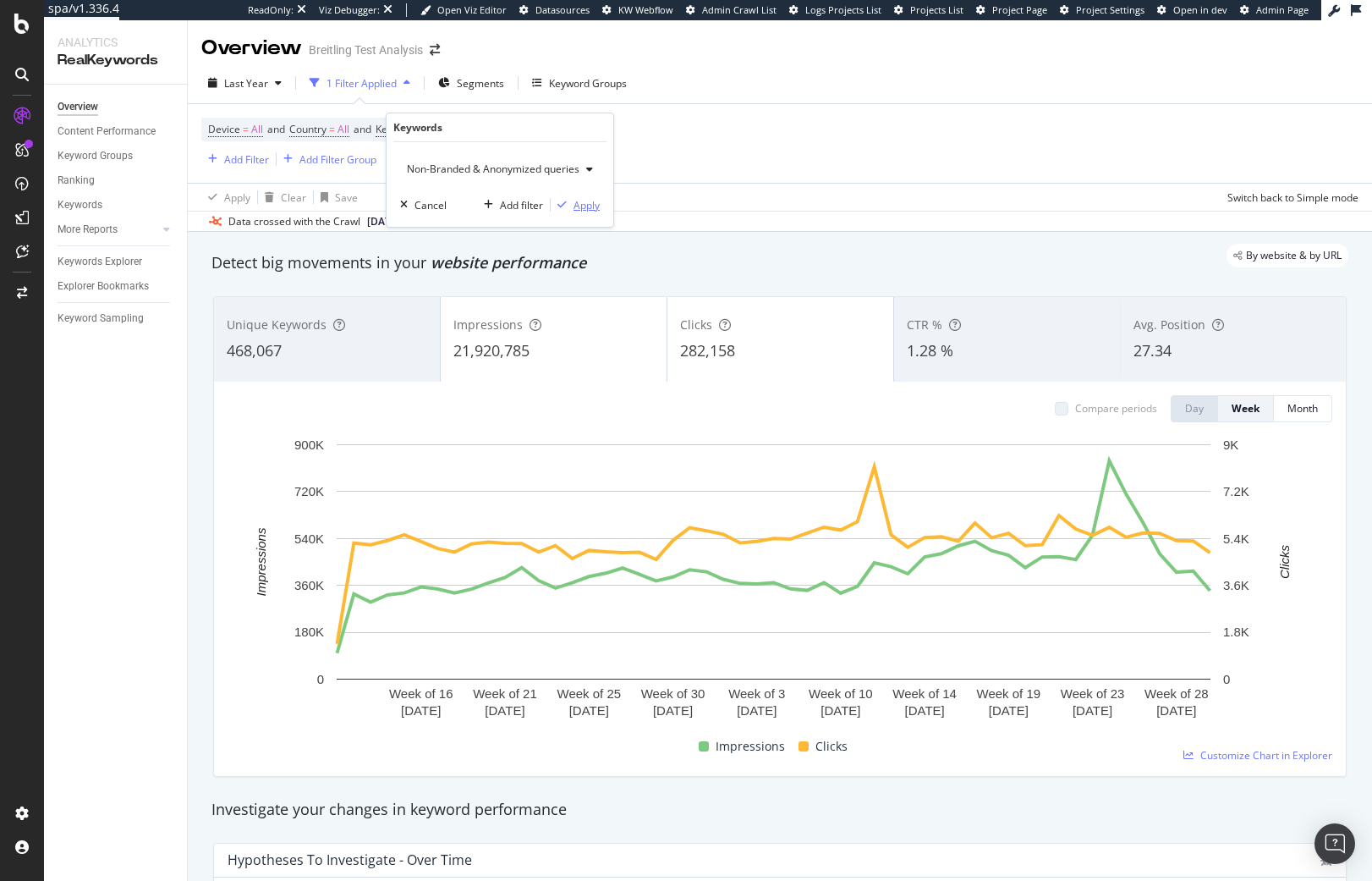
click at [583, 199] on div "Apply" at bounding box center [587, 204] width 26 height 14
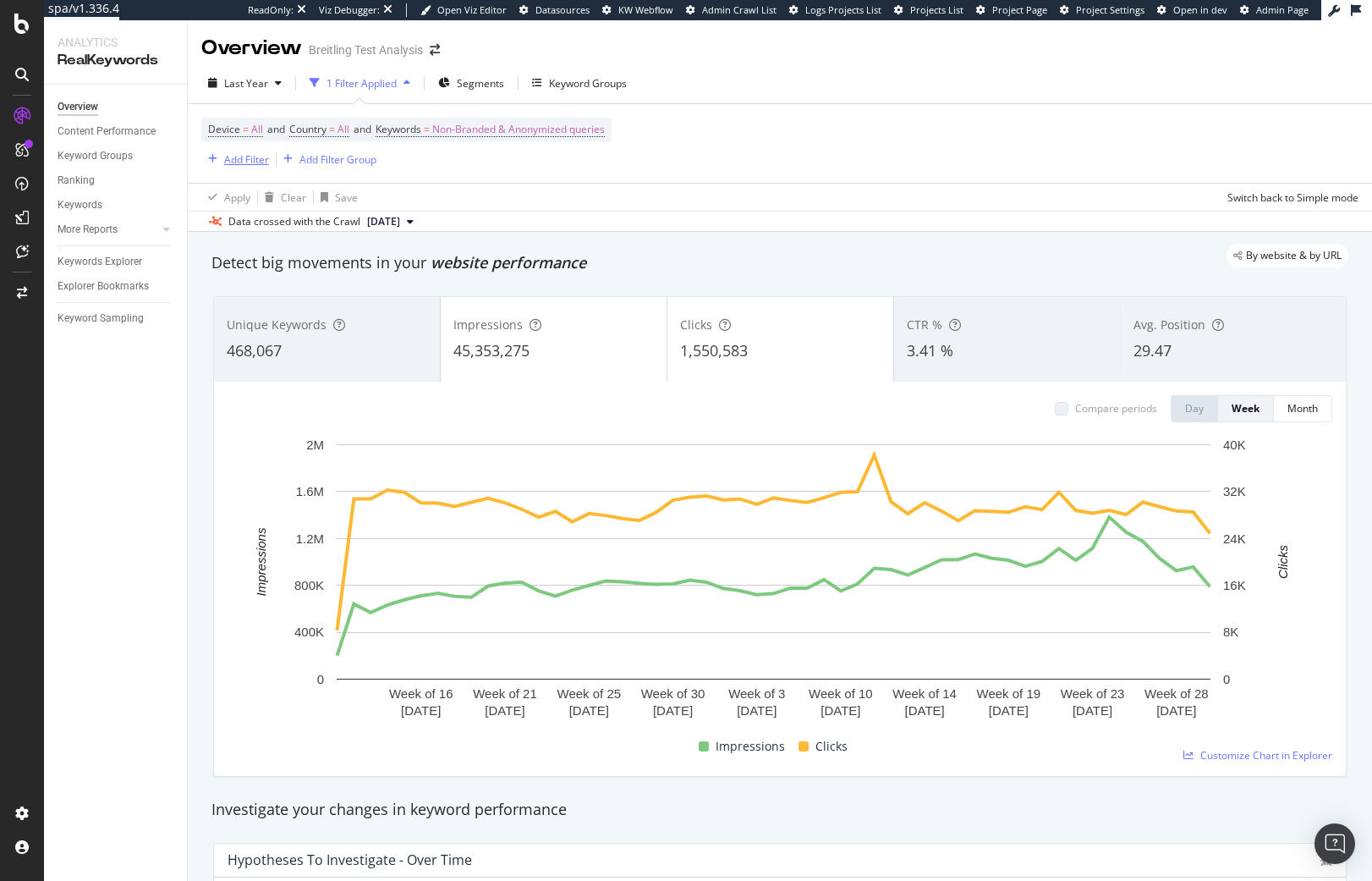
click at [243, 165] on div "Add Filter" at bounding box center [246, 159] width 44 height 14
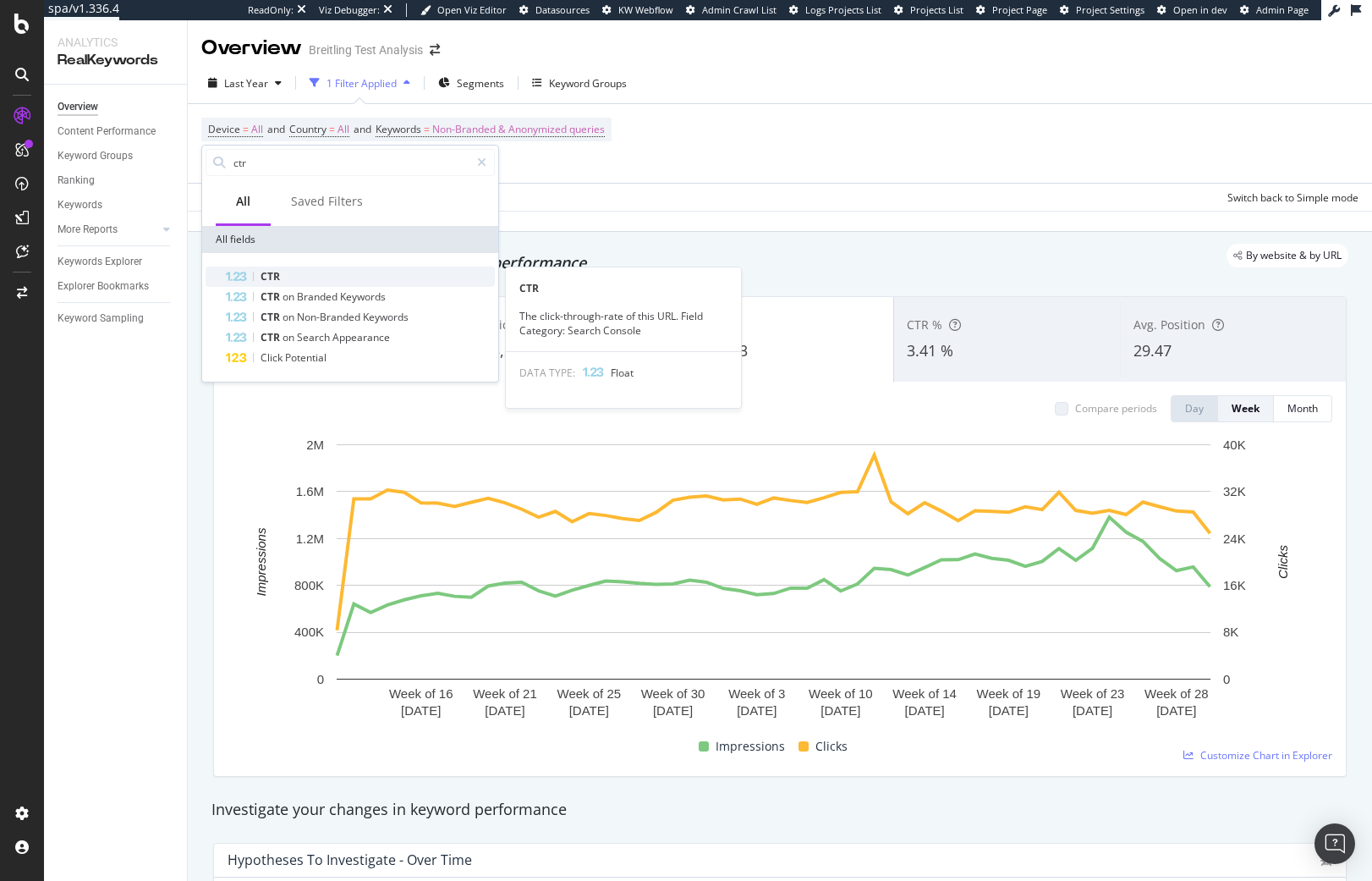
type input "ctr"
click at [323, 280] on div "CTR" at bounding box center [360, 276] width 269 height 20
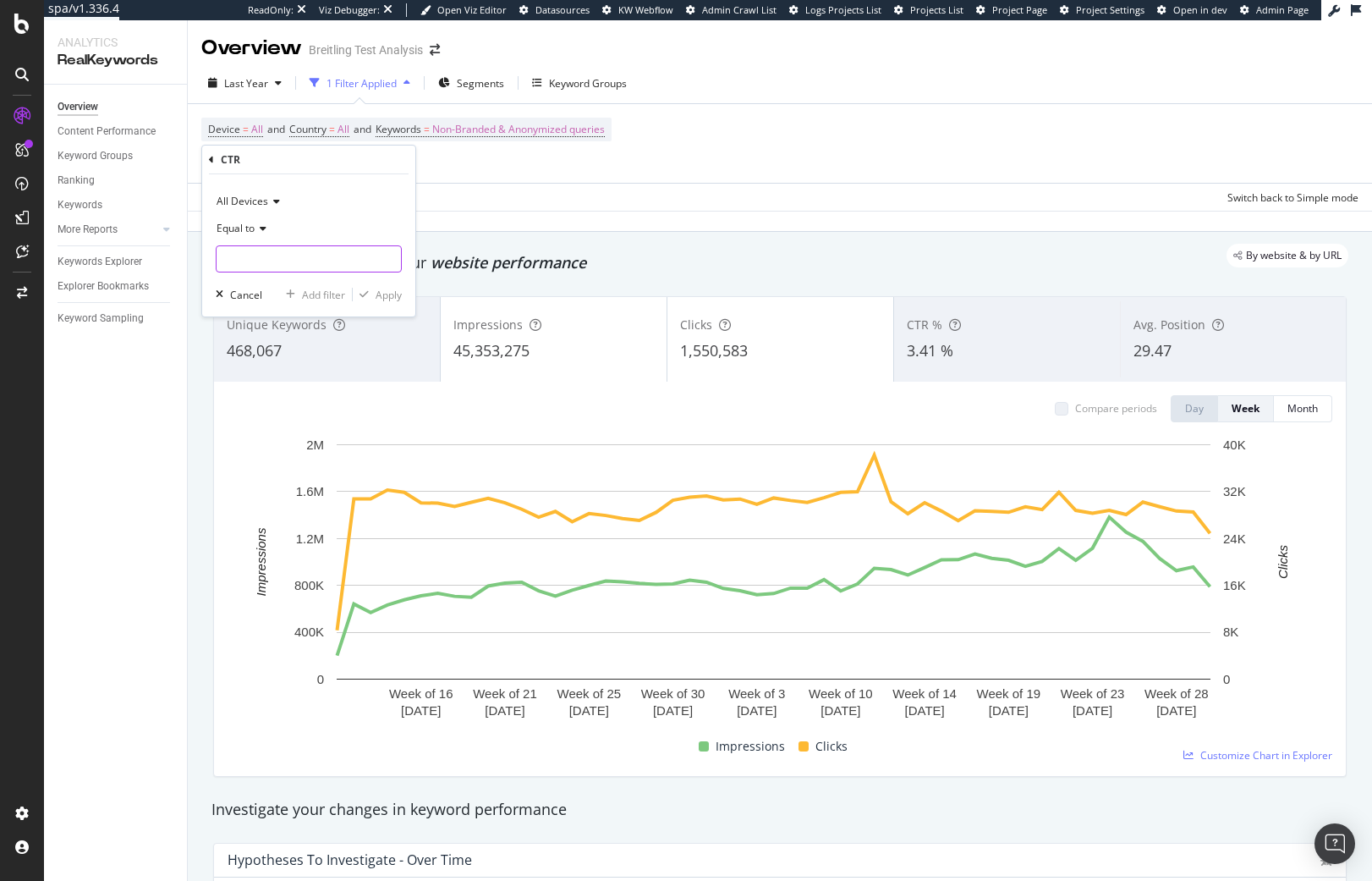
click at [309, 266] on input "number" at bounding box center [308, 259] width 186 height 27
click at [256, 231] on icon at bounding box center [260, 228] width 12 height 10
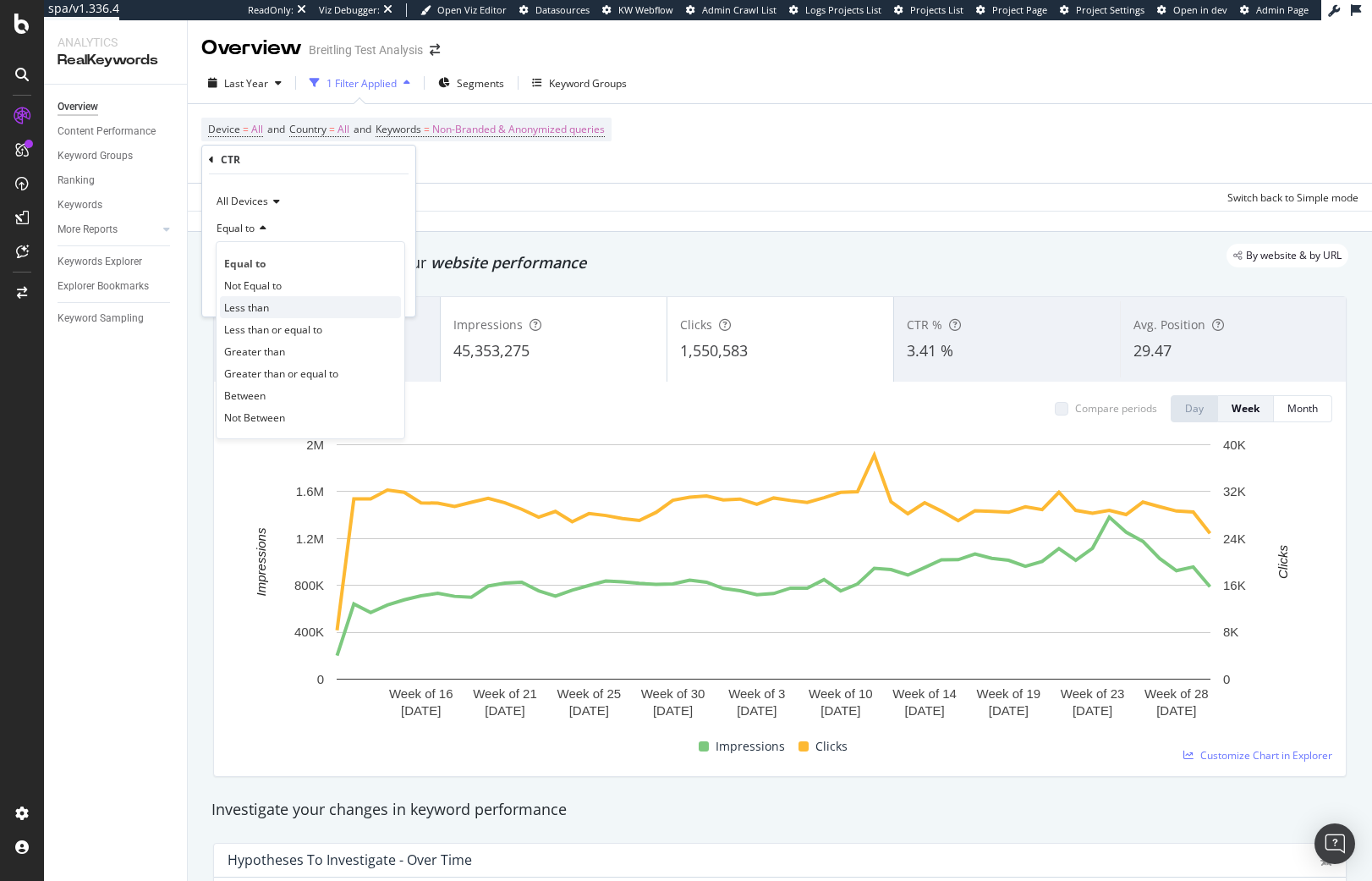
click at [265, 304] on span "Less than" at bounding box center [246, 307] width 44 height 14
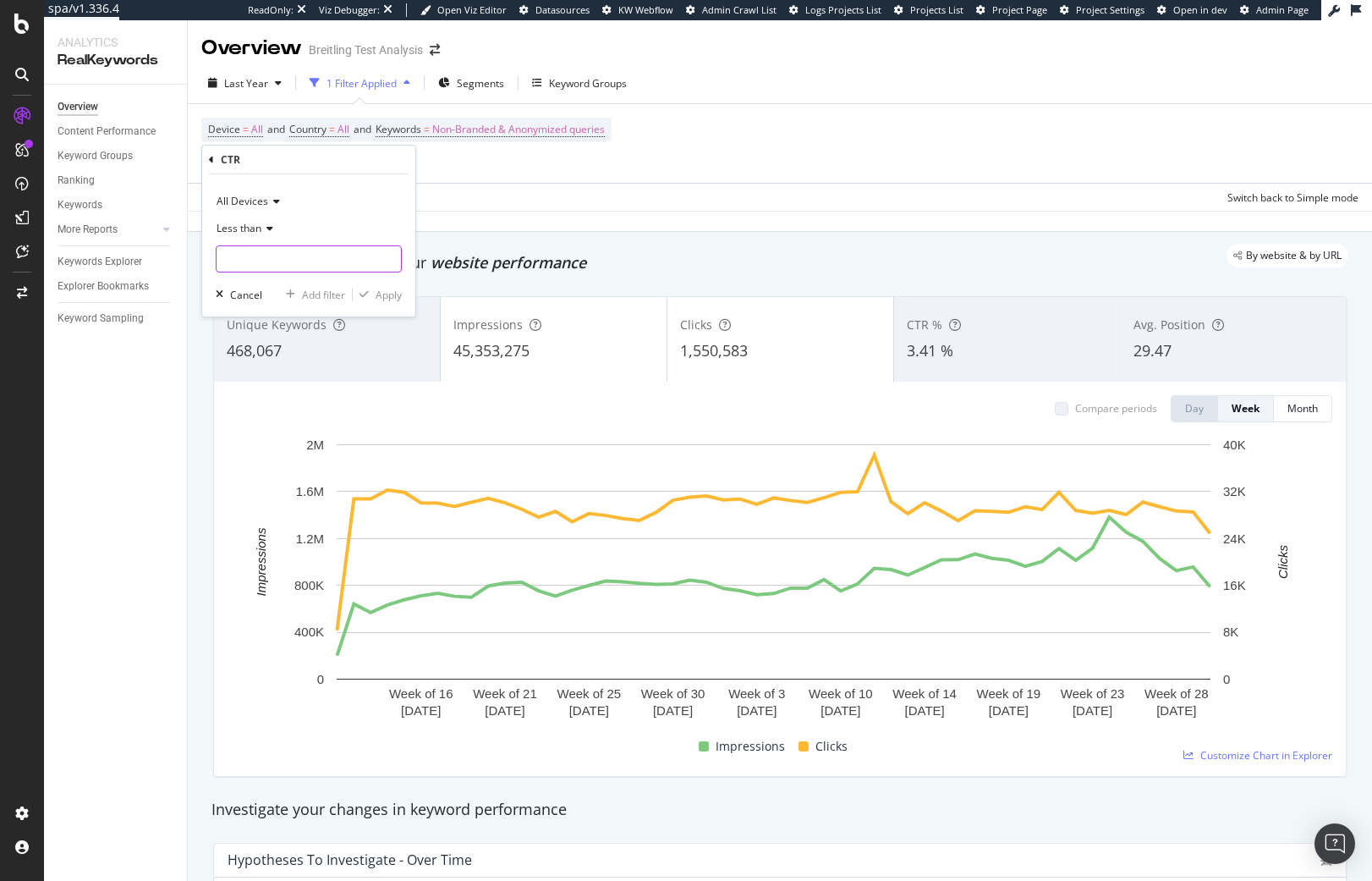
click at [275, 256] on input "number" at bounding box center [308, 259] width 186 height 27
type input "2.5"
click at [385, 294] on div "Apply" at bounding box center [388, 294] width 26 height 14
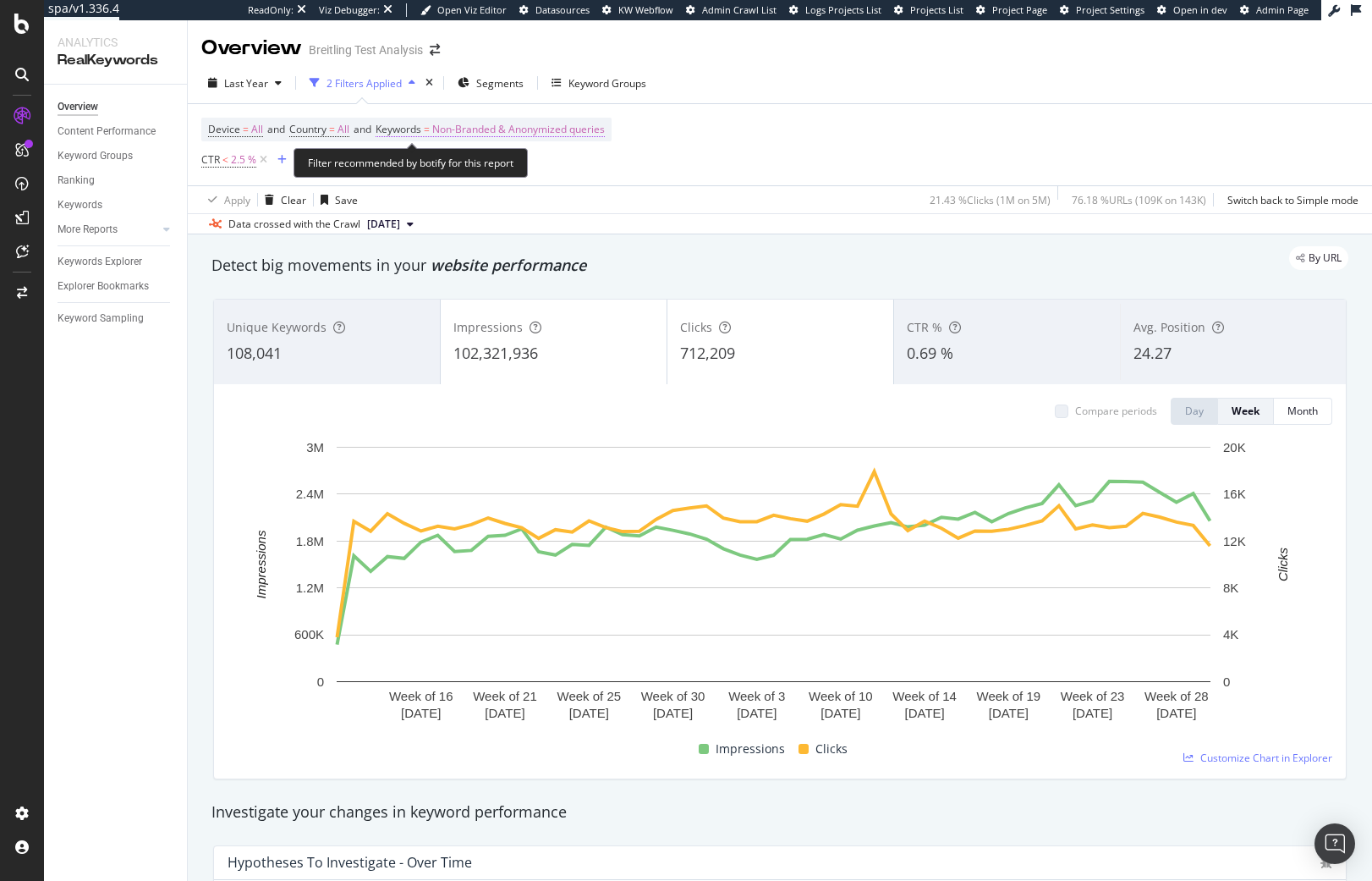
click at [512, 125] on span "Non-Branded & Anonymized queries" at bounding box center [518, 129] width 173 height 24
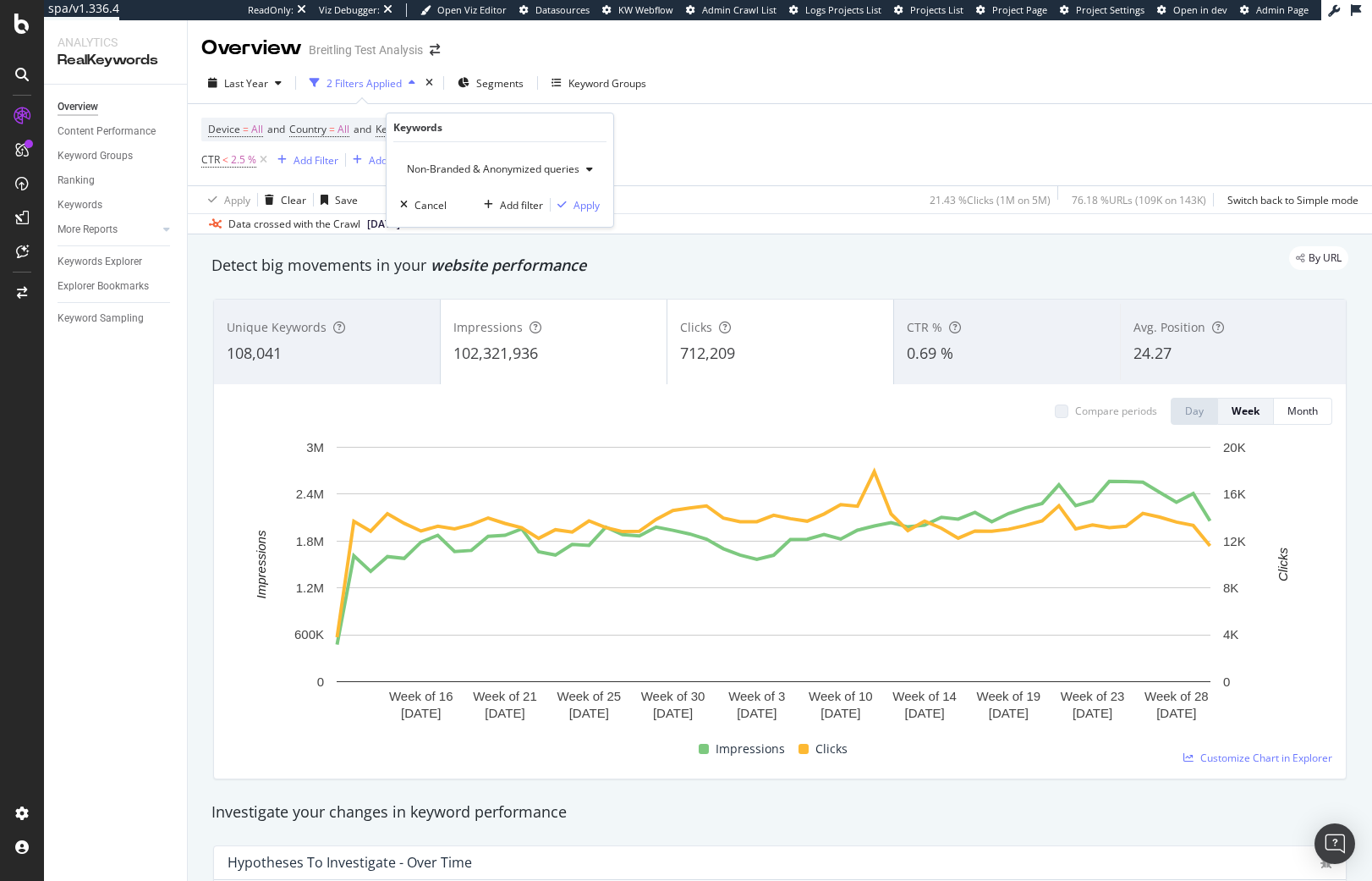
click at [423, 174] on span "Non-Branded & Anonymized queries" at bounding box center [489, 168] width 180 height 14
click at [445, 305] on span "All" at bounding box center [503, 302] width 177 height 15
drag, startPoint x: 566, startPoint y: 207, endPoint x: 618, endPoint y: 234, distance: 58.6
click at [566, 206] on div "Apply" at bounding box center [574, 204] width 26 height 14
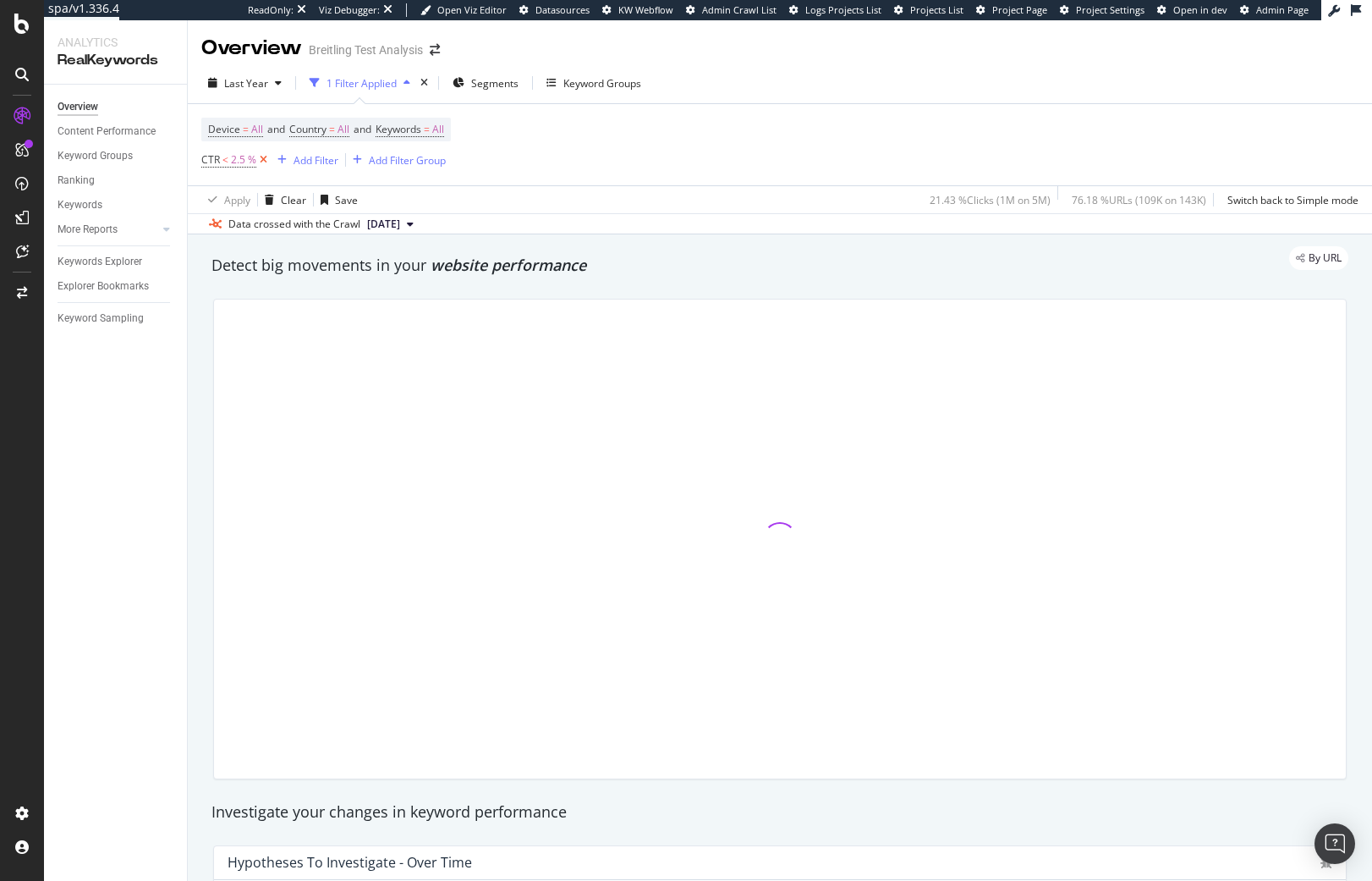
click at [266, 160] on icon at bounding box center [263, 160] width 14 height 17
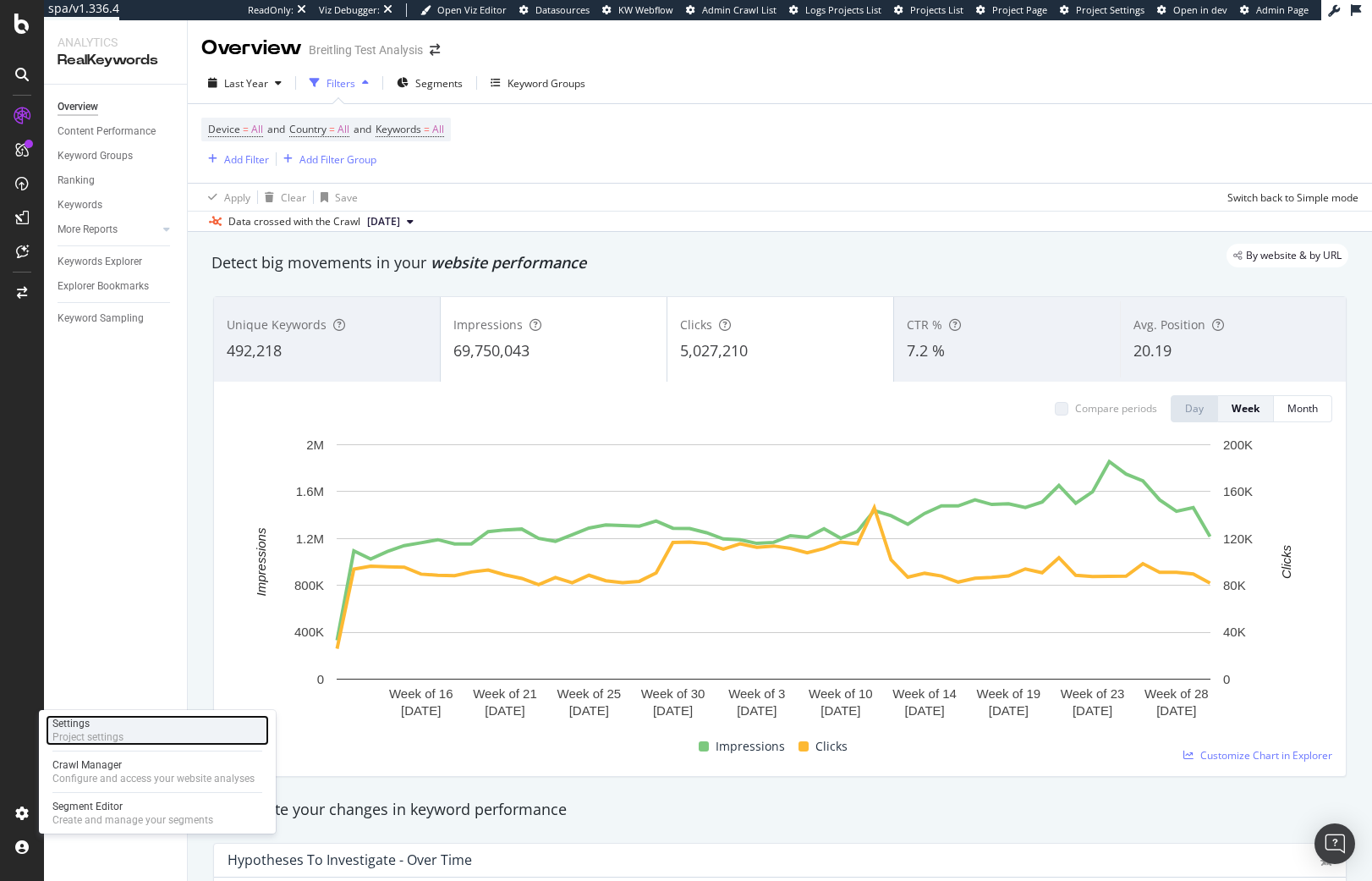
click at [125, 730] on div "Settings Project settings" at bounding box center [157, 730] width 223 height 30
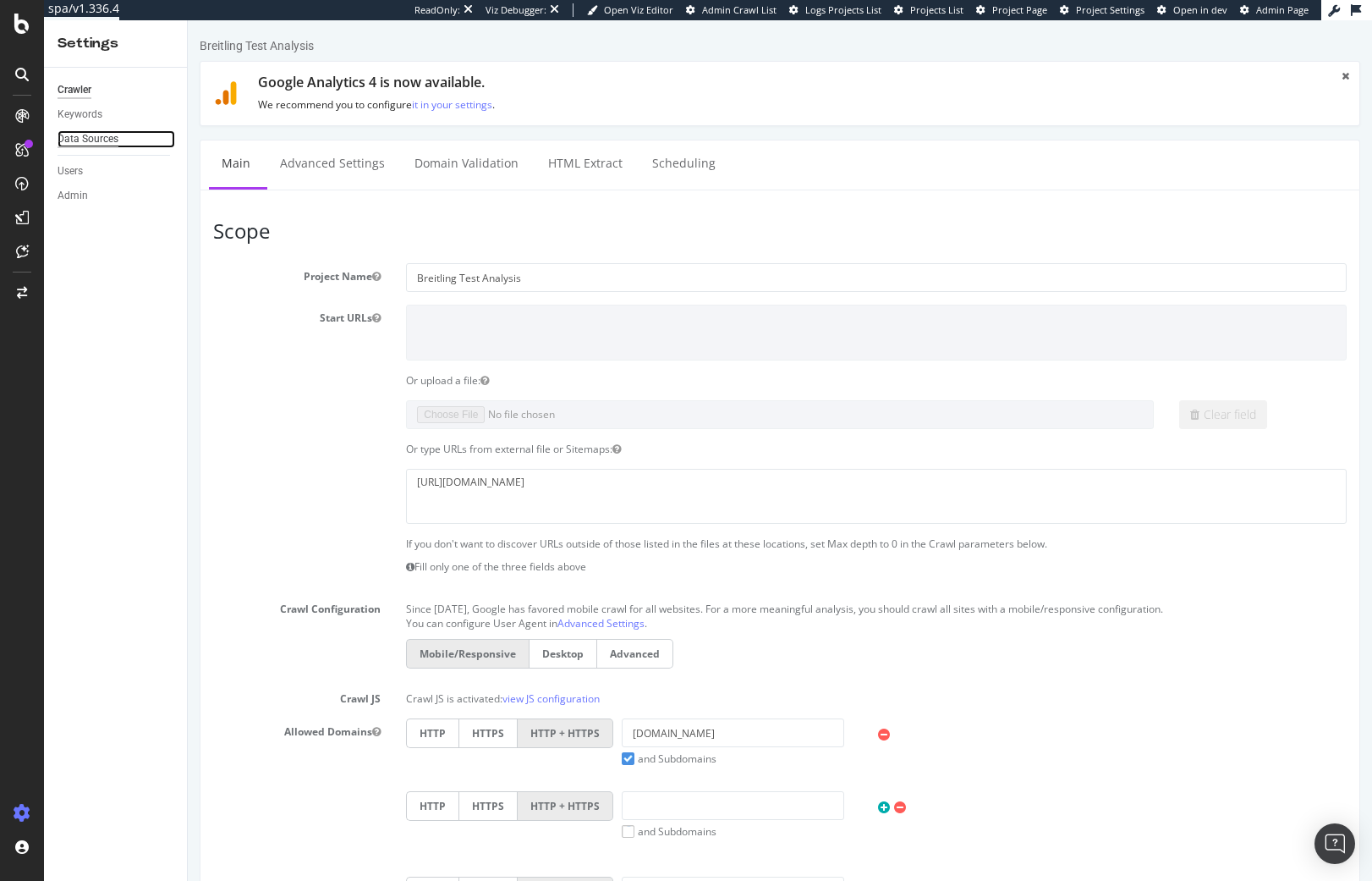
click at [107, 144] on div "Data Sources" at bounding box center [88, 139] width 60 height 18
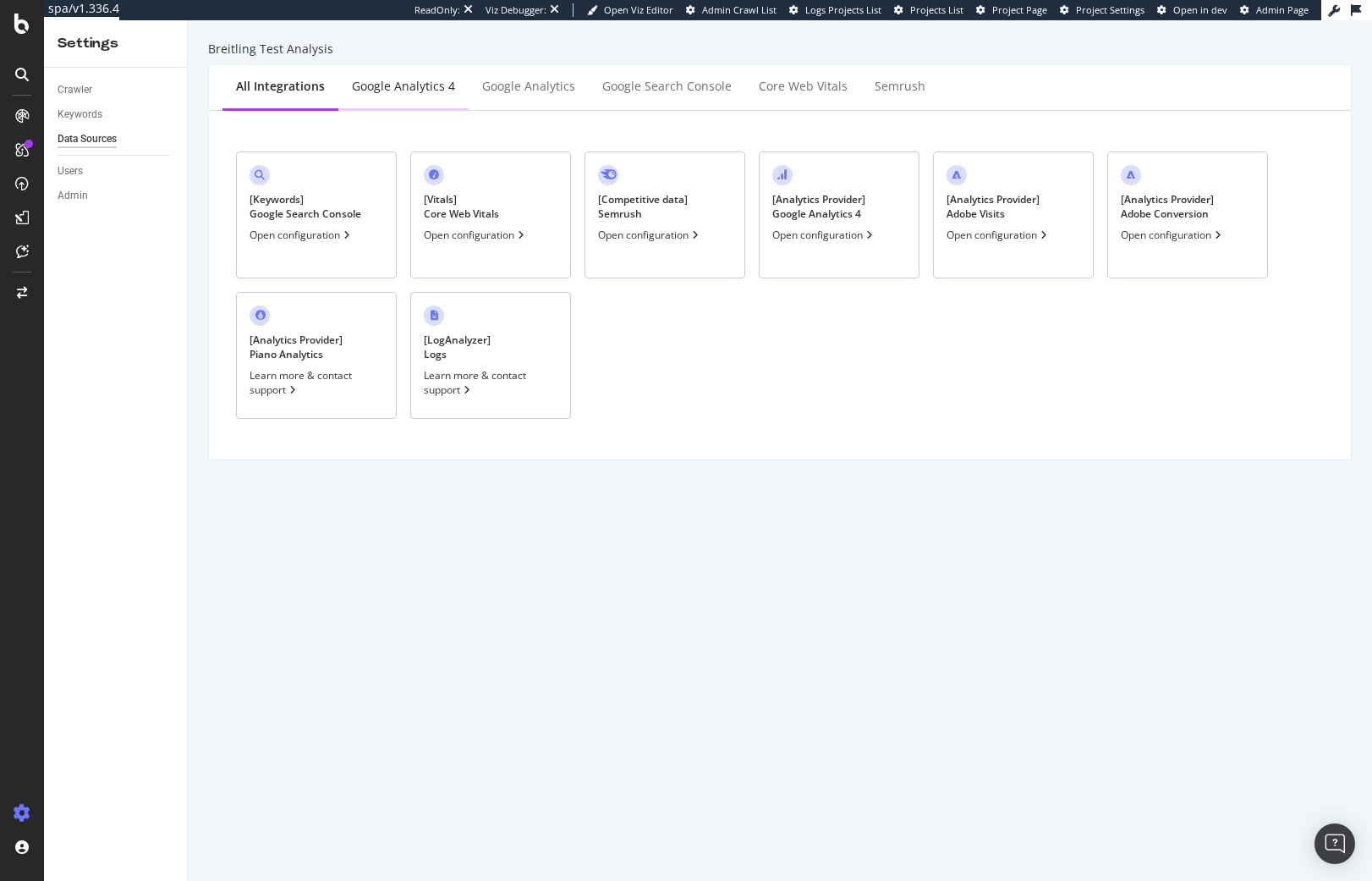
click at [424, 94] on div "Google Analytics 4" at bounding box center [403, 87] width 130 height 46
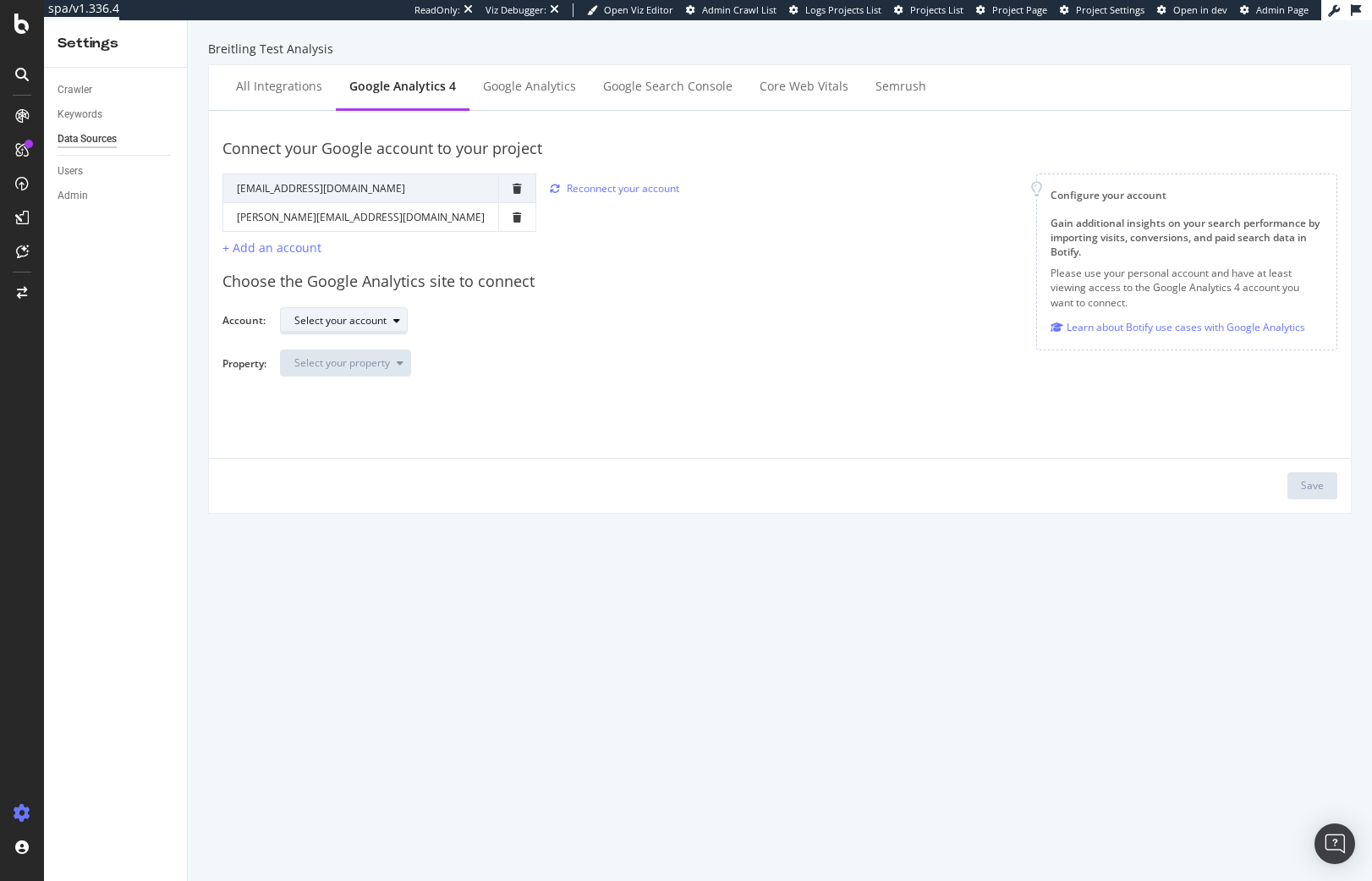
click at [355, 326] on div "Select your account" at bounding box center [340, 320] width 93 height 10
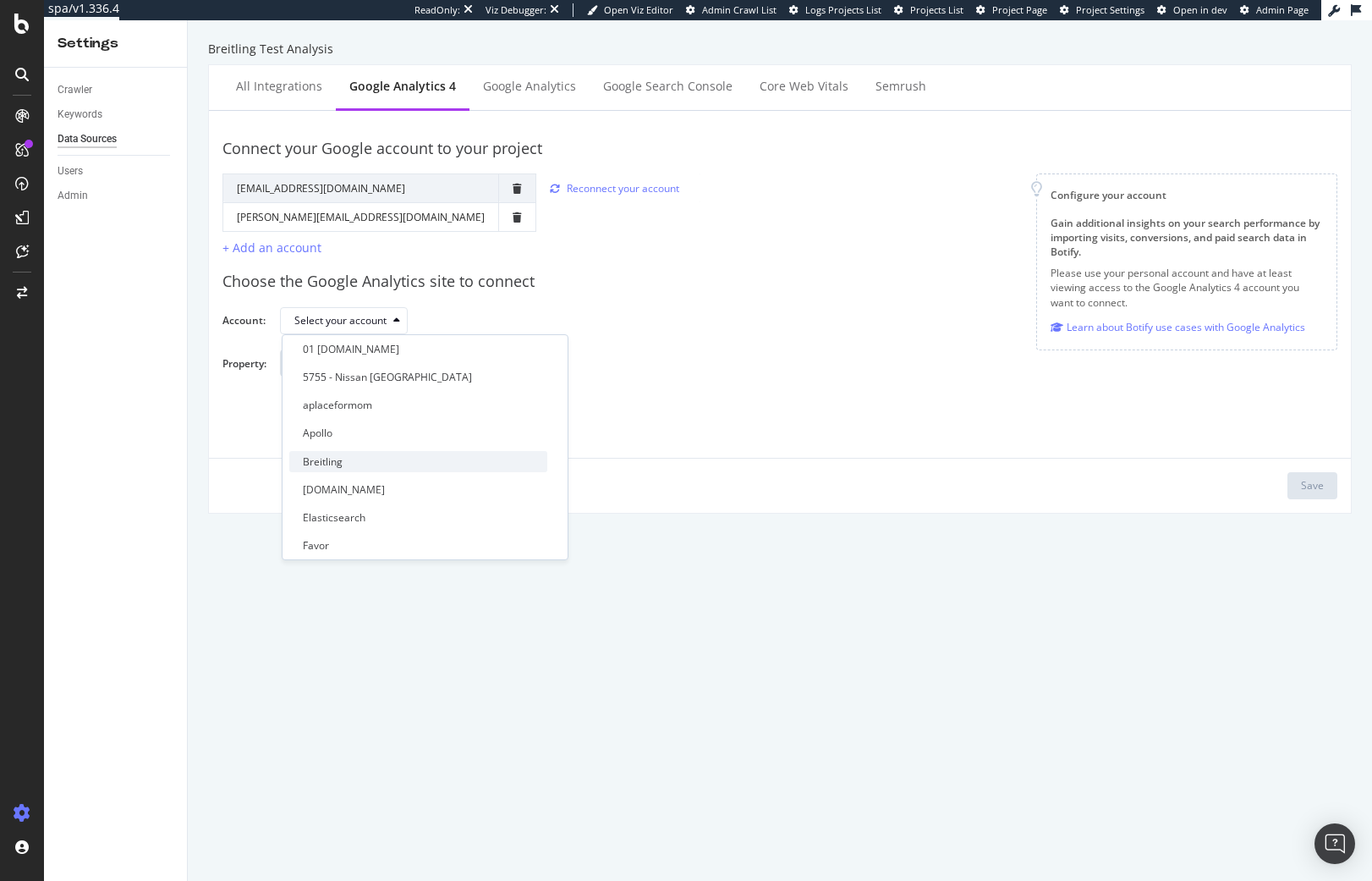
click at [428, 456] on div "Breitling" at bounding box center [418, 461] width 258 height 21
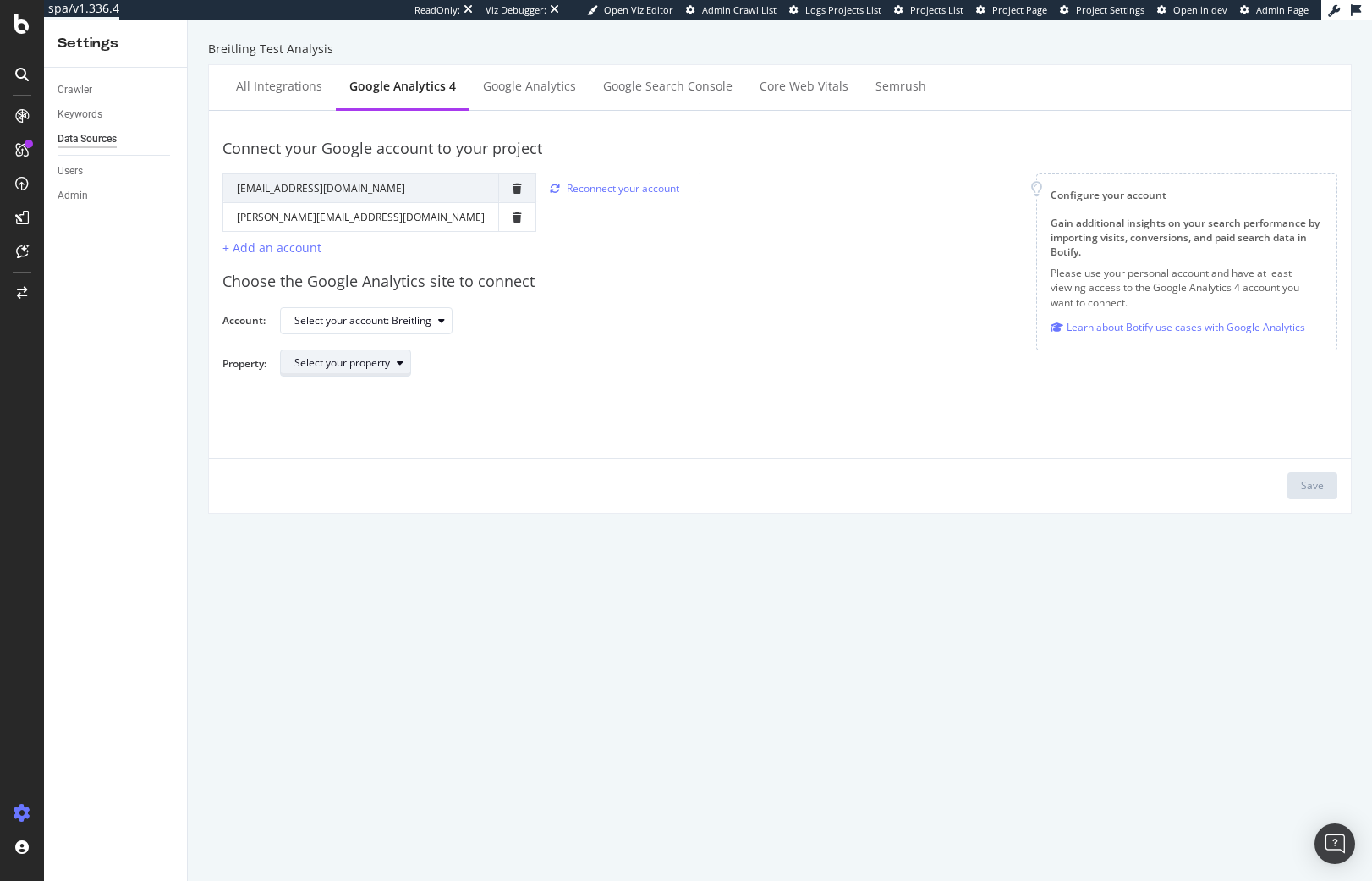
click at [352, 371] on div "Select your property" at bounding box center [352, 362] width 116 height 24
click at [349, 393] on div "GA4 - Breitling - Prod" at bounding box center [352, 390] width 99 height 14
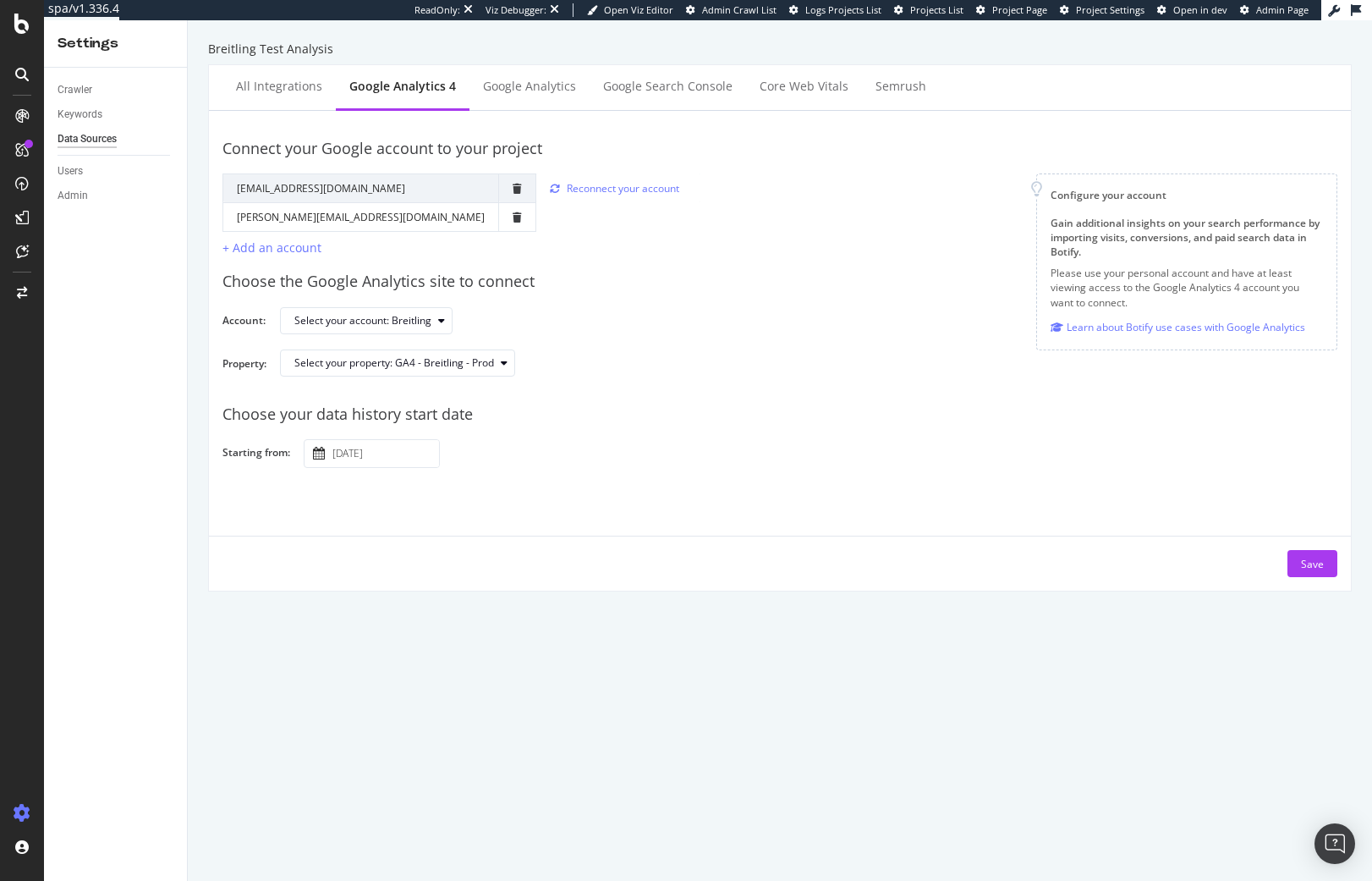
click at [353, 446] on input "2025 August 16th" at bounding box center [384, 453] width 110 height 27
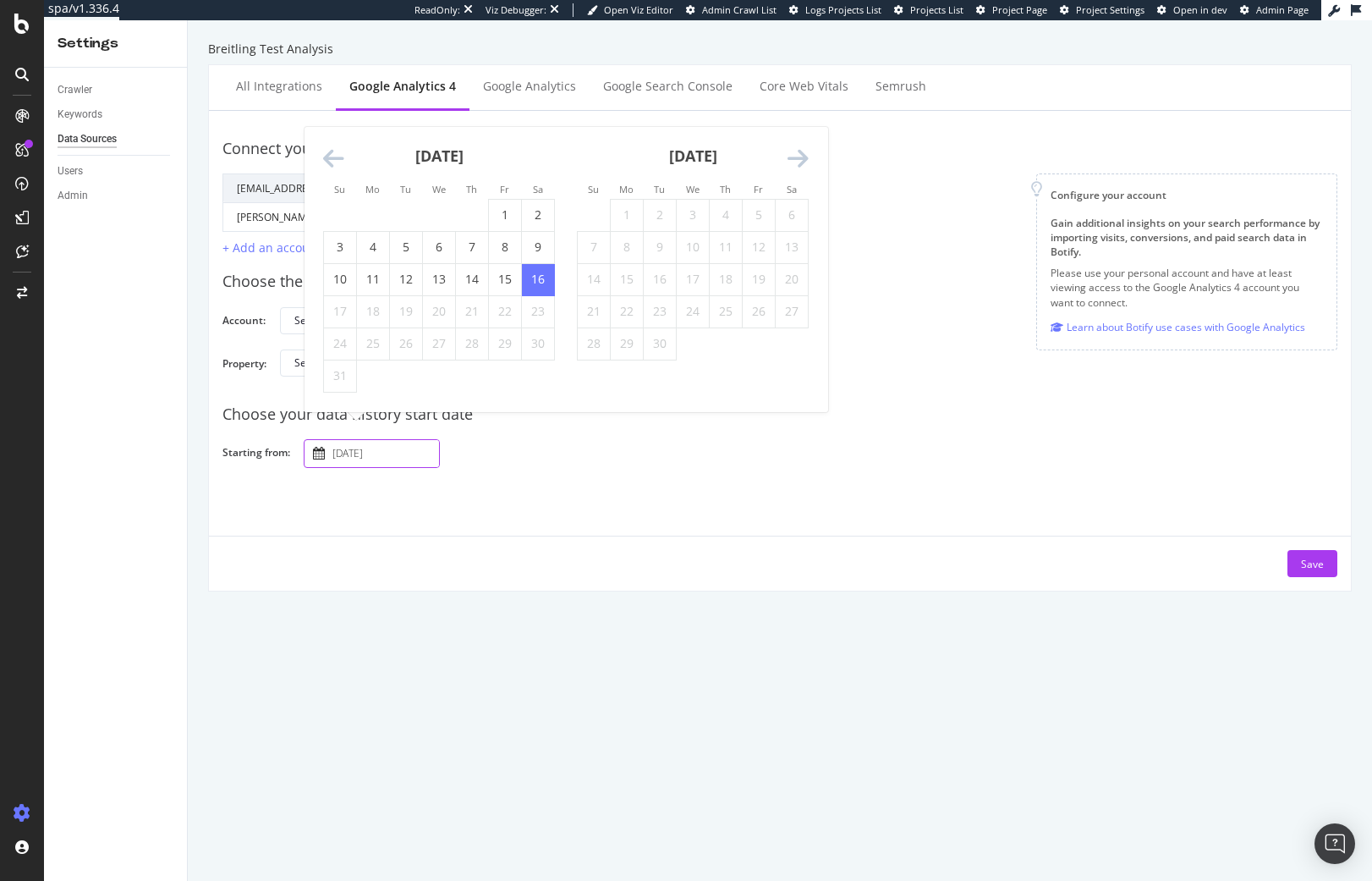
click at [333, 155] on icon "Move backward to switch to the previous month." at bounding box center [334, 159] width 21 height 24
click at [409, 200] on td "1" at bounding box center [406, 215] width 33 height 32
type input "2025 July 1st"
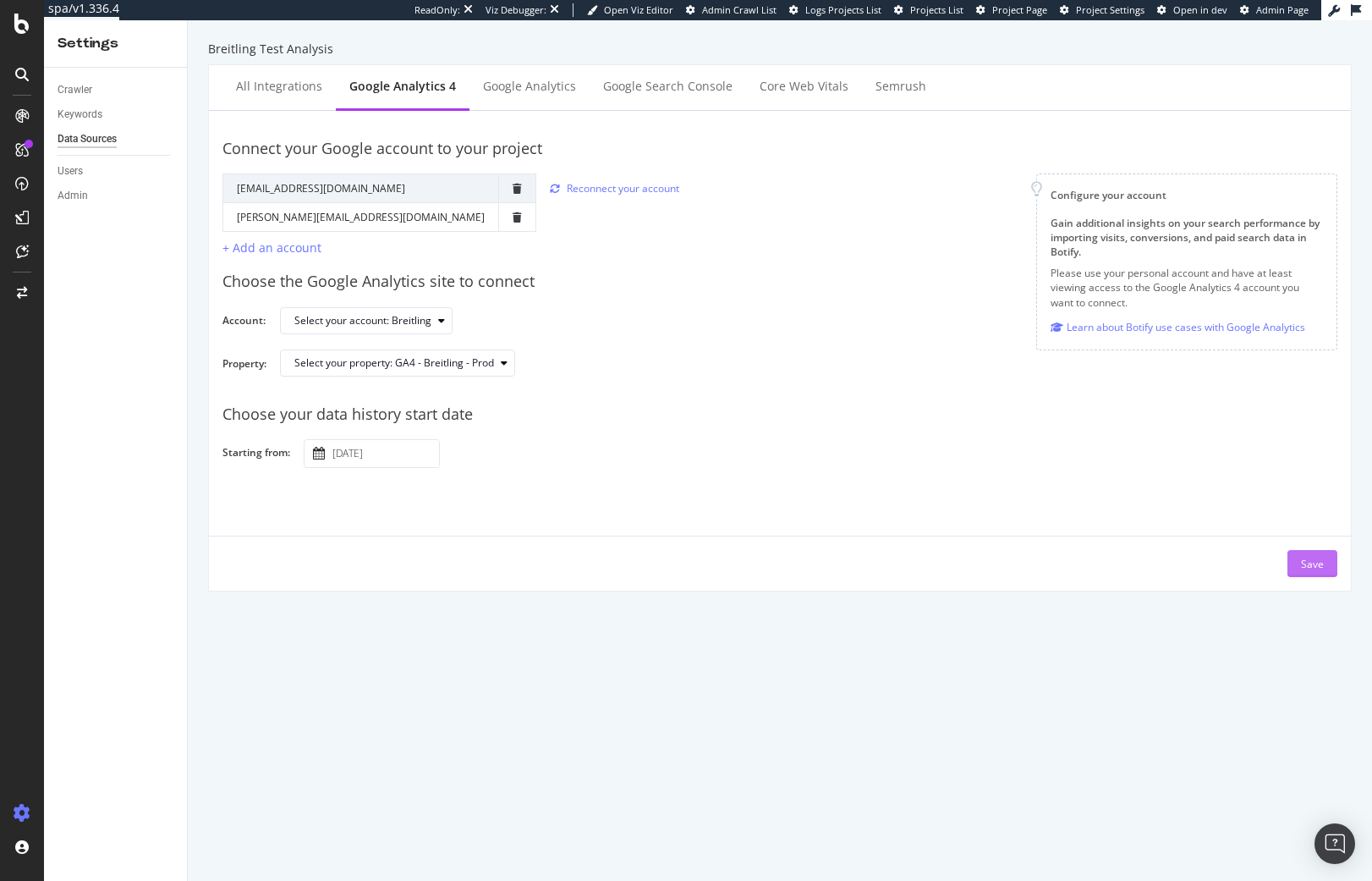
click at [1306, 564] on div "Save" at bounding box center [1312, 563] width 23 height 14
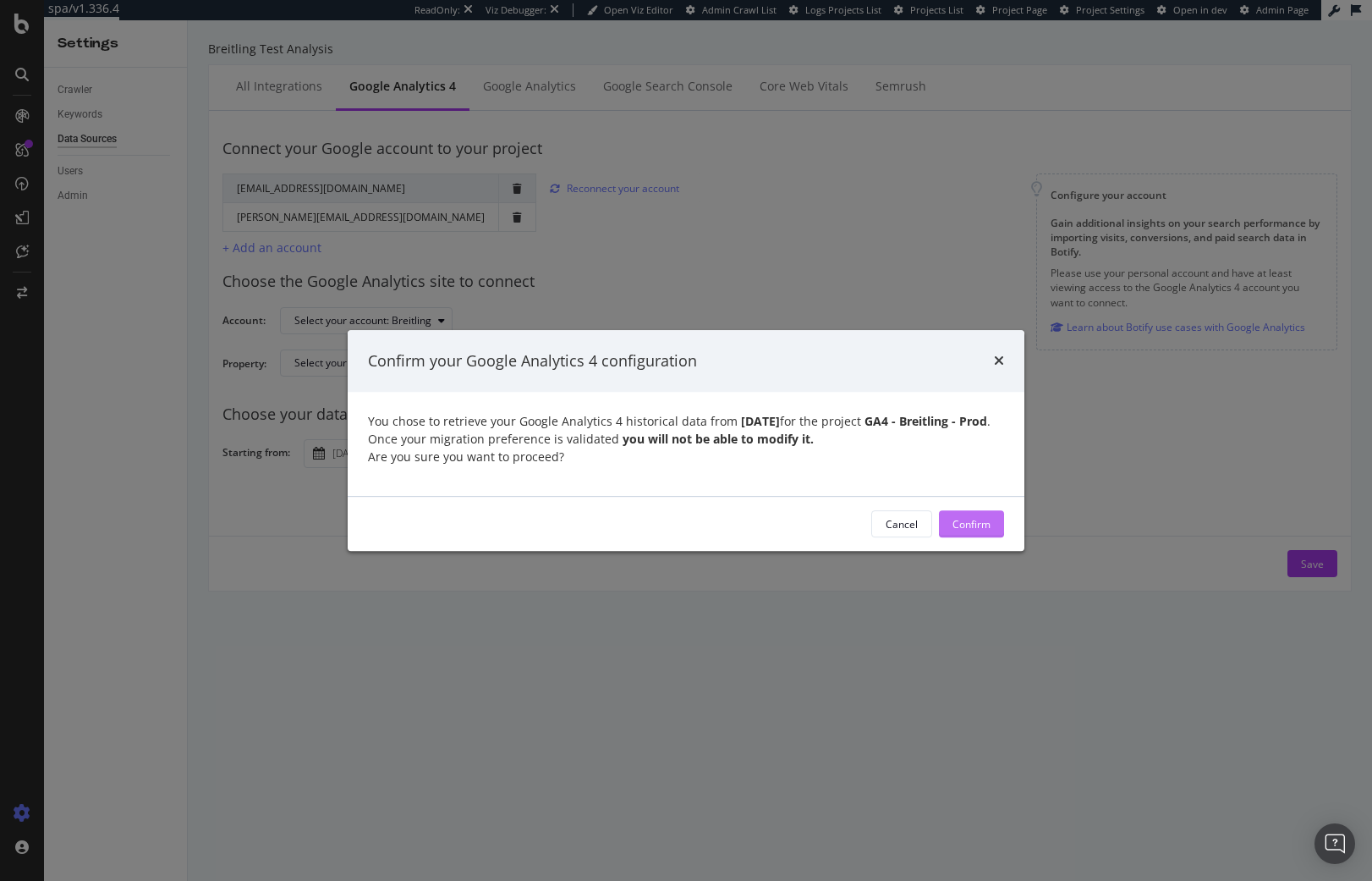
click at [976, 531] on div "Confirm" at bounding box center [971, 524] width 38 height 14
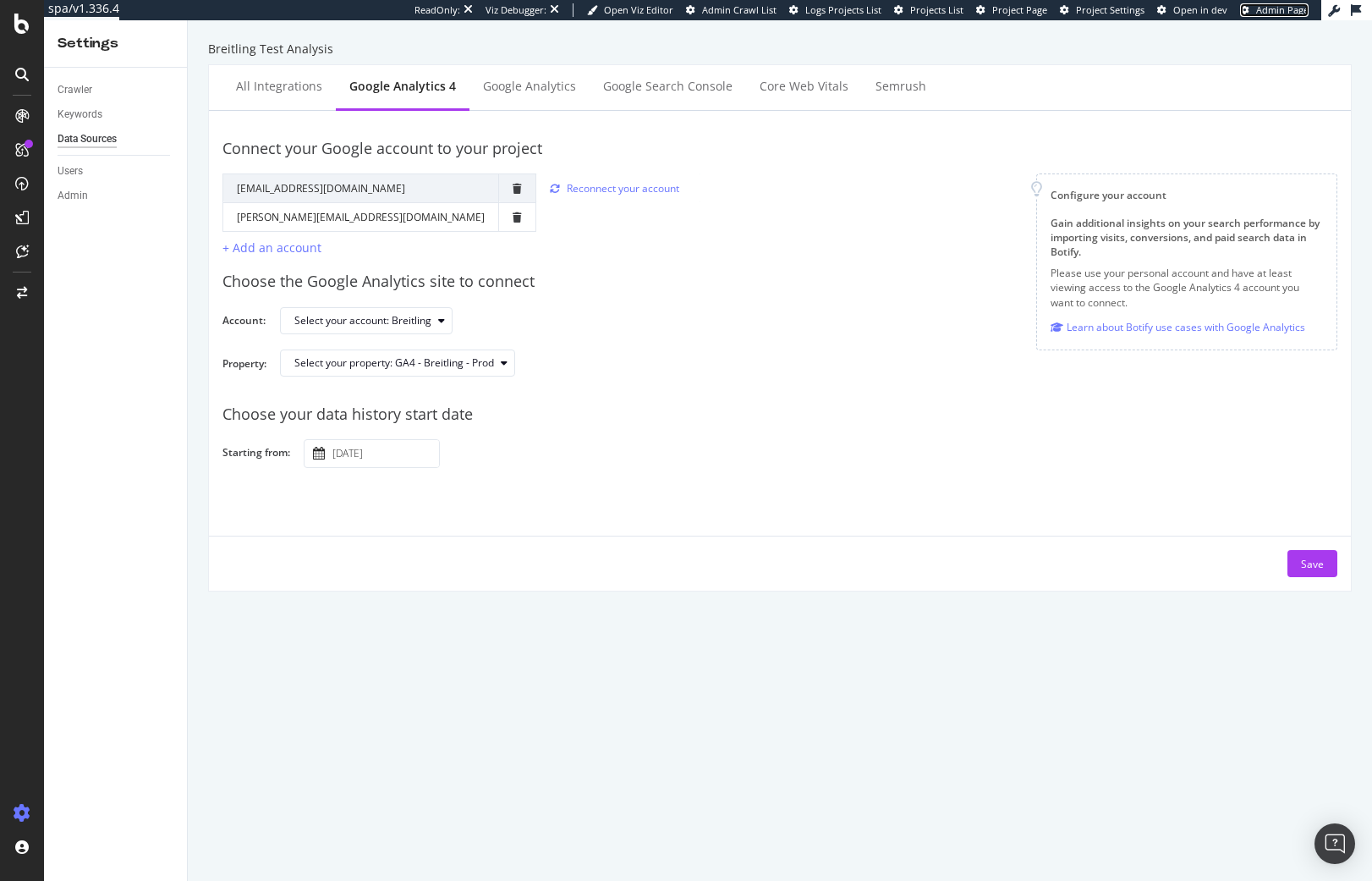
click at [1287, 13] on span "Admin Page" at bounding box center [1281, 9] width 52 height 12
click at [763, 17] on div "ReadOnly: Viz Debugger: Open Viz Editor Admin Crawl List Logs Projects List Pro…" at bounding box center [868, 9] width 907 height 20
click at [766, 11] on span "Admin Crawl List" at bounding box center [739, 9] width 75 height 12
click at [109, 251] on div "RealKeywords" at bounding box center [100, 251] width 76 height 17
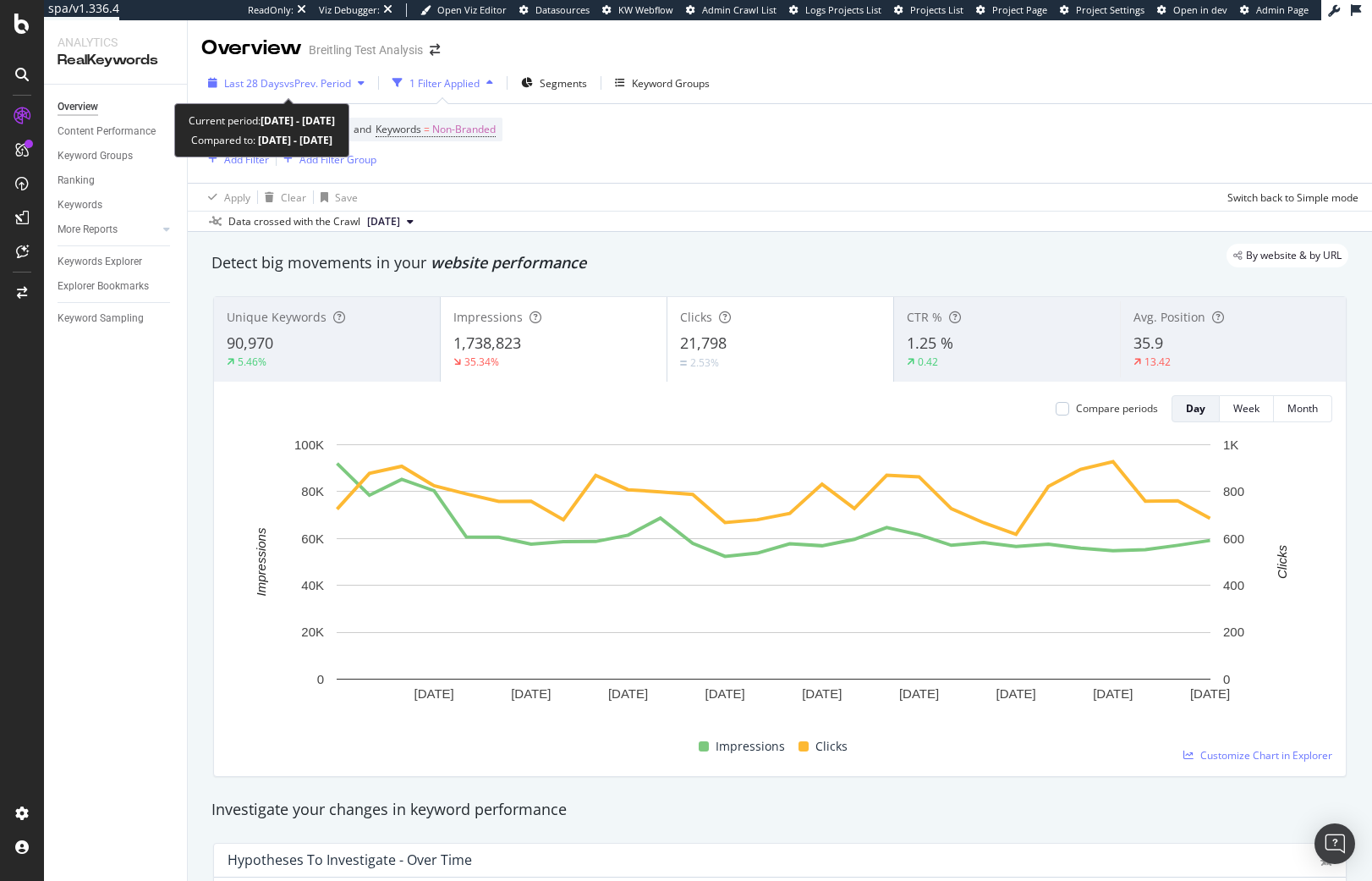
click at [288, 79] on span "vs Prev. Period" at bounding box center [317, 83] width 67 height 14
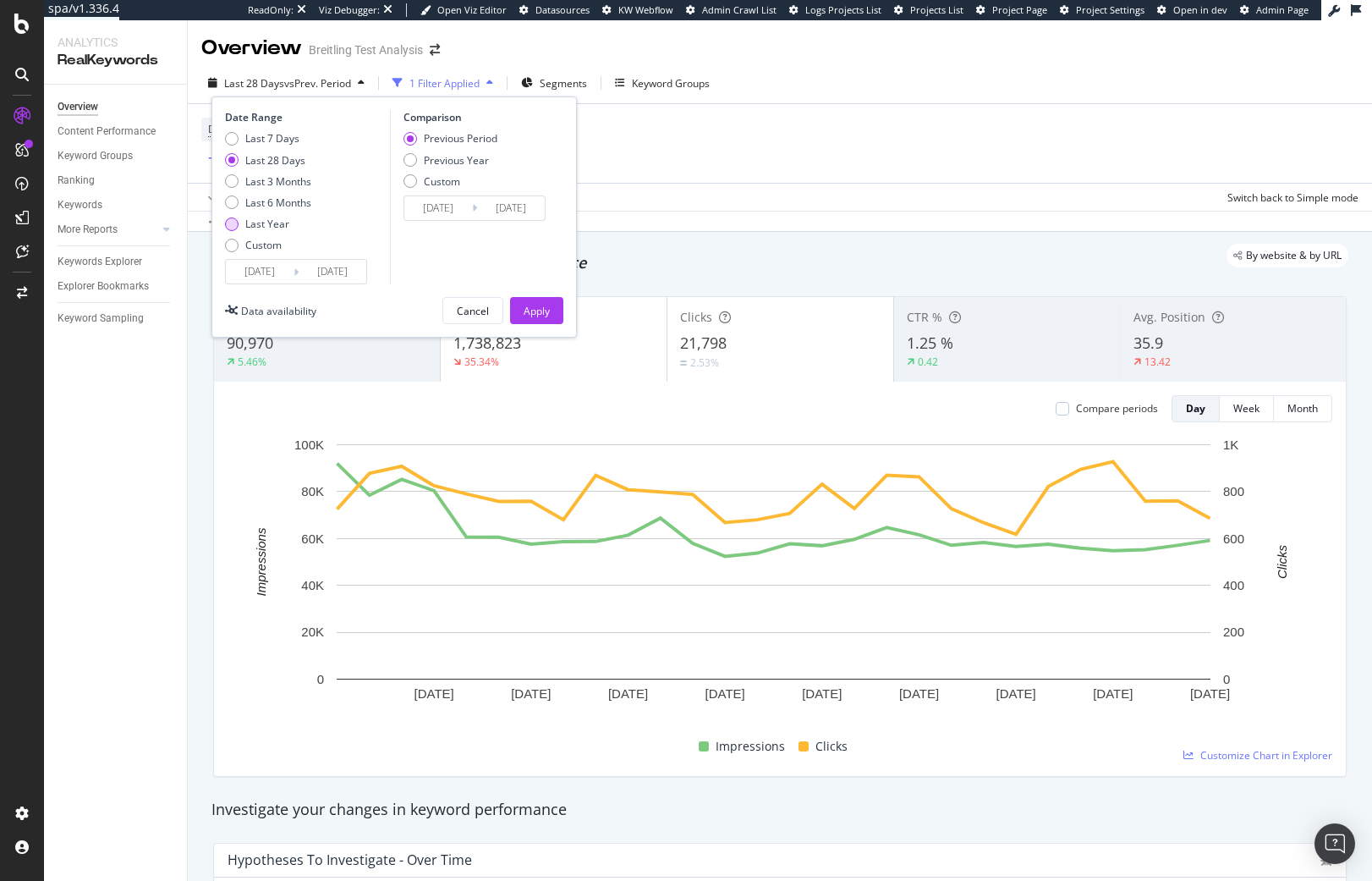
click at [237, 224] on div "Last Year" at bounding box center [232, 224] width 13 height 13
type input "2024/08/17"
click at [535, 310] on div "Apply" at bounding box center [537, 310] width 26 height 14
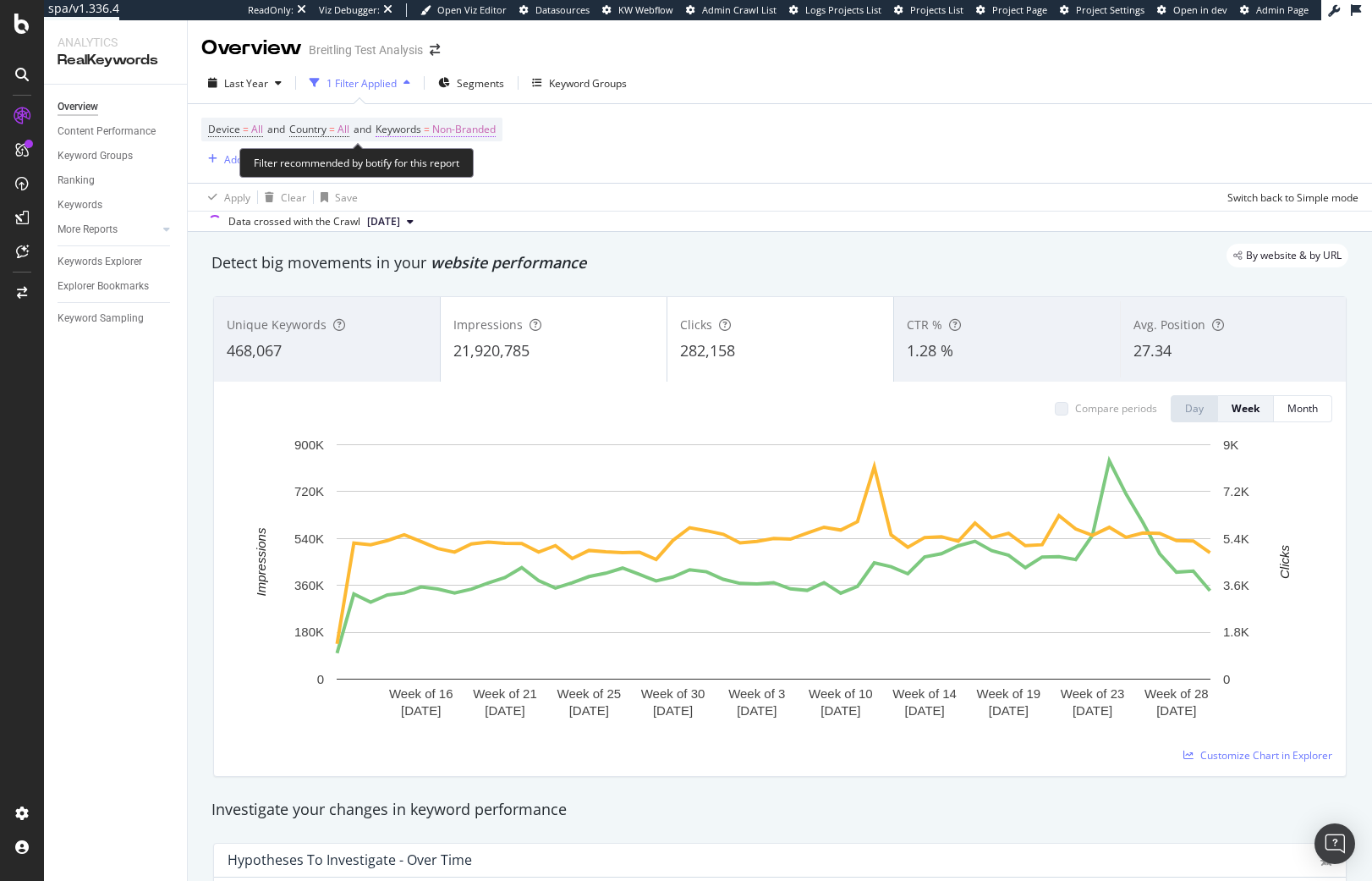
click at [488, 134] on span "Non-Branded" at bounding box center [463, 129] width 63 height 24
click at [472, 167] on div "button" at bounding box center [480, 169] width 20 height 10
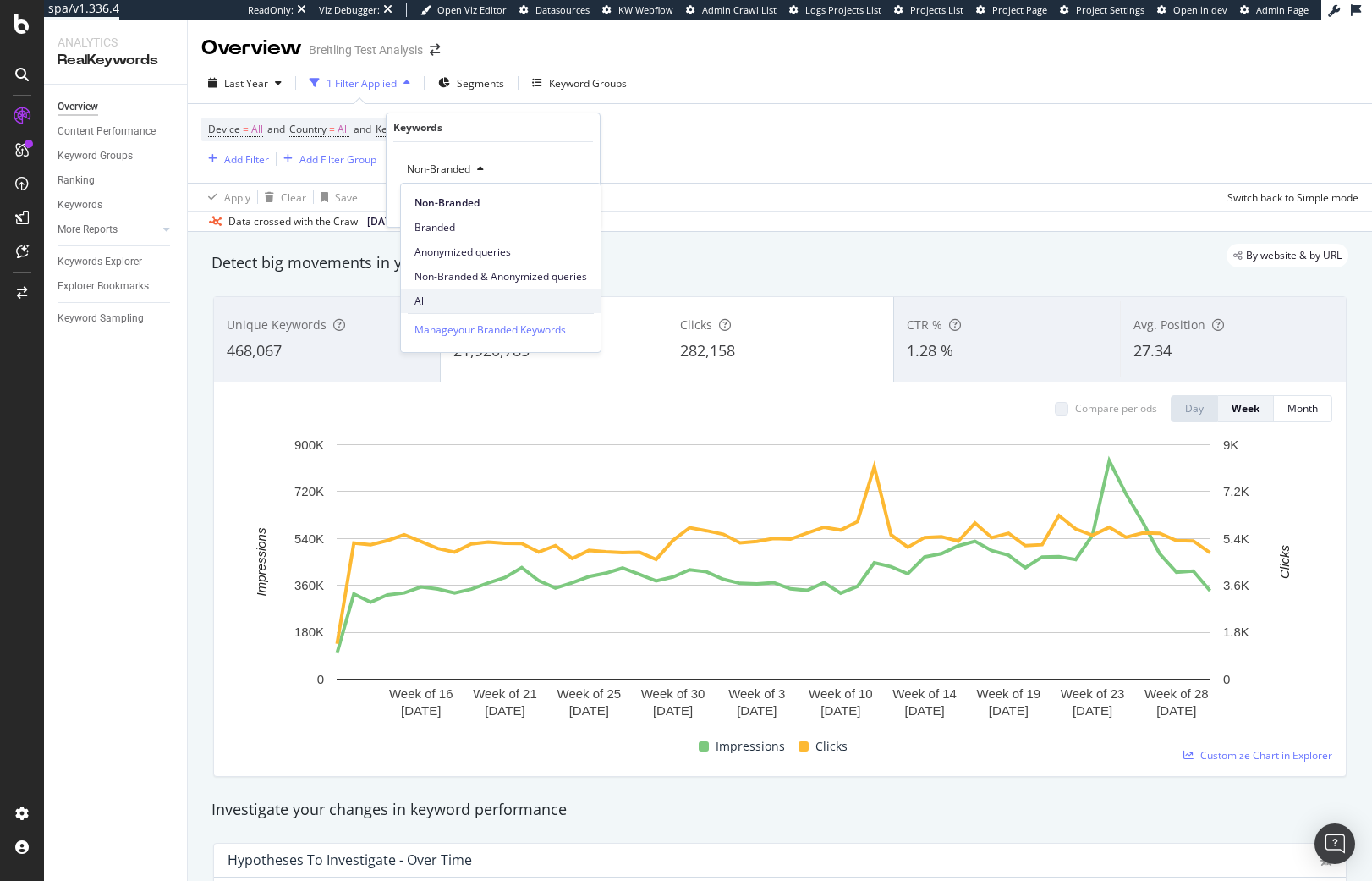
click at [461, 297] on span "All" at bounding box center [501, 302] width 173 height 15
click at [560, 202] on div "Apply" at bounding box center [574, 204] width 26 height 14
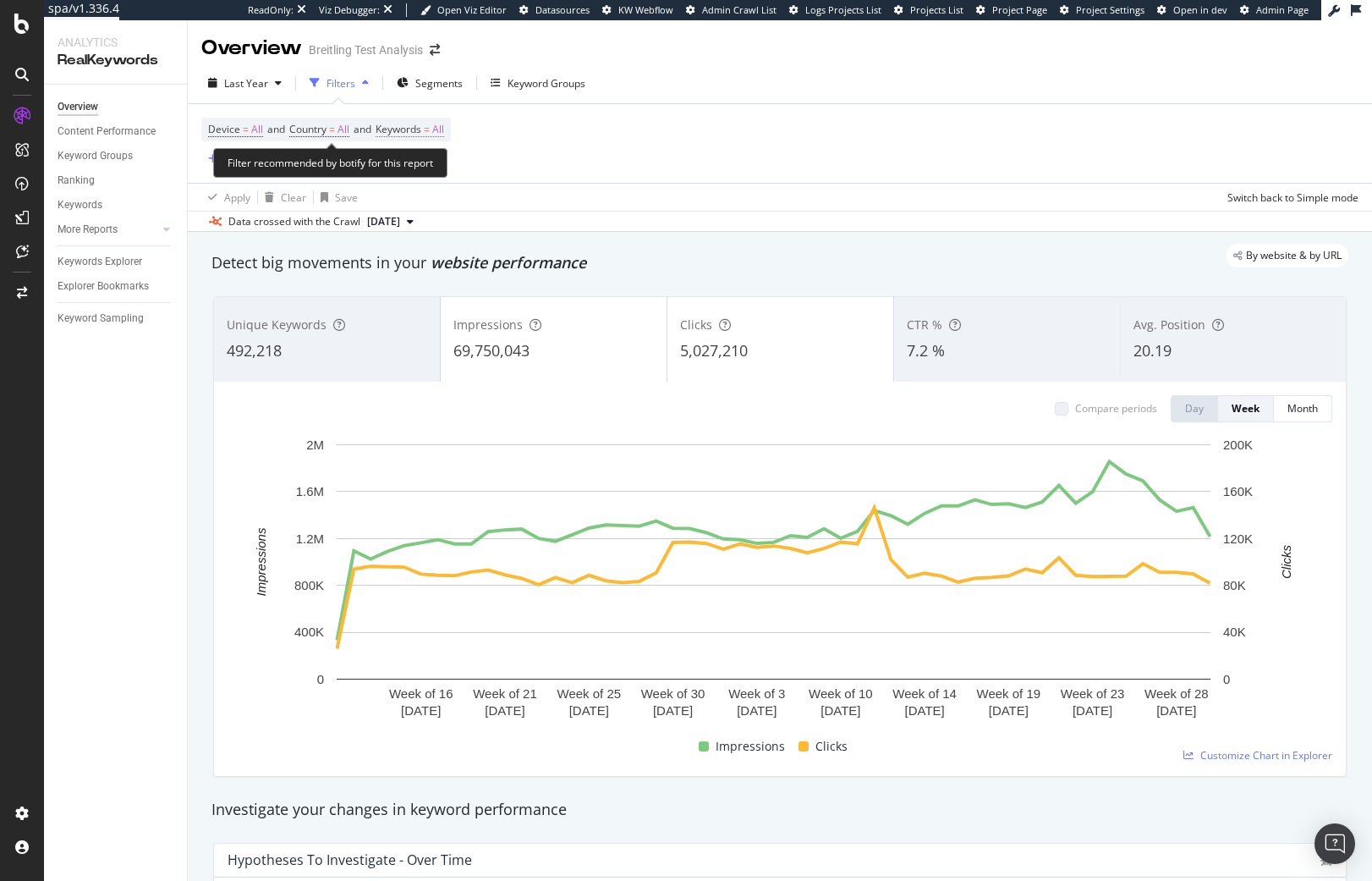
click at [421, 131] on span "Keywords" at bounding box center [398, 129] width 45 height 14
click at [422, 173] on div "button" at bounding box center [428, 169] width 20 height 10
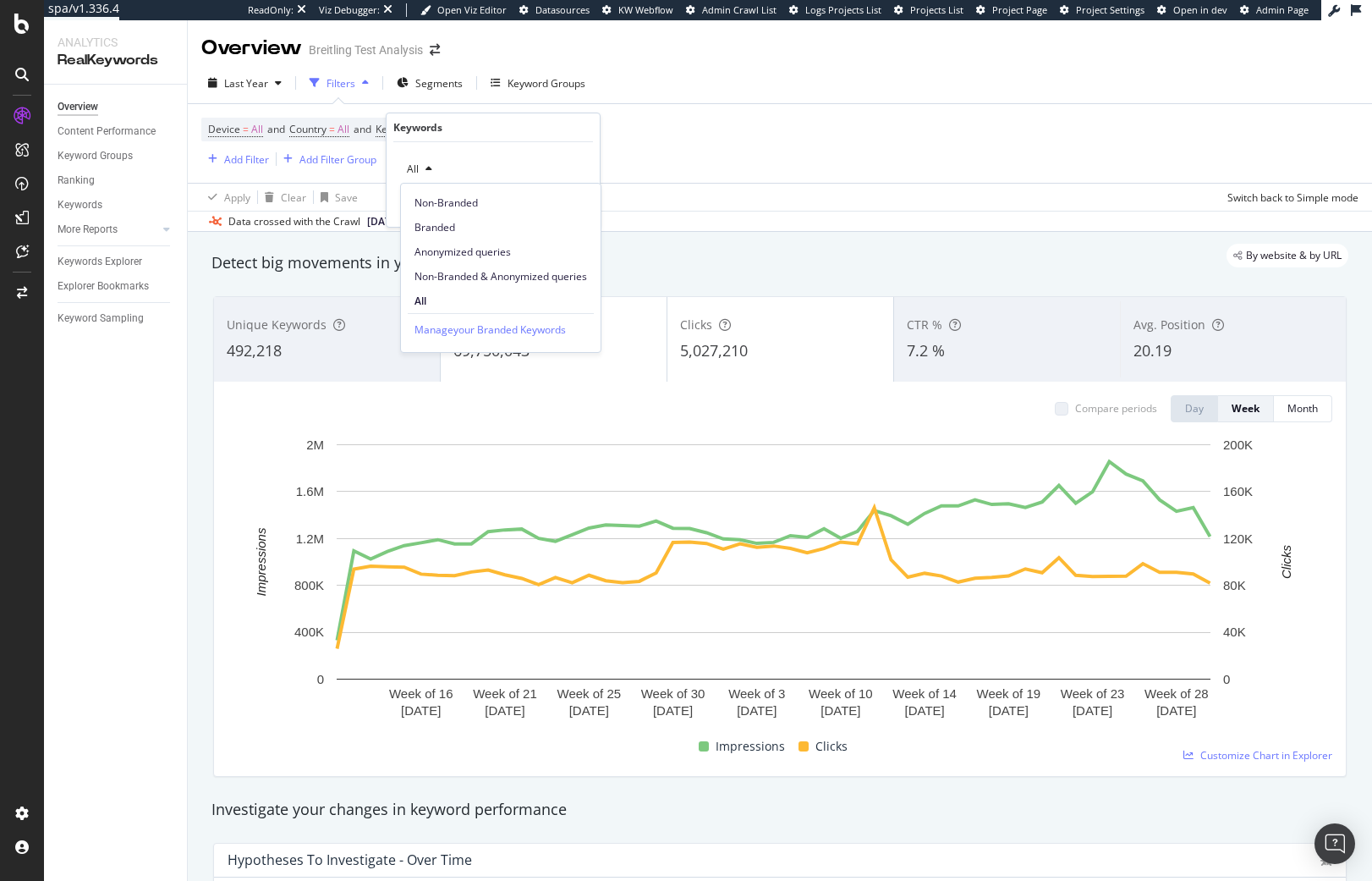
click at [466, 272] on span "Non-Branded & Anonymized queries" at bounding box center [501, 277] width 173 height 15
click at [590, 208] on div "Apply" at bounding box center [587, 204] width 26 height 14
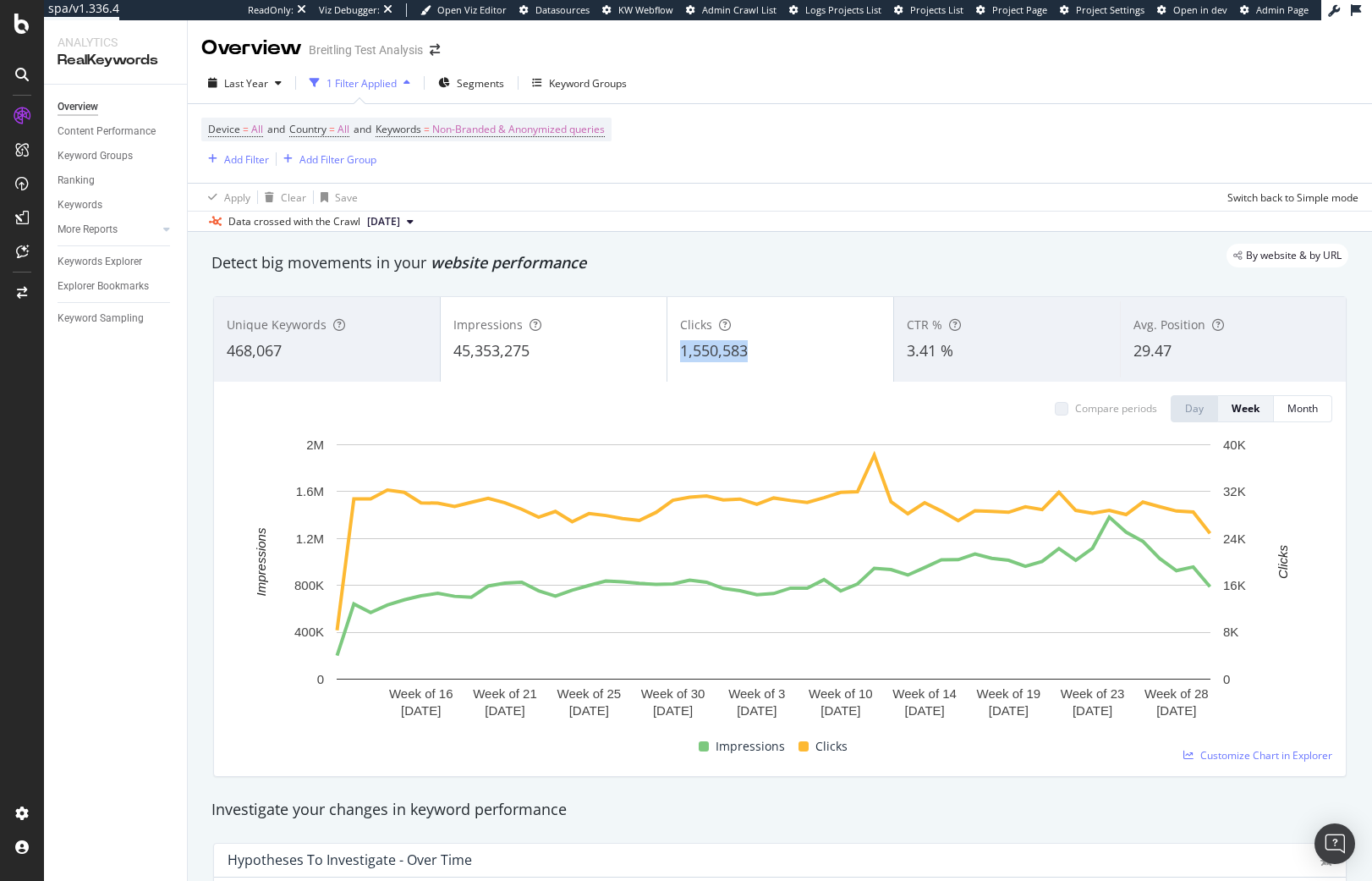
copy span "1,550,583"
drag, startPoint x: 744, startPoint y: 358, endPoint x: 815, endPoint y: 186, distance: 186.1
click at [681, 351] on div "1,550,583" at bounding box center [780, 351] width 200 height 22
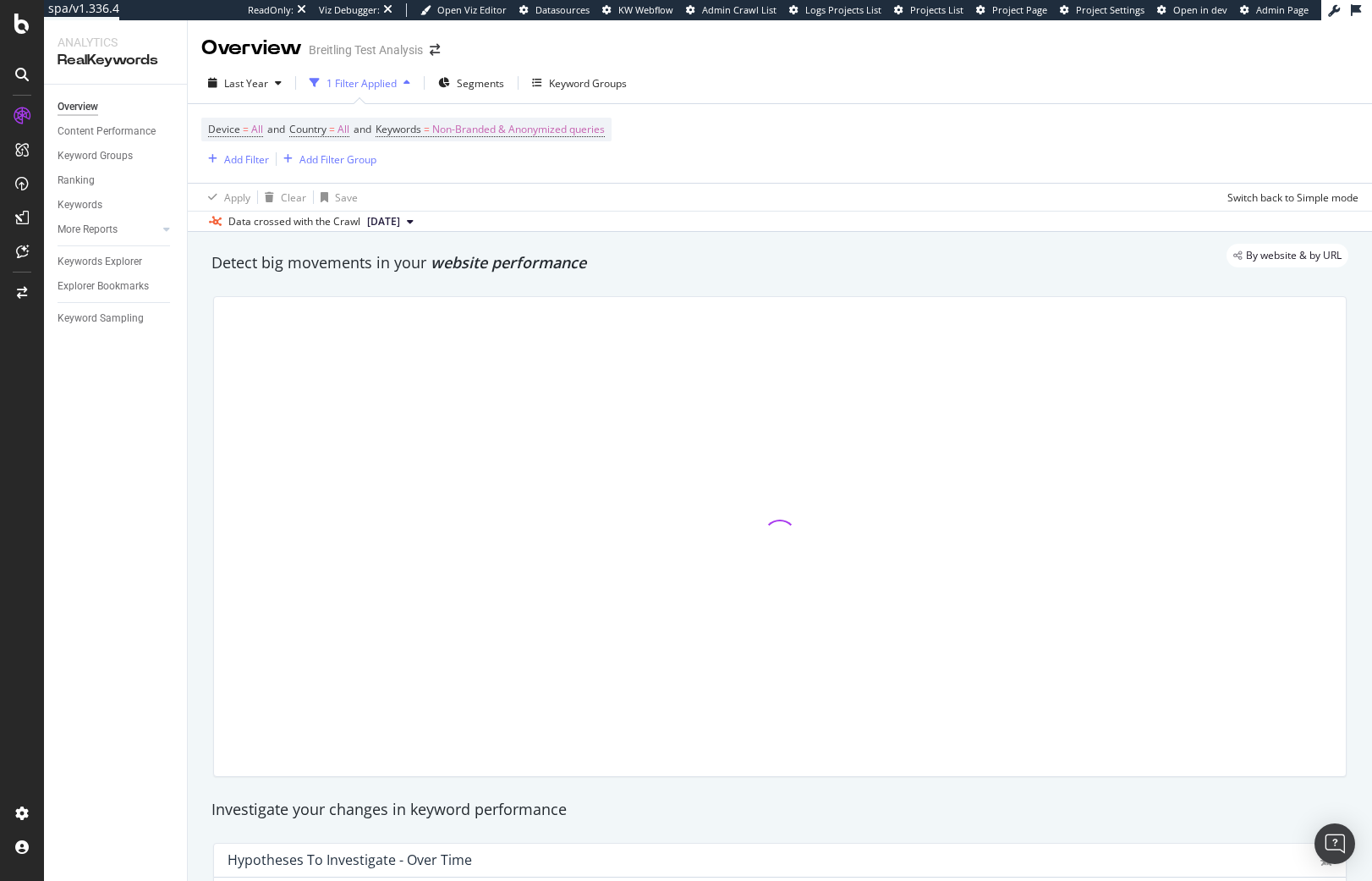
drag, startPoint x: 834, startPoint y: 148, endPoint x: 753, endPoint y: 42, distance: 133.4
click at [835, 147] on div "Device = All and Country = All and Keywords = Non-Branded & Anonymized queries …" at bounding box center [780, 143] width 1157 height 78
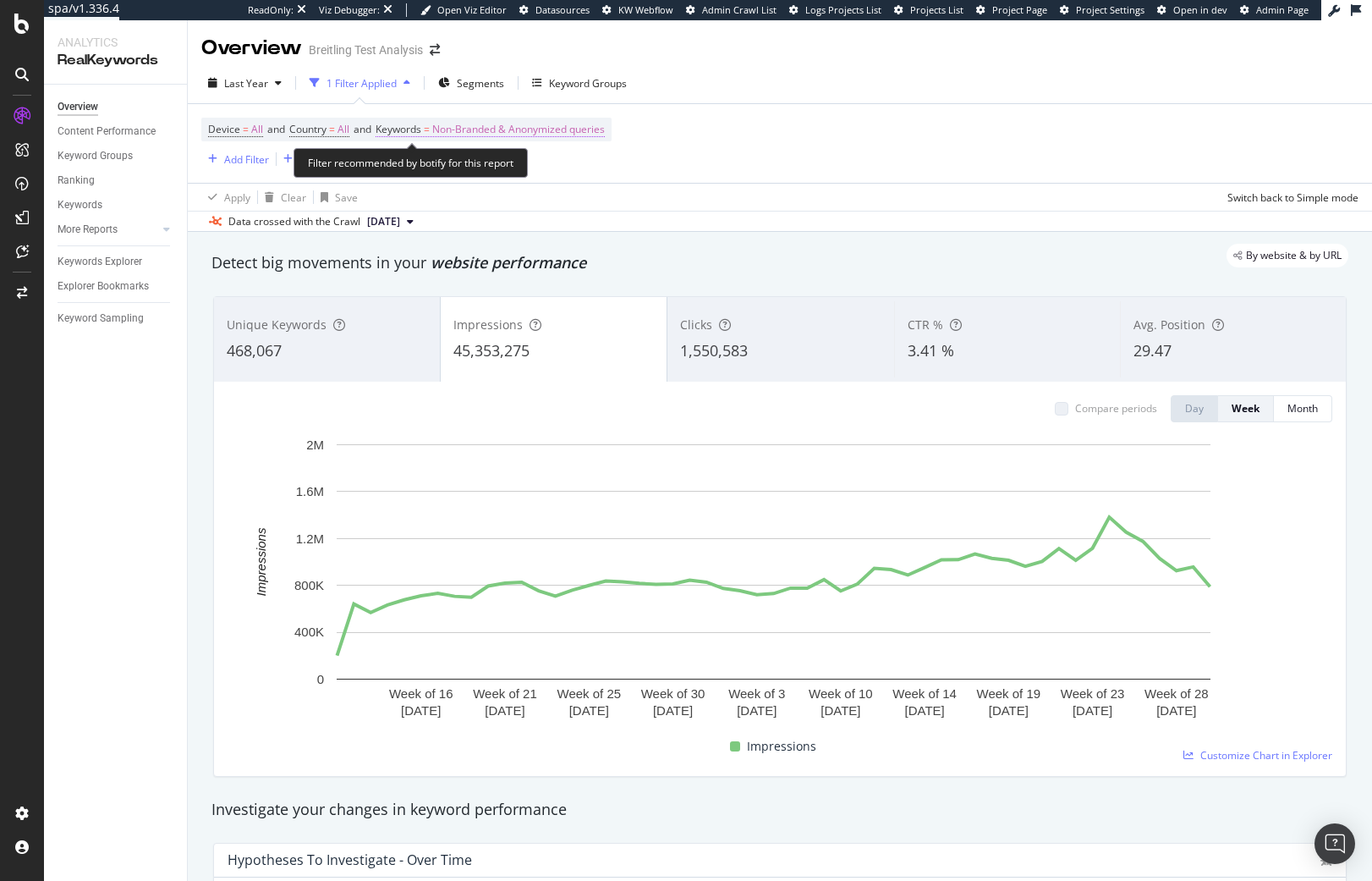
click at [557, 122] on span "Non-Branded & Anonymized queries" at bounding box center [518, 129] width 173 height 24
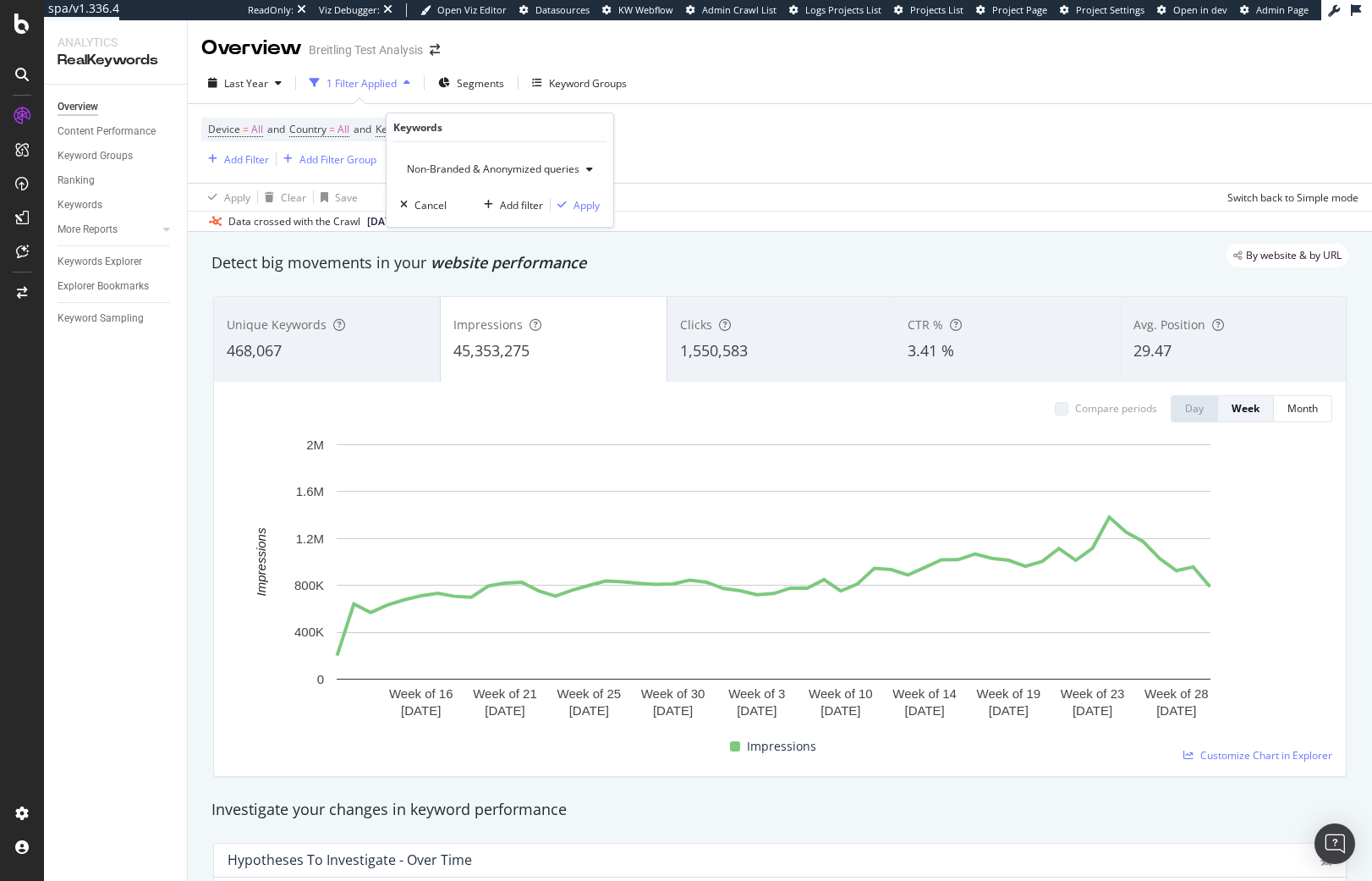
click at [430, 172] on span "Non-Branded & Anonymized queries" at bounding box center [489, 168] width 180 height 14
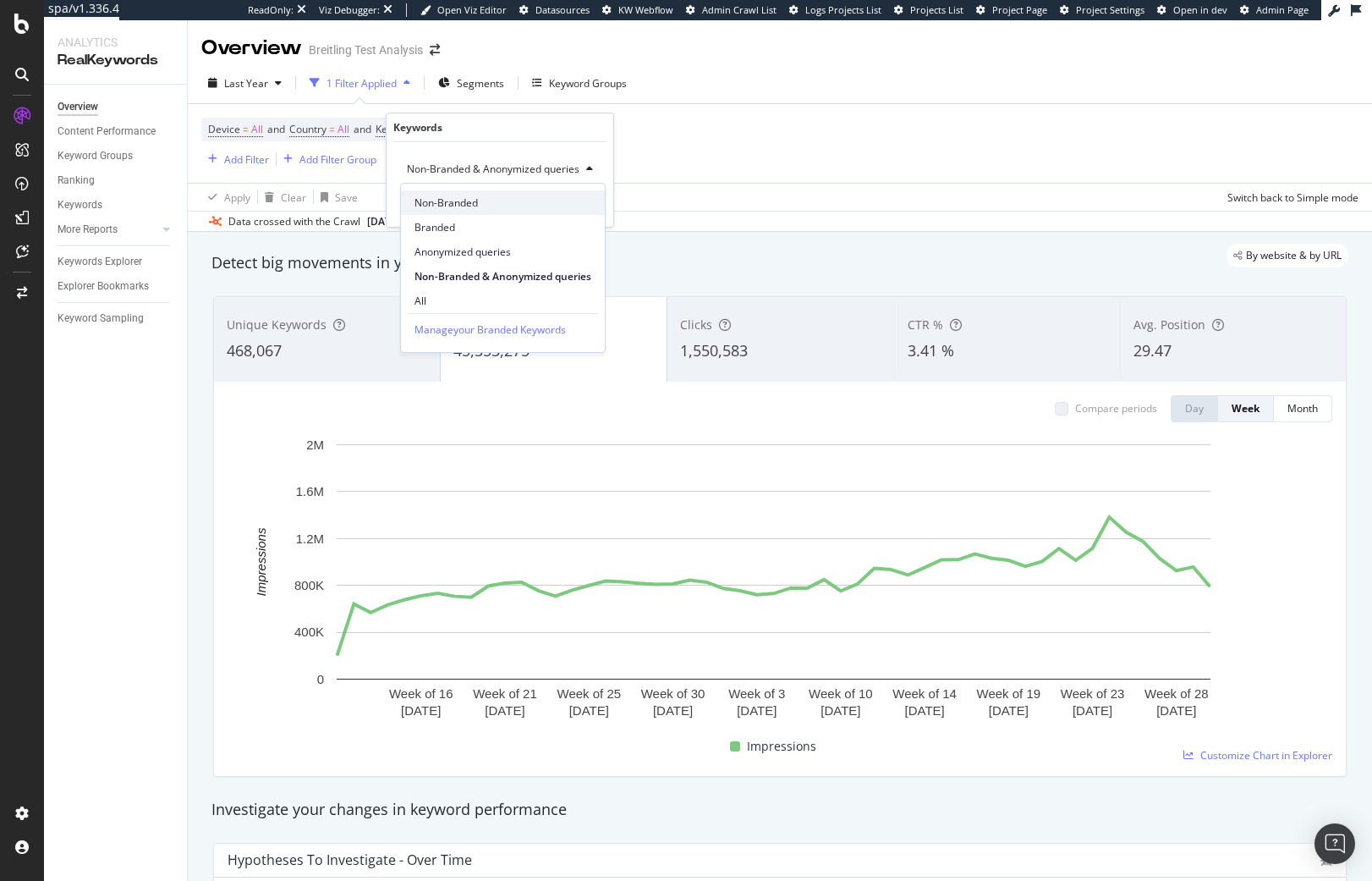
click at [448, 208] on span "Non-Branded" at bounding box center [503, 203] width 177 height 15
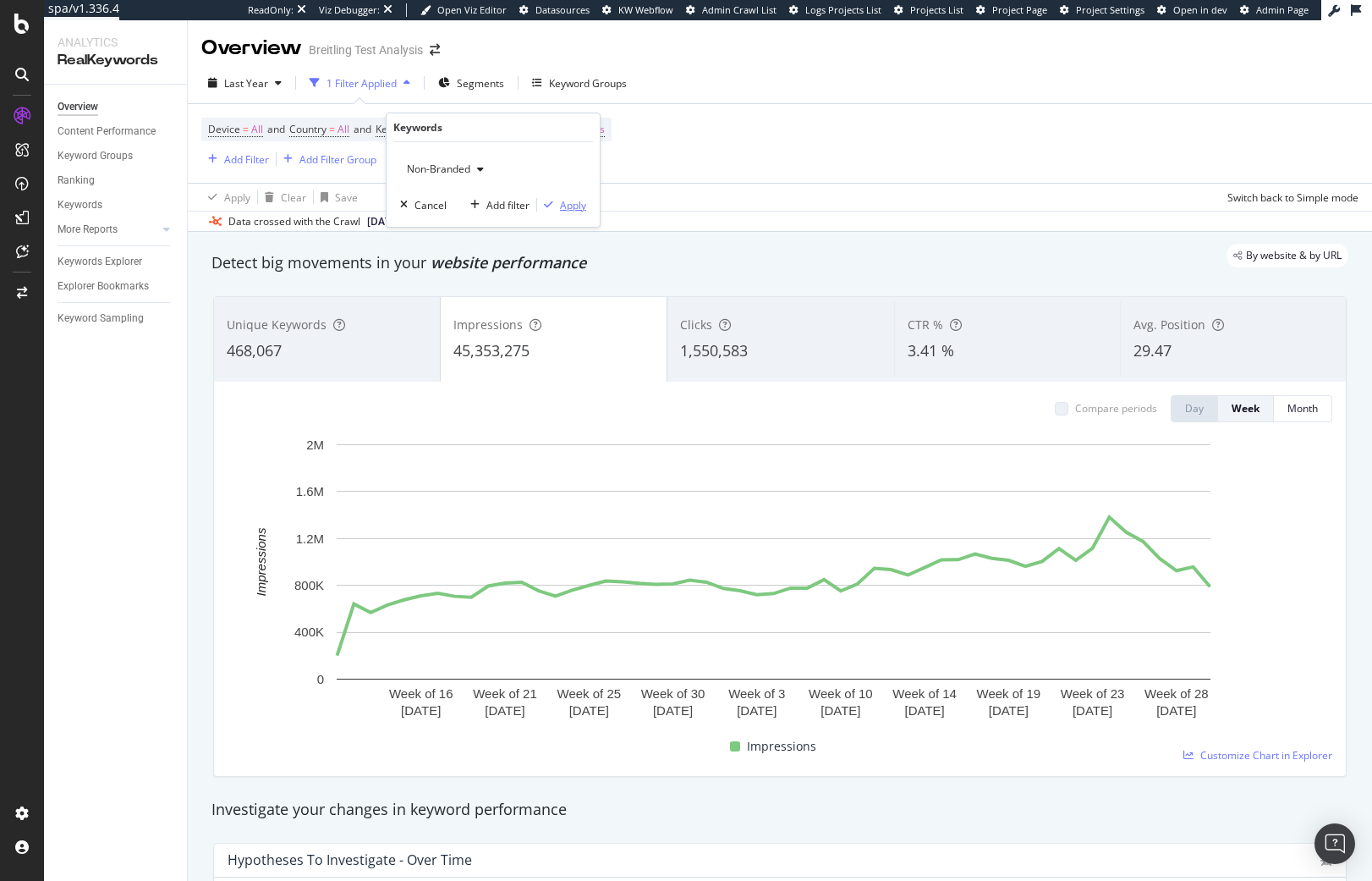
click at [571, 199] on div "Apply" at bounding box center [574, 204] width 26 height 14
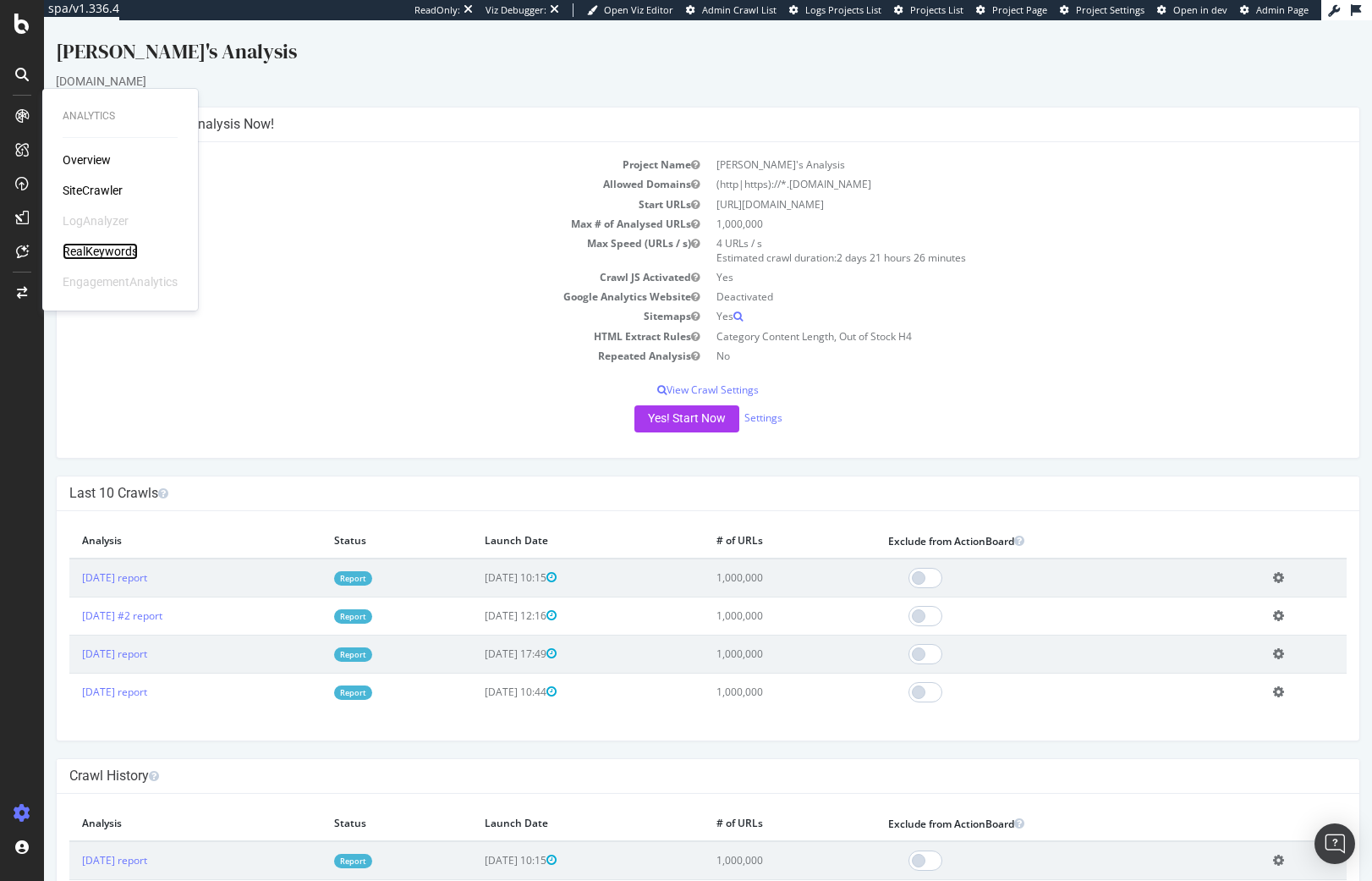
click at [82, 248] on div "RealKeywords" at bounding box center [100, 251] width 76 height 17
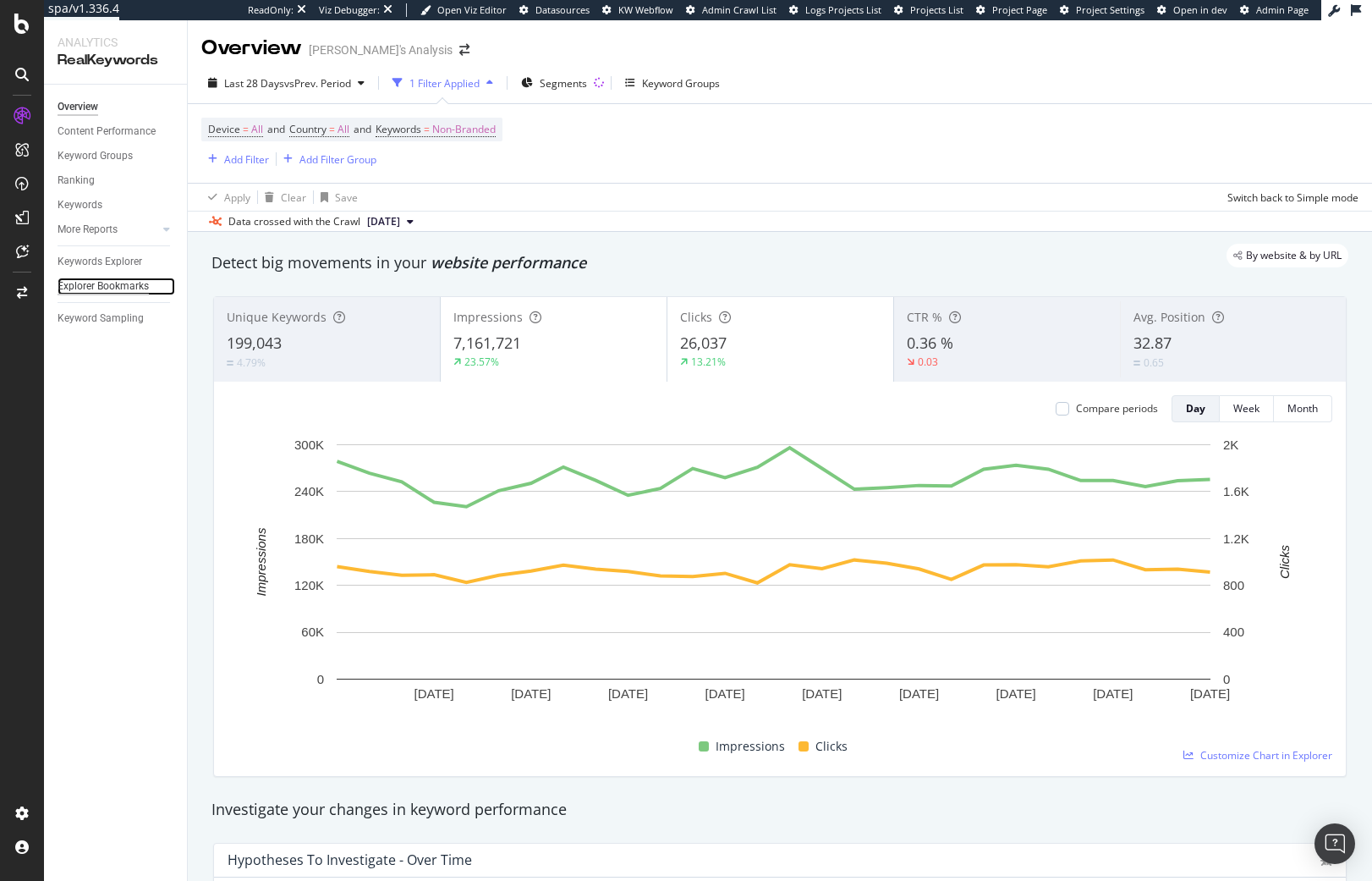
click at [123, 289] on div "Explorer Bookmarks" at bounding box center [103, 286] width 92 height 18
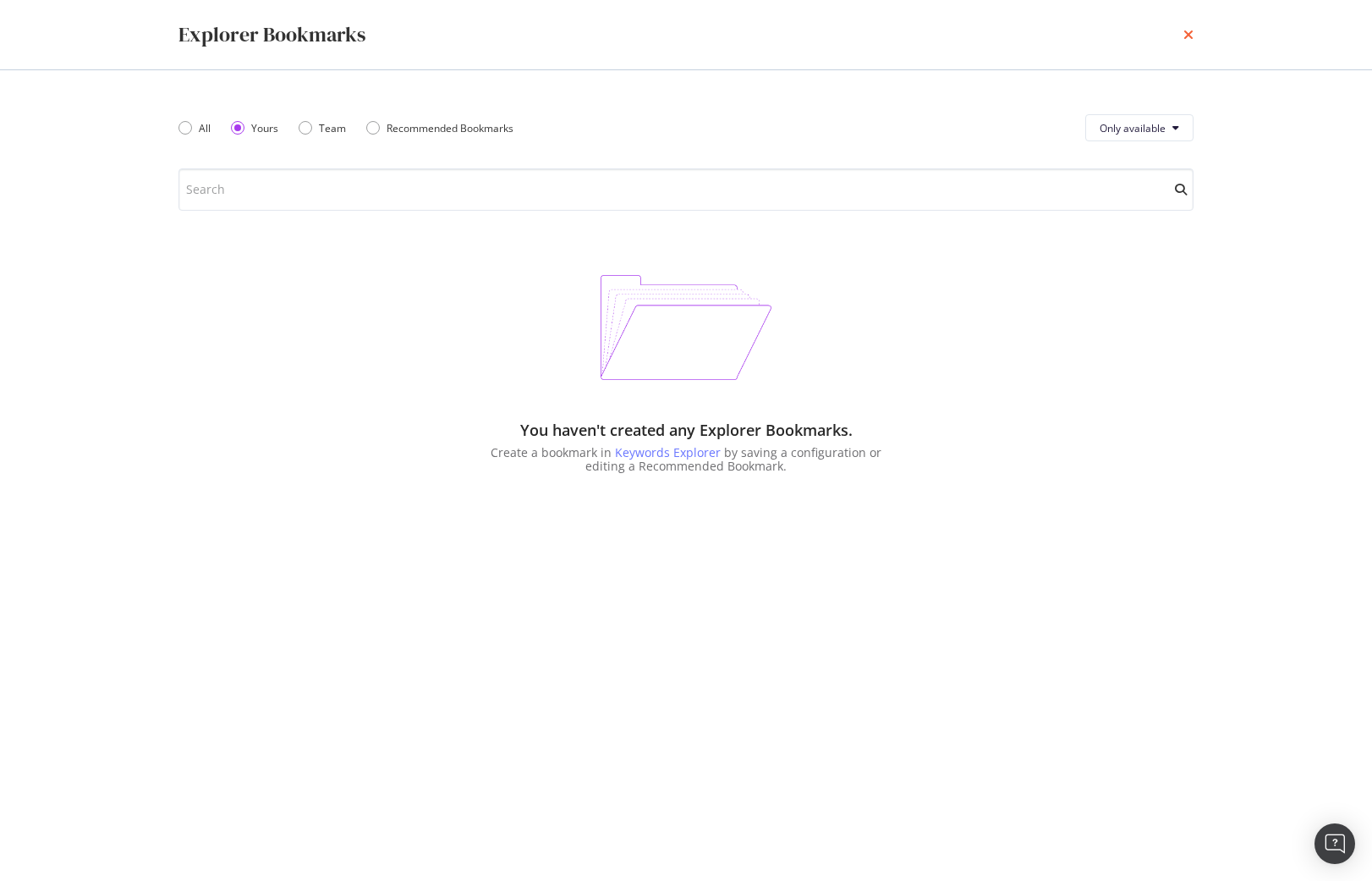
click at [1185, 35] on icon "times" at bounding box center [1188, 35] width 10 height 13
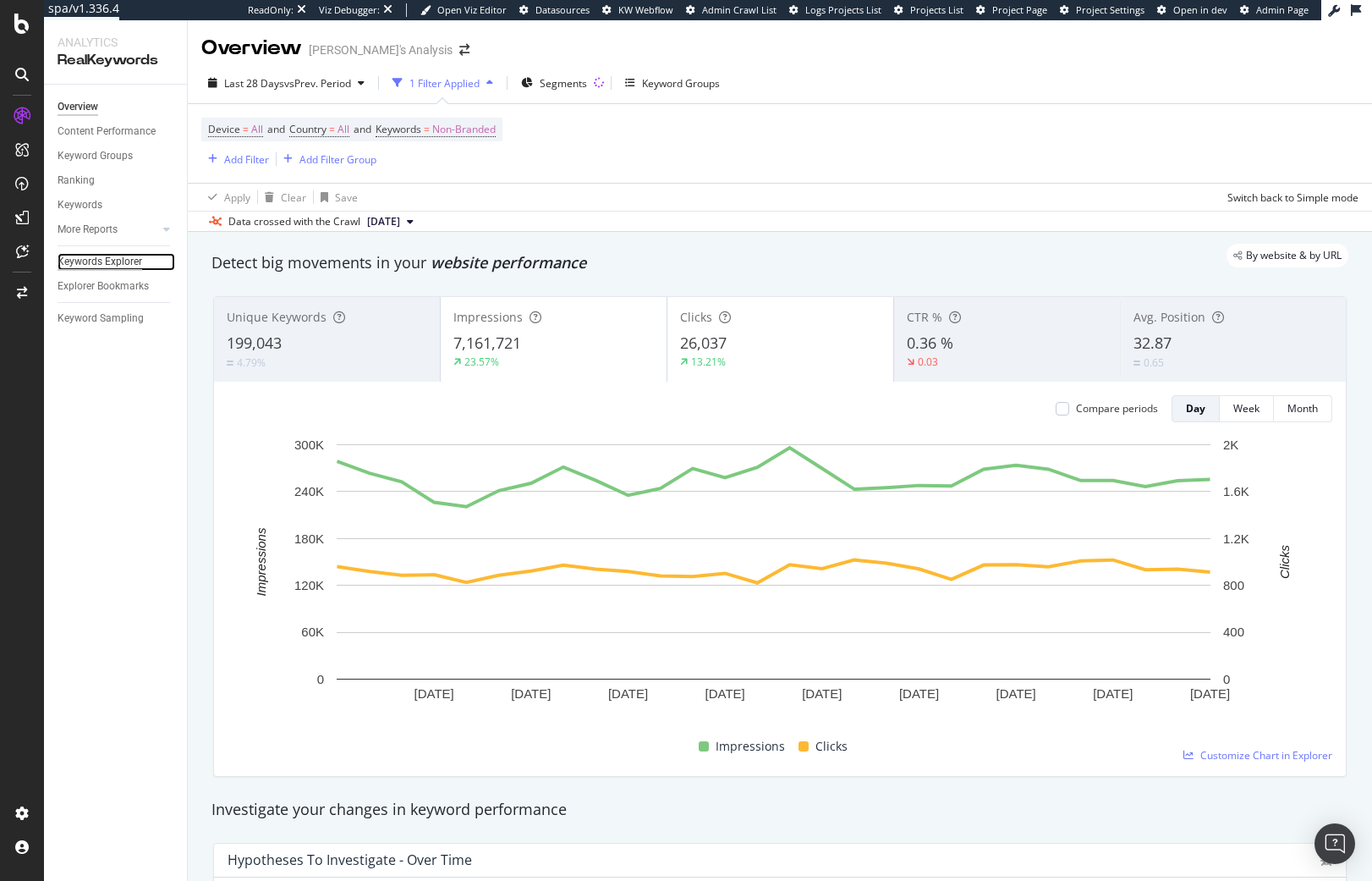
click at [89, 253] on div "Keywords Explorer" at bounding box center [100, 262] width 85 height 18
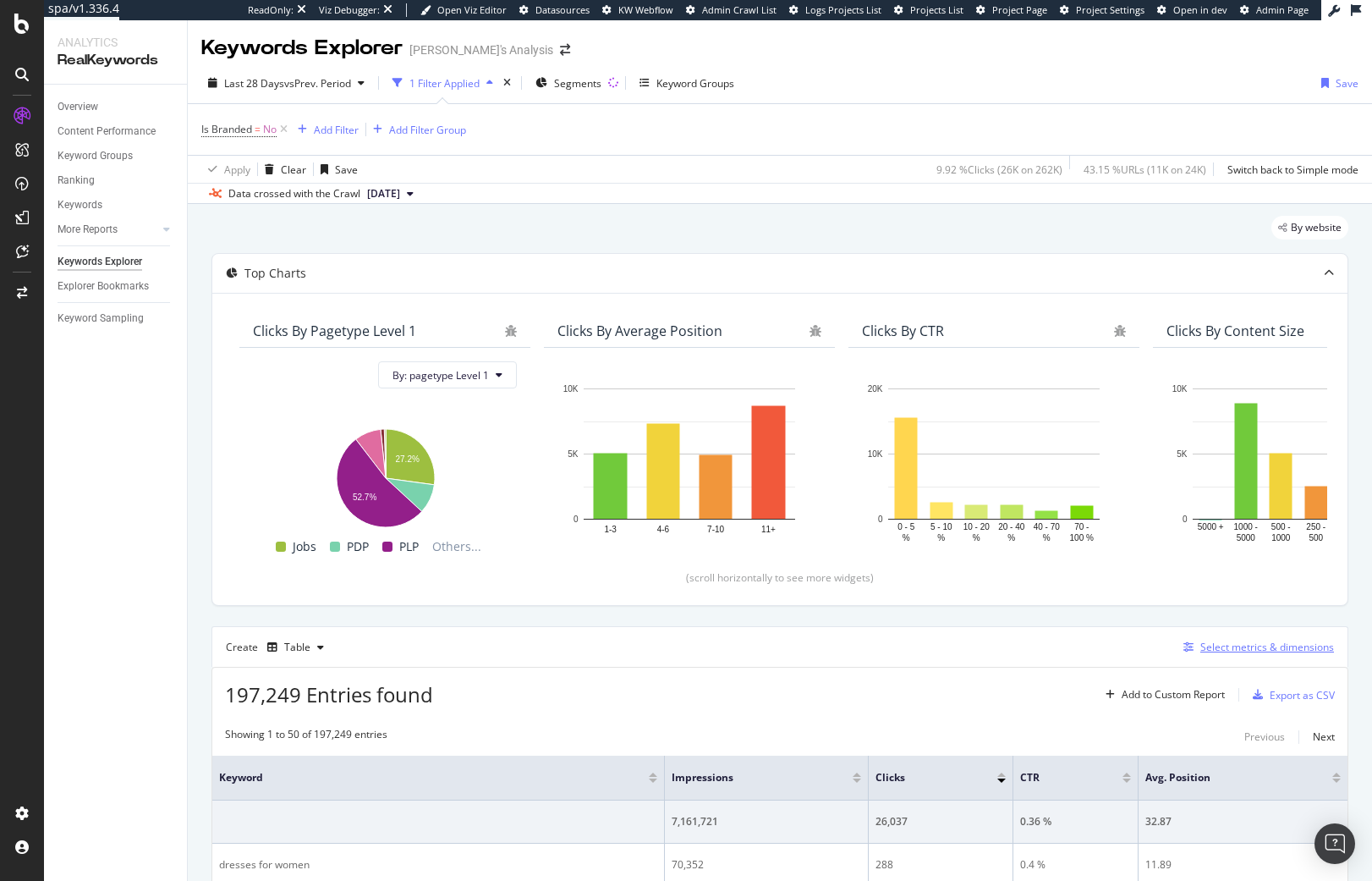
click at [1279, 648] on div "Select metrics & dimensions" at bounding box center [1266, 647] width 133 height 14
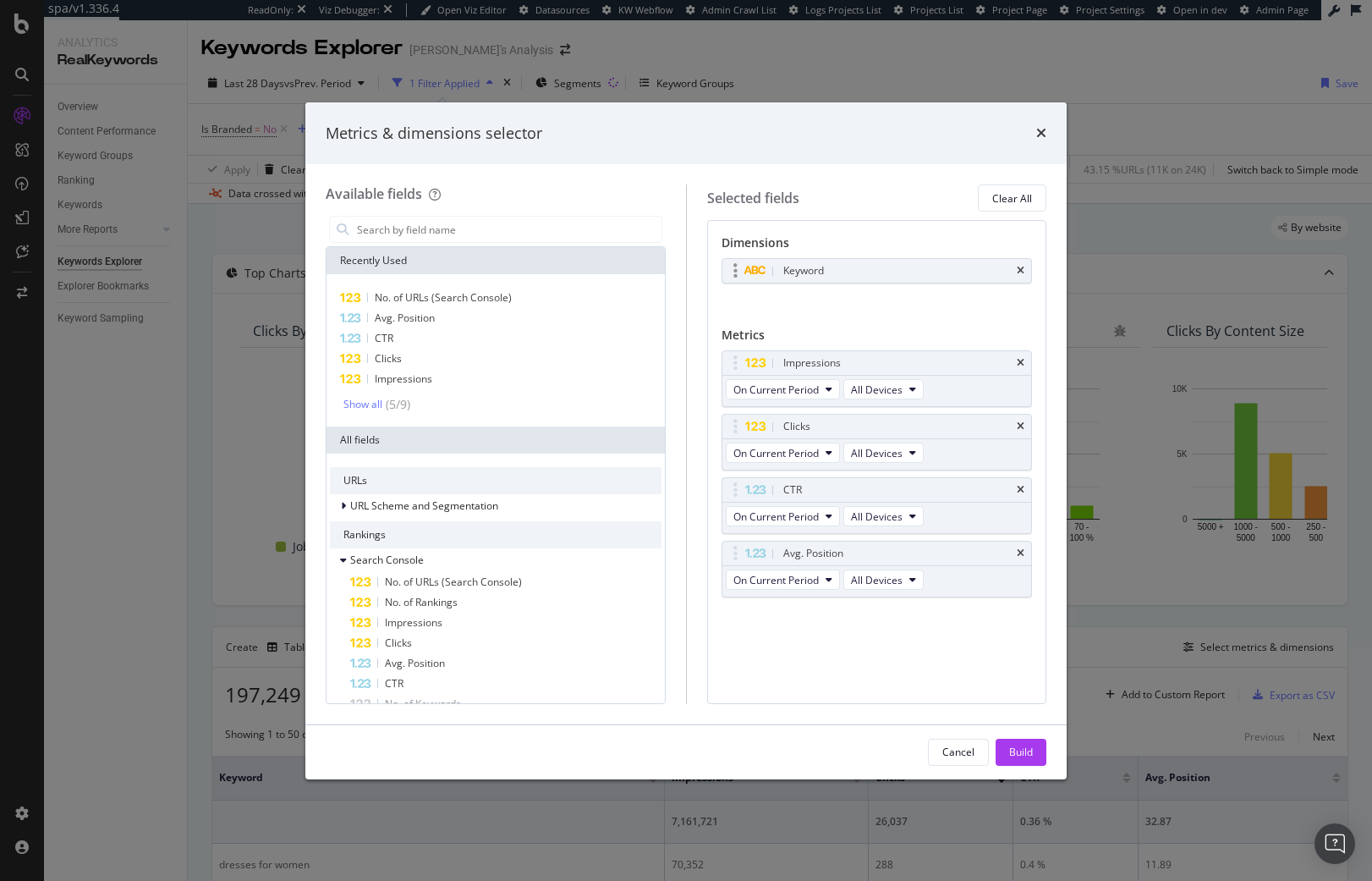
click at [1016, 266] on div "Keyword" at bounding box center [877, 270] width 310 height 24
click at [1020, 272] on icon "times" at bounding box center [1020, 270] width 8 height 10
click at [504, 222] on input "modal" at bounding box center [508, 229] width 306 height 26
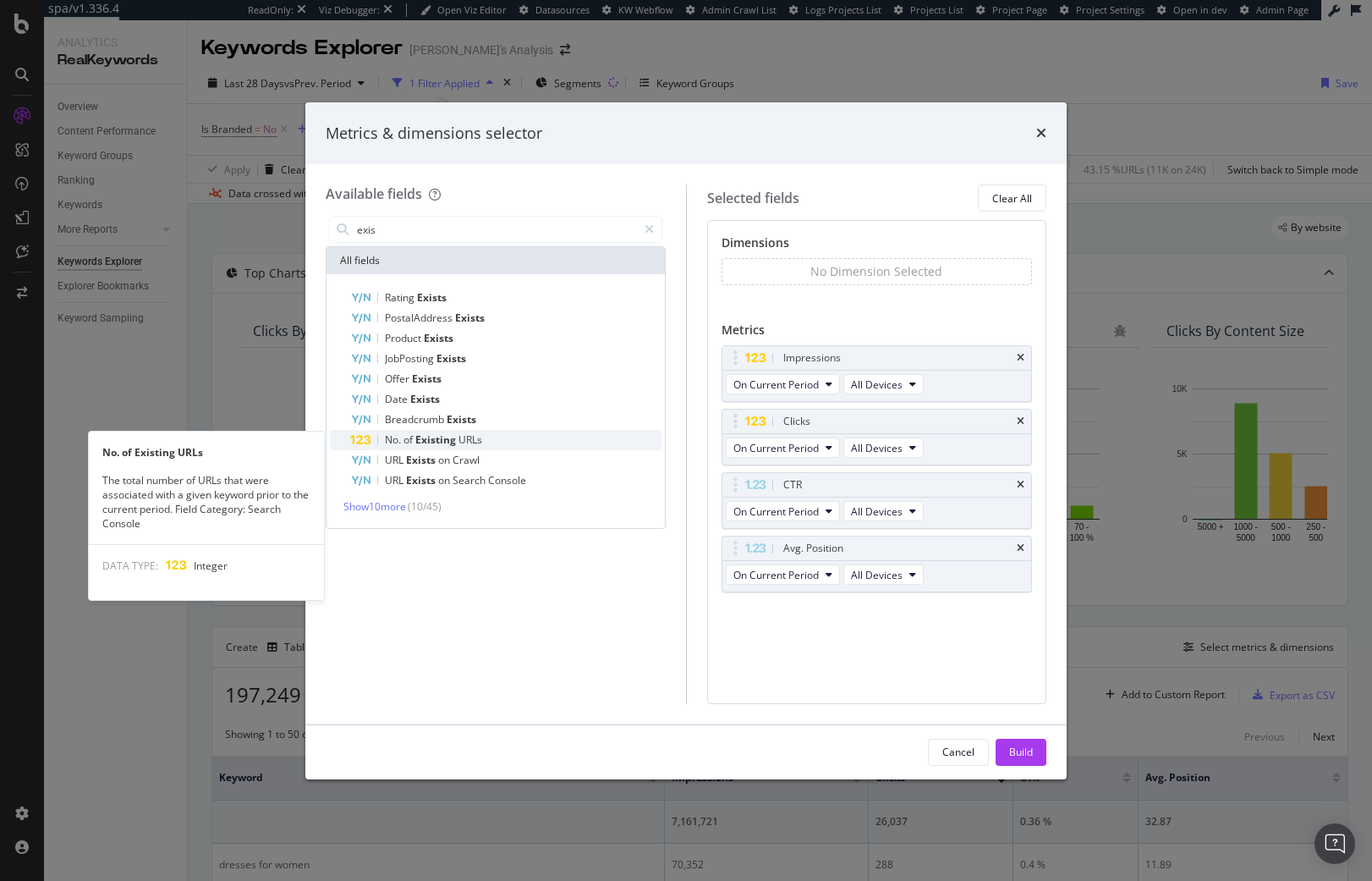
click at [500, 445] on div "No. of Existing URLs" at bounding box center [506, 440] width 311 height 20
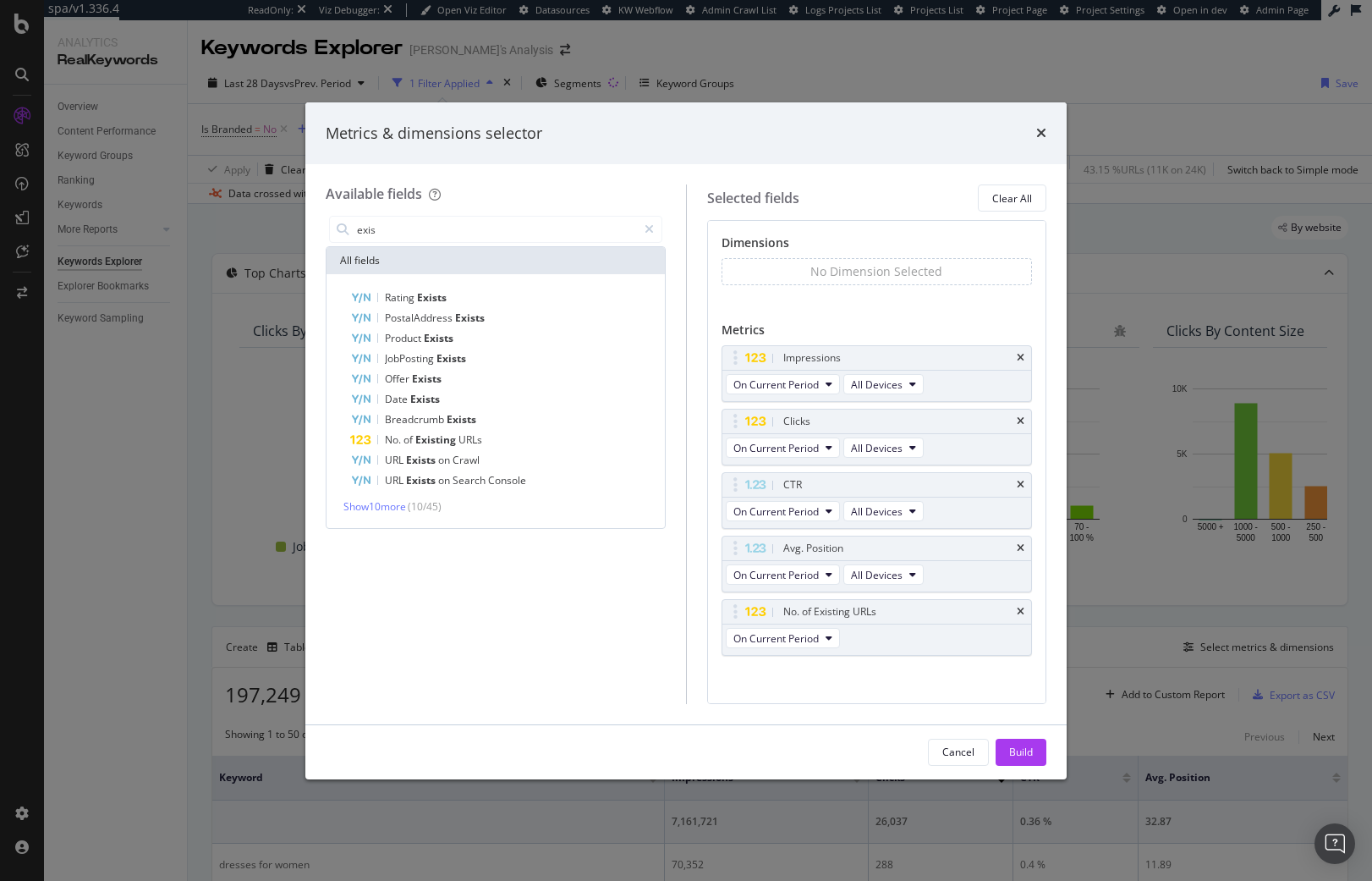
drag, startPoint x: 1011, startPoint y: 611, endPoint x: 697, endPoint y: 475, distance: 342.2
click at [1017, 610] on icon "times" at bounding box center [1020, 612] width 8 height 10
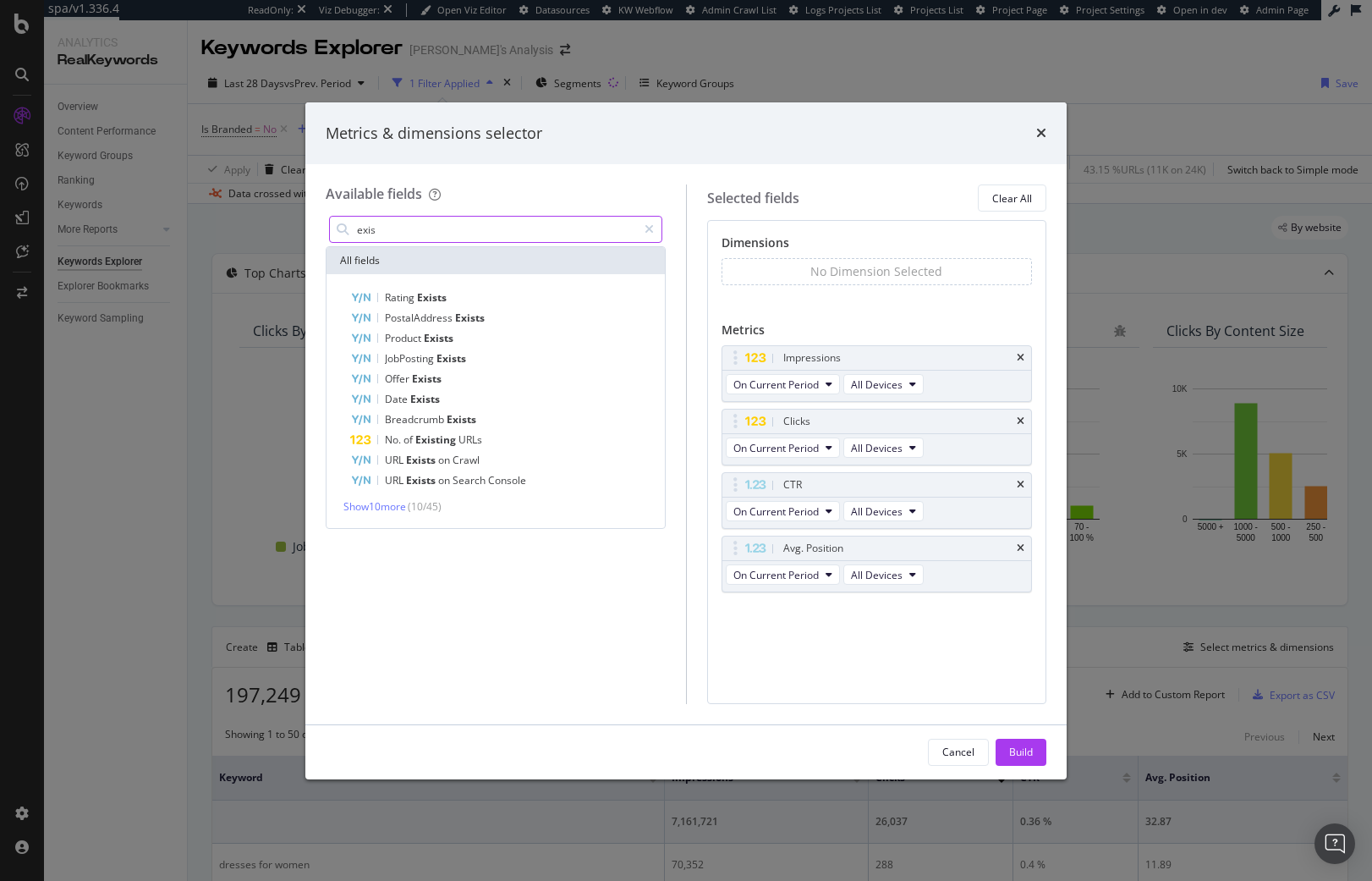
click at [517, 234] on input "exis" at bounding box center [496, 229] width 282 height 26
click at [530, 233] on input "exis" at bounding box center [496, 229] width 282 height 26
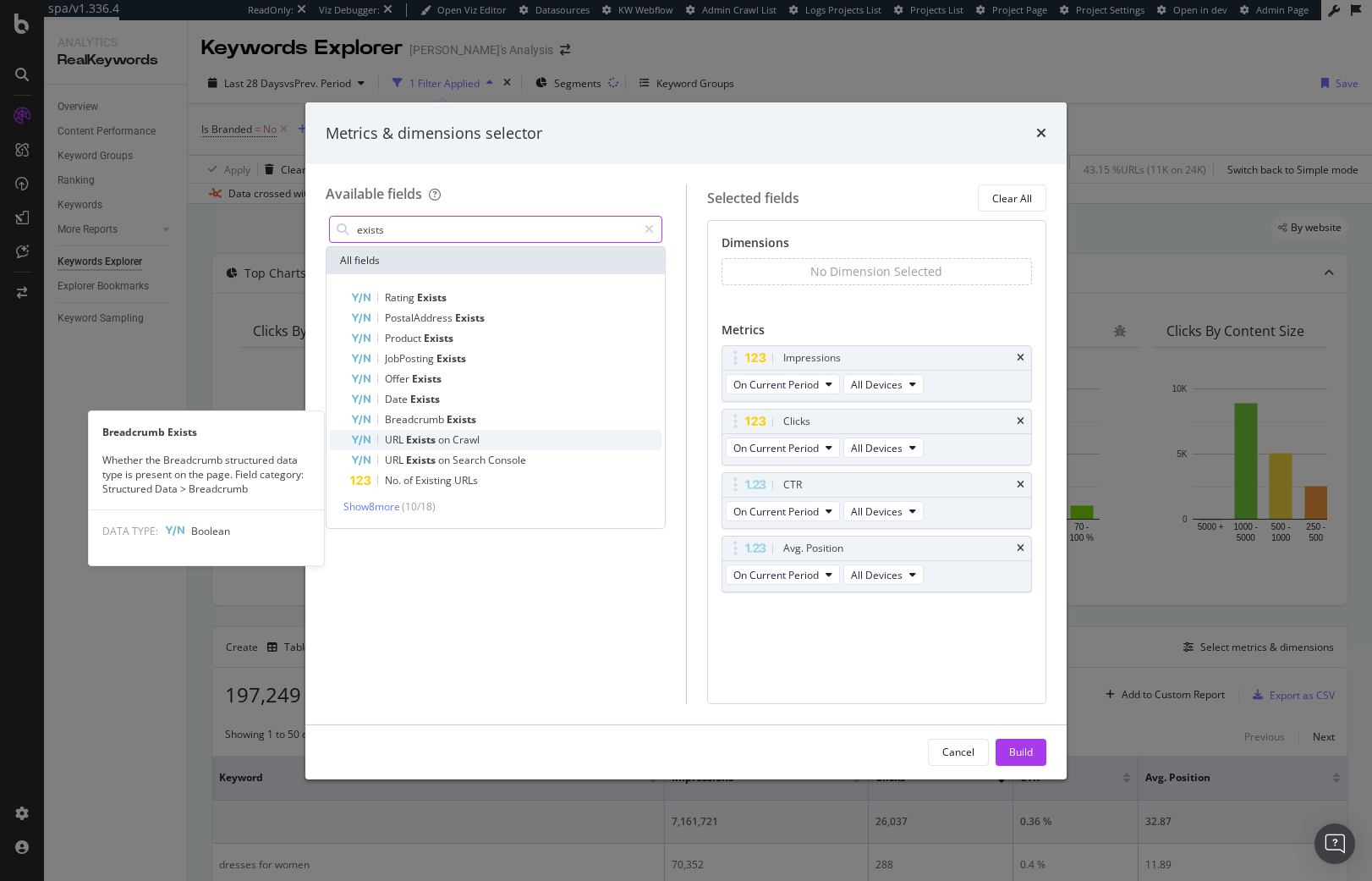
type input "exists"
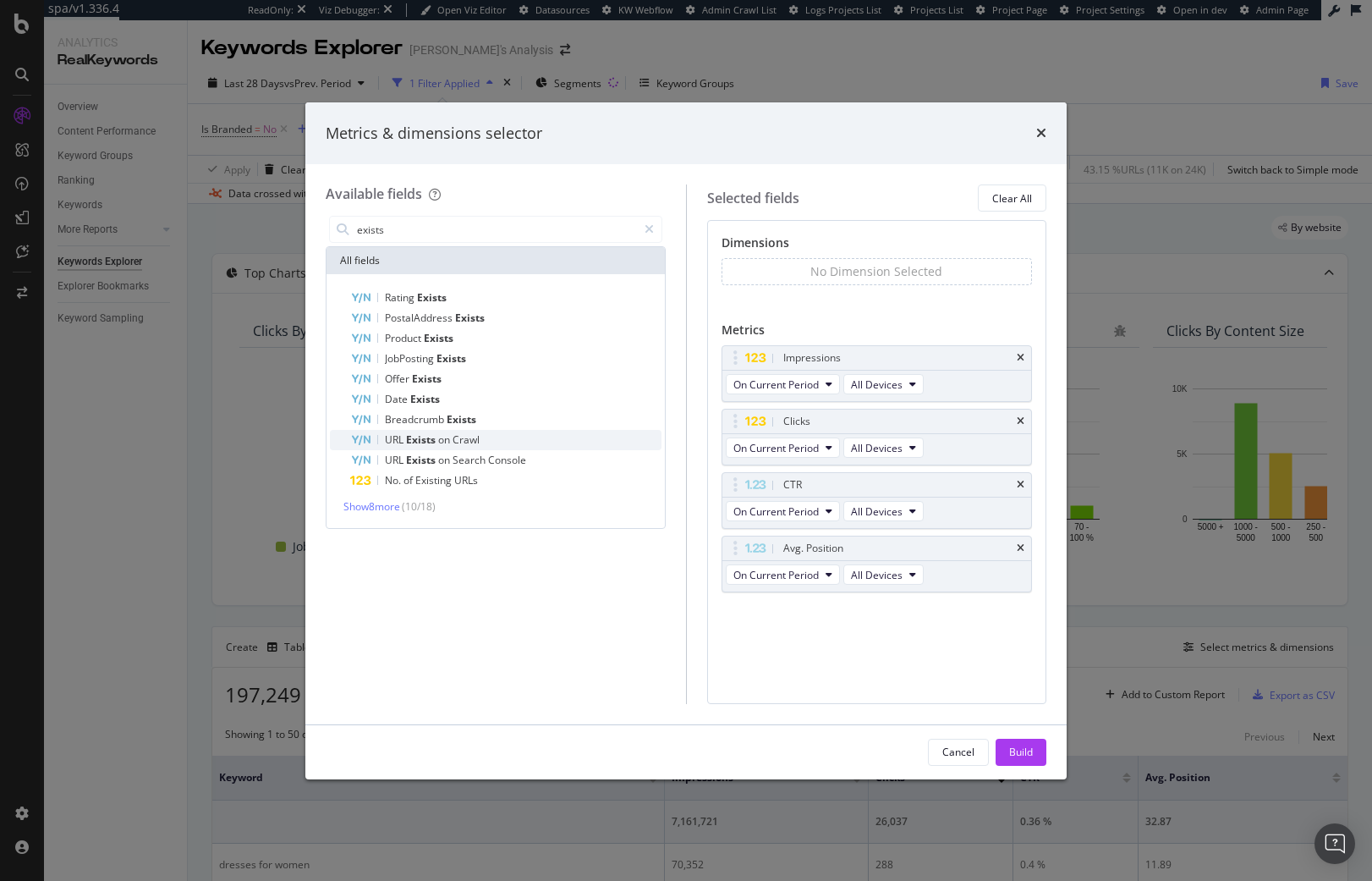
click at [483, 437] on div "URL Exists on Crawl" at bounding box center [506, 440] width 311 height 20
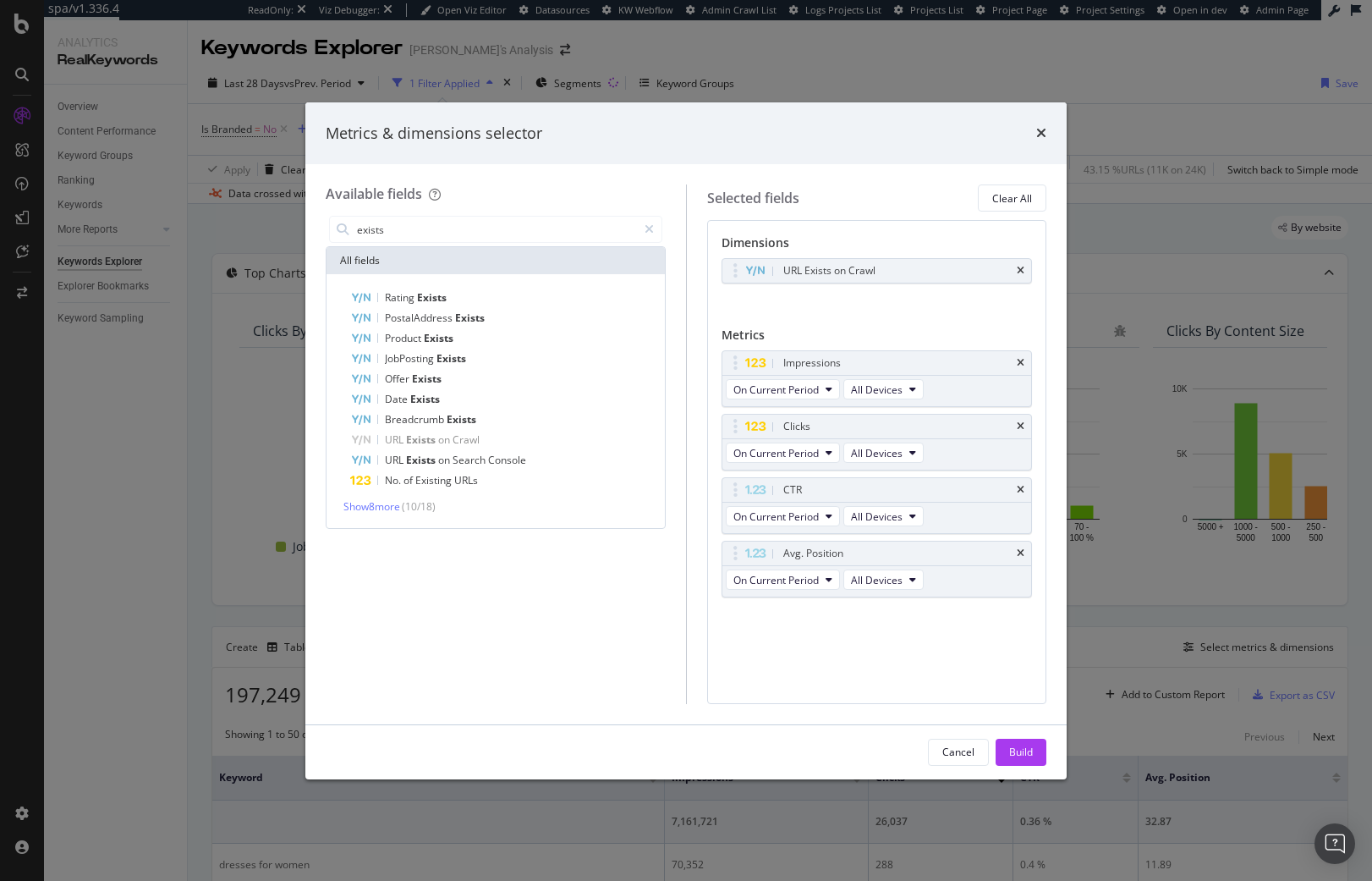
drag, startPoint x: 1029, startPoint y: 751, endPoint x: 883, endPoint y: 672, distance: 166.0
click at [1029, 751] on div "Build" at bounding box center [1020, 751] width 24 height 14
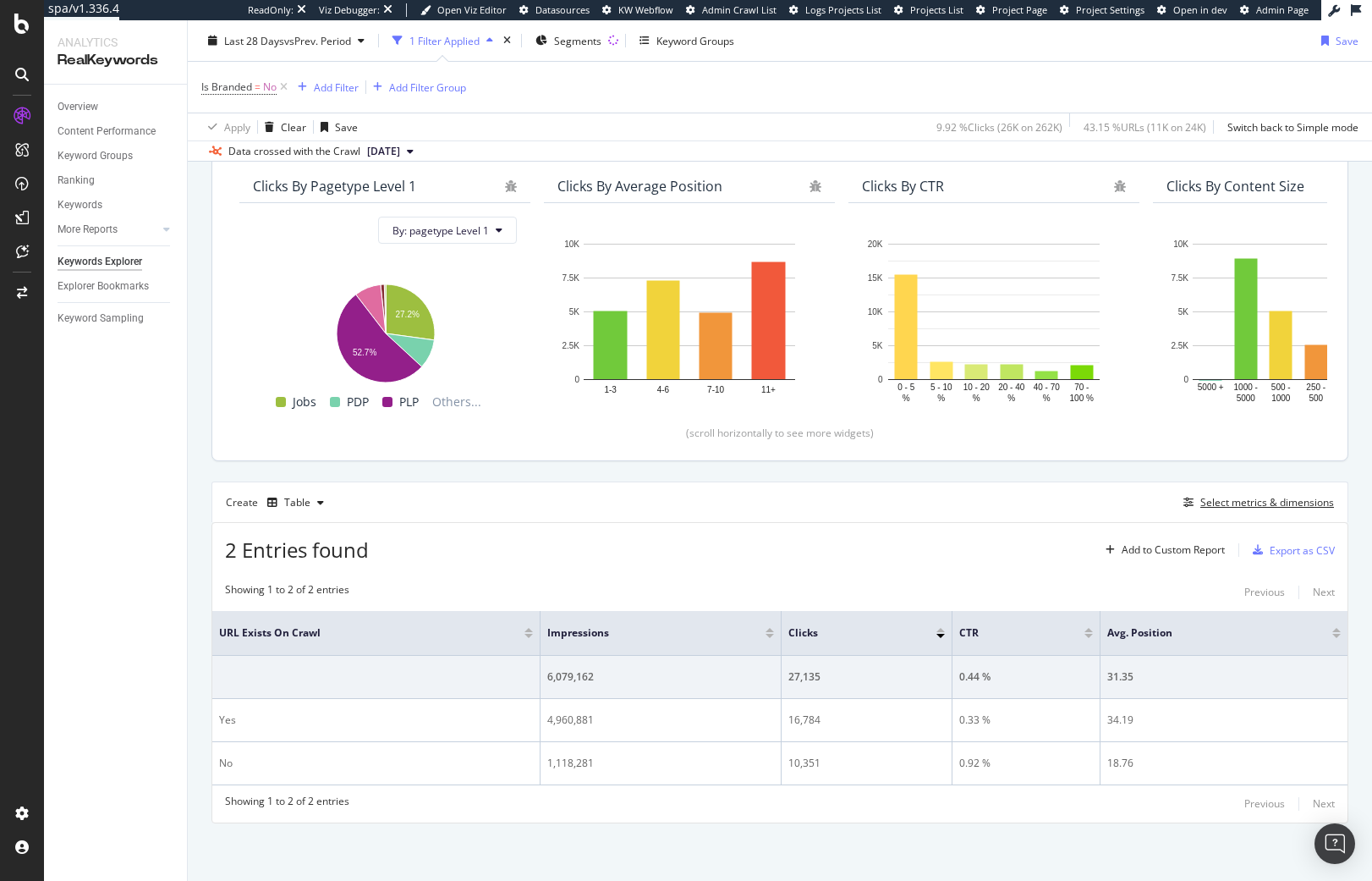
scroll to position [147, 0]
click at [1266, 508] on div "Select metrics & dimensions" at bounding box center [1266, 500] width 133 height 14
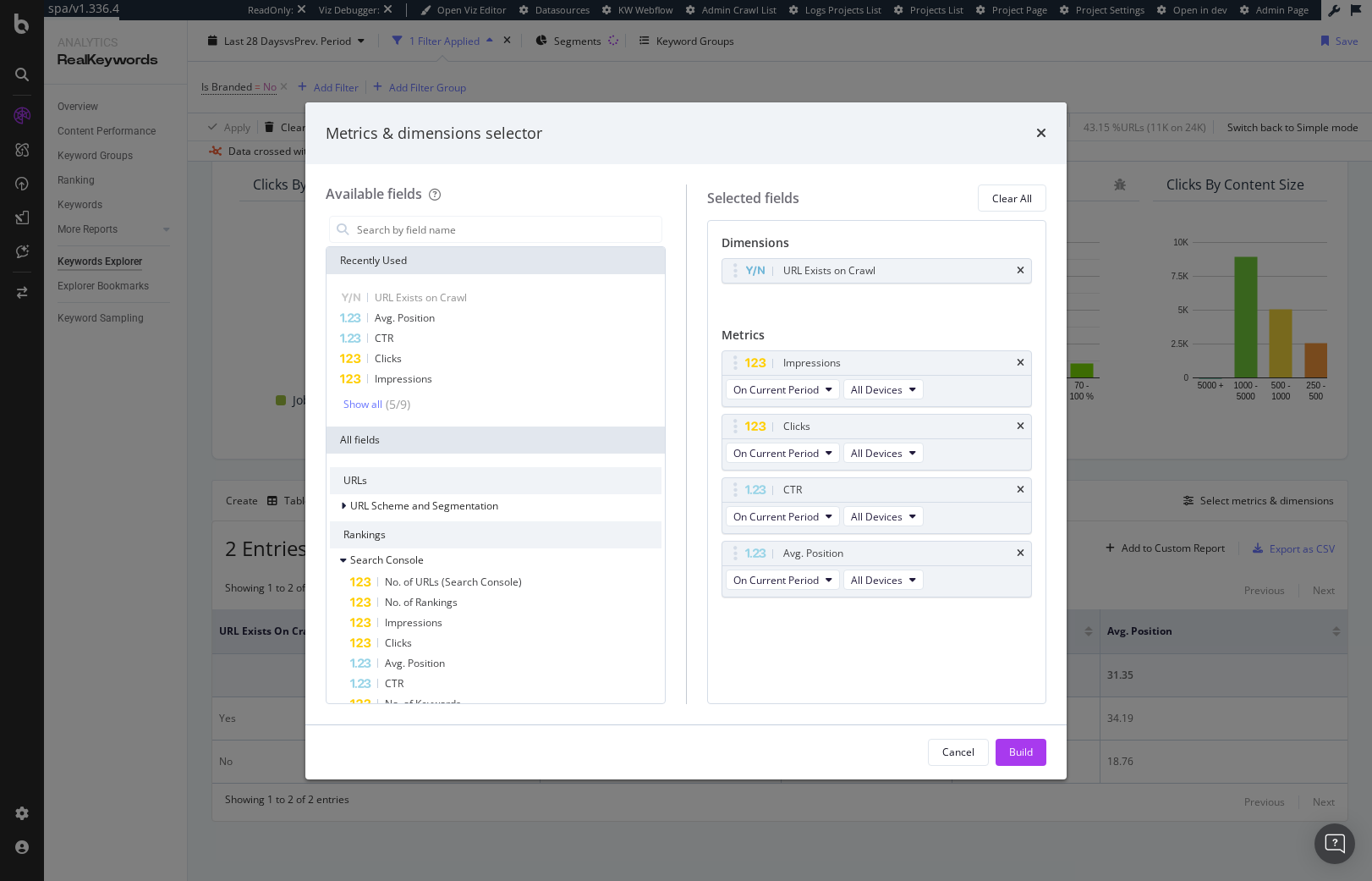
click at [454, 250] on div "Recently Used" at bounding box center [495, 260] width 338 height 27
click at [463, 231] on input "modal" at bounding box center [508, 229] width 306 height 26
type input "h"
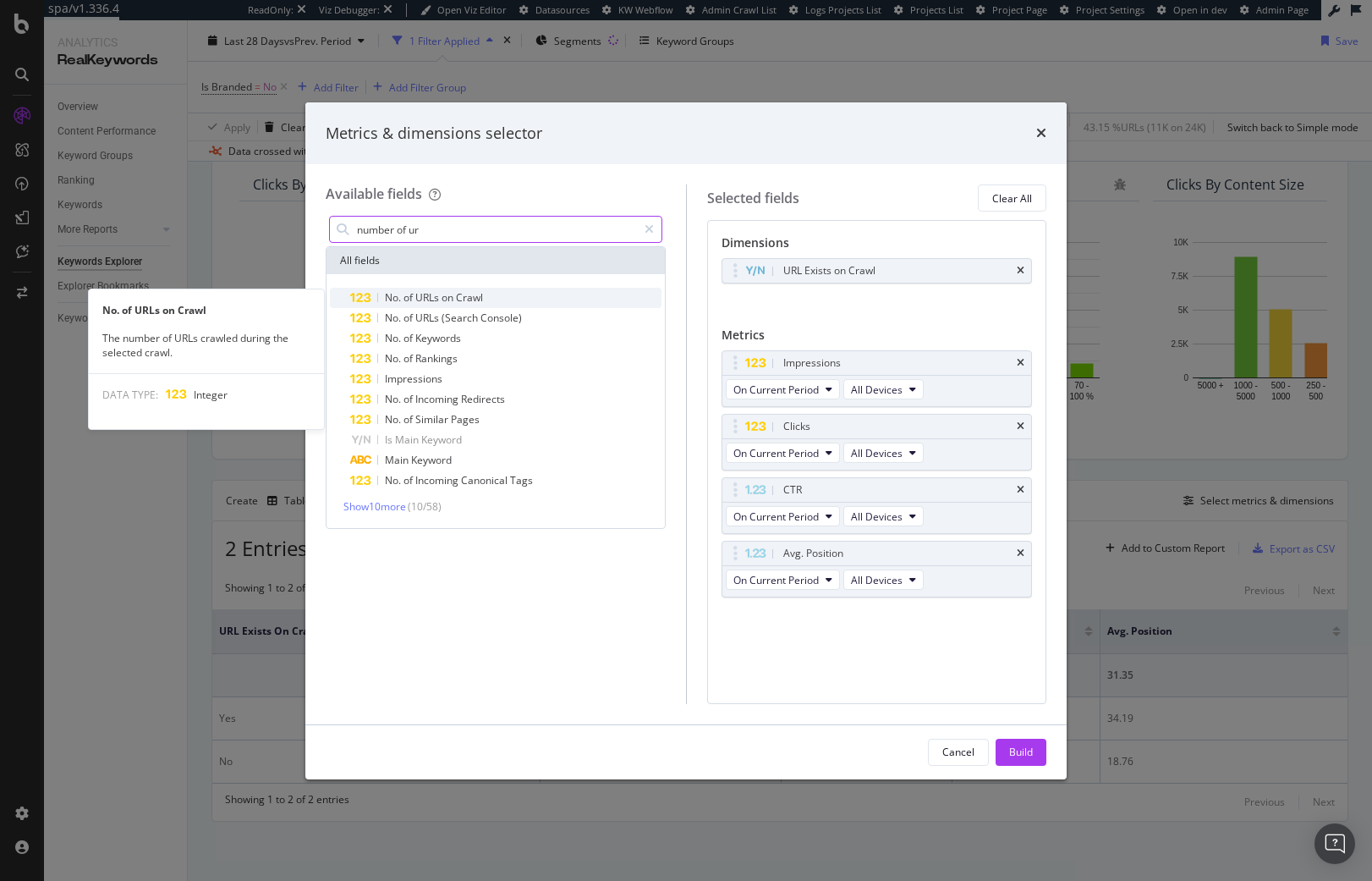
type input "number of ur"
click at [507, 301] on div "No. of URLs on Crawl" at bounding box center [506, 297] width 311 height 20
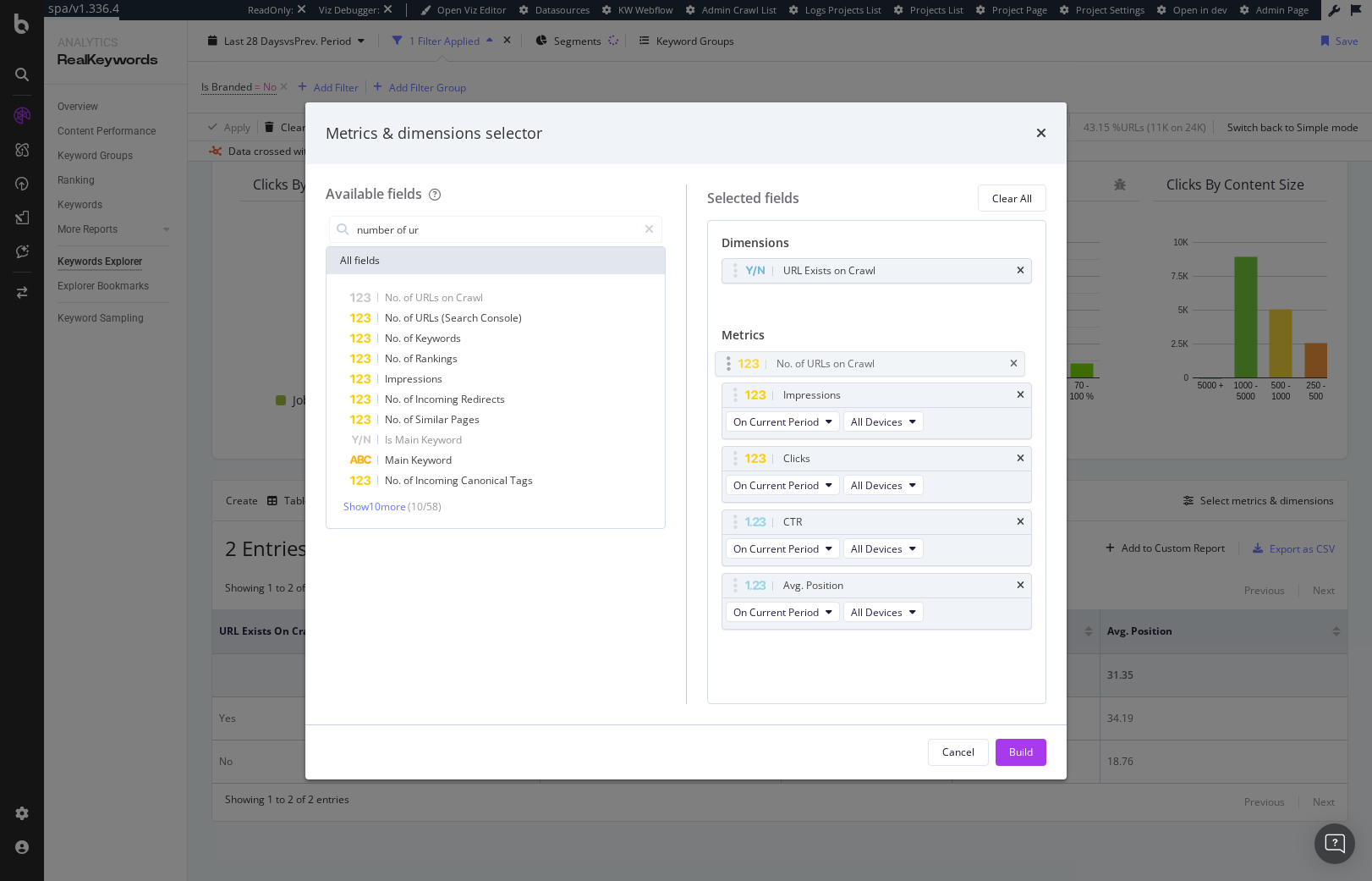
drag, startPoint x: 741, startPoint y: 611, endPoint x: 879, endPoint y: 369, distance: 278.6
click at [736, 358] on body "spa/v1.336.4 ReadOnly: Viz Debugger: Open Viz Editor Datasources KW Webflow Adm…" at bounding box center [686, 440] width 1372 height 881
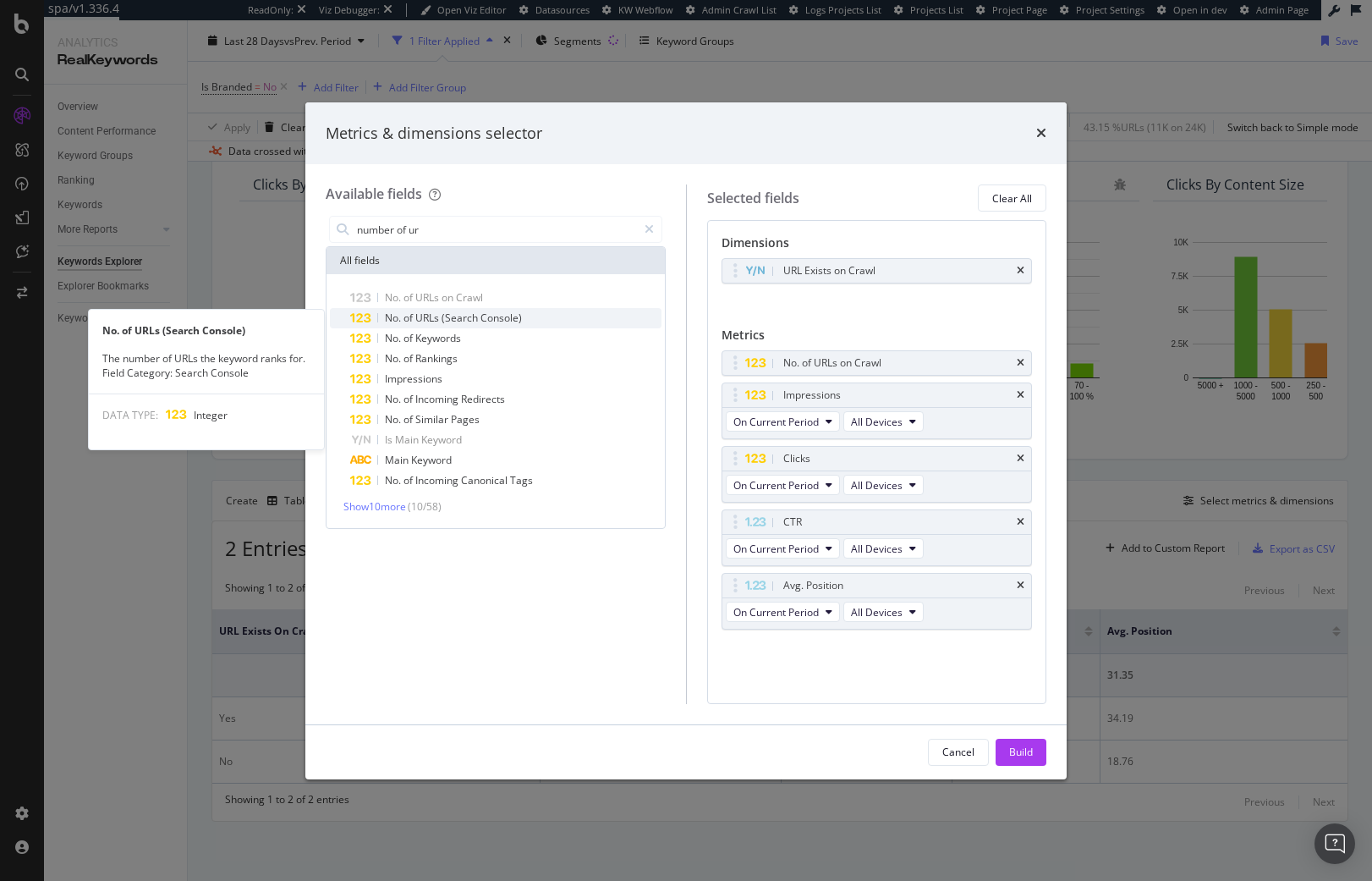
click at [539, 321] on div "No. of URLs (Search Console)" at bounding box center [506, 318] width 311 height 20
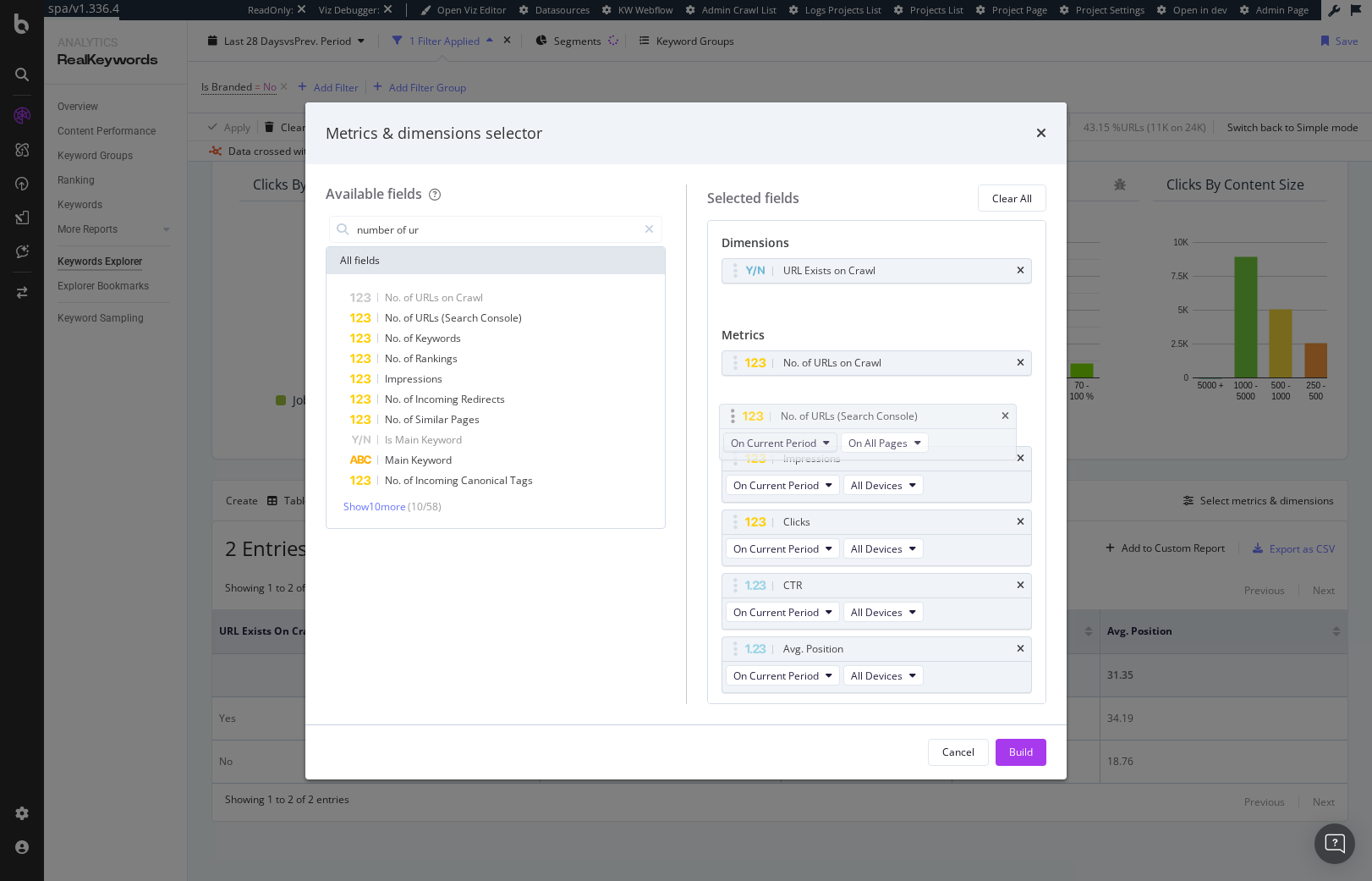
drag, startPoint x: 734, startPoint y: 642, endPoint x: 741, endPoint y: 424, distance: 218.1
click at [732, 410] on body "spa/v1.336.4 ReadOnly: Viz Debugger: Open Viz Editor Datasources KW Webflow Adm…" at bounding box center [686, 440] width 1372 height 881
click at [1028, 758] on div "Build" at bounding box center [1020, 751] width 24 height 14
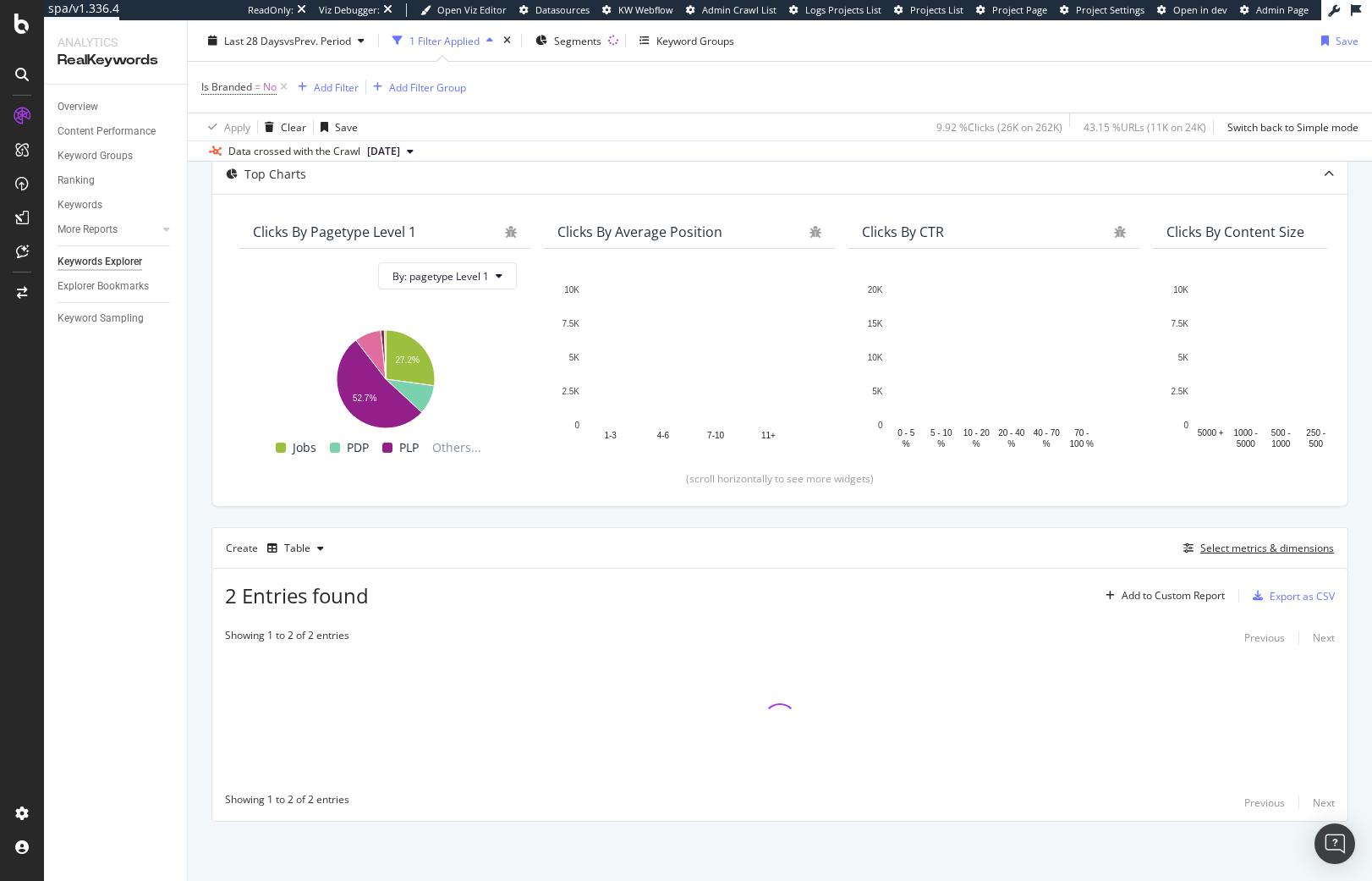
scroll to position [99, 0]
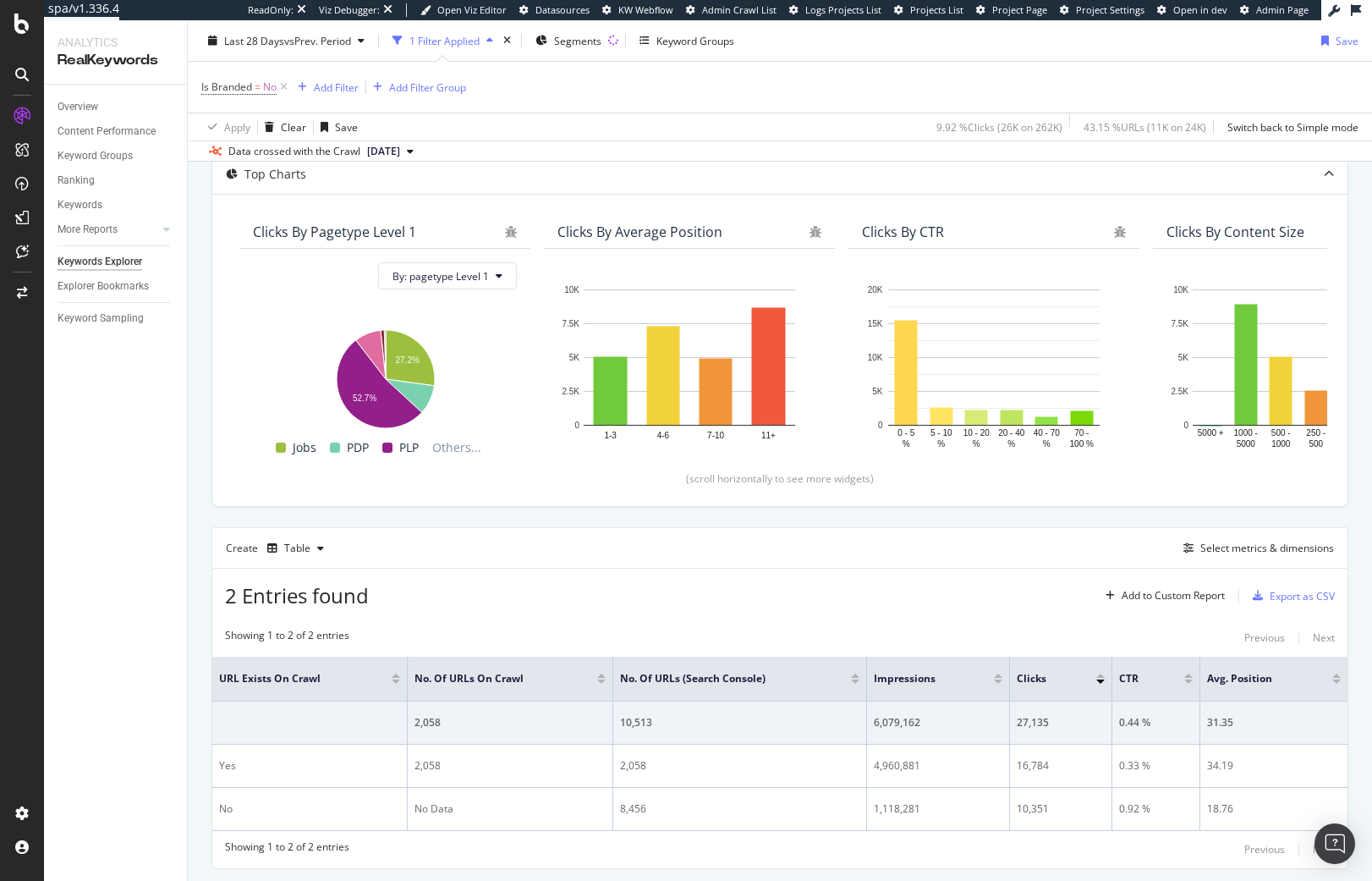
click at [108, 514] on div "Overview Content Performance Keyword Groups Ranking Keywords More Reports Count…" at bounding box center [115, 483] width 143 height 796
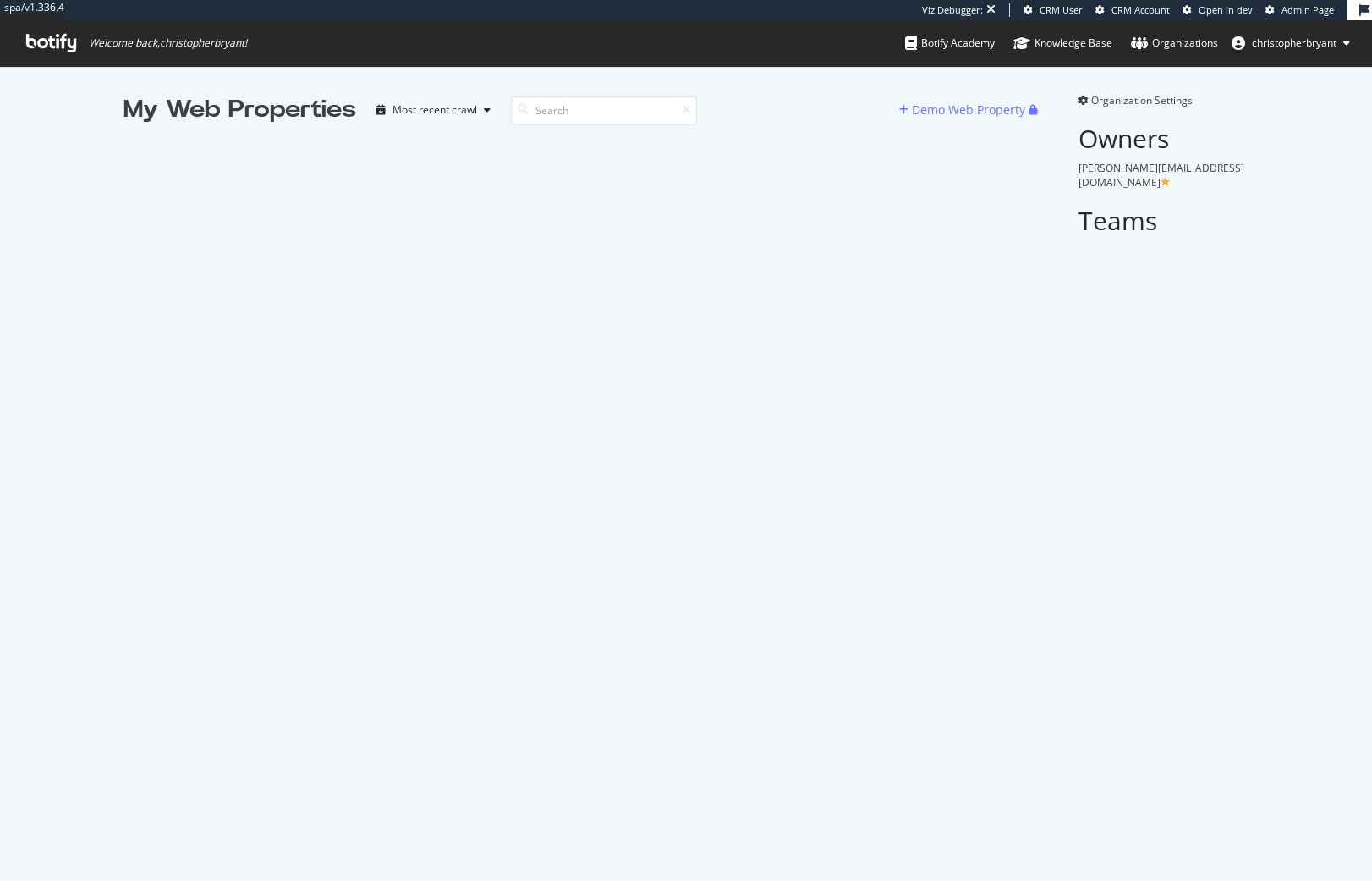
scroll to position [868, 1346]
click at [576, 109] on input at bounding box center [604, 110] width 186 height 29
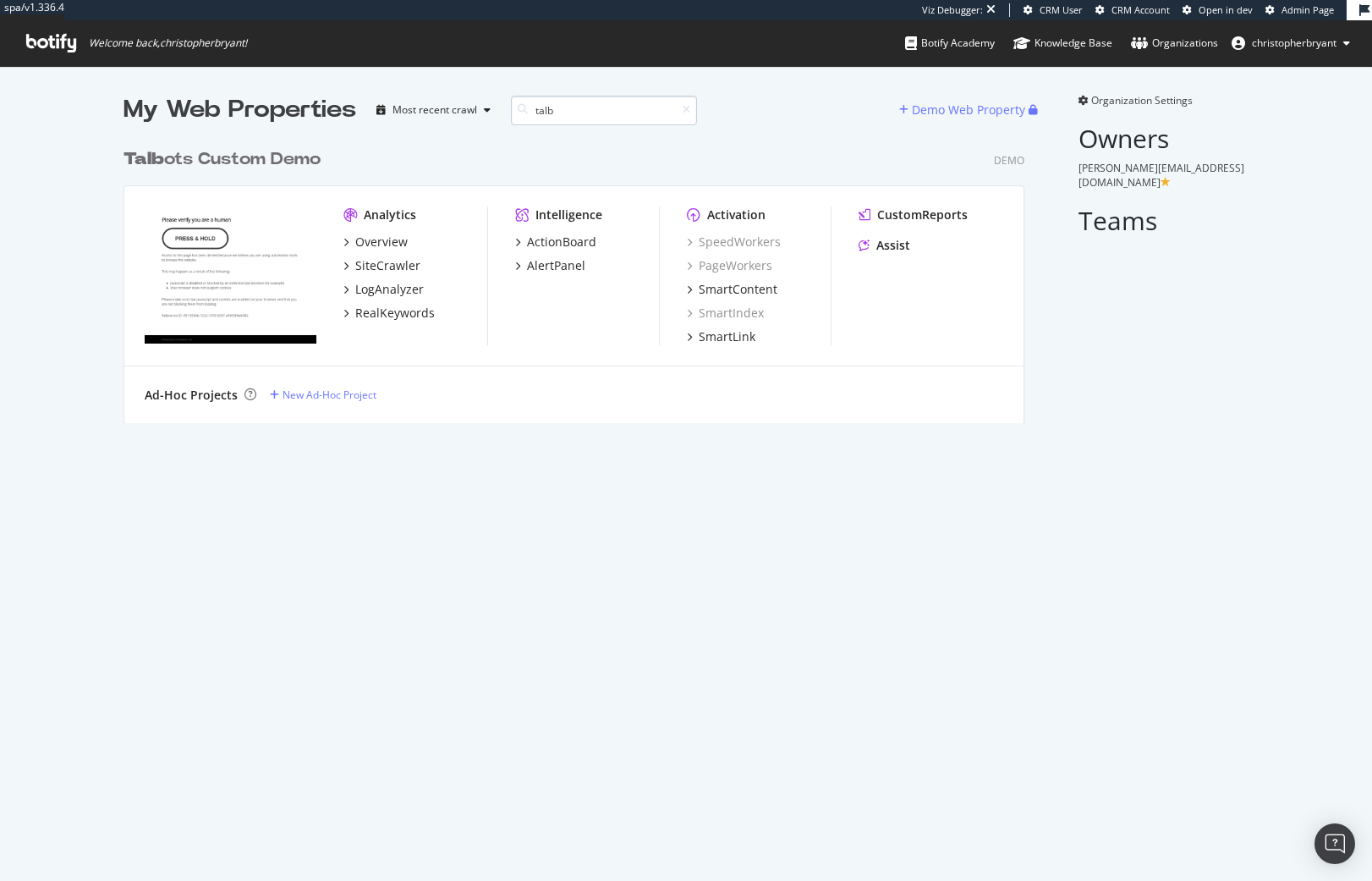
scroll to position [284, 901]
type input "talb"
click at [401, 269] on div "SiteCrawler" at bounding box center [387, 266] width 65 height 17
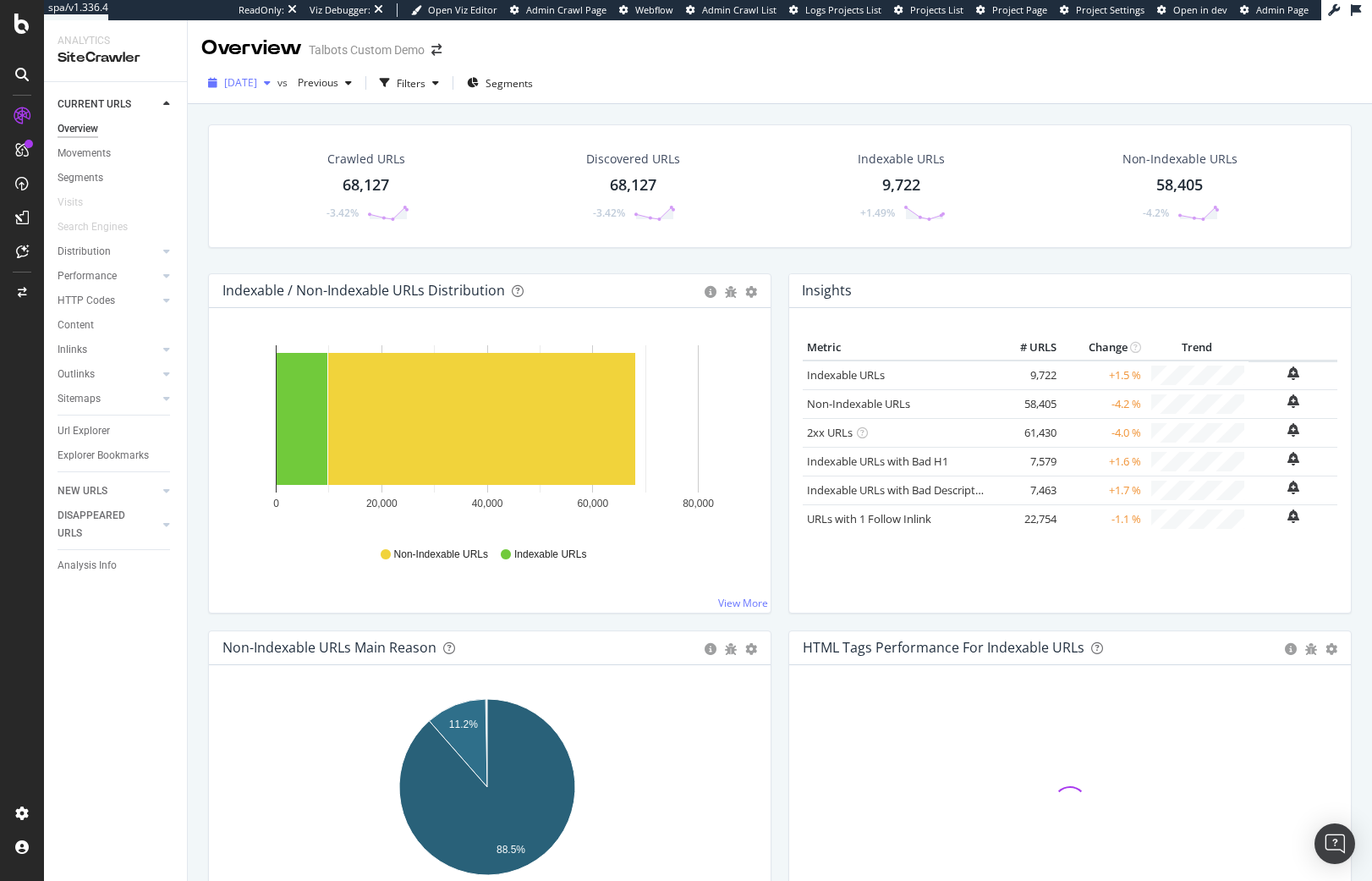
click at [252, 79] on span "[DATE]" at bounding box center [240, 82] width 33 height 14
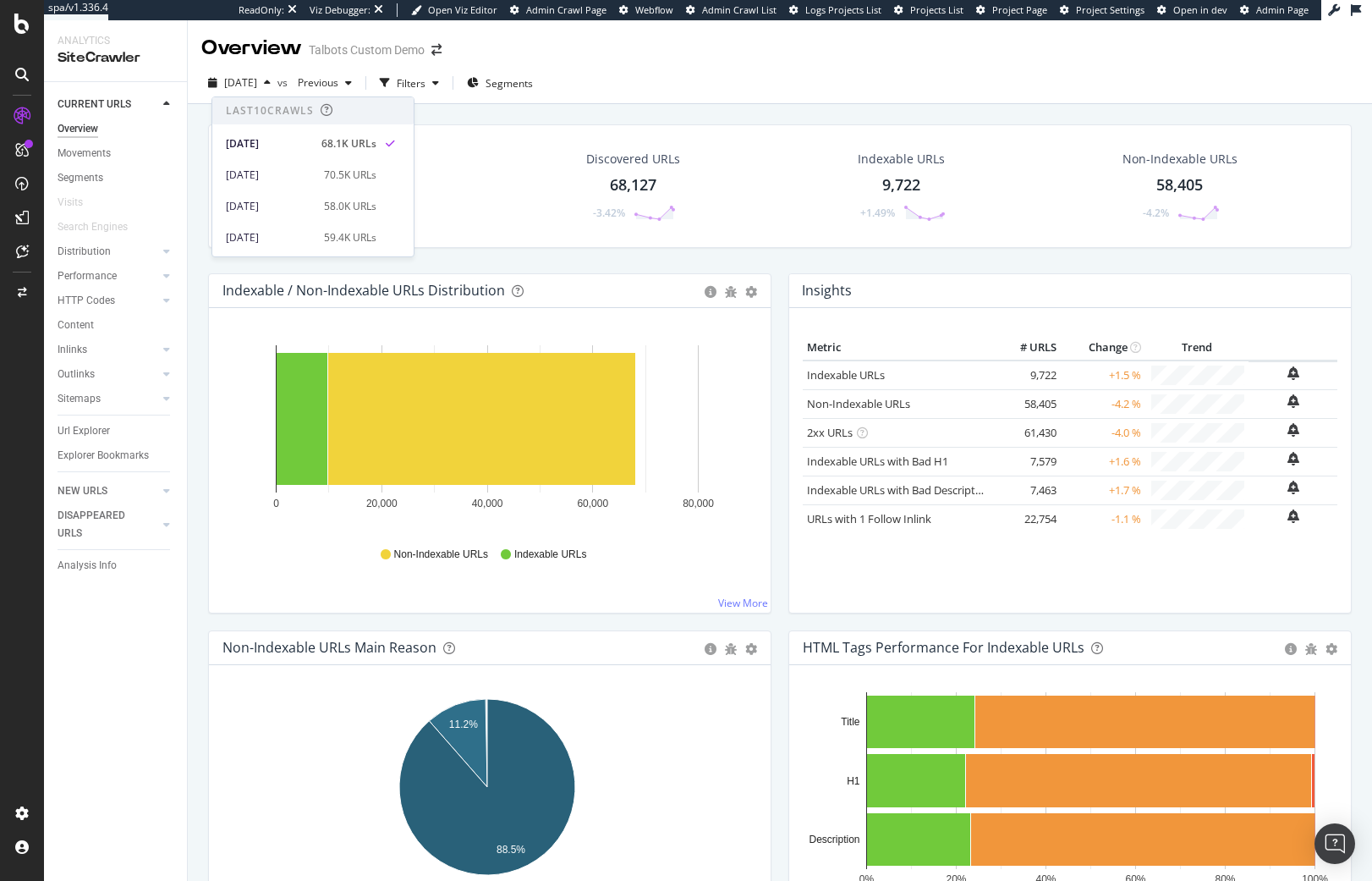
click at [677, 87] on div "[DATE] vs Previous Filters Segments" at bounding box center [780, 86] width 1184 height 34
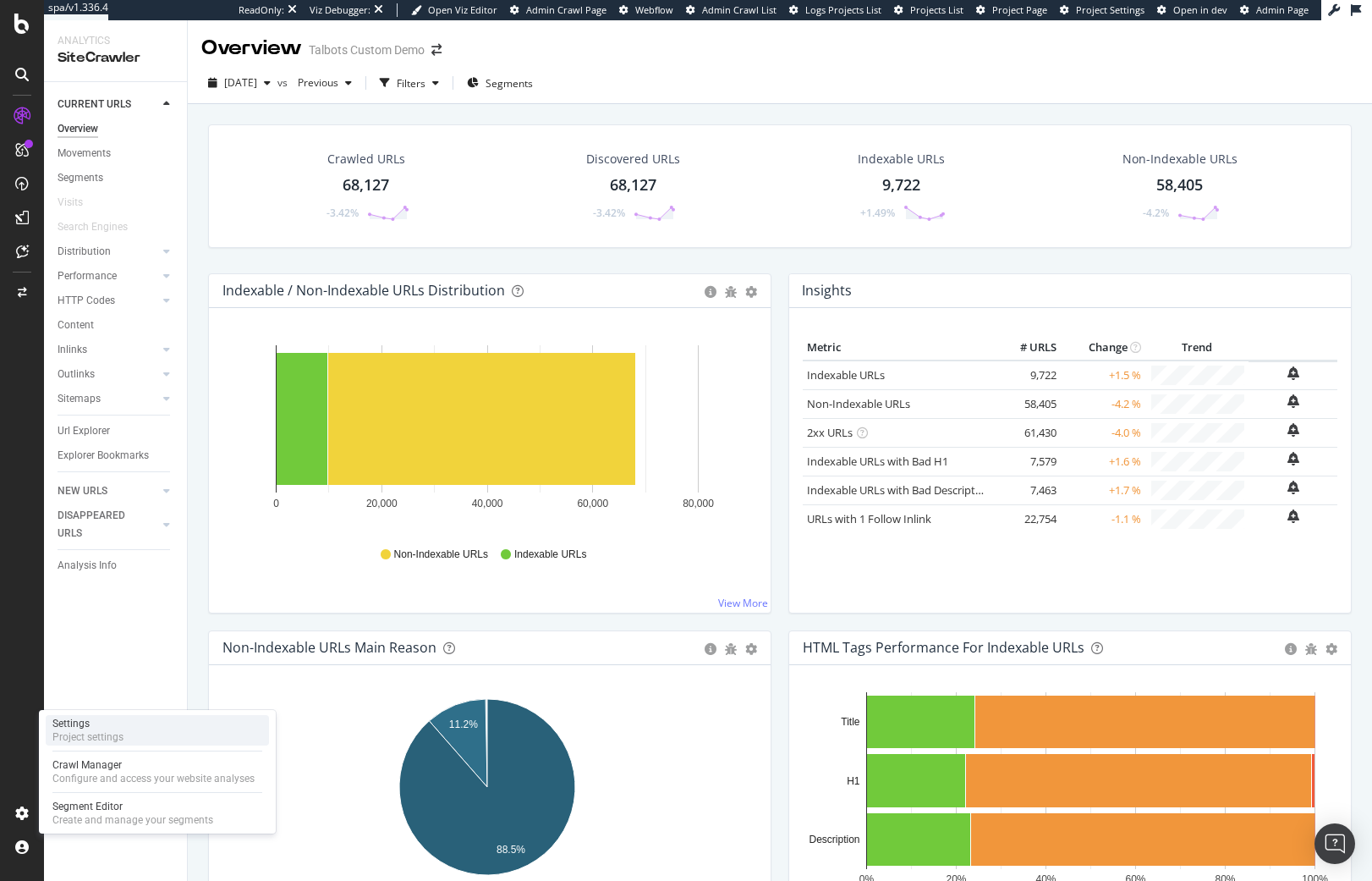
click at [109, 732] on div "Project settings" at bounding box center [87, 736] width 71 height 13
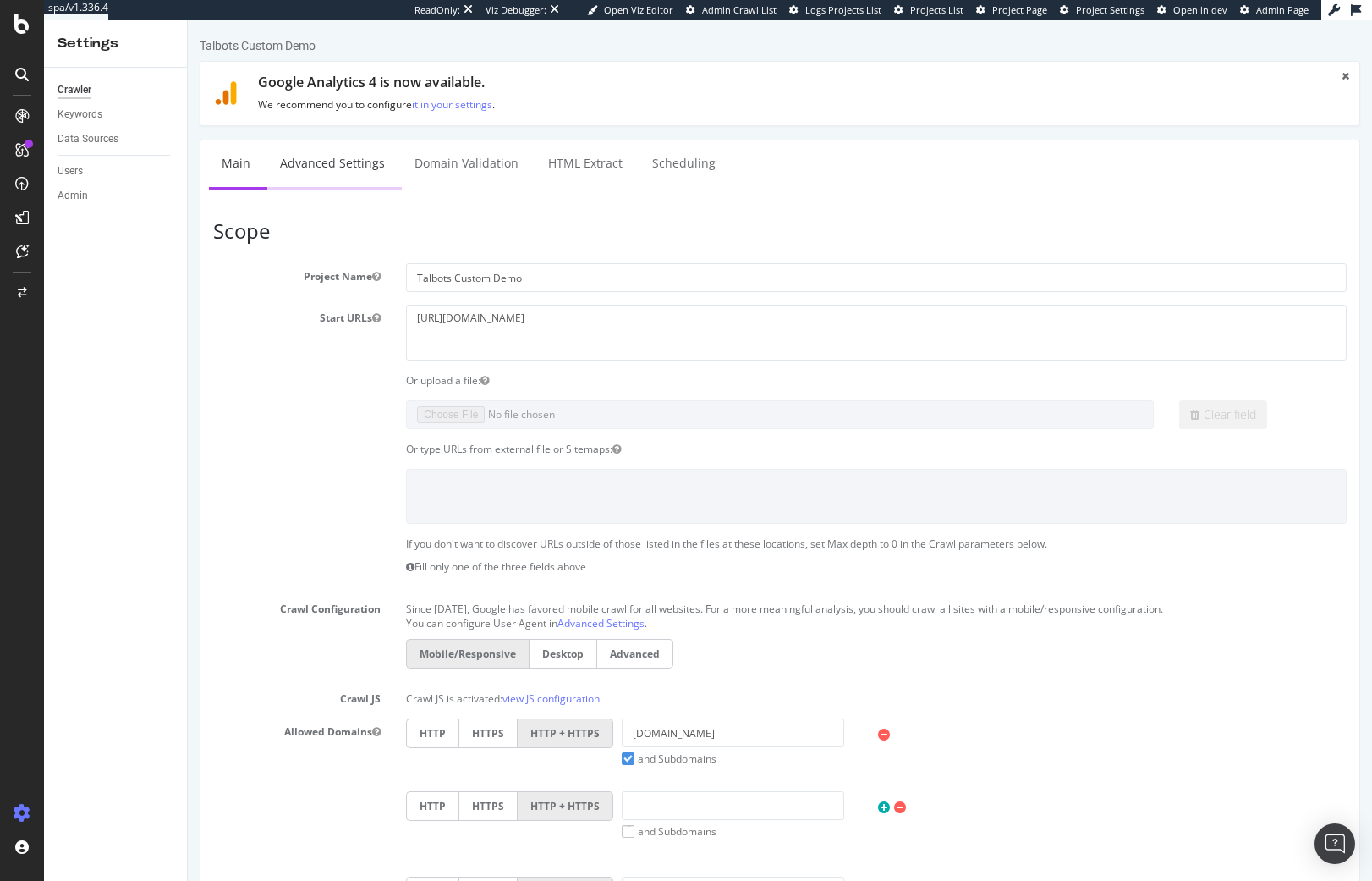
click at [326, 165] on link "Advanced Settings" at bounding box center [333, 164] width 130 height 46
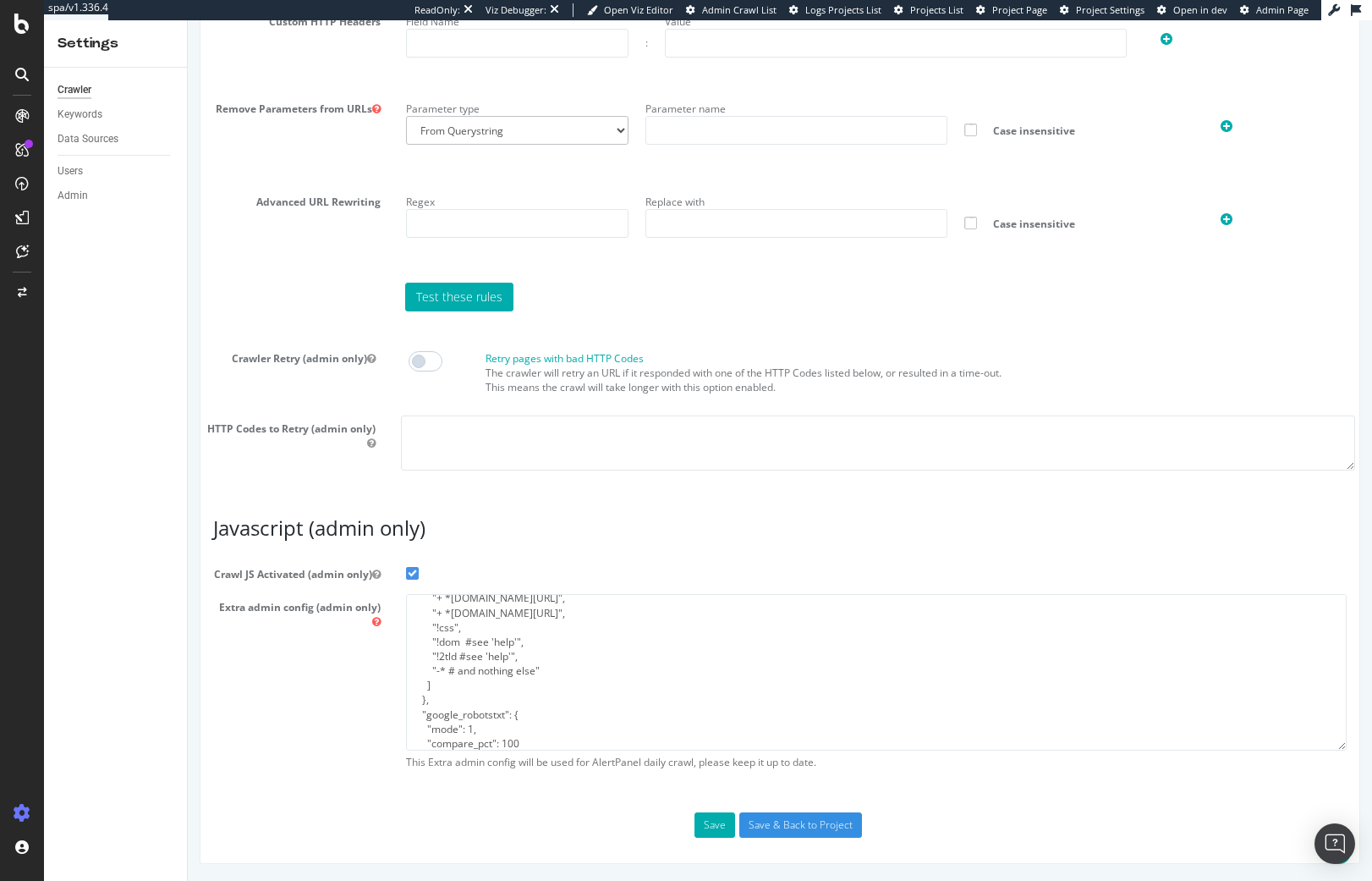
scroll to position [169, 0]
click at [1322, 153] on div "Parameter type From Querystring From Semicolon Parameter name Case insensitive" at bounding box center [876, 135] width 966 height 80
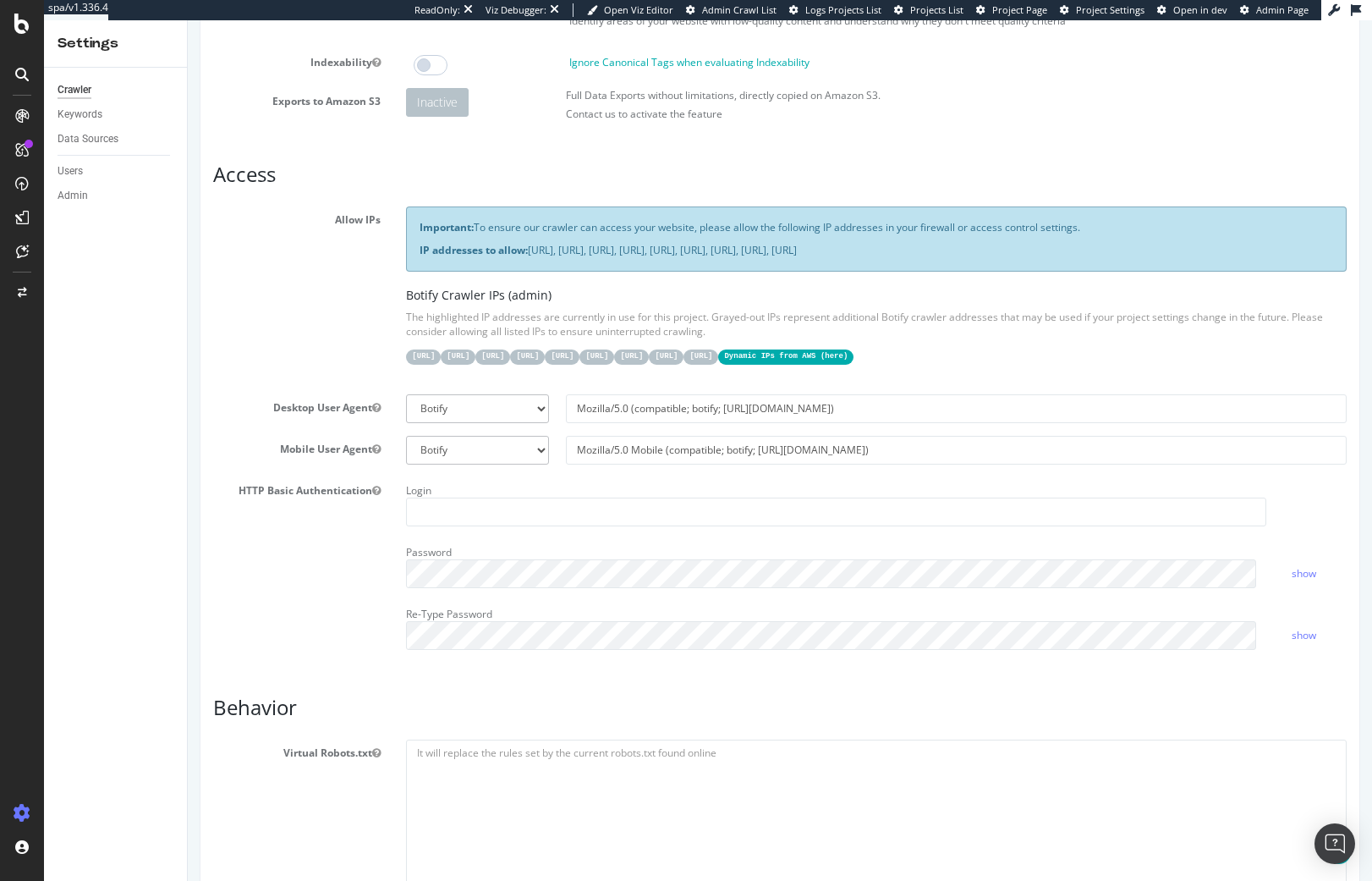
scroll to position [0, 0]
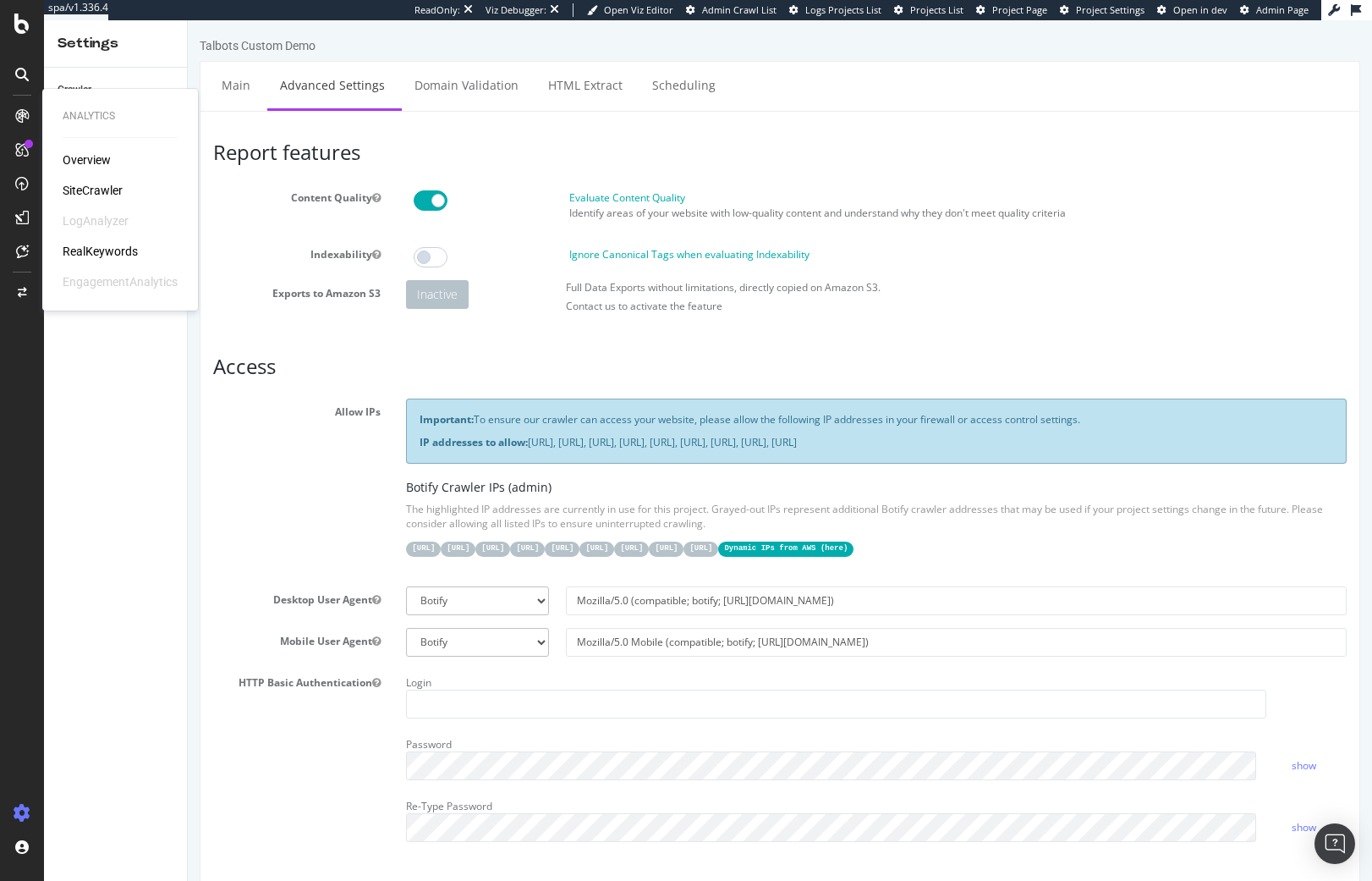
click at [85, 182] on div "SiteCrawler" at bounding box center [93, 190] width 60 height 17
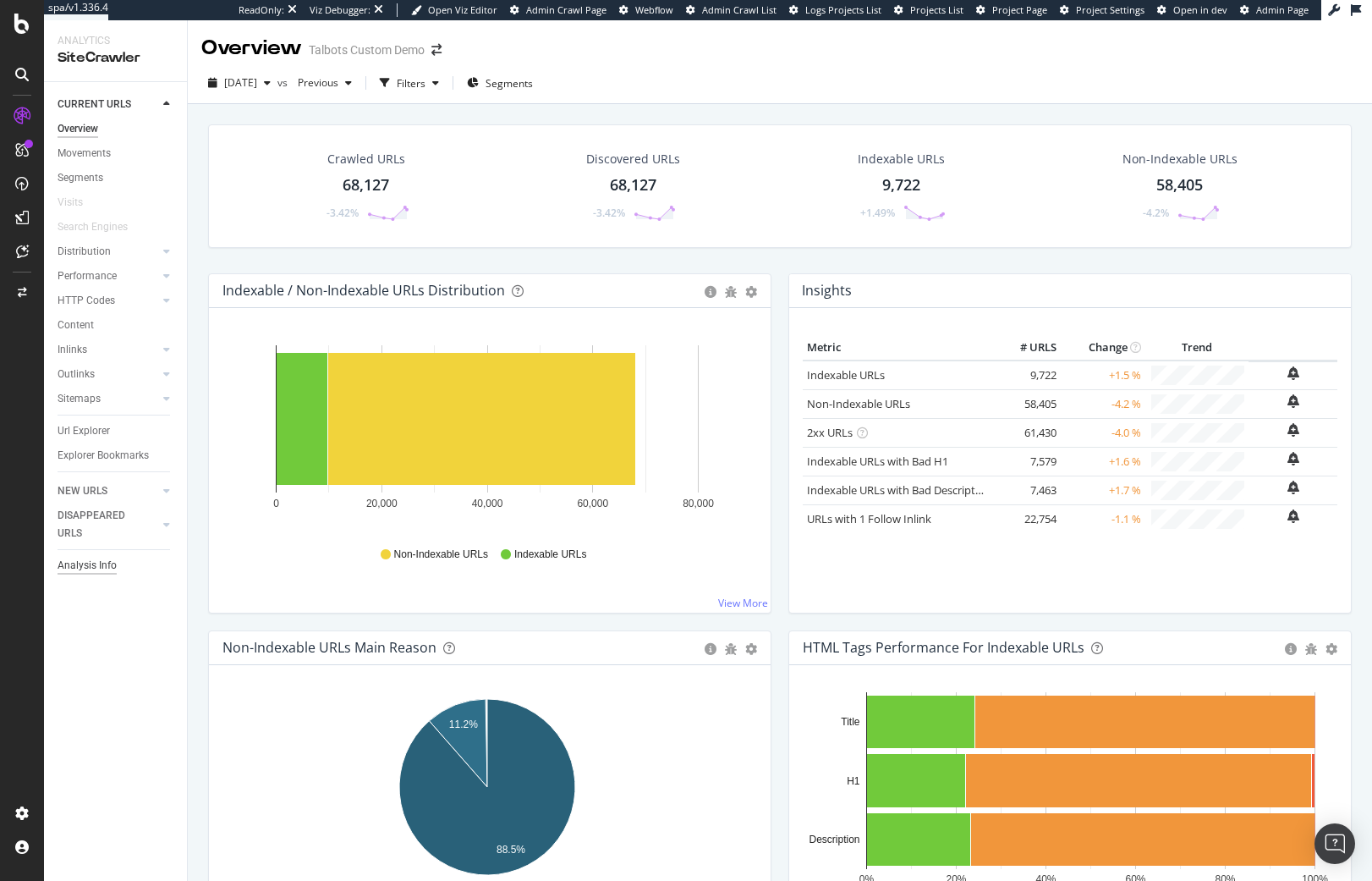
click at [105, 568] on div "Analysis Info" at bounding box center [87, 565] width 60 height 18
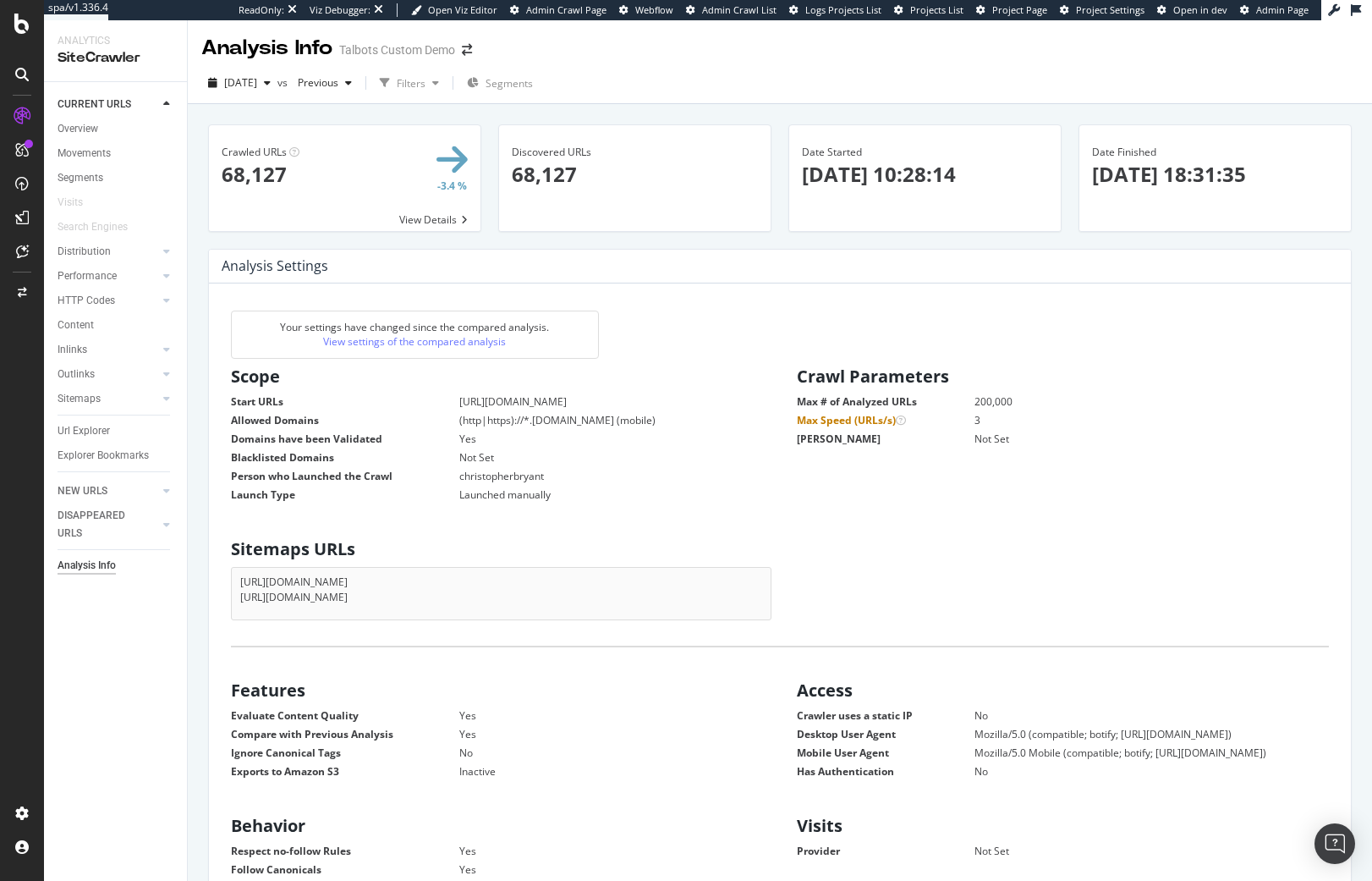
scroll to position [257, 520]
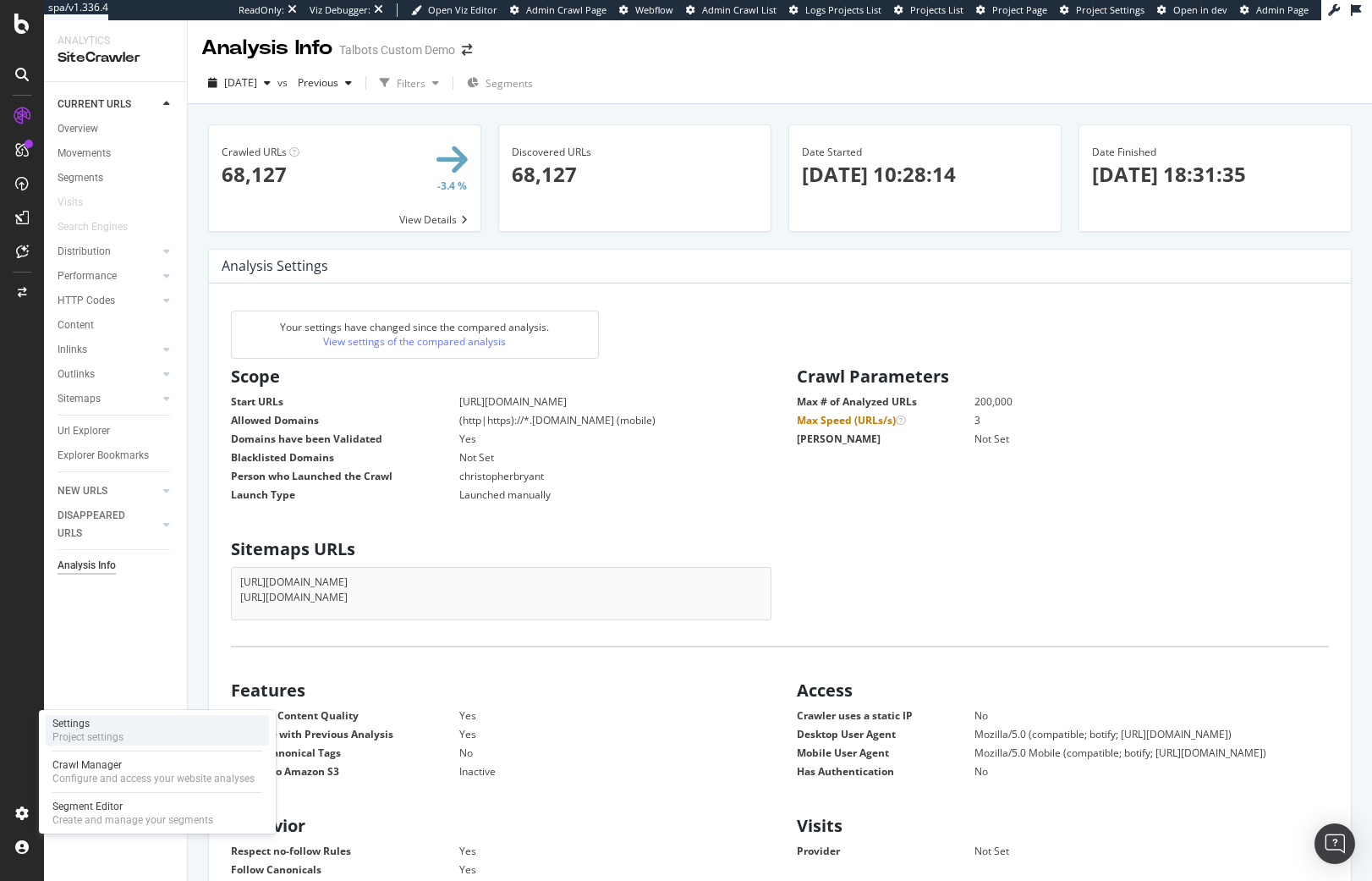
click at [132, 724] on div "Settings Project settings" at bounding box center [157, 730] width 223 height 30
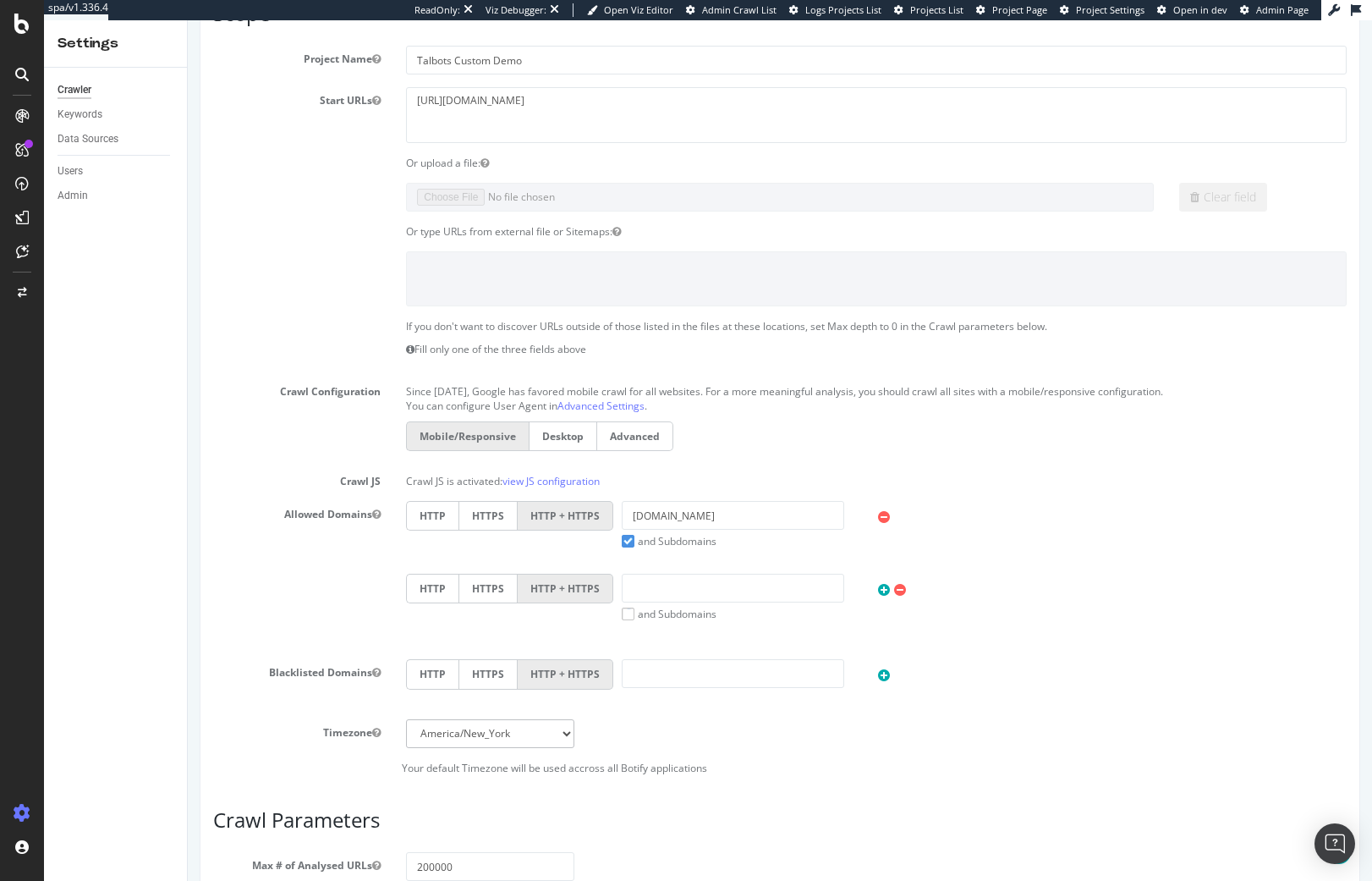
scroll to position [602, 0]
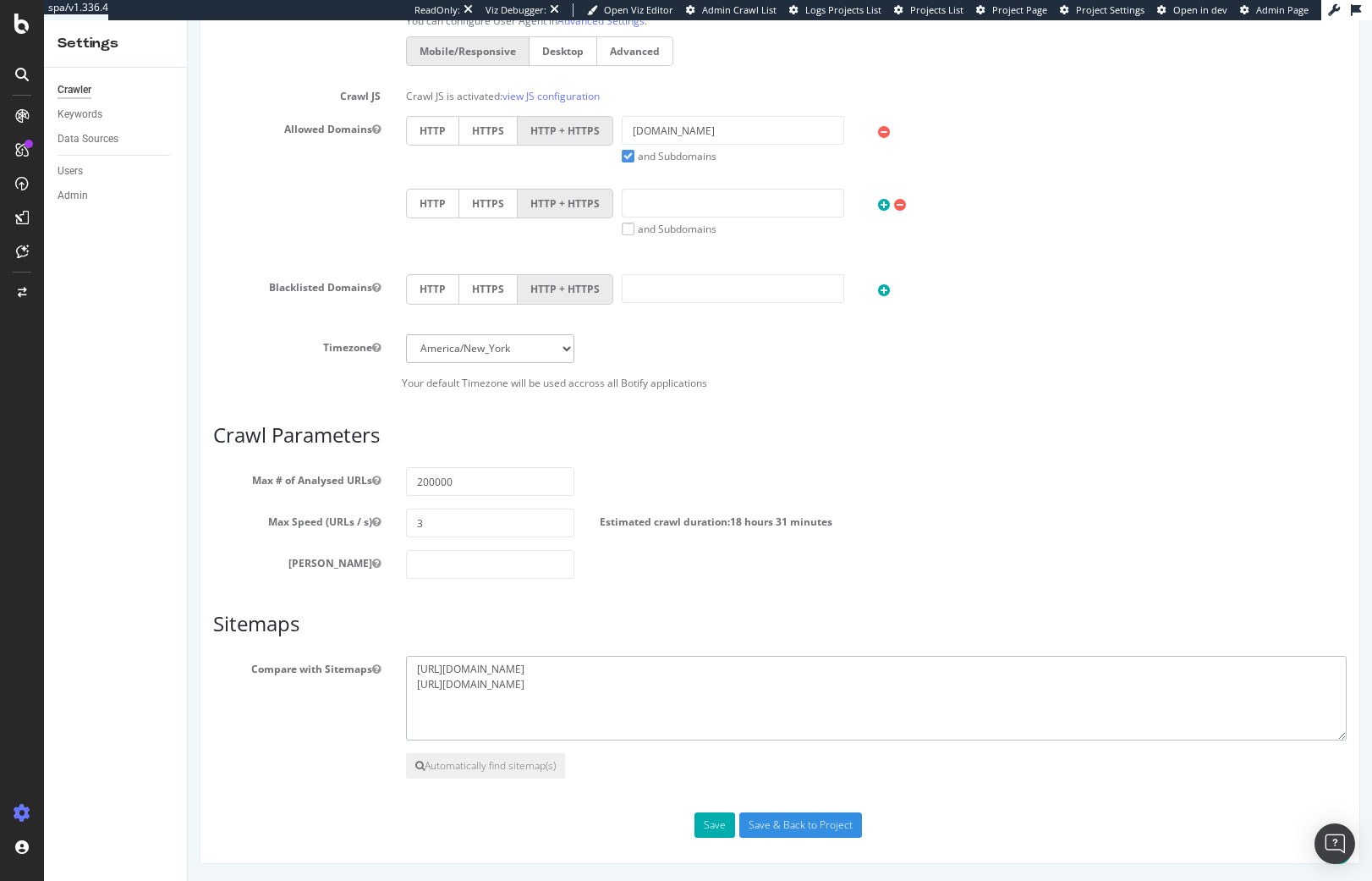
drag, startPoint x: 590, startPoint y: 681, endPoint x: 528, endPoint y: 679, distance: 62.0
click at [528, 679] on textarea "[URL][DOMAIN_NAME] [URL][DOMAIN_NAME]" at bounding box center [876, 699] width 940 height 85
paste textarea "-custom-product-talbots"
paste textarea "[URL][DOMAIN_NAME]"
drag, startPoint x: 616, startPoint y: 667, endPoint x: 395, endPoint y: 667, distance: 221.0
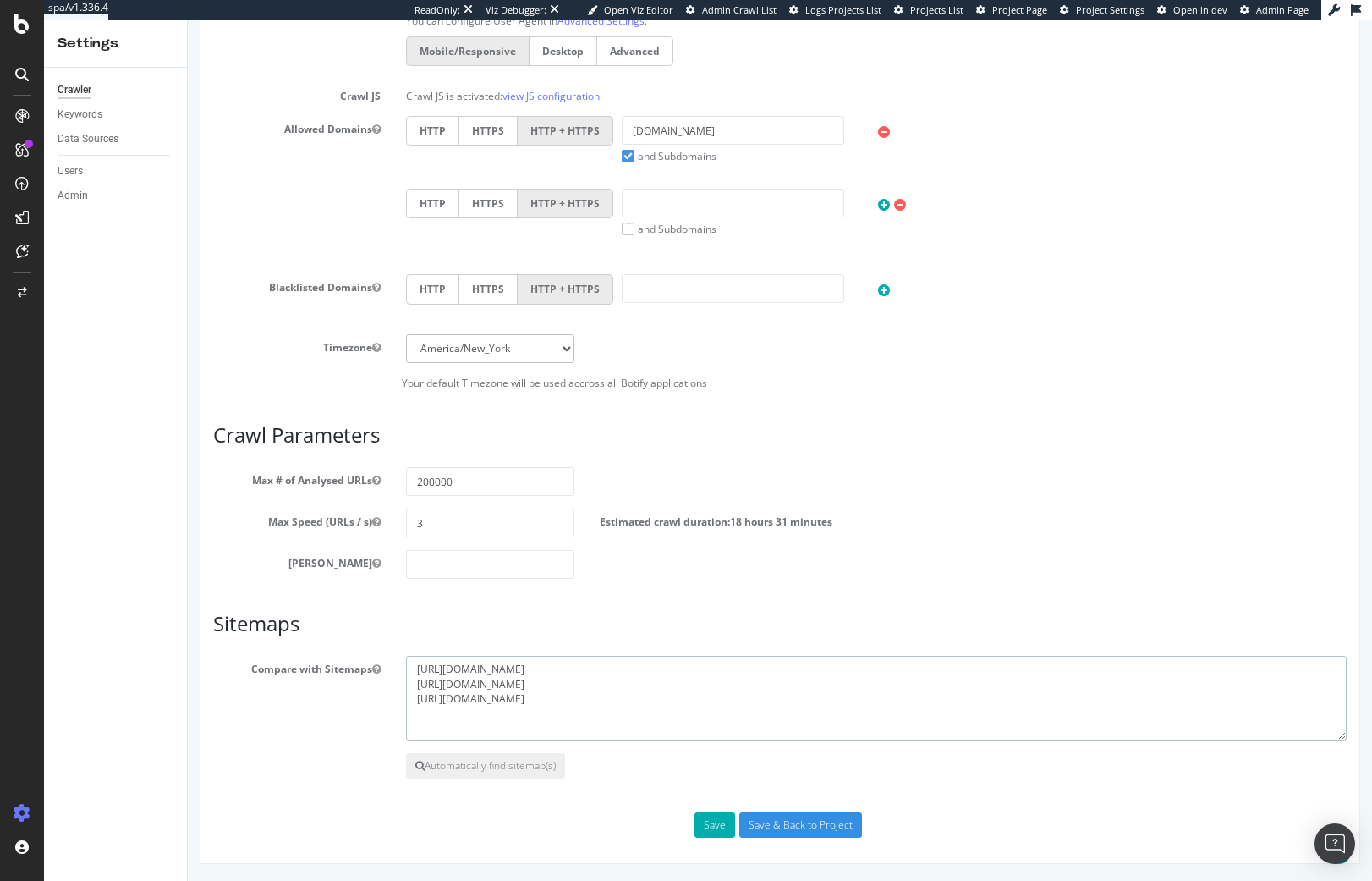
click at [395, 667] on div "[URL][DOMAIN_NAME] [URL][DOMAIN_NAME]" at bounding box center [876, 699] width 966 height 85
paste textarea "index"
click at [760, 714] on textarea "[URL][DOMAIN_NAME] [URL][DOMAIN_NAME]" at bounding box center [876, 699] width 940 height 85
type textarea "[URL][DOMAIN_NAME] [URL][DOMAIN_NAME] [URL][DOMAIN_NAME]"
click at [1044, 397] on div "Scope Project Name Talbots Custom Demo Start URLs [URL][DOMAIN_NAME] Or upload …" at bounding box center [780, 227] width 1133 height 1220
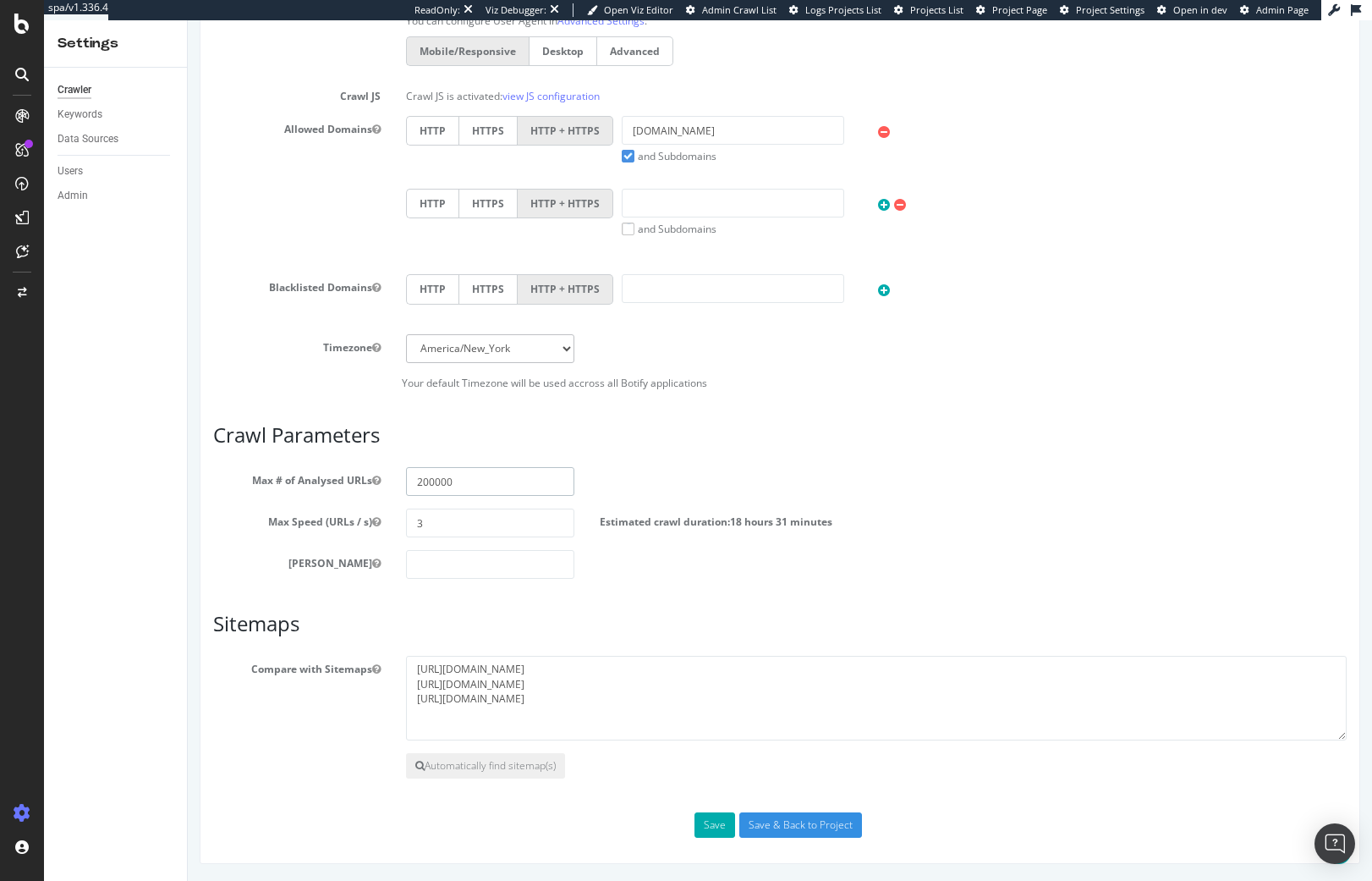
click at [420, 483] on input "200000" at bounding box center [489, 481] width 167 height 28
click at [426, 483] on input "100000" at bounding box center [489, 481] width 167 height 28
type input "150000"
click at [490, 526] on input "3" at bounding box center [489, 523] width 167 height 28
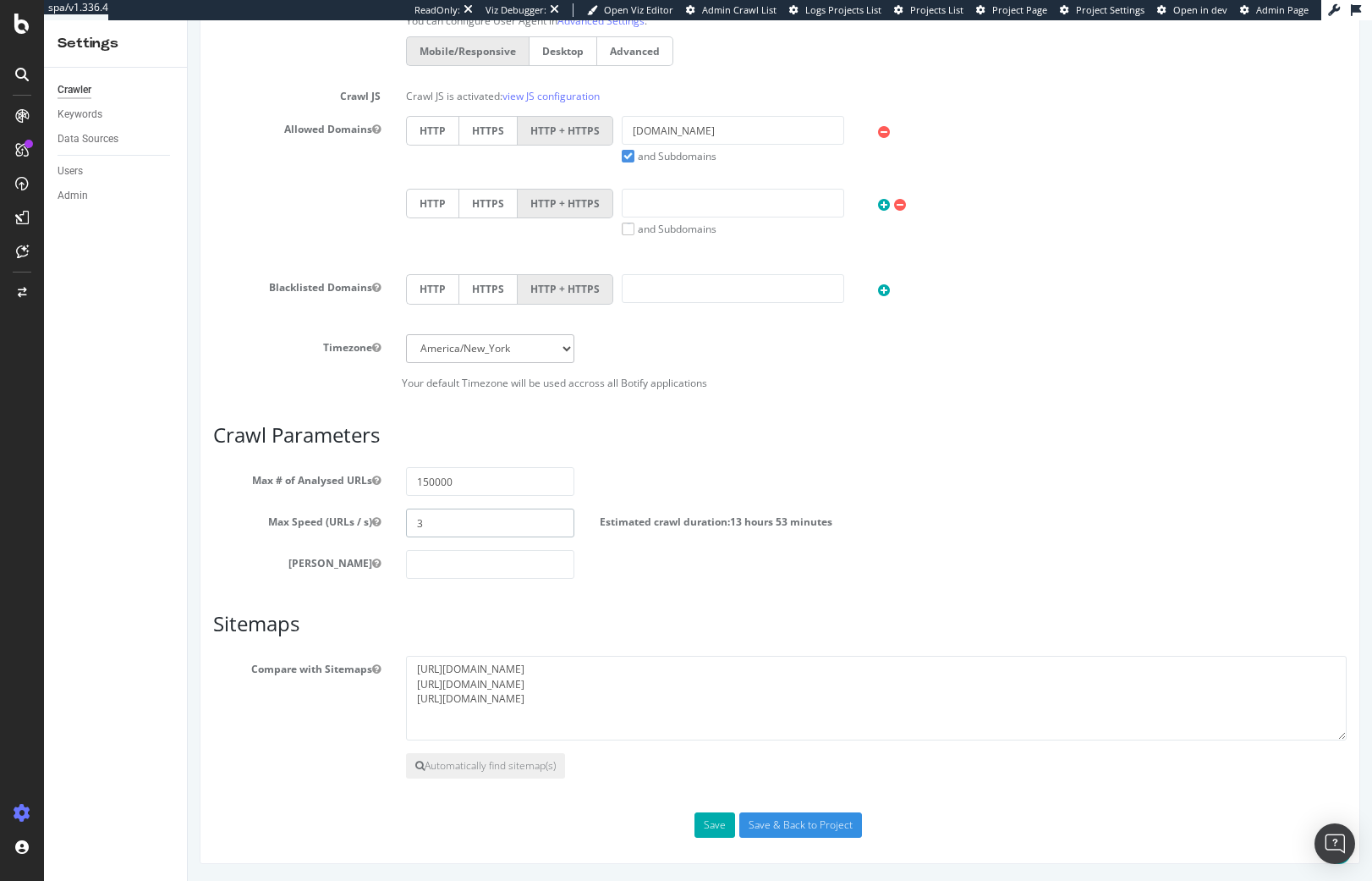
click at [490, 526] on input "3" at bounding box center [489, 523] width 167 height 28
click at [831, 826] on input "Save & Back to Project" at bounding box center [800, 824] width 123 height 26
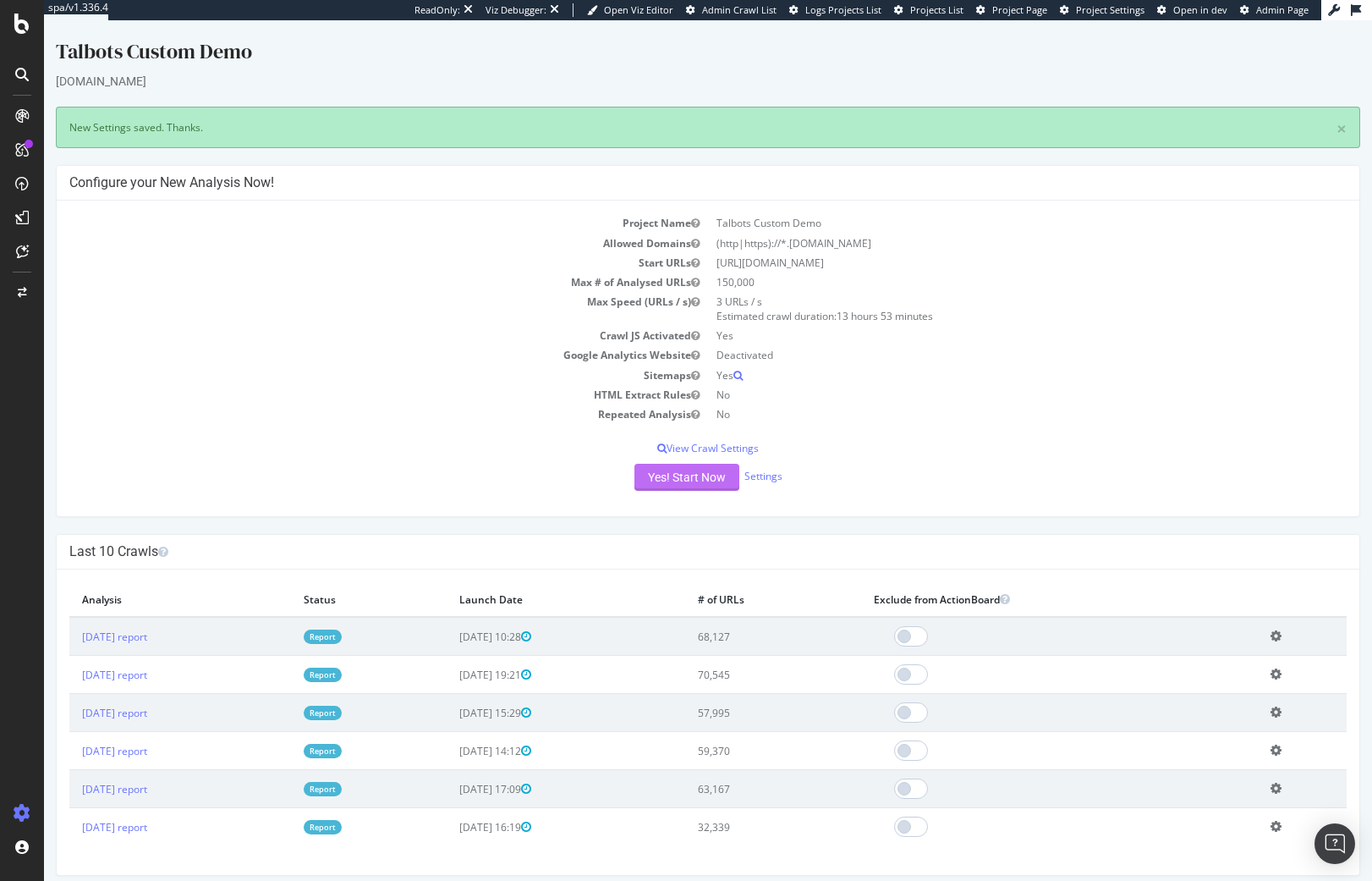
click at [664, 483] on button "Yes! Start Now" at bounding box center [686, 476] width 105 height 27
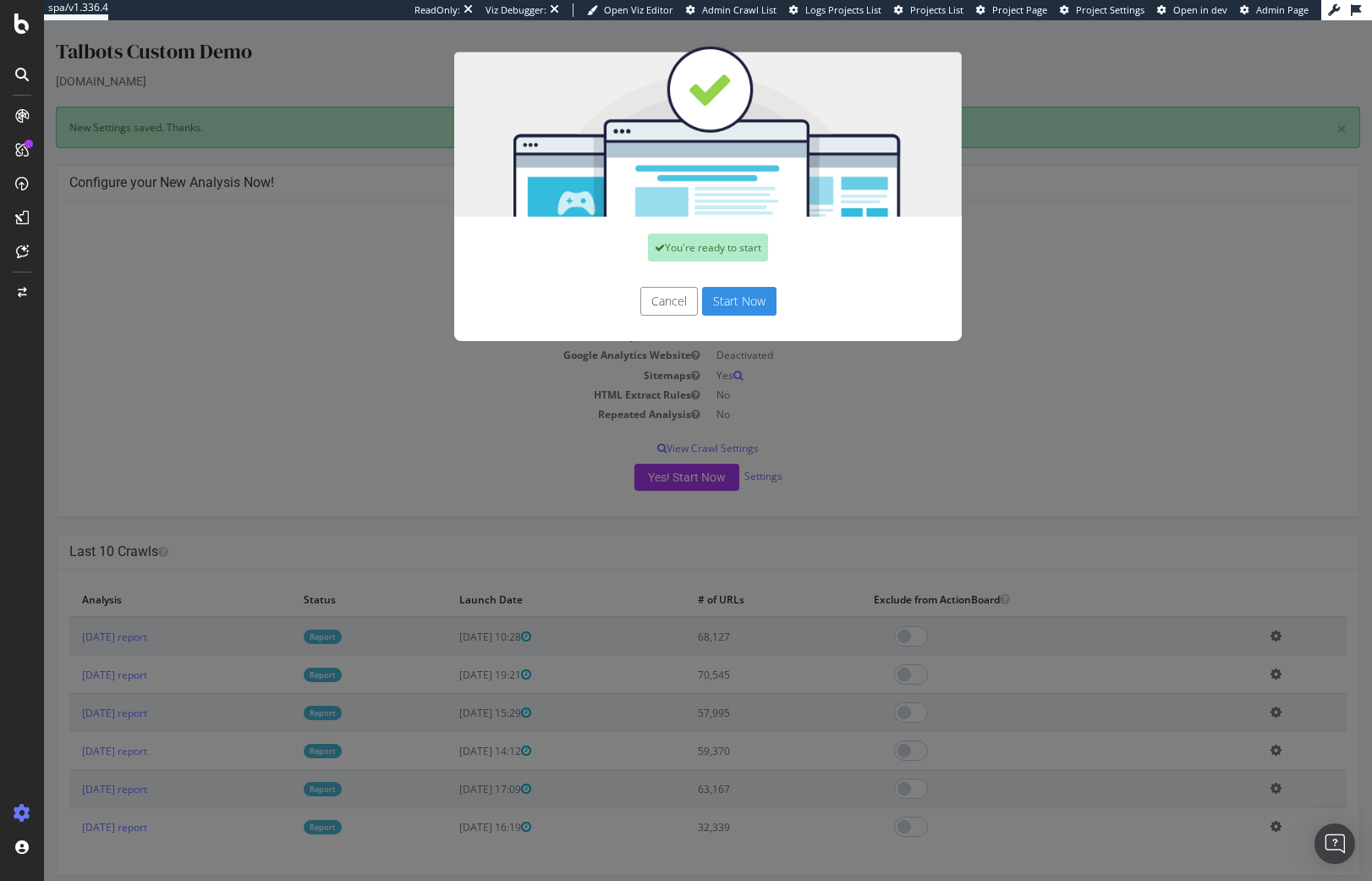
click at [746, 303] on button "Start Now" at bounding box center [739, 301] width 75 height 28
